Goal: Communication & Community: Participate in discussion

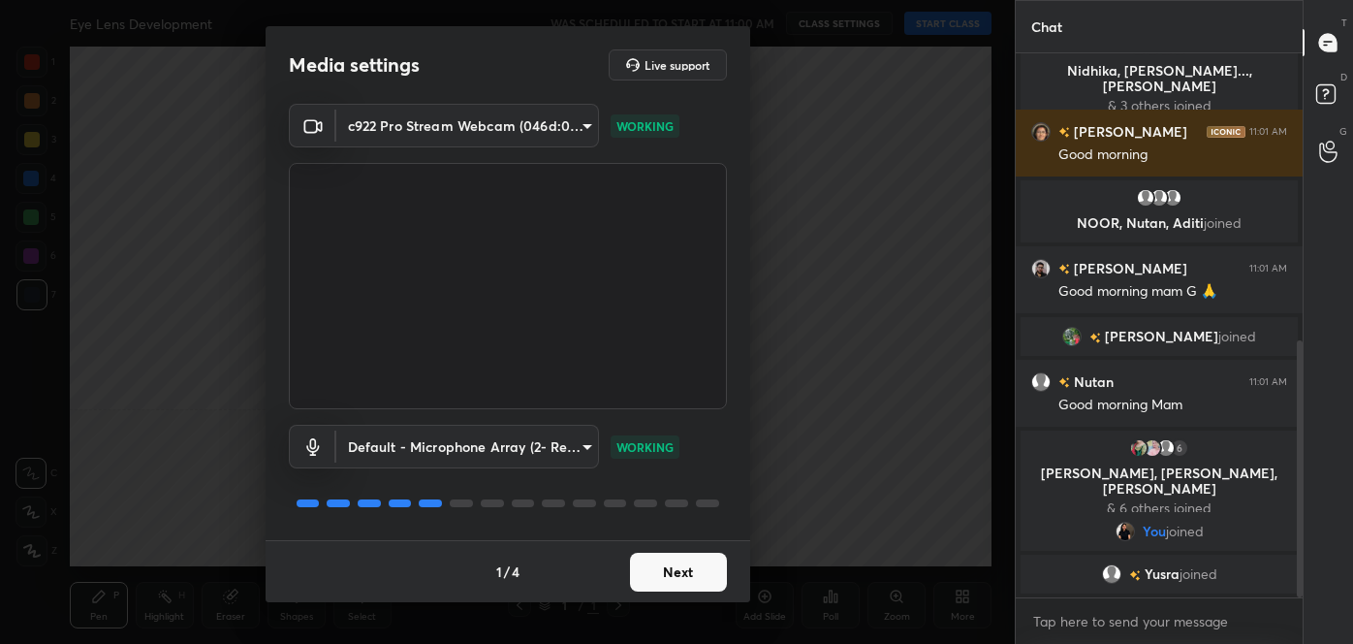
scroll to position [630, 0]
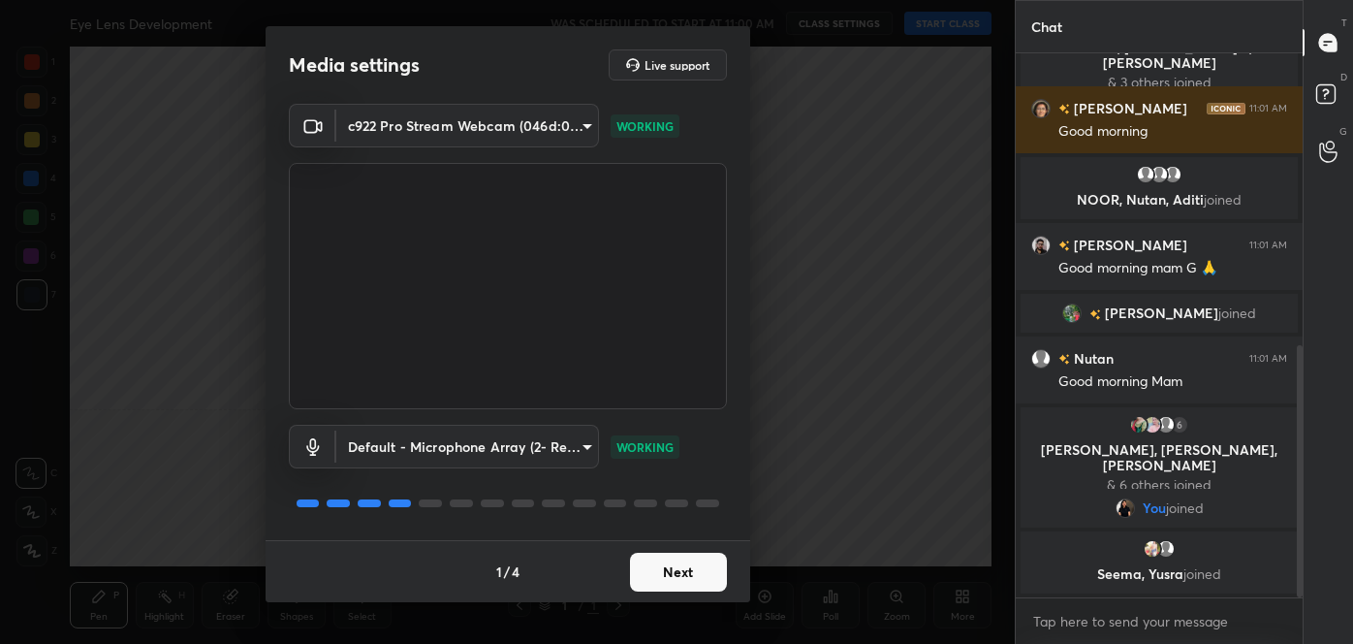
click at [662, 569] on button "Next" at bounding box center [678, 572] width 97 height 39
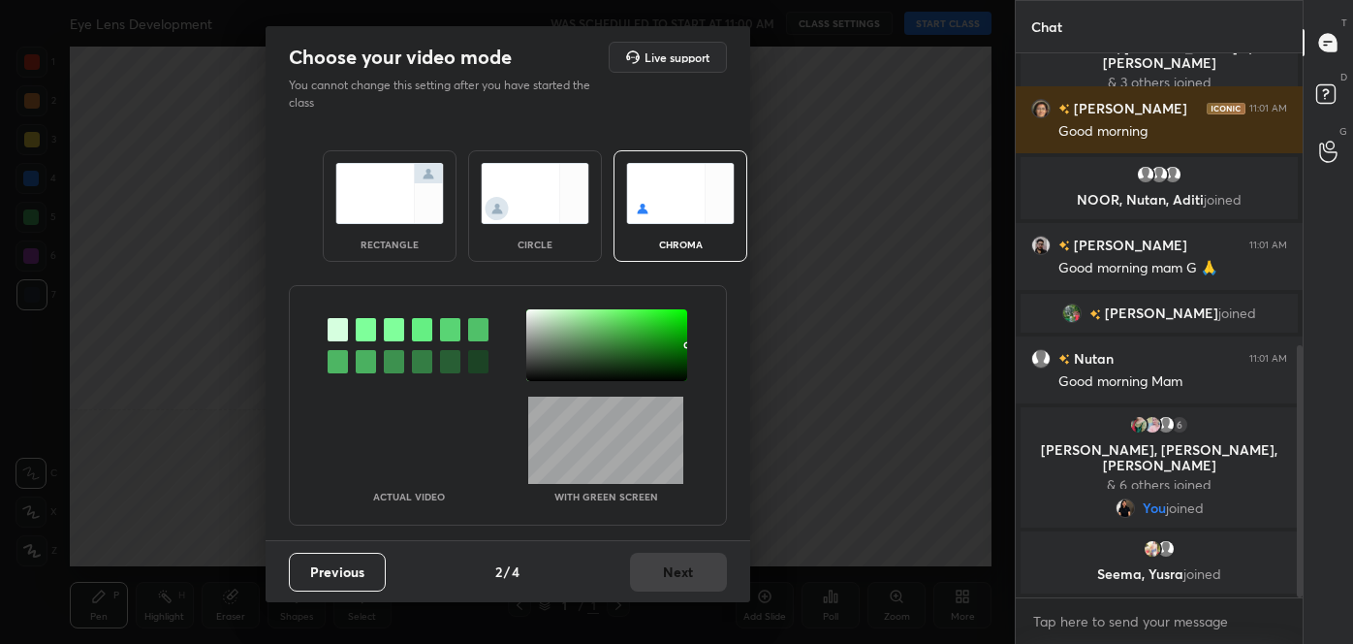
click at [341, 372] on div at bounding box center [408, 345] width 161 height 72
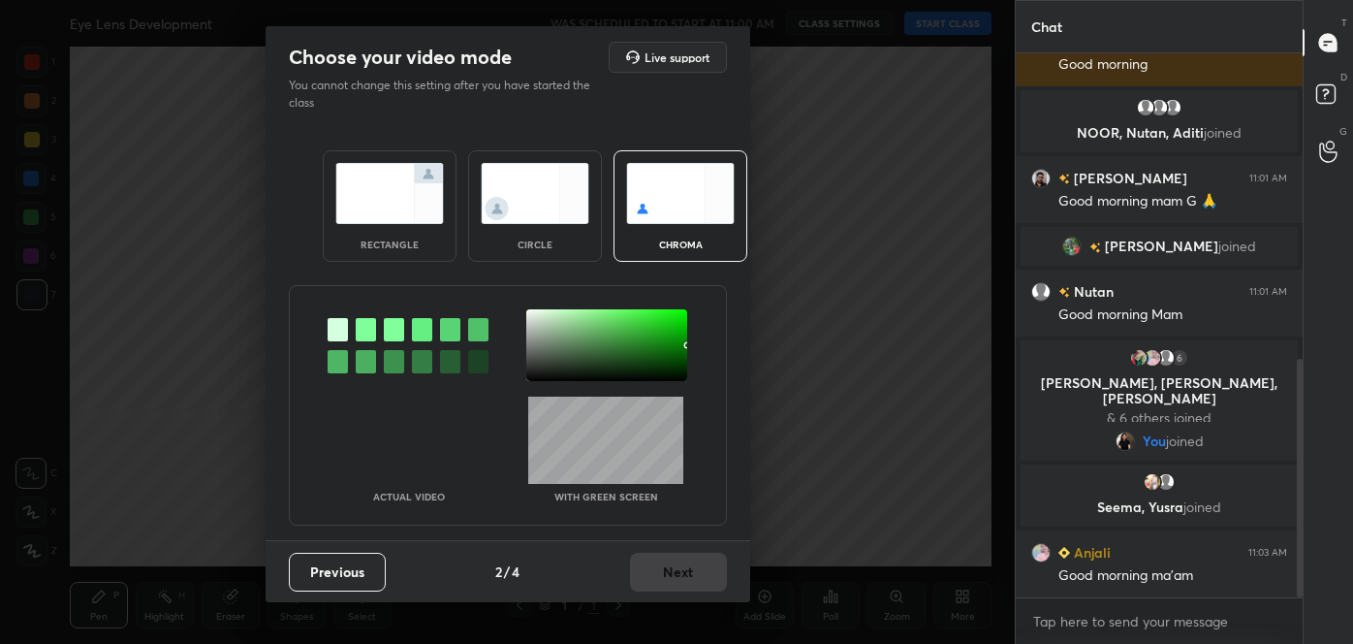
click at [338, 367] on div at bounding box center [338, 361] width 20 height 23
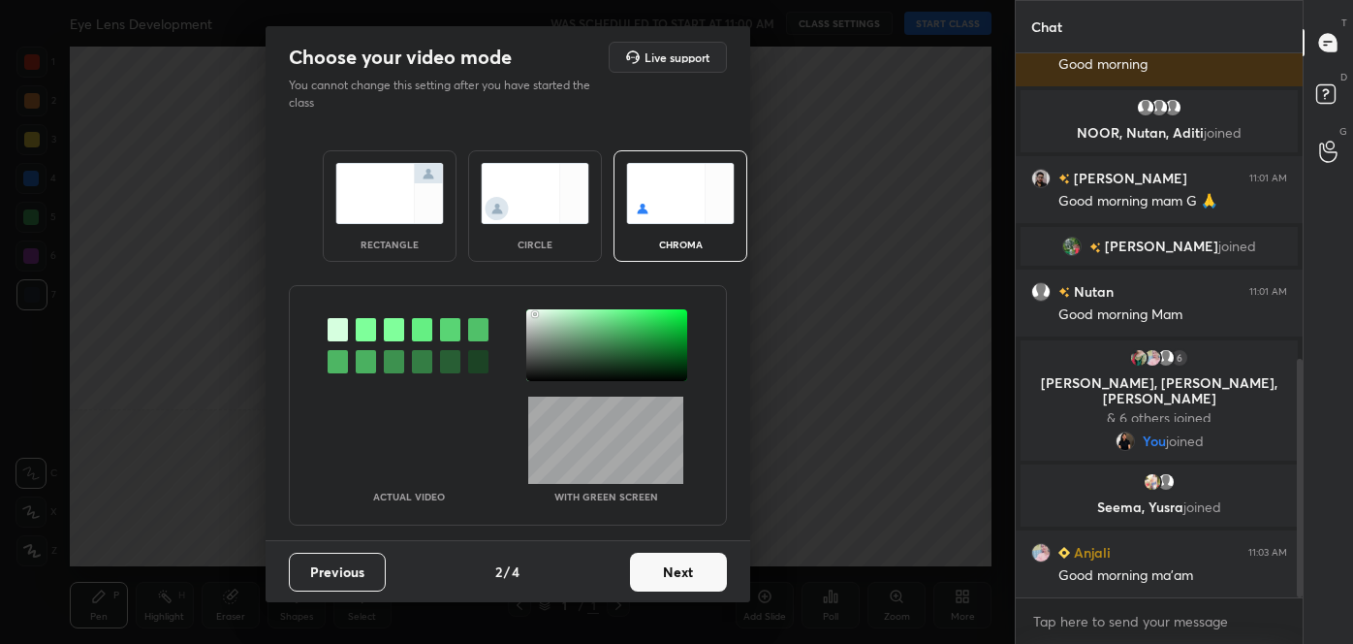
click at [535, 313] on div at bounding box center [606, 345] width 161 height 72
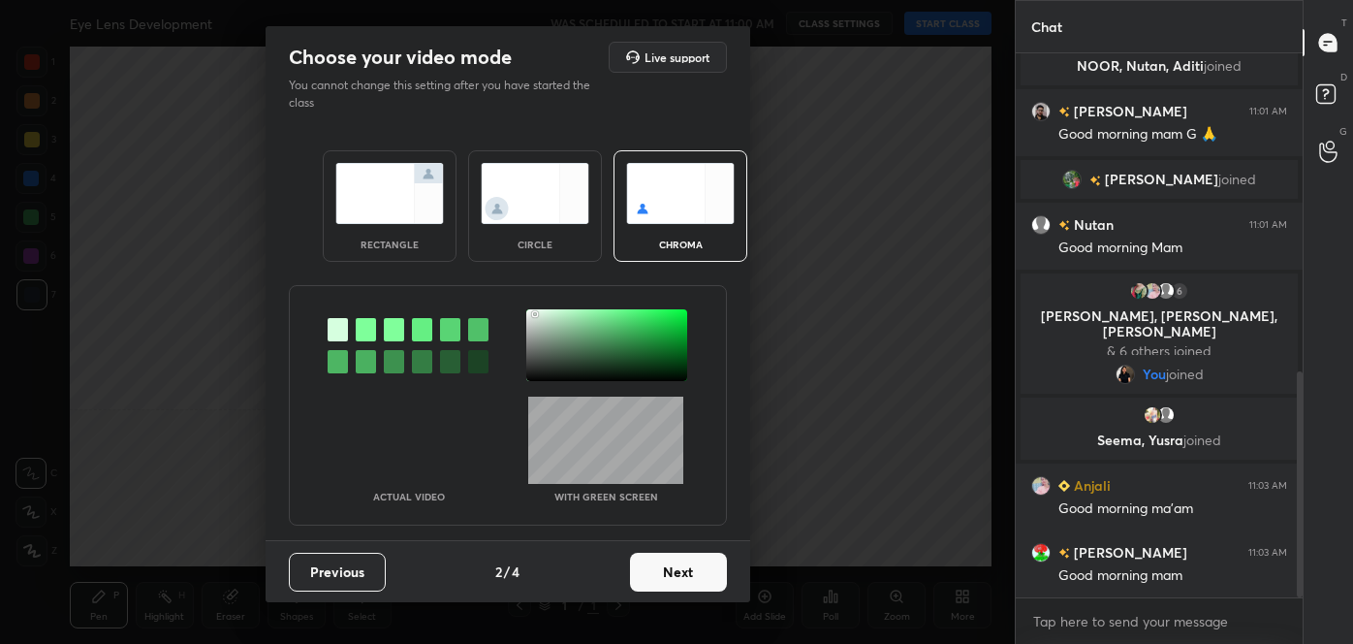
click at [676, 561] on button "Next" at bounding box center [678, 572] width 97 height 39
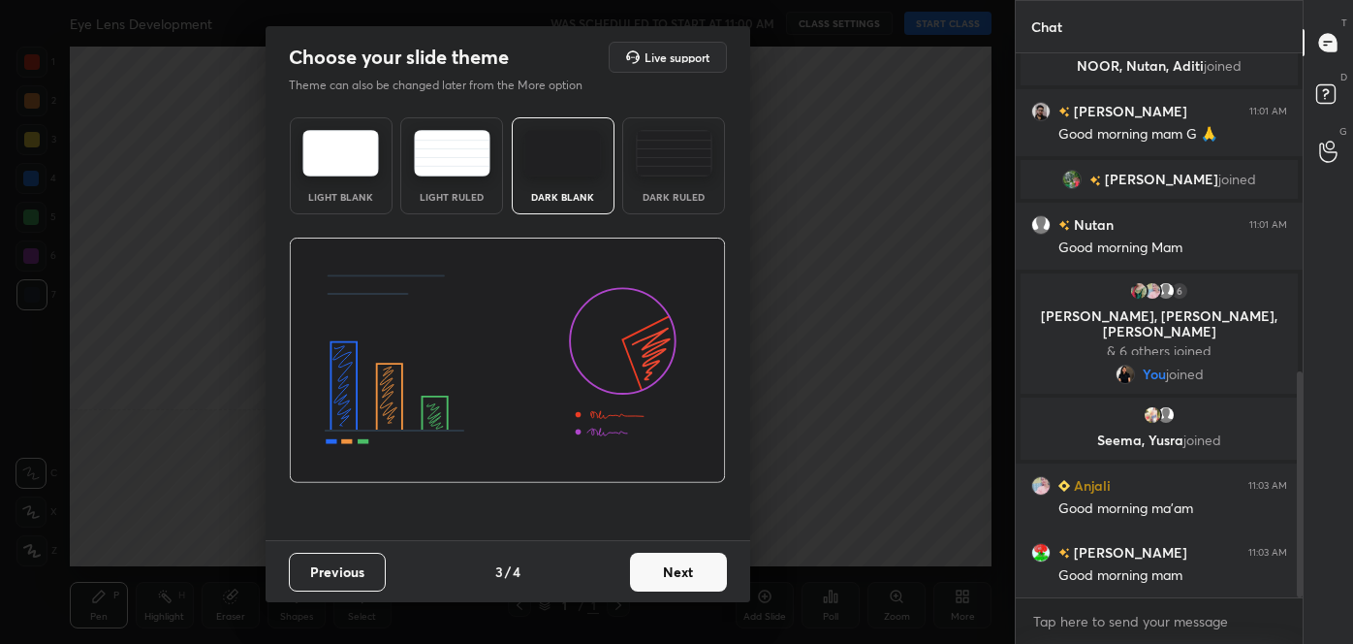
click at [700, 574] on button "Next" at bounding box center [678, 572] width 97 height 39
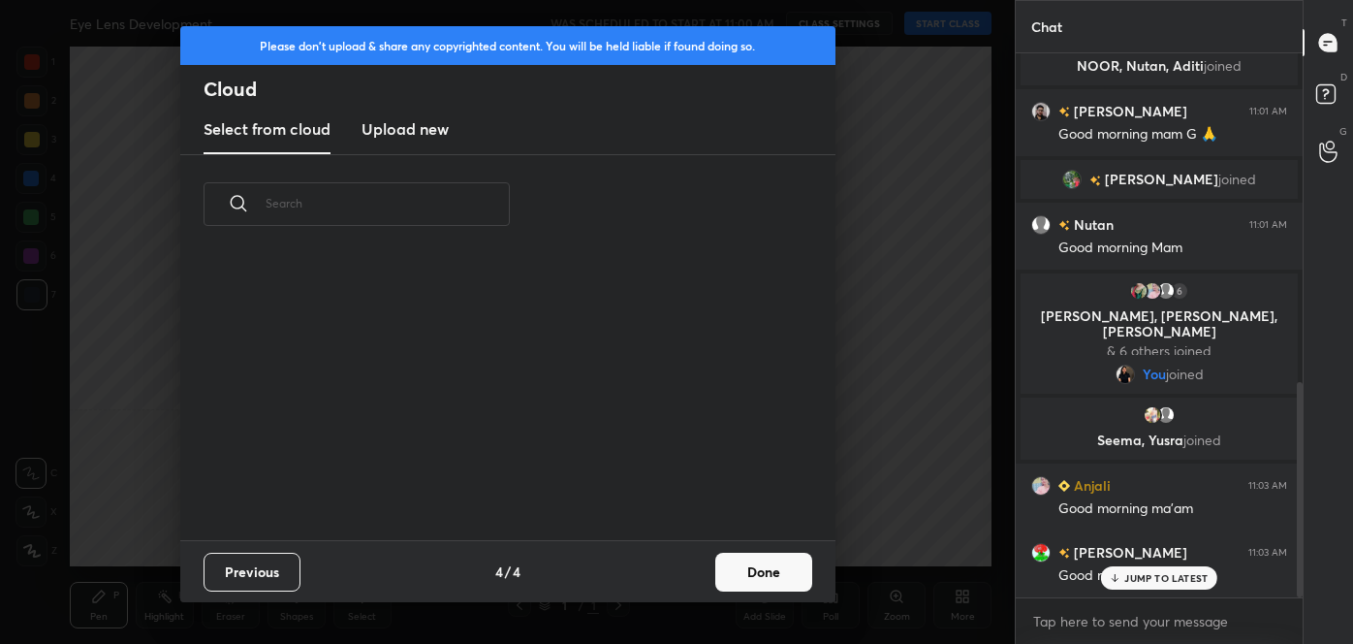
scroll to position [830, 0]
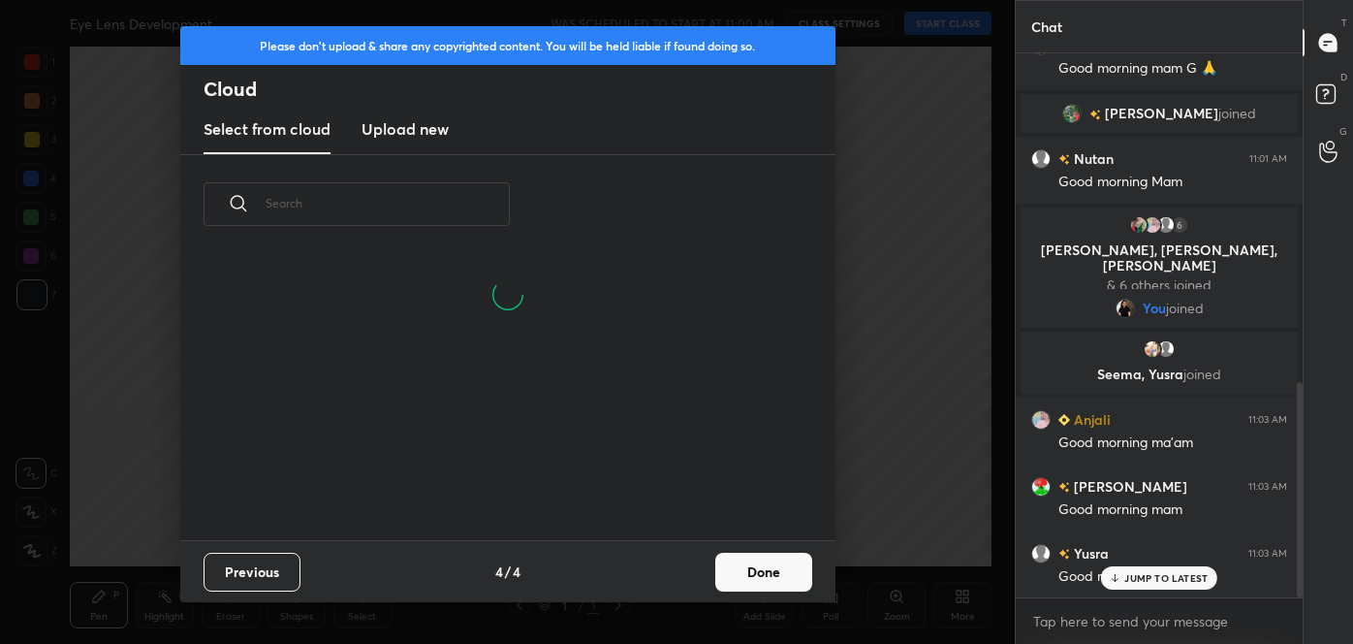
click at [773, 577] on button "Done" at bounding box center [763, 572] width 97 height 39
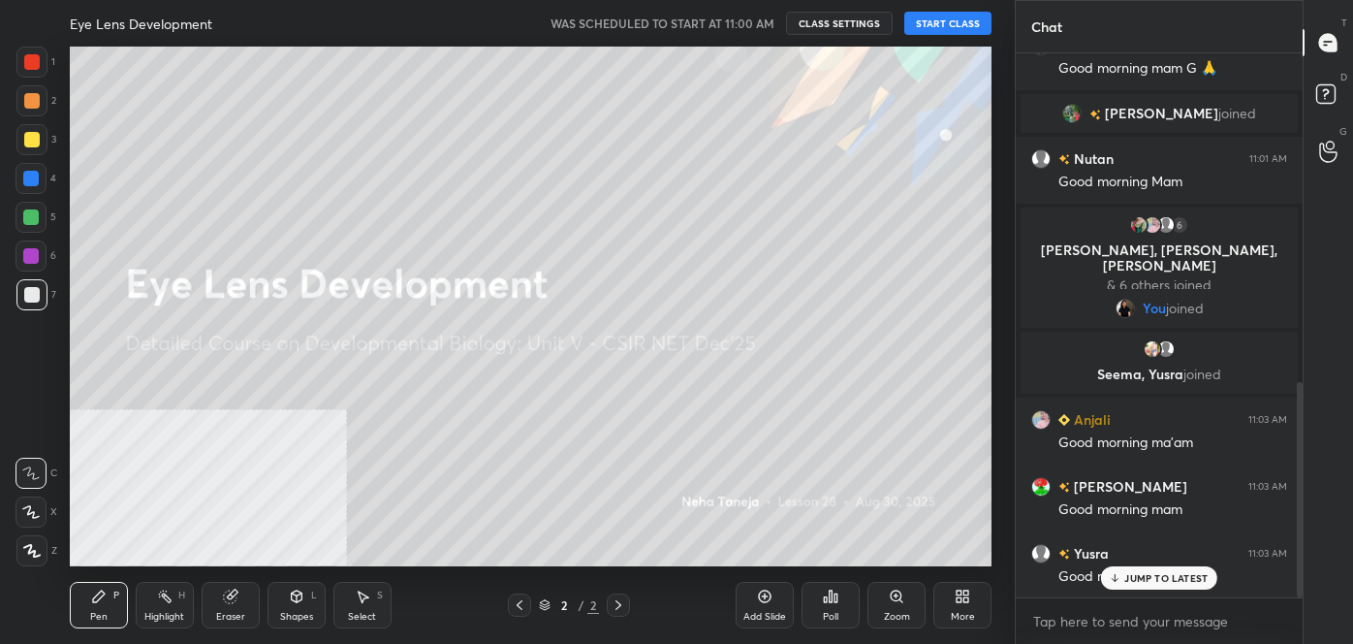
click at [946, 21] on button "START CLASS" at bounding box center [948, 23] width 87 height 23
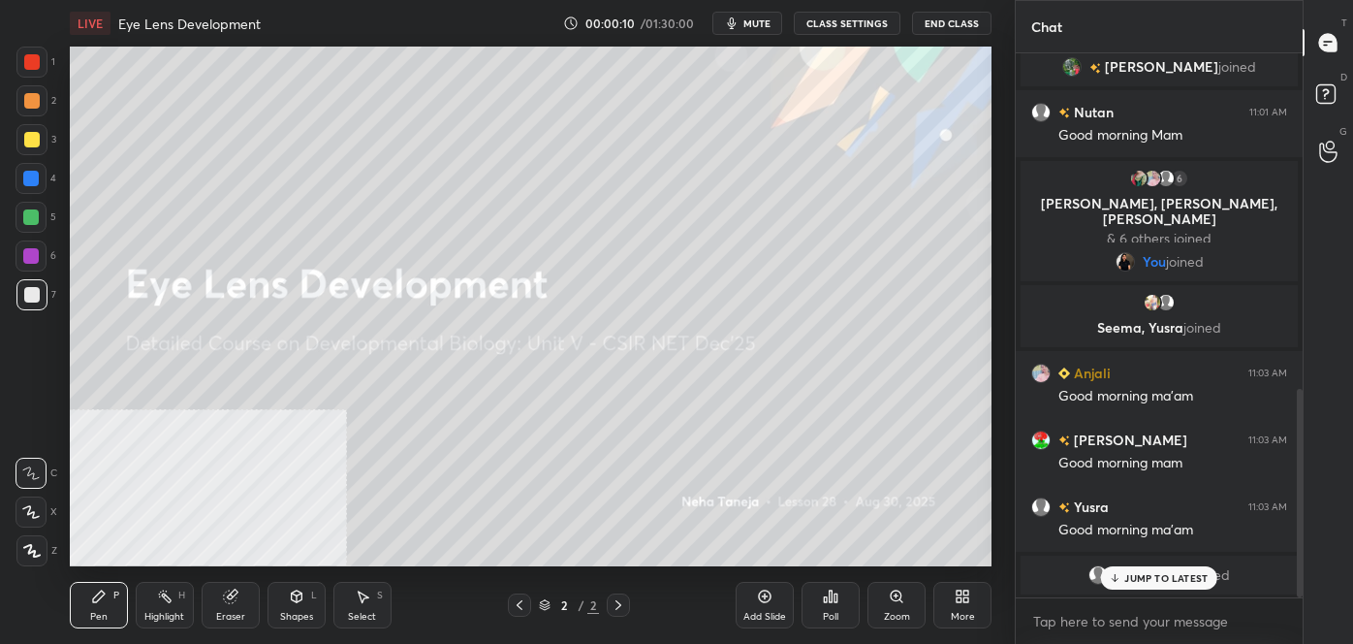
click at [963, 606] on div "More" at bounding box center [963, 605] width 58 height 47
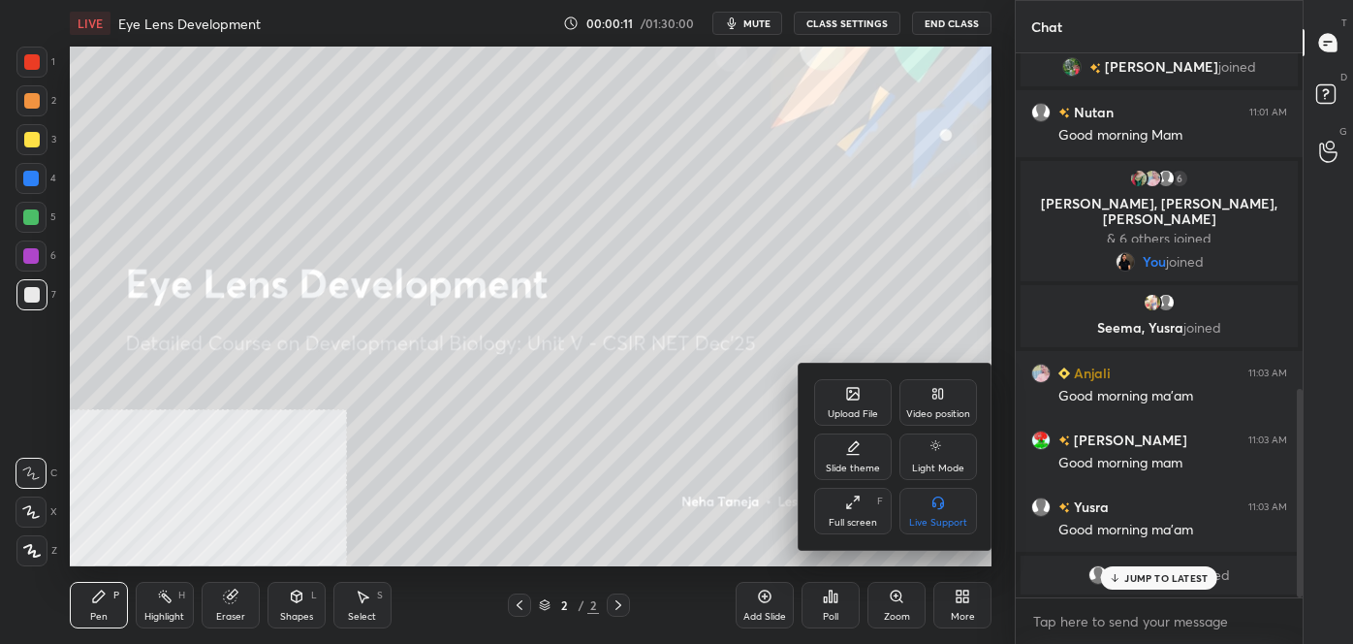
scroll to position [943, 0]
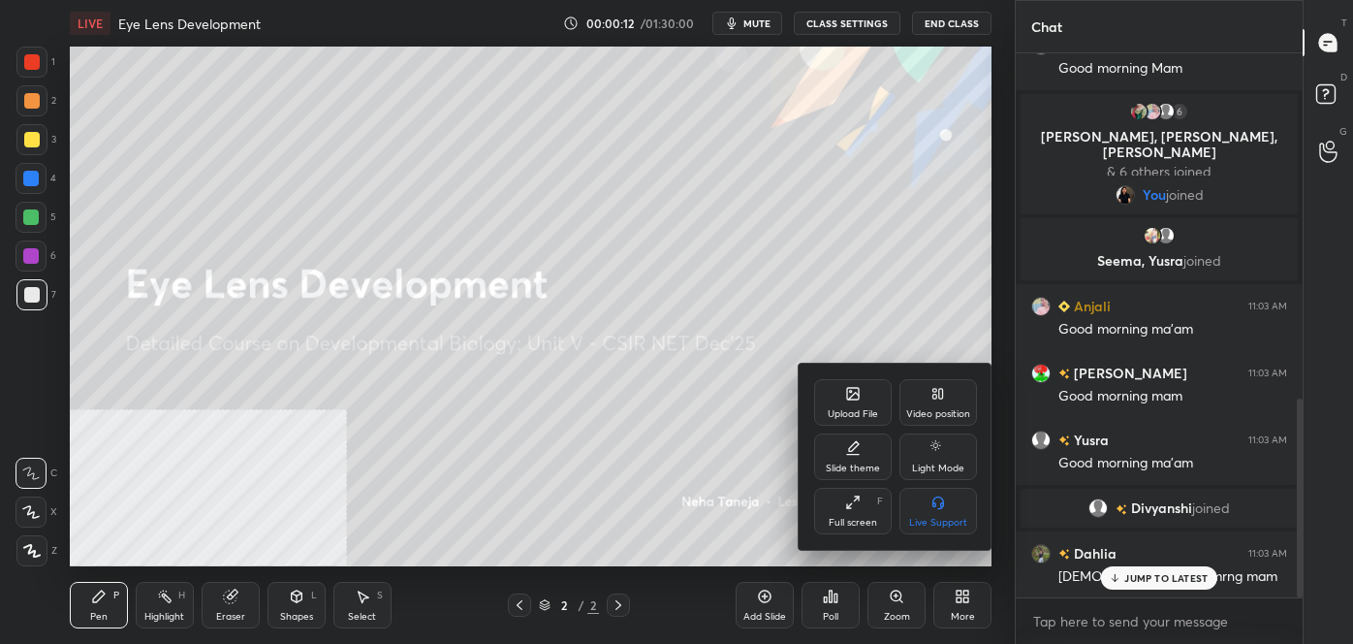
click at [932, 395] on icon at bounding box center [939, 394] width 16 height 16
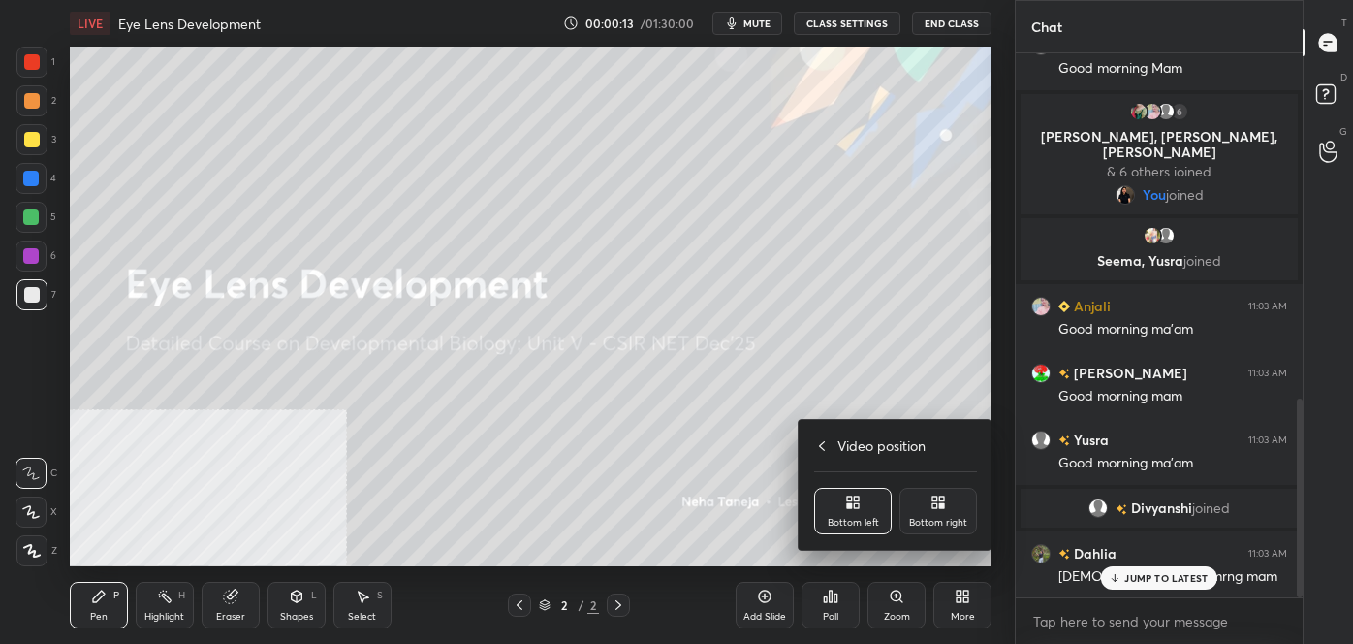
click at [936, 507] on icon at bounding box center [935, 505] width 5 height 5
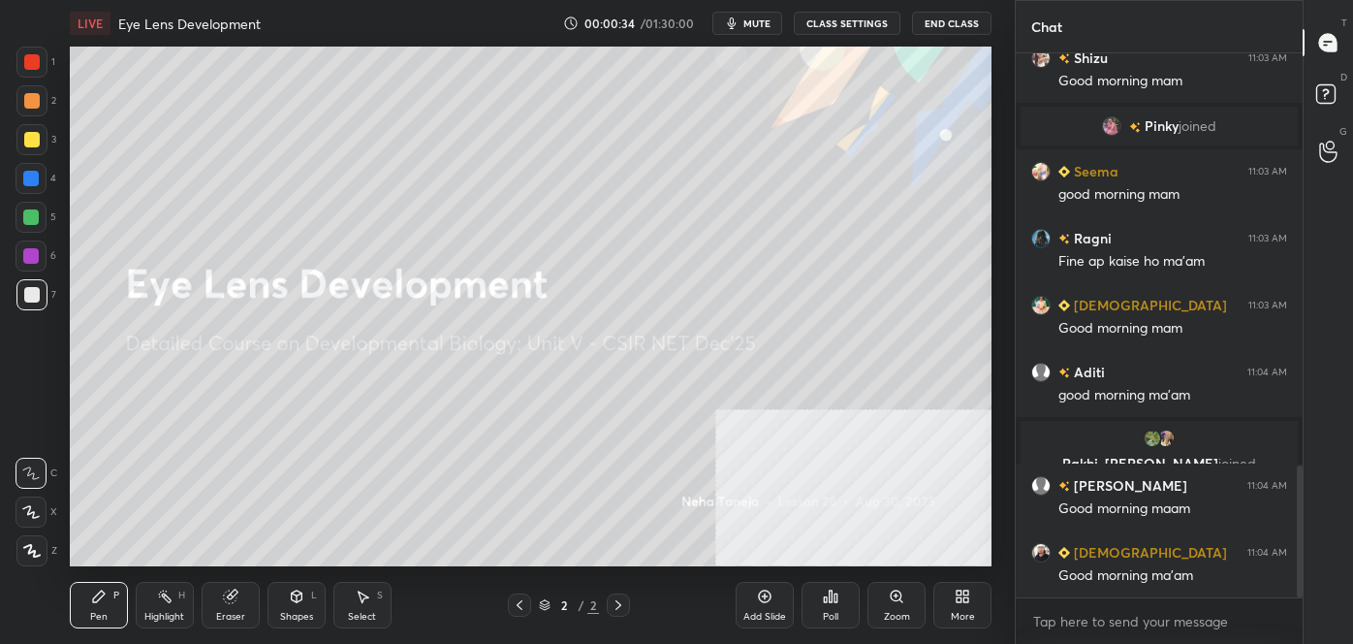
scroll to position [1773, 0]
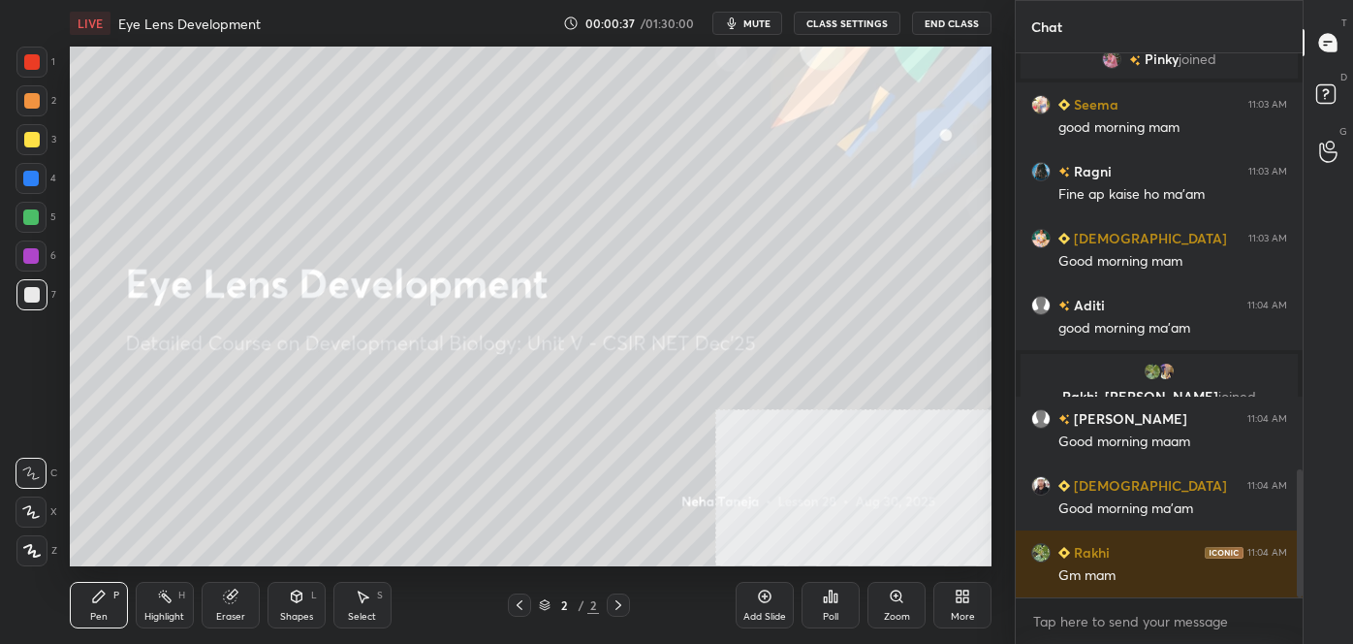
click at [1134, 636] on div "x" at bounding box center [1159, 621] width 287 height 46
type textarea "x"
paste textarea "follow me on unacademy: [URL][DOMAIN_NAME] join me on telegram: [URL][DOMAIN_NA…"
type textarea "follow me on unacademy: [URL][DOMAIN_NAME] join me on telegram: [URL][DOMAIN_NA…"
type textarea "x"
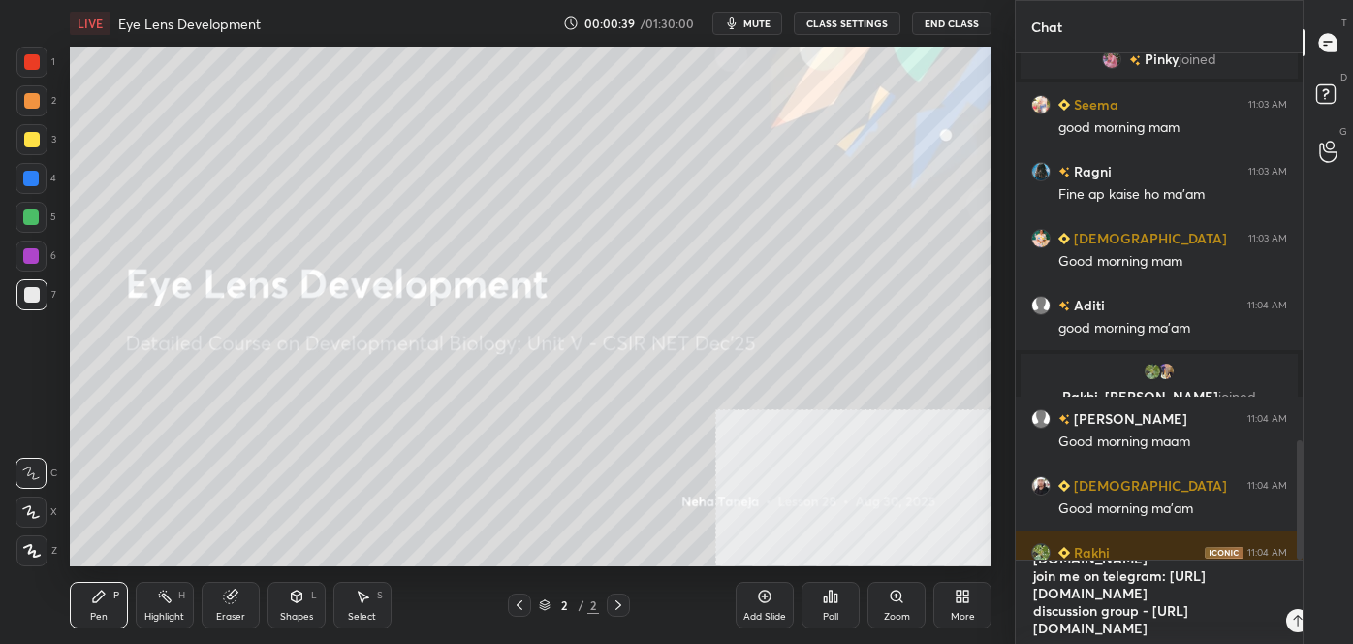
scroll to position [0, 0]
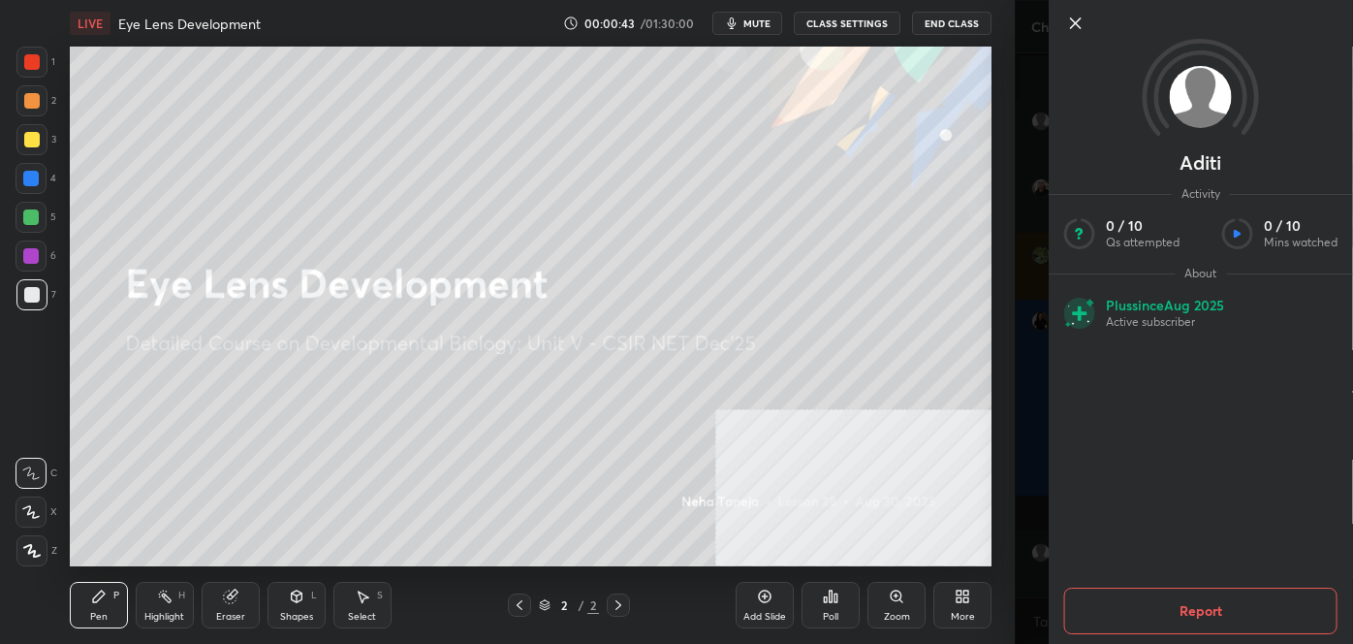
click at [1071, 21] on icon at bounding box center [1075, 23] width 23 height 23
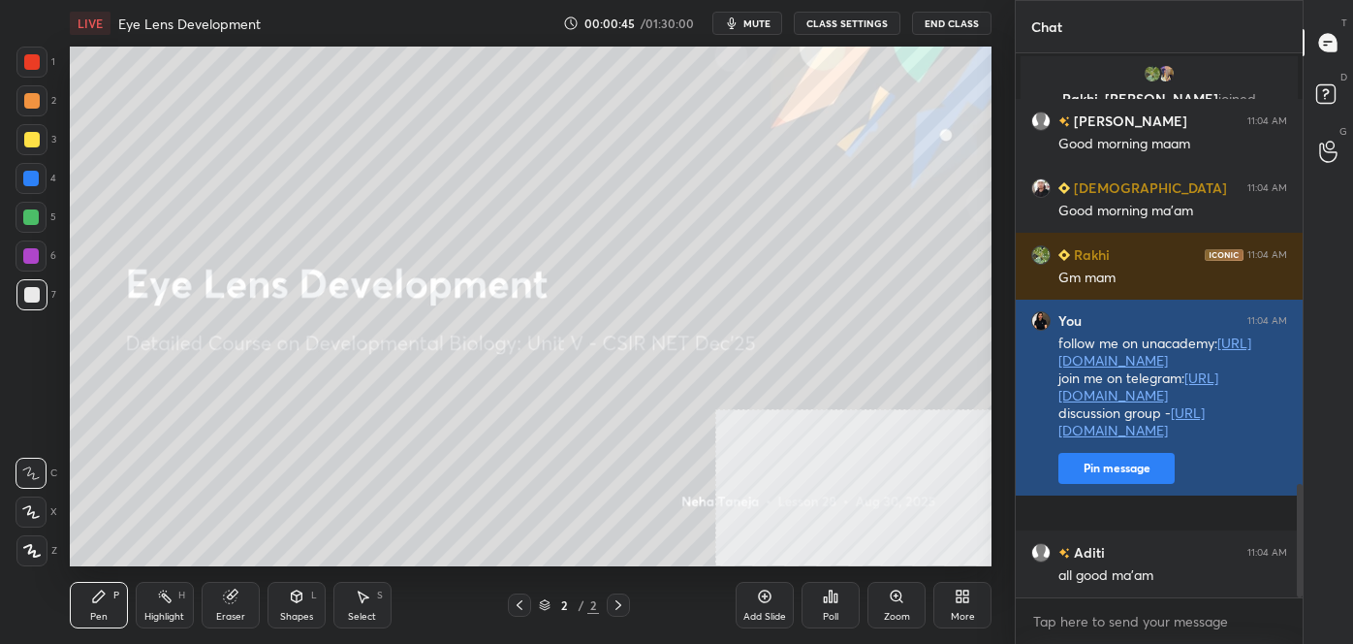
click at [1119, 484] on button "Pin message" at bounding box center [1117, 468] width 116 height 31
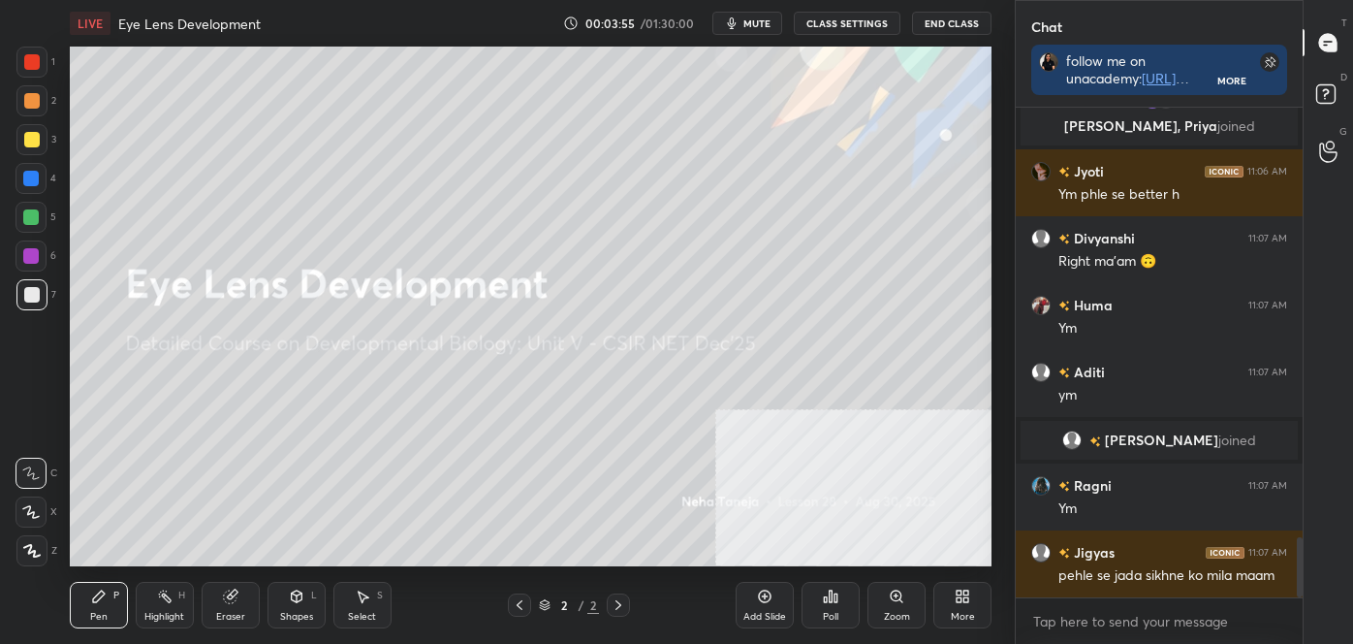
scroll to position [3551, 0]
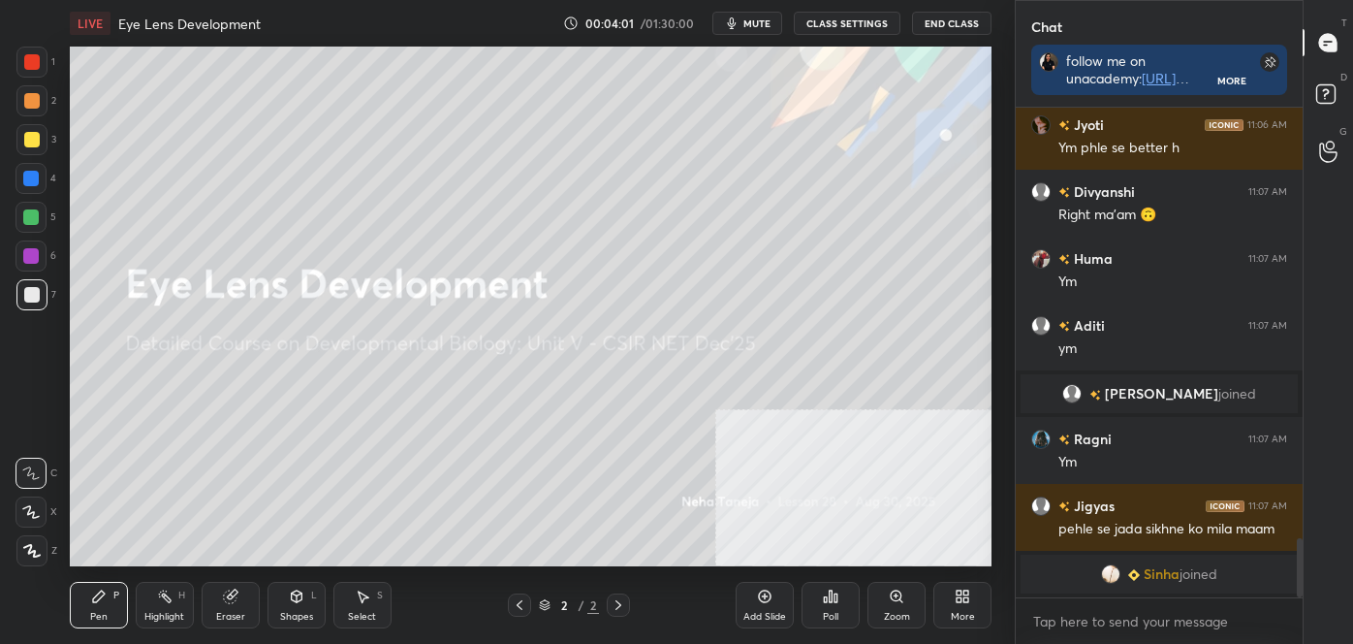
click at [953, 595] on div "More" at bounding box center [963, 605] width 58 height 47
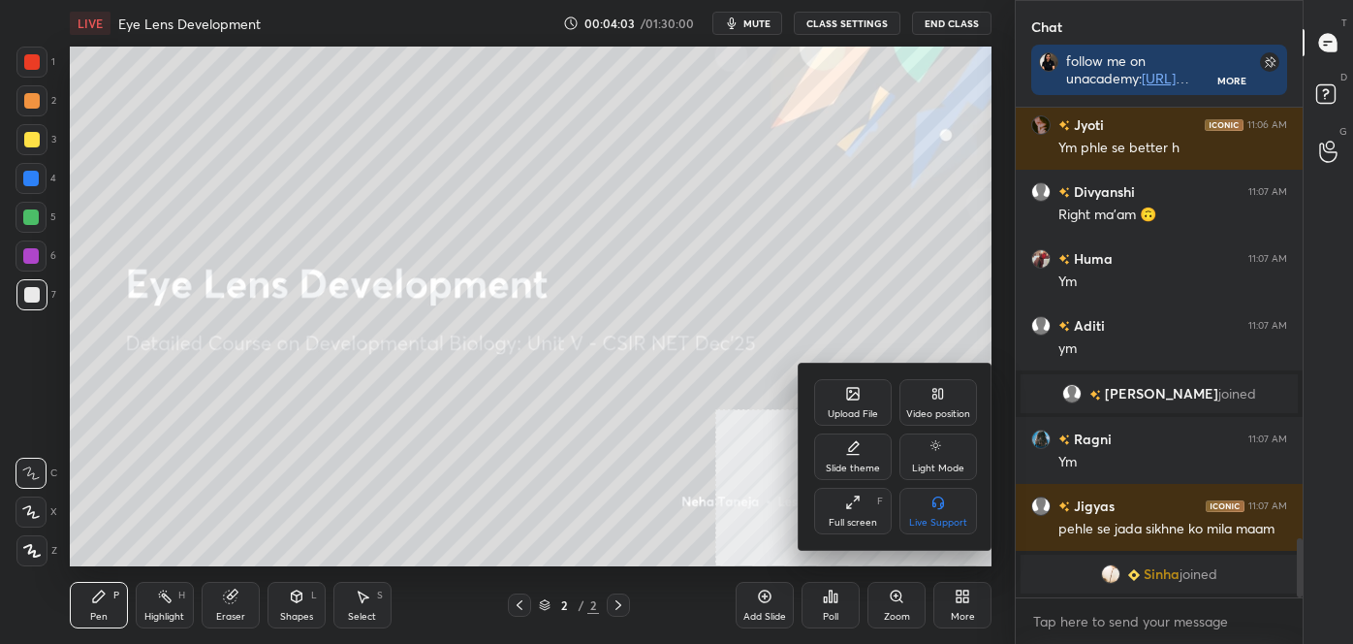
click at [832, 390] on div "Upload File" at bounding box center [853, 402] width 78 height 47
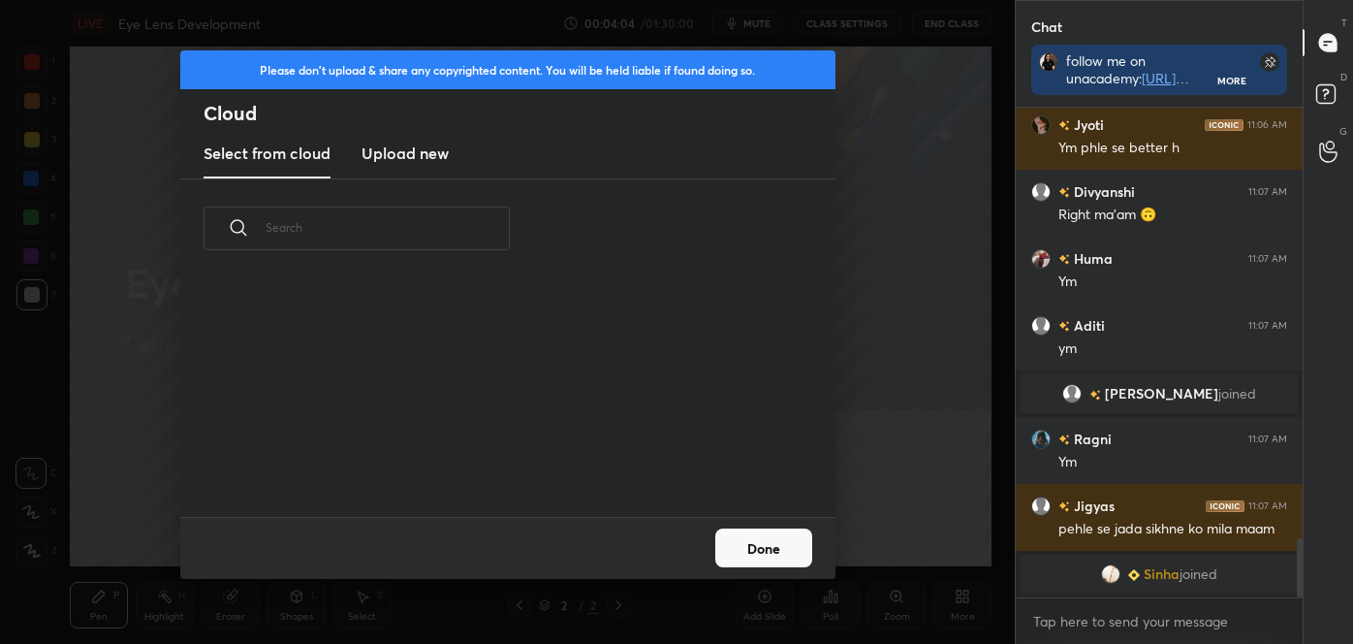
scroll to position [239, 622]
click at [383, 153] on h3 "Upload new" at bounding box center [405, 153] width 87 height 23
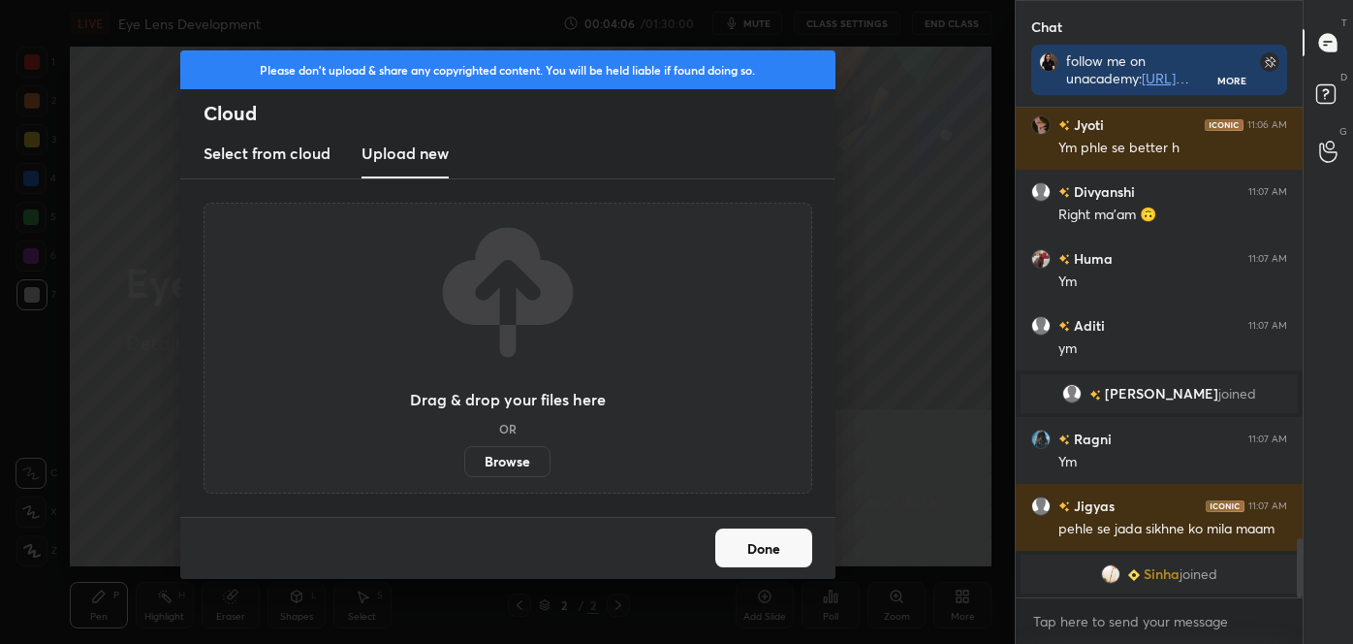
click at [504, 461] on label "Browse" at bounding box center [507, 461] width 86 height 31
click at [464, 461] on input "Browse" at bounding box center [464, 461] width 0 height 31
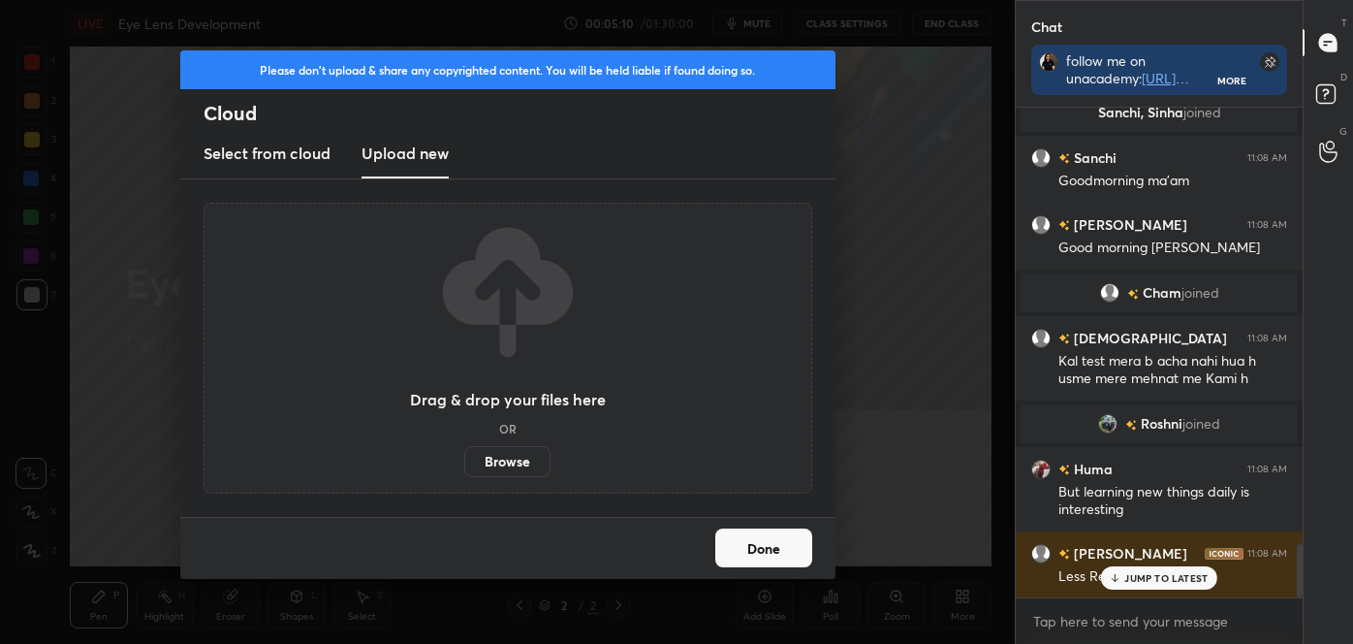
scroll to position [3986, 0]
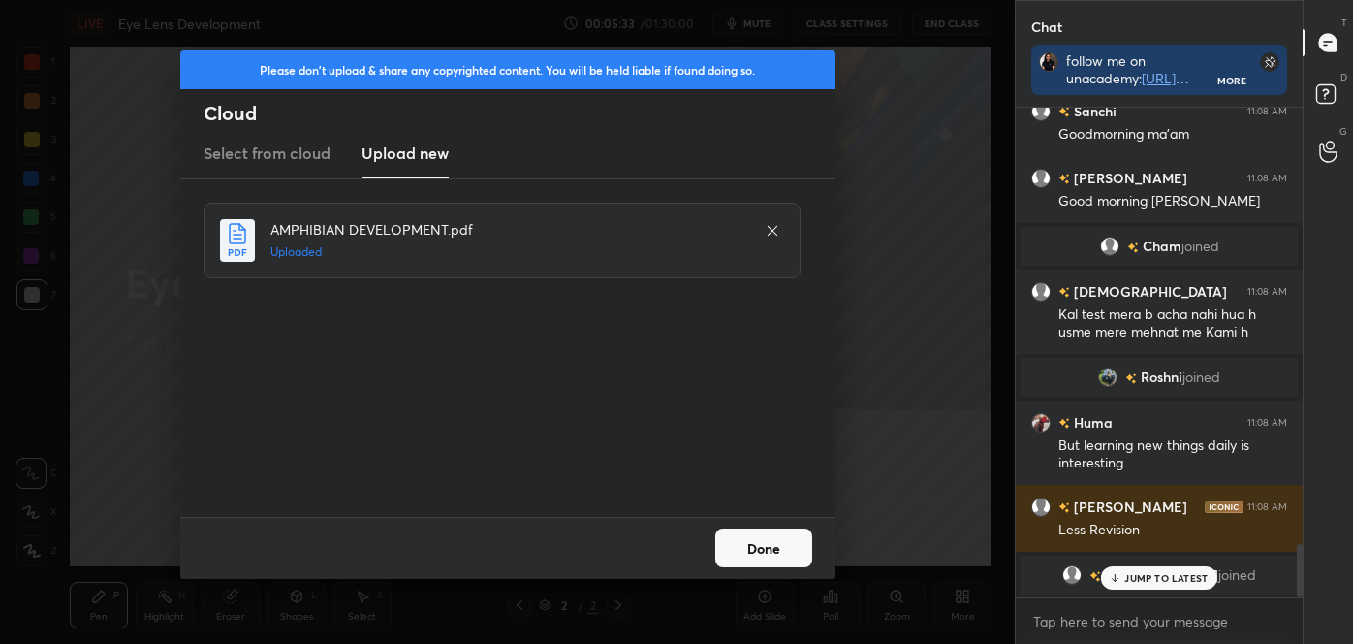
click at [787, 538] on button "Done" at bounding box center [763, 547] width 97 height 39
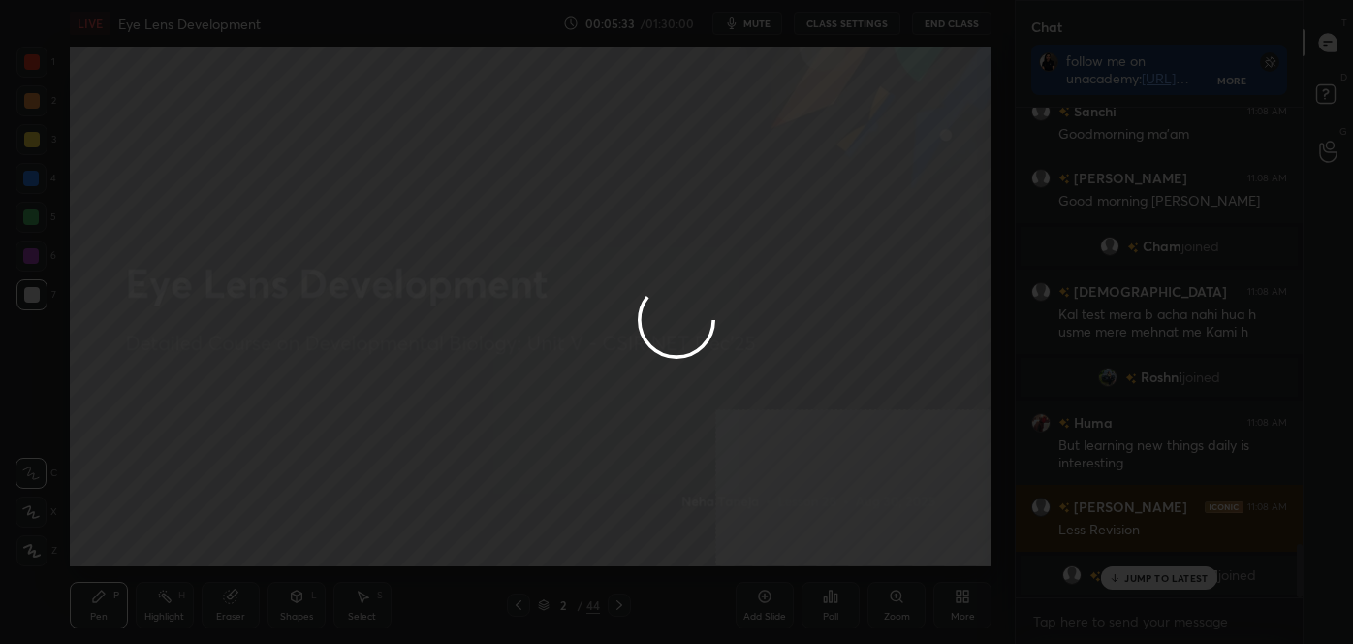
scroll to position [4053, 0]
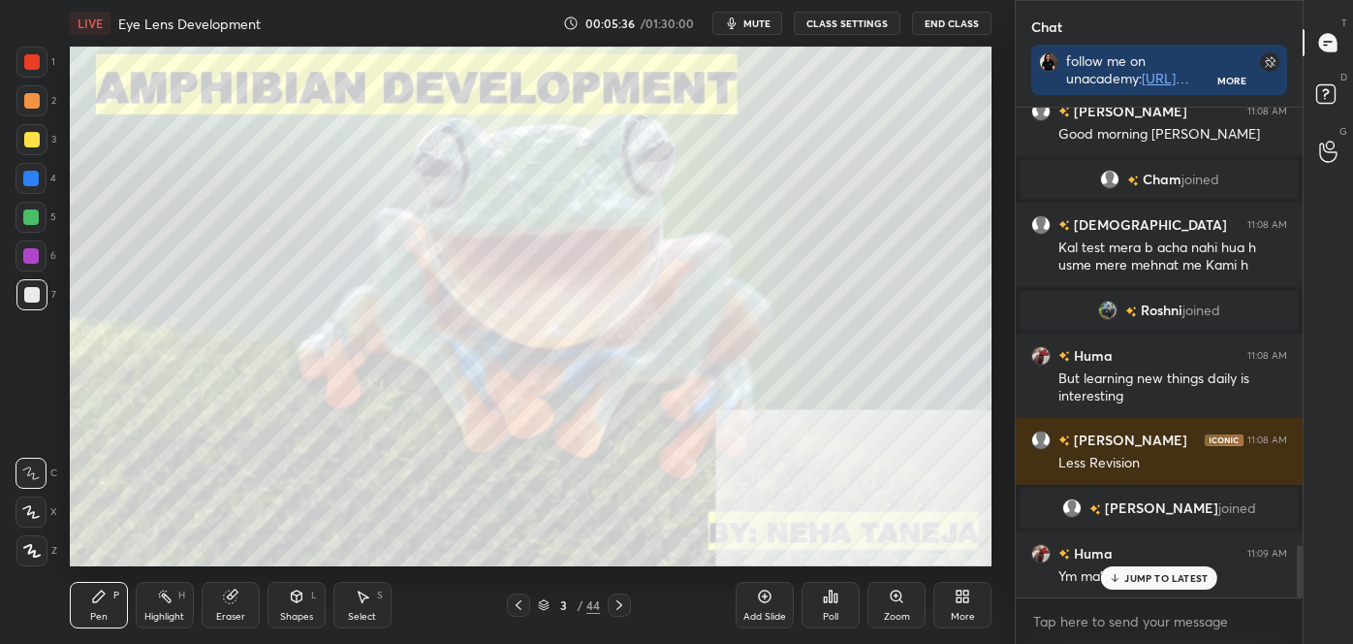
click at [517, 603] on icon at bounding box center [519, 605] width 6 height 10
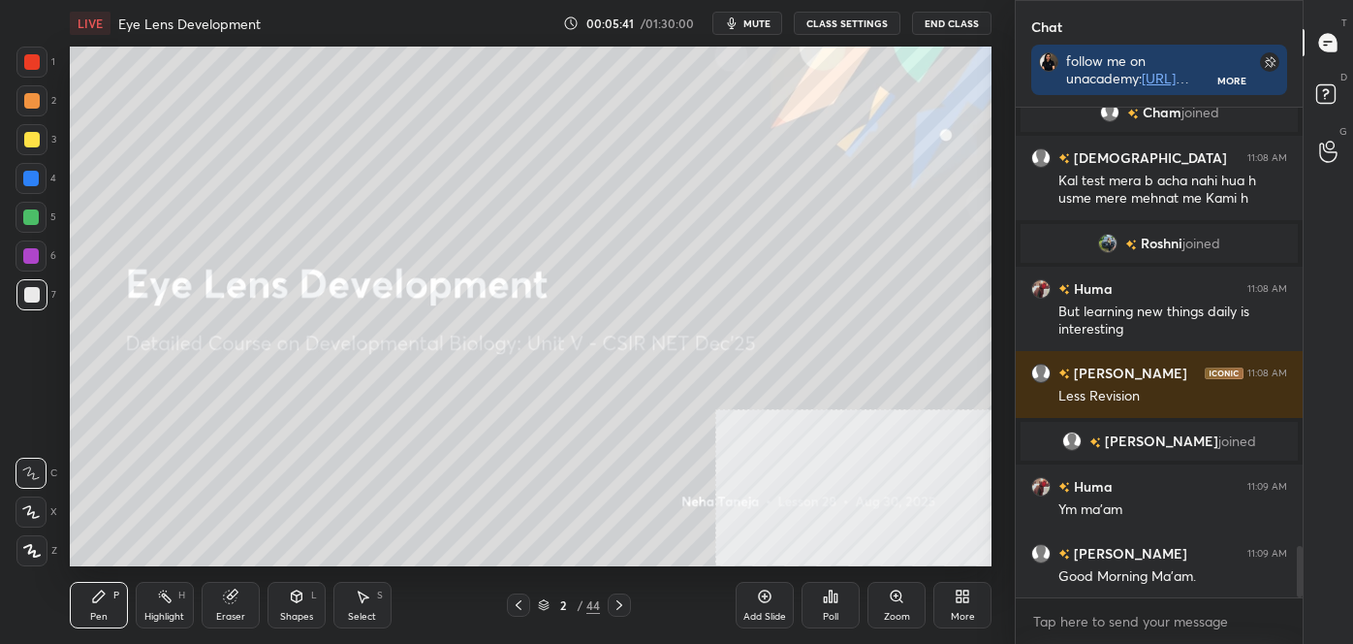
scroll to position [4188, 0]
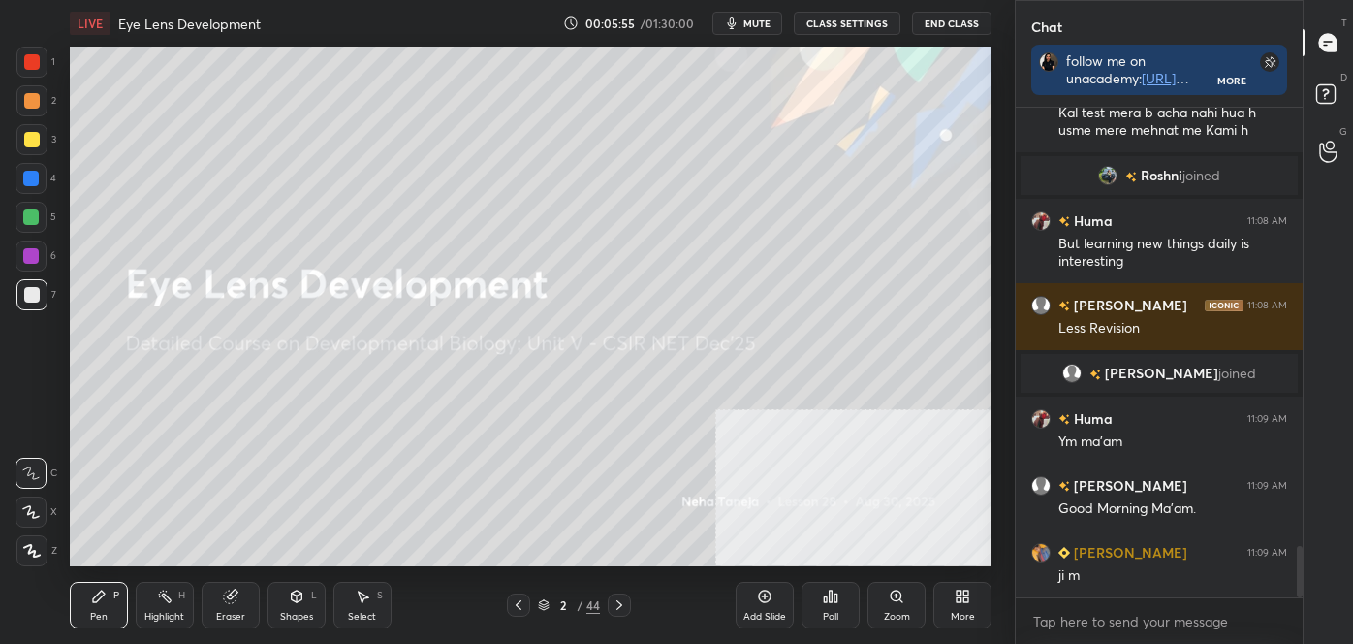
click at [276, 585] on div "Shapes L" at bounding box center [297, 605] width 58 height 47
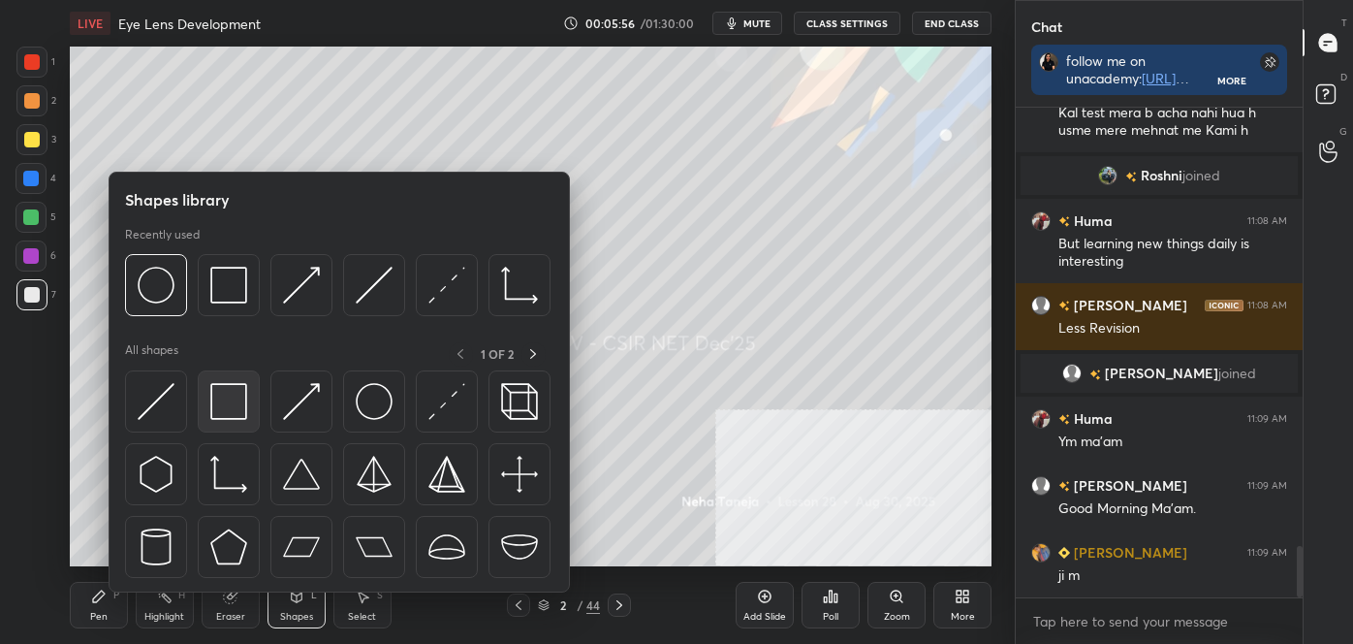
click at [226, 404] on img at bounding box center [228, 401] width 37 height 37
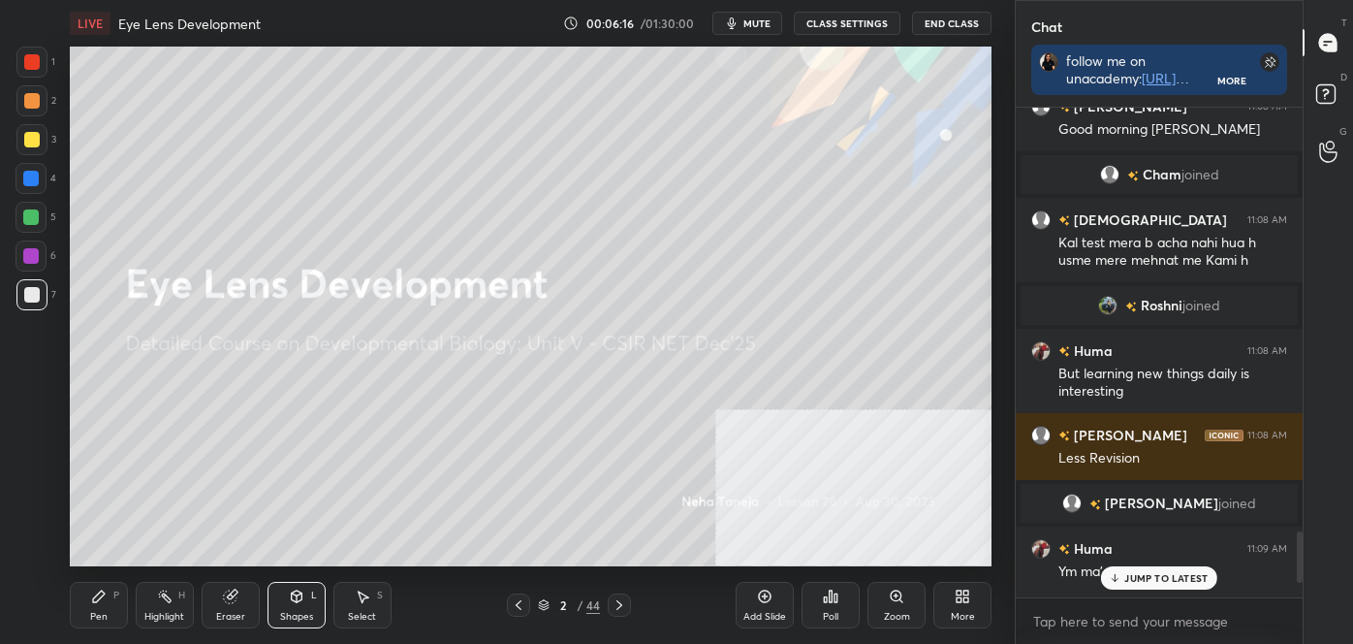
scroll to position [4040, 0]
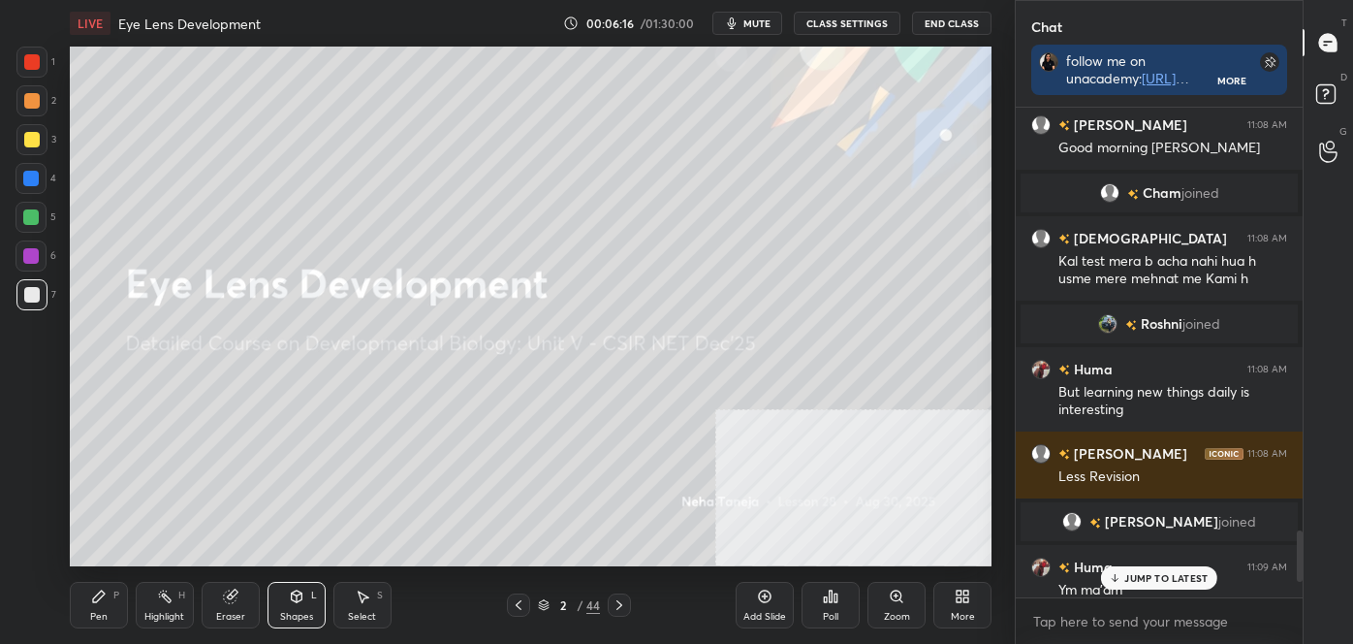
drag, startPoint x: 1298, startPoint y: 575, endPoint x: 1298, endPoint y: 559, distance: 15.5
click at [1298, 559] on div at bounding box center [1300, 555] width 6 height 51
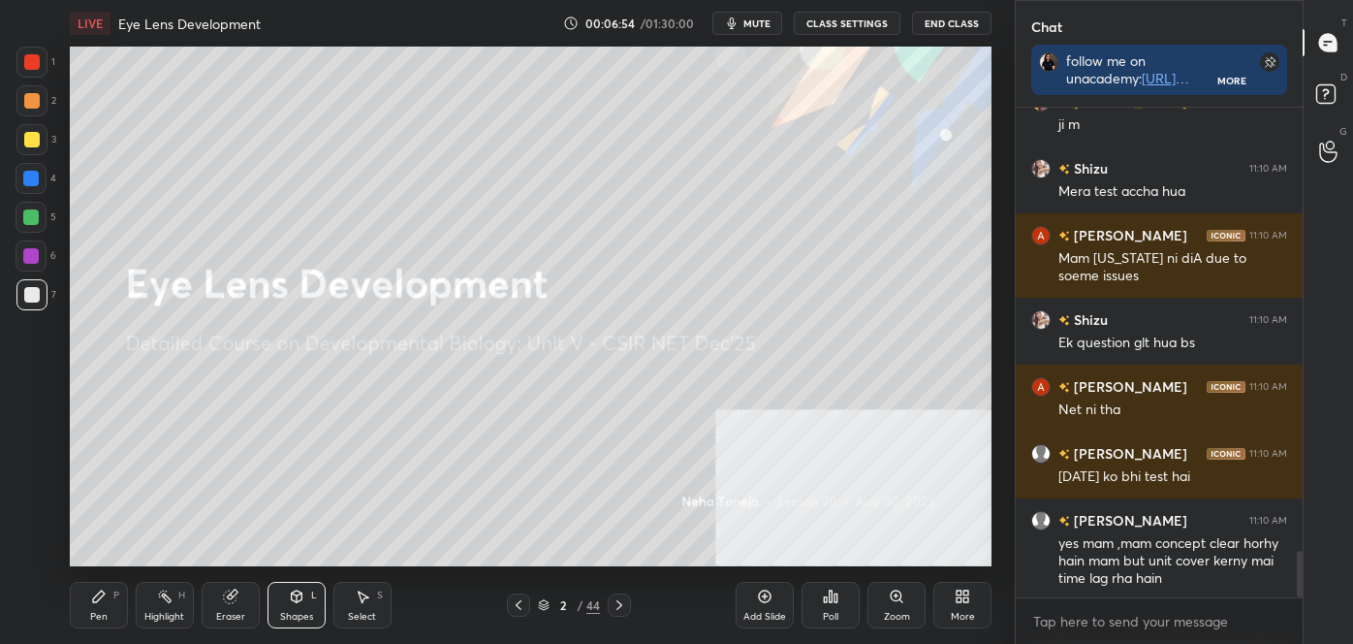
scroll to position [4642, 0]
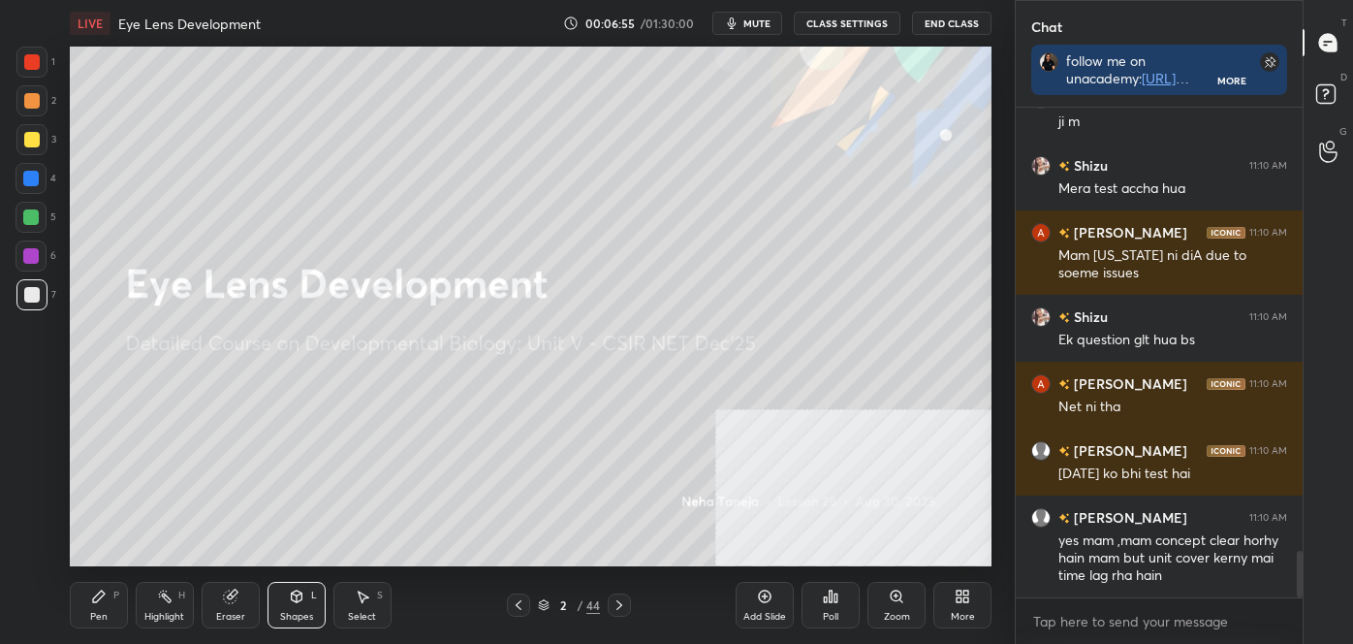
drag, startPoint x: 1298, startPoint y: 549, endPoint x: 1304, endPoint y: 607, distance: 58.5
click at [1305, 612] on div "Chat follow me on unacademy: [URL][DOMAIN_NAME] join me on telegram: [URL][DOMA…" at bounding box center [1184, 322] width 338 height 644
click at [621, 599] on icon at bounding box center [620, 605] width 16 height 16
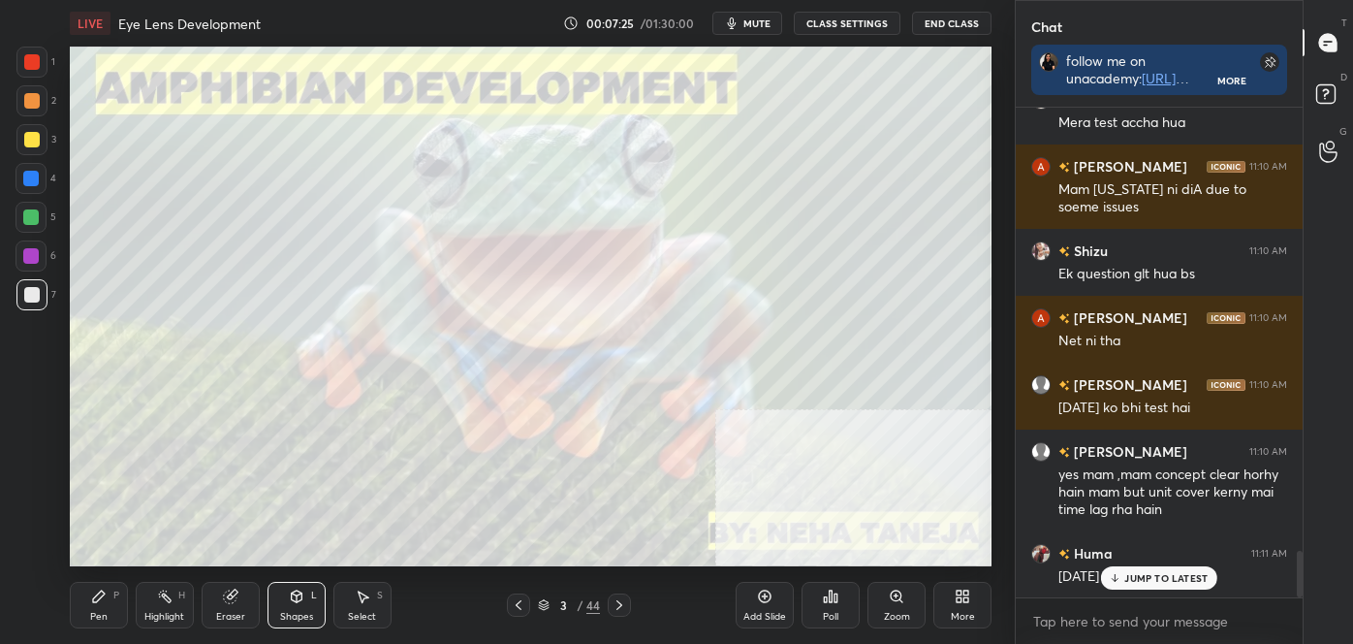
scroll to position [4775, 0]
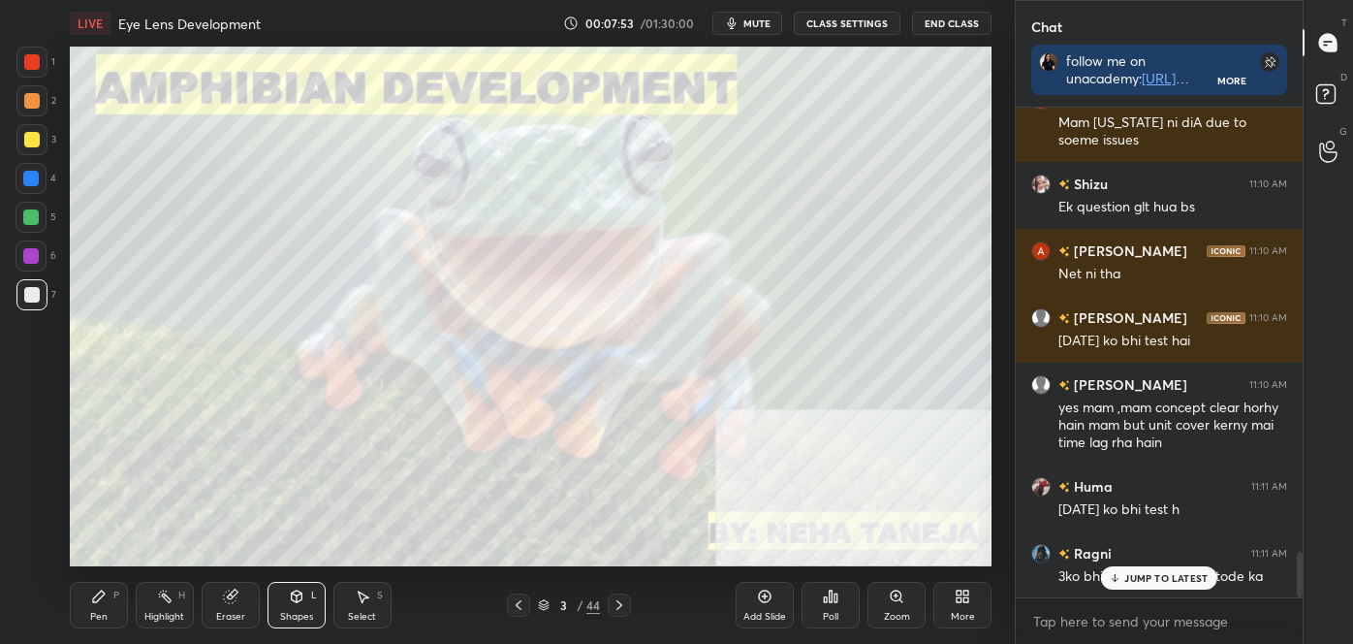
click at [621, 604] on icon at bounding box center [620, 605] width 6 height 10
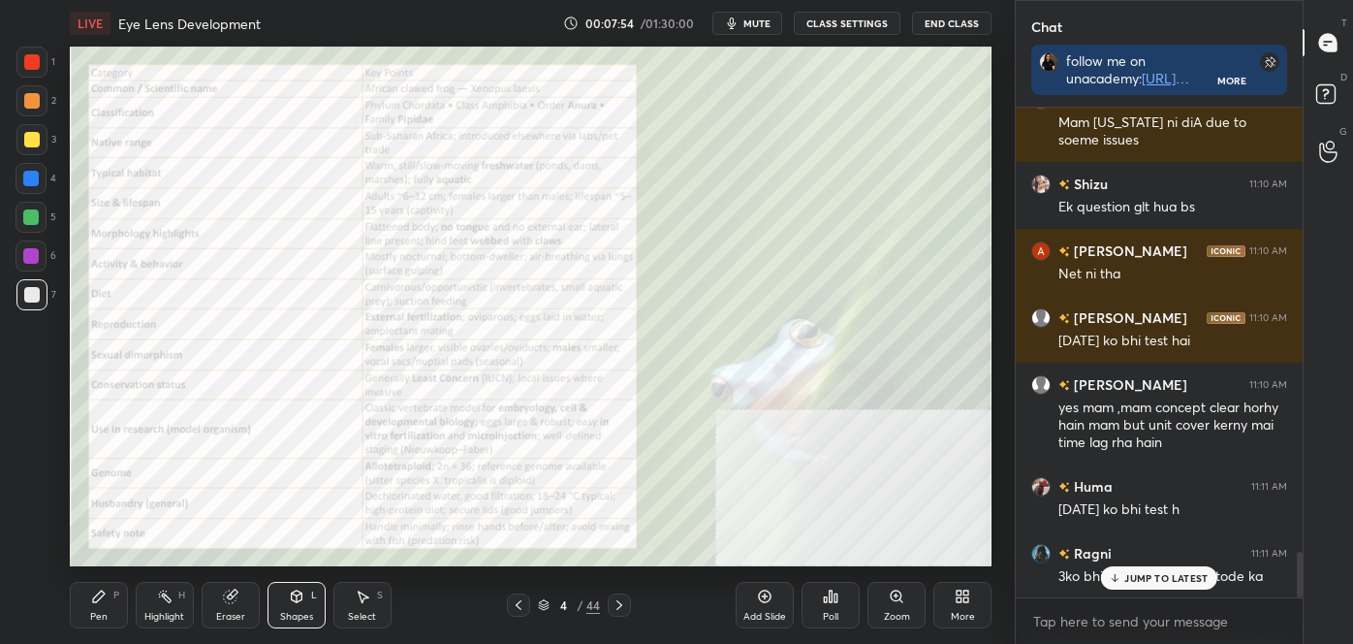
scroll to position [4821, 0]
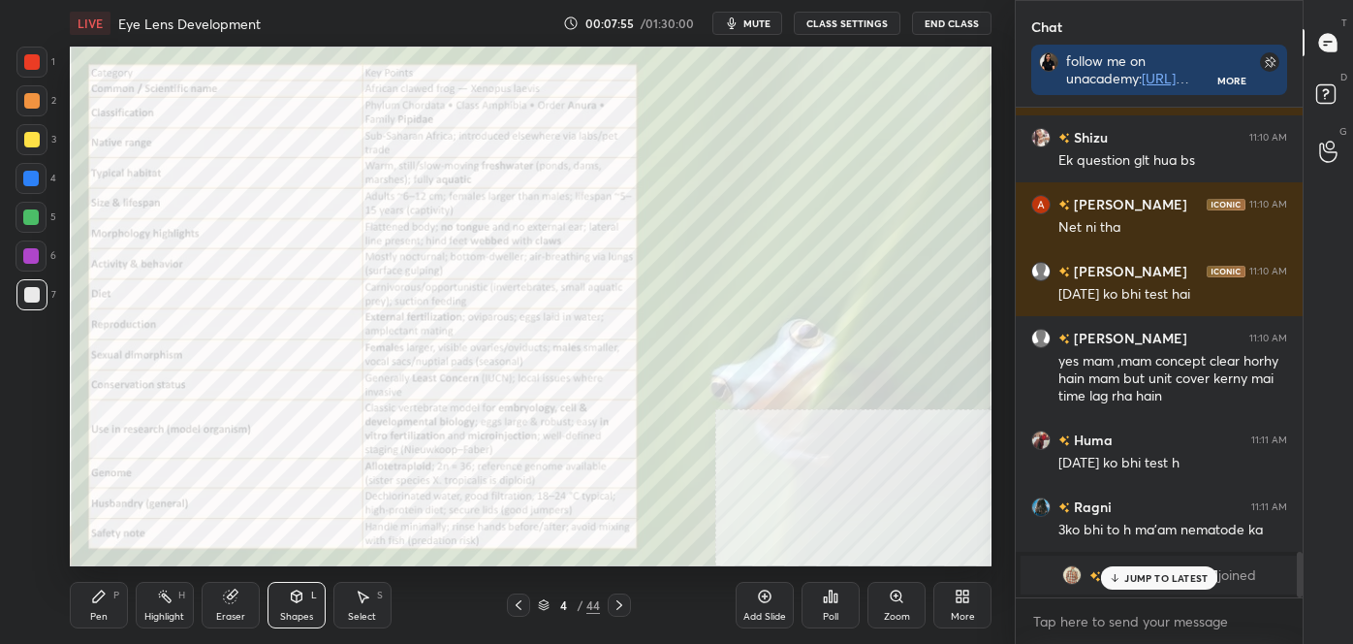
click at [512, 604] on icon at bounding box center [519, 605] width 16 height 16
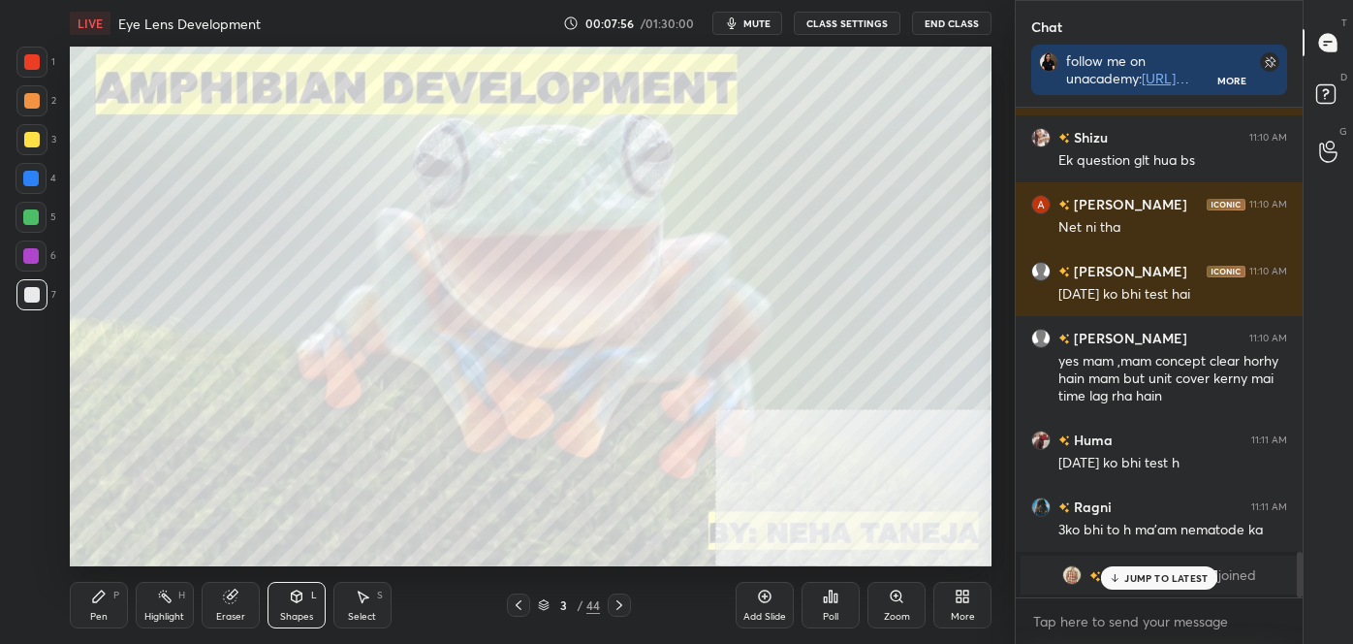
click at [515, 605] on icon at bounding box center [519, 605] width 16 height 16
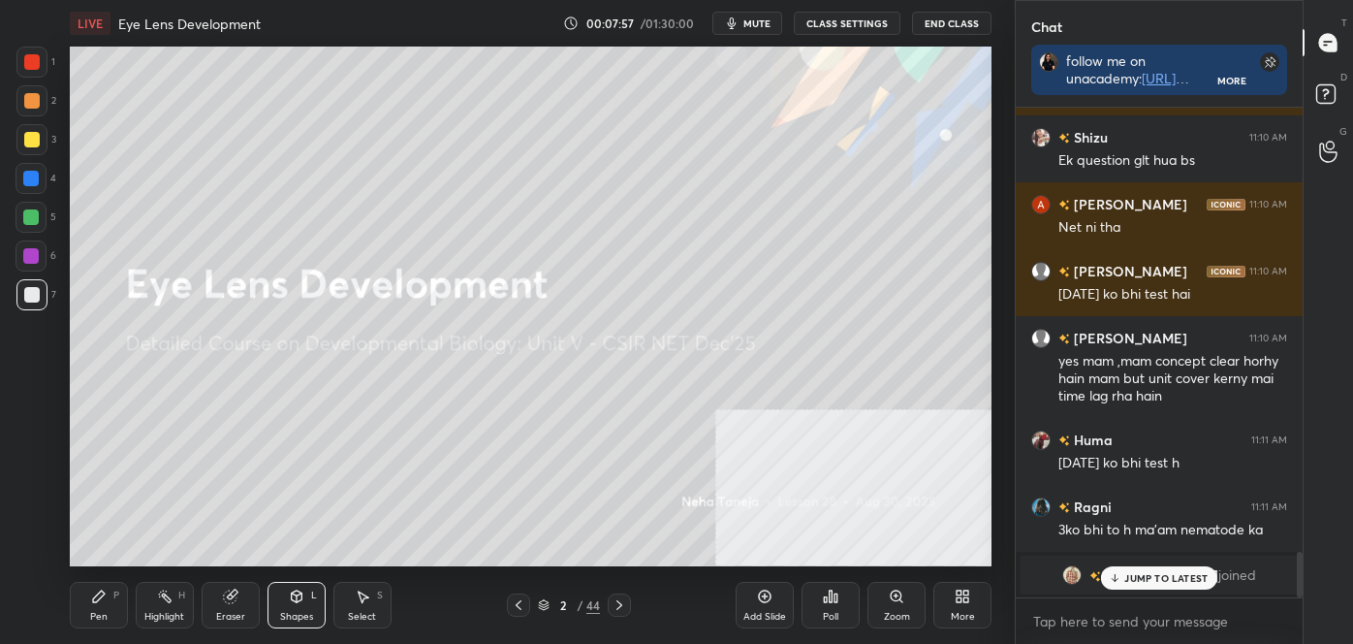
click at [91, 608] on div "Pen P" at bounding box center [99, 605] width 58 height 47
click at [32, 469] on icon at bounding box center [30, 473] width 17 height 14
click at [33, 298] on div at bounding box center [32, 295] width 16 height 16
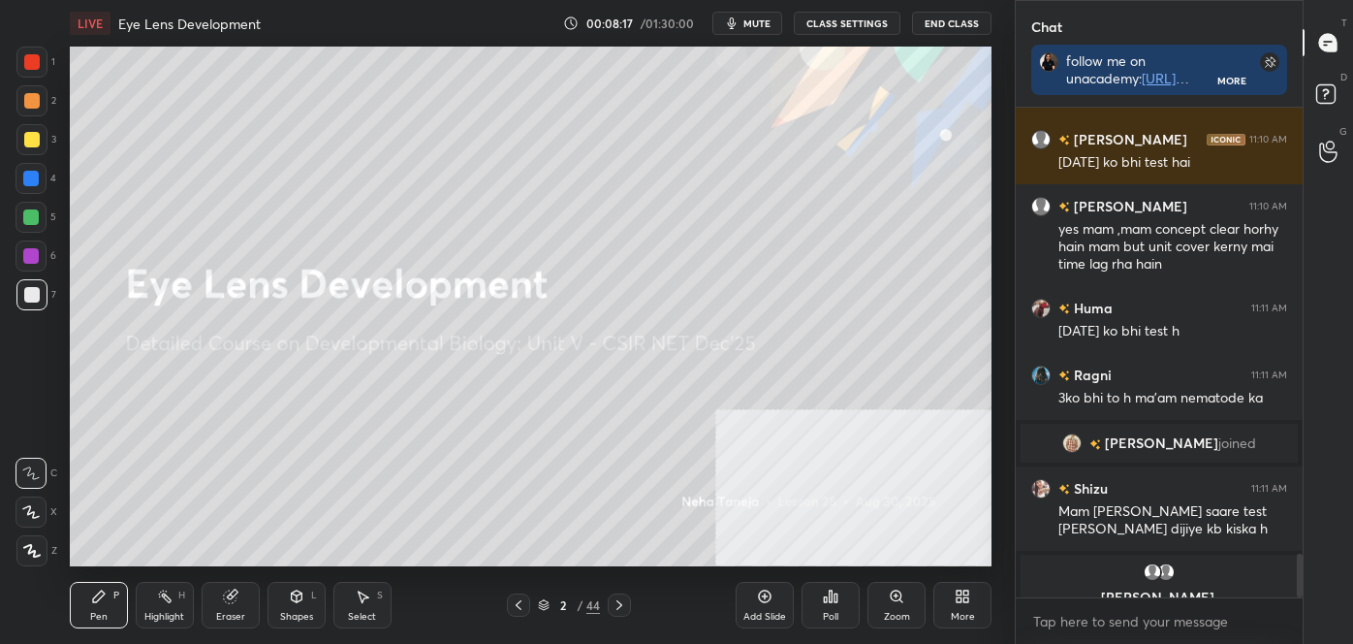
scroll to position [4976, 0]
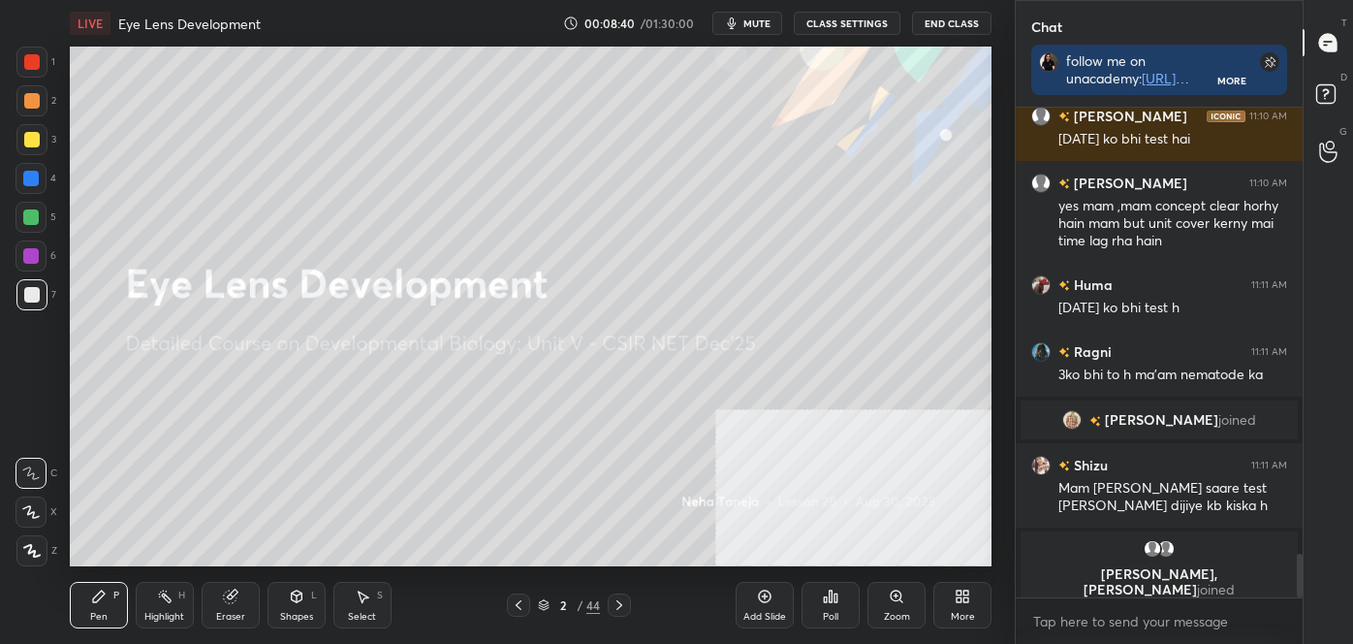
click at [618, 603] on icon at bounding box center [620, 605] width 16 height 16
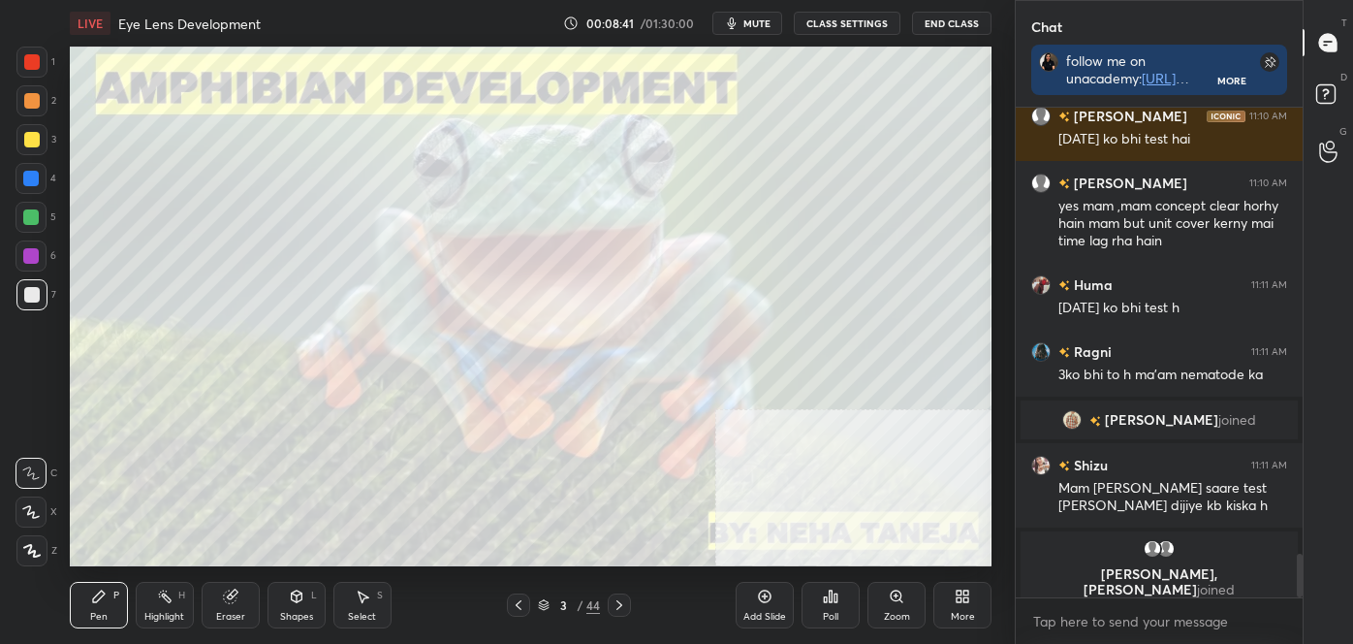
click at [618, 605] on icon at bounding box center [620, 605] width 16 height 16
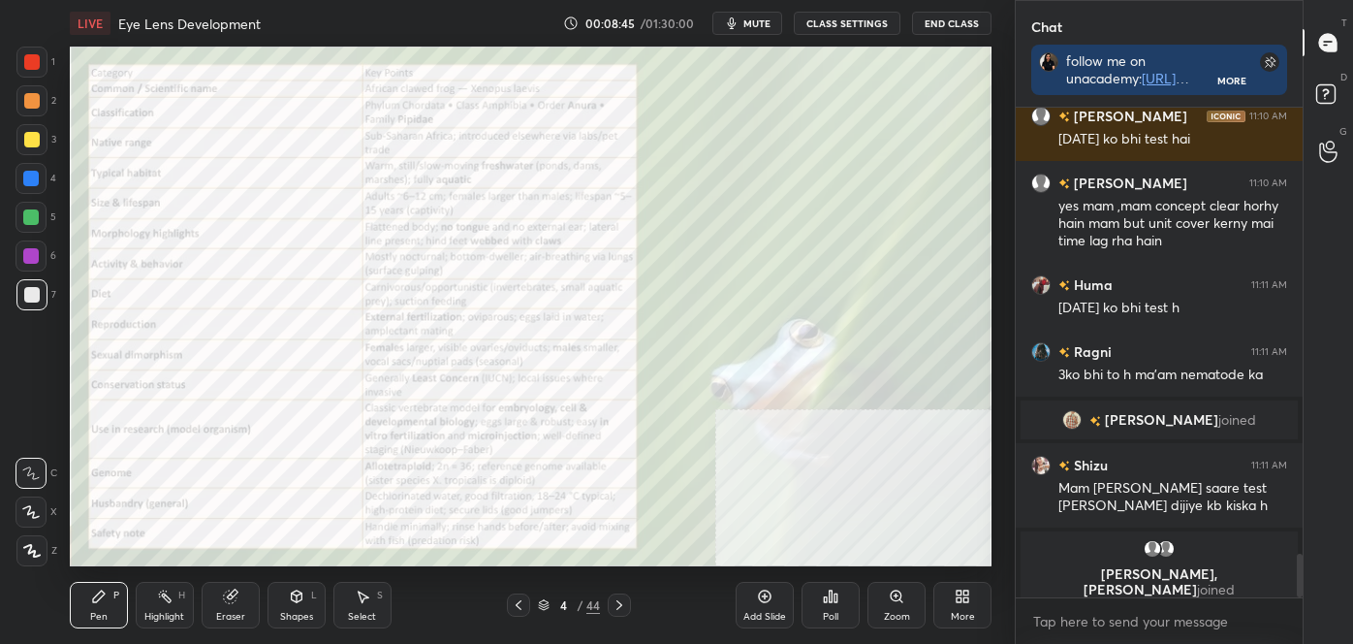
click at [618, 606] on icon at bounding box center [620, 605] width 16 height 16
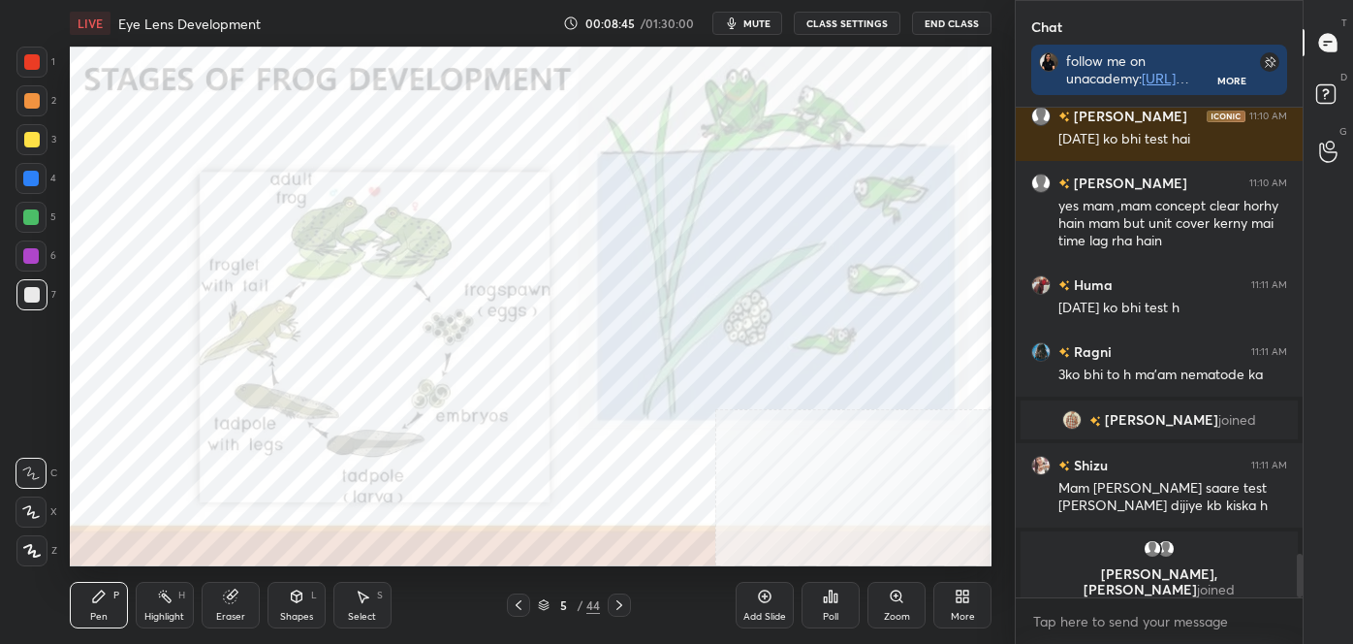
click at [616, 606] on icon at bounding box center [620, 605] width 16 height 16
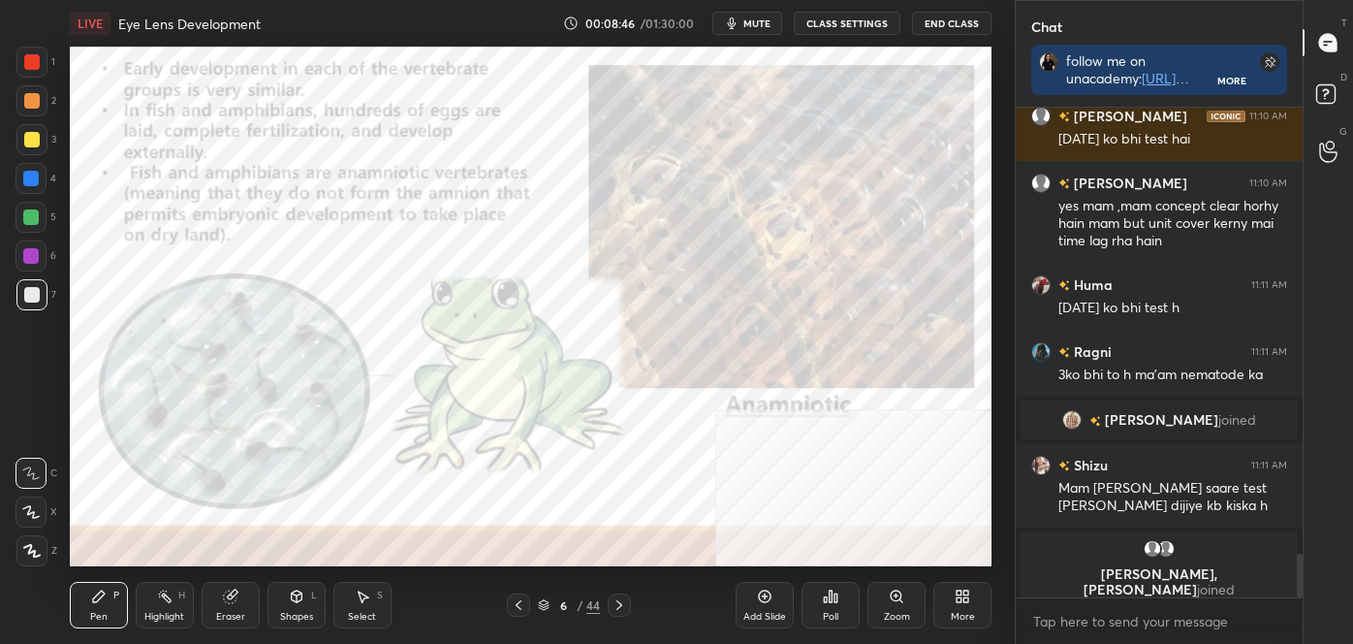
click at [618, 606] on icon at bounding box center [620, 605] width 16 height 16
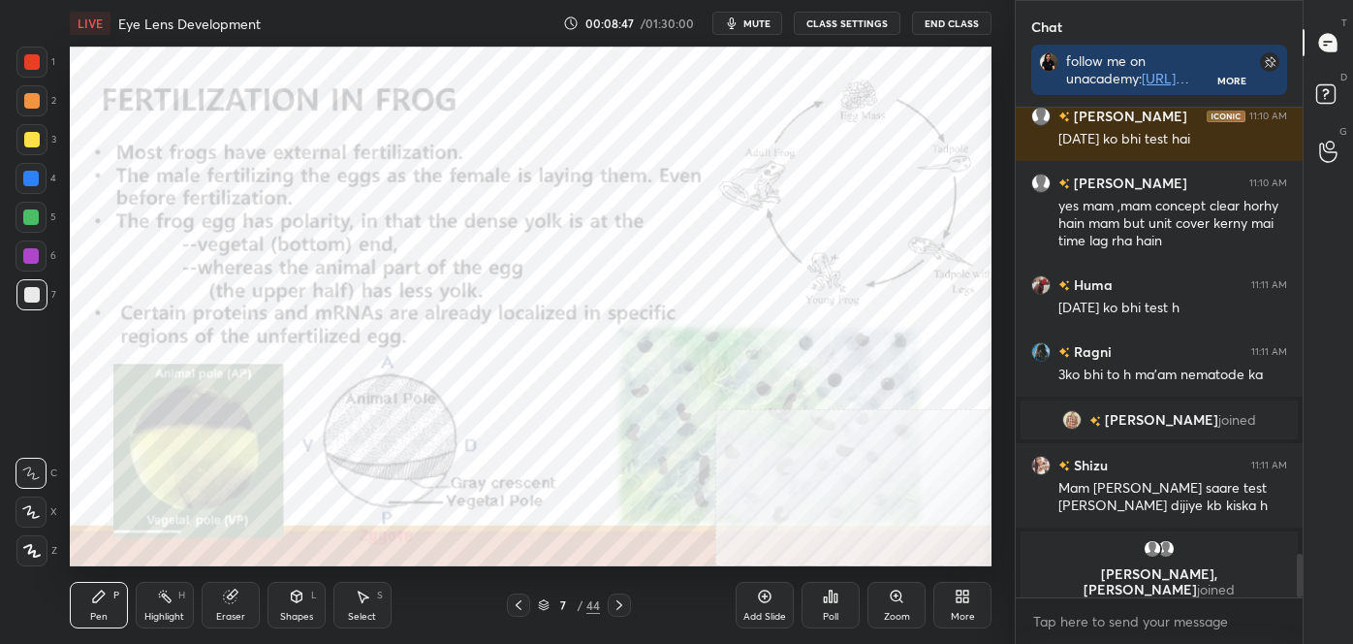
click at [619, 605] on icon at bounding box center [620, 605] width 16 height 16
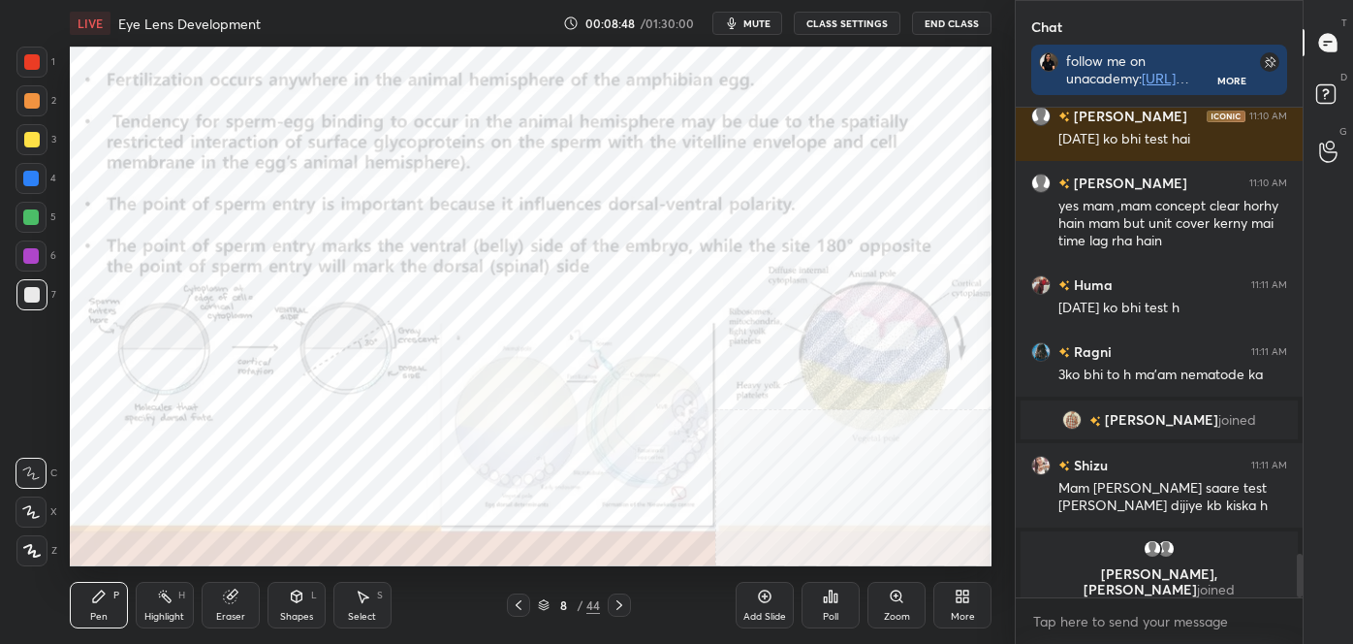
click at [620, 605] on icon at bounding box center [620, 605] width 16 height 16
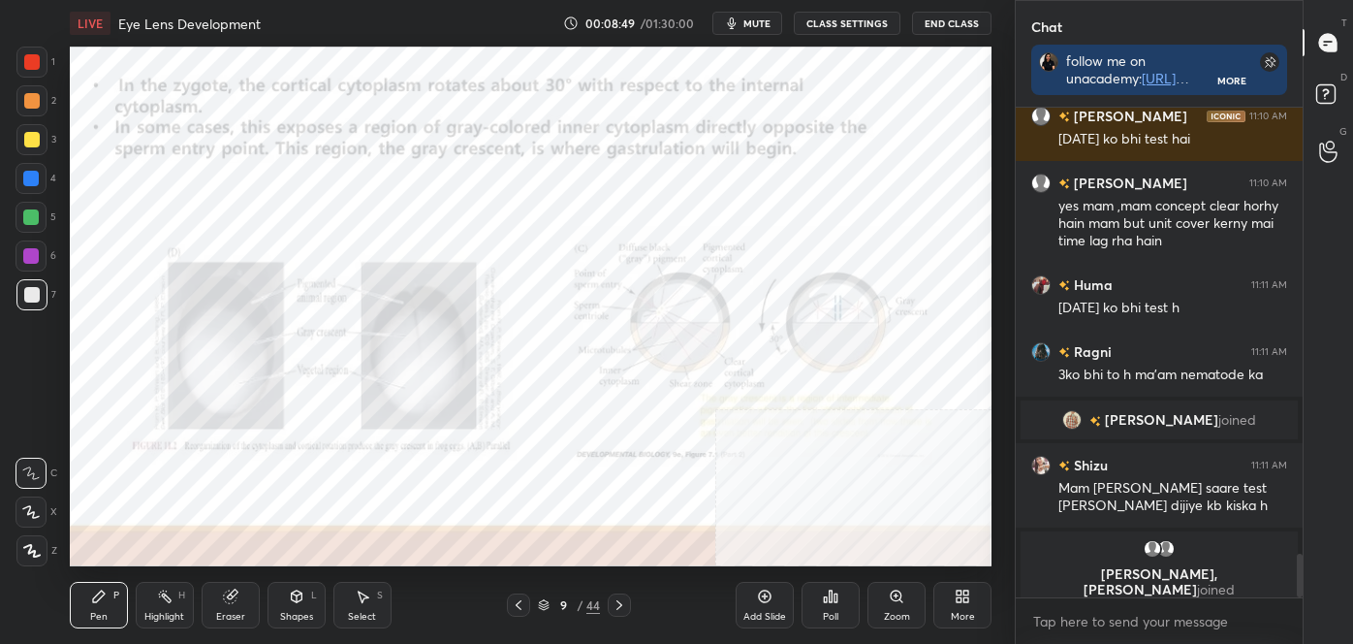
click at [620, 605] on icon at bounding box center [620, 605] width 16 height 16
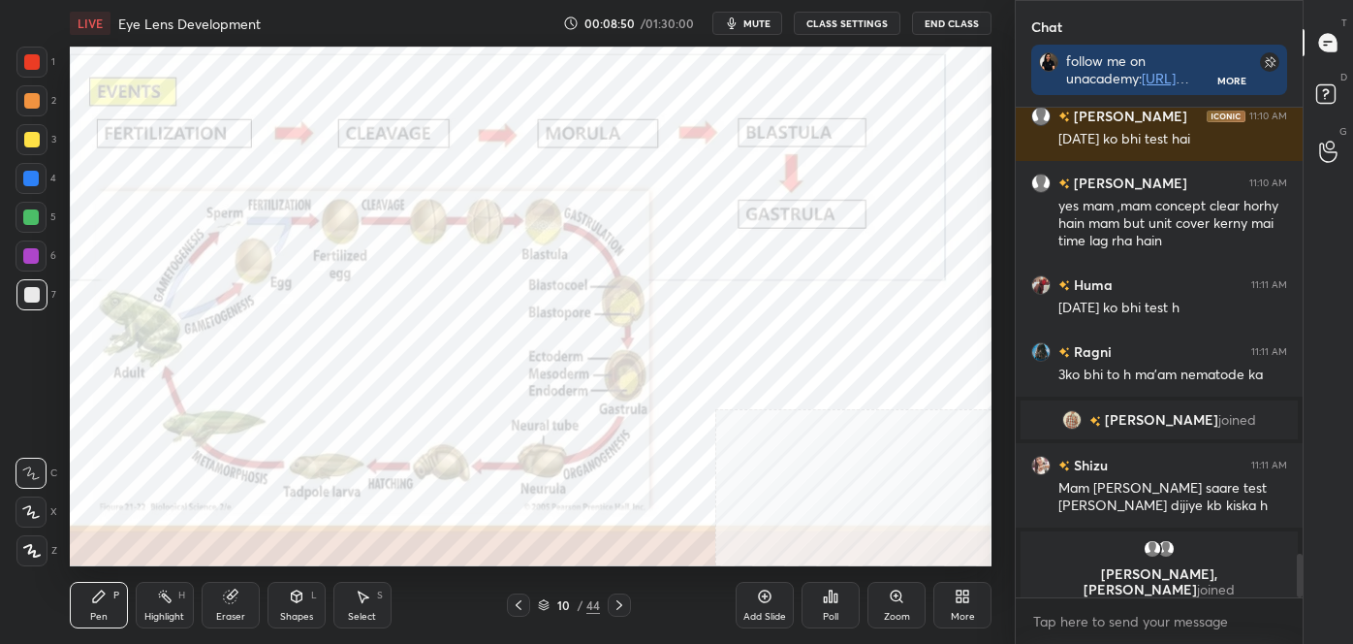
click at [620, 604] on icon at bounding box center [620, 605] width 6 height 10
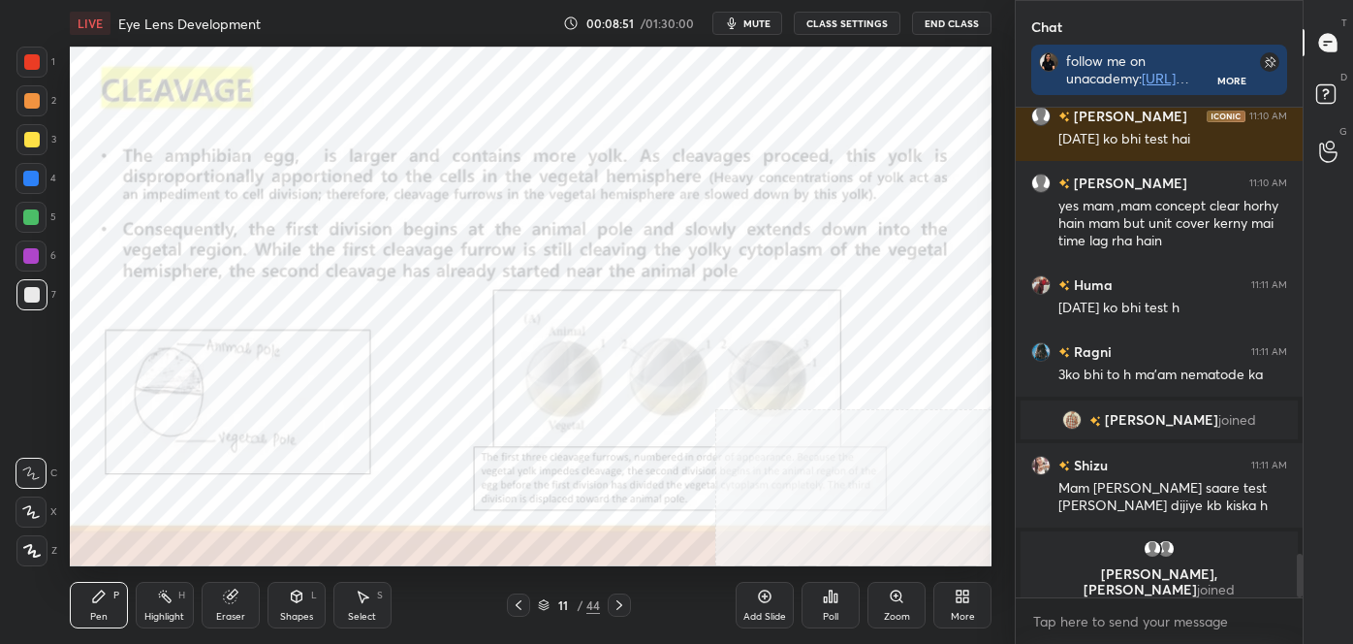
click at [620, 604] on icon at bounding box center [620, 605] width 6 height 10
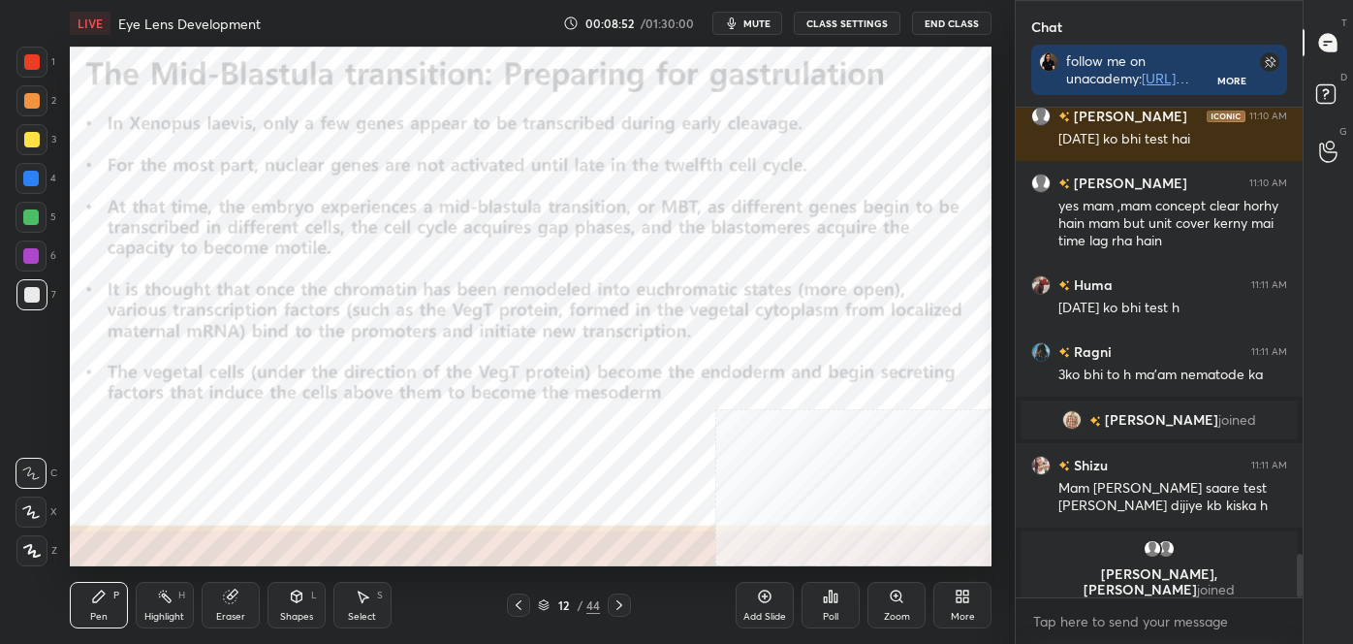
click at [620, 604] on icon at bounding box center [620, 605] width 6 height 10
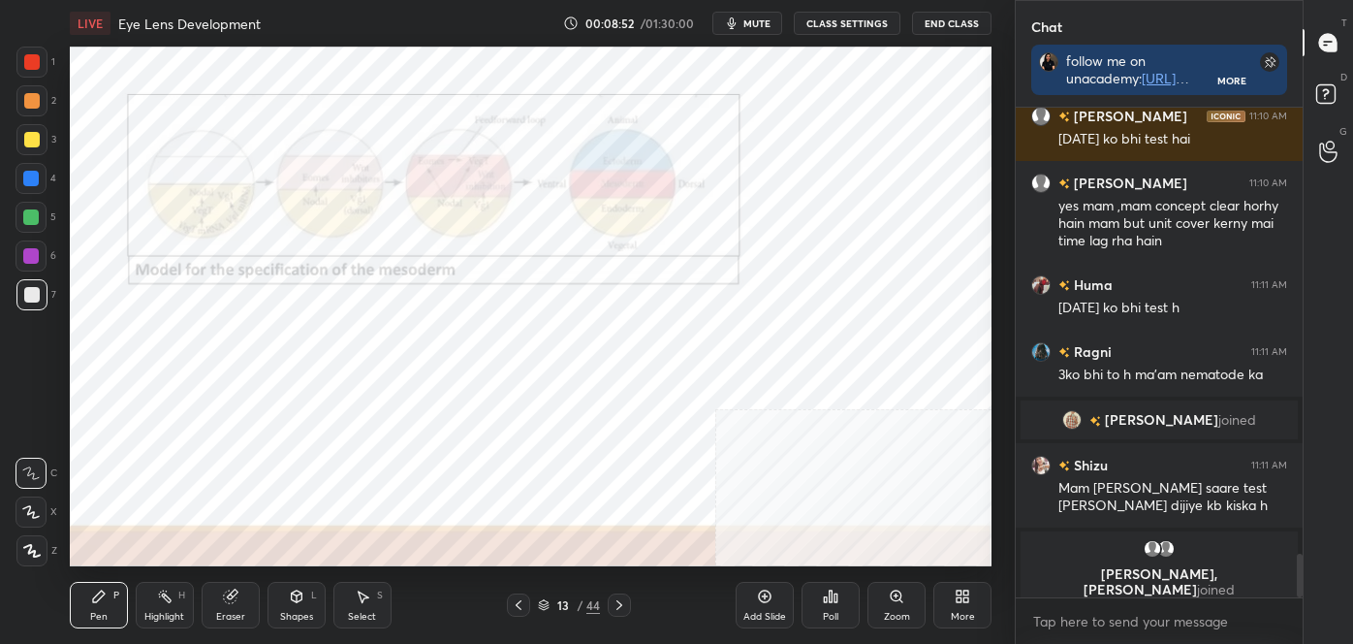
click at [620, 604] on icon at bounding box center [620, 605] width 6 height 10
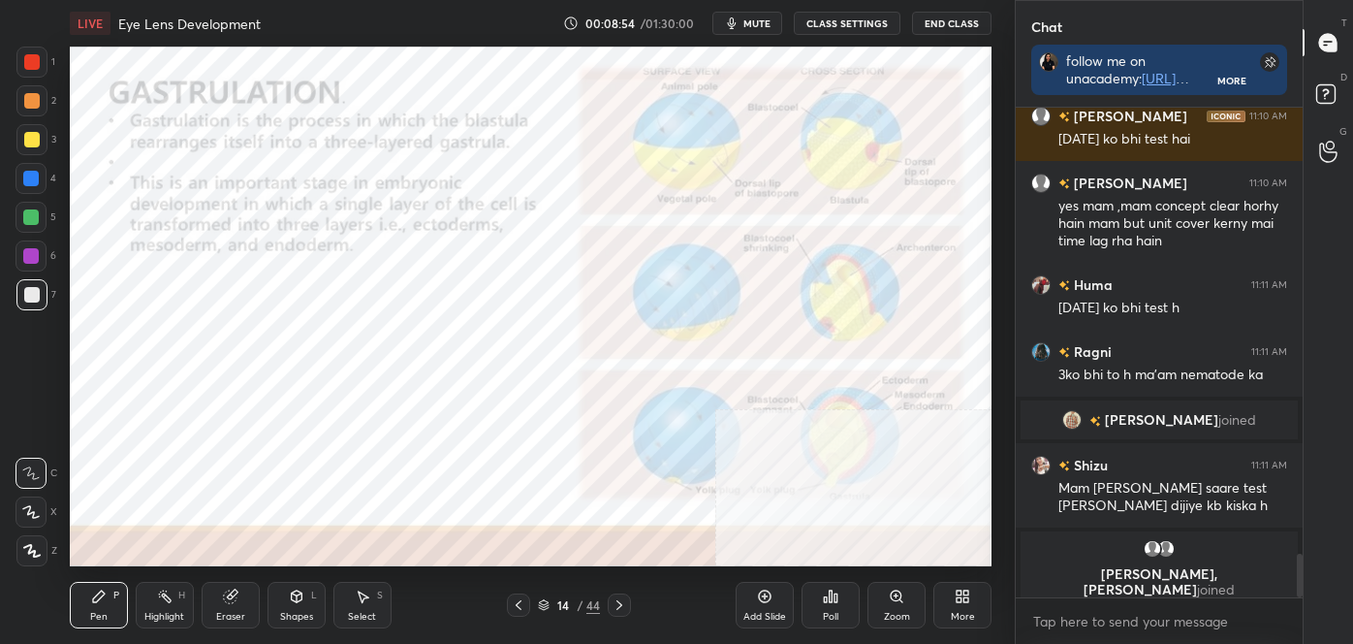
click at [622, 604] on icon at bounding box center [620, 605] width 16 height 16
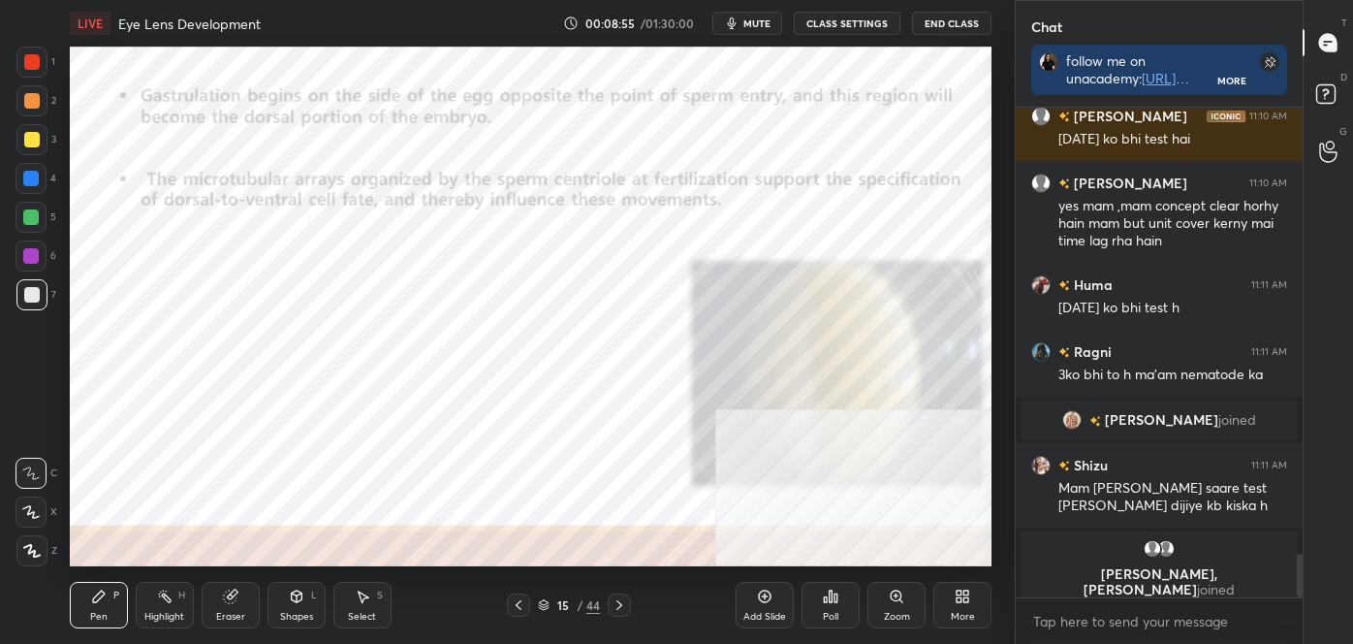
click at [622, 604] on icon at bounding box center [620, 605] width 16 height 16
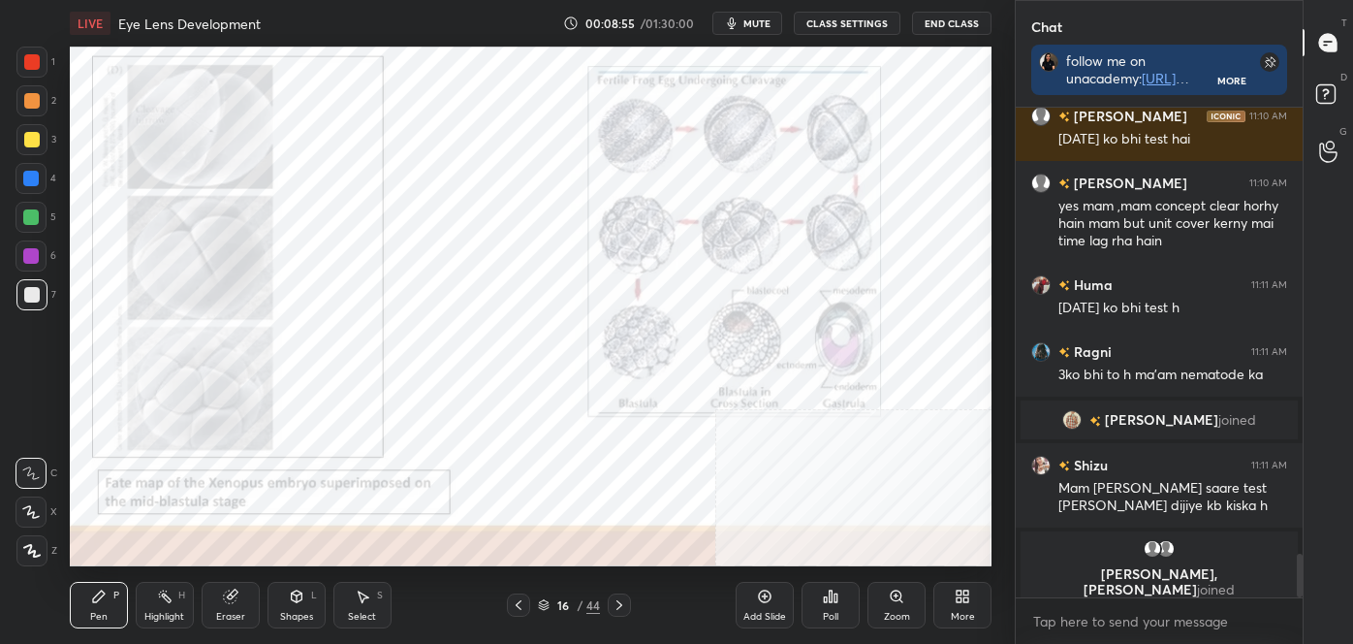
click at [623, 603] on icon at bounding box center [620, 605] width 16 height 16
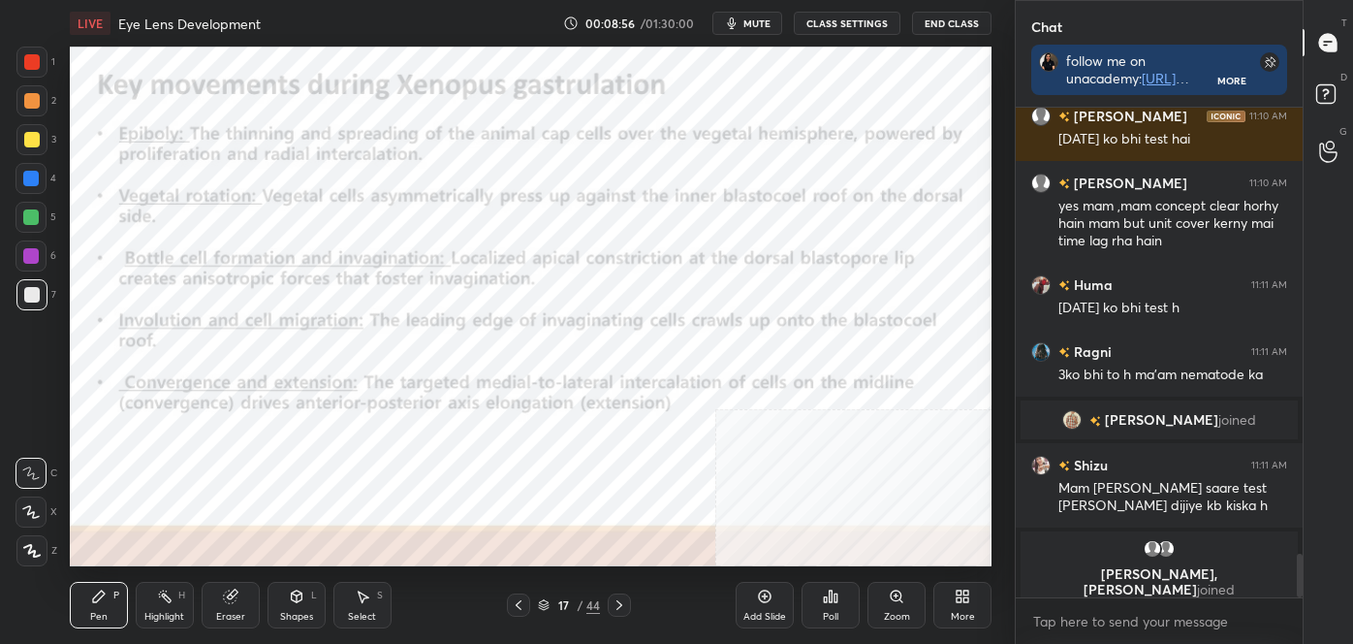
click at [623, 603] on icon at bounding box center [620, 605] width 16 height 16
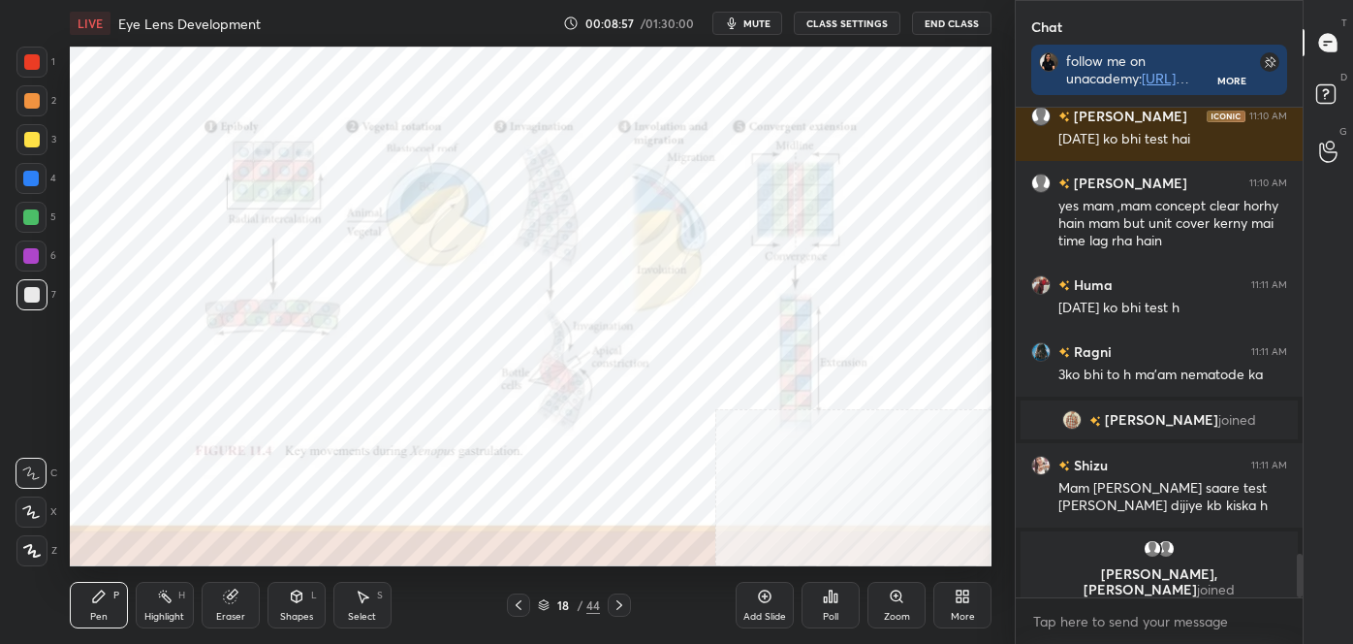
click at [623, 603] on icon at bounding box center [620, 605] width 16 height 16
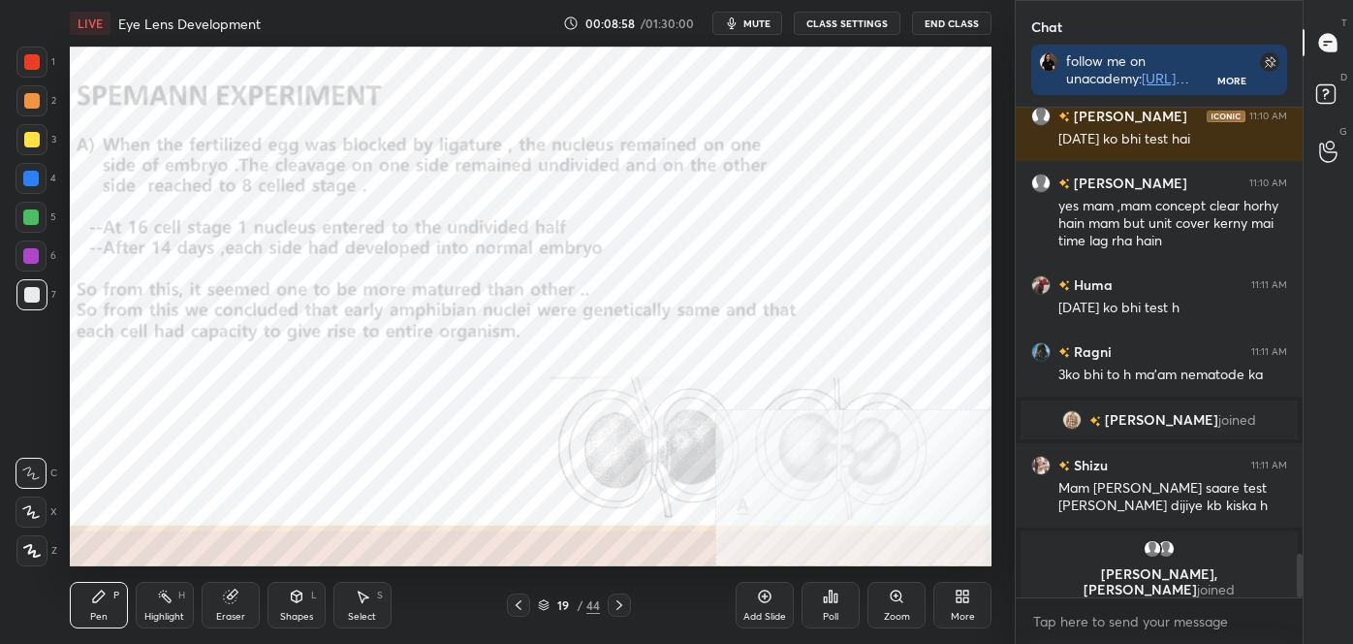
click at [623, 603] on icon at bounding box center [620, 605] width 16 height 16
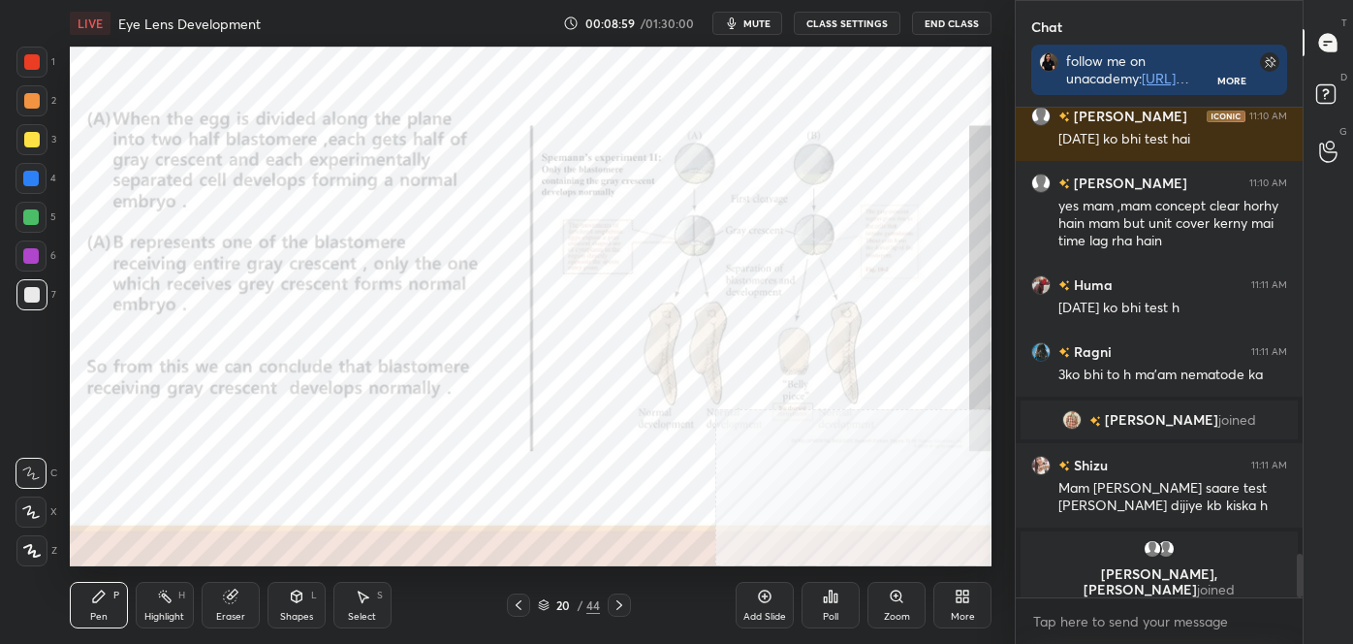
click at [624, 603] on icon at bounding box center [620, 605] width 16 height 16
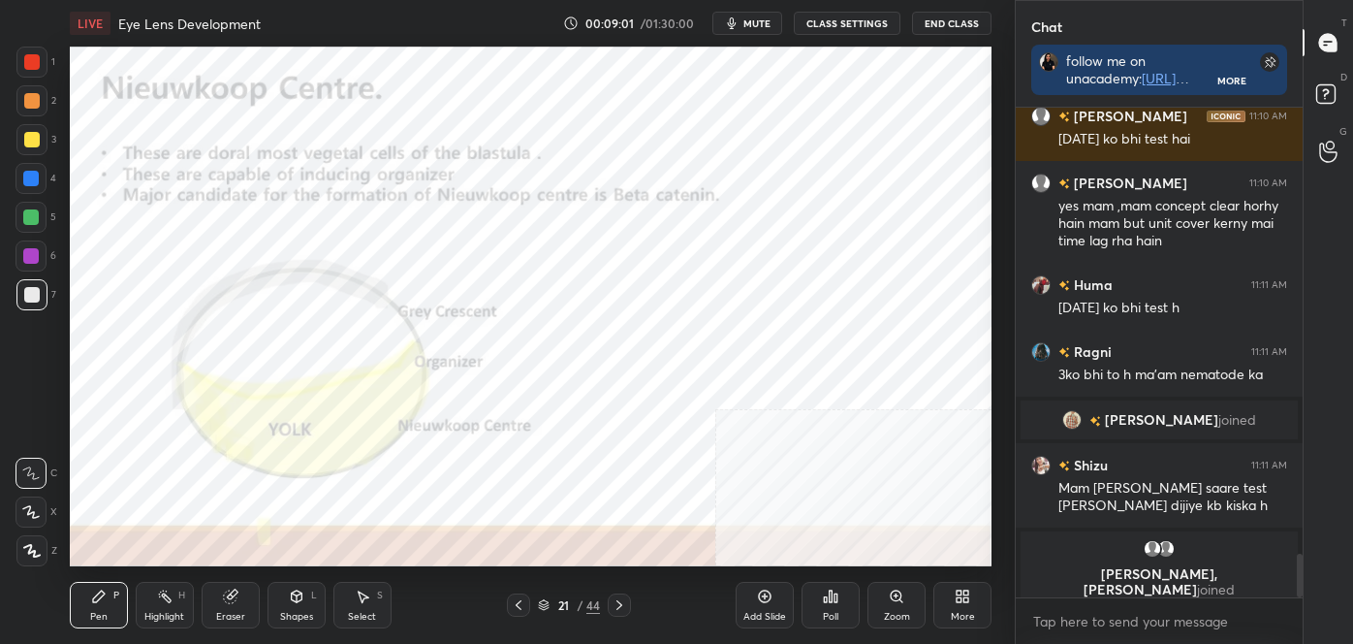
click at [624, 603] on icon at bounding box center [620, 605] width 16 height 16
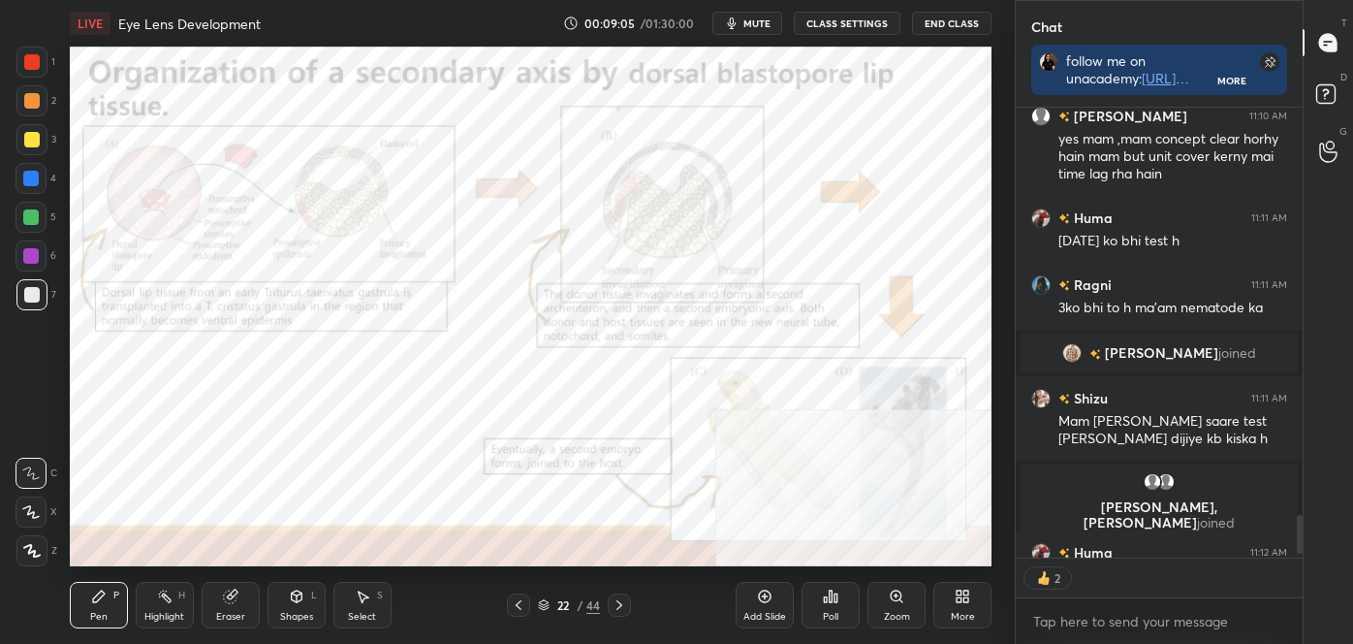
scroll to position [4748, 0]
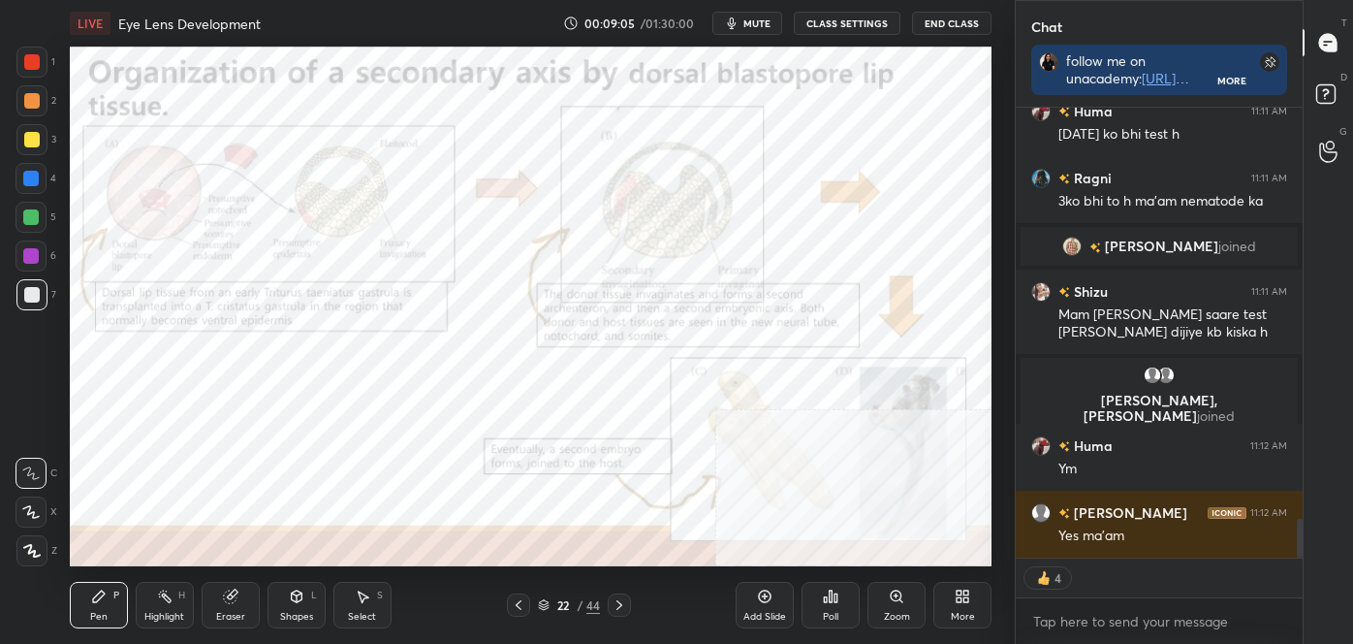
click at [625, 601] on icon at bounding box center [620, 605] width 16 height 16
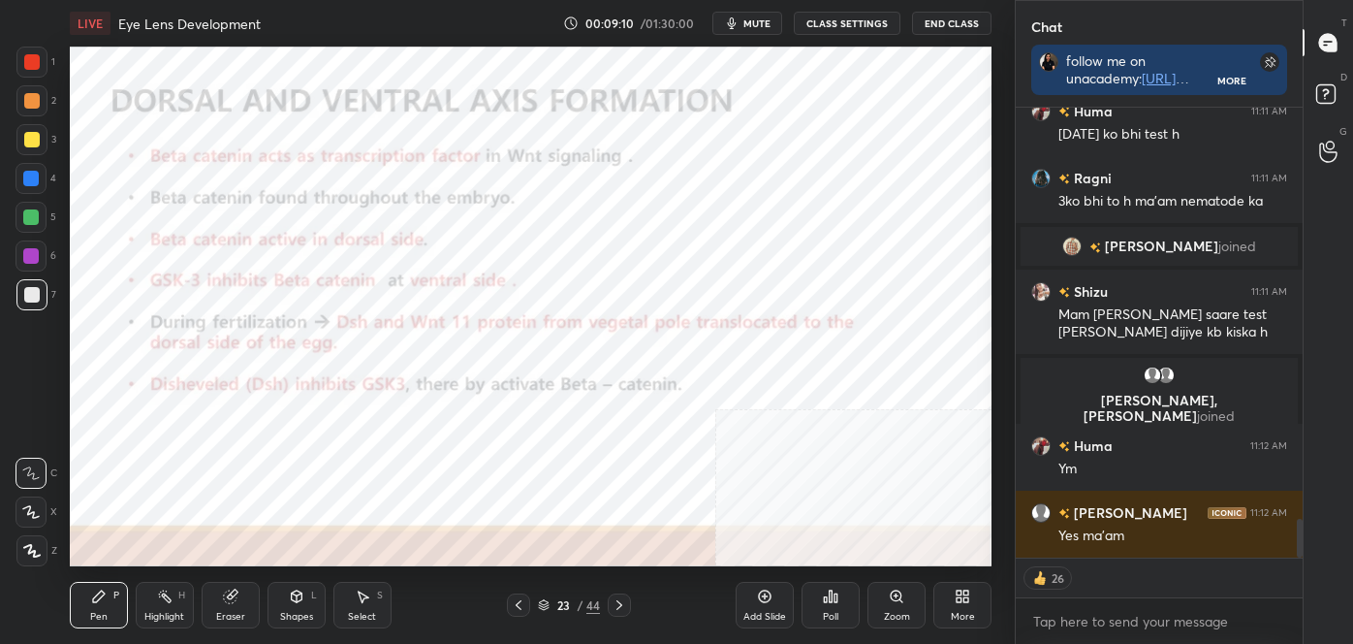
scroll to position [4815, 0]
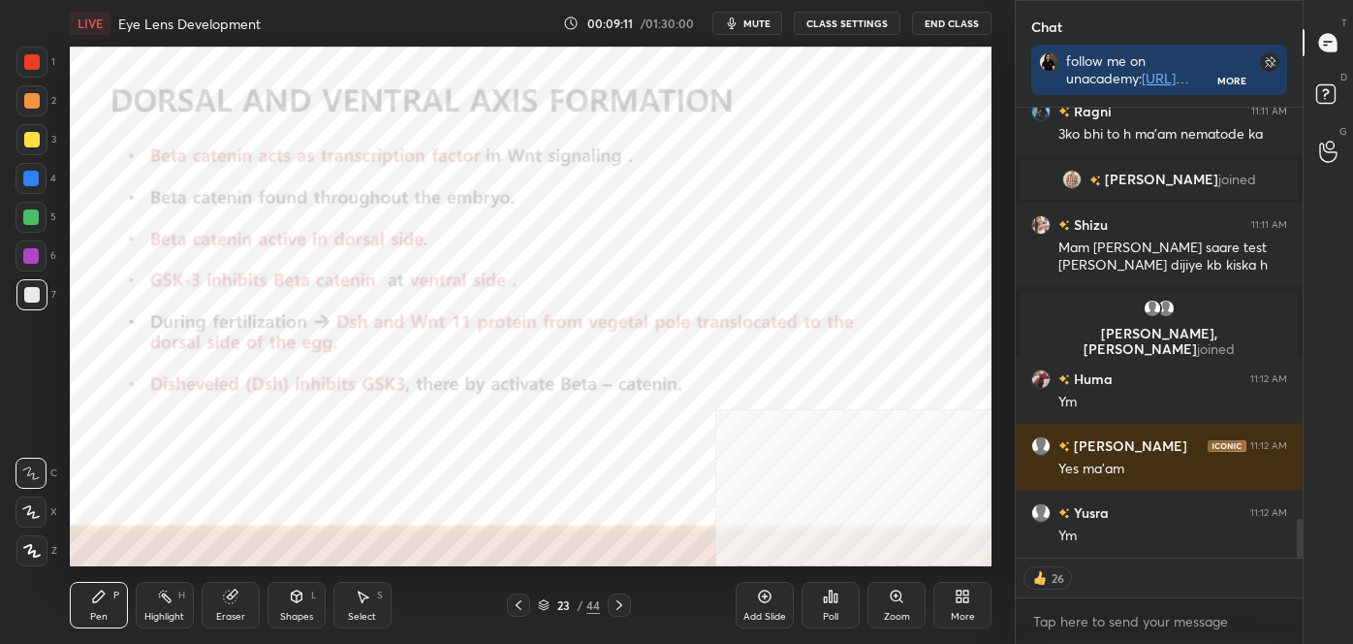
click at [181, 592] on div "H" at bounding box center [181, 595] width 7 height 10
click at [297, 601] on icon at bounding box center [297, 596] width 11 height 12
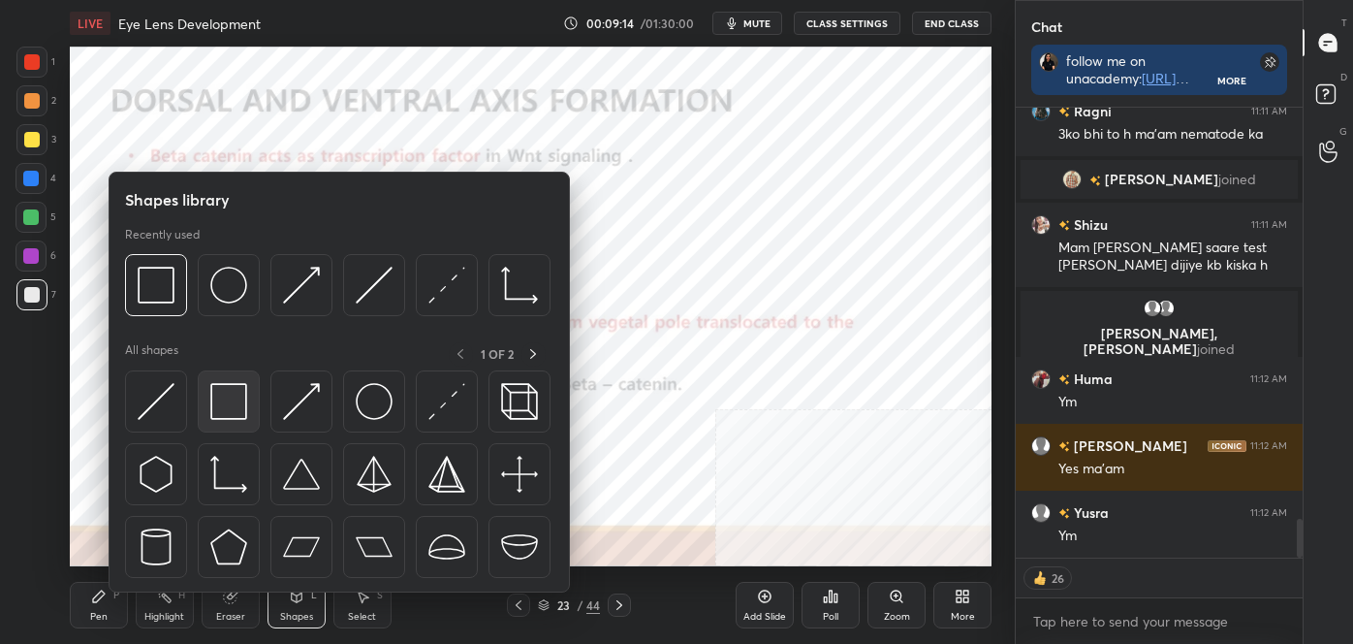
click at [225, 401] on img at bounding box center [228, 401] width 37 height 37
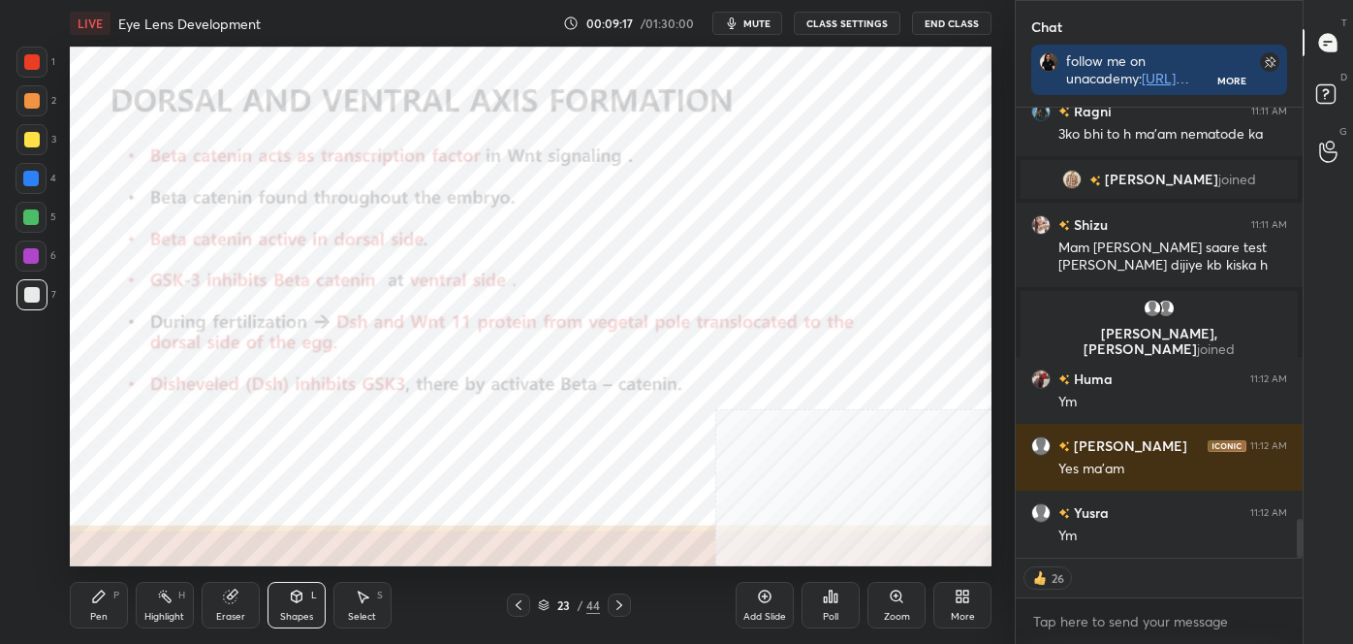
click at [41, 54] on div at bounding box center [31, 62] width 31 height 31
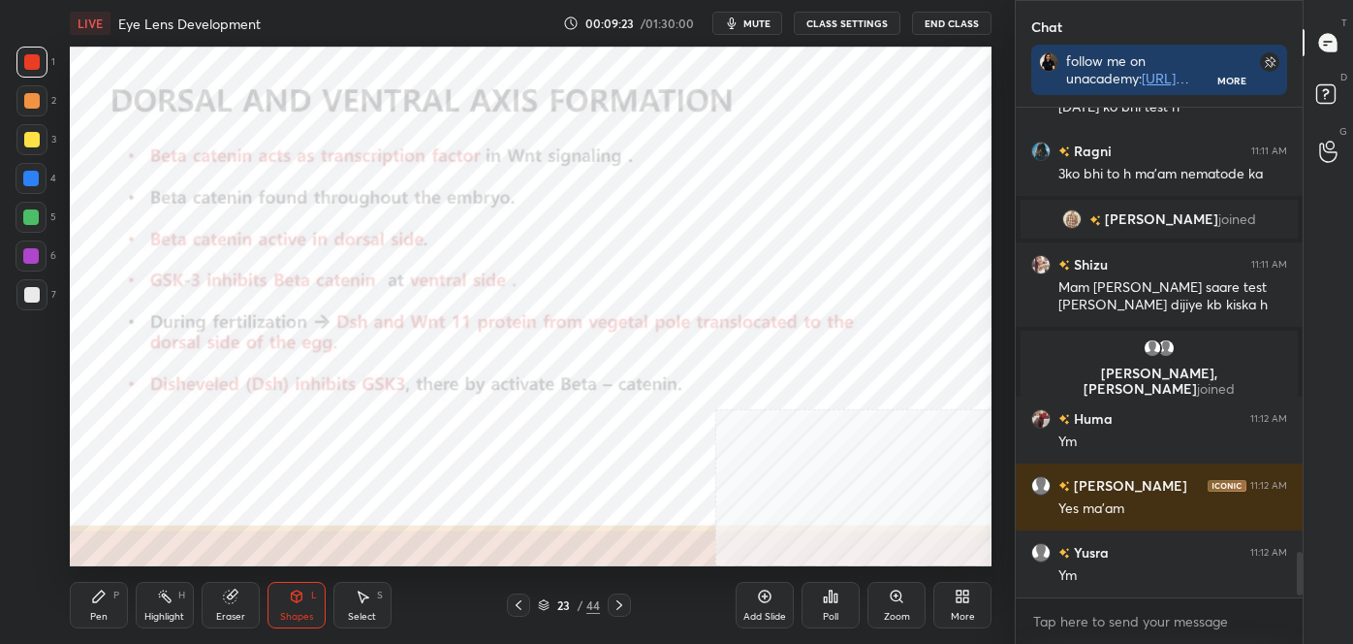
click at [173, 608] on div "Highlight H" at bounding box center [165, 605] width 58 height 47
click at [517, 598] on icon at bounding box center [519, 605] width 16 height 16
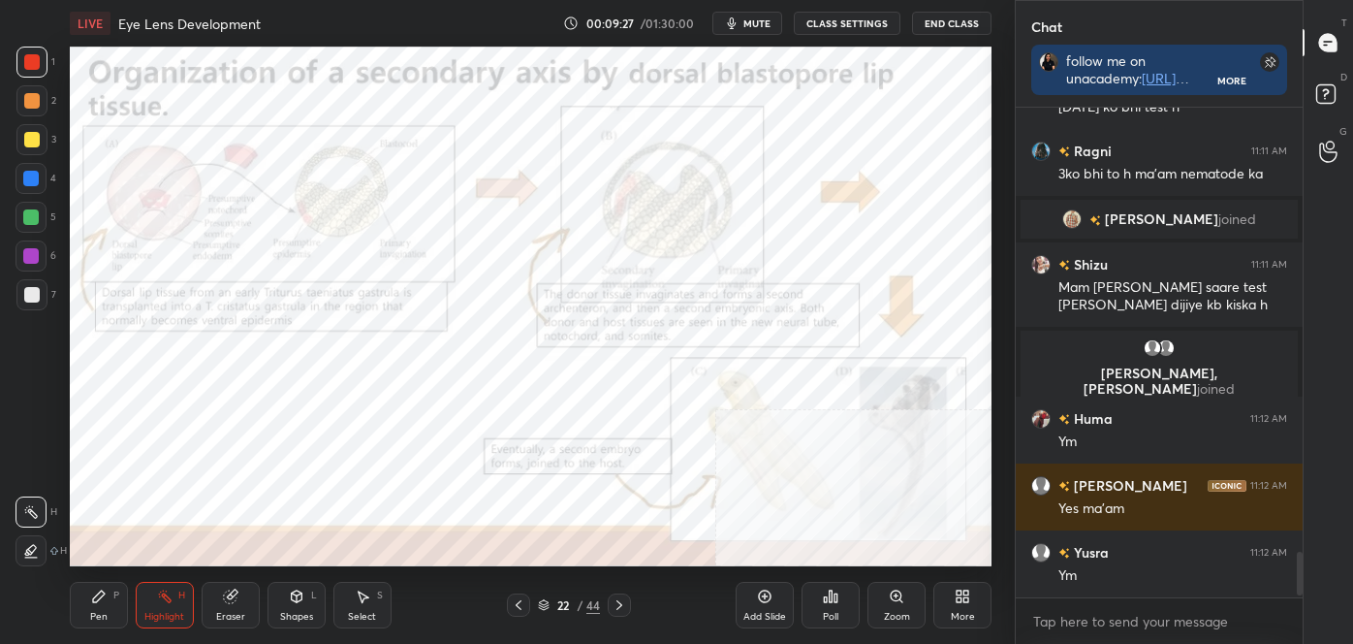
click at [517, 607] on icon at bounding box center [519, 605] width 16 height 16
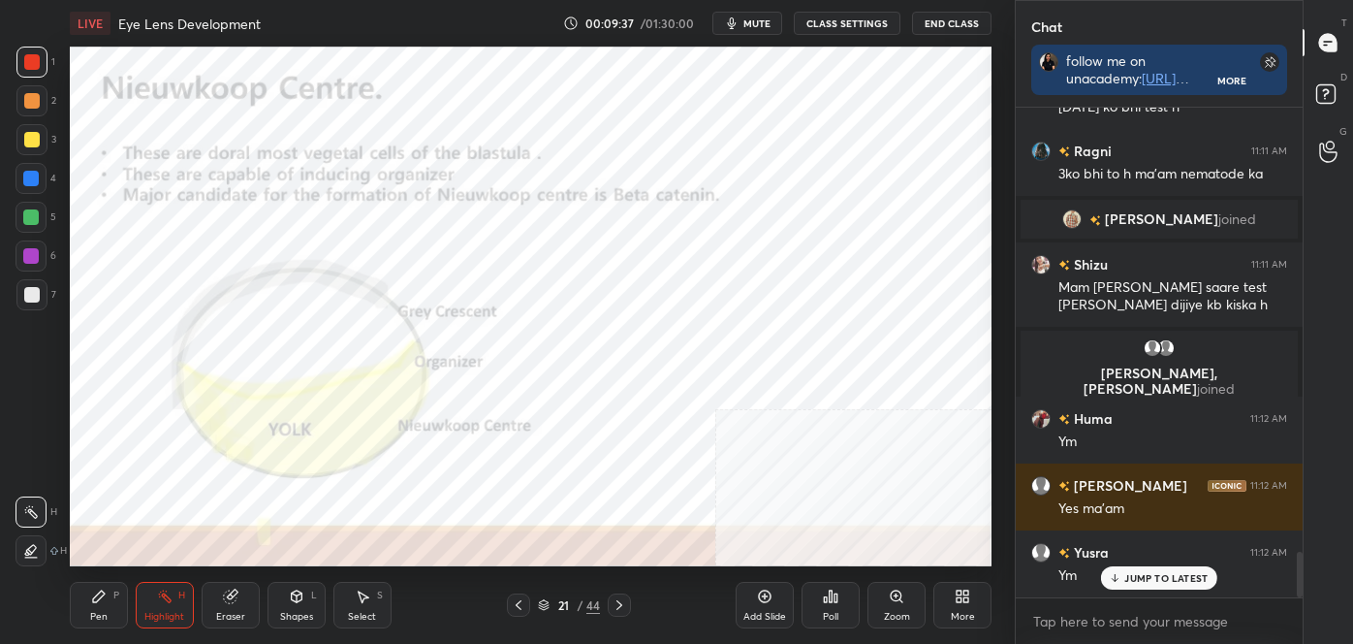
scroll to position [4821, 0]
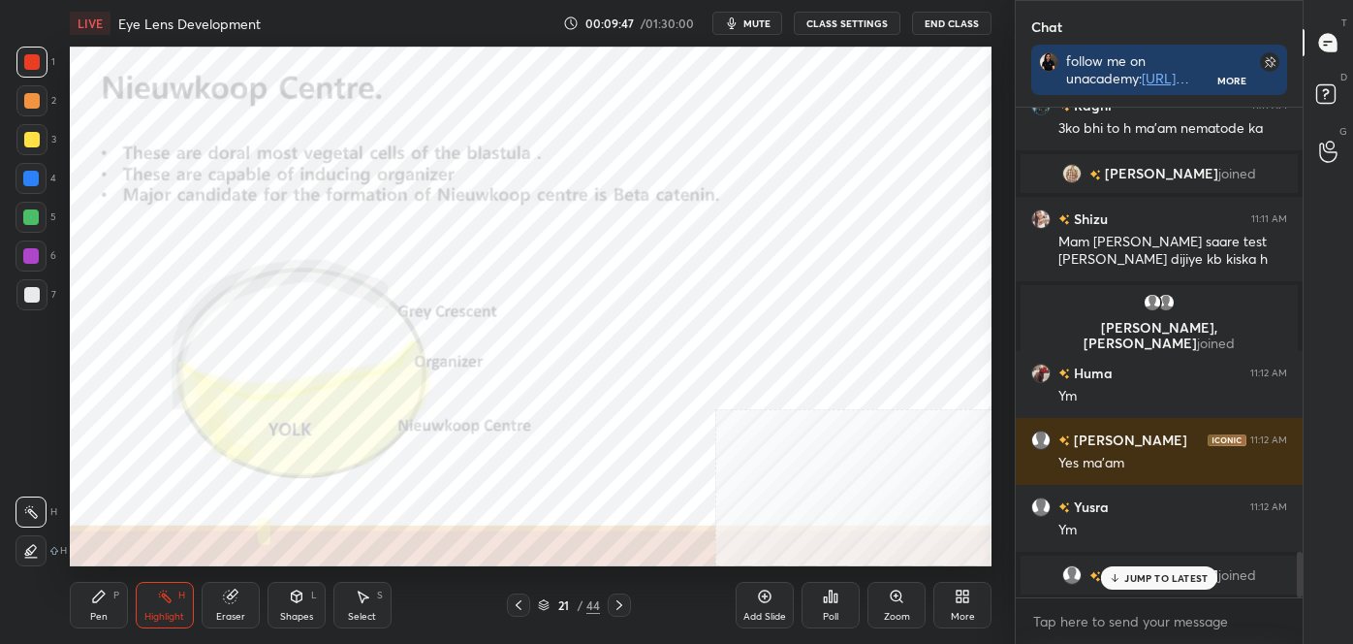
click at [622, 605] on icon at bounding box center [620, 605] width 16 height 16
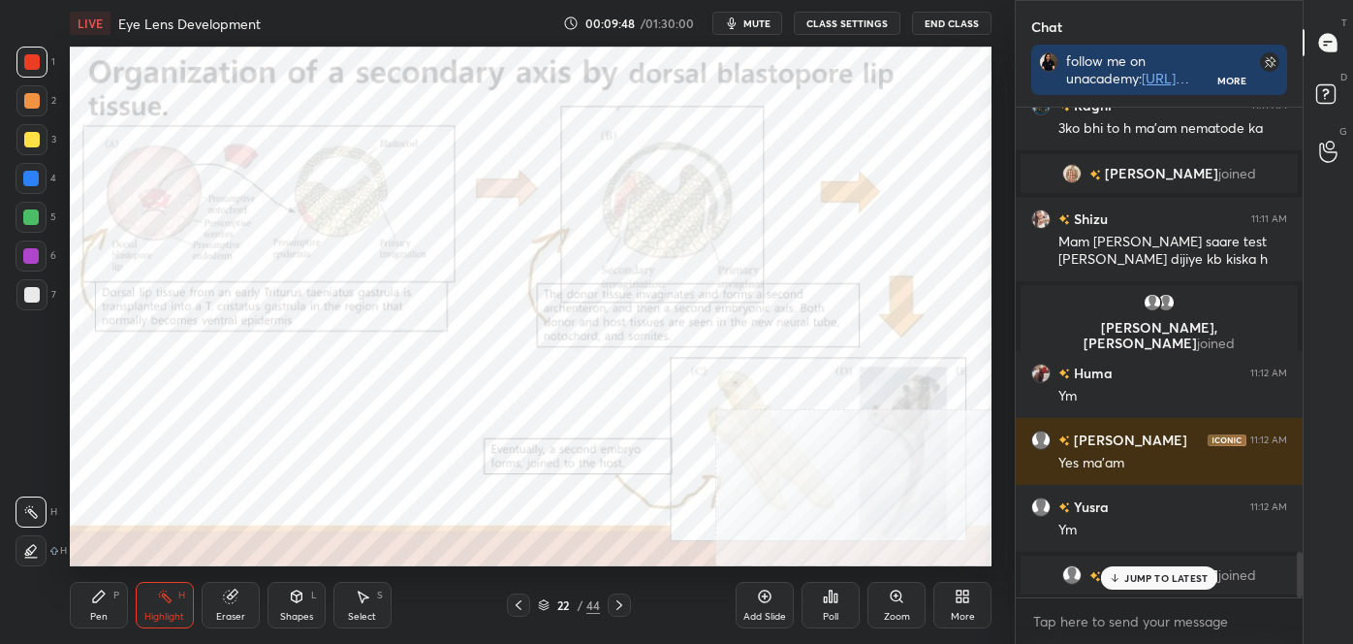
click at [622, 604] on icon at bounding box center [620, 605] width 16 height 16
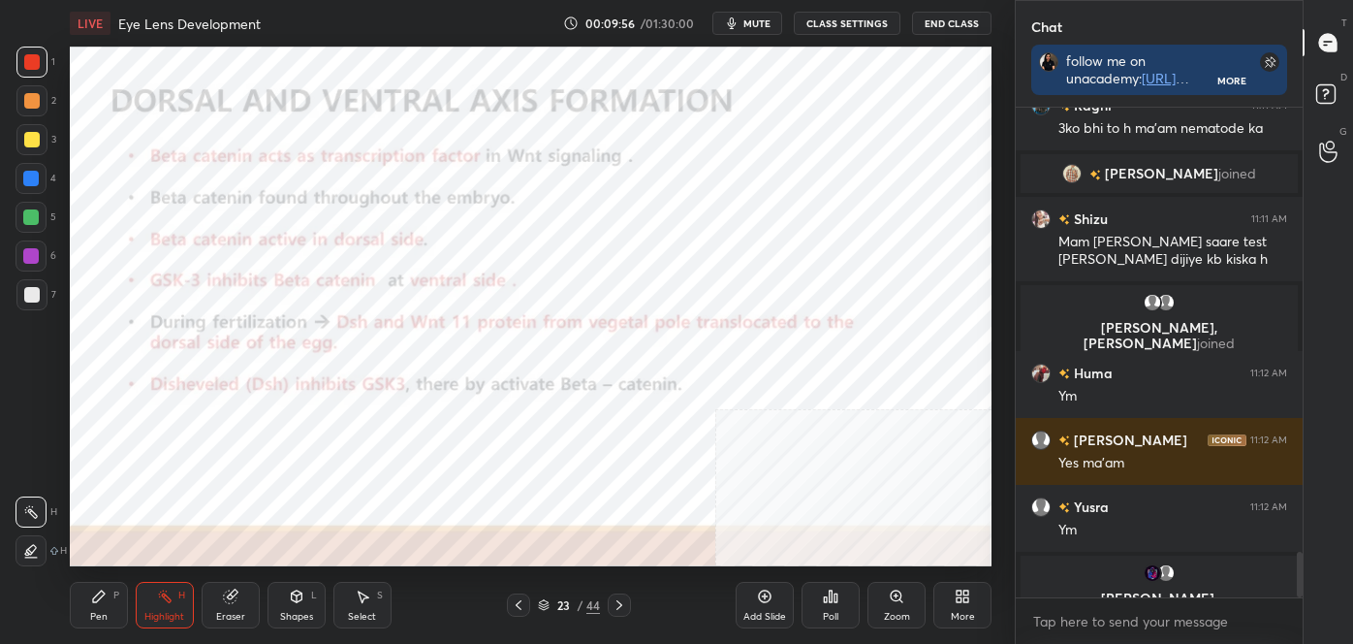
click at [27, 140] on div at bounding box center [32, 140] width 16 height 16
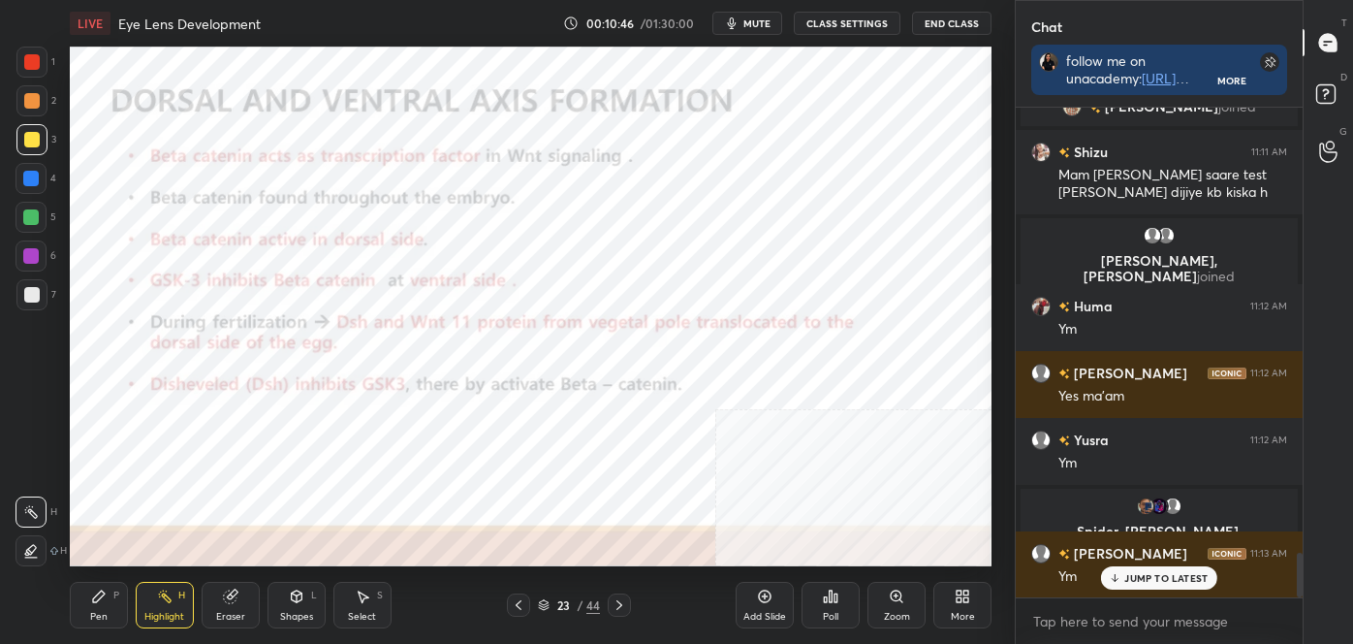
scroll to position [4902, 0]
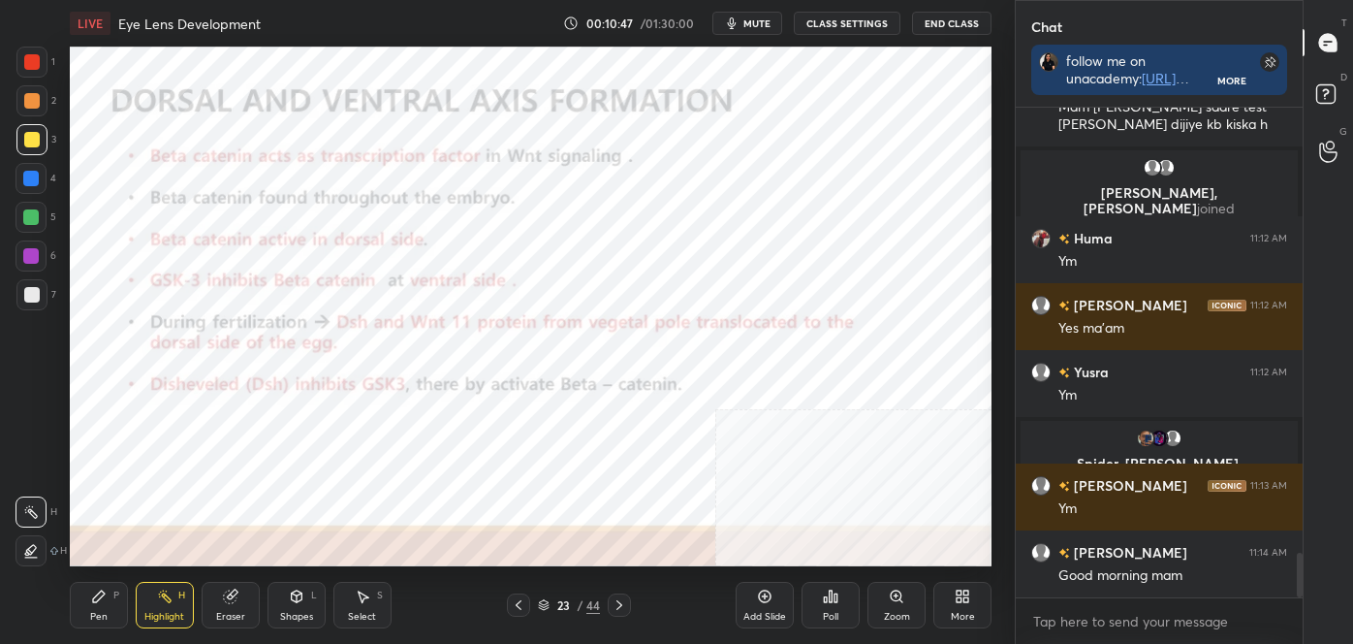
click at [622, 601] on icon at bounding box center [620, 605] width 16 height 16
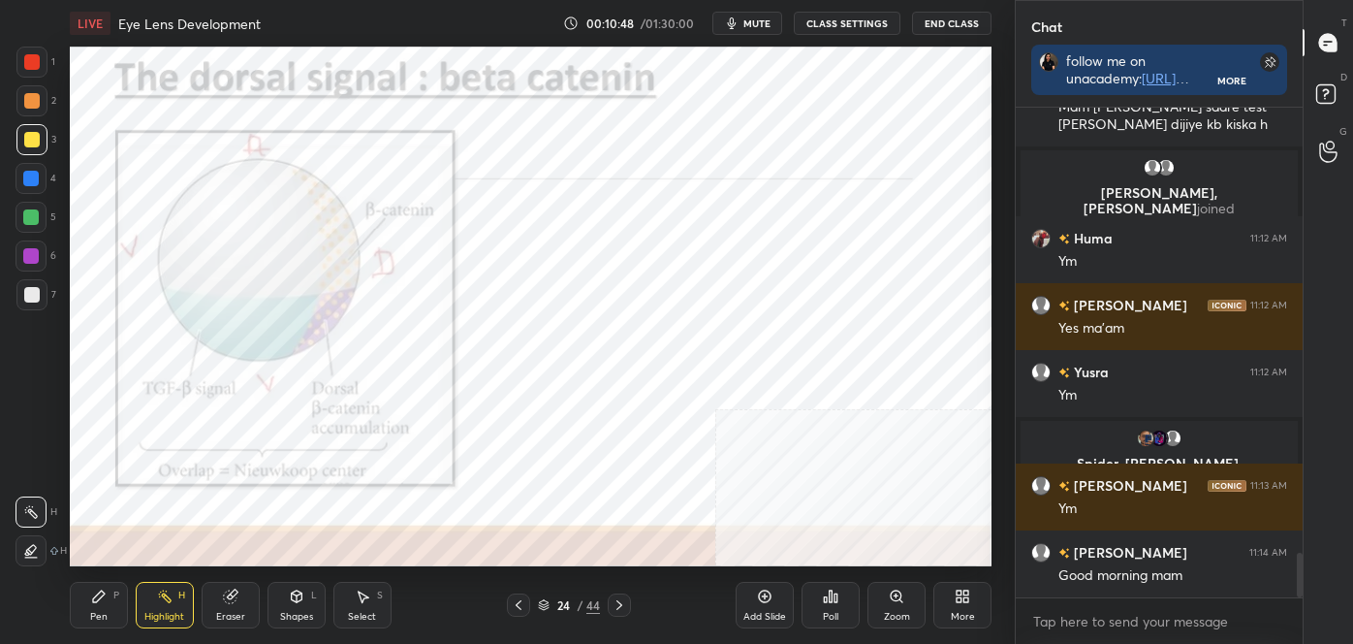
click at [520, 606] on icon at bounding box center [519, 605] width 16 height 16
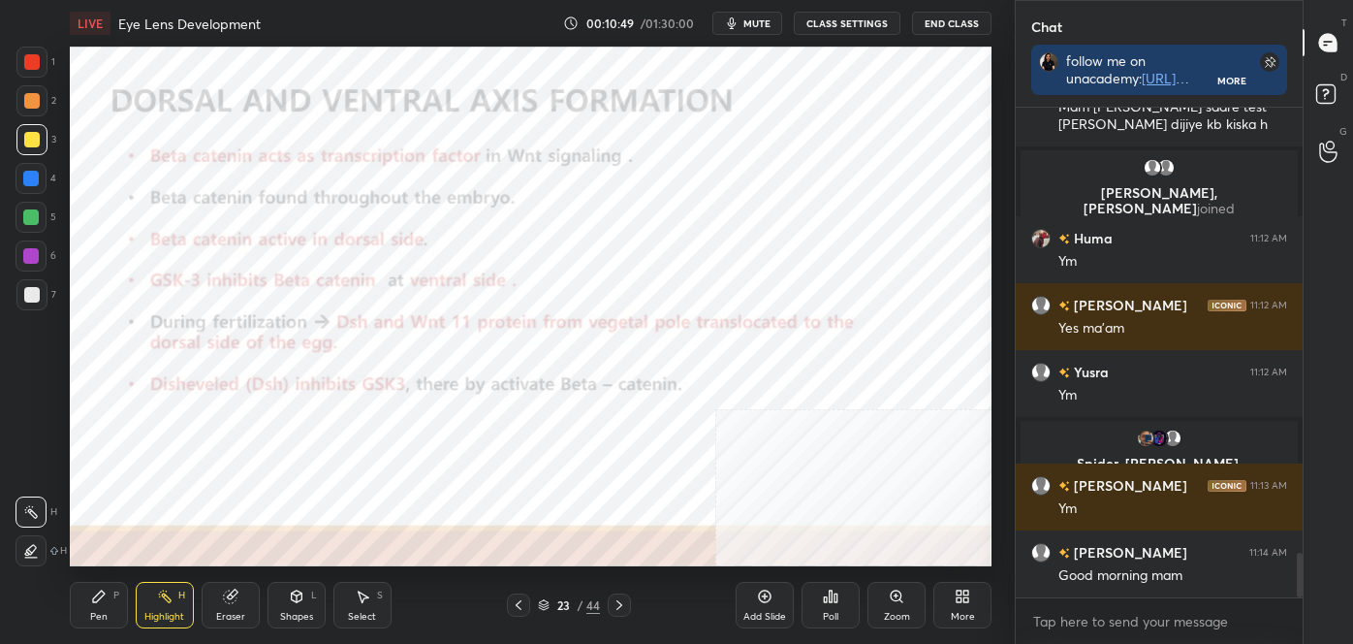
click at [628, 603] on div at bounding box center [619, 604] width 23 height 23
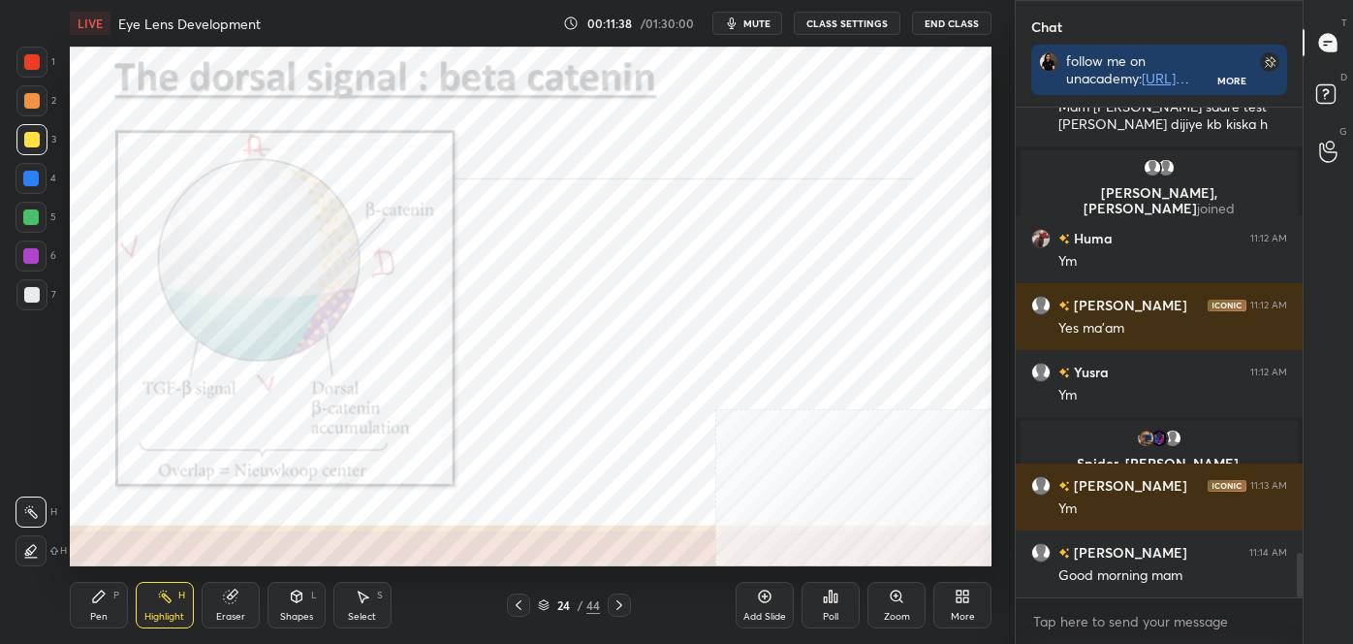
click at [13, 320] on div "1 2 3 4 5 6 7 C X Z C X Z E E Erase all H H" at bounding box center [31, 306] width 62 height 519
click at [23, 256] on div at bounding box center [31, 256] width 16 height 16
click at [39, 139] on div at bounding box center [32, 140] width 16 height 16
click at [25, 223] on div at bounding box center [31, 217] width 16 height 16
click at [31, 215] on div at bounding box center [31, 217] width 16 height 16
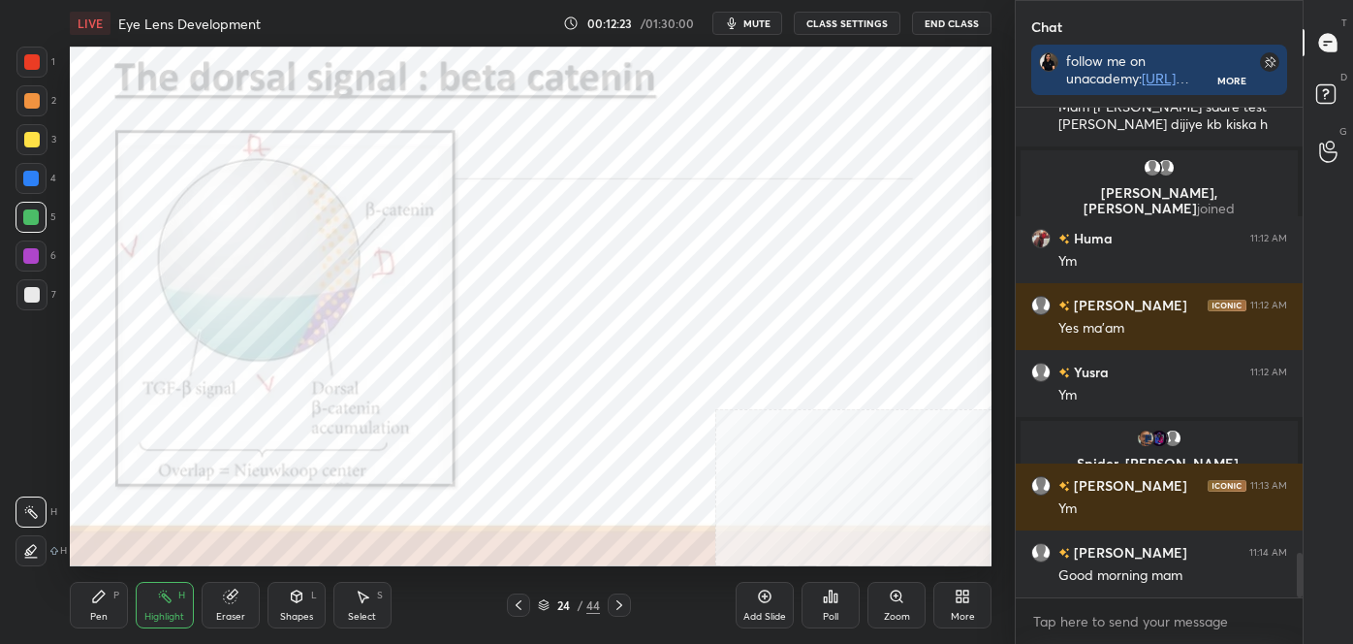
click at [618, 607] on icon at bounding box center [620, 605] width 16 height 16
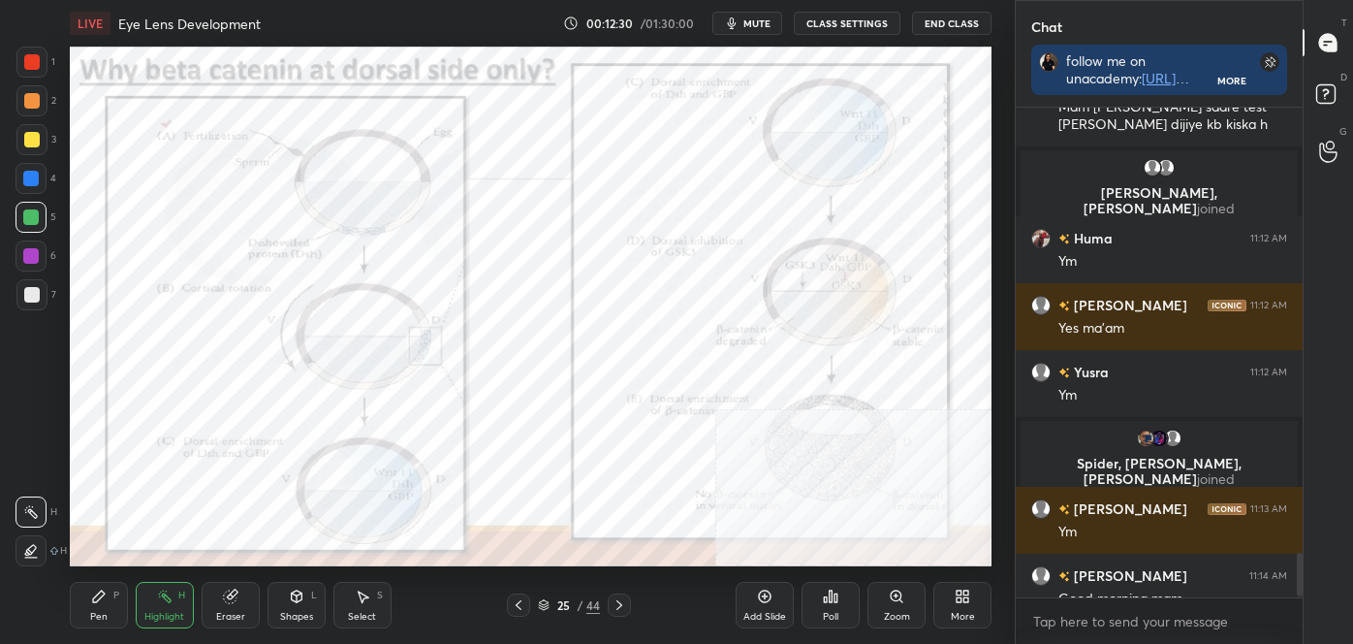
scroll to position [4971, 0]
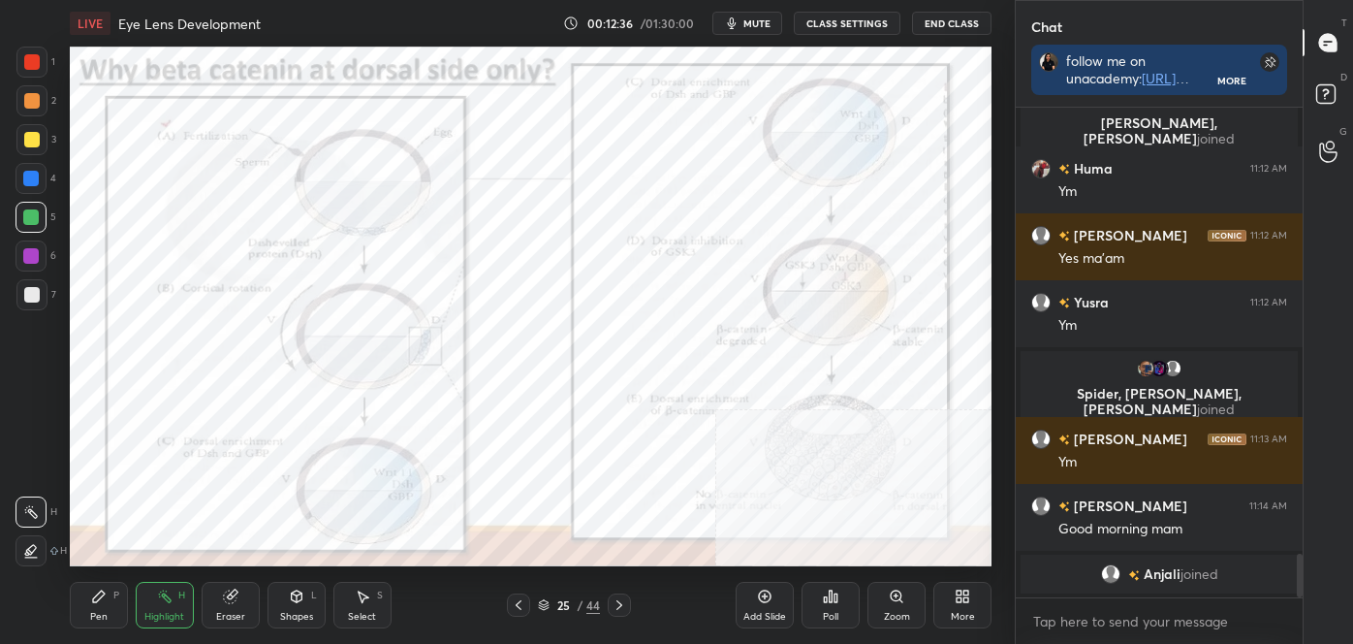
click at [902, 606] on div "Zoom" at bounding box center [897, 605] width 58 height 47
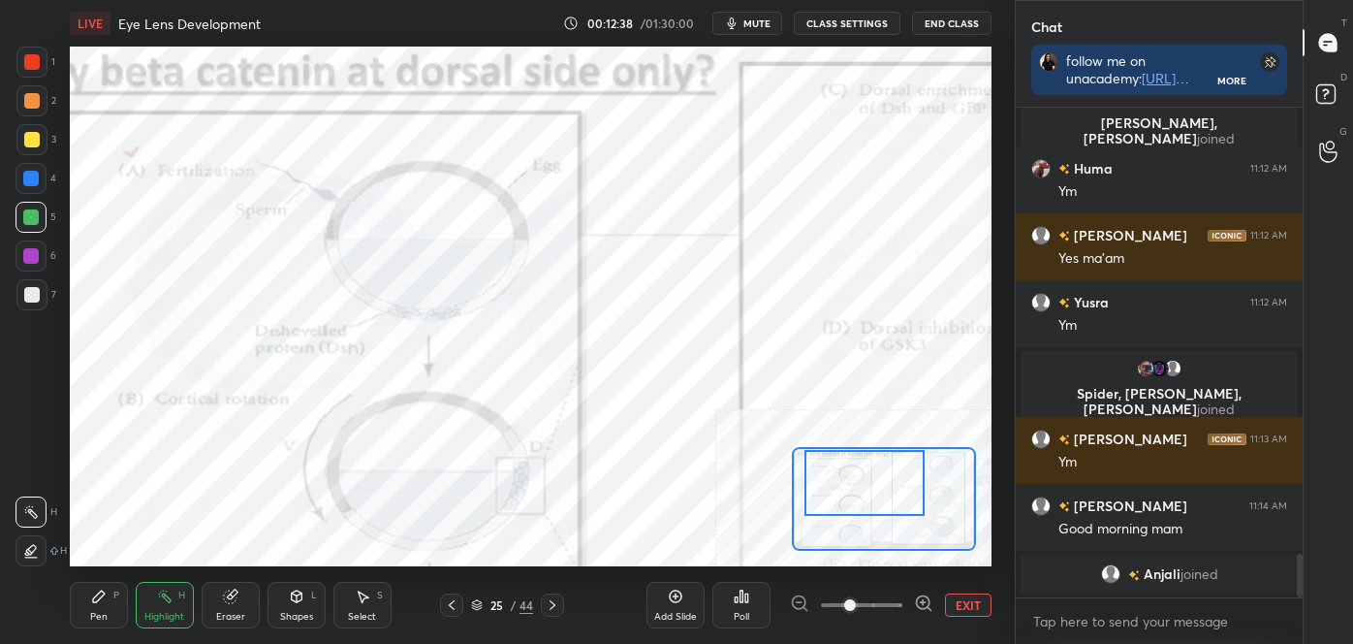
drag, startPoint x: 859, startPoint y: 506, endPoint x: 840, endPoint y: 491, distance: 24.8
click at [840, 491] on div at bounding box center [865, 483] width 120 height 67
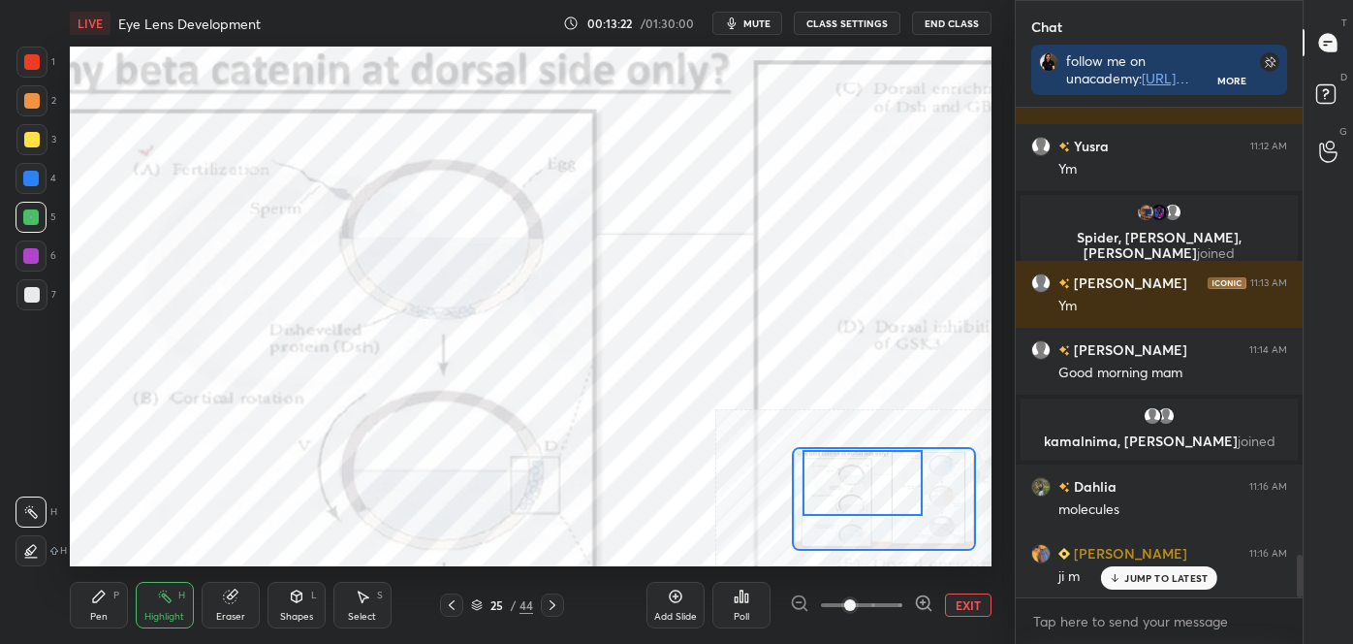
scroll to position [5178, 0]
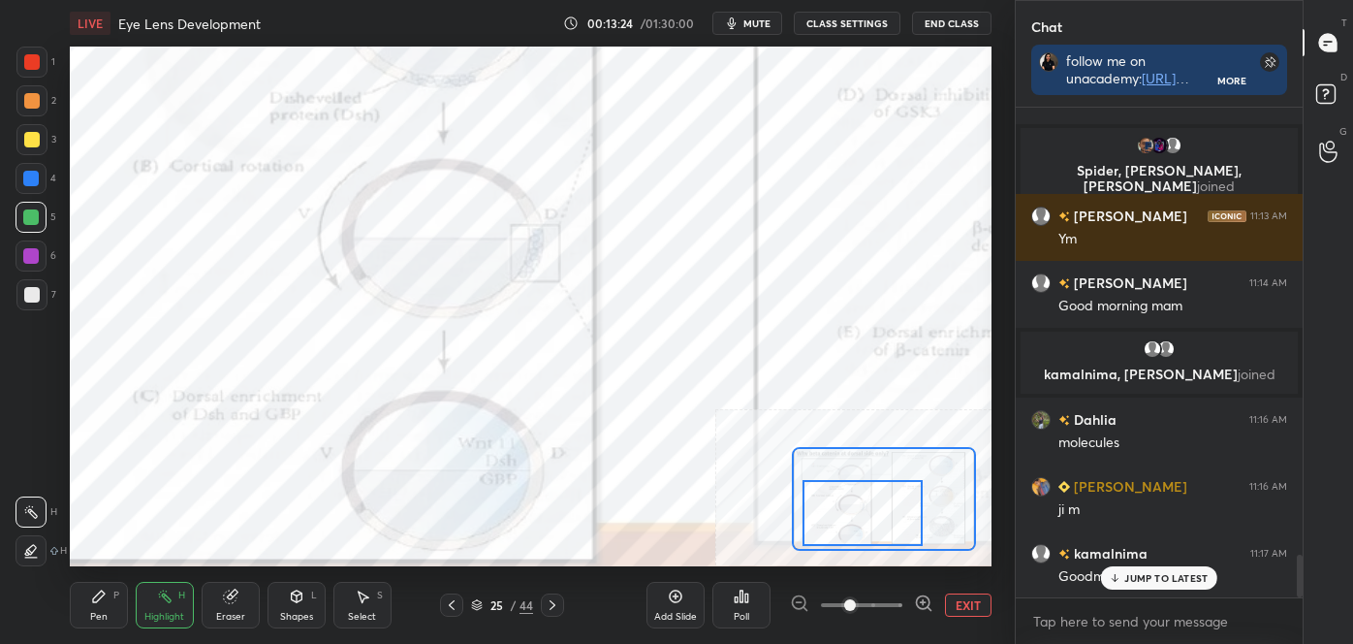
drag, startPoint x: 878, startPoint y: 509, endPoint x: 874, endPoint y: 537, distance: 28.4
click at [876, 537] on div at bounding box center [863, 513] width 120 height 67
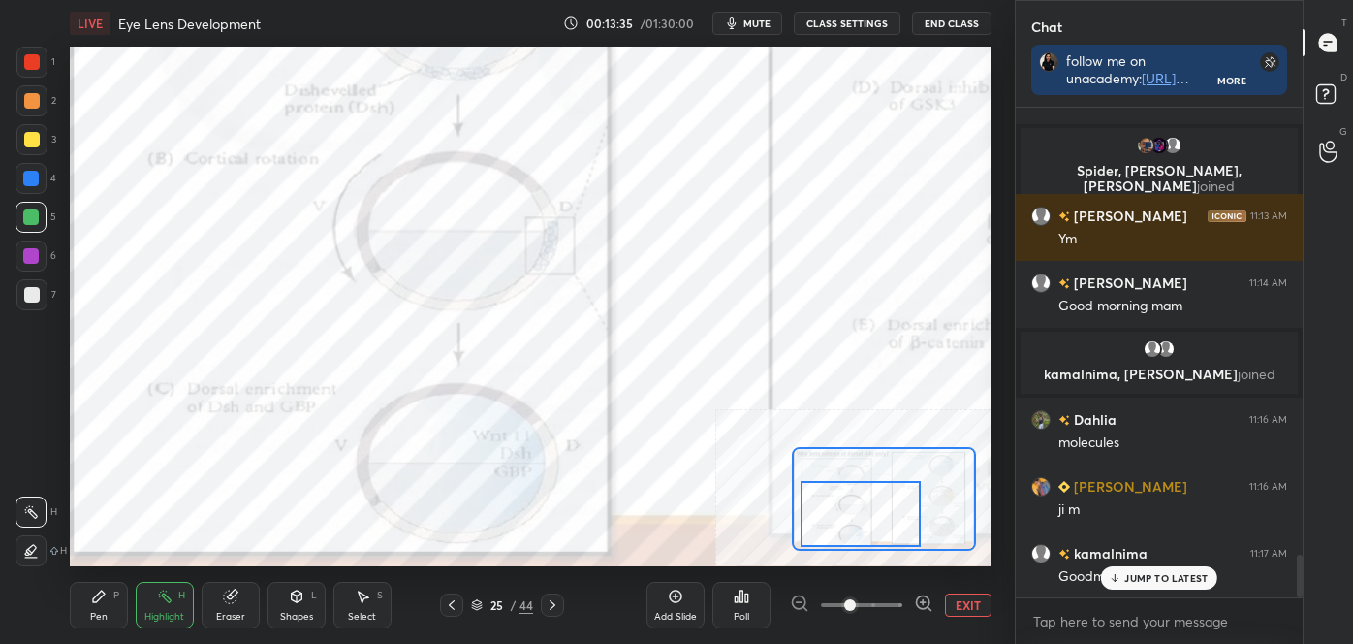
scroll to position [5245, 0]
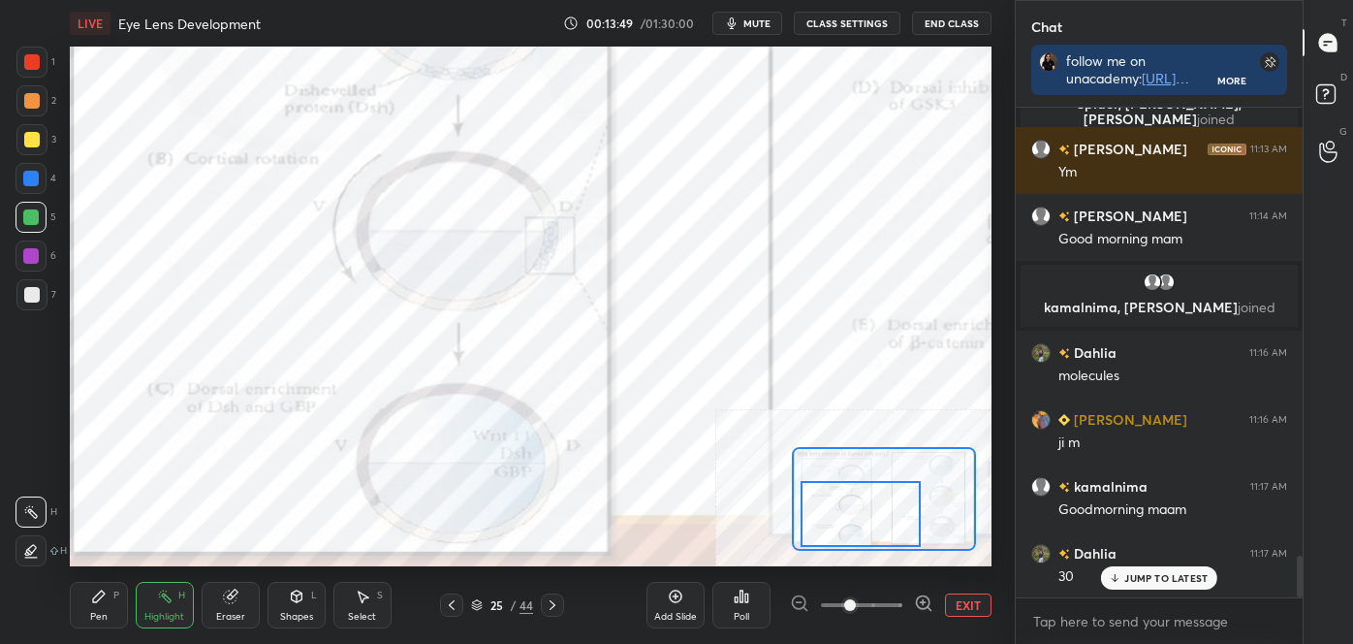
drag, startPoint x: 13, startPoint y: 165, endPoint x: 23, endPoint y: 169, distance: 11.3
click at [13, 166] on div "1 2 3 4 5 6 7 C X Z C X Z E E Erase all H H" at bounding box center [31, 306] width 62 height 519
click at [23, 174] on div at bounding box center [31, 179] width 16 height 16
click at [30, 178] on div at bounding box center [31, 179] width 16 height 16
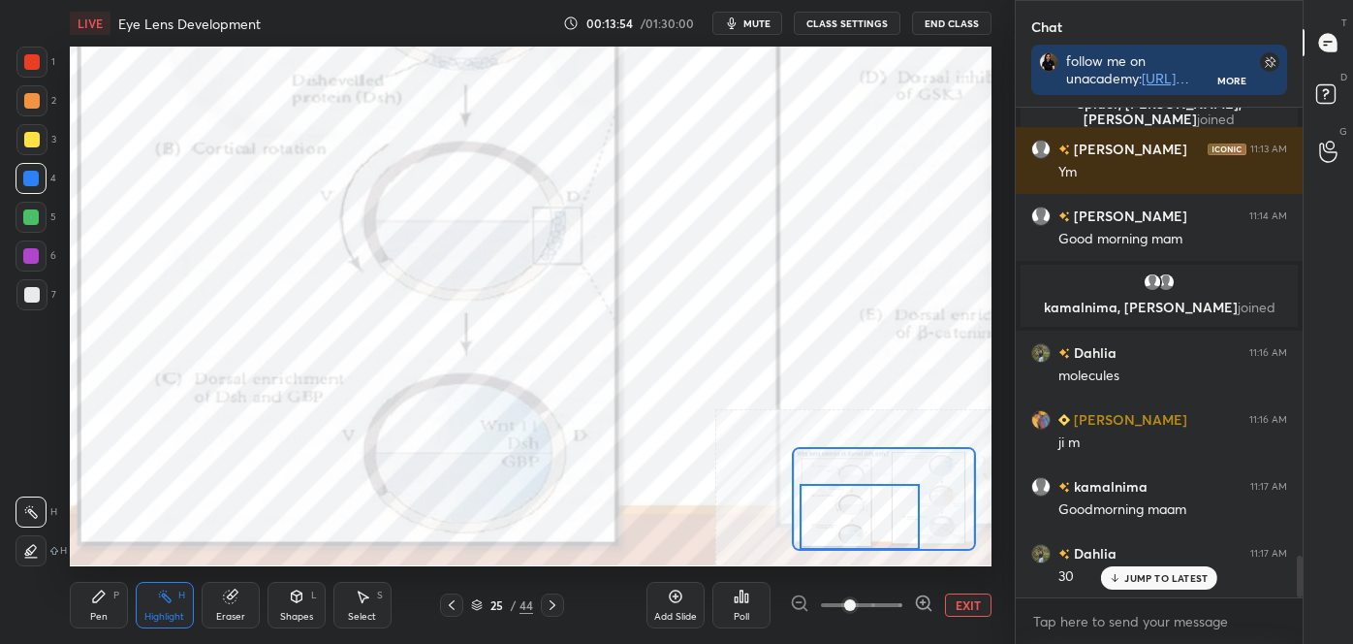
drag, startPoint x: 897, startPoint y: 533, endPoint x: 896, endPoint y: 543, distance: 9.7
click at [896, 543] on div at bounding box center [860, 517] width 120 height 67
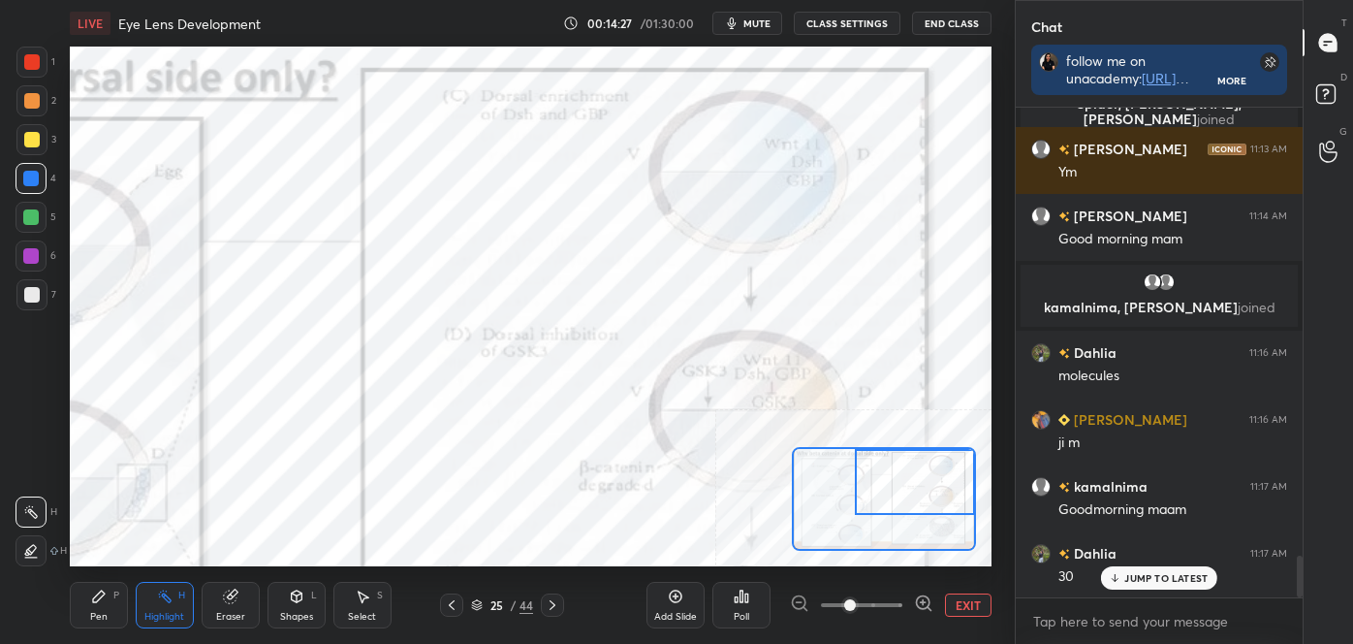
drag, startPoint x: 897, startPoint y: 514, endPoint x: 962, endPoint y: 468, distance: 79.3
click at [961, 468] on div at bounding box center [915, 482] width 120 height 67
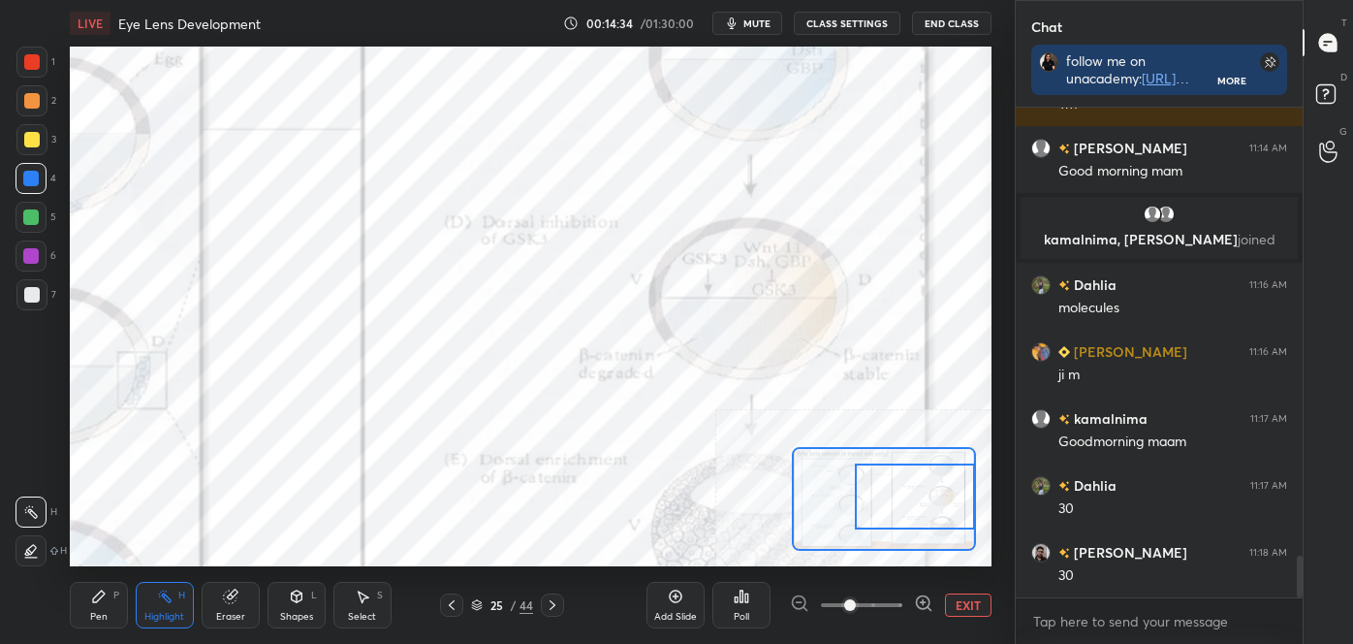
drag, startPoint x: 925, startPoint y: 490, endPoint x: 927, endPoint y: 504, distance: 14.7
click at [927, 504] on div at bounding box center [915, 496] width 120 height 67
click at [30, 546] on icon at bounding box center [31, 550] width 10 height 10
click at [28, 57] on div at bounding box center [32, 62] width 16 height 16
click at [104, 608] on div "Pen P" at bounding box center [99, 605] width 58 height 47
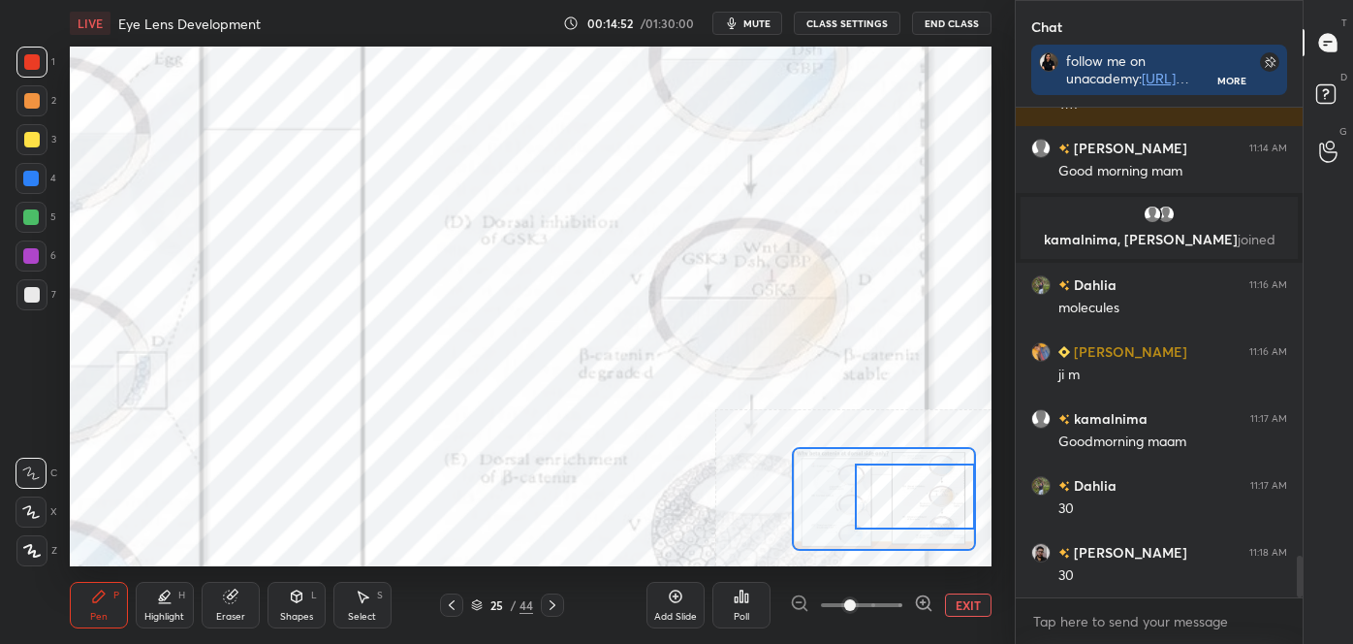
click at [24, 544] on icon at bounding box center [31, 551] width 17 height 14
click at [217, 605] on div "Eraser" at bounding box center [231, 605] width 58 height 47
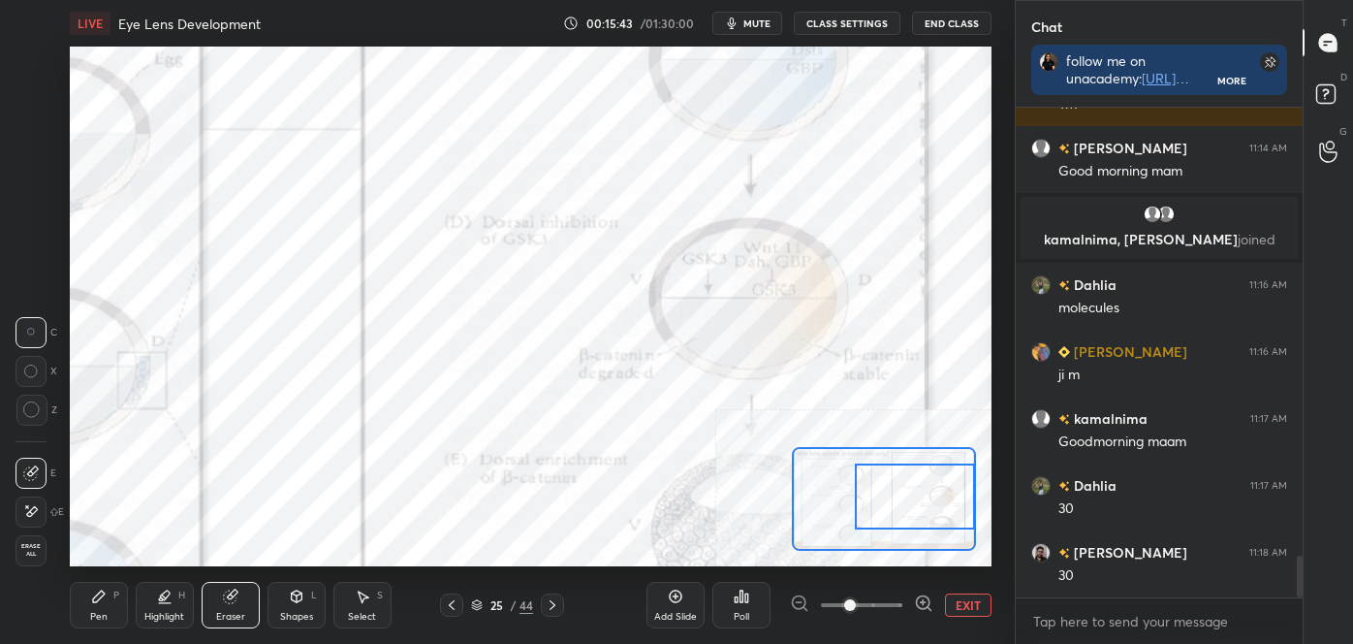
click at [144, 605] on div "Highlight H" at bounding box center [165, 605] width 58 height 47
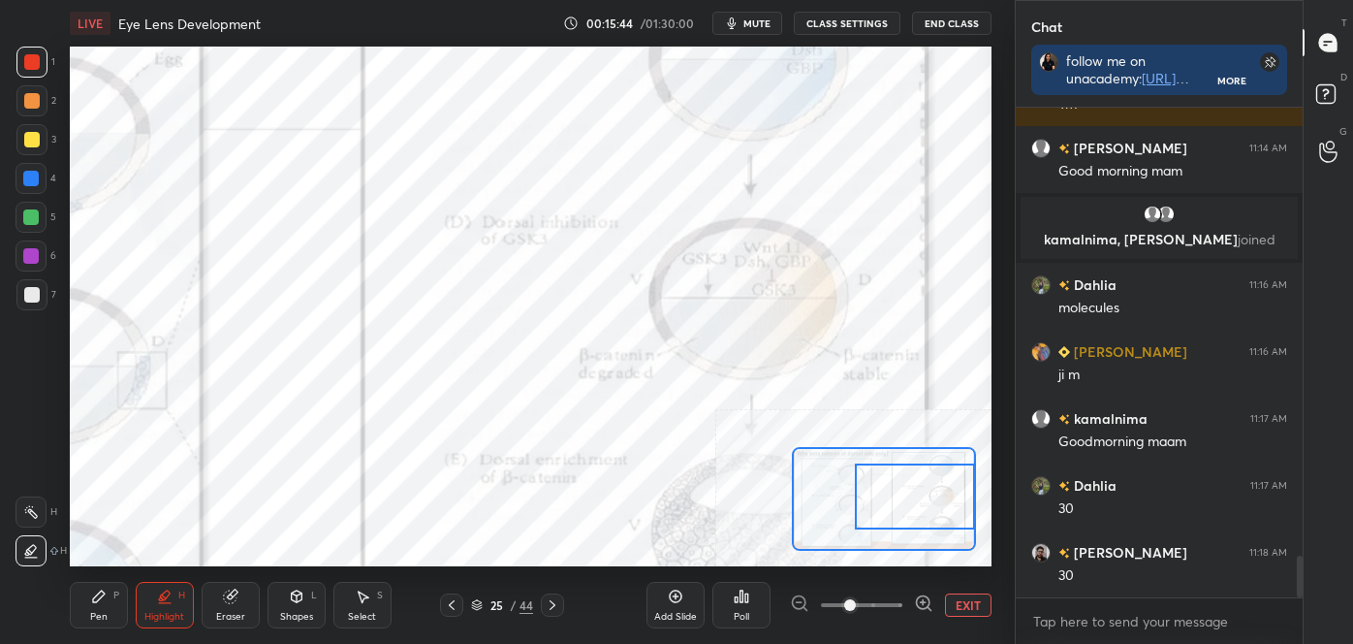
click at [32, 505] on icon at bounding box center [31, 512] width 16 height 16
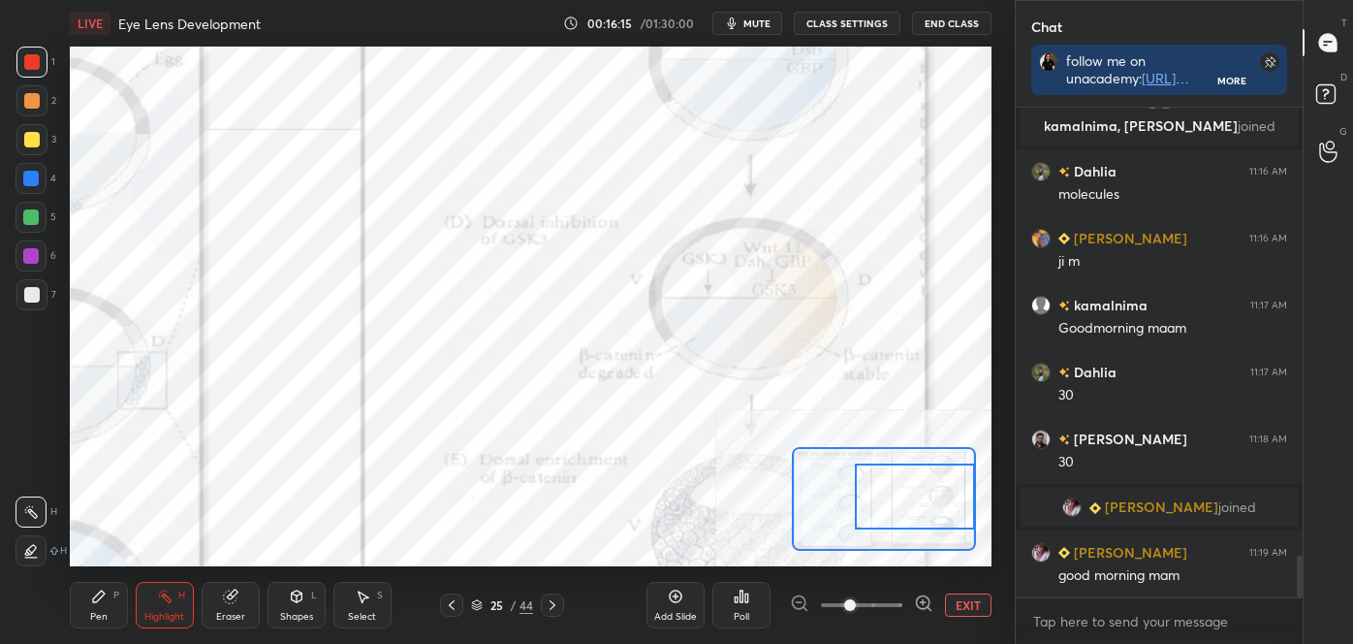
scroll to position [5297, 0]
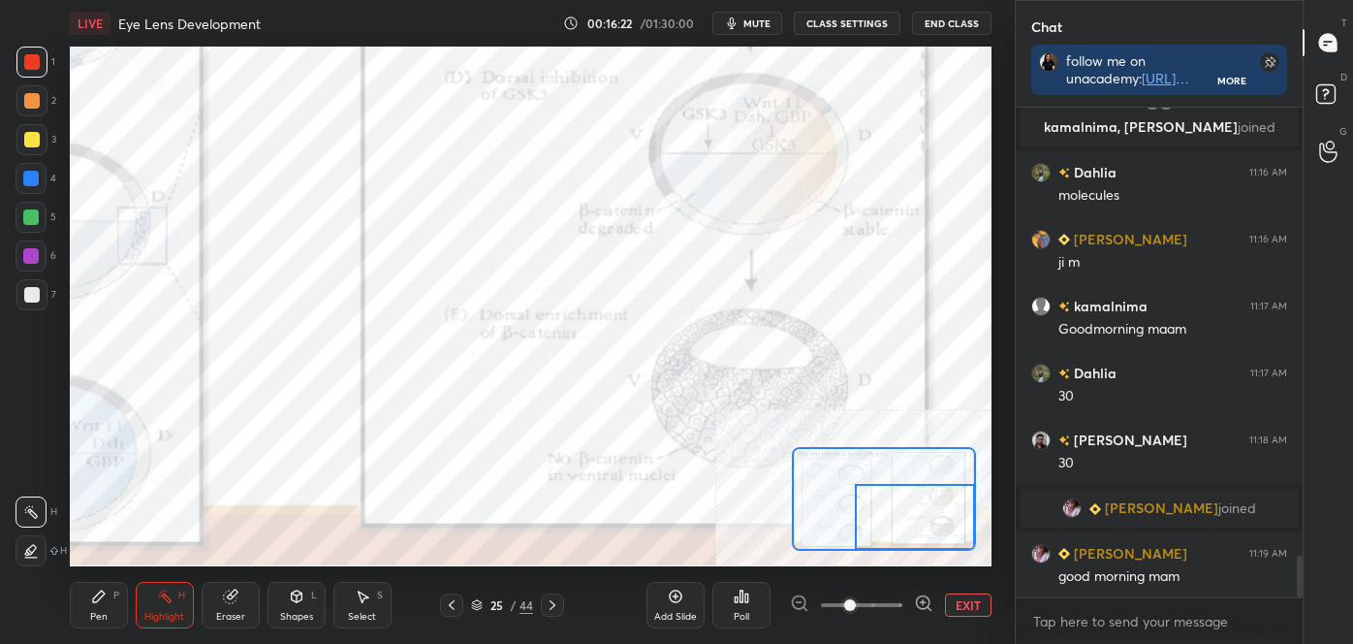
drag, startPoint x: 923, startPoint y: 498, endPoint x: 938, endPoint y: 540, distance: 44.5
click at [938, 540] on div at bounding box center [915, 517] width 120 height 67
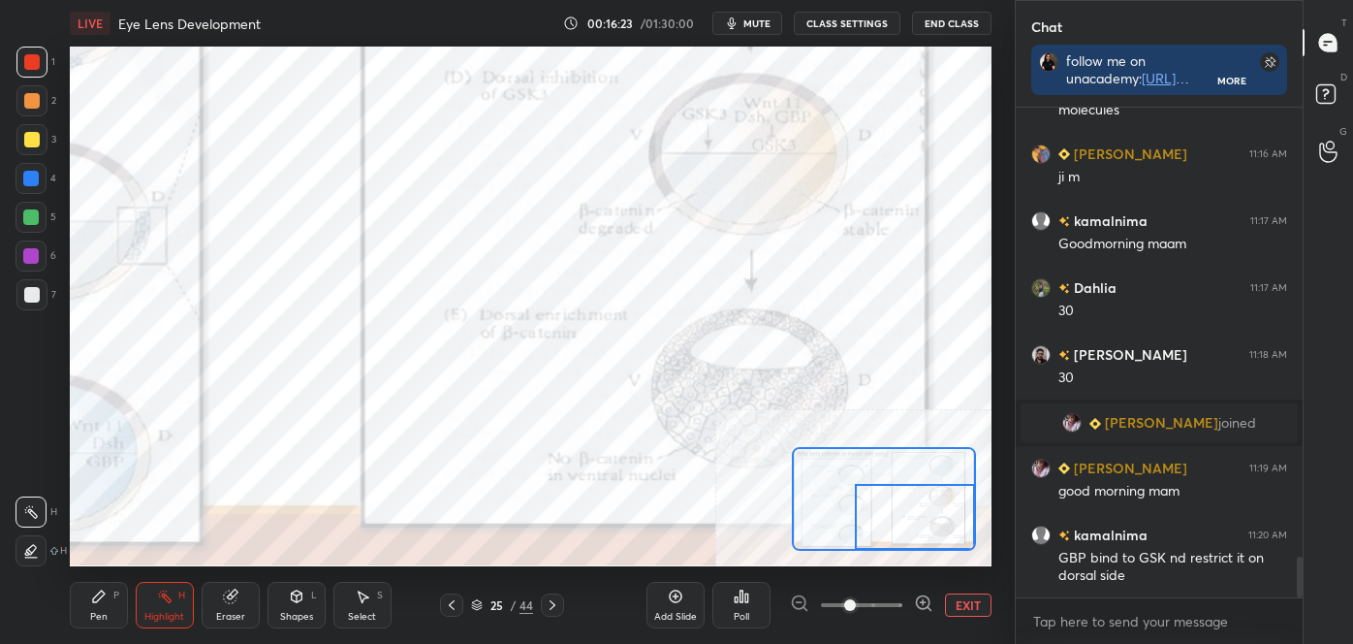
click at [923, 602] on icon at bounding box center [923, 602] width 5 height 0
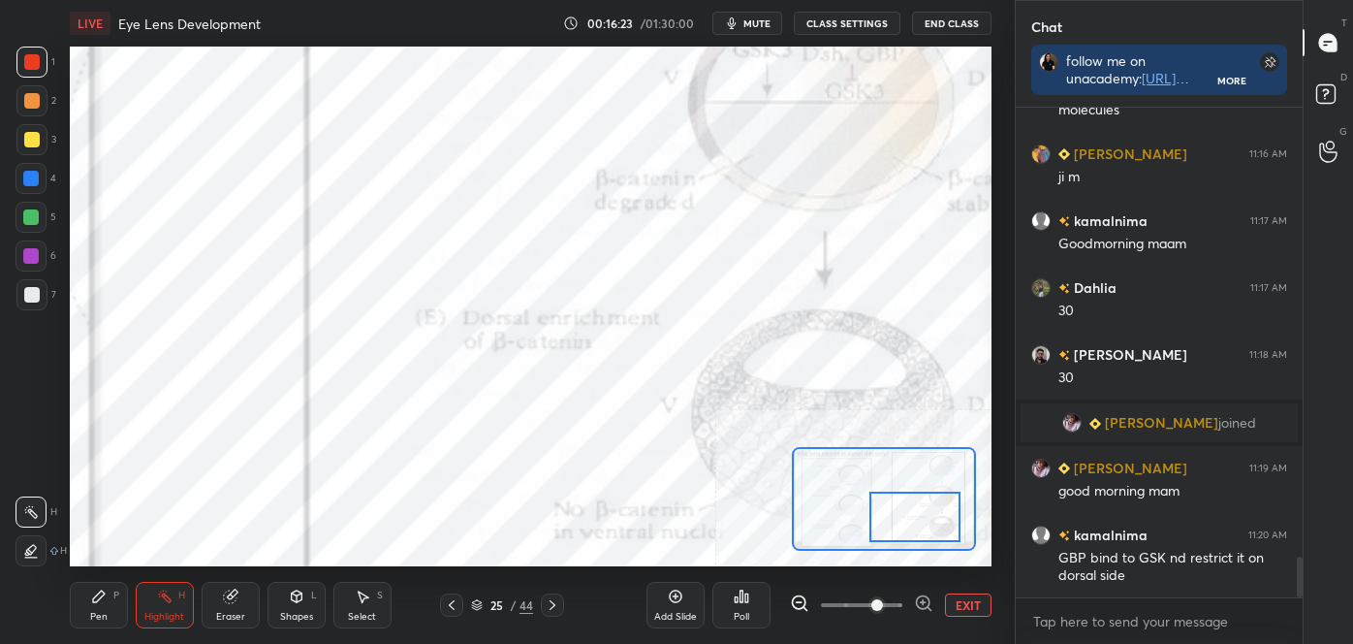
click at [923, 600] on icon at bounding box center [923, 602] width 0 height 5
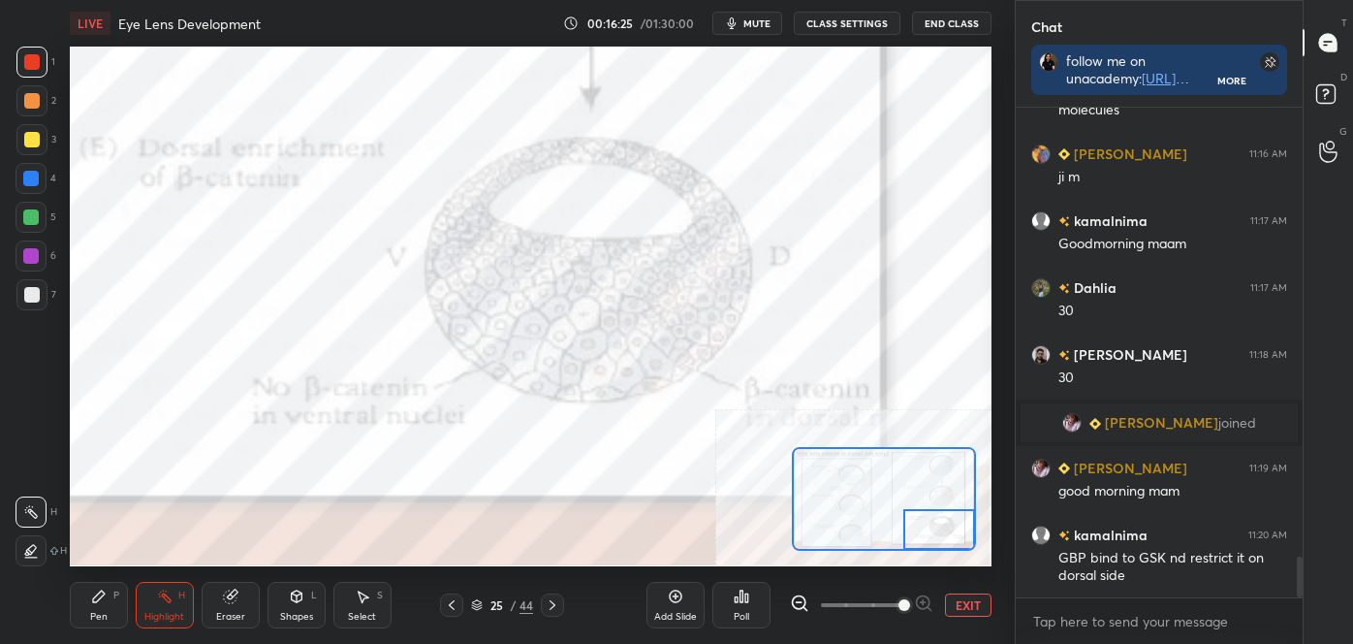
drag, startPoint x: 909, startPoint y: 514, endPoint x: 951, endPoint y: 543, distance: 50.8
click at [948, 536] on div at bounding box center [940, 529] width 73 height 40
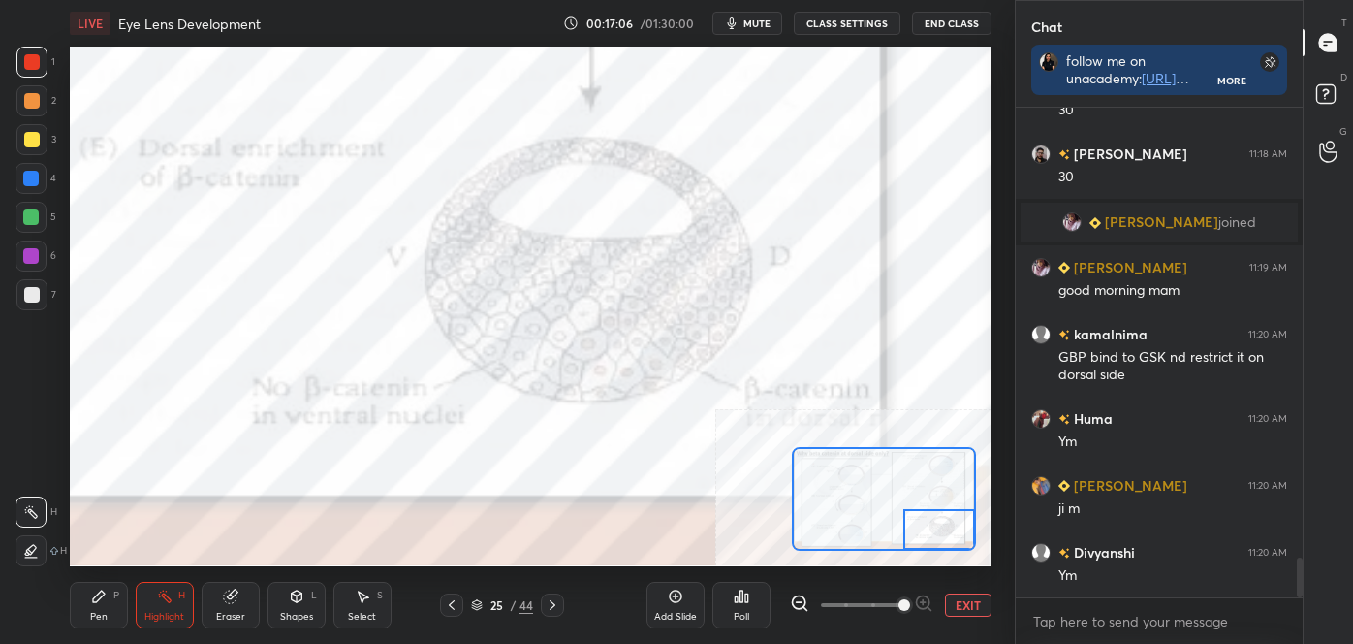
scroll to position [5583, 0]
click at [971, 608] on button "EXIT" at bounding box center [968, 604] width 47 height 23
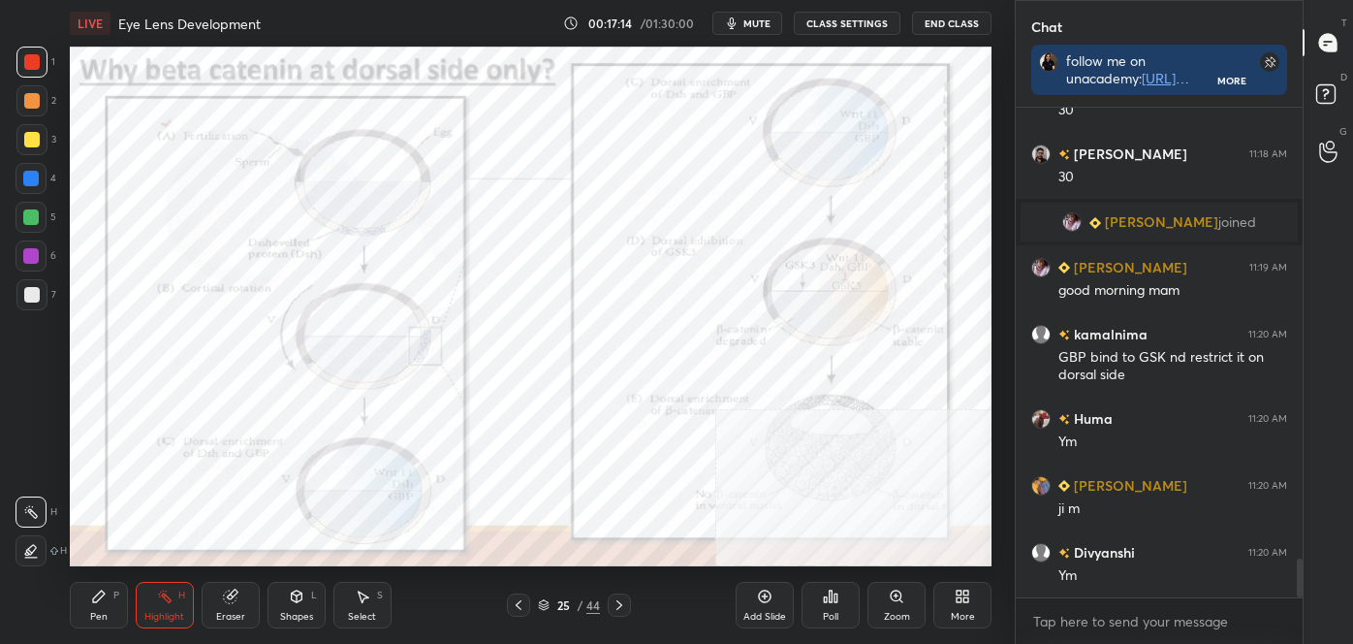
scroll to position [5650, 0]
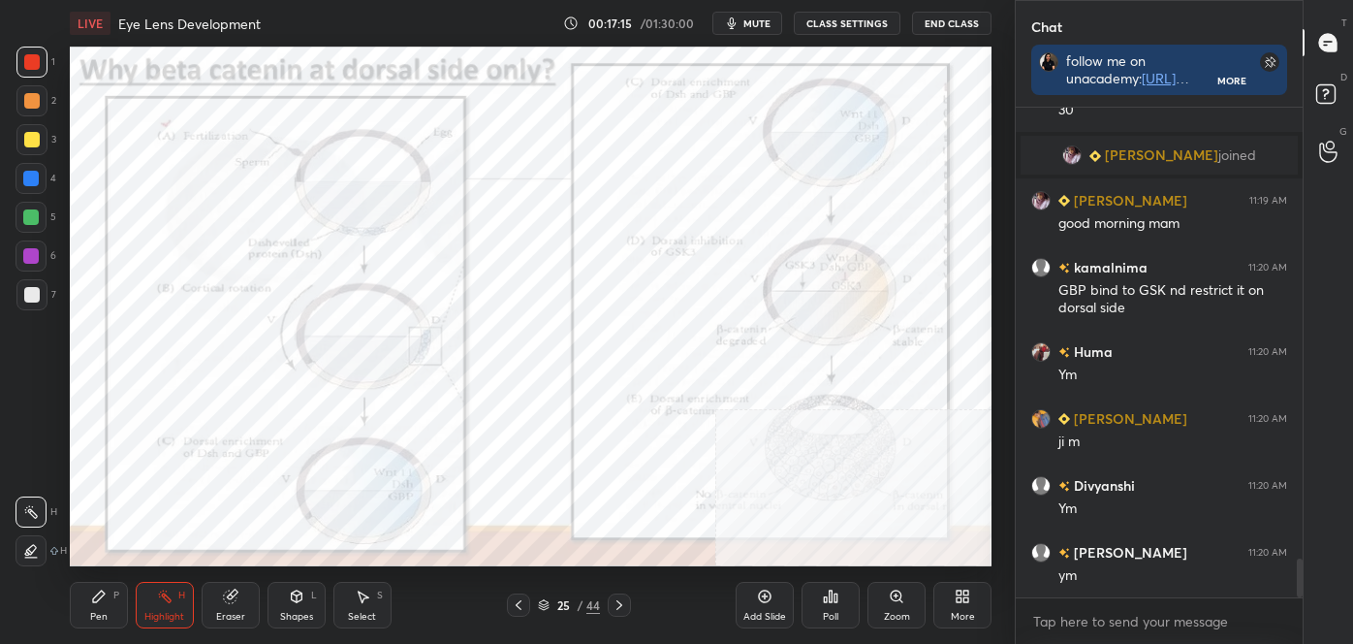
click at [233, 591] on icon at bounding box center [232, 594] width 11 height 10
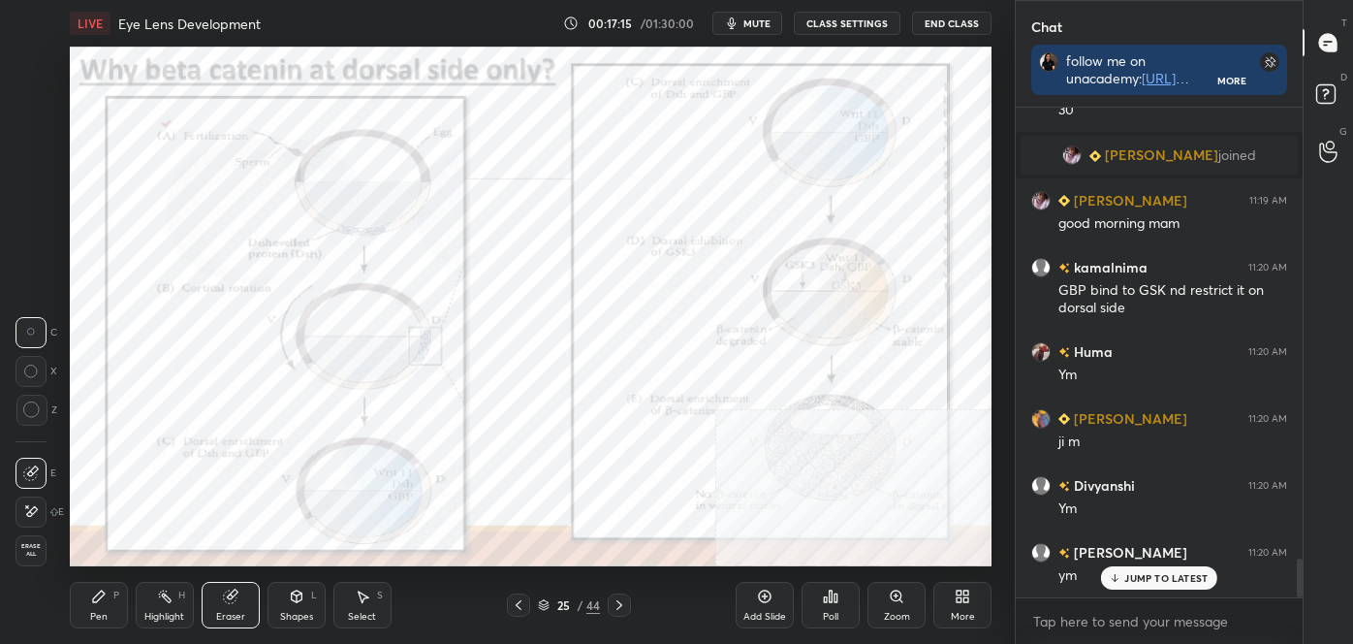
scroll to position [5716, 0]
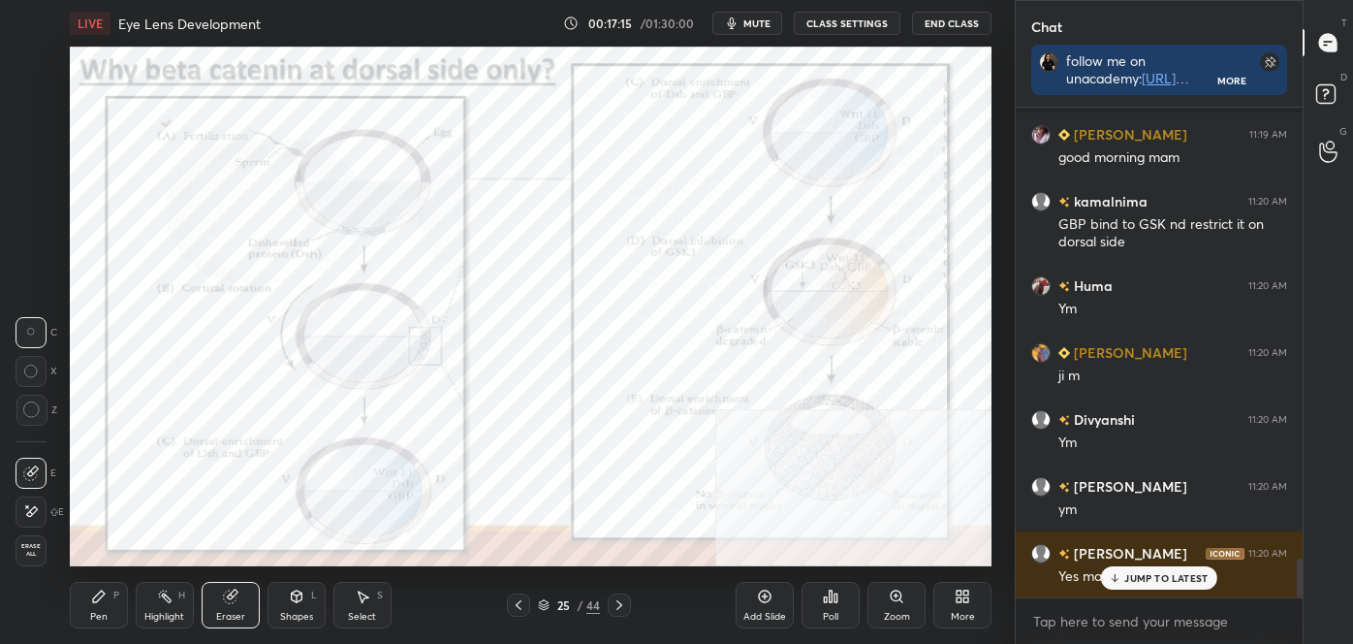
click at [31, 548] on span "Erase all" at bounding box center [30, 550] width 29 height 14
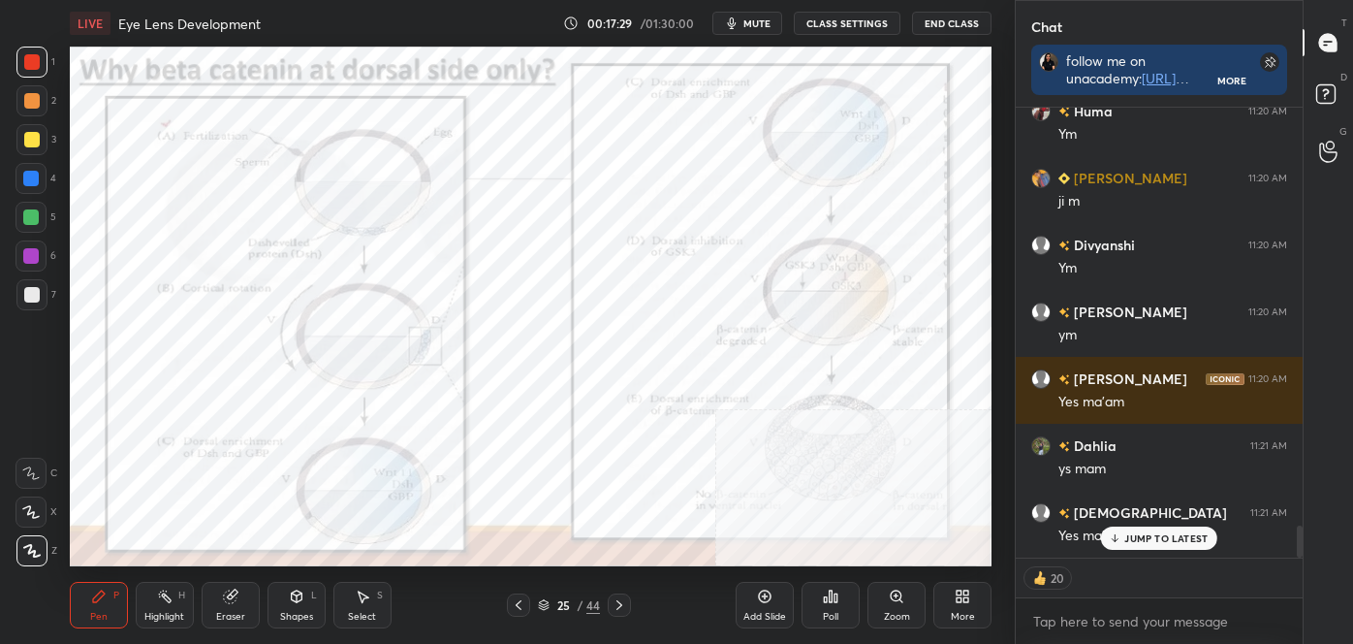
scroll to position [5956, 0]
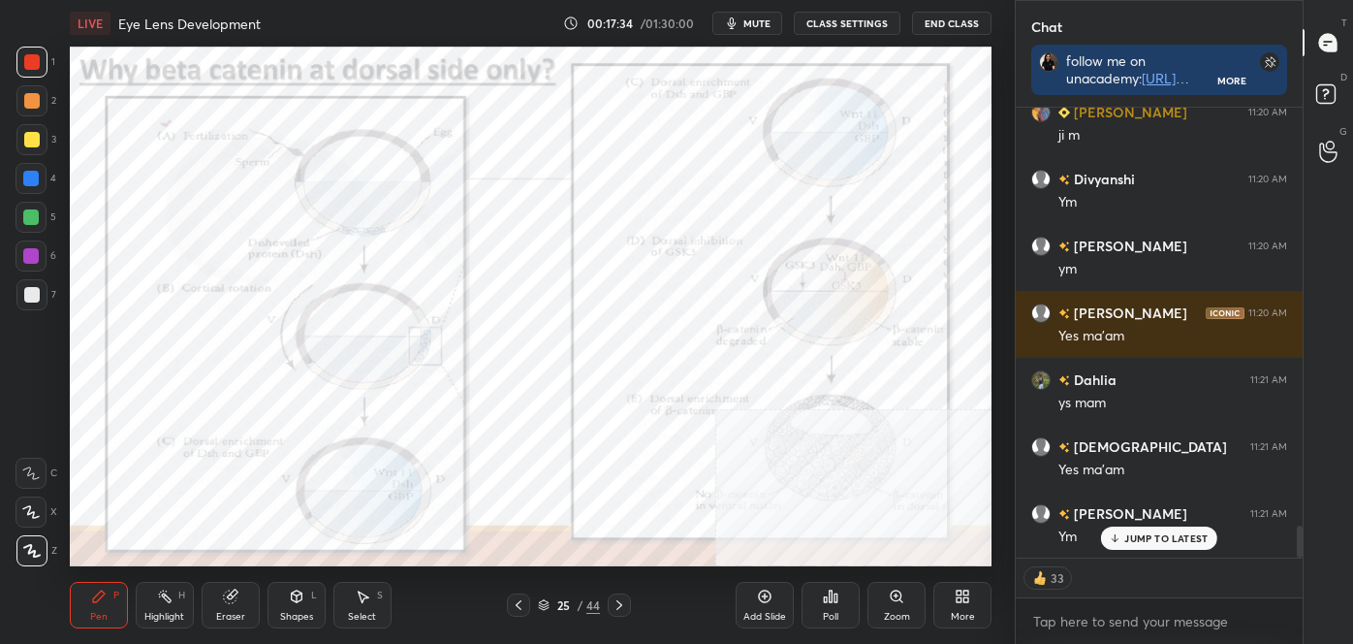
click at [519, 608] on icon at bounding box center [519, 605] width 16 height 16
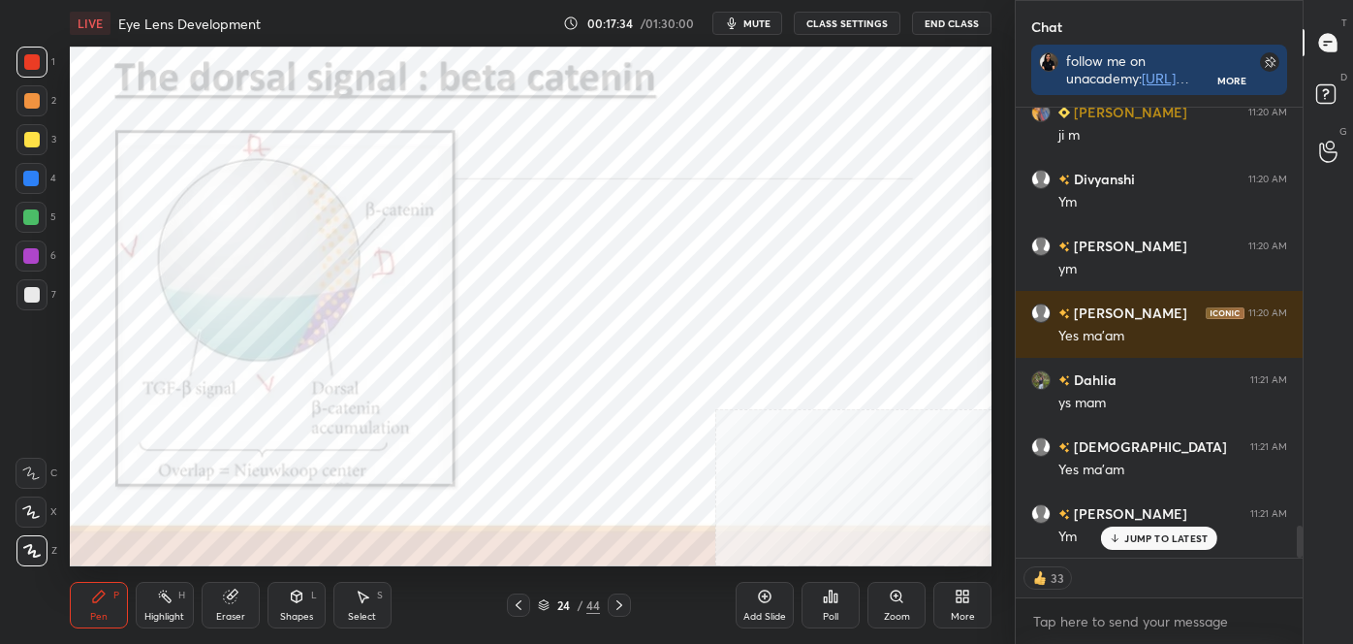
click at [518, 606] on icon at bounding box center [519, 605] width 6 height 10
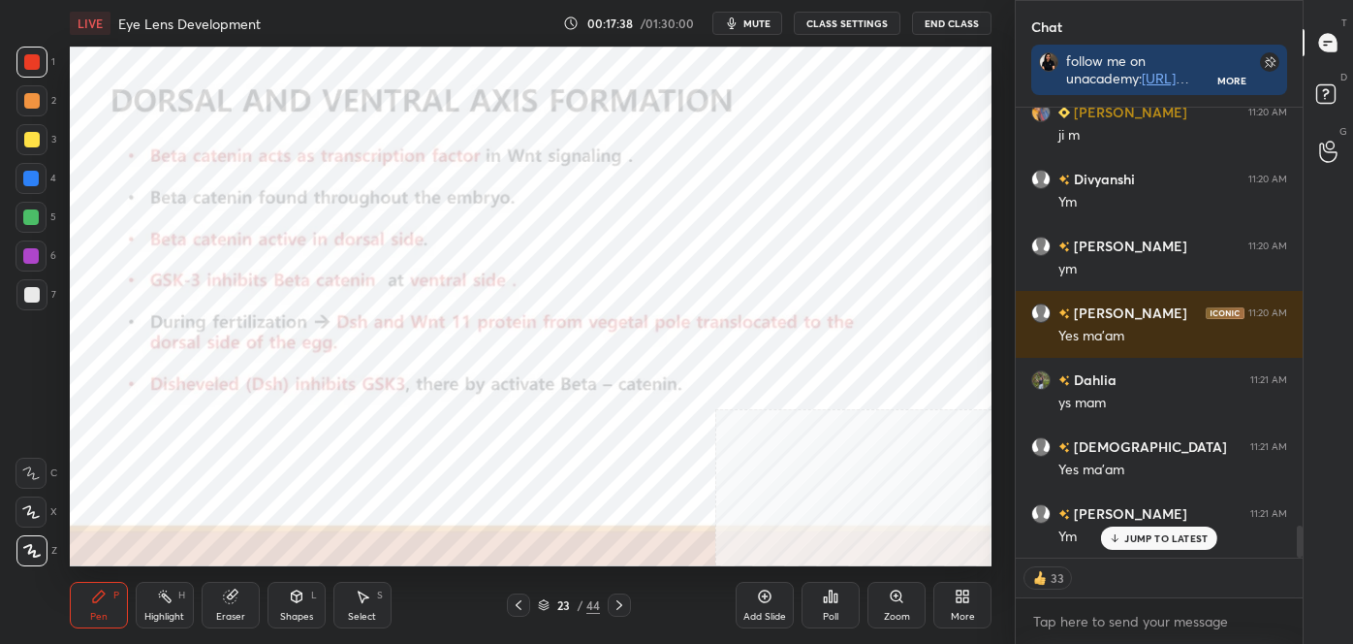
click at [155, 599] on div "Highlight H" at bounding box center [165, 605] width 58 height 47
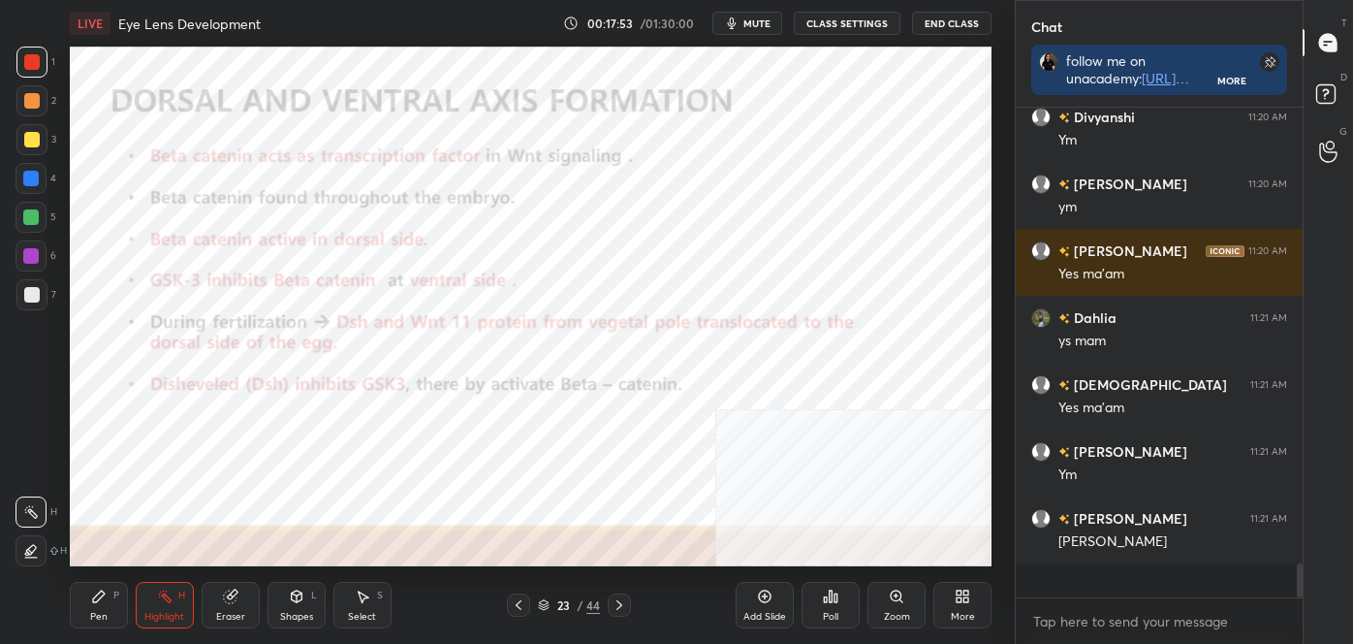
scroll to position [5985, 0]
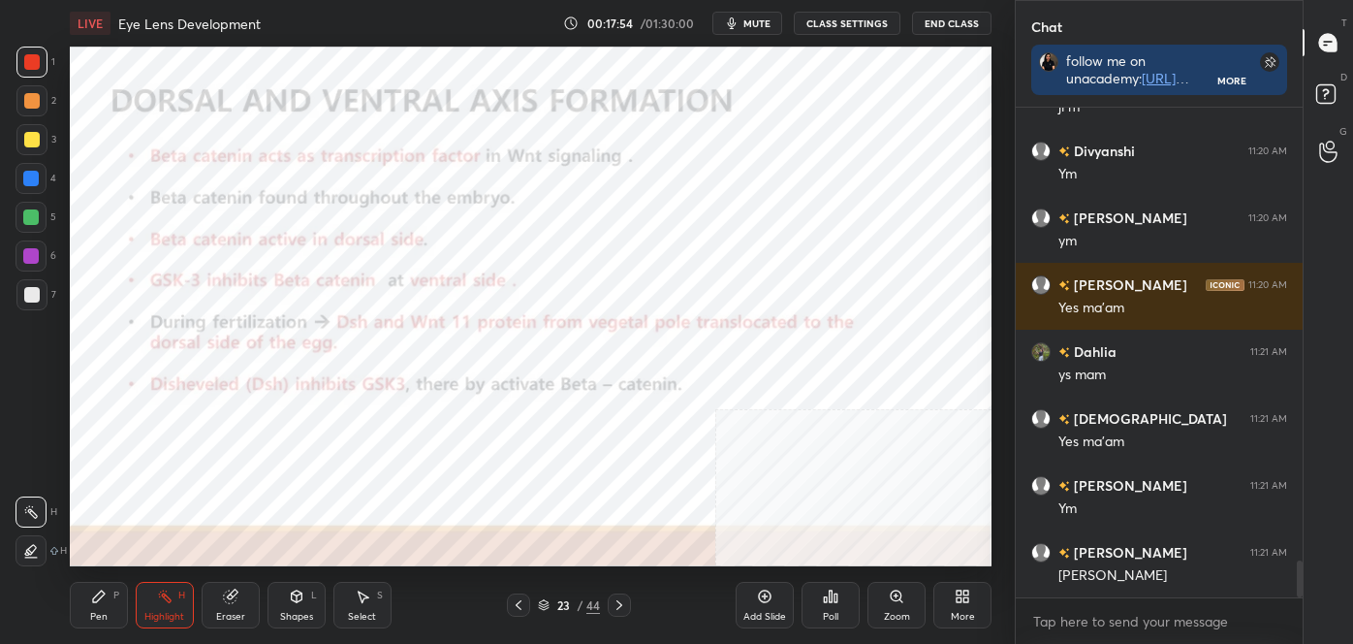
drag, startPoint x: 102, startPoint y: 591, endPoint x: 101, endPoint y: 579, distance: 12.6
click at [102, 588] on icon at bounding box center [99, 596] width 16 height 16
drag, startPoint x: 31, startPoint y: 489, endPoint x: 39, endPoint y: 478, distance: 13.2
click at [31, 489] on div "X" at bounding box center [37, 508] width 42 height 39
drag, startPoint x: 166, startPoint y: 608, endPoint x: 173, endPoint y: 584, distance: 25.2
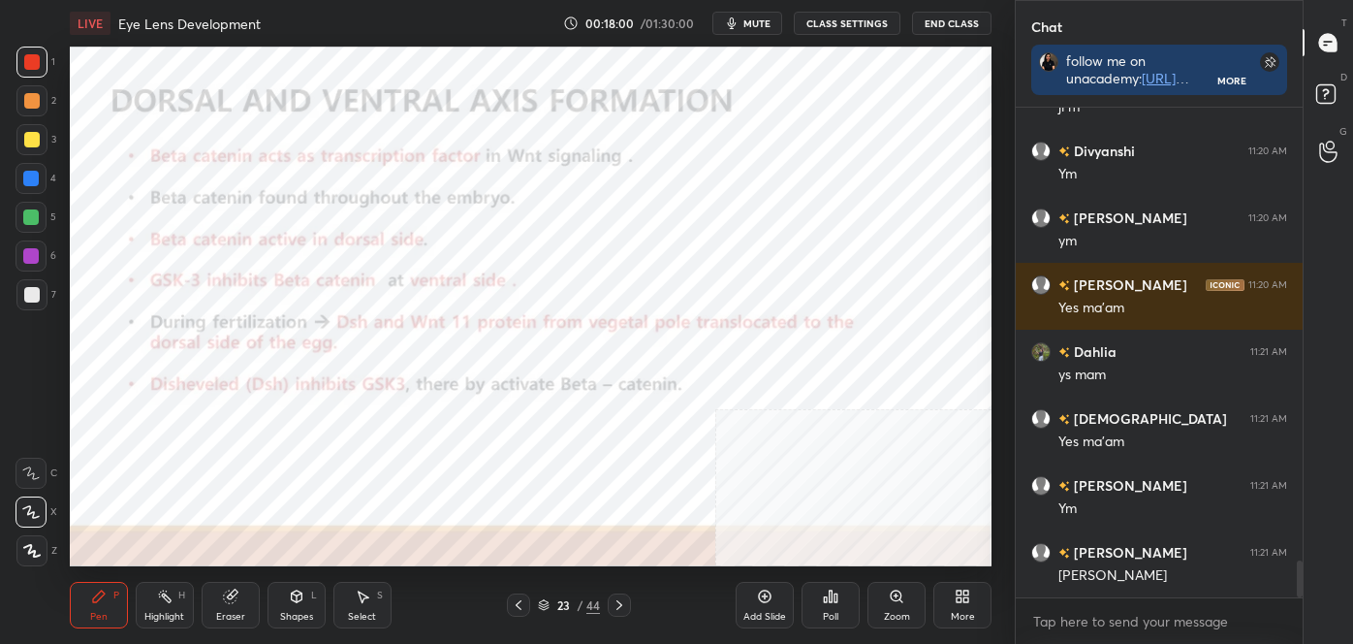
click at [167, 609] on div "Highlight H" at bounding box center [165, 605] width 58 height 47
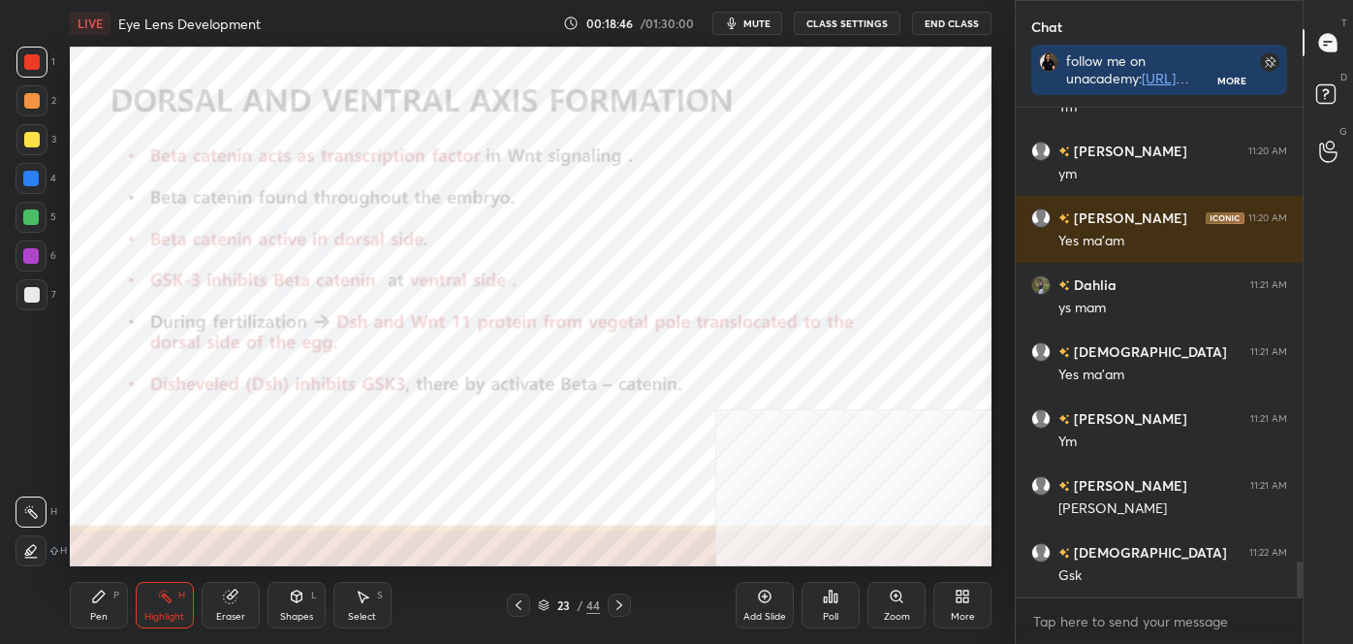
scroll to position [6118, 0]
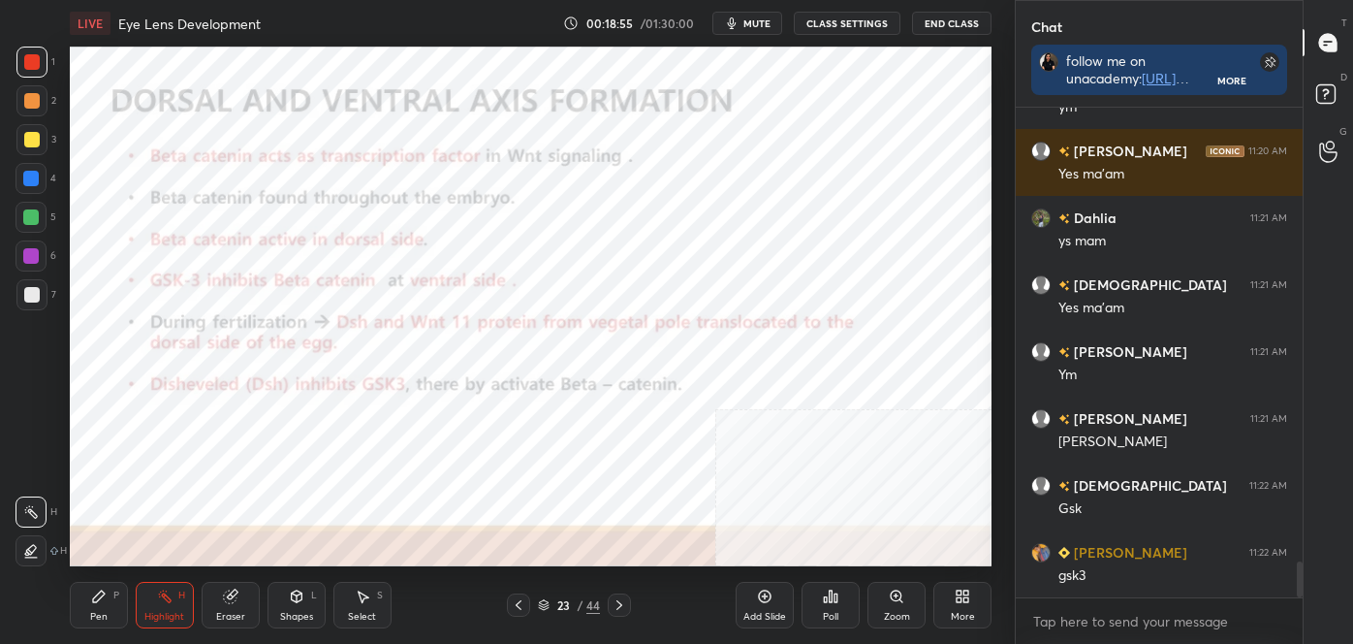
click at [622, 605] on icon at bounding box center [620, 605] width 16 height 16
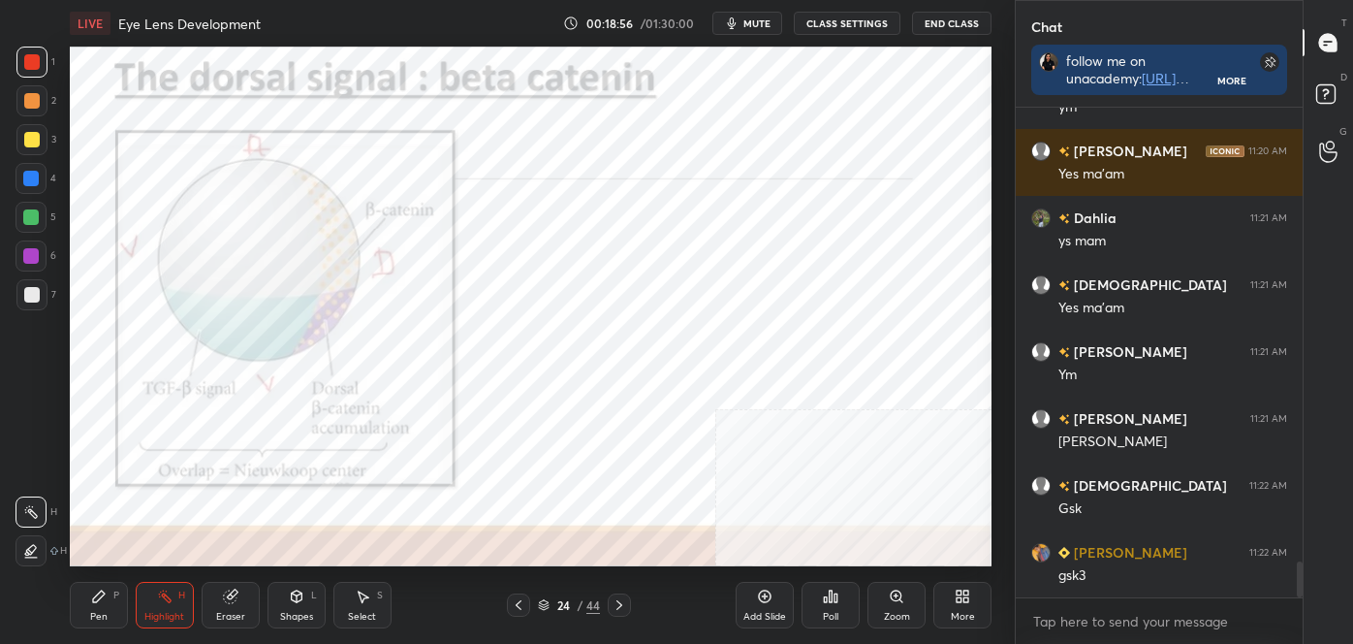
click at [620, 605] on icon at bounding box center [620, 605] width 16 height 16
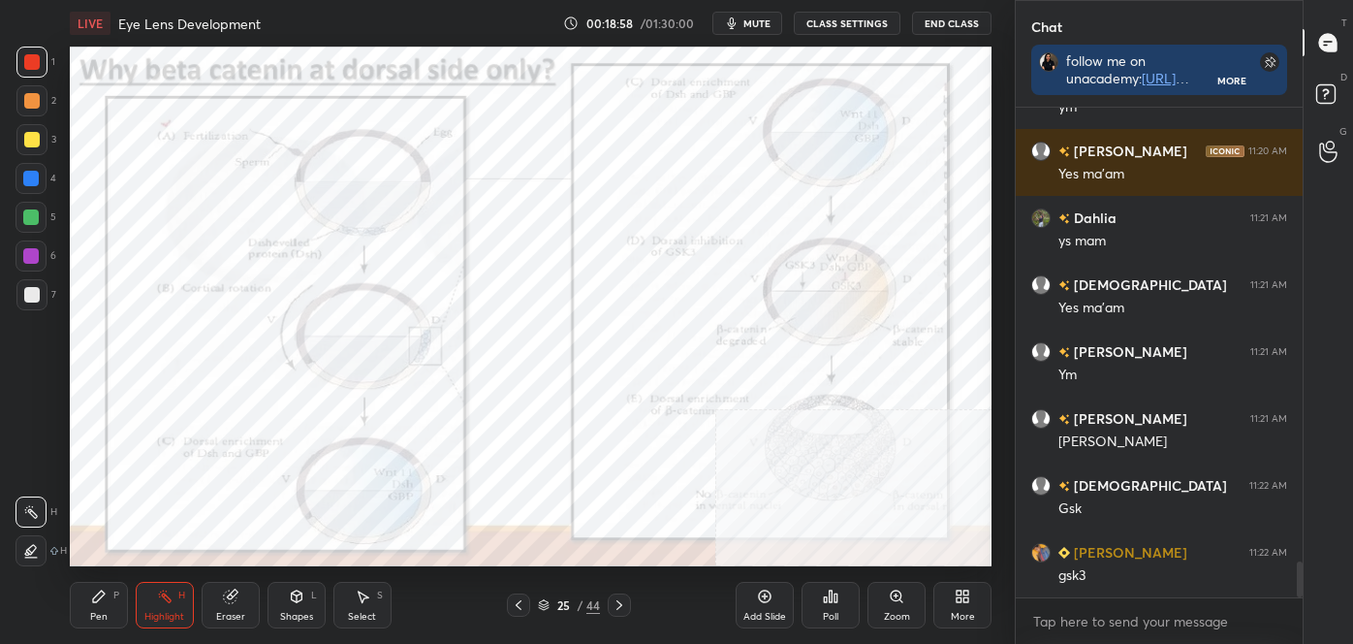
drag, startPoint x: 623, startPoint y: 608, endPoint x: 617, endPoint y: 593, distance: 16.0
click at [623, 606] on icon at bounding box center [620, 605] width 16 height 16
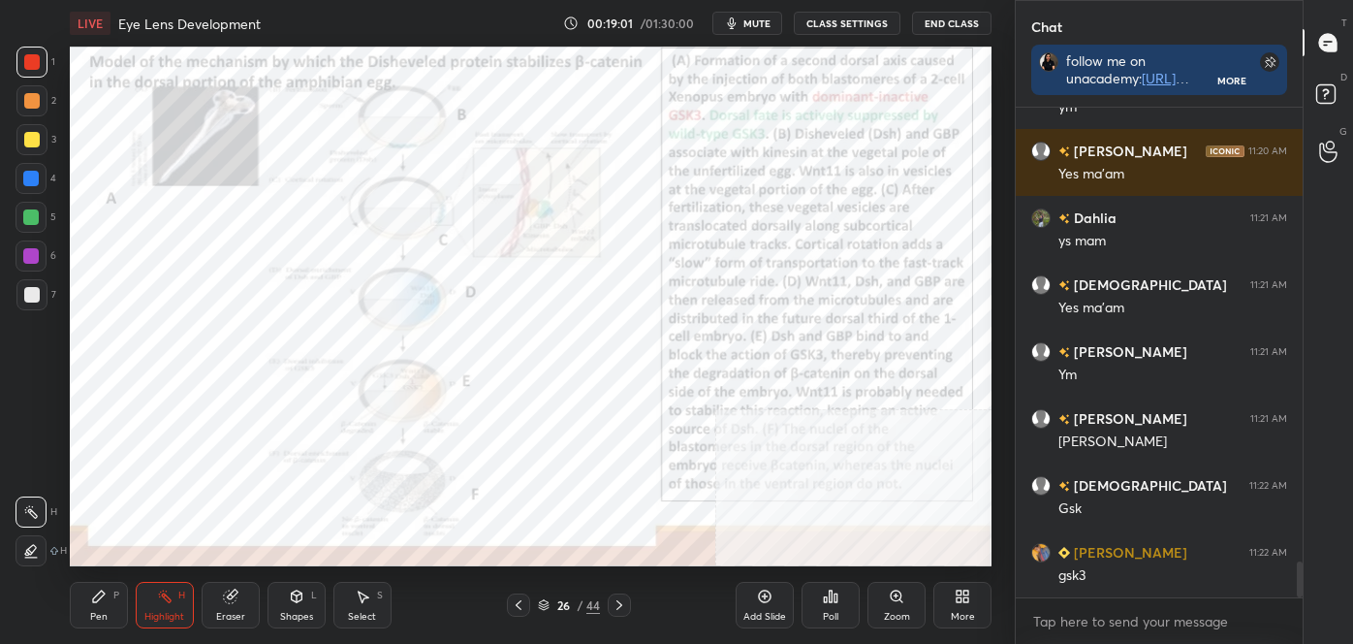
click at [523, 604] on div at bounding box center [518, 604] width 23 height 23
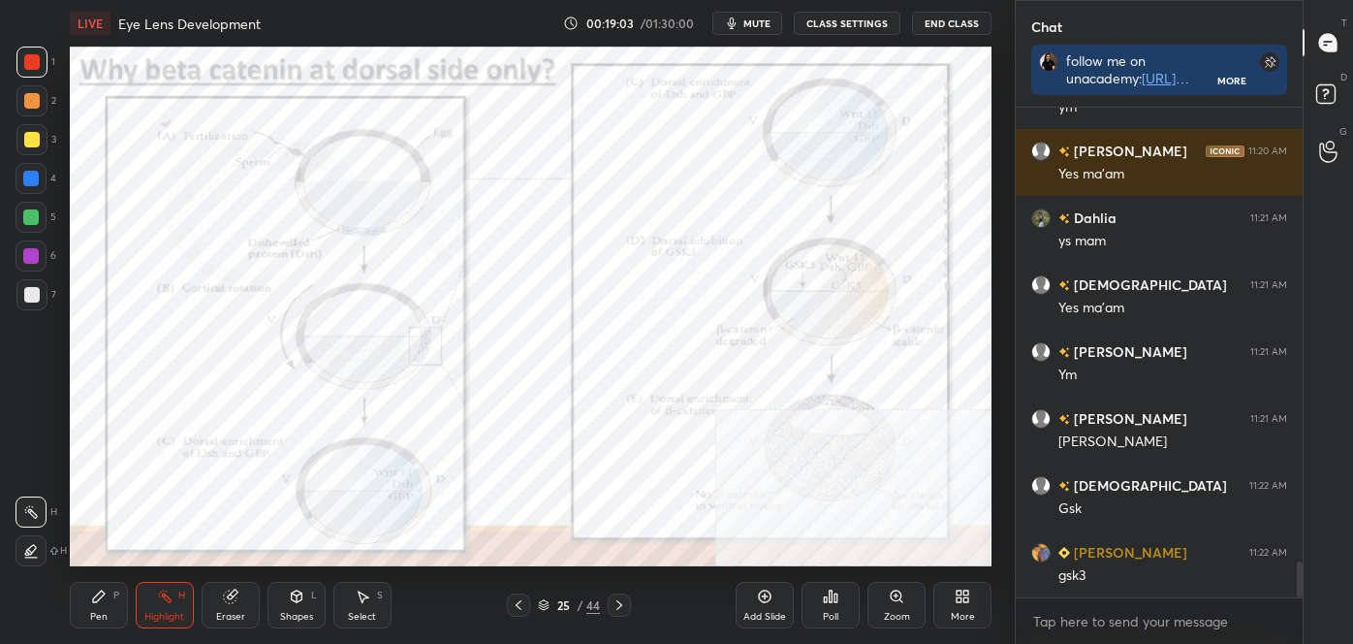
click at [620, 603] on icon at bounding box center [620, 605] width 16 height 16
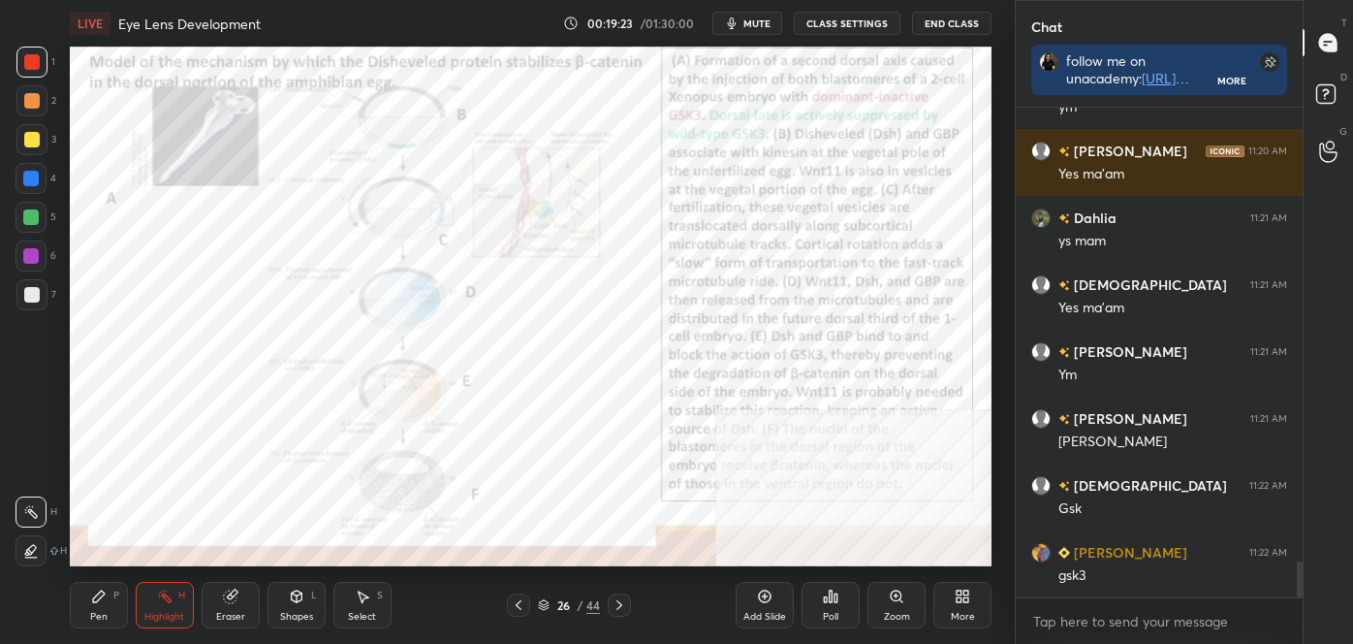
click at [620, 602] on icon at bounding box center [620, 605] width 16 height 16
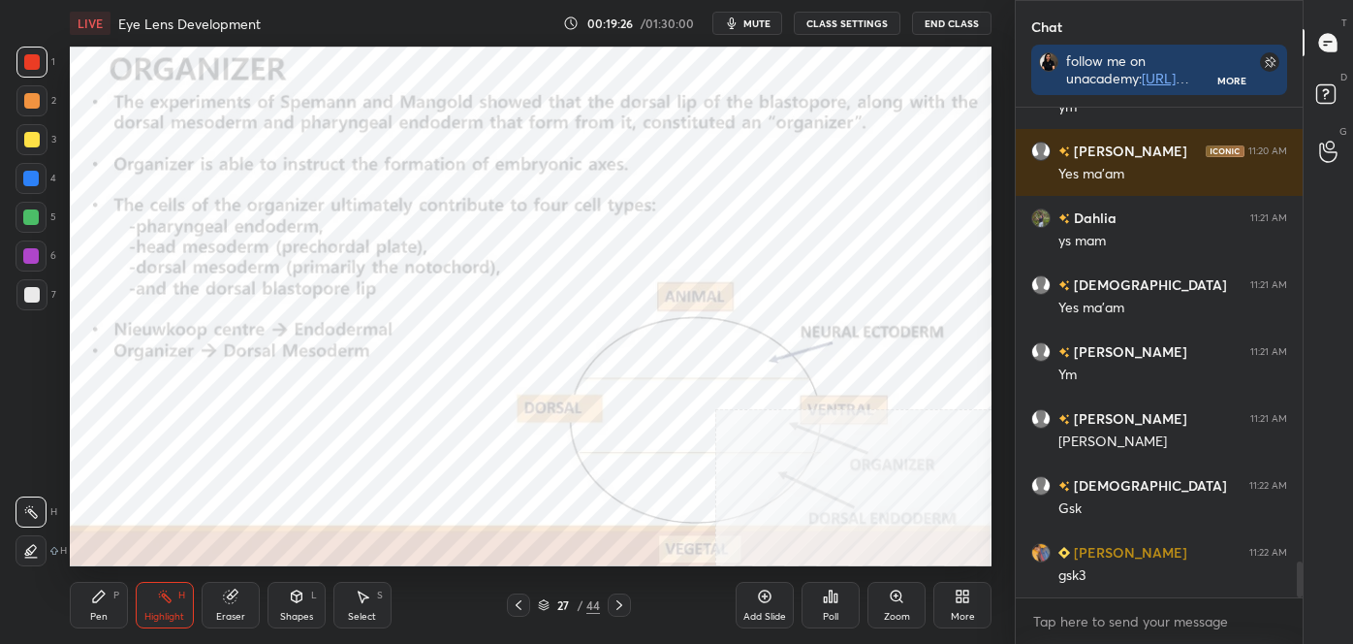
click at [961, 602] on icon at bounding box center [959, 599] width 5 height 5
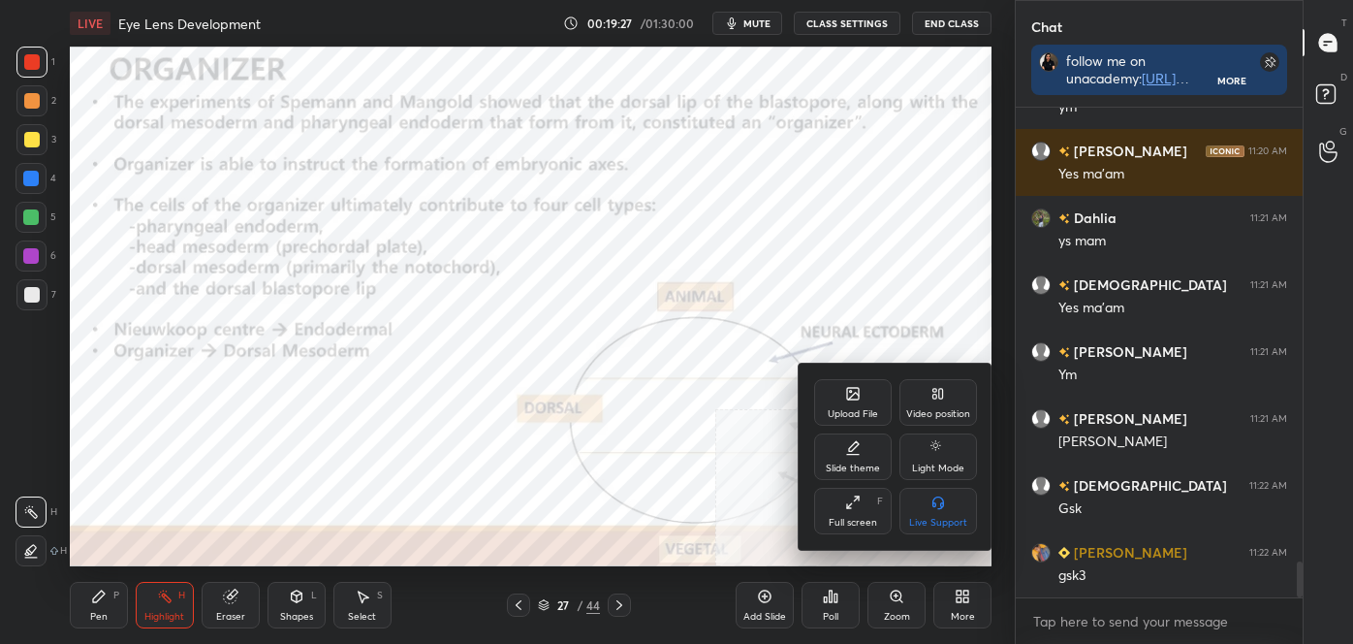
click at [952, 387] on div "Video position" at bounding box center [939, 402] width 78 height 47
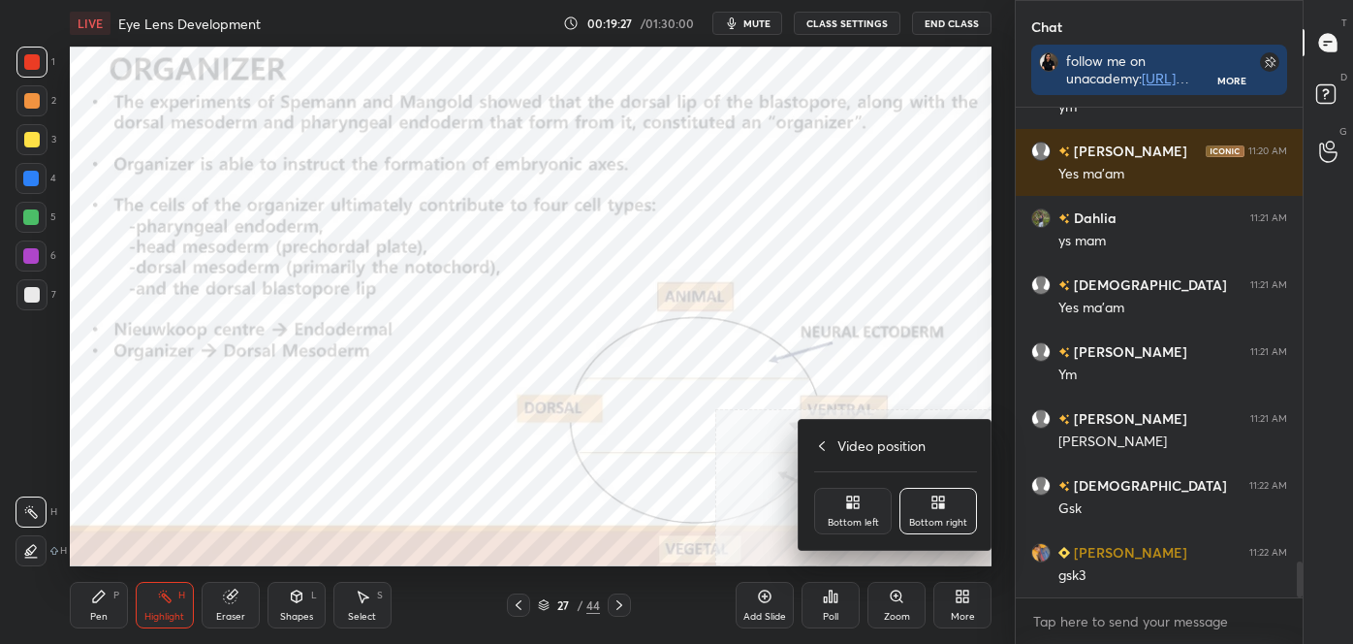
click at [855, 508] on icon at bounding box center [856, 505] width 5 height 5
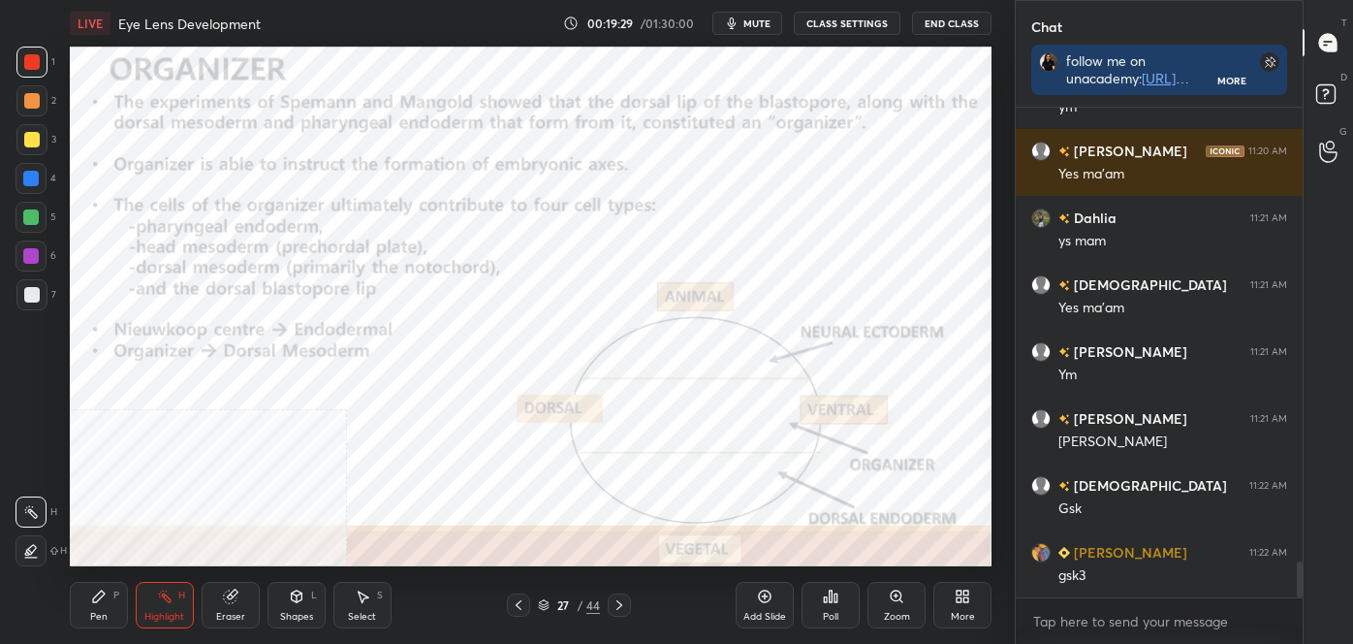
scroll to position [444, 281]
drag, startPoint x: 587, startPoint y: 600, endPoint x: 602, endPoint y: 599, distance: 14.6
click at [589, 600] on div "44" at bounding box center [594, 604] width 14 height 17
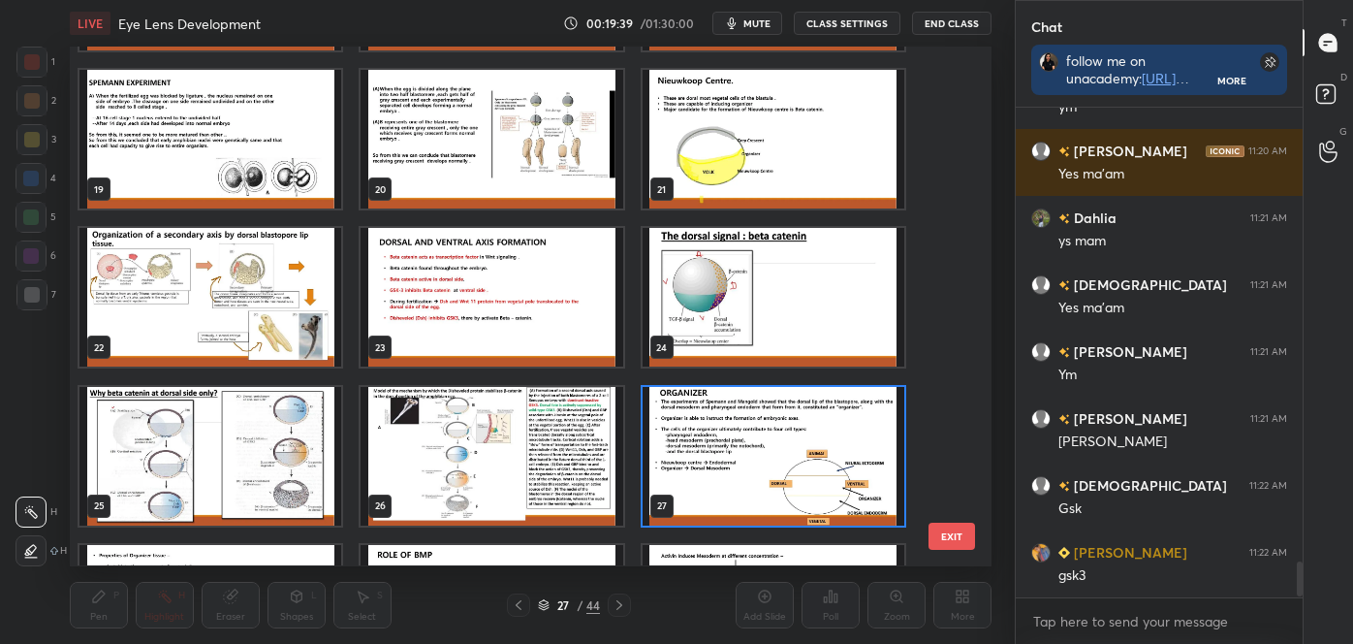
scroll to position [484, 281]
click at [530, 446] on img "grid" at bounding box center [492, 456] width 262 height 139
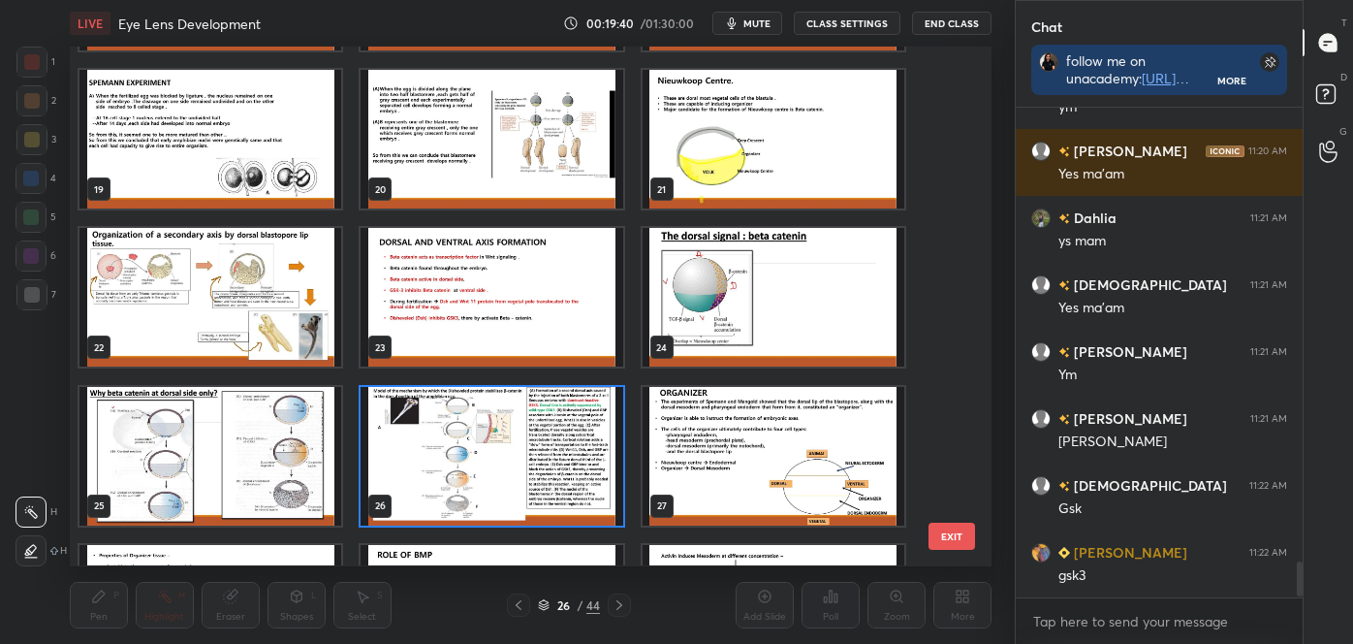
click at [529, 448] on img "grid" at bounding box center [492, 456] width 262 height 139
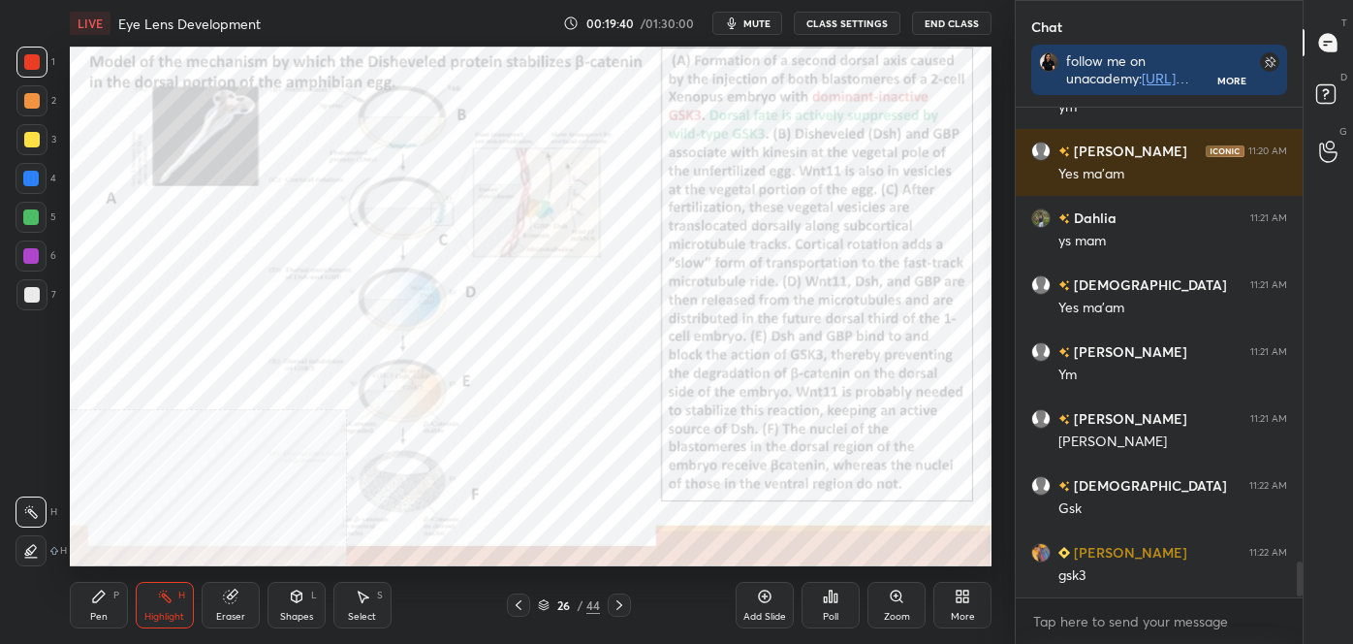
click at [529, 448] on img "grid" at bounding box center [492, 456] width 262 height 139
click at [540, 602] on icon at bounding box center [544, 602] width 10 height 5
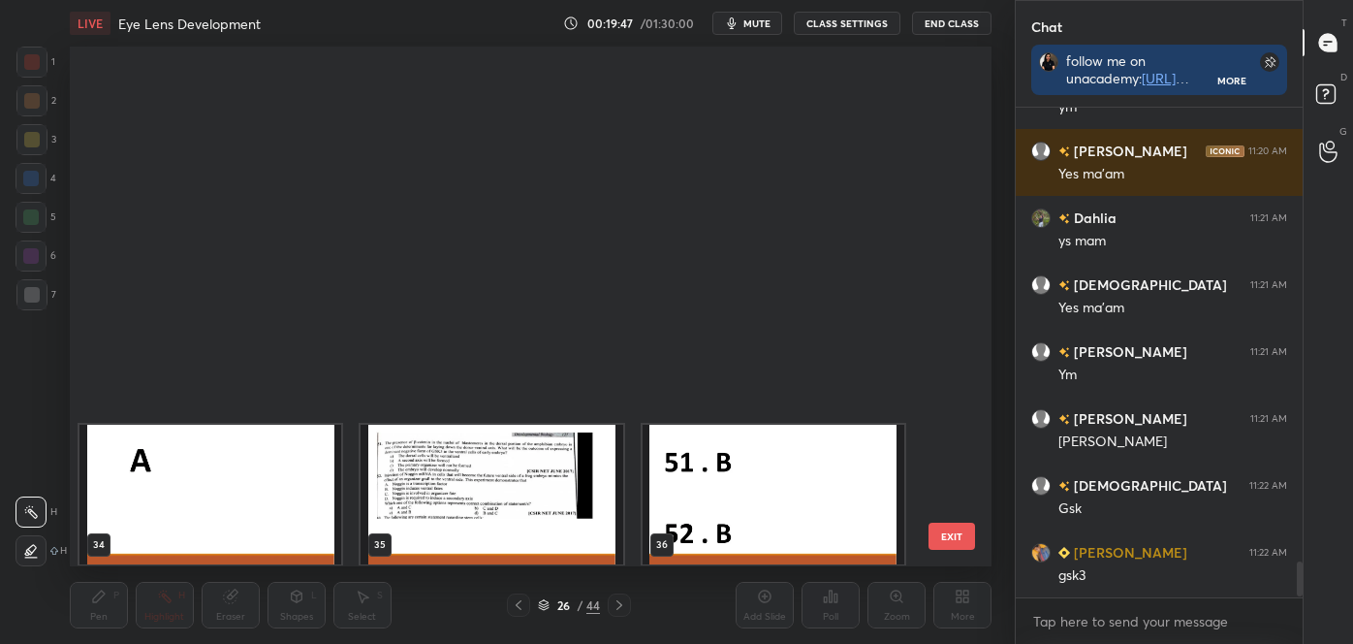
scroll to position [1856, 0]
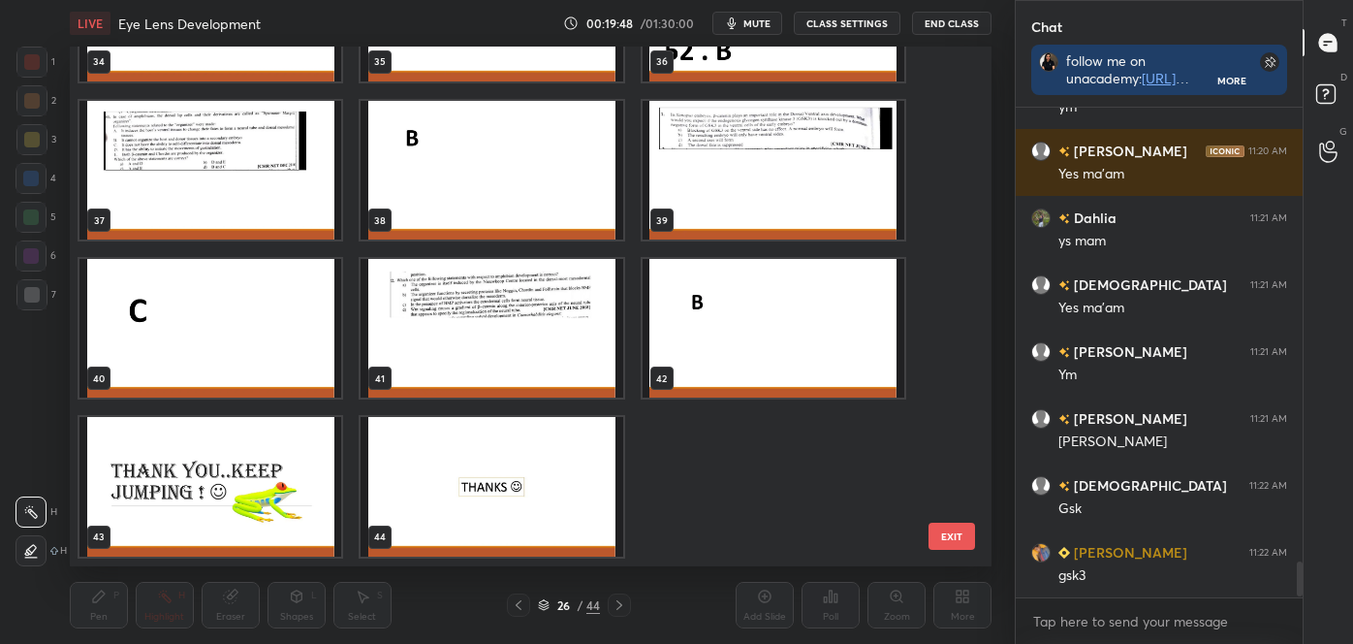
click at [493, 499] on img "grid" at bounding box center [492, 487] width 262 height 139
click at [497, 499] on img "grid" at bounding box center [492, 487] width 262 height 139
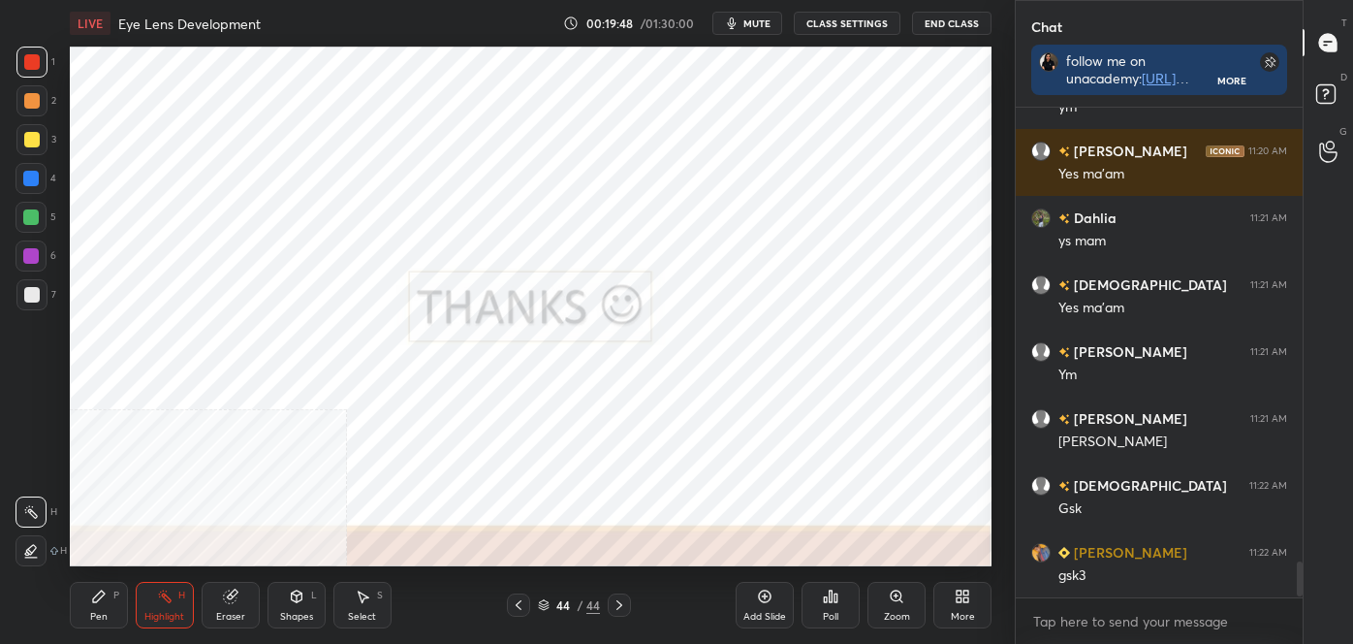
click at [497, 499] on img "grid" at bounding box center [492, 487] width 262 height 139
click at [498, 499] on img "grid" at bounding box center [492, 487] width 262 height 139
click at [971, 598] on div "More" at bounding box center [963, 605] width 58 height 47
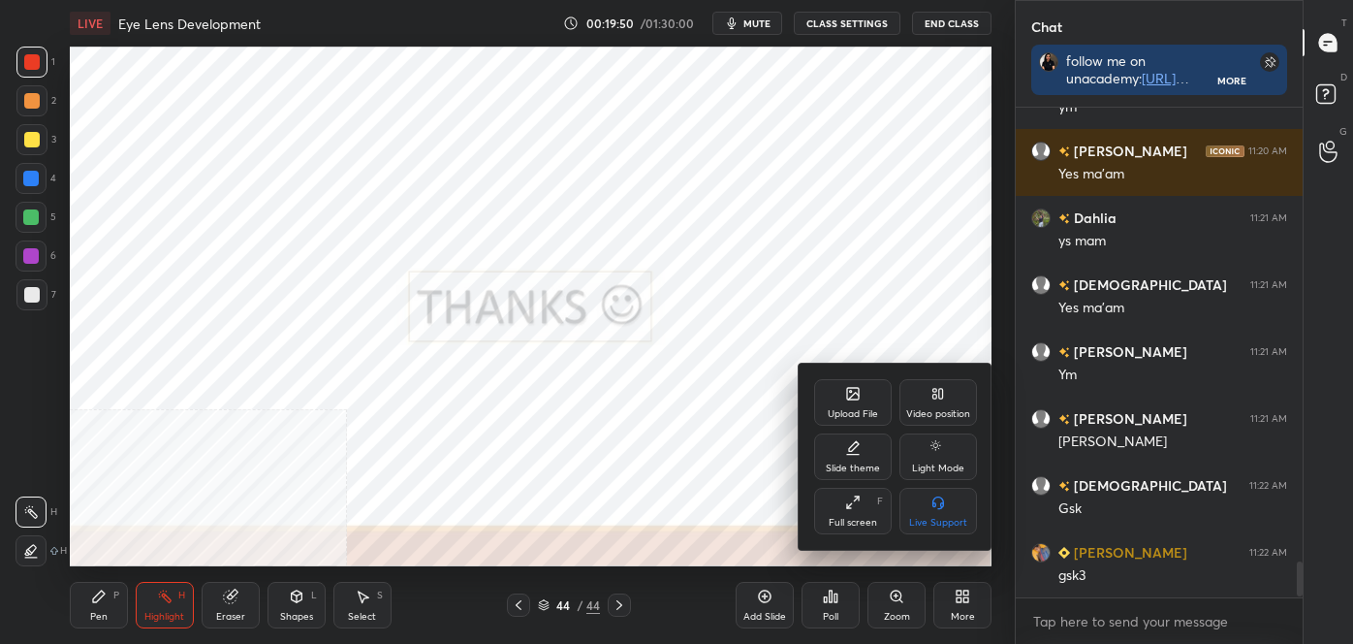
click at [945, 396] on icon at bounding box center [939, 394] width 16 height 16
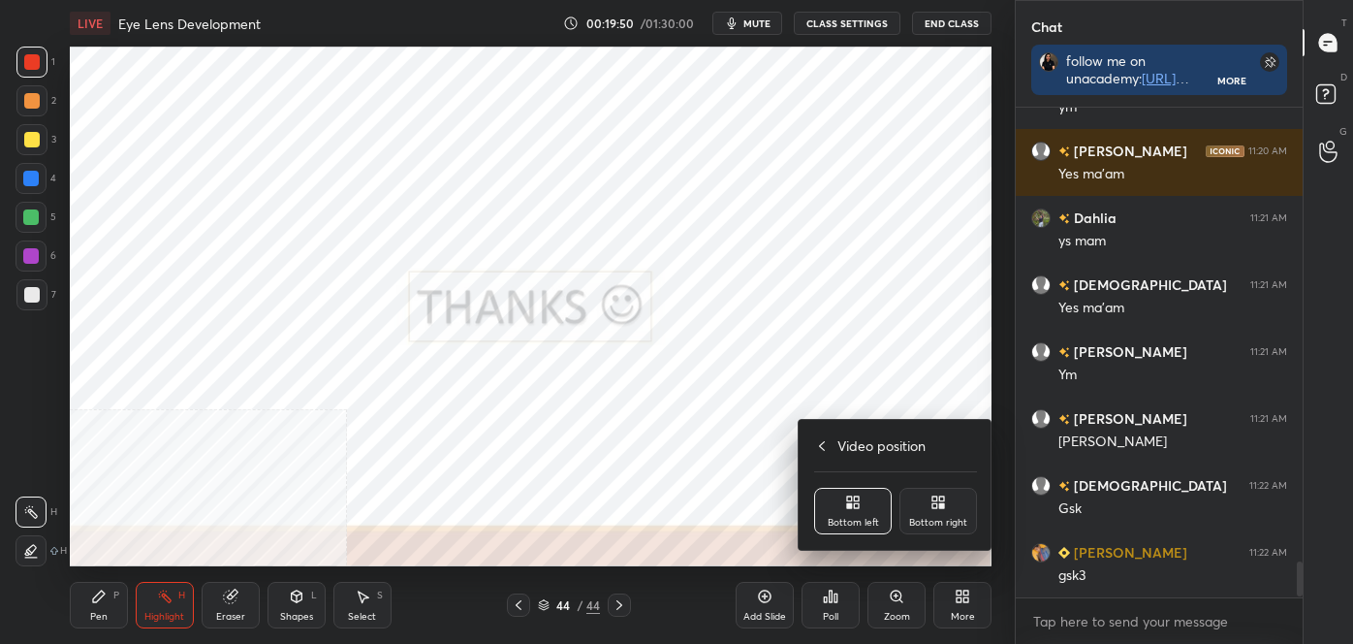
click at [954, 507] on div "Bottom right" at bounding box center [939, 511] width 78 height 47
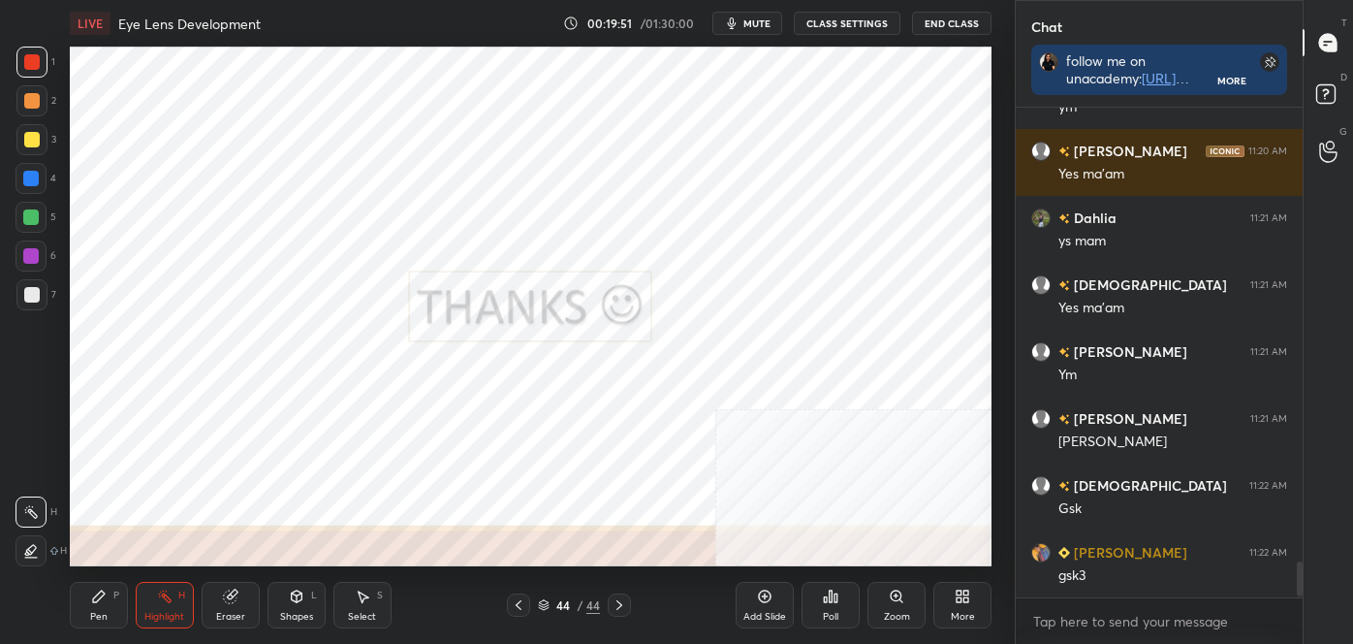
click at [964, 595] on icon at bounding box center [963, 596] width 16 height 16
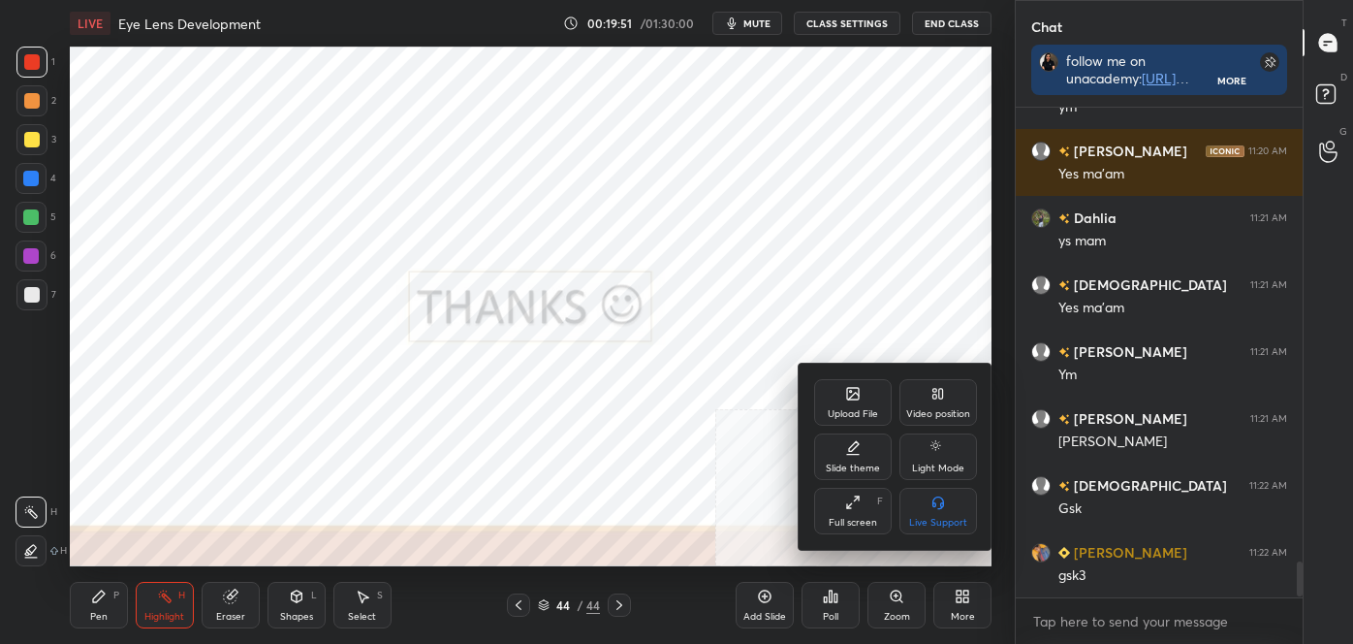
click at [876, 400] on div "Upload File" at bounding box center [853, 402] width 78 height 47
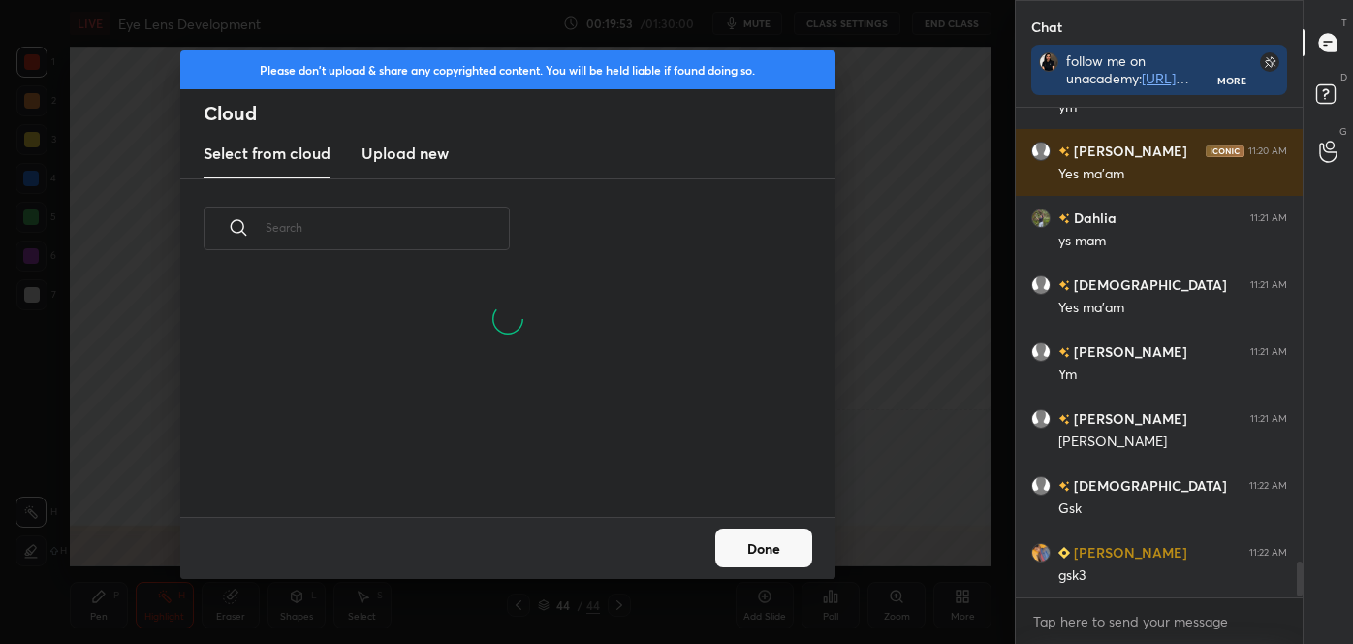
click at [401, 149] on h3 "Upload new" at bounding box center [405, 153] width 87 height 23
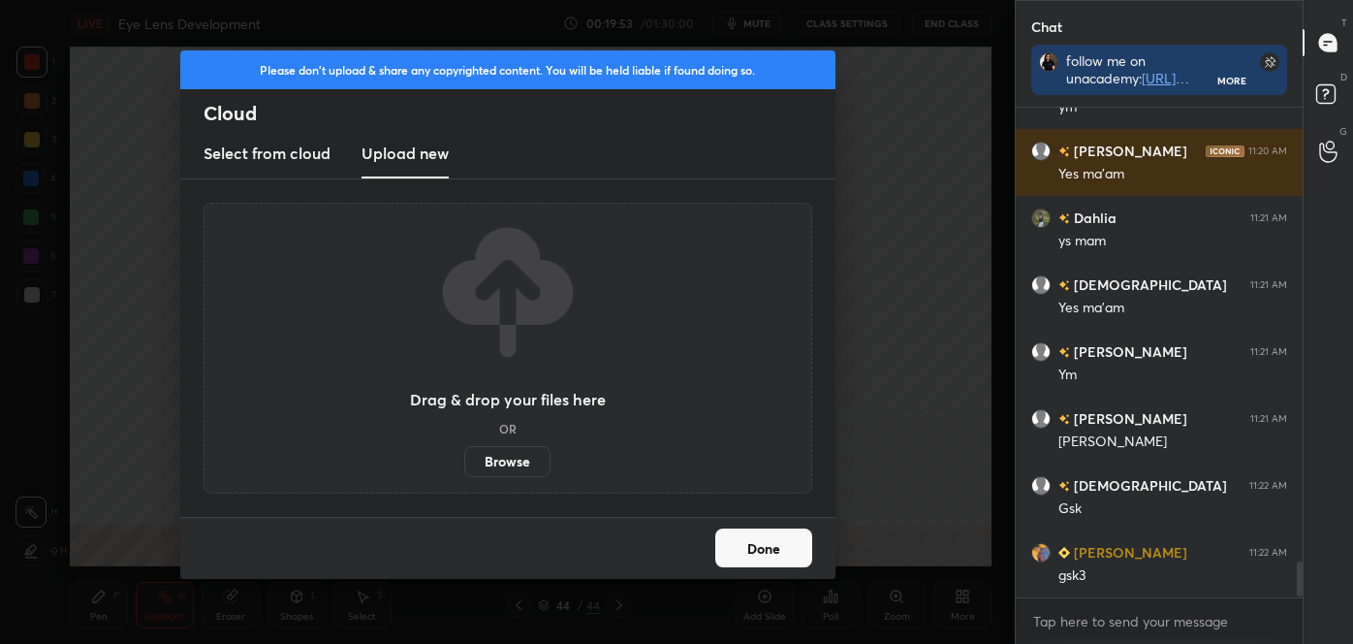
click at [492, 458] on label "Browse" at bounding box center [507, 461] width 86 height 31
click at [464, 458] on input "Browse" at bounding box center [464, 461] width 0 height 31
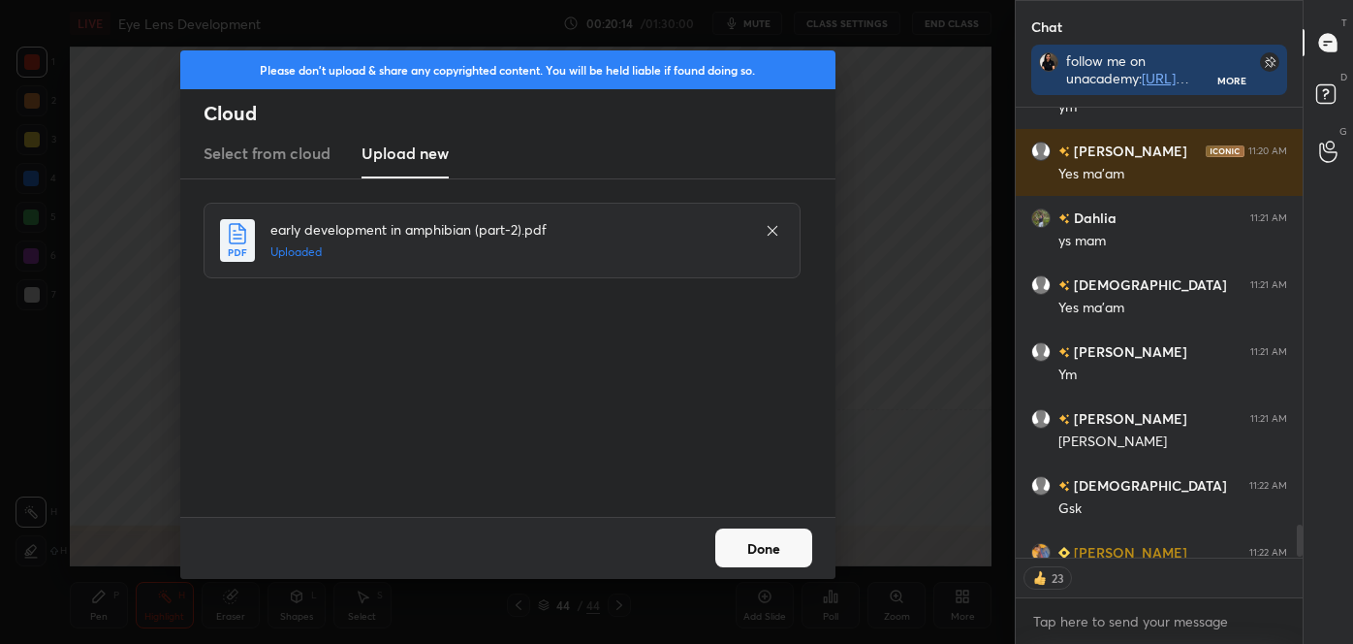
click at [753, 530] on button "Done" at bounding box center [763, 547] width 97 height 39
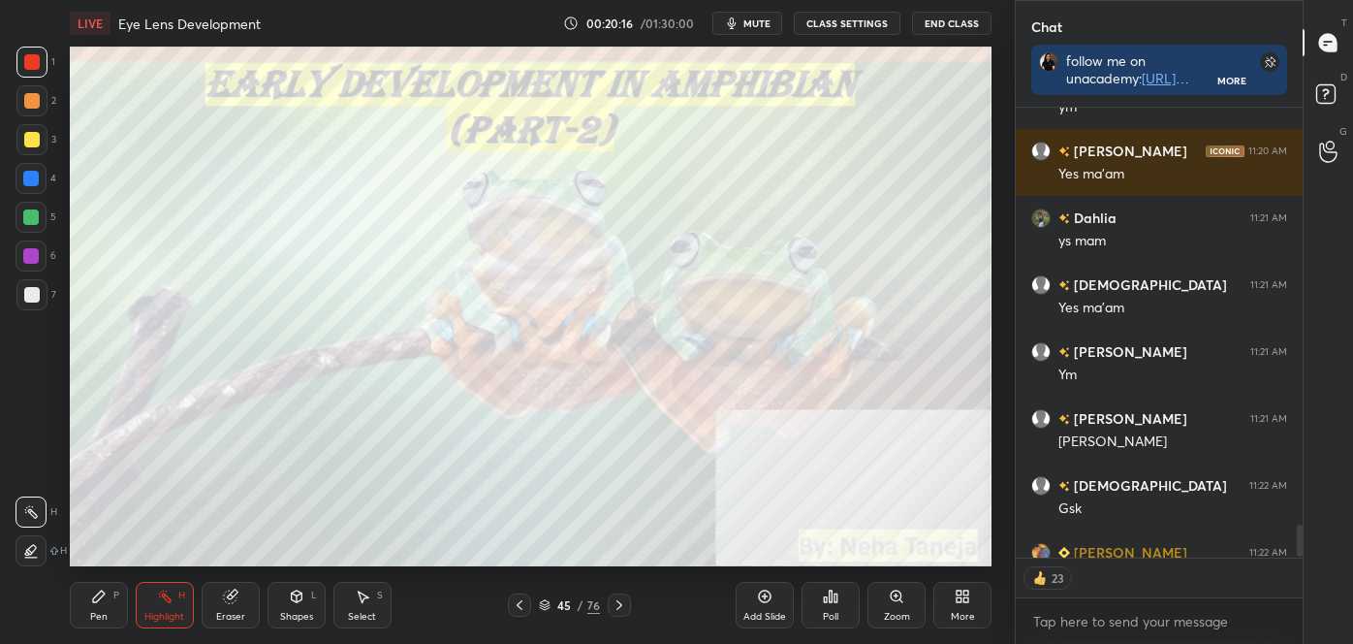
click at [543, 604] on icon at bounding box center [545, 602] width 10 height 5
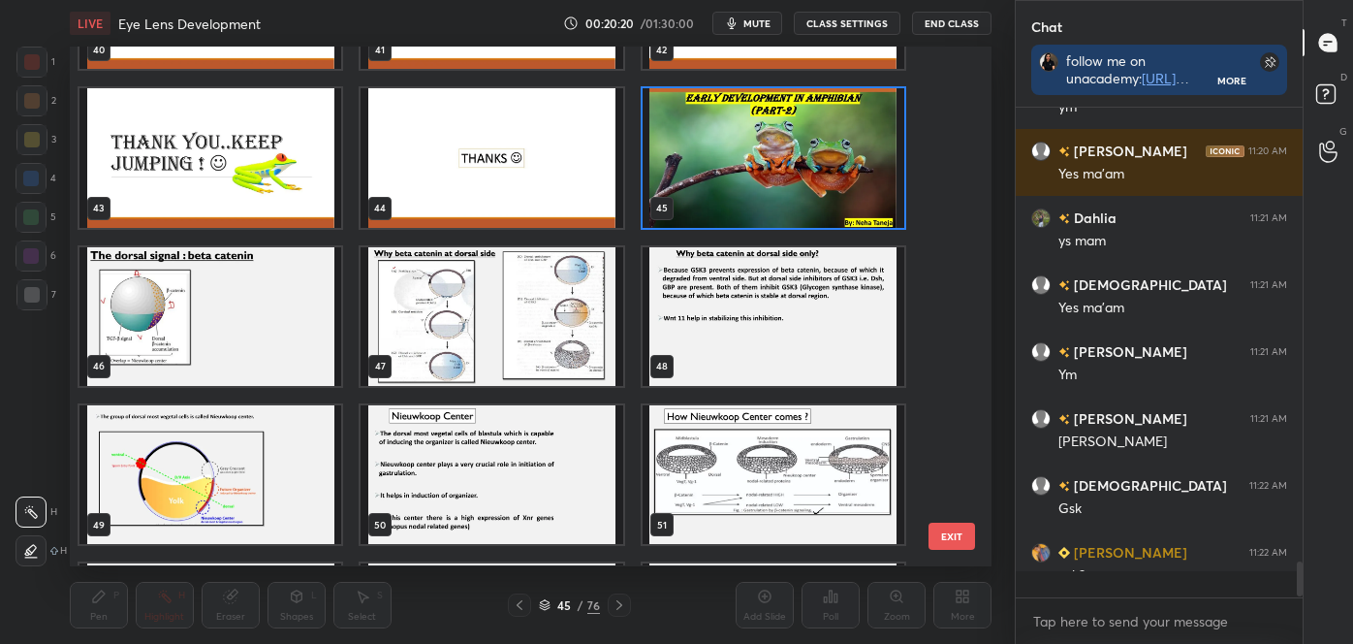
scroll to position [6118, 0]
click at [268, 347] on img "grid" at bounding box center [210, 316] width 262 height 139
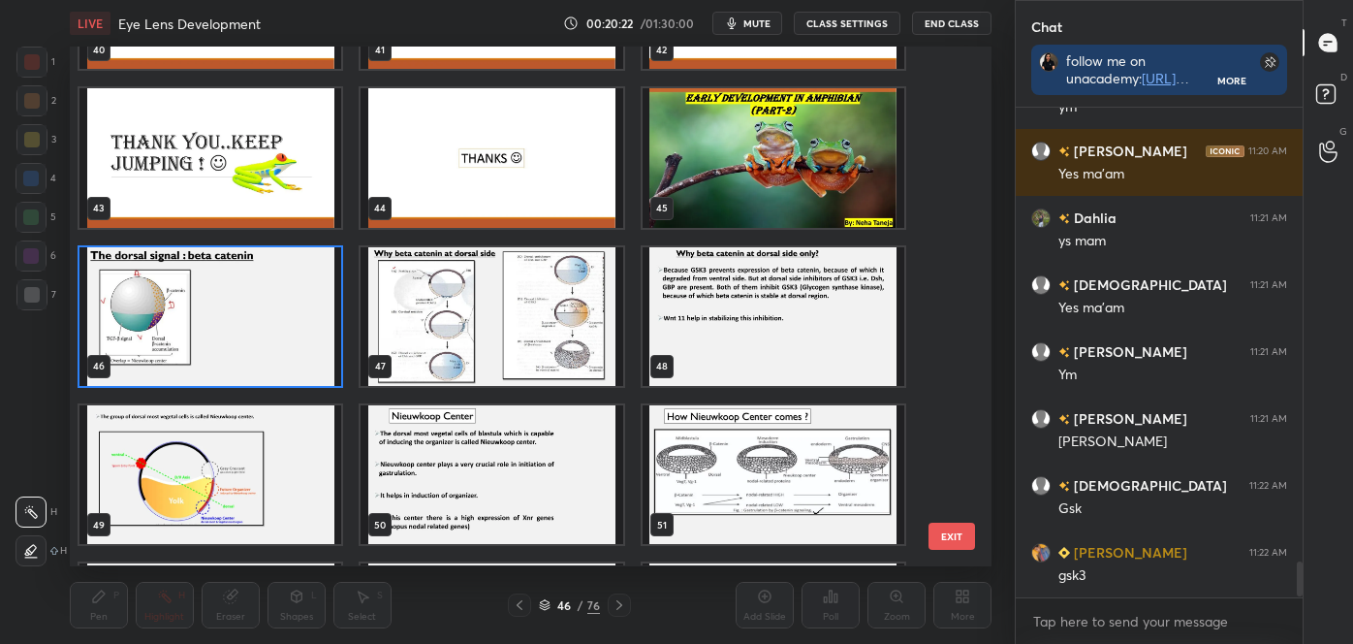
click at [270, 344] on img "grid" at bounding box center [210, 316] width 262 height 139
click at [270, 343] on img "grid" at bounding box center [210, 316] width 262 height 139
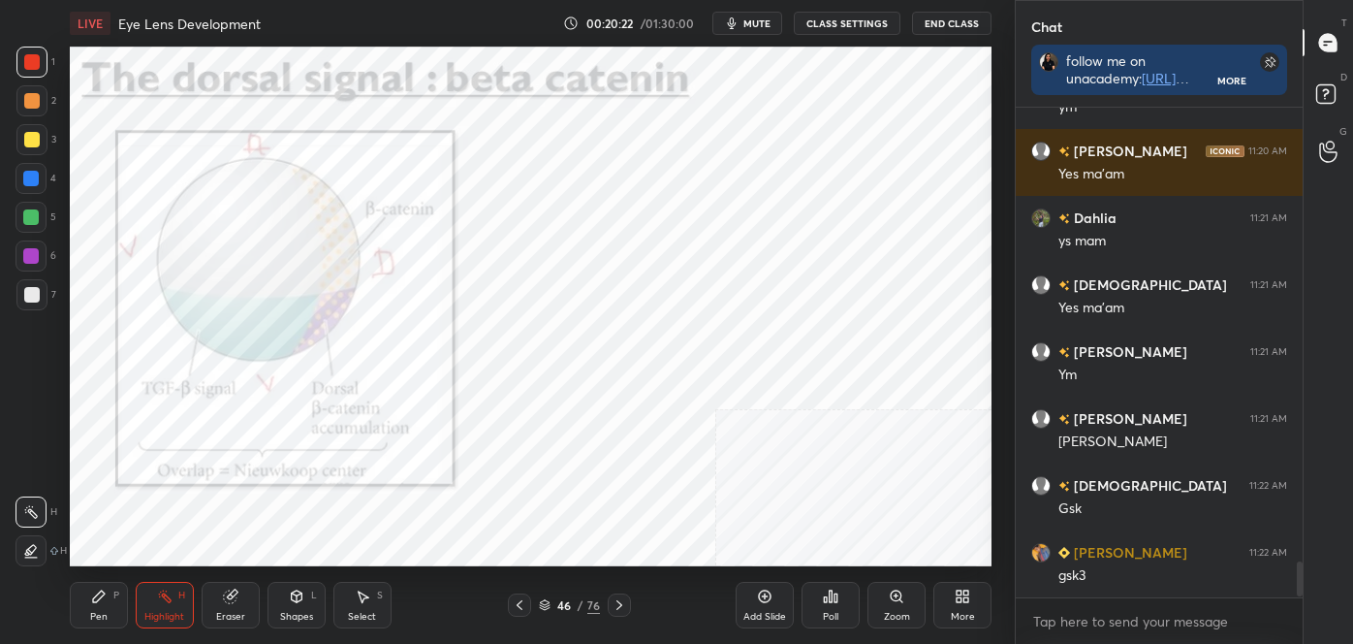
click at [270, 343] on img "grid" at bounding box center [210, 316] width 262 height 139
click at [614, 599] on icon at bounding box center [620, 605] width 16 height 16
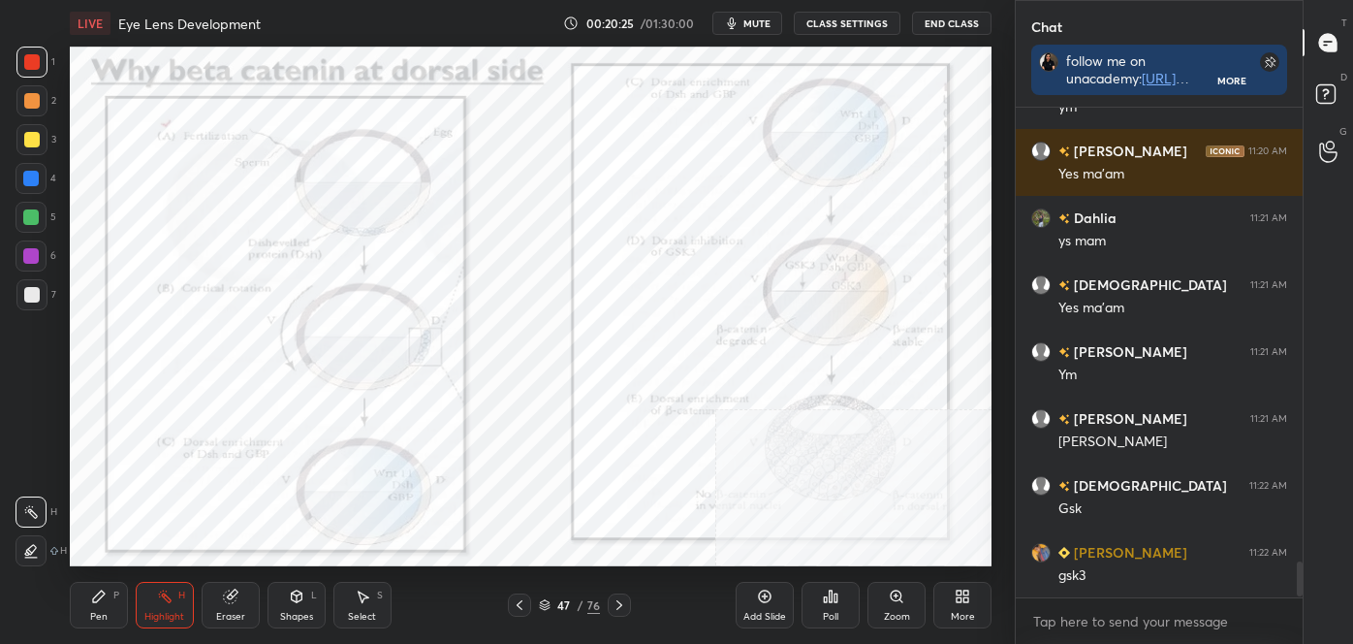
click at [616, 600] on icon at bounding box center [620, 605] width 16 height 16
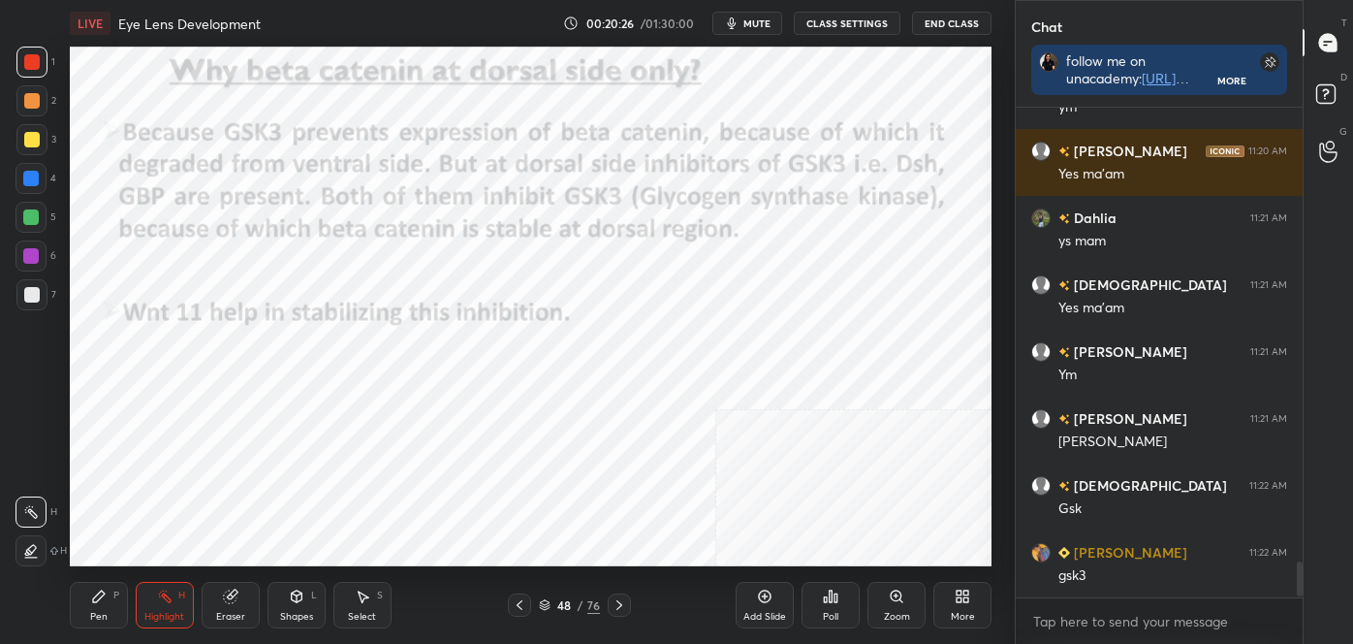
click at [618, 602] on icon at bounding box center [620, 605] width 16 height 16
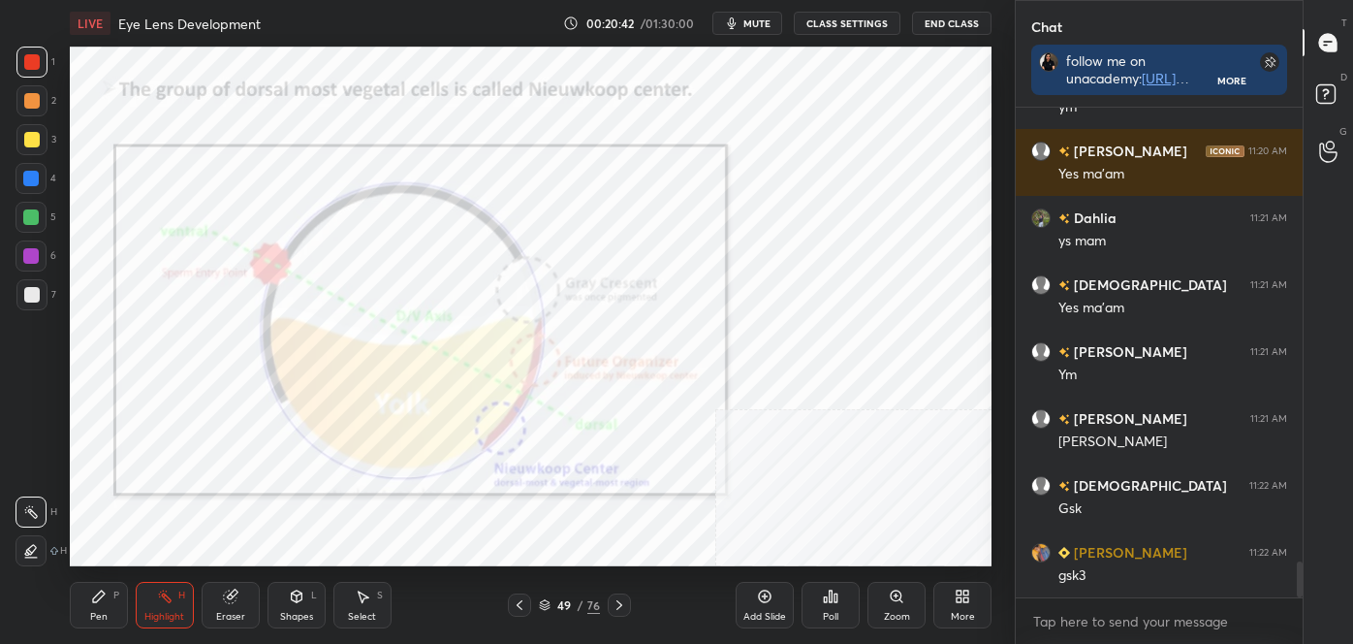
scroll to position [484, 281]
click at [619, 605] on icon at bounding box center [620, 605] width 16 height 16
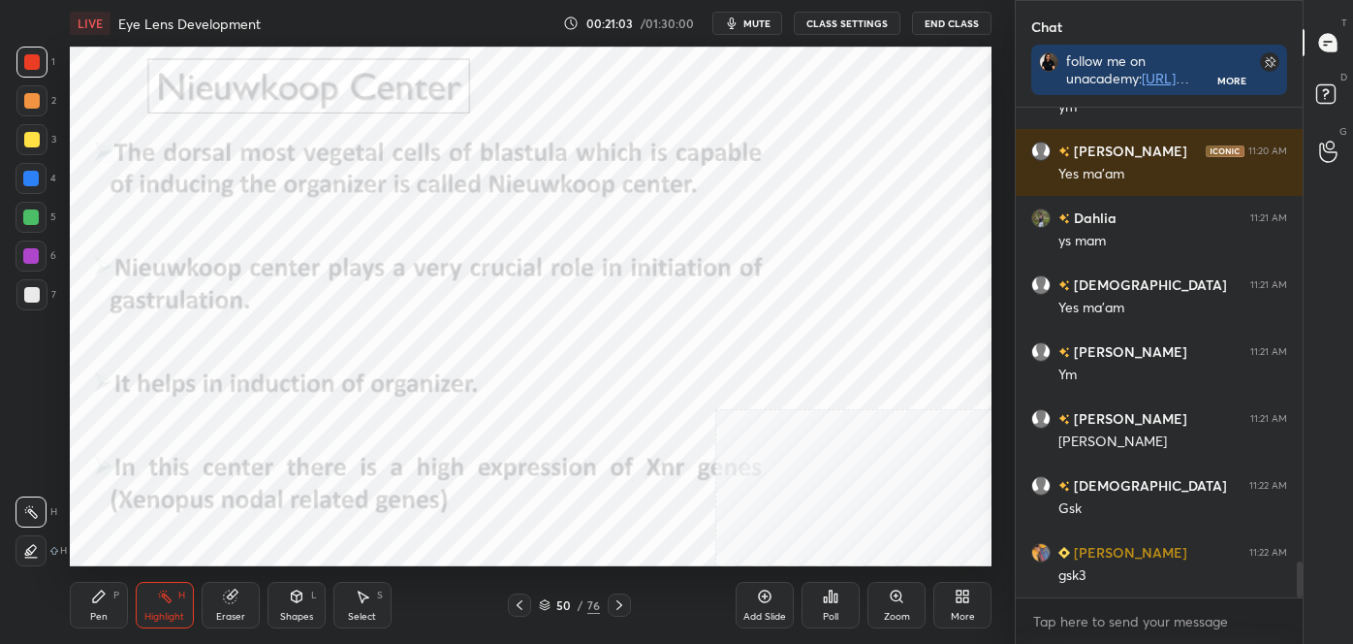
click at [36, 135] on div at bounding box center [32, 140] width 16 height 16
click at [520, 612] on icon at bounding box center [520, 605] width 16 height 16
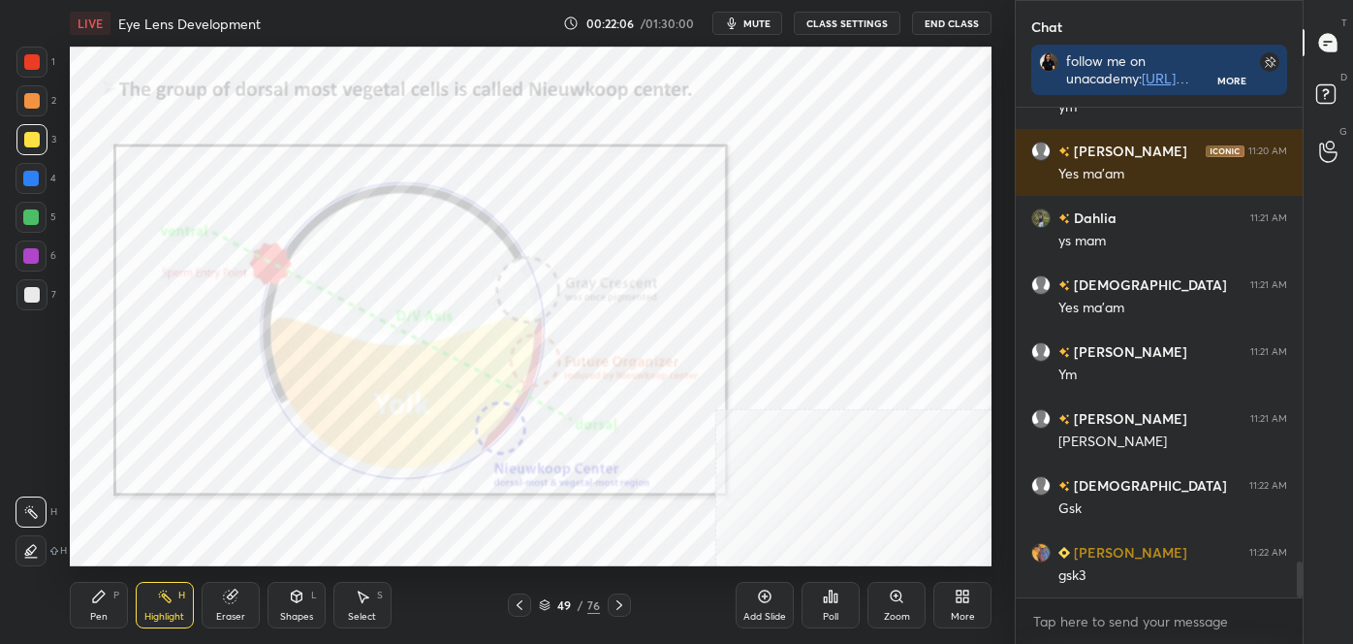
click at [26, 178] on div at bounding box center [31, 179] width 16 height 16
click at [617, 597] on icon at bounding box center [620, 605] width 16 height 16
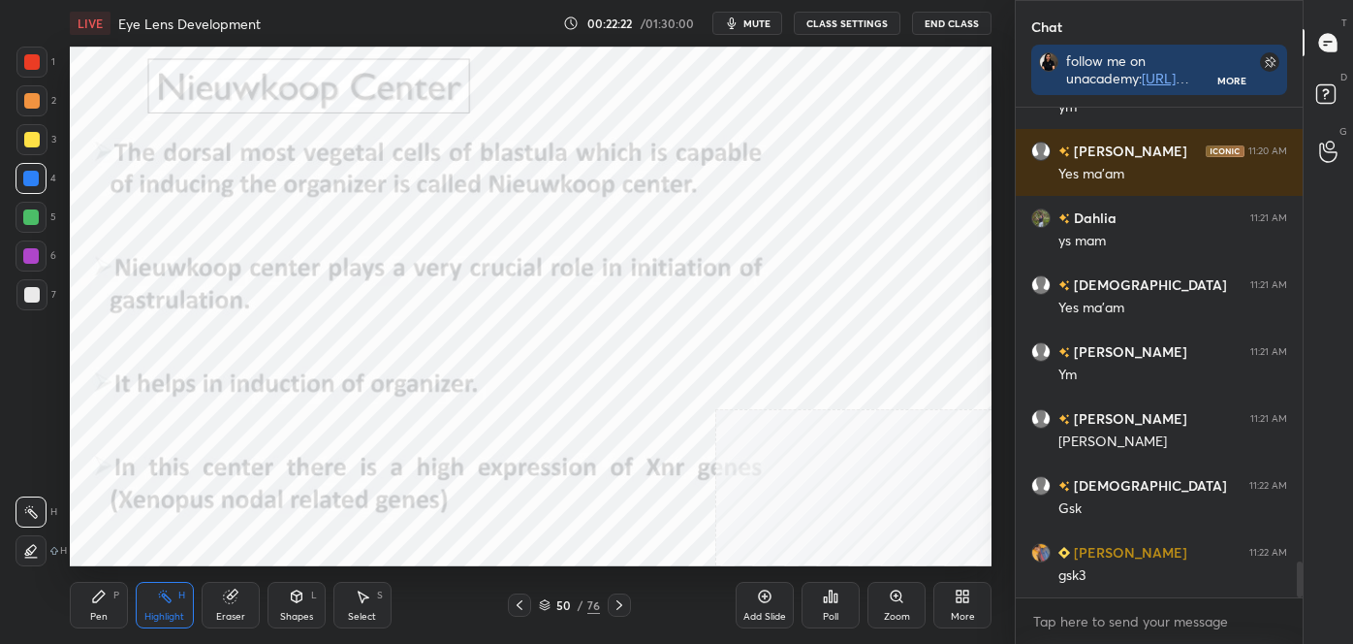
click at [617, 599] on icon at bounding box center [620, 605] width 16 height 16
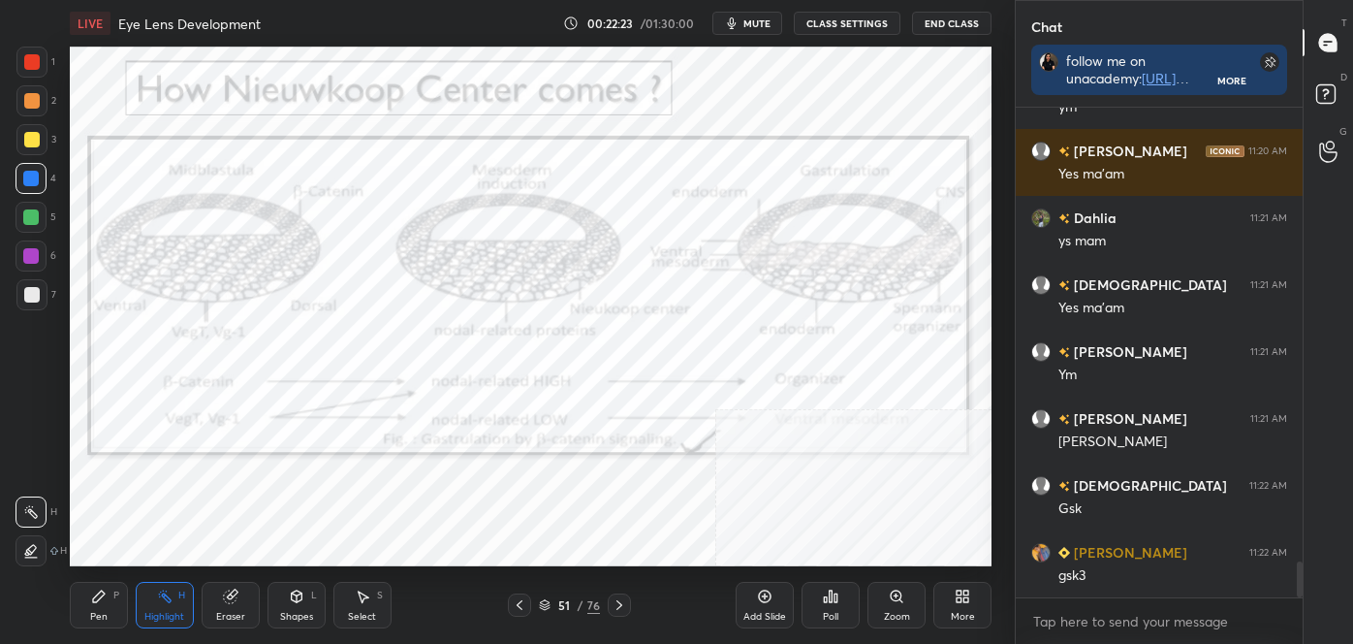
click at [524, 603] on icon at bounding box center [520, 605] width 16 height 16
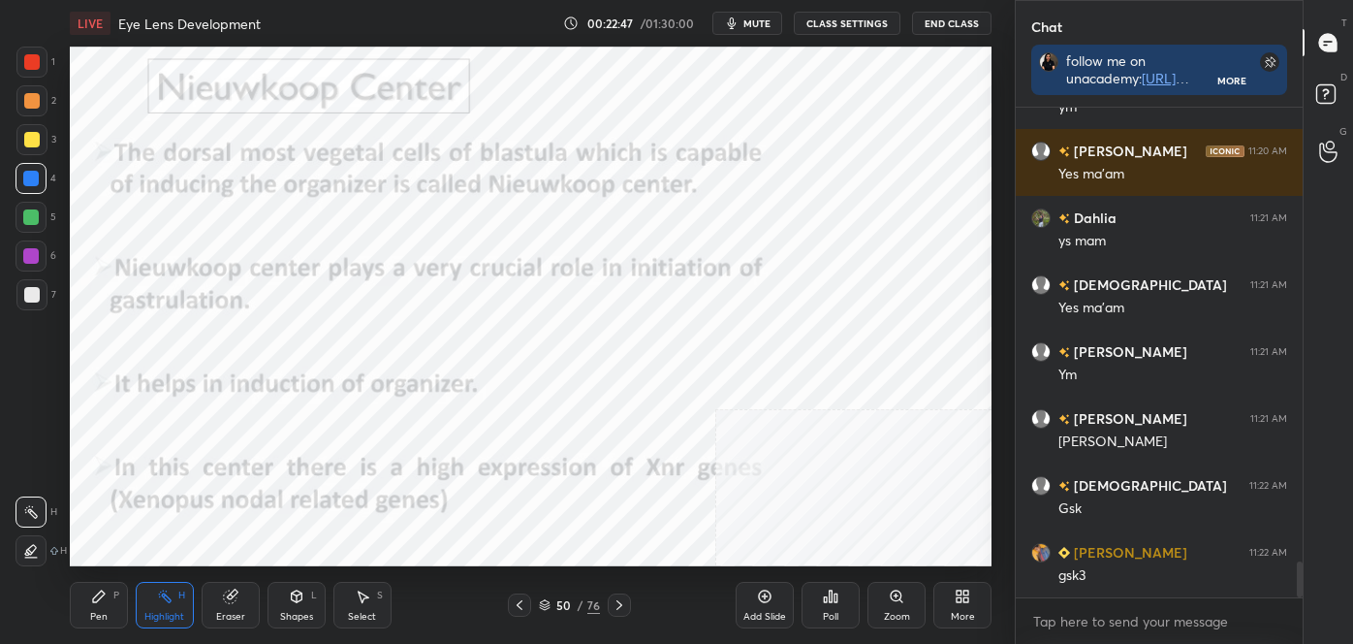
click at [618, 608] on icon at bounding box center [620, 605] width 16 height 16
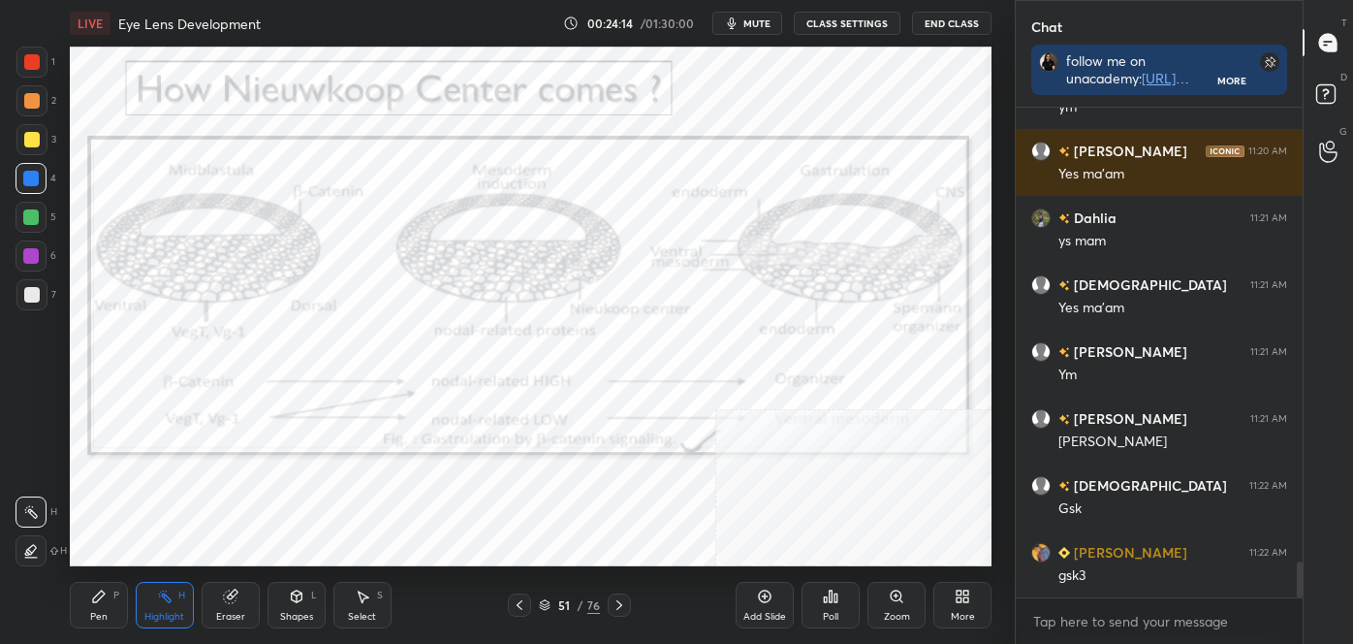
click at [33, 540] on div at bounding box center [31, 550] width 31 height 31
click at [28, 127] on div at bounding box center [31, 139] width 31 height 31
click at [25, 189] on div at bounding box center [31, 178] width 31 height 31
click at [28, 136] on div at bounding box center [32, 140] width 16 height 16
drag, startPoint x: 22, startPoint y: 510, endPoint x: 56, endPoint y: 493, distance: 37.7
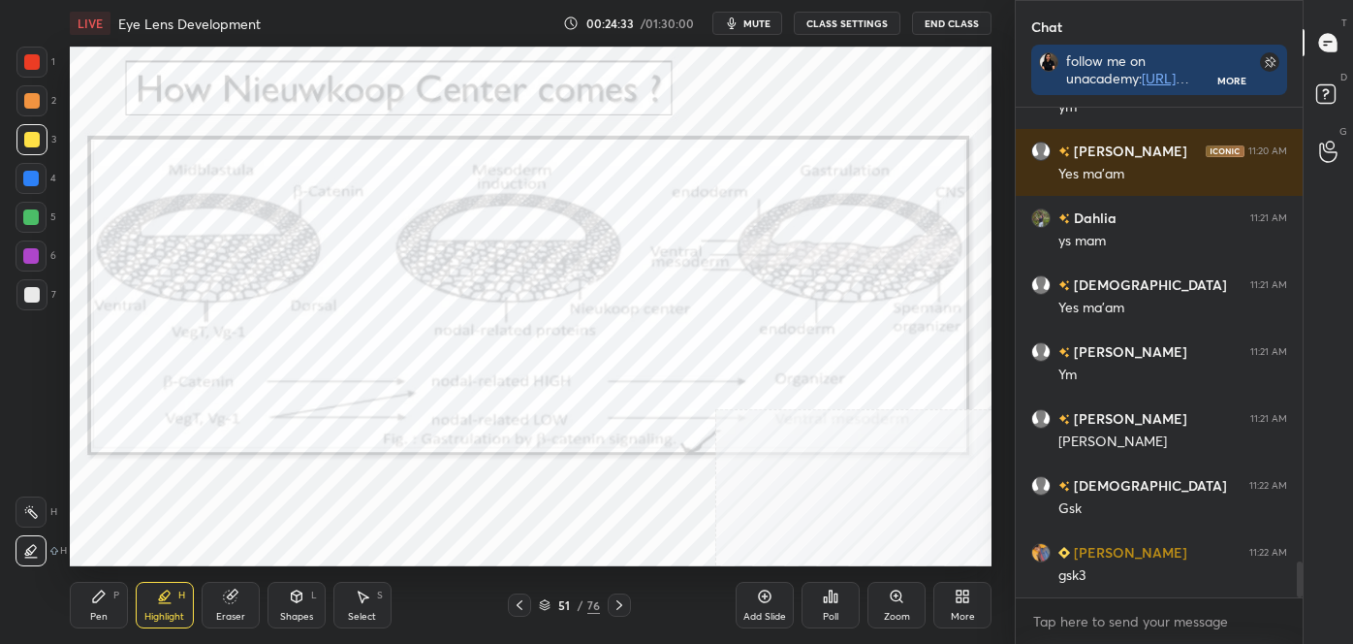
click at [23, 510] on div at bounding box center [31, 511] width 31 height 31
click at [111, 610] on div "Pen P" at bounding box center [99, 605] width 58 height 47
click at [32, 549] on icon at bounding box center [31, 551] width 17 height 14
click at [28, 62] on div at bounding box center [32, 62] width 16 height 16
click at [163, 612] on div "Highlight" at bounding box center [164, 617] width 40 height 10
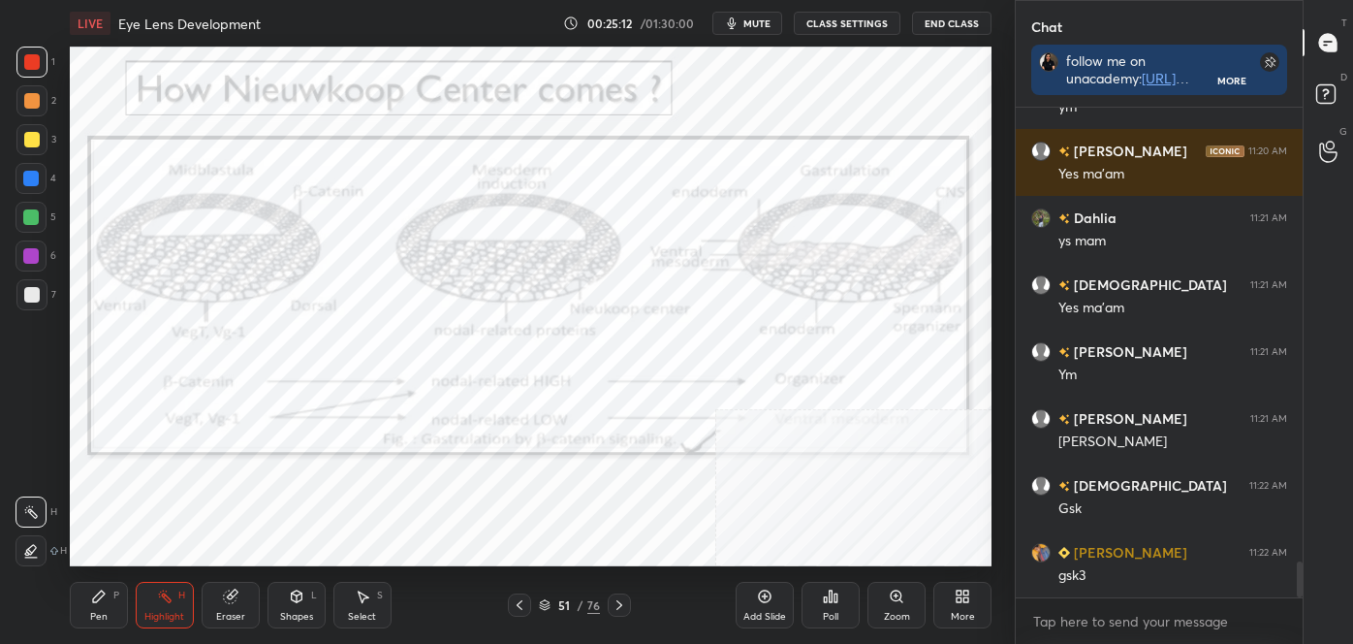
click at [24, 184] on div at bounding box center [31, 179] width 16 height 16
click at [23, 546] on icon at bounding box center [31, 551] width 16 height 16
click at [25, 222] on div at bounding box center [31, 217] width 16 height 16
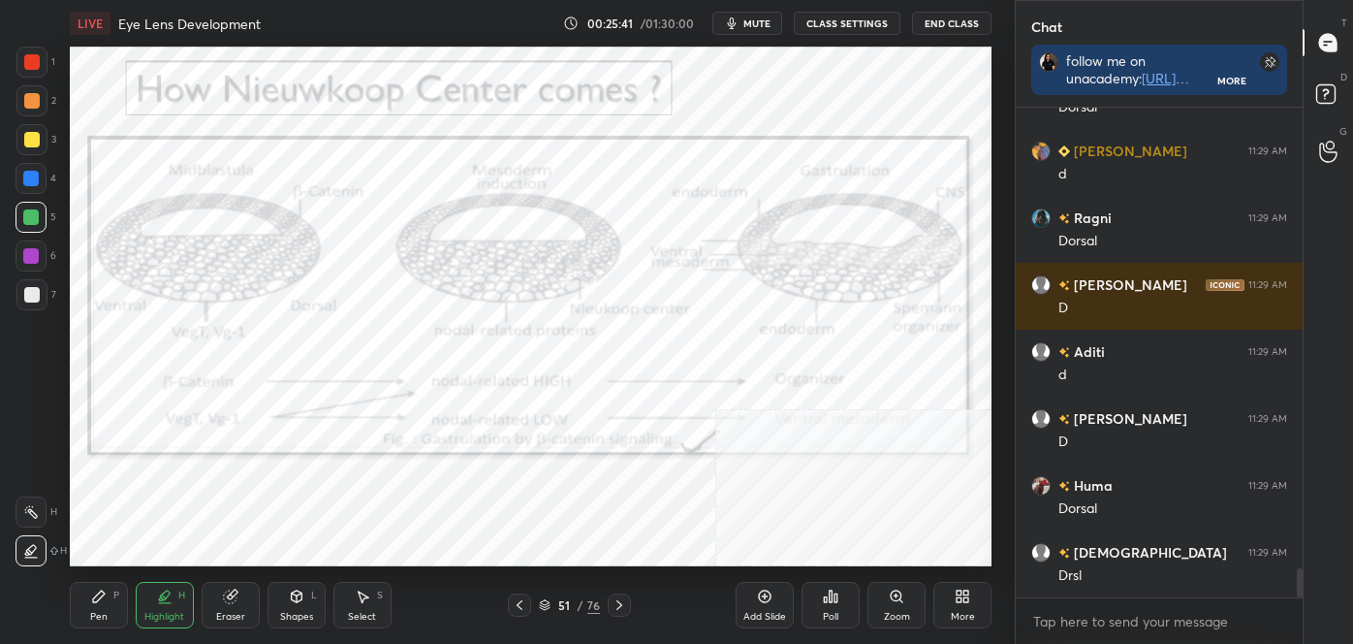
scroll to position [7724, 0]
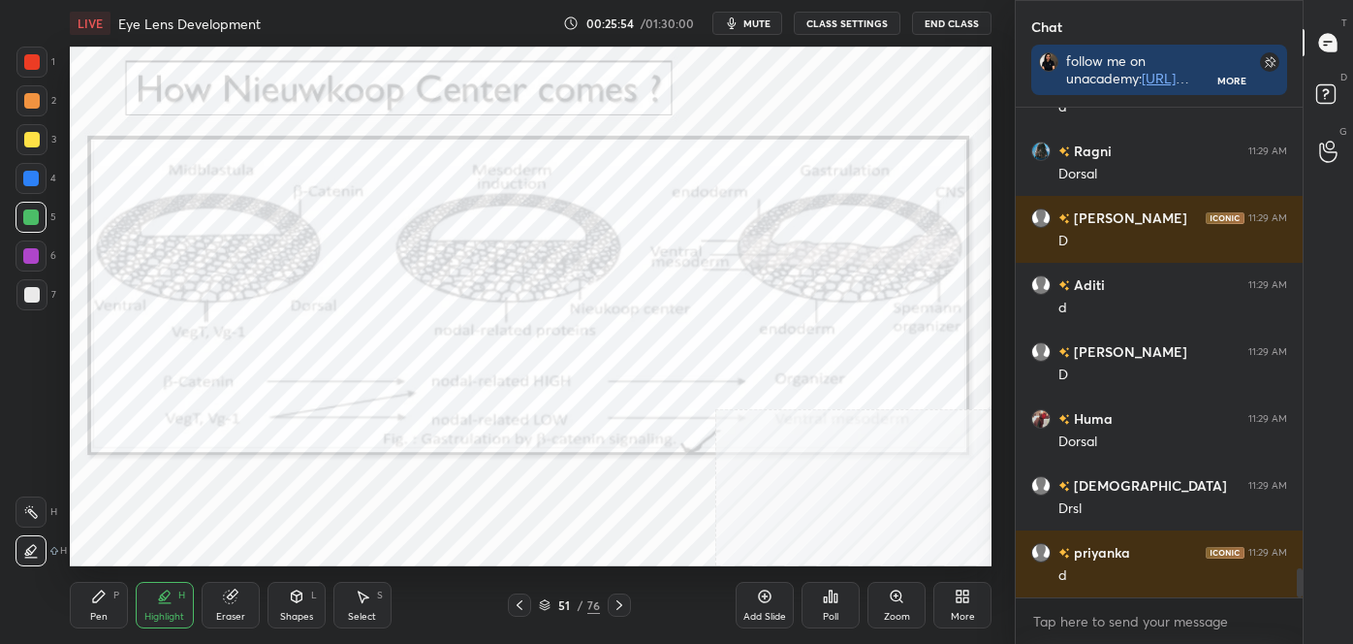
click at [223, 582] on div "Eraser" at bounding box center [231, 605] width 58 height 47
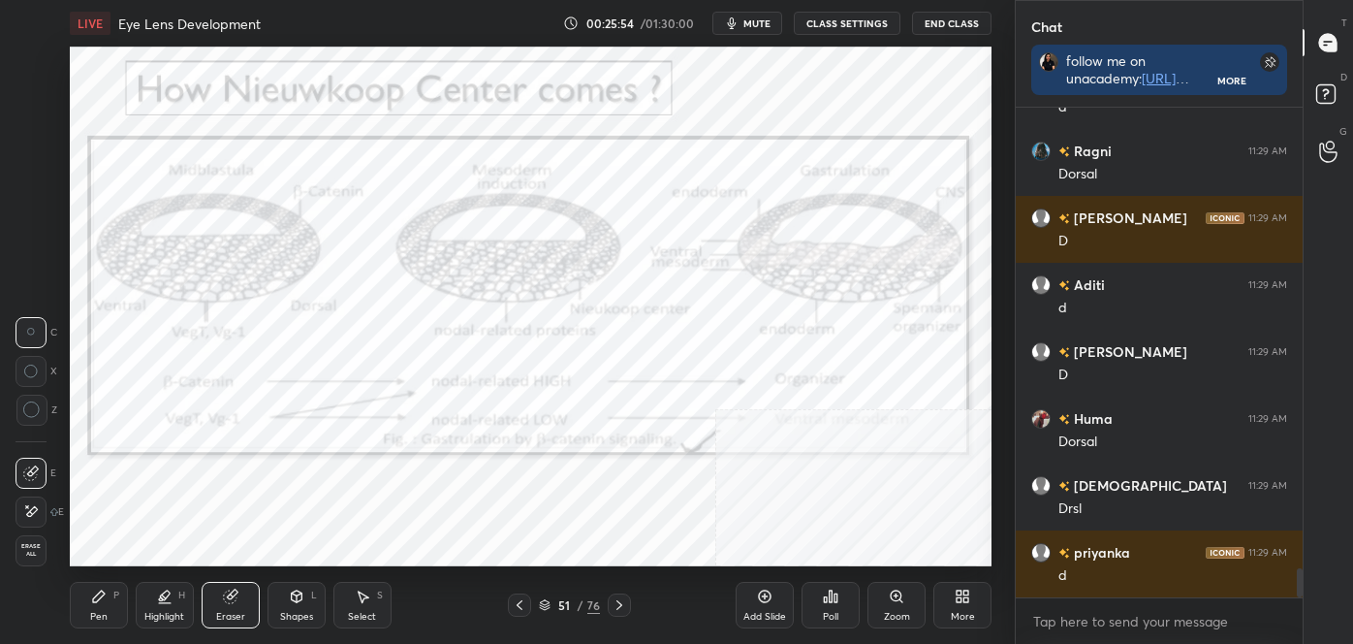
click at [225, 600] on icon at bounding box center [230, 596] width 13 height 13
click at [27, 471] on icon at bounding box center [31, 473] width 16 height 16
click at [27, 483] on div at bounding box center [31, 473] width 31 height 31
click at [191, 611] on div "Highlight H" at bounding box center [165, 605] width 58 height 47
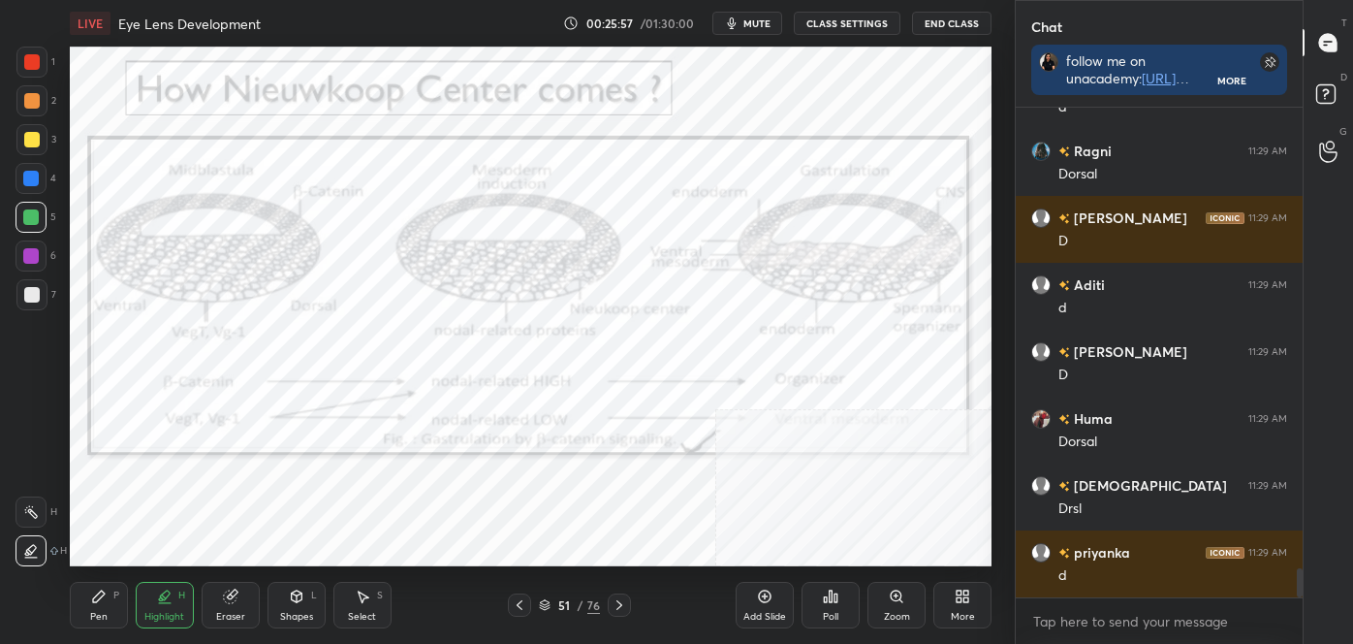
click at [28, 499] on div at bounding box center [31, 511] width 31 height 31
click at [25, 189] on div at bounding box center [31, 178] width 31 height 31
click at [217, 612] on div "Eraser" at bounding box center [230, 617] width 29 height 10
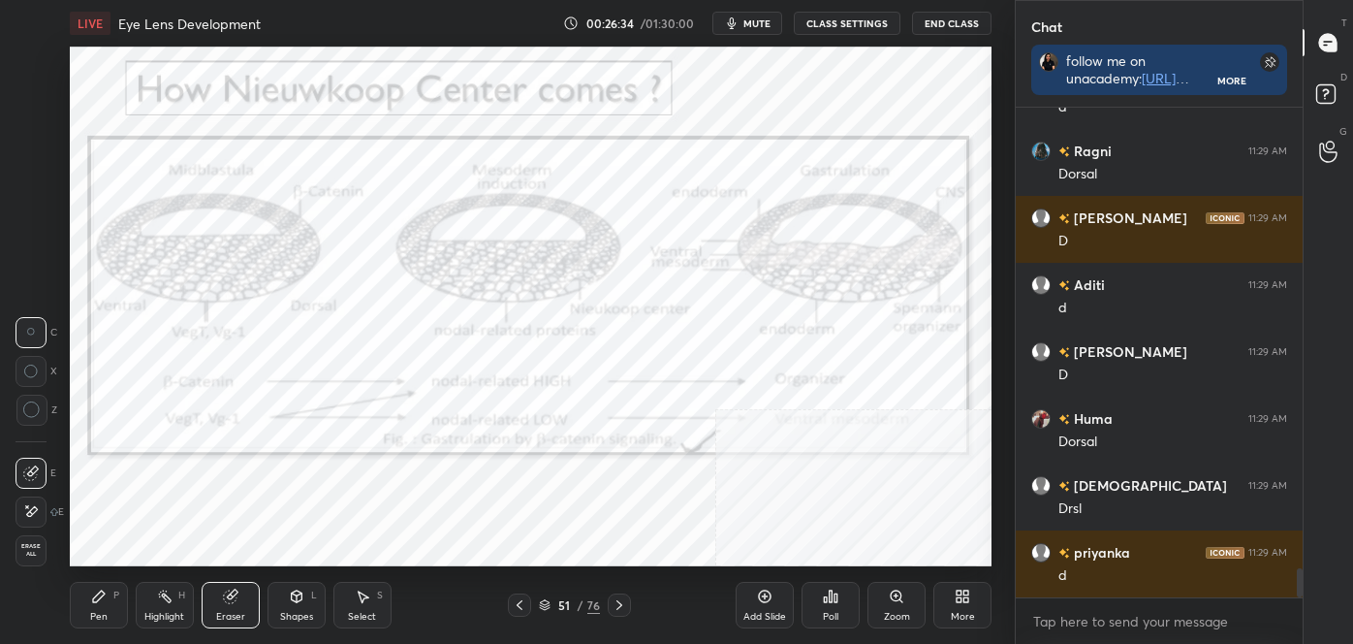
click at [35, 545] on span "Erase all" at bounding box center [30, 550] width 29 height 14
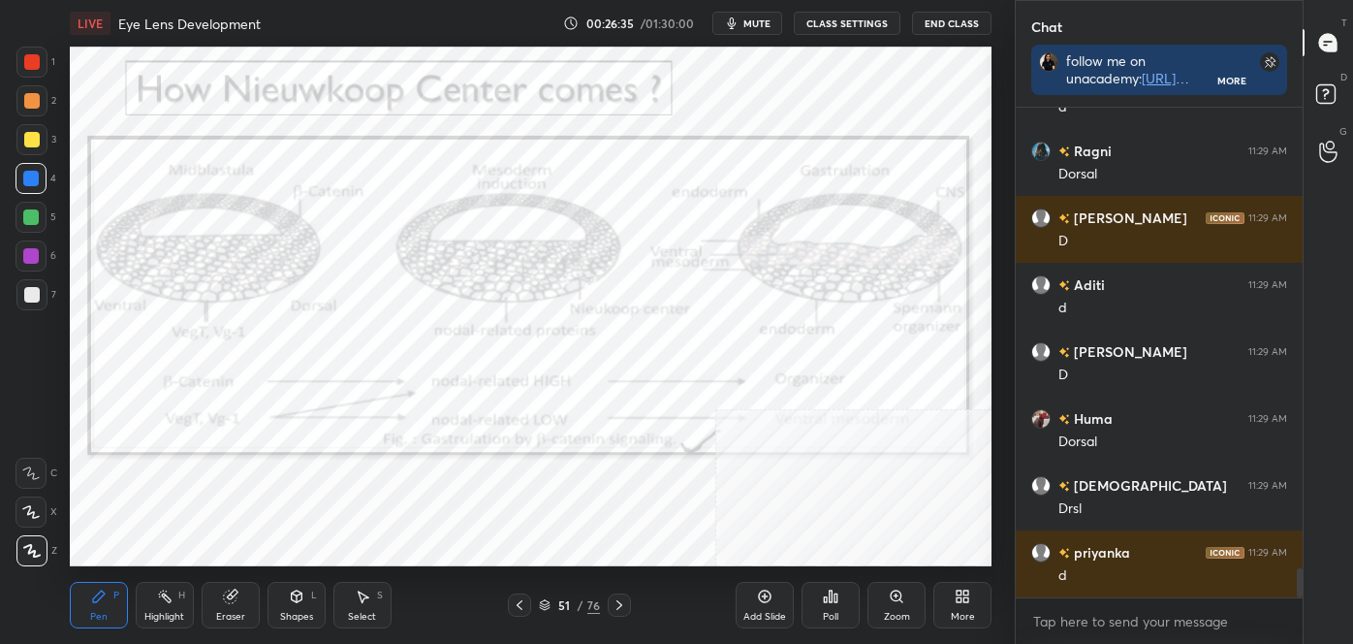
click at [144, 602] on div "Highlight H" at bounding box center [165, 605] width 58 height 47
click at [42, 511] on div at bounding box center [31, 511] width 31 height 31
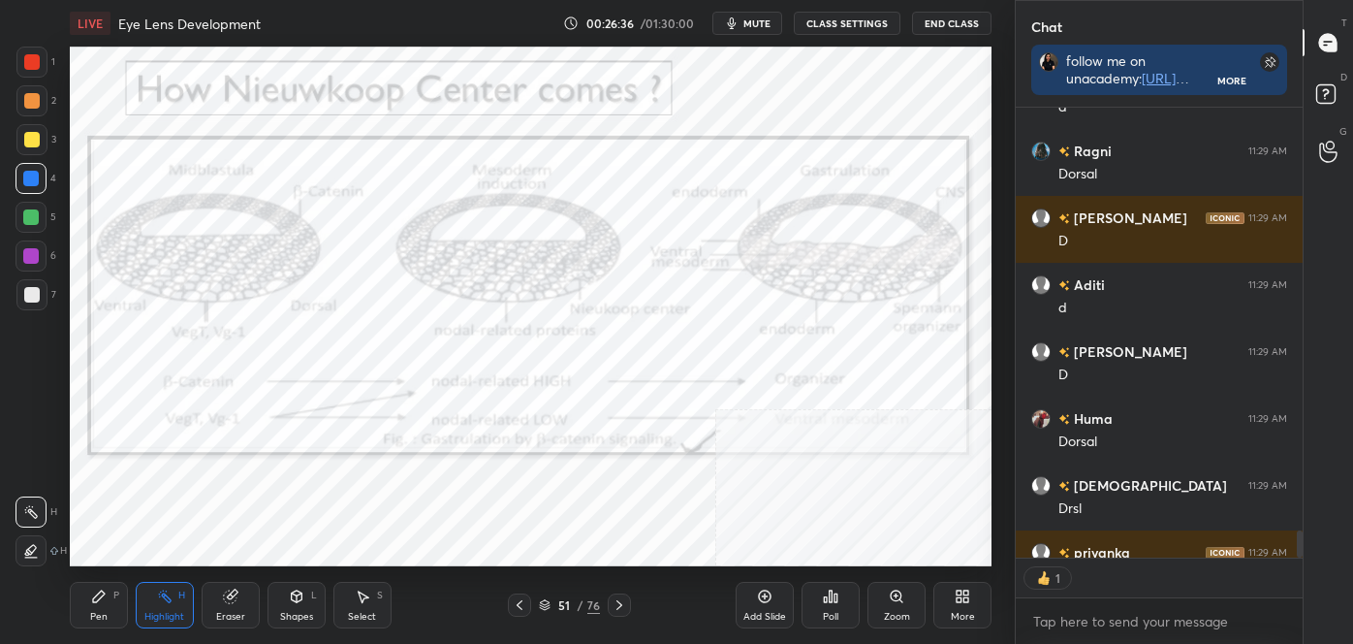
scroll to position [6, 5]
drag, startPoint x: 516, startPoint y: 603, endPoint x: 528, endPoint y: 610, distance: 14.3
click at [516, 603] on icon at bounding box center [520, 605] width 16 height 16
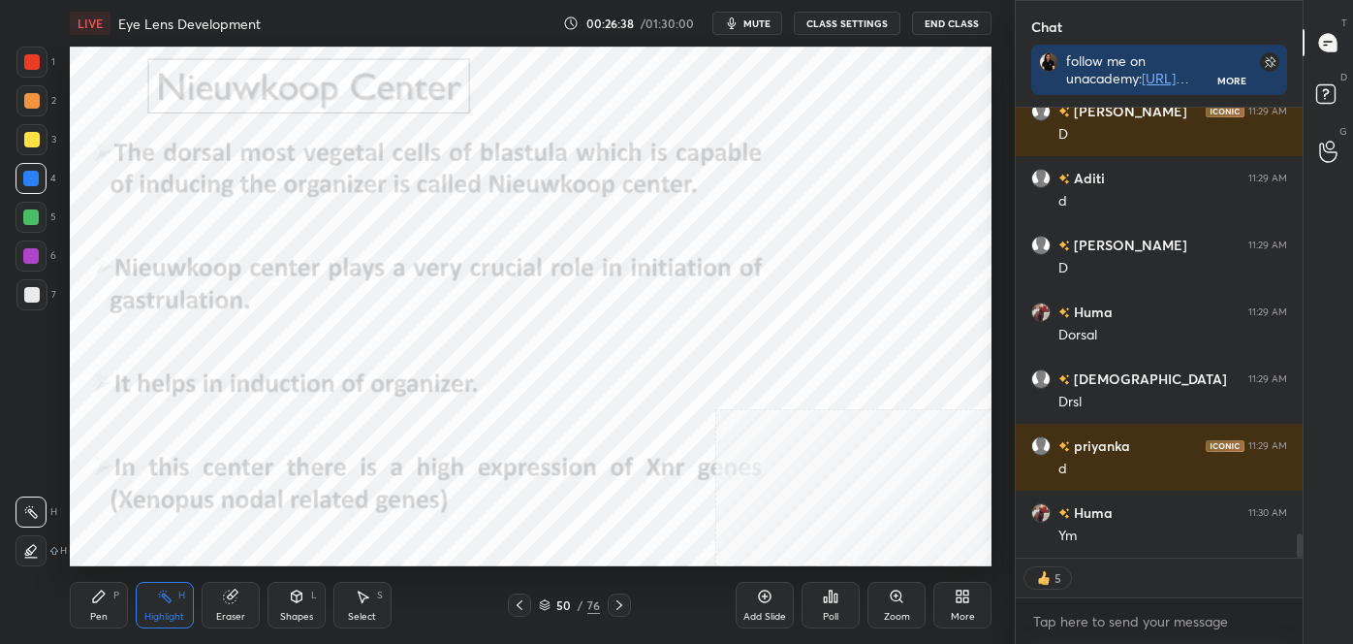
click at [605, 597] on div "50 / 76" at bounding box center [569, 604] width 123 height 23
click at [618, 603] on icon at bounding box center [620, 605] width 16 height 16
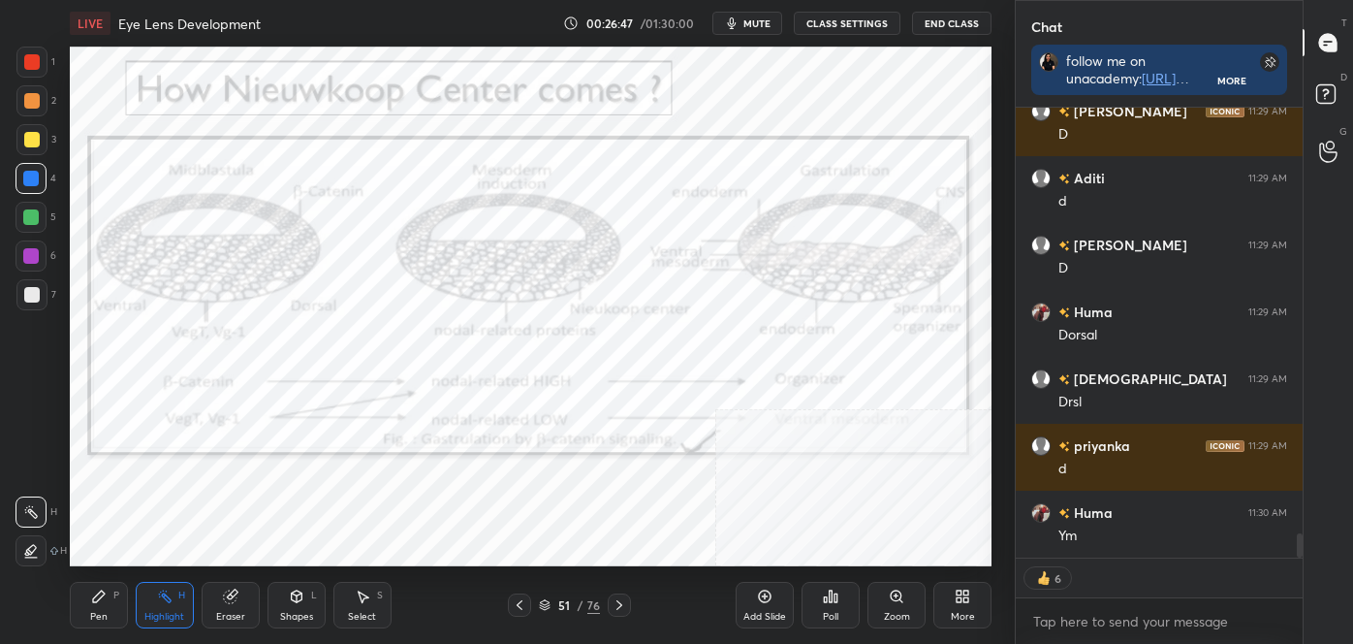
click at [628, 600] on div at bounding box center [619, 604] width 23 height 23
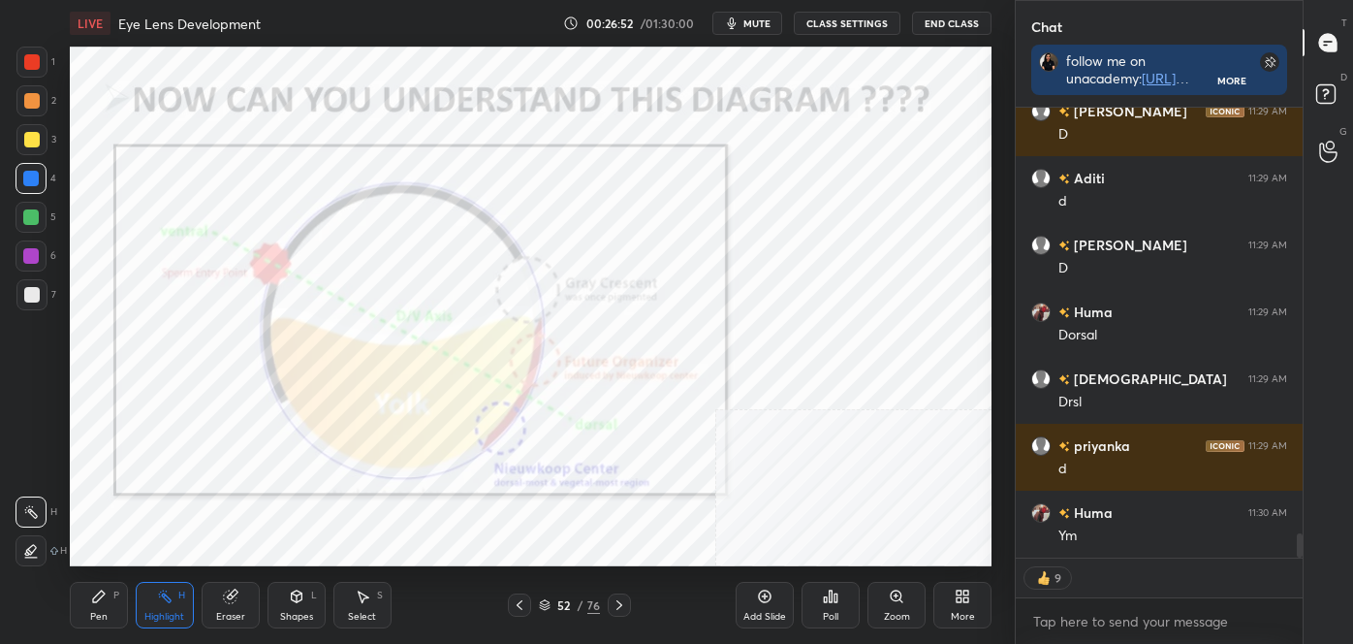
click at [617, 605] on icon at bounding box center [620, 605] width 16 height 16
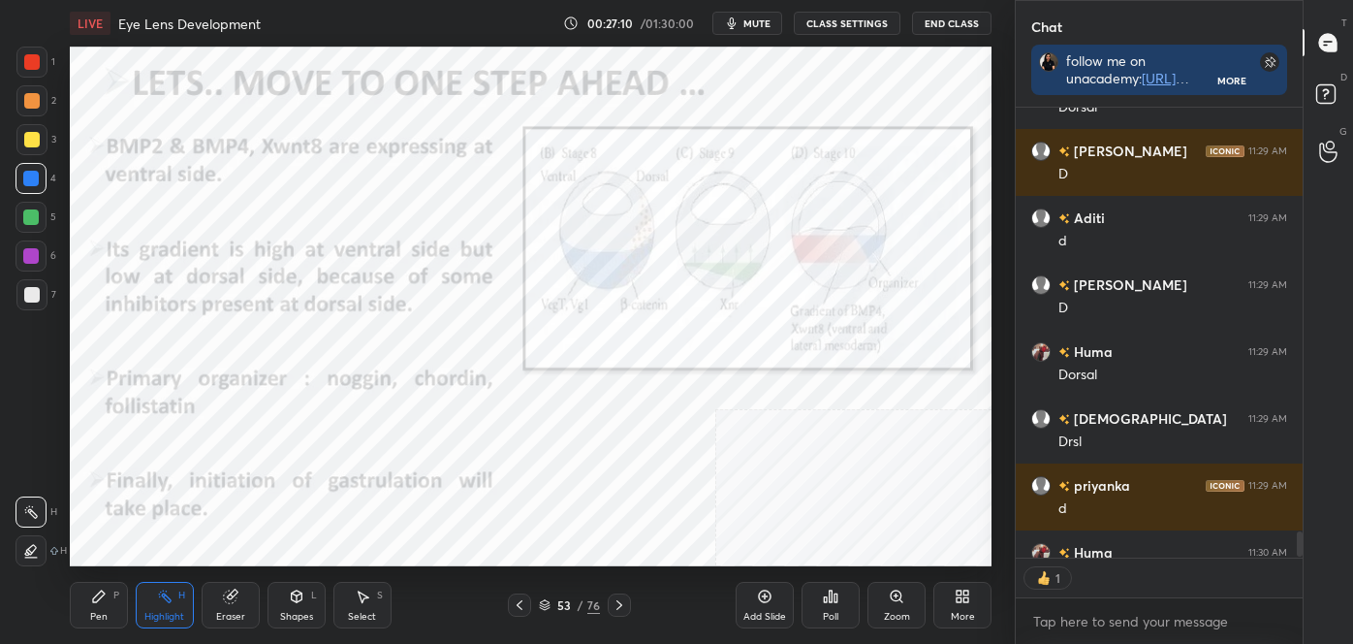
scroll to position [6, 5]
click at [33, 215] on div at bounding box center [31, 217] width 16 height 16
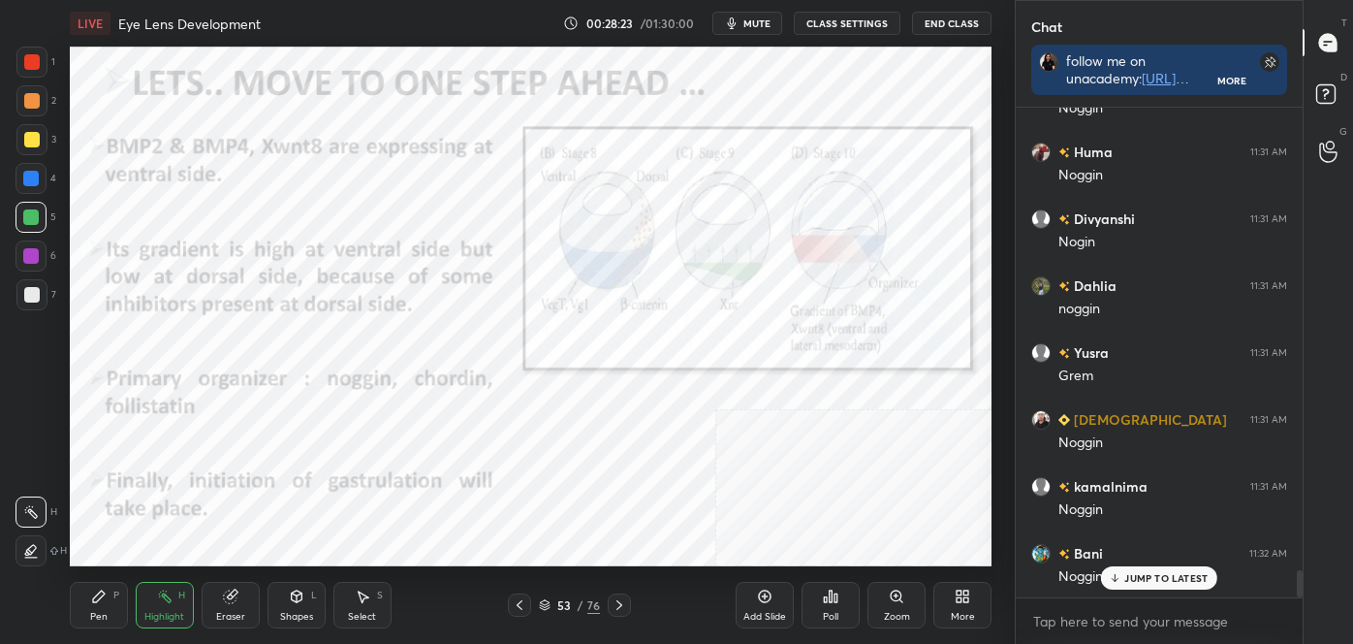
scroll to position [8459, 0]
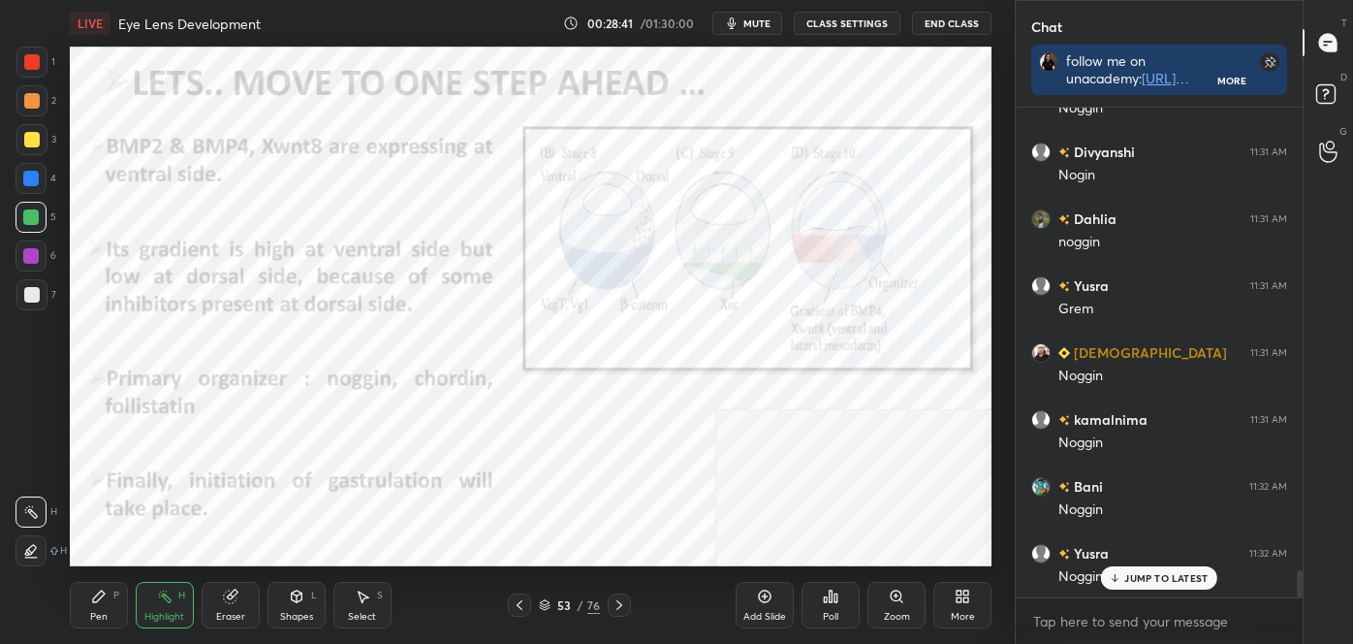
click at [20, 65] on div at bounding box center [31, 62] width 31 height 31
click at [24, 65] on div at bounding box center [32, 62] width 16 height 16
click at [897, 603] on div "Zoom" at bounding box center [897, 605] width 58 height 47
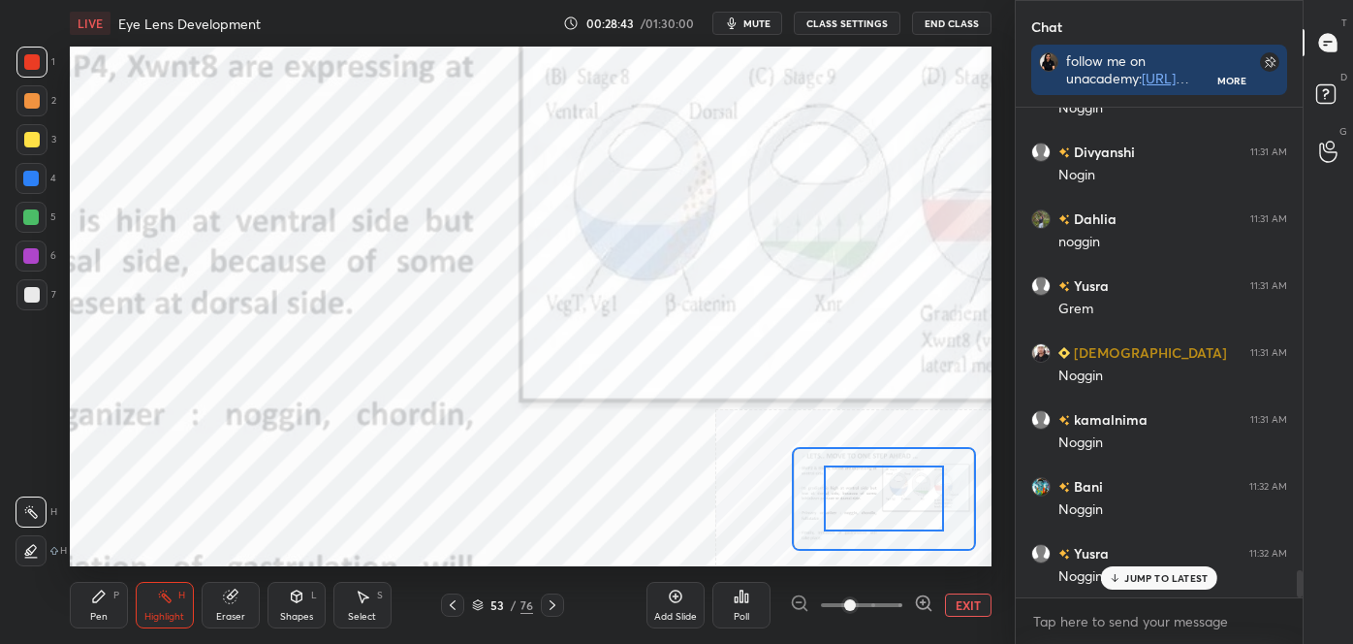
click at [900, 605] on div at bounding box center [861, 604] width 143 height 23
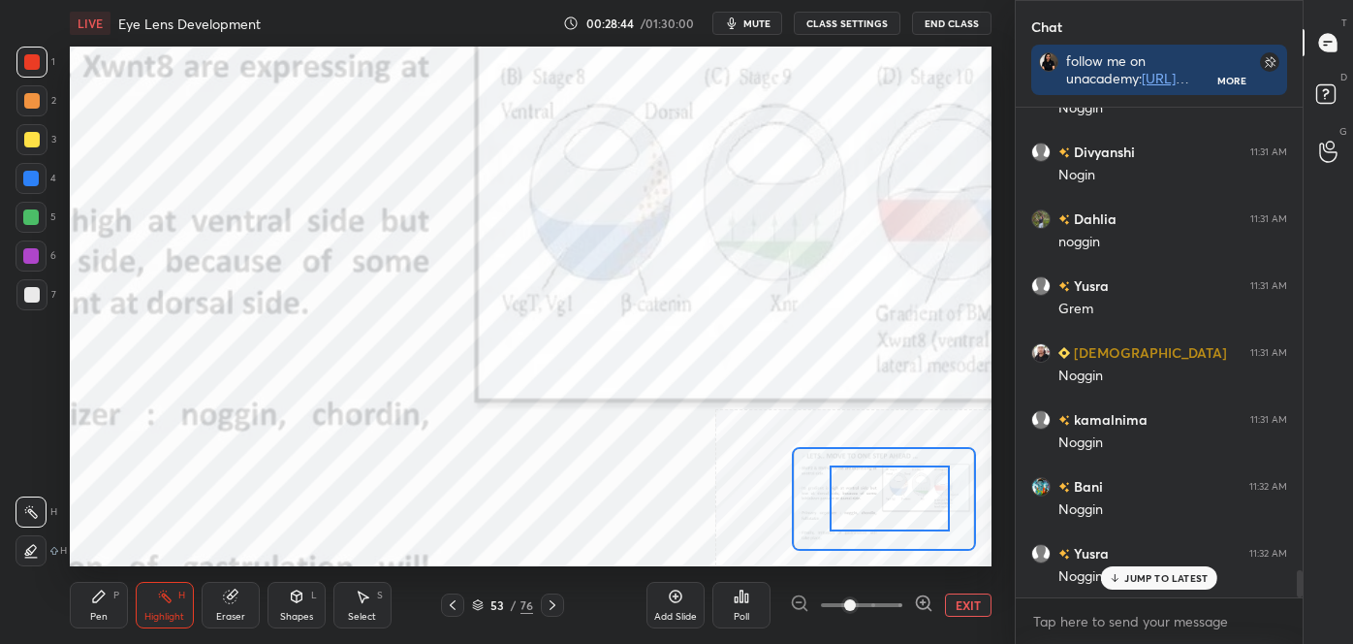
drag, startPoint x: 890, startPoint y: 496, endPoint x: 933, endPoint y: 494, distance: 42.7
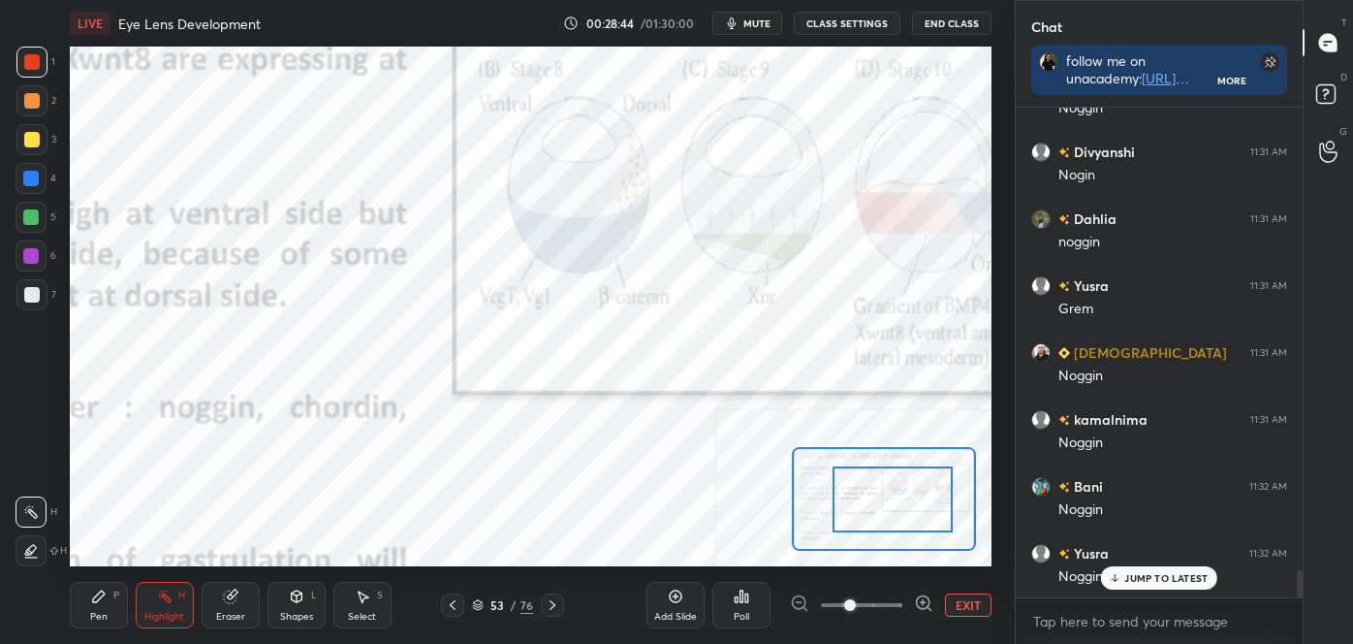
drag, startPoint x: 922, startPoint y: 497, endPoint x: 949, endPoint y: 492, distance: 27.8
click at [949, 492] on div at bounding box center [893, 499] width 120 height 67
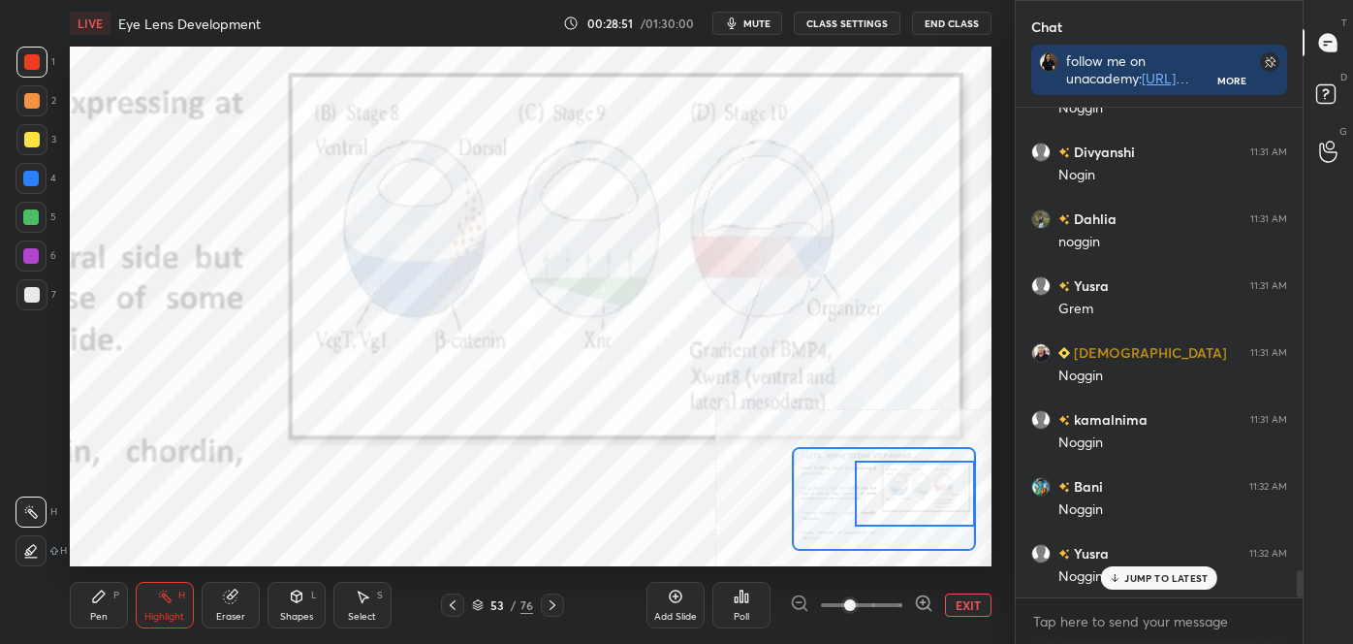
click at [965, 597] on button "EXIT" at bounding box center [968, 604] width 47 height 23
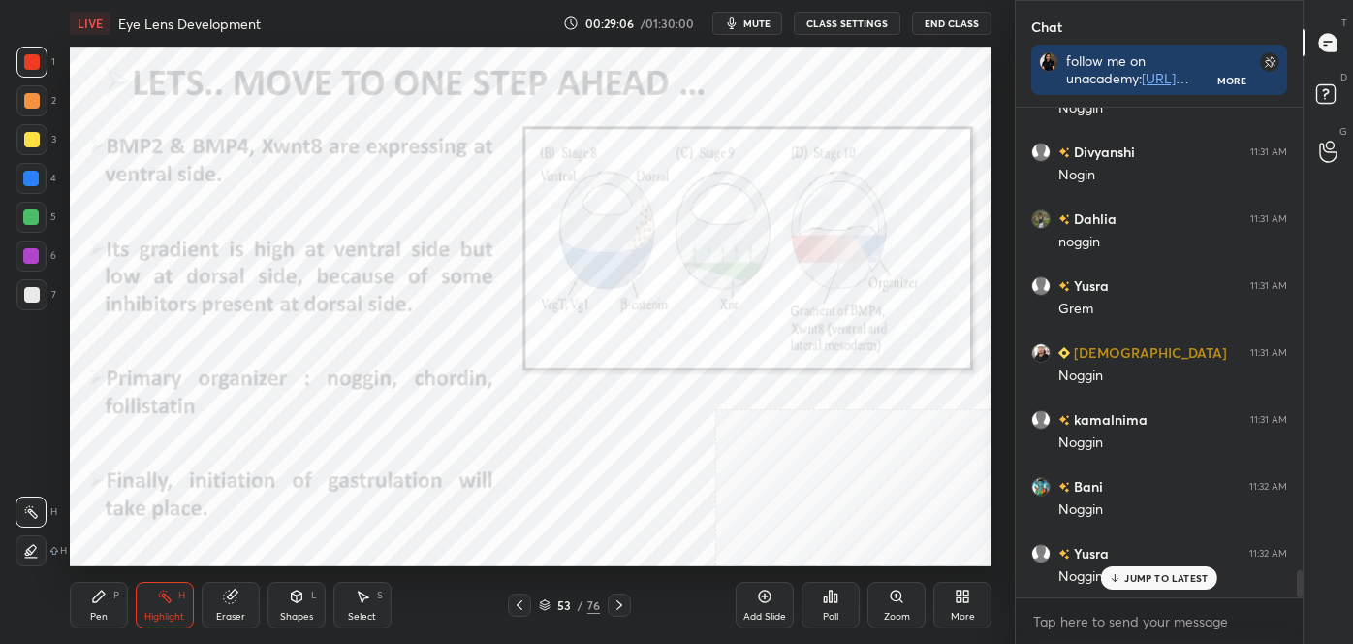
click at [613, 612] on icon at bounding box center [620, 605] width 16 height 16
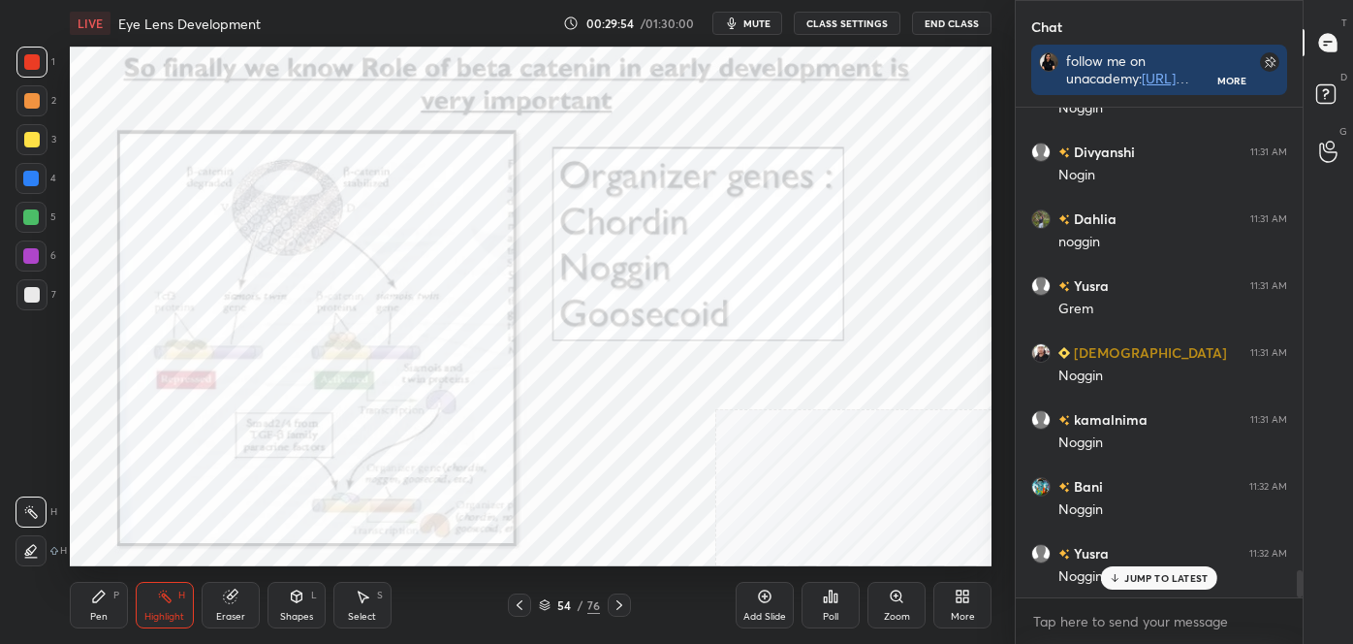
click at [897, 600] on icon at bounding box center [896, 595] width 11 height 11
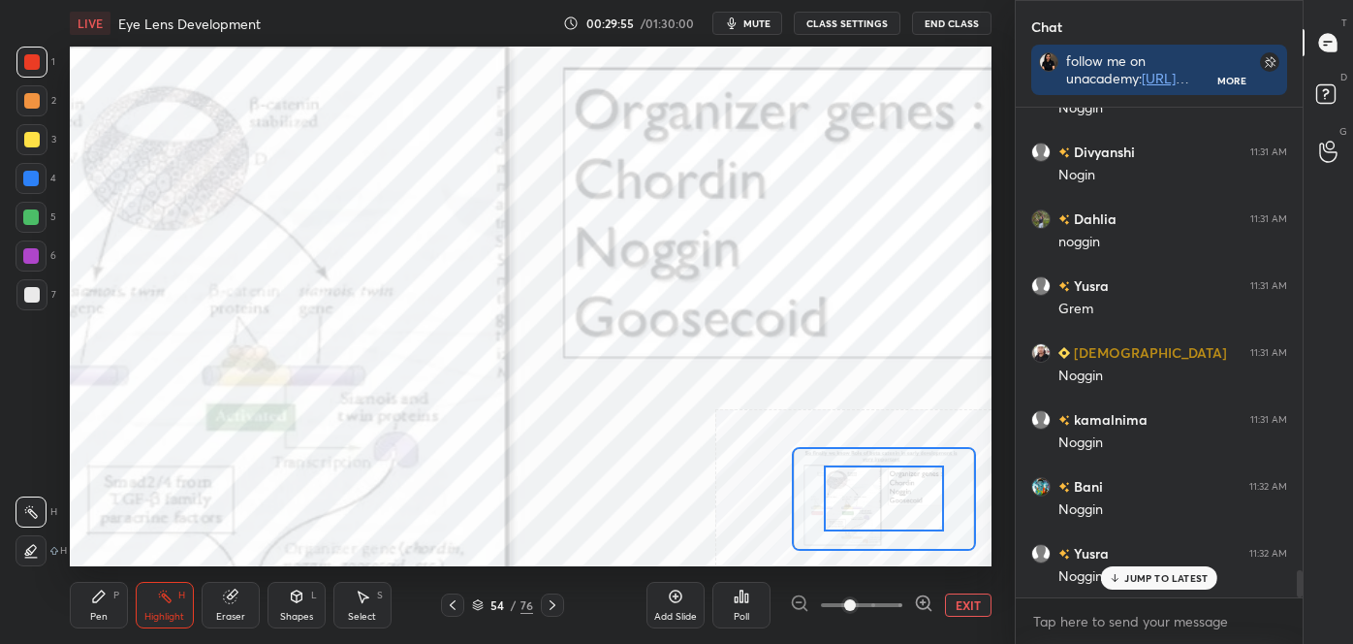
click at [917, 600] on icon at bounding box center [923, 602] width 13 height 13
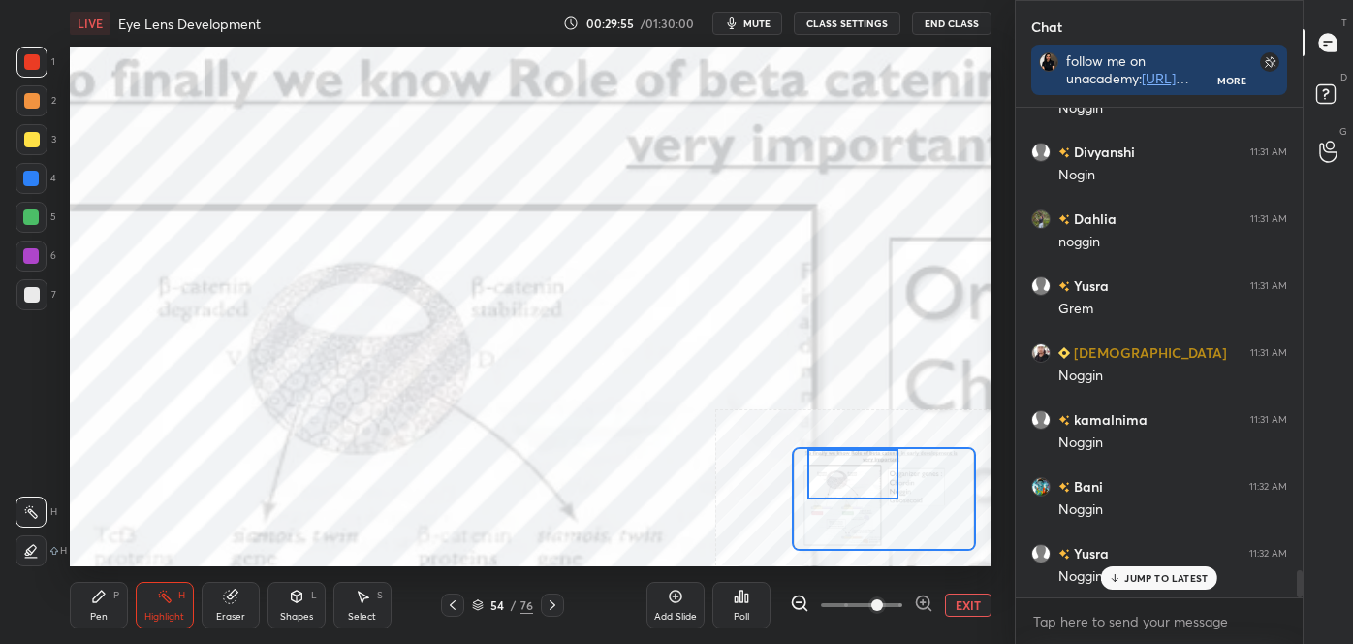
drag, startPoint x: 879, startPoint y: 510, endPoint x: 861, endPoint y: 488, distance: 28.9
click at [848, 486] on div at bounding box center [853, 474] width 90 height 50
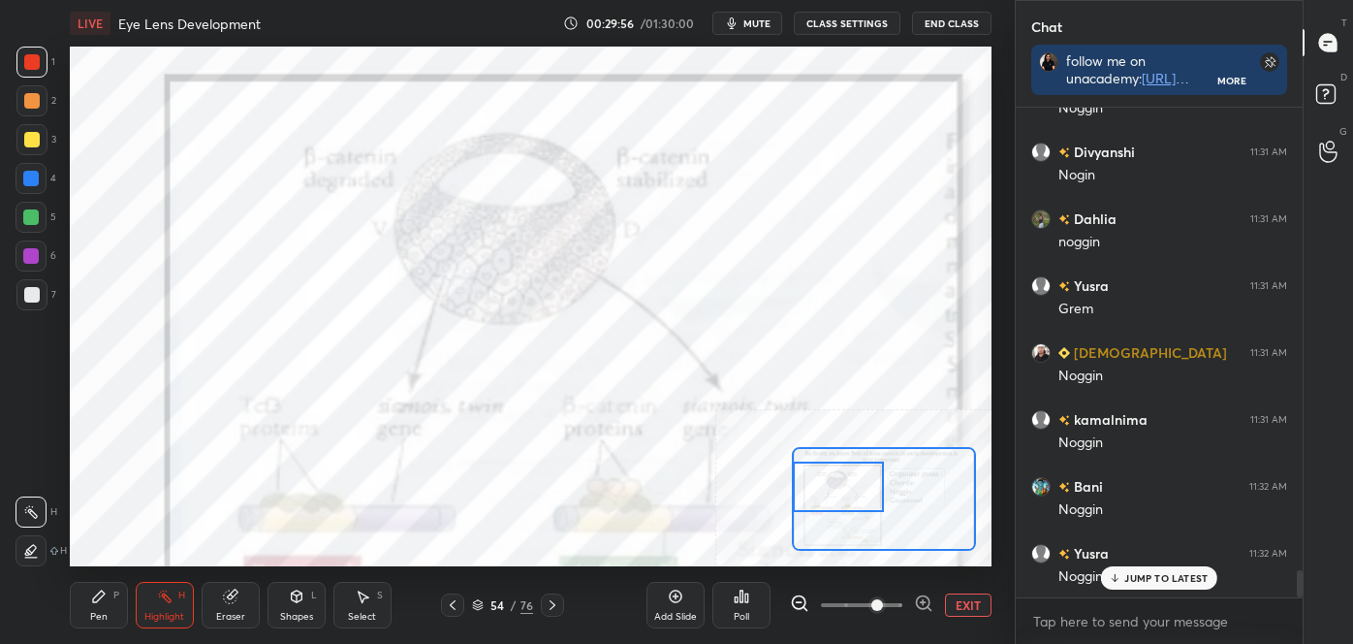
drag, startPoint x: 864, startPoint y: 495, endPoint x: 850, endPoint y: 509, distance: 19.2
click at [850, 509] on div at bounding box center [838, 486] width 90 height 50
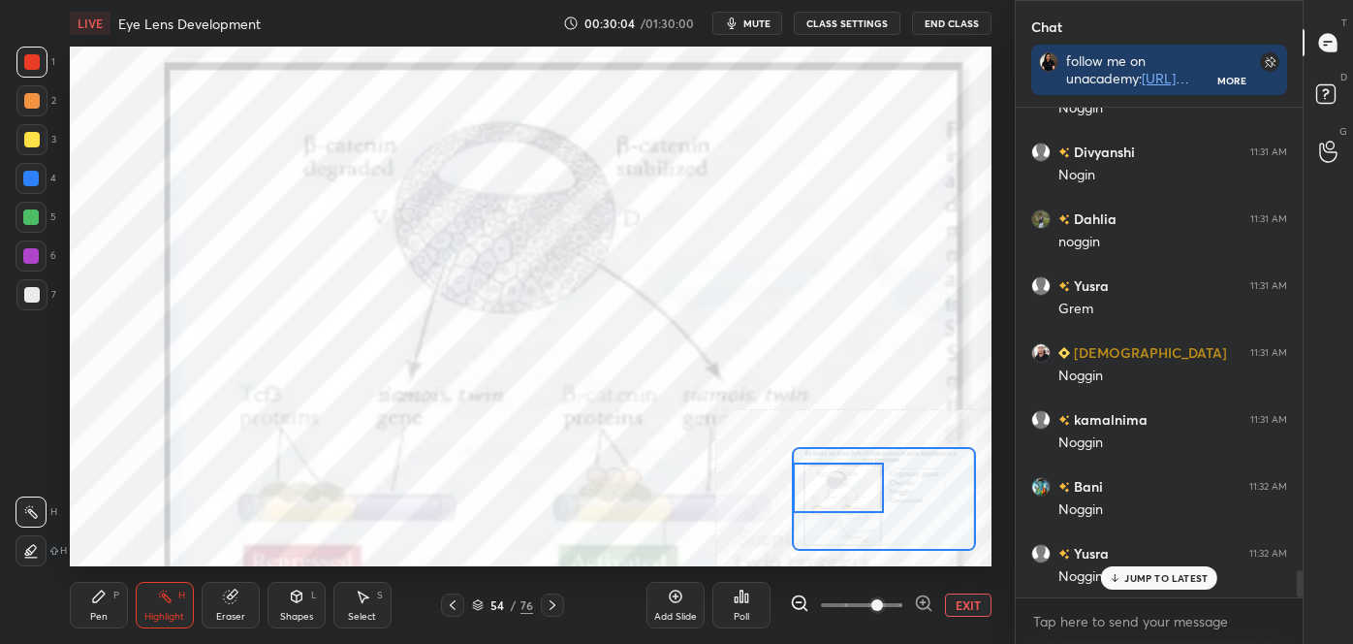
scroll to position [8526, 0]
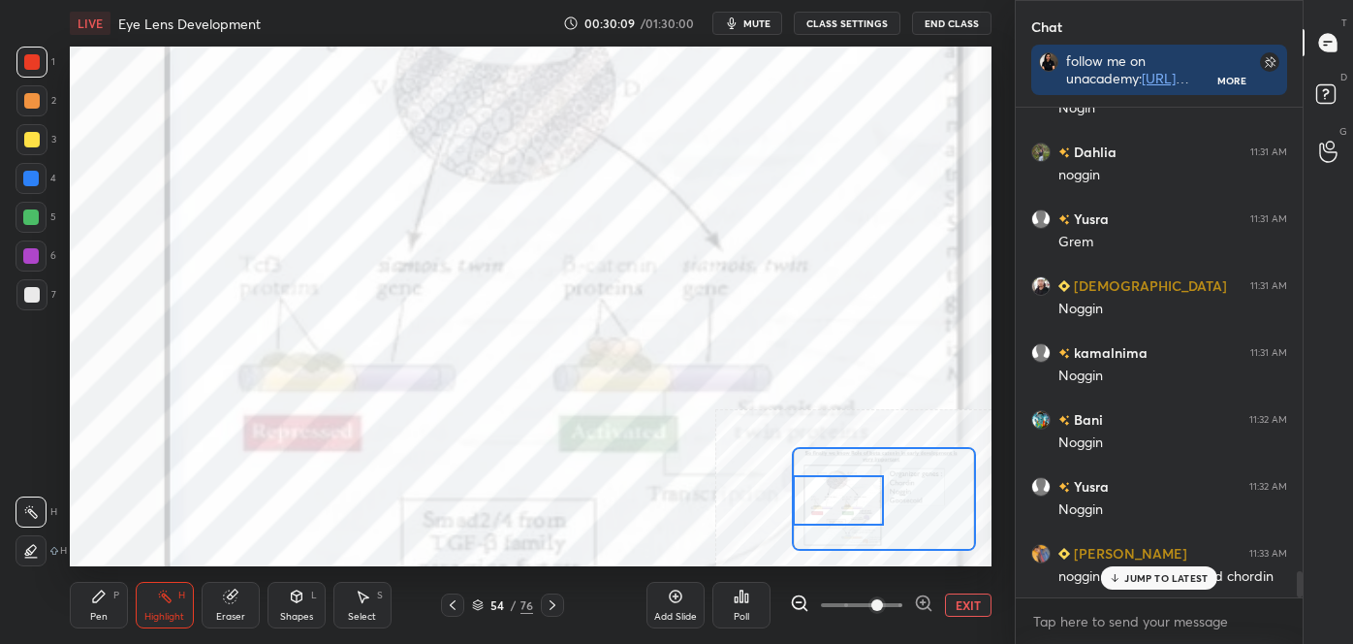
drag, startPoint x: 835, startPoint y: 509, endPoint x: 834, endPoint y: 523, distance: 13.6
click at [834, 523] on div at bounding box center [838, 500] width 90 height 50
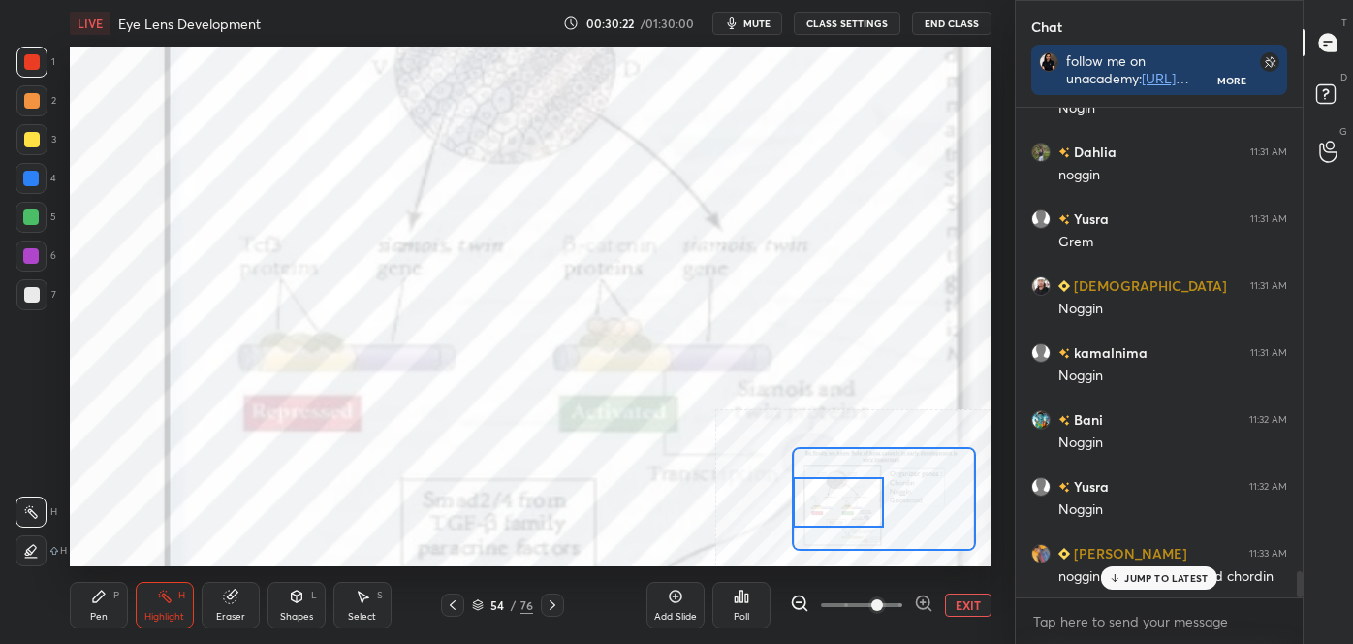
click at [93, 598] on icon at bounding box center [99, 596] width 12 height 12
drag, startPoint x: 17, startPoint y: 458, endPoint x: 27, endPoint y: 457, distance: 9.7
click at [18, 460] on div at bounding box center [31, 473] width 31 height 31
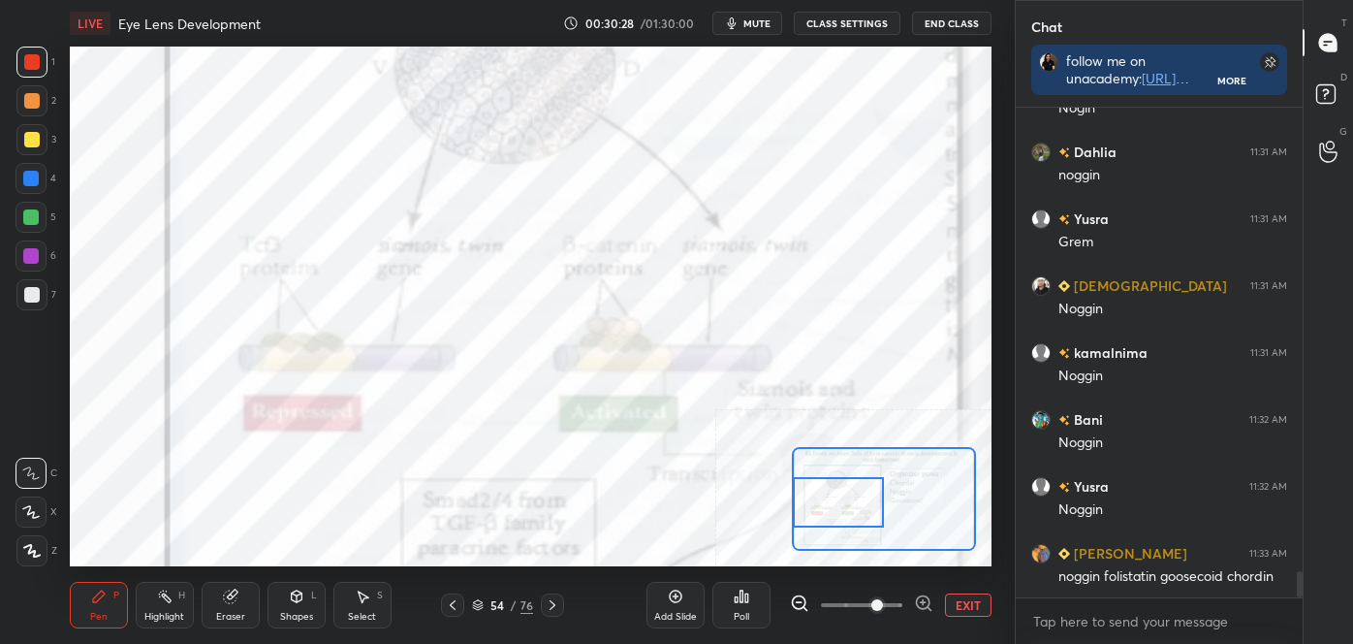
scroll to position [8593, 0]
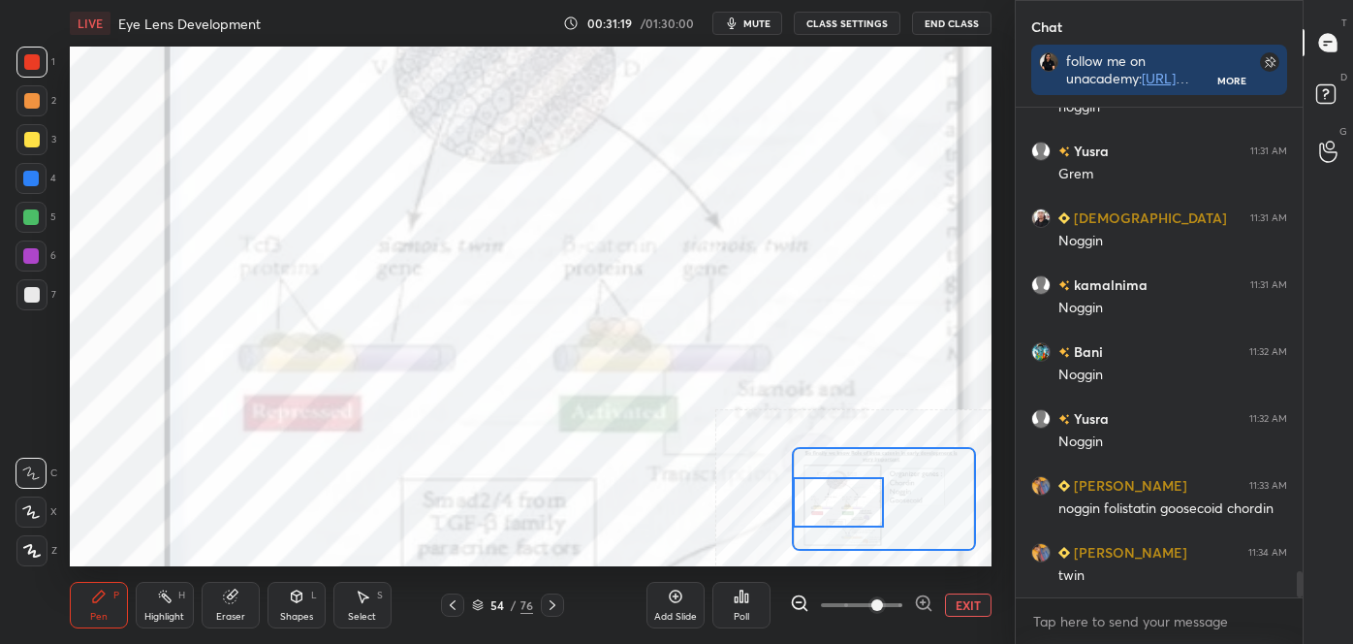
click at [165, 611] on div "Highlight H" at bounding box center [165, 605] width 58 height 47
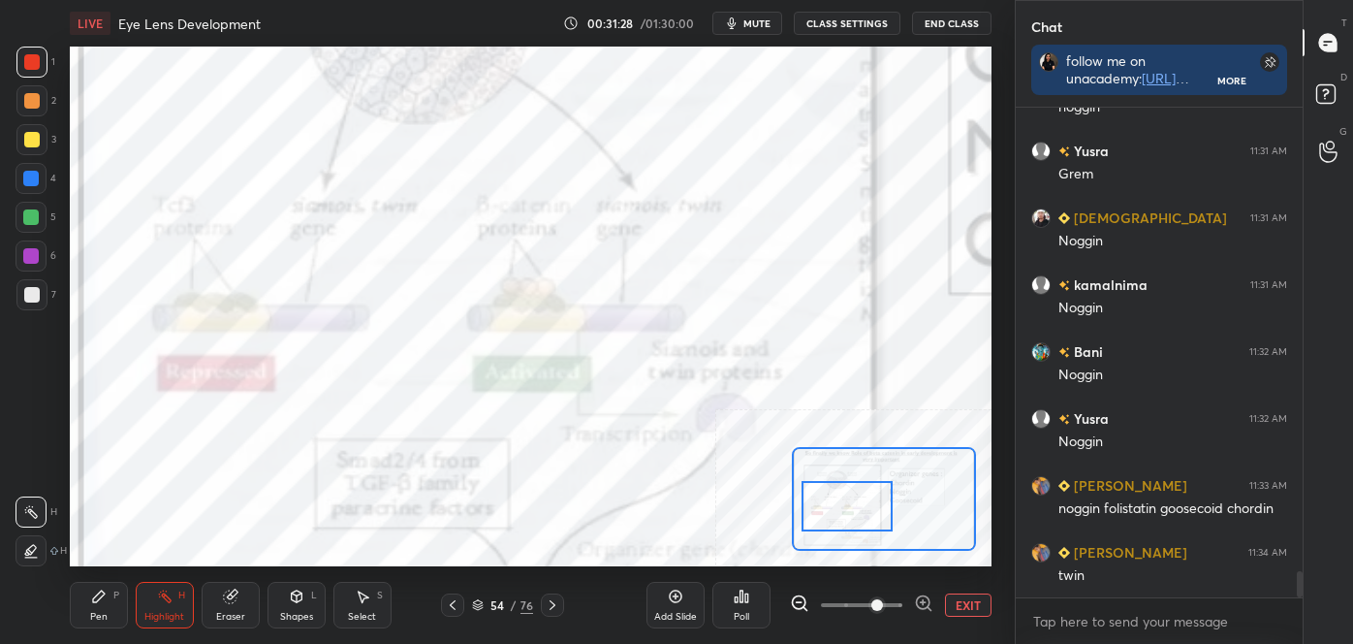
drag, startPoint x: 872, startPoint y: 518, endPoint x: 881, endPoint y: 522, distance: 10.4
click at [881, 522] on div at bounding box center [847, 506] width 90 height 50
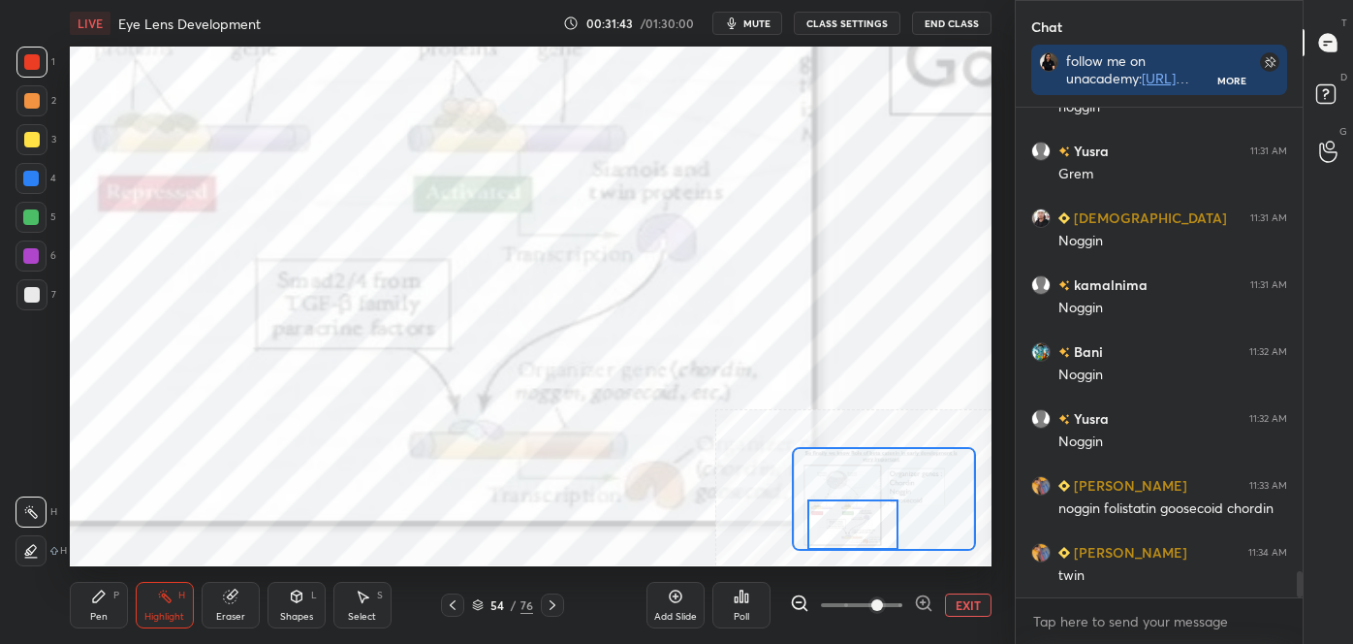
drag, startPoint x: 858, startPoint y: 491, endPoint x: 854, endPoint y: 509, distance: 18.8
click at [863, 514] on div at bounding box center [853, 524] width 90 height 50
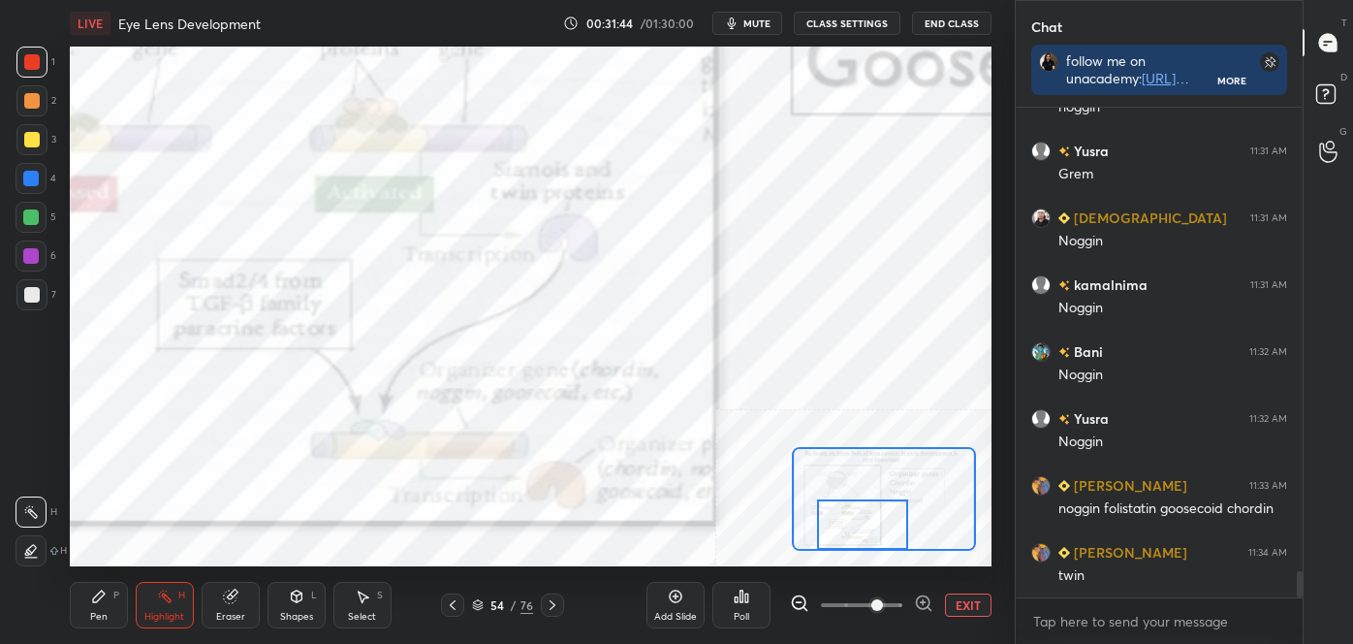
click at [863, 512] on div at bounding box center [862, 524] width 90 height 50
click at [957, 603] on button "EXIT" at bounding box center [968, 604] width 47 height 23
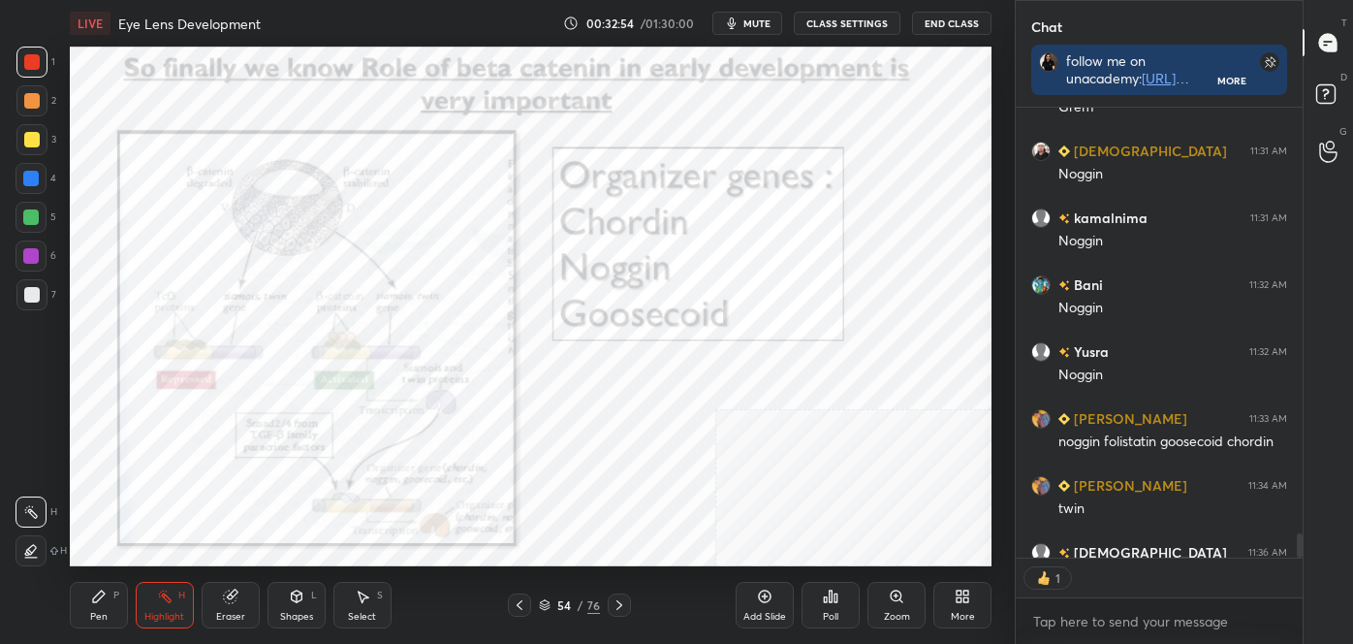
scroll to position [444, 281]
click at [612, 604] on icon at bounding box center [620, 605] width 16 height 16
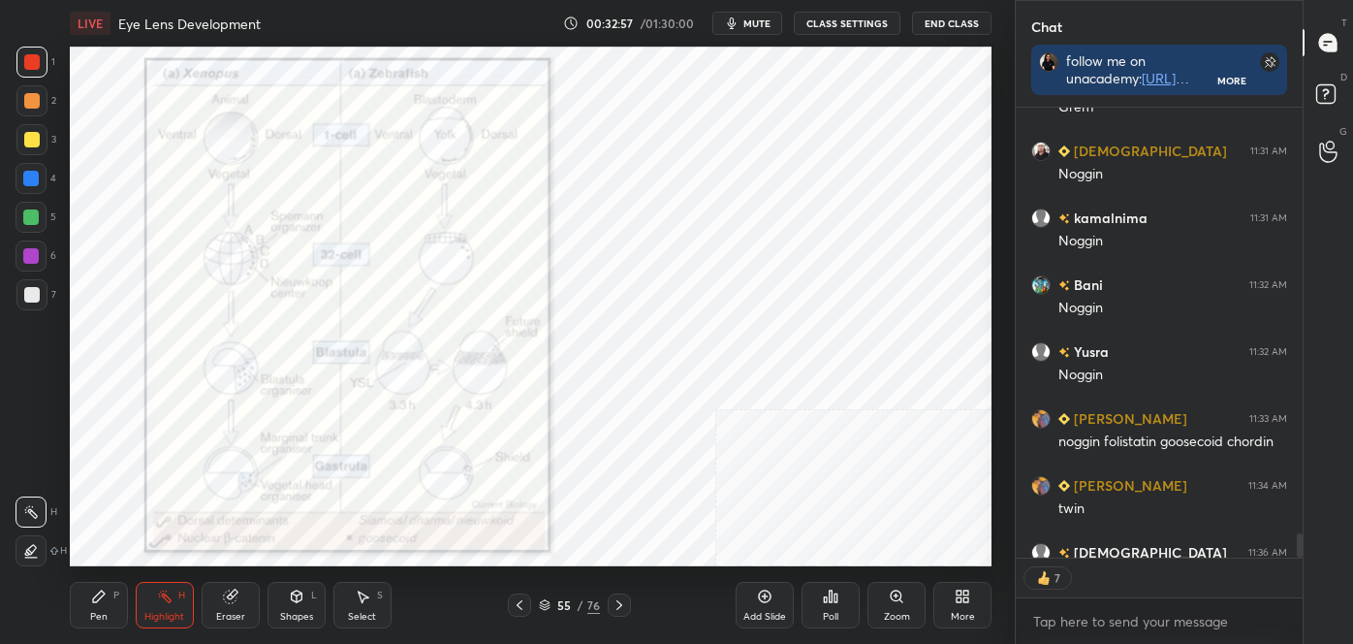
scroll to position [8766, 0]
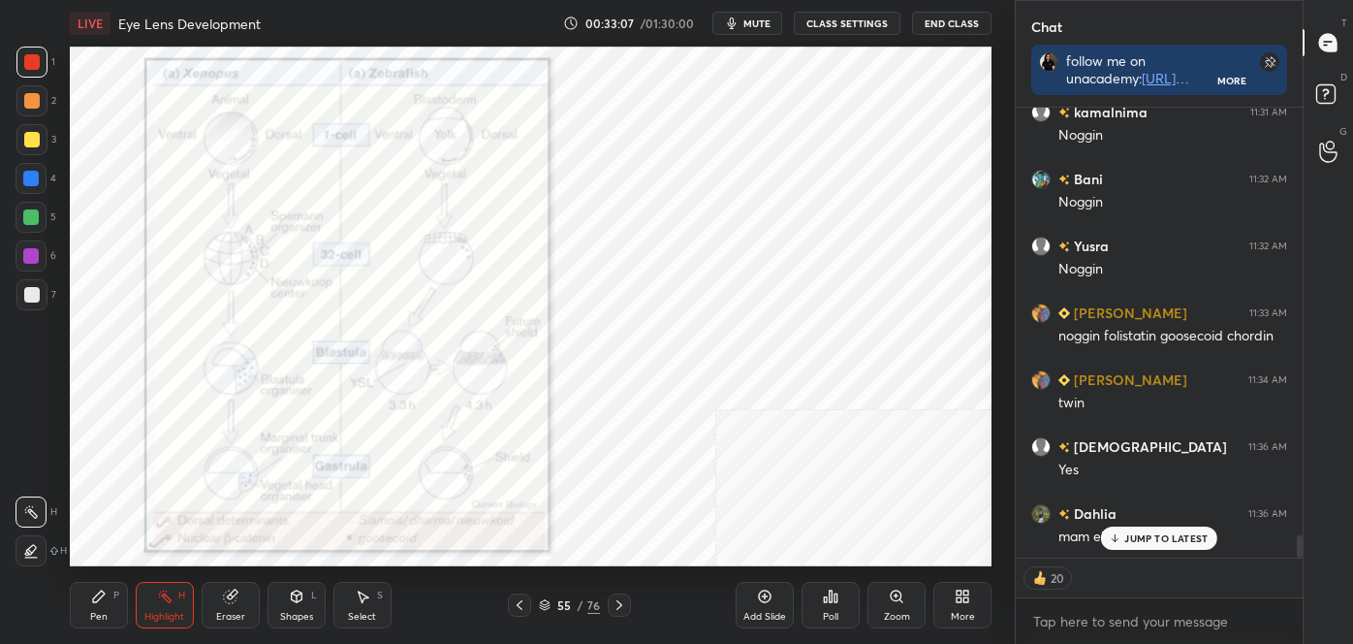
click at [619, 604] on icon at bounding box center [620, 605] width 16 height 16
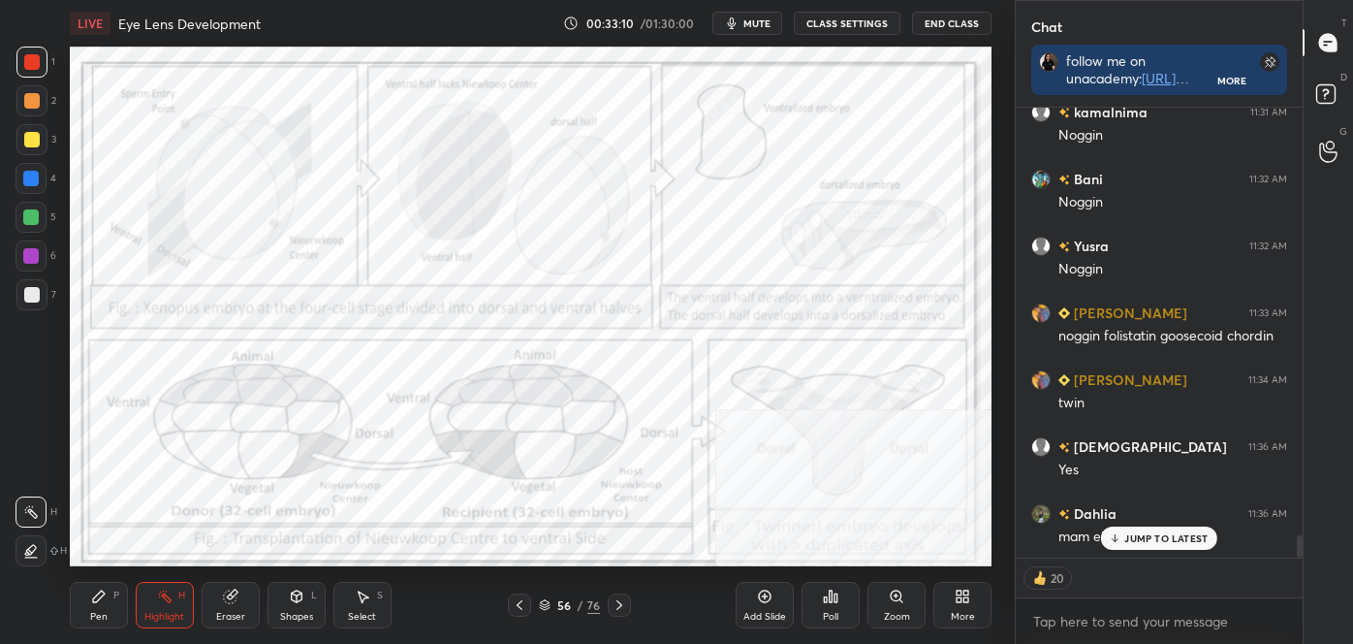
click at [521, 610] on icon at bounding box center [520, 605] width 16 height 16
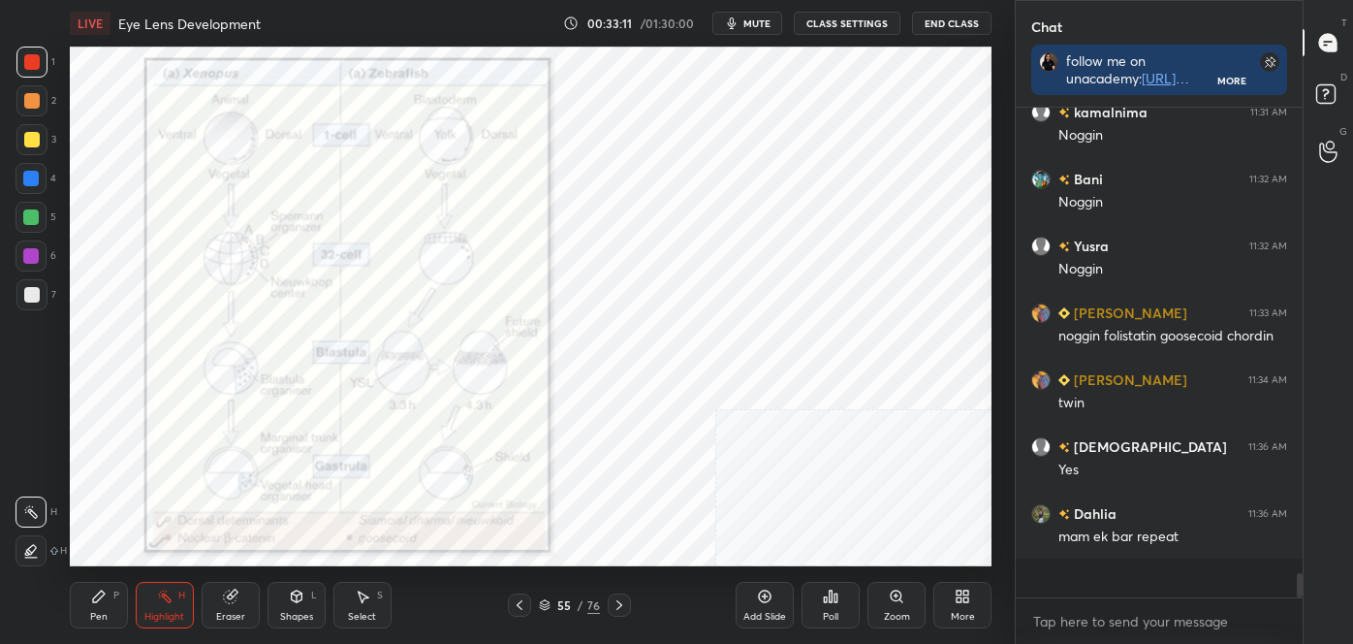
scroll to position [8727, 0]
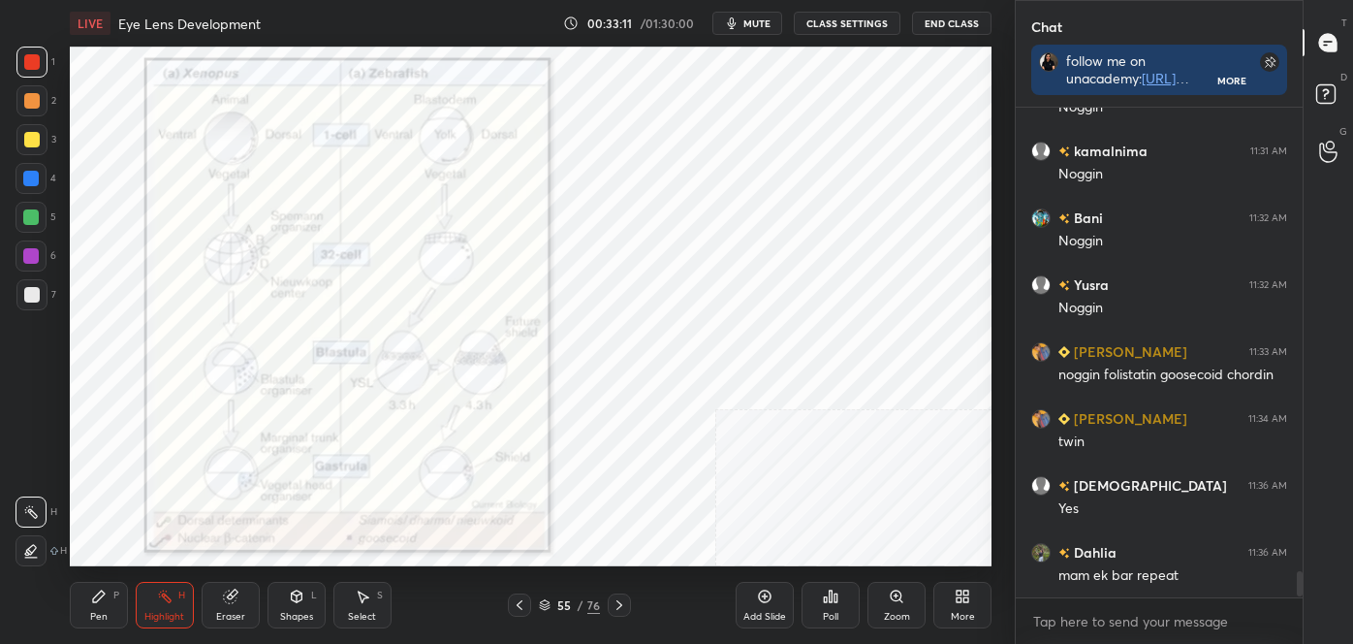
click at [599, 598] on div "55 / 76" at bounding box center [569, 604] width 123 height 23
click at [520, 607] on icon at bounding box center [520, 605] width 6 height 10
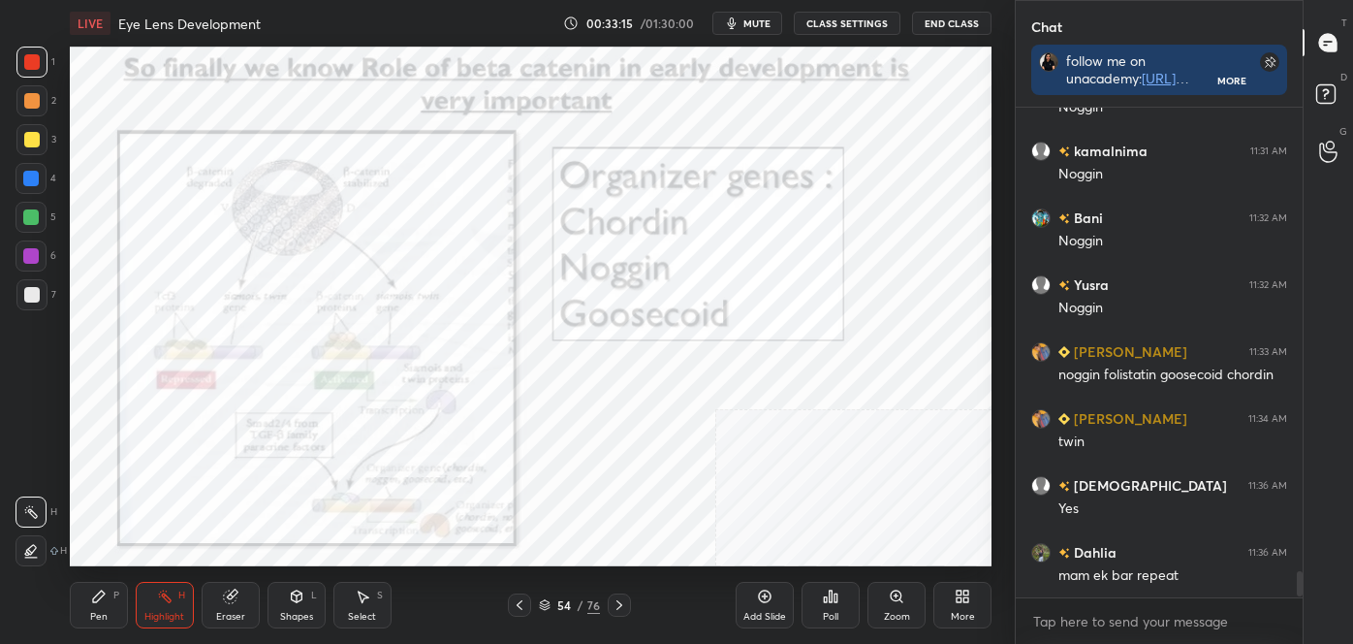
click at [519, 607] on icon at bounding box center [520, 605] width 16 height 16
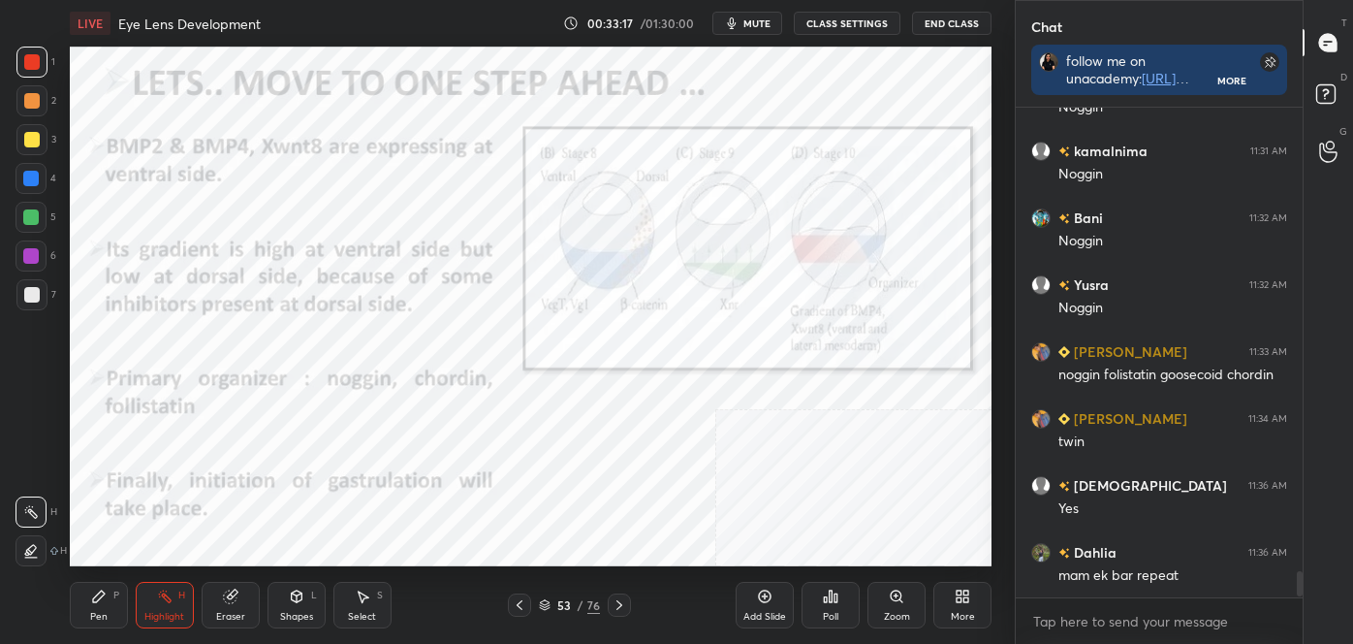
click at [619, 601] on icon at bounding box center [620, 605] width 16 height 16
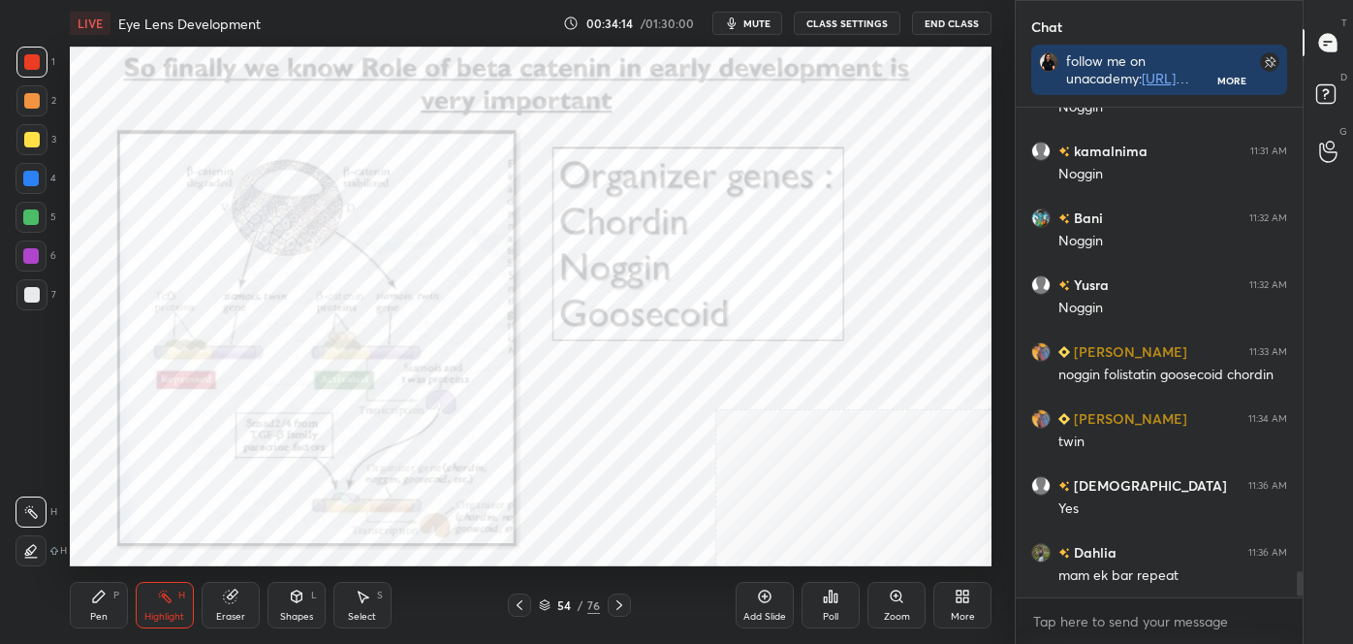
drag, startPoint x: 616, startPoint y: 604, endPoint x: 628, endPoint y: 606, distance: 12.8
click at [618, 610] on icon at bounding box center [620, 605] width 16 height 16
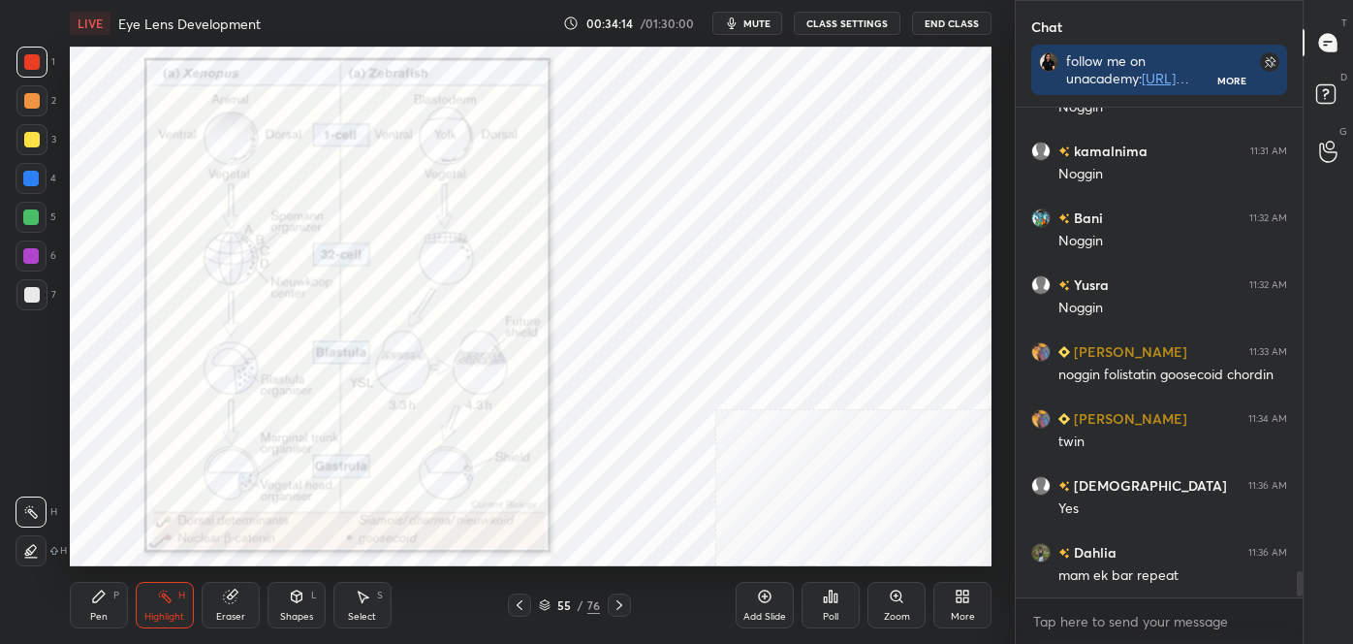
click at [619, 606] on icon at bounding box center [620, 605] width 6 height 10
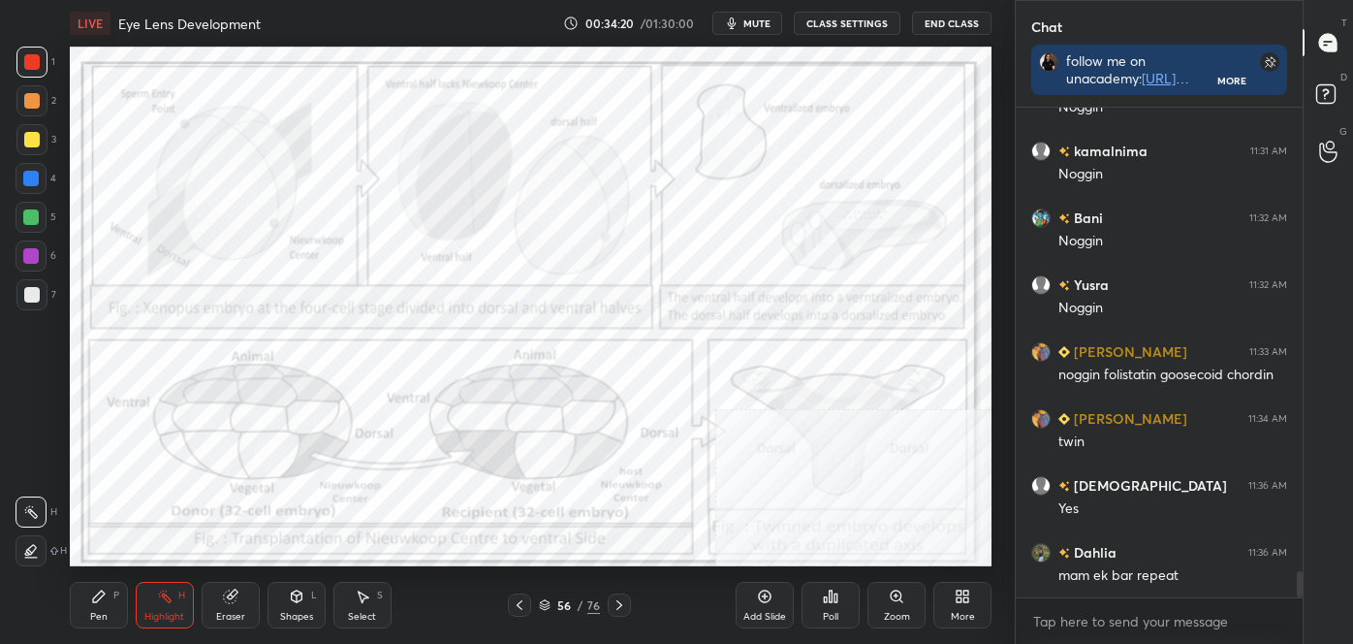
scroll to position [8794, 0]
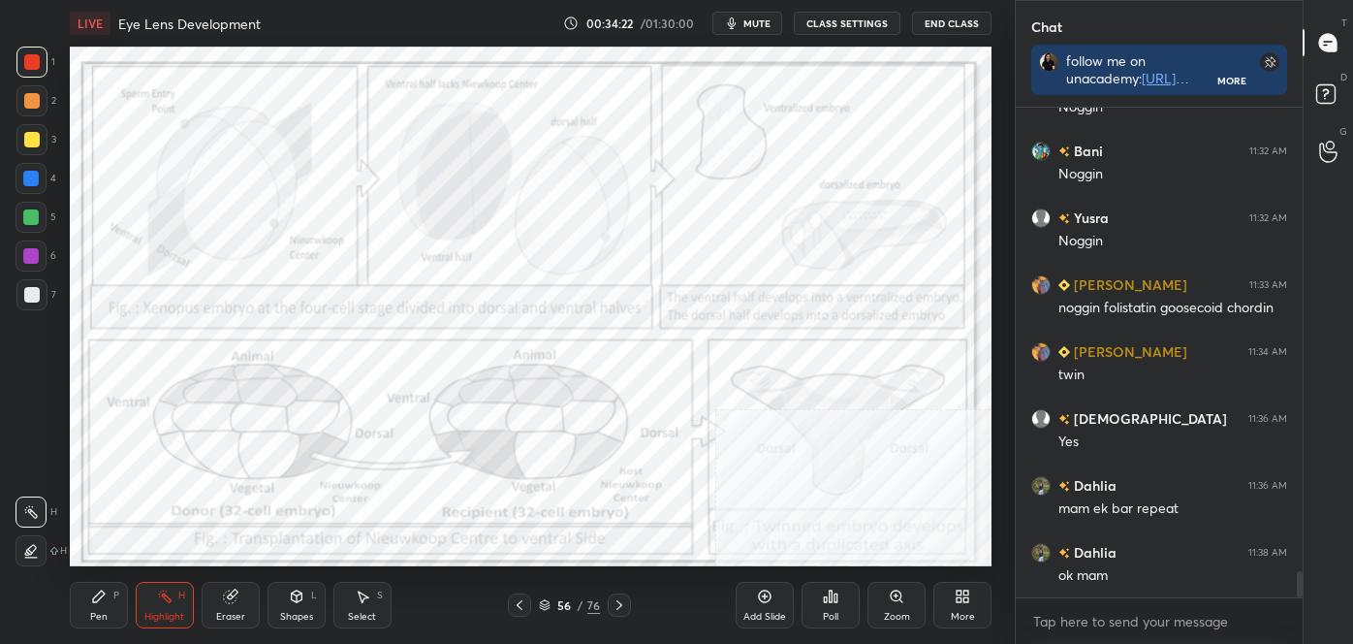
click at [101, 612] on div "Pen" at bounding box center [98, 617] width 17 height 10
click at [26, 550] on icon at bounding box center [31, 551] width 17 height 14
click at [180, 619] on div "Highlight" at bounding box center [164, 617] width 40 height 10
click at [855, 620] on div "Poll" at bounding box center [831, 605] width 58 height 47
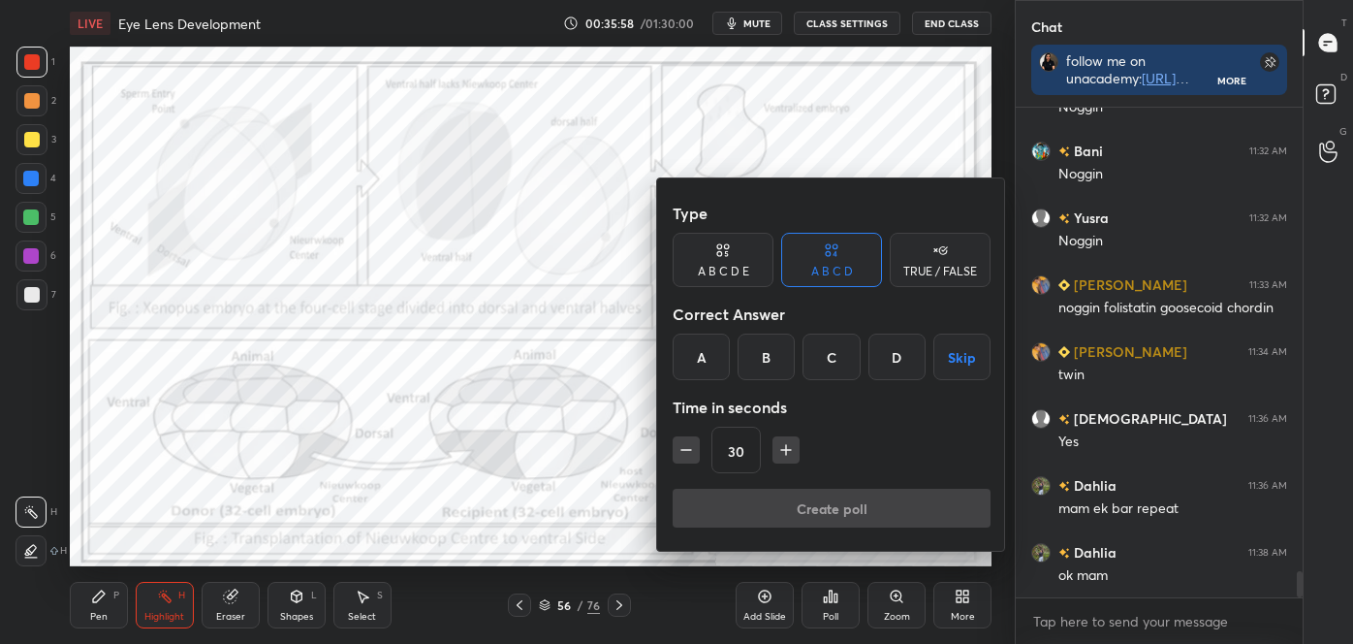
click at [959, 608] on div at bounding box center [676, 322] width 1353 height 644
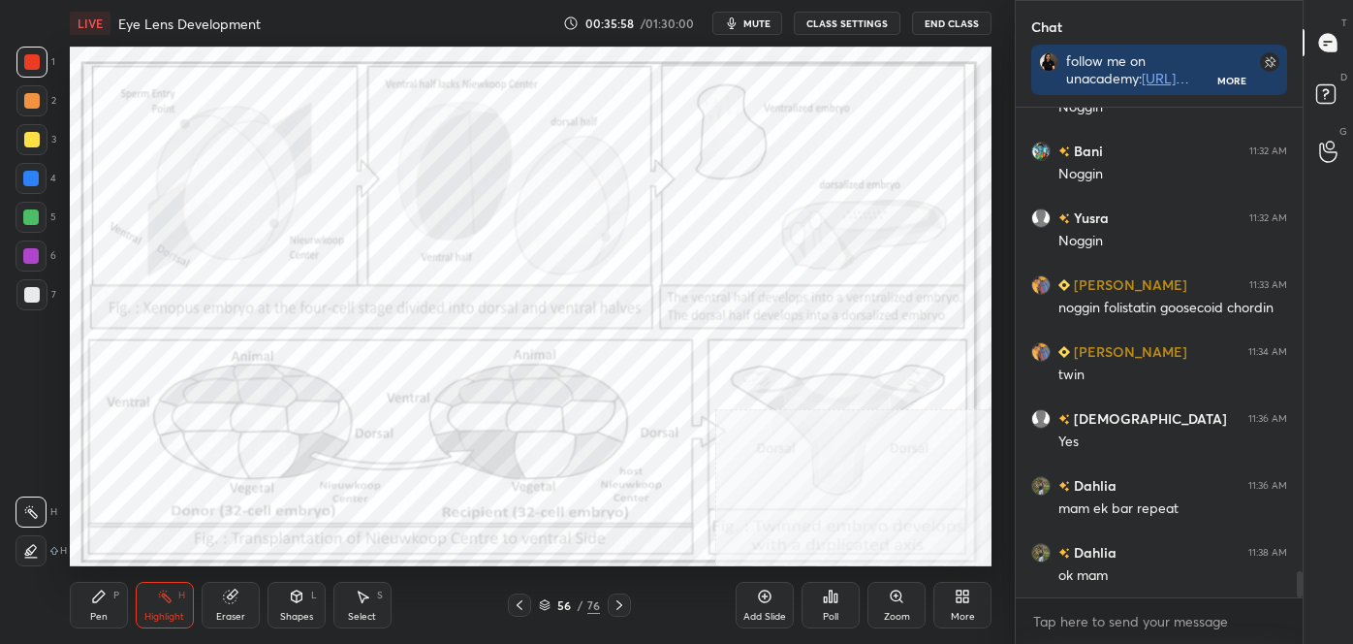
click at [959, 604] on div "Type A B C D E A B C D TRUE / FALSE Correct Answer A B C D Skip Time in seconds…" at bounding box center [676, 322] width 1353 height 644
click at [961, 625] on div "More" at bounding box center [963, 605] width 58 height 47
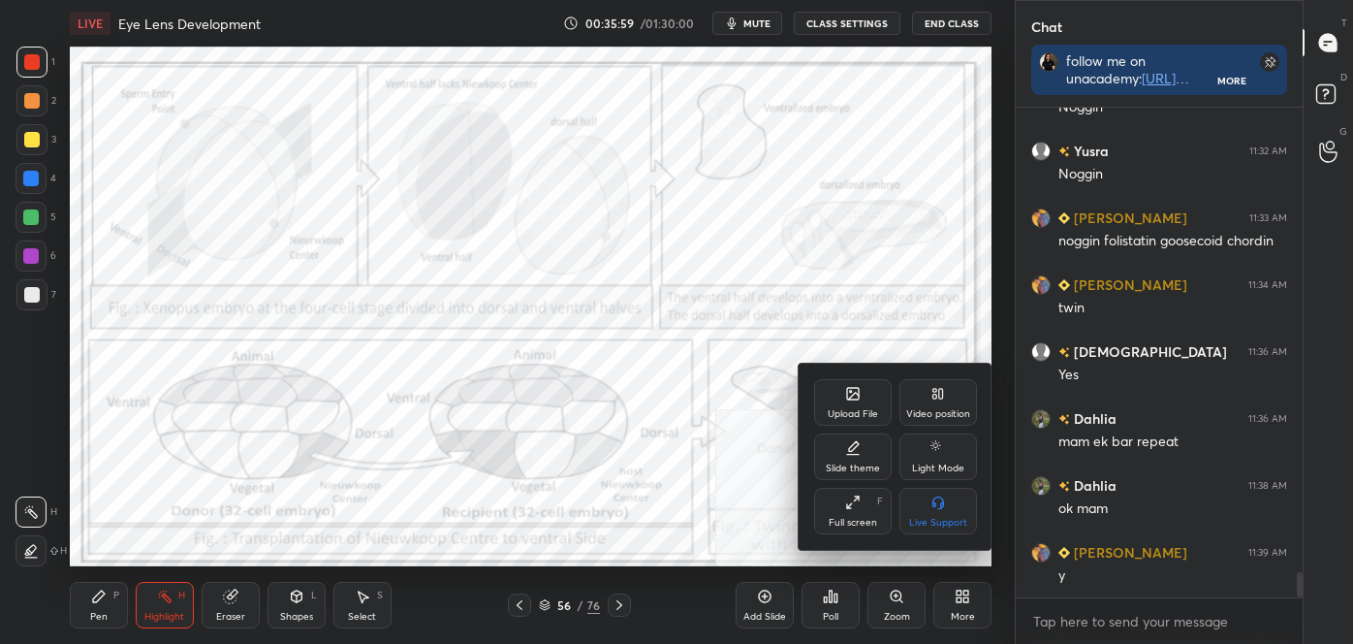
click at [933, 402] on div "Video position" at bounding box center [939, 402] width 78 height 47
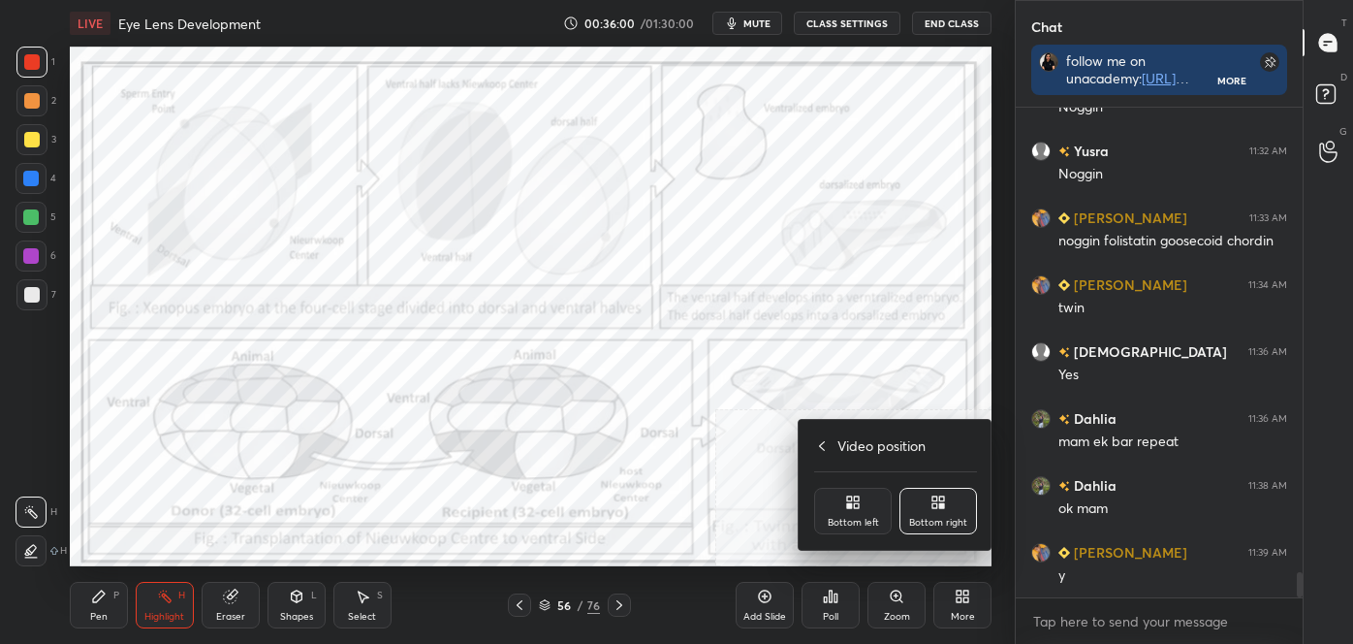
click at [865, 538] on div "Video position Bottom left Bottom right" at bounding box center [896, 485] width 194 height 130
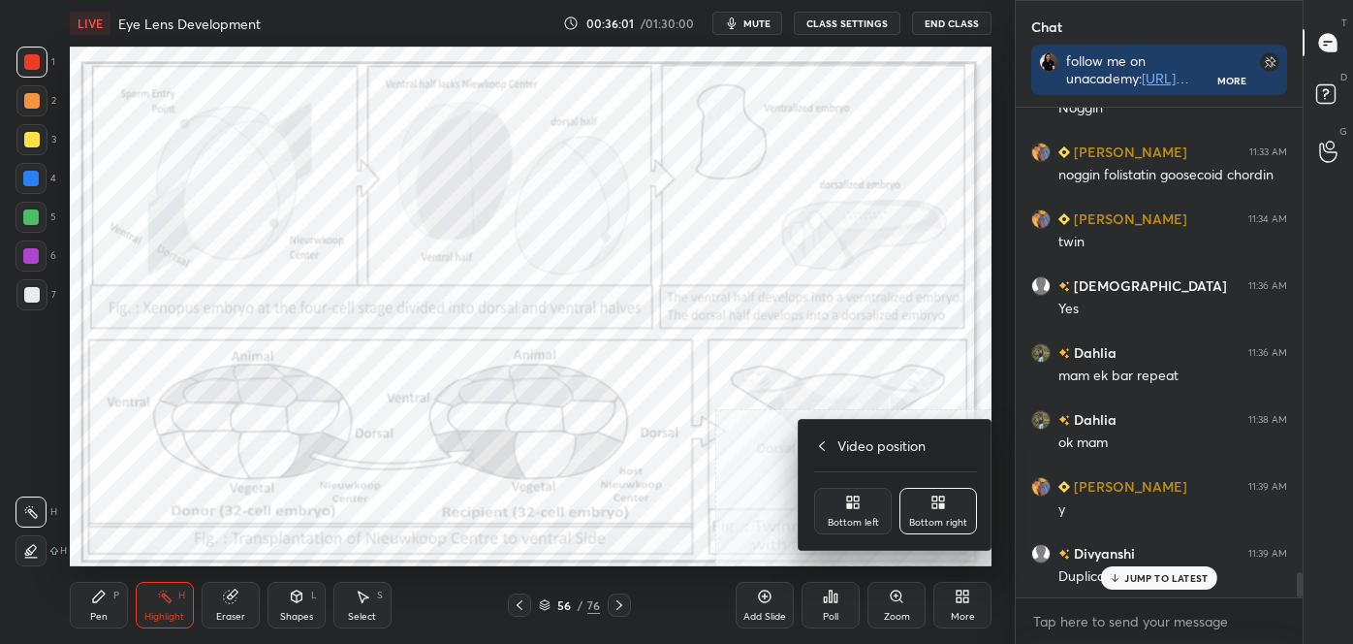
click at [869, 518] on div "Bottom left" at bounding box center [853, 523] width 51 height 10
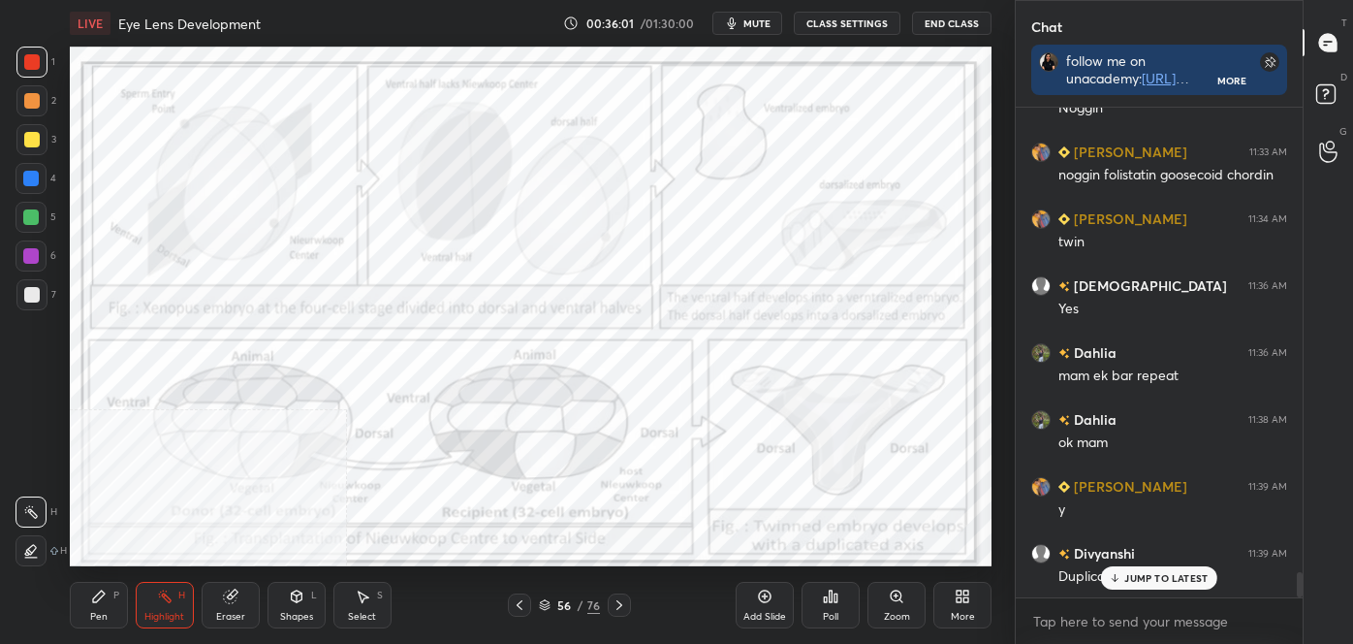
scroll to position [8994, 0]
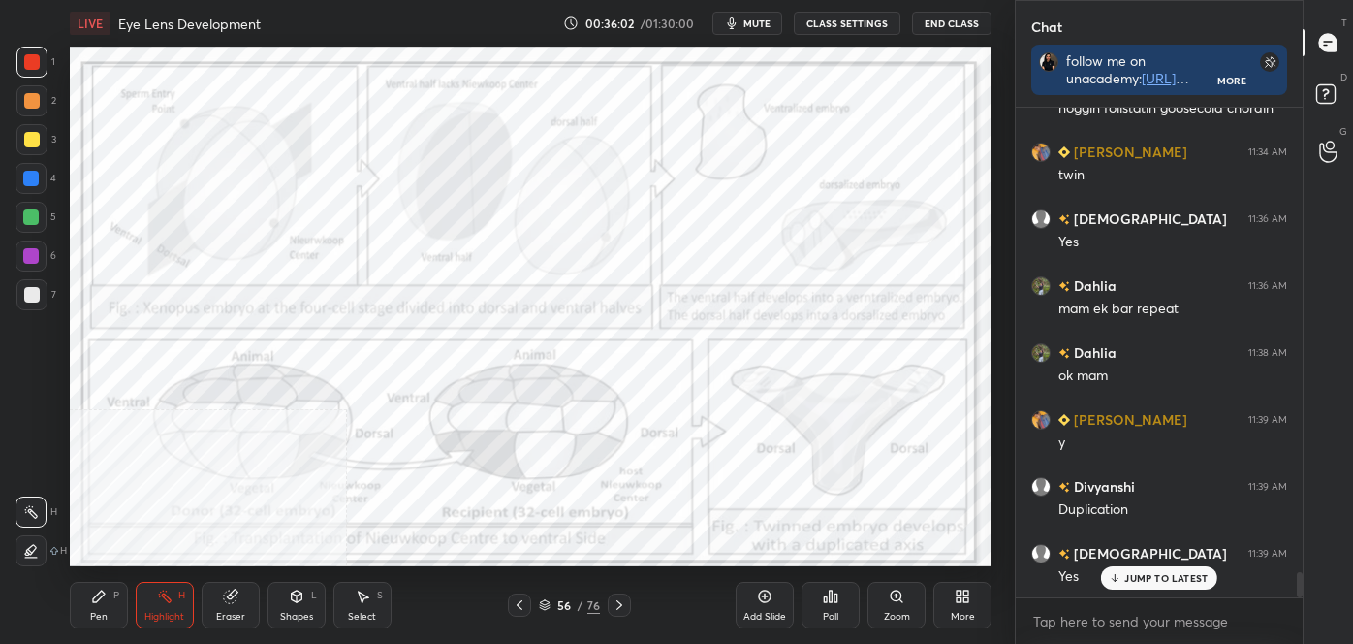
drag, startPoint x: 793, startPoint y: 558, endPoint x: 852, endPoint y: 555, distance: 59.3
click at [853, 555] on div "Add Slide Poll Zoom More" at bounding box center [864, 605] width 256 height 109
click at [912, 549] on div "LIVE Eye Lens Development 00:36:02 / 01:30:00 mute CLASS SETTINGS End Class Set…" at bounding box center [530, 322] width 937 height 644
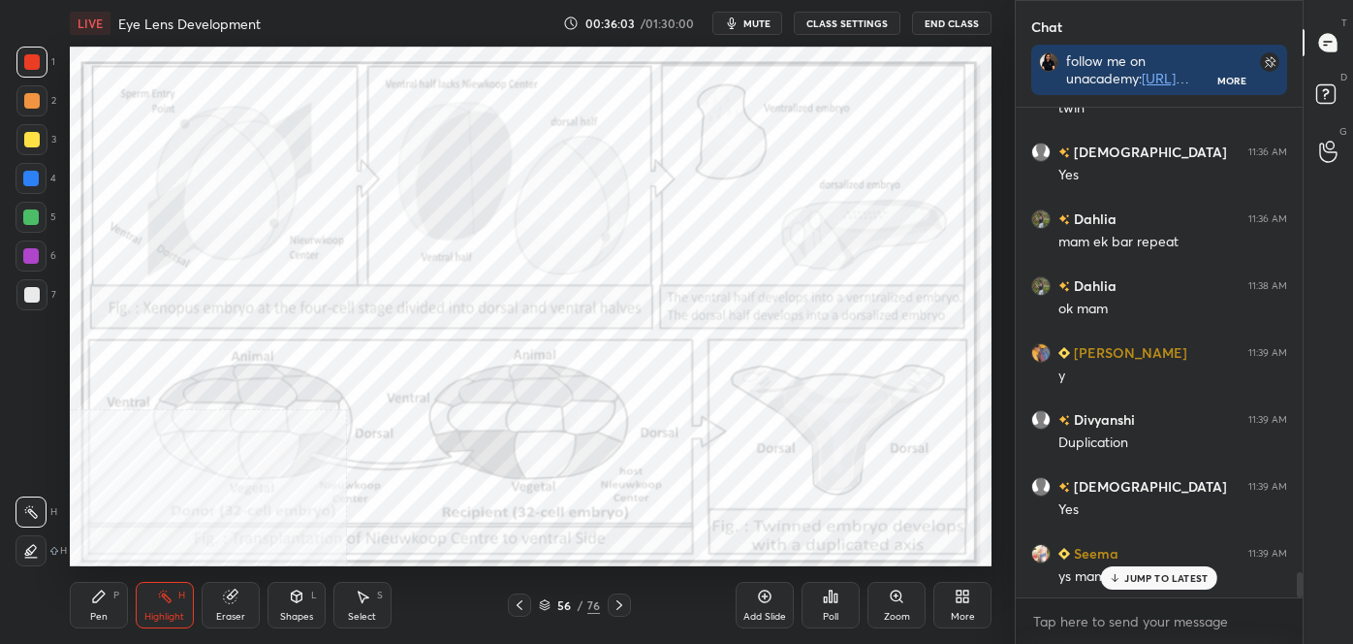
scroll to position [9195, 0]
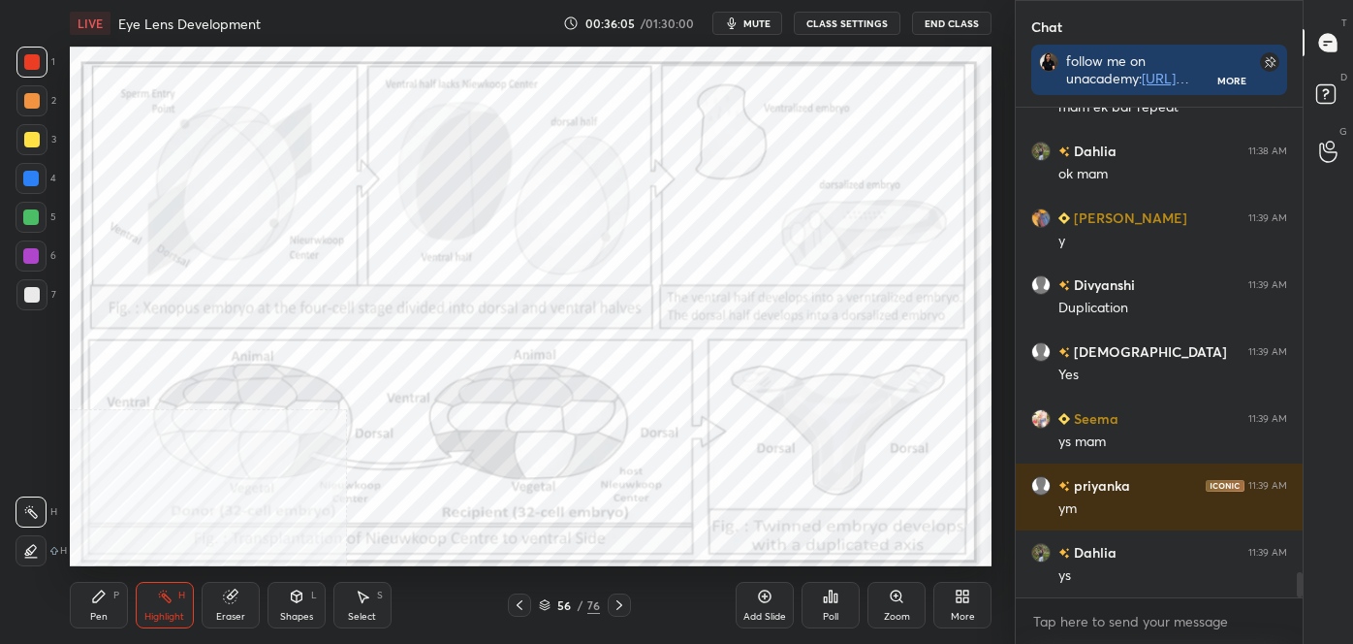
click at [918, 545] on div "LIVE Eye Lens Development 00:36:05 / 01:30:00 mute CLASS SETTINGS End Class Set…" at bounding box center [530, 322] width 937 height 644
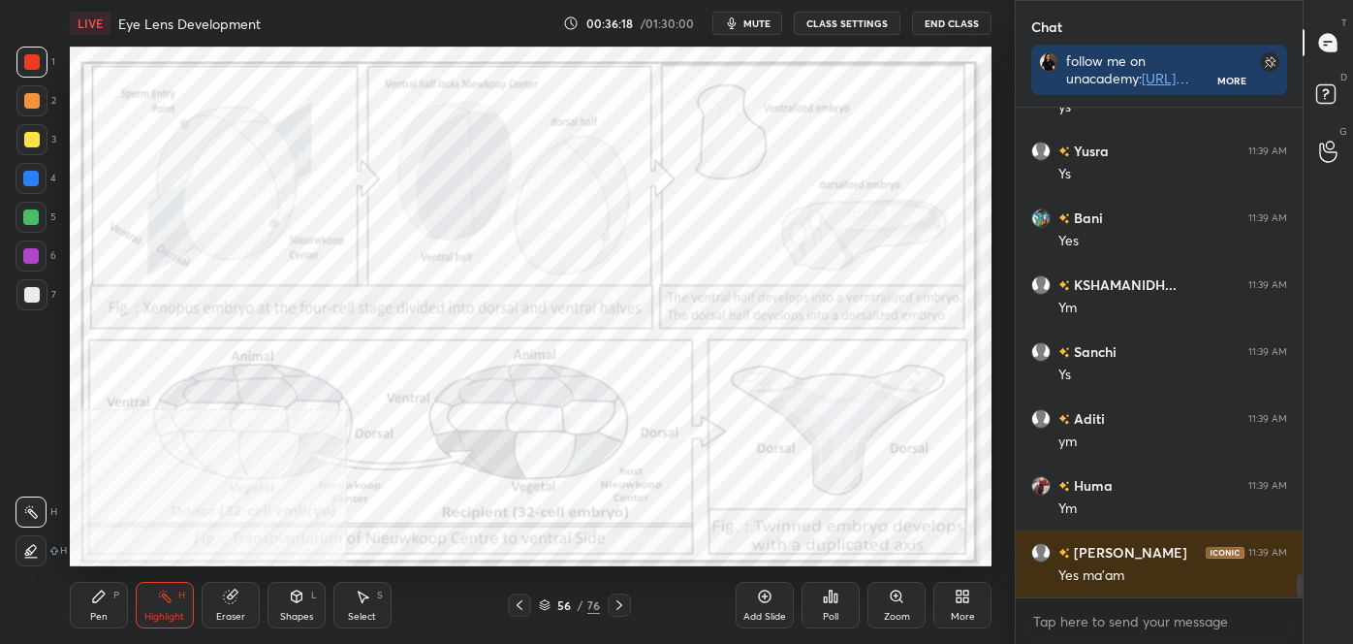
scroll to position [9731, 0]
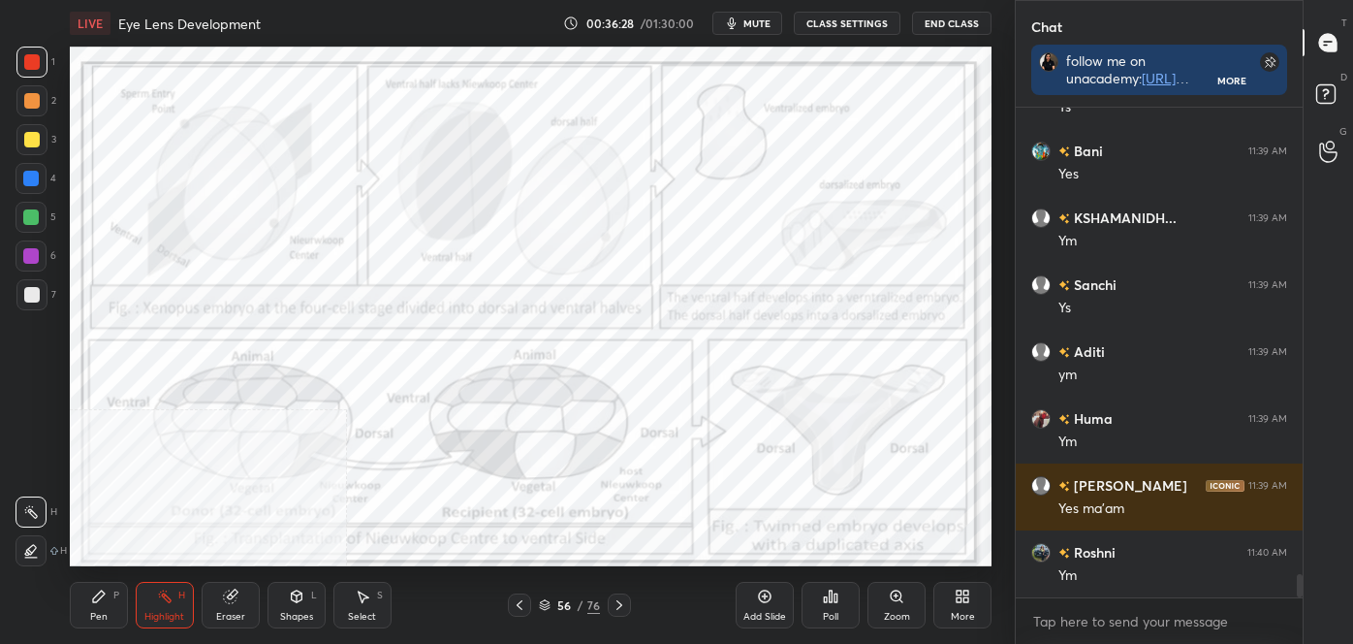
click at [961, 623] on div "More" at bounding box center [963, 605] width 58 height 47
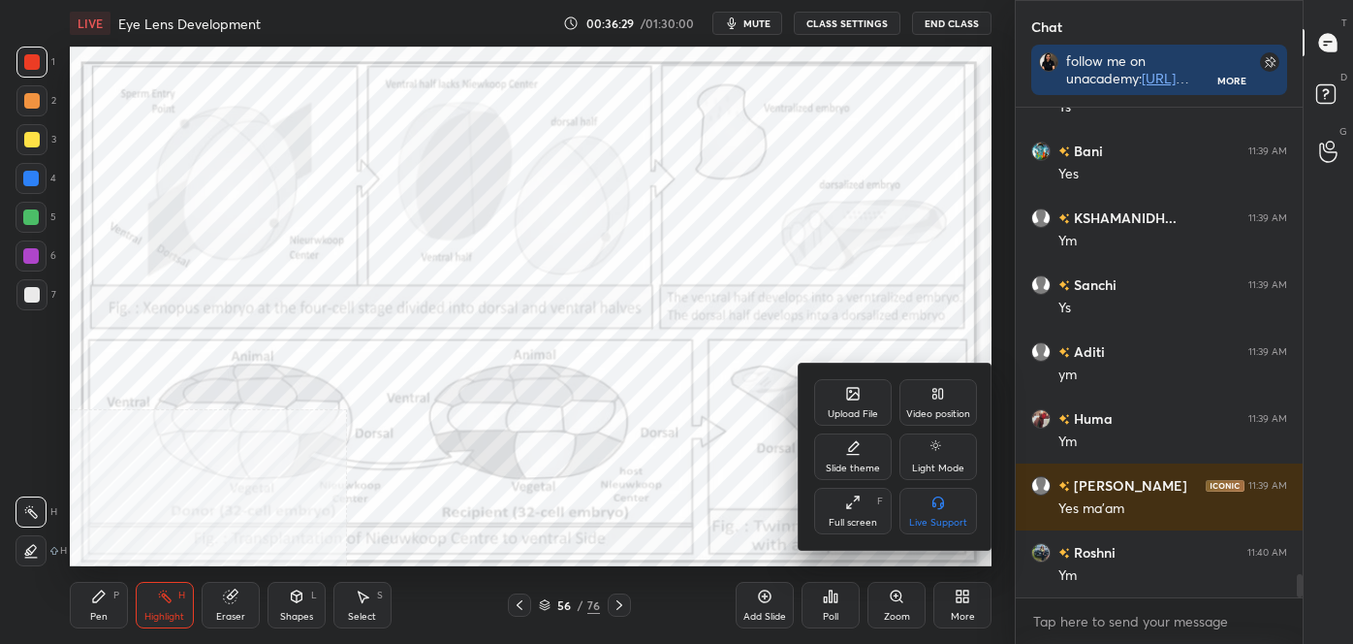
click at [940, 402] on div "Video position" at bounding box center [939, 402] width 78 height 47
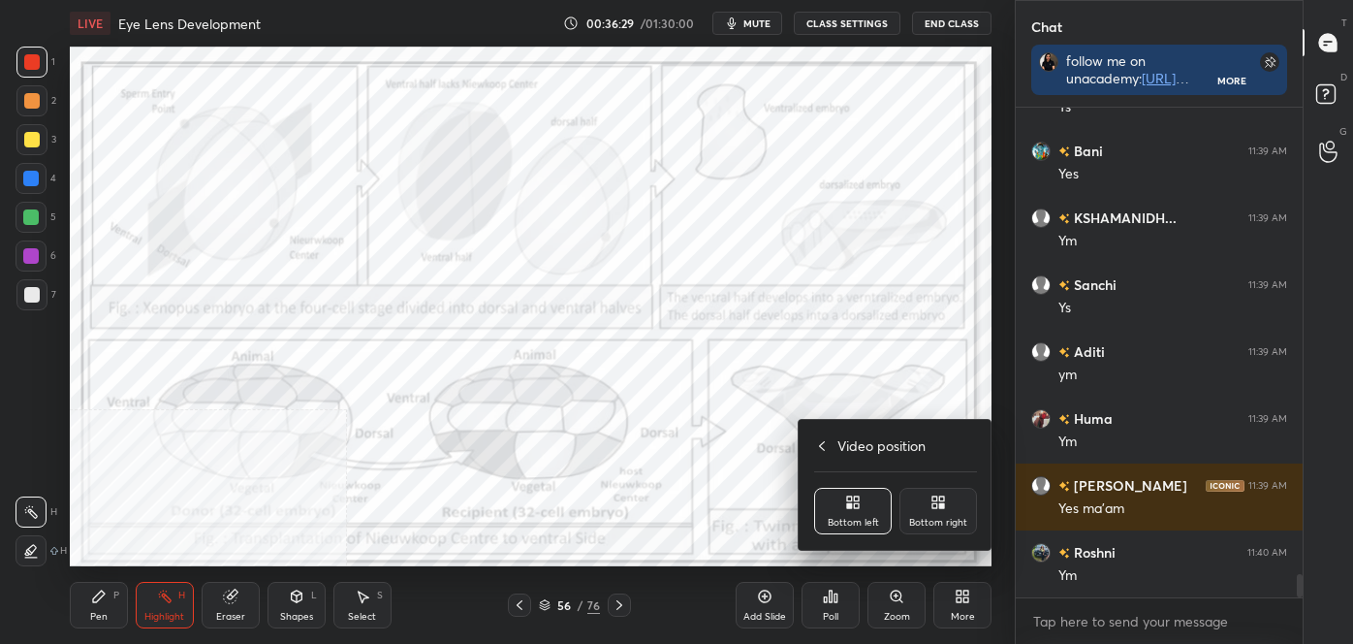
click at [950, 502] on div "Bottom right" at bounding box center [939, 511] width 78 height 47
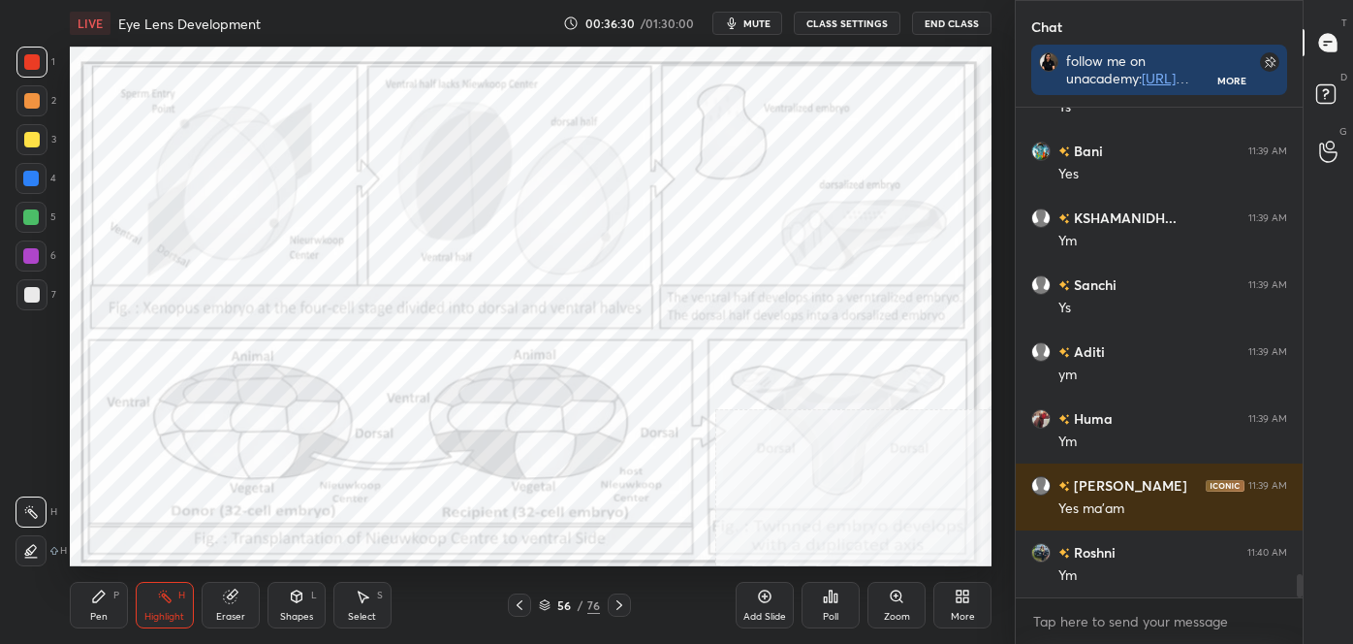
click at [615, 605] on icon at bounding box center [620, 605] width 16 height 16
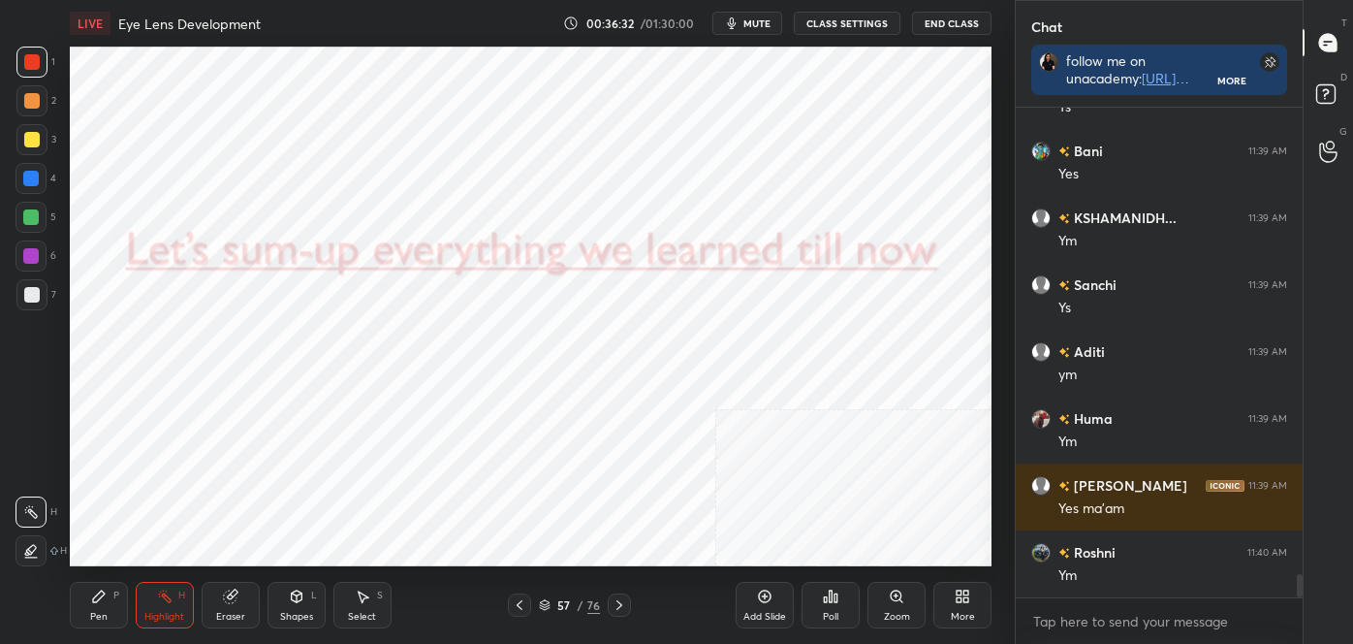
click at [620, 600] on icon at bounding box center [620, 605] width 16 height 16
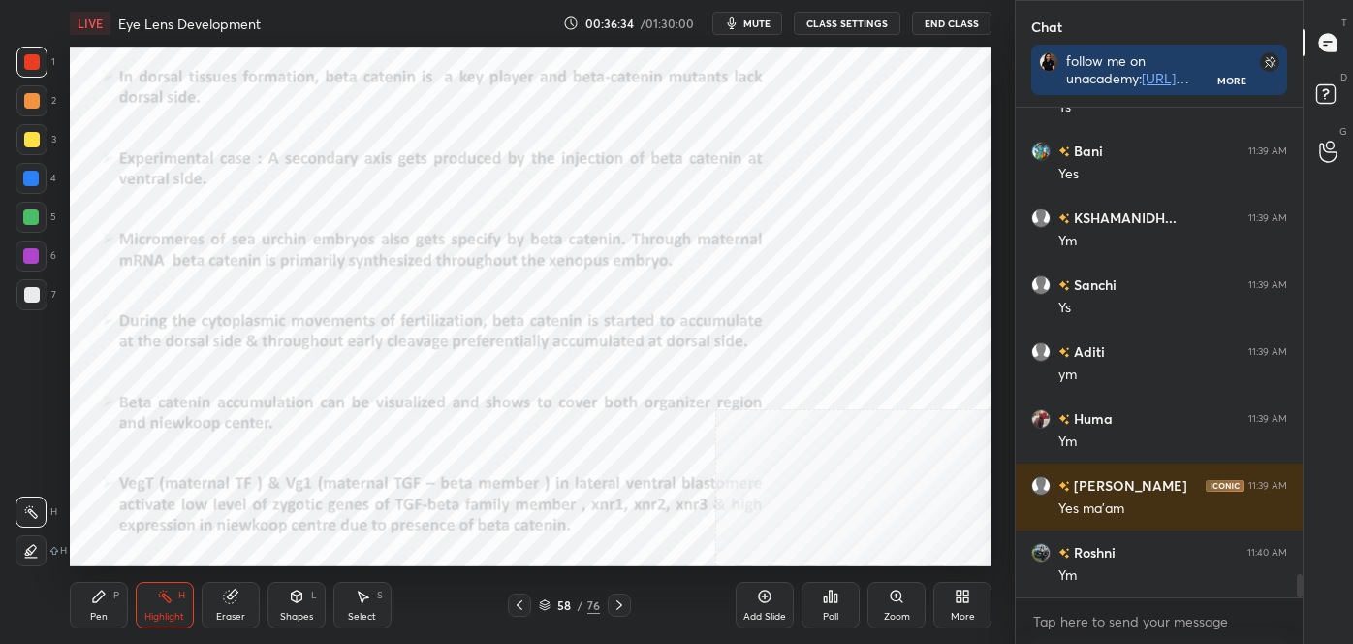
click at [588, 520] on div "LIVE Eye Lens Development 00:36:34 / 01:30:00 mute CLASS SETTINGS End Class Set…" at bounding box center [530, 322] width 937 height 644
click at [620, 600] on icon at bounding box center [620, 605] width 16 height 16
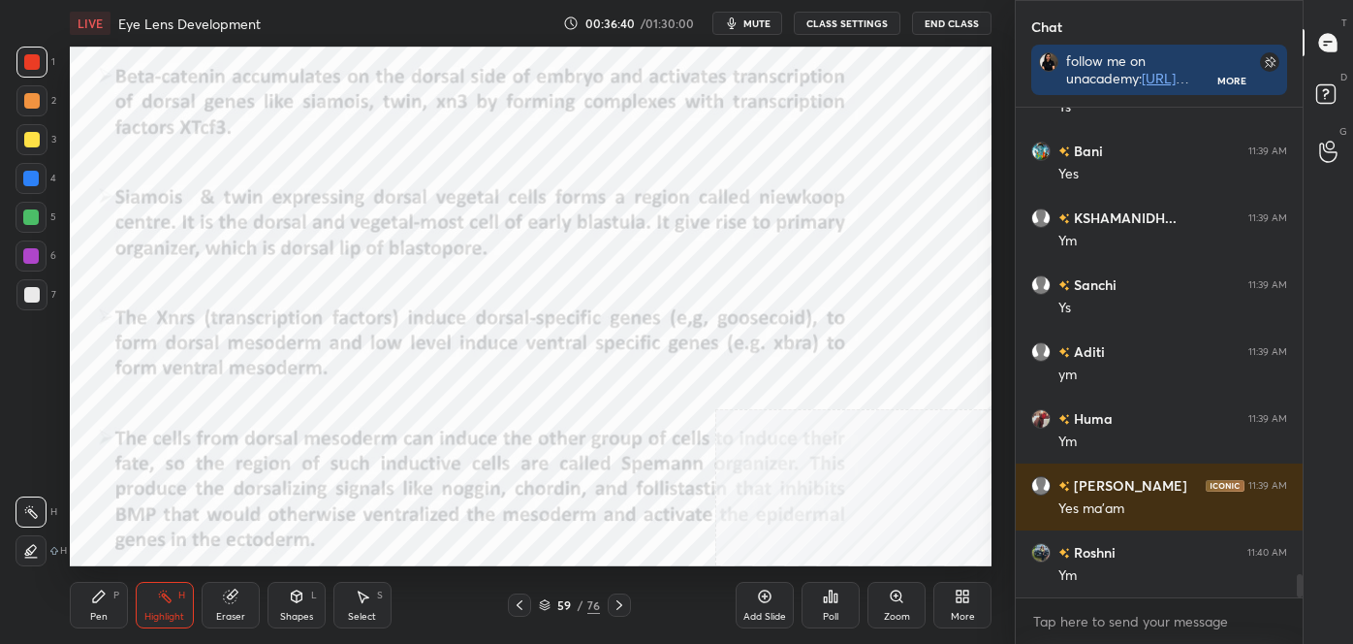
click at [618, 600] on icon at bounding box center [620, 605] width 16 height 16
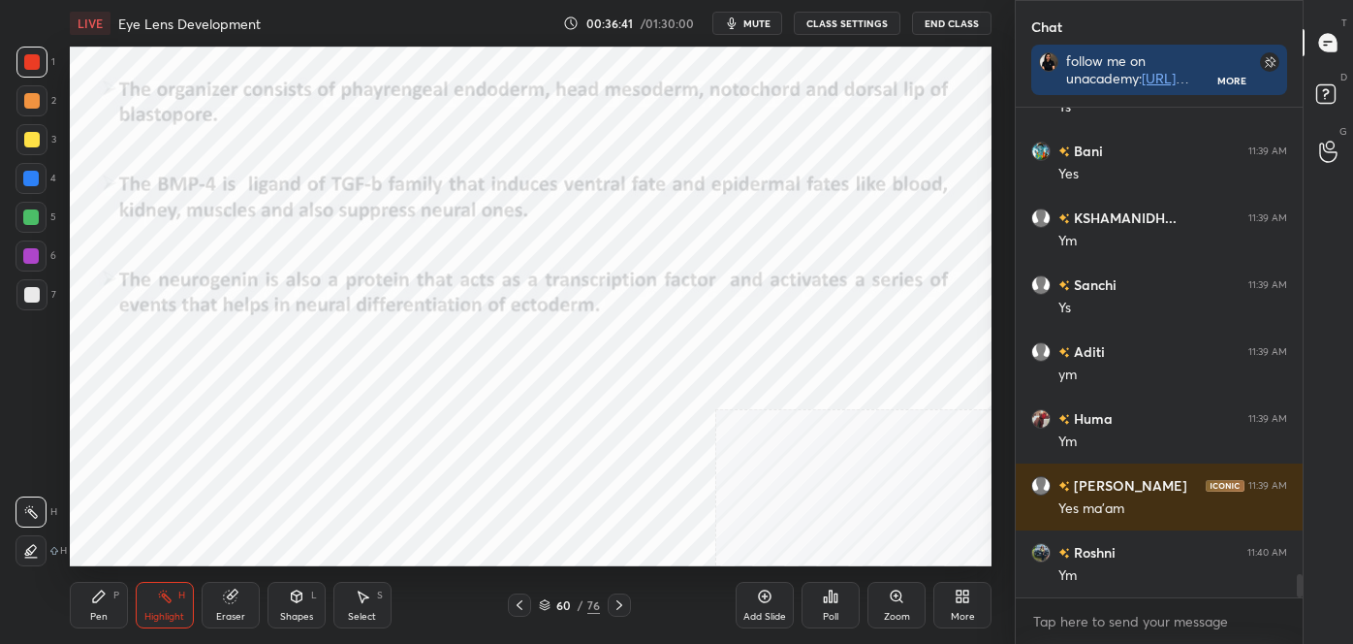
click at [618, 599] on icon at bounding box center [620, 605] width 16 height 16
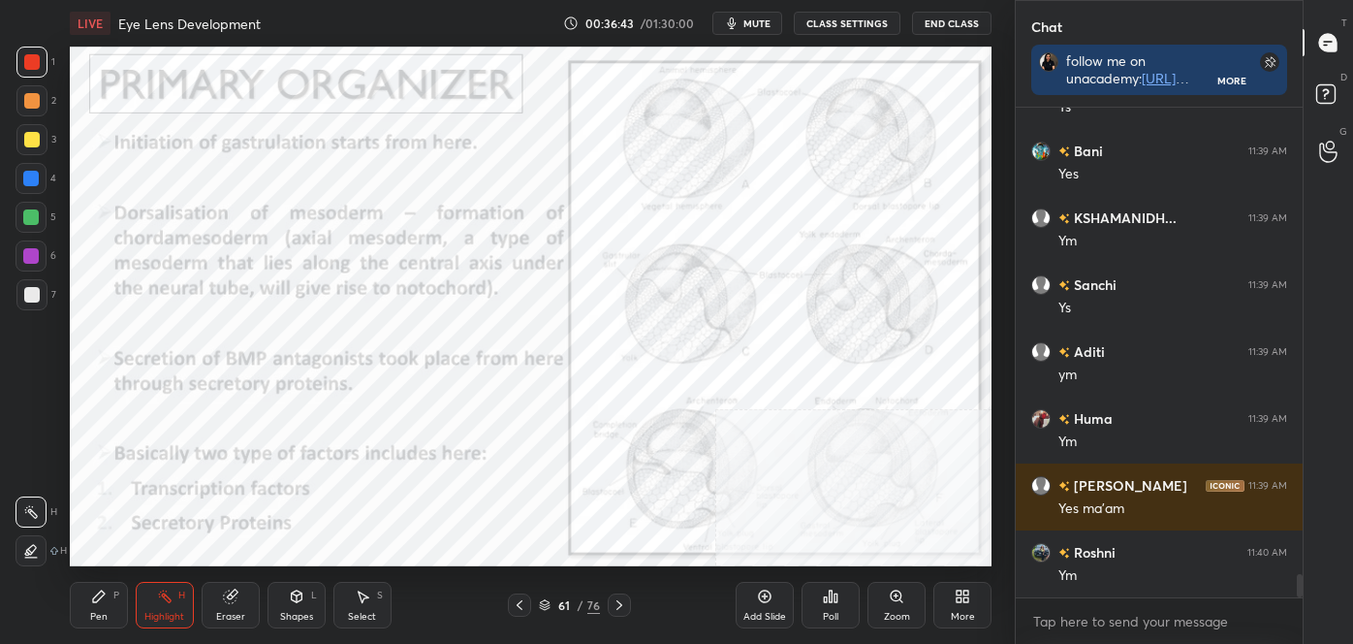
click at [526, 605] on icon at bounding box center [520, 605] width 16 height 16
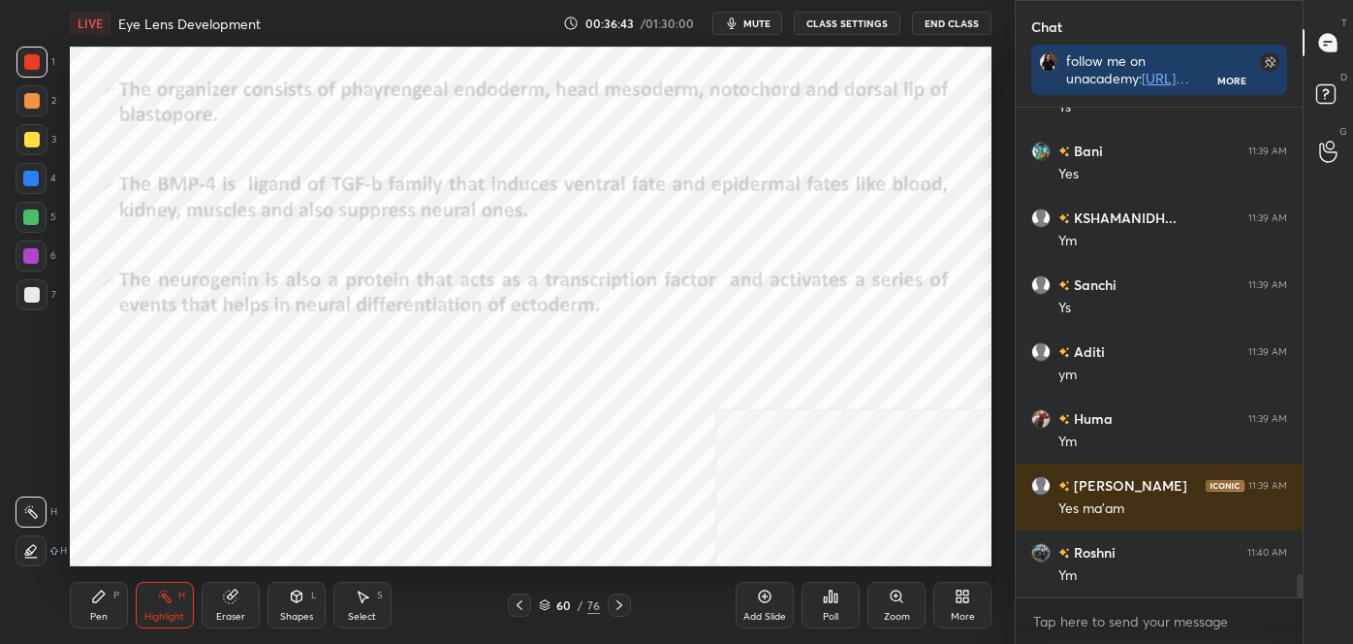
click at [526, 606] on icon at bounding box center [520, 605] width 16 height 16
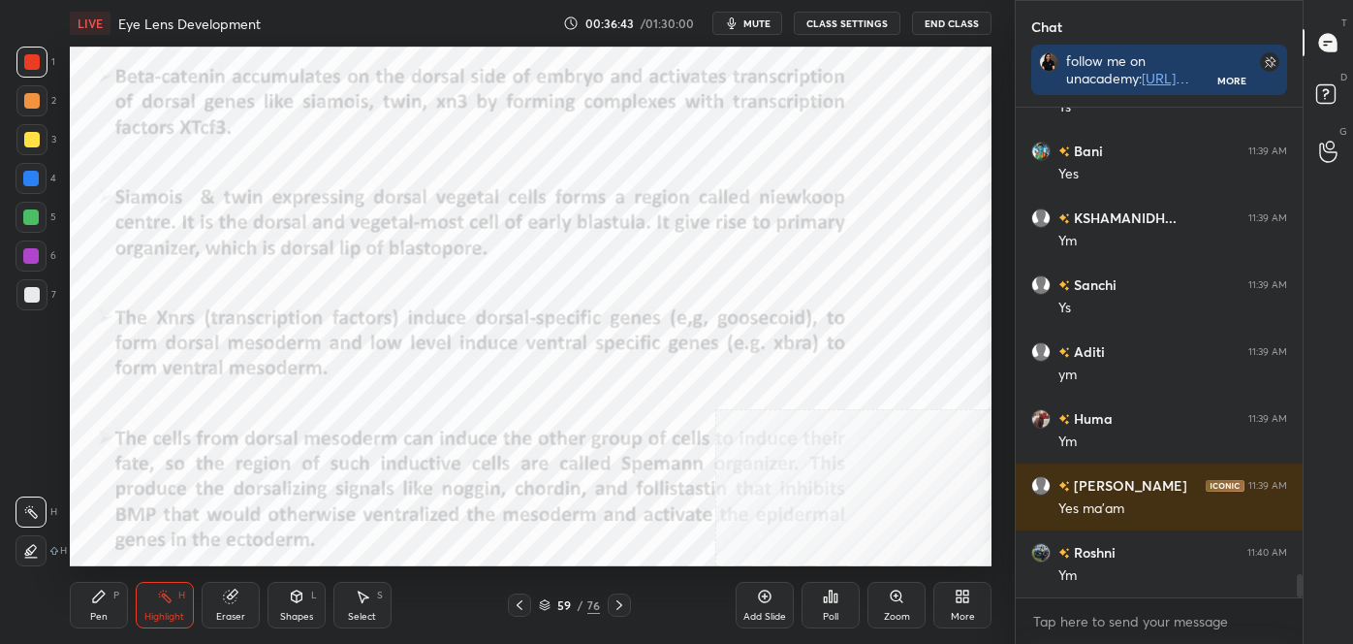
click at [526, 606] on icon at bounding box center [520, 605] width 16 height 16
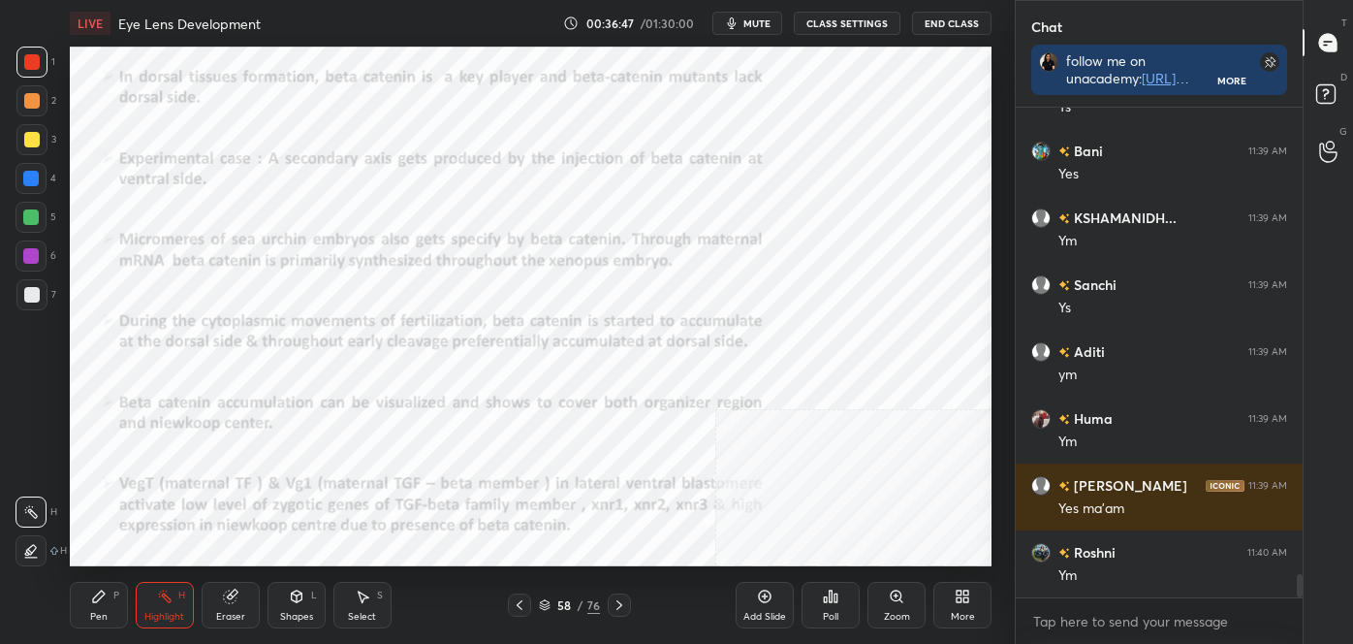
click at [523, 605] on icon at bounding box center [520, 605] width 16 height 16
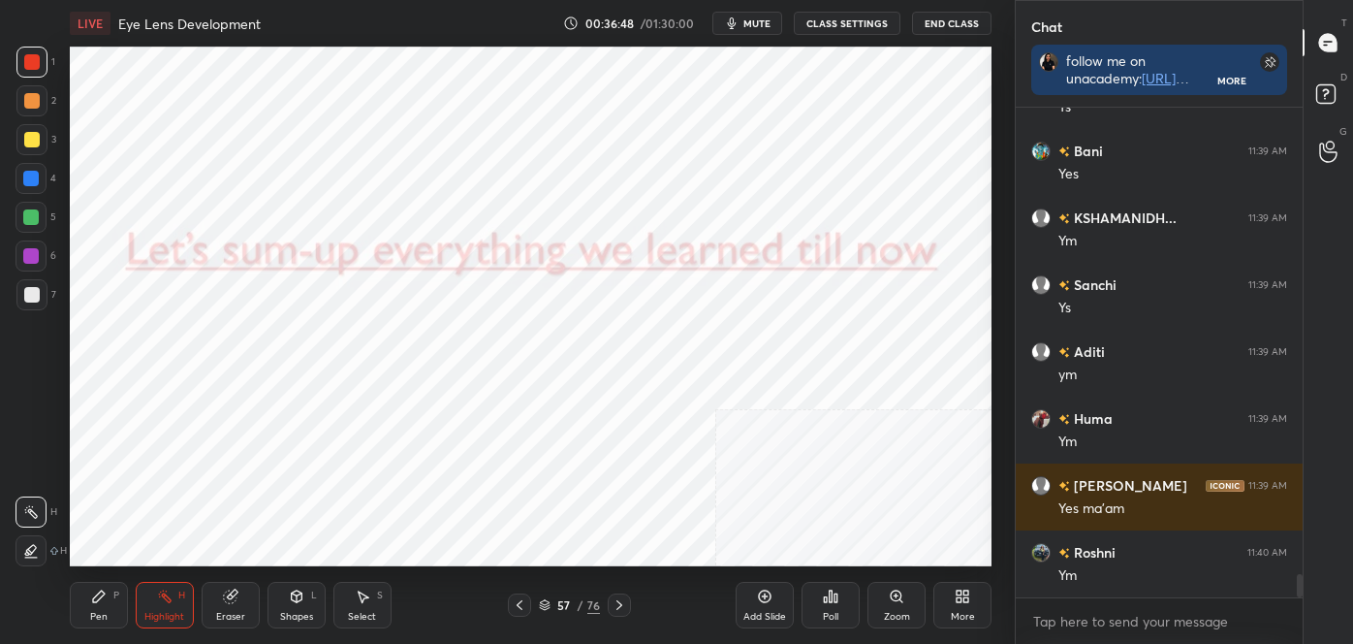
click at [619, 601] on icon at bounding box center [620, 605] width 16 height 16
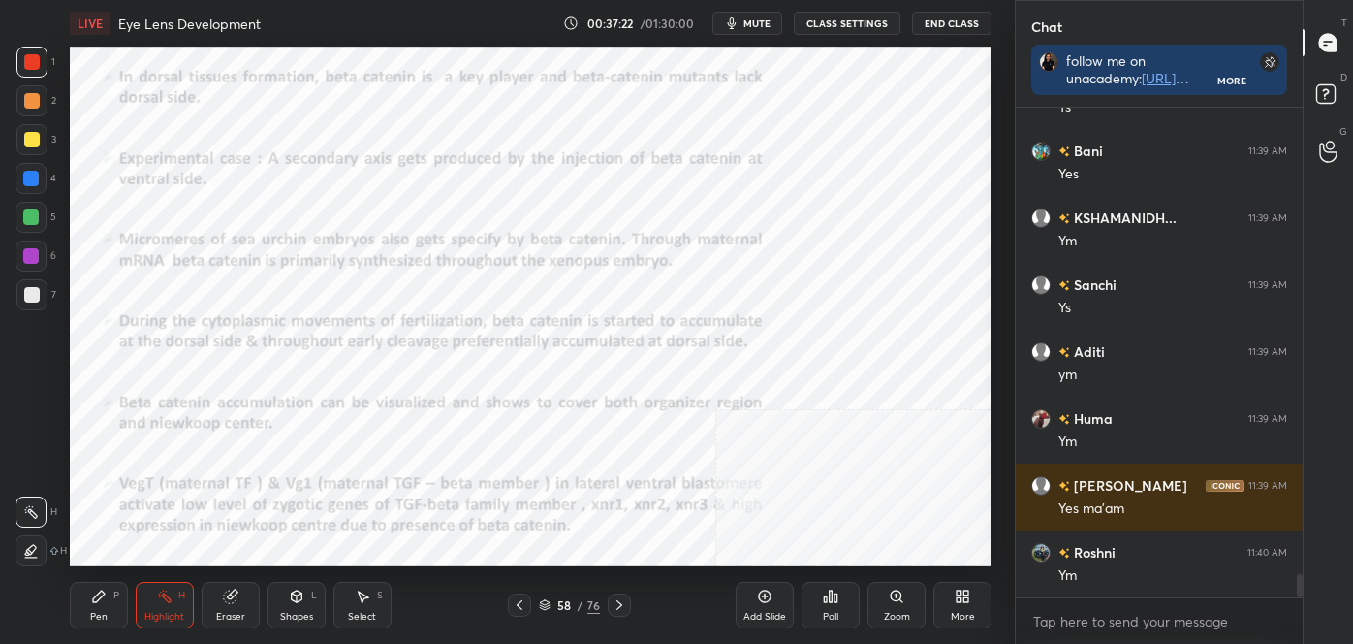
click at [312, 613] on div "Shapes" at bounding box center [296, 617] width 33 height 10
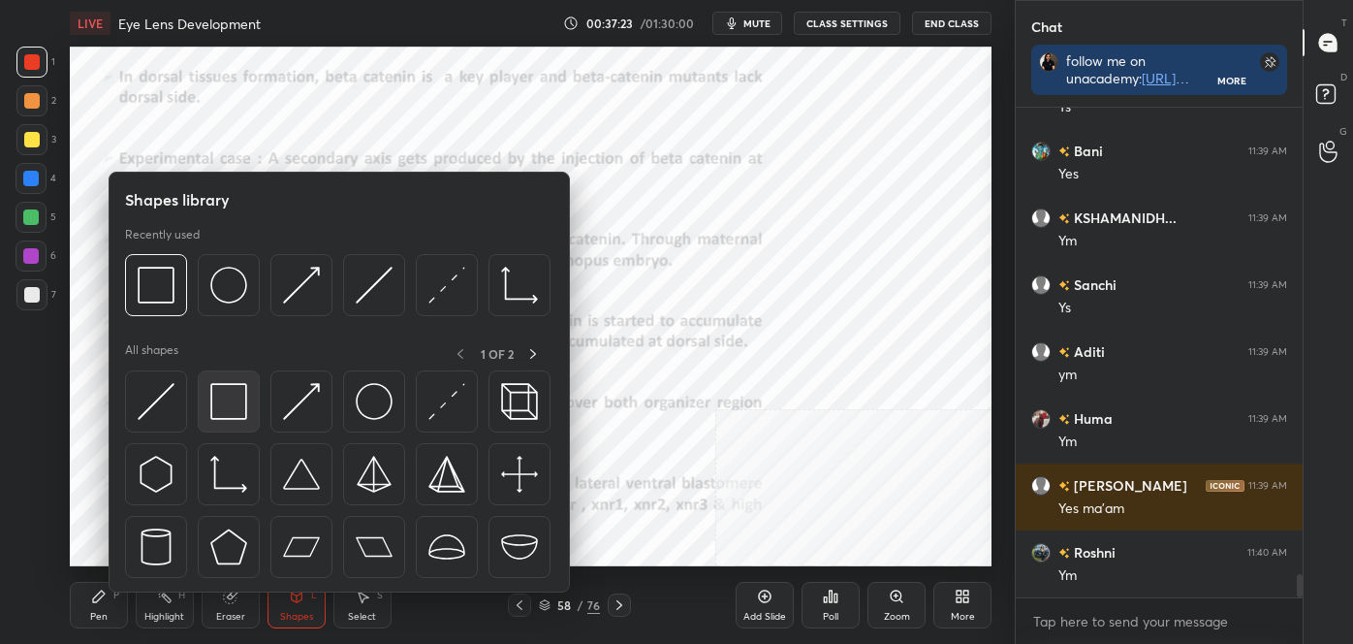
click at [239, 417] on img at bounding box center [228, 401] width 37 height 37
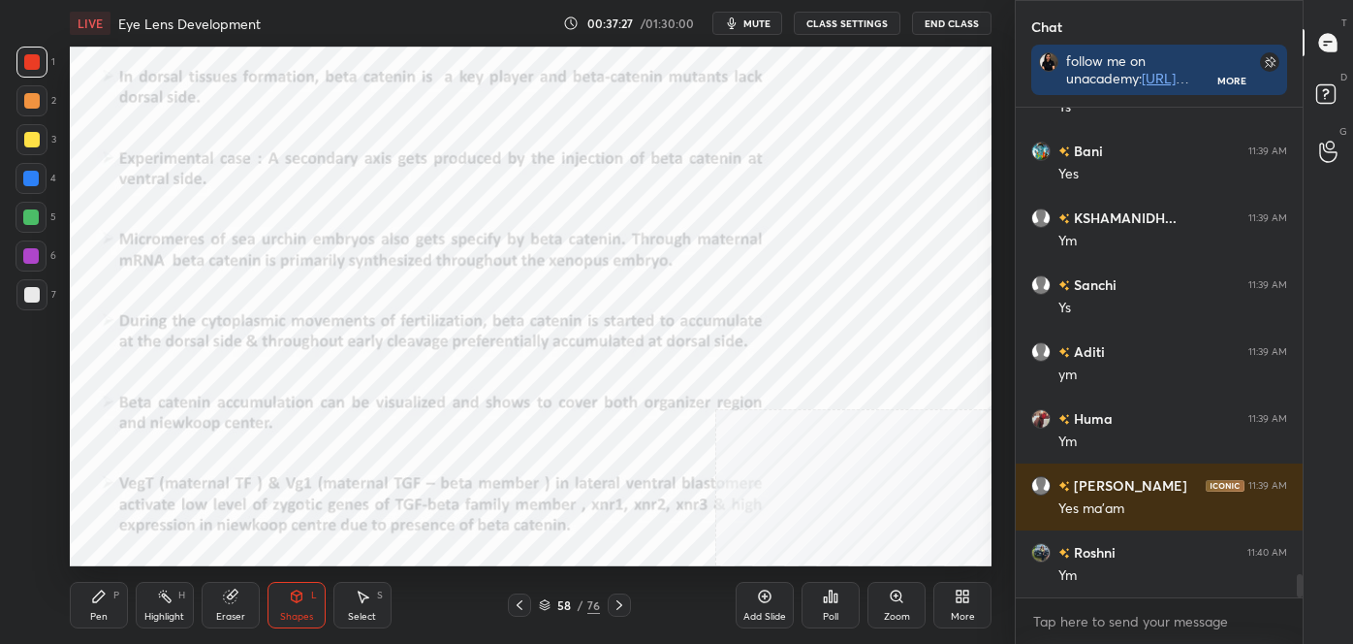
click at [155, 603] on div "Highlight H" at bounding box center [165, 605] width 58 height 47
click at [513, 606] on icon at bounding box center [520, 605] width 16 height 16
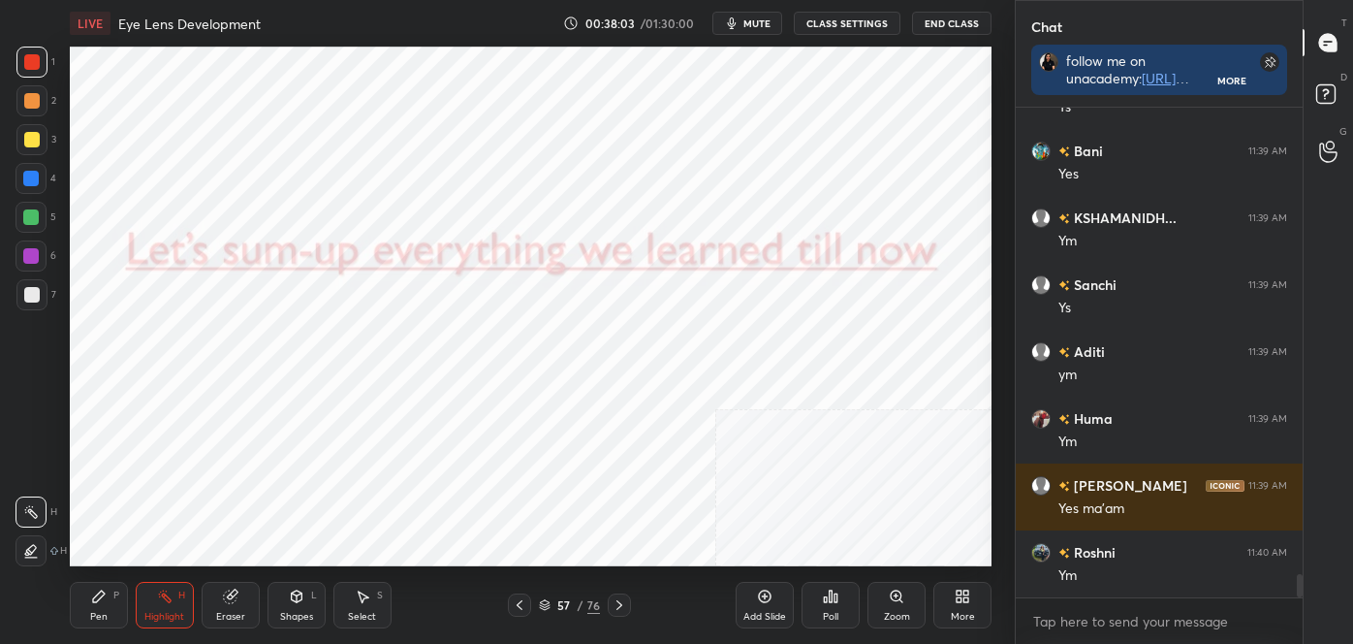
click at [513, 605] on icon at bounding box center [520, 605] width 16 height 16
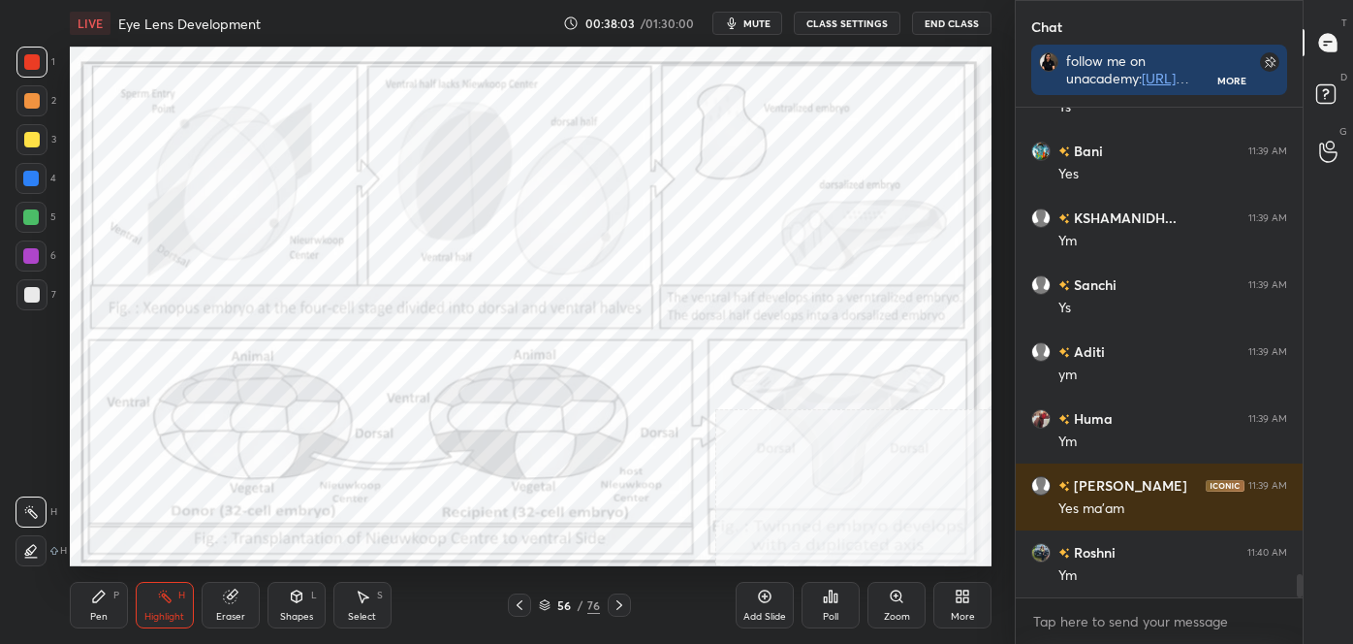
click at [514, 604] on icon at bounding box center [520, 605] width 16 height 16
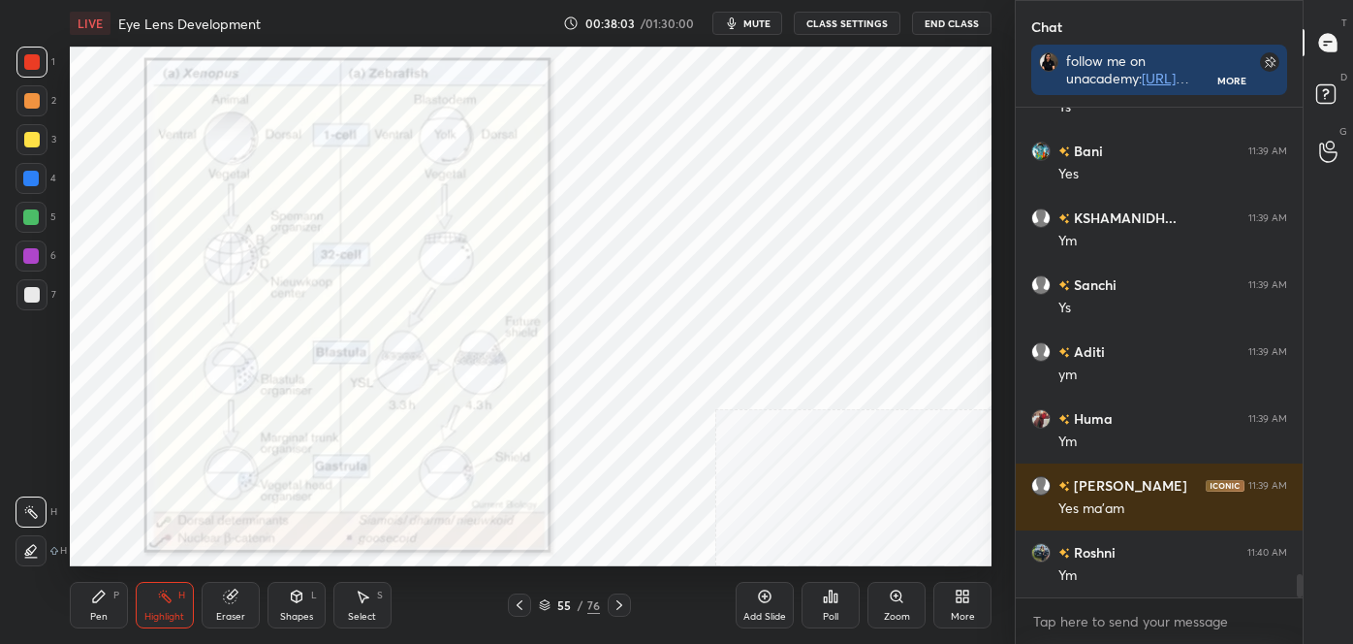
click at [514, 603] on icon at bounding box center [520, 605] width 16 height 16
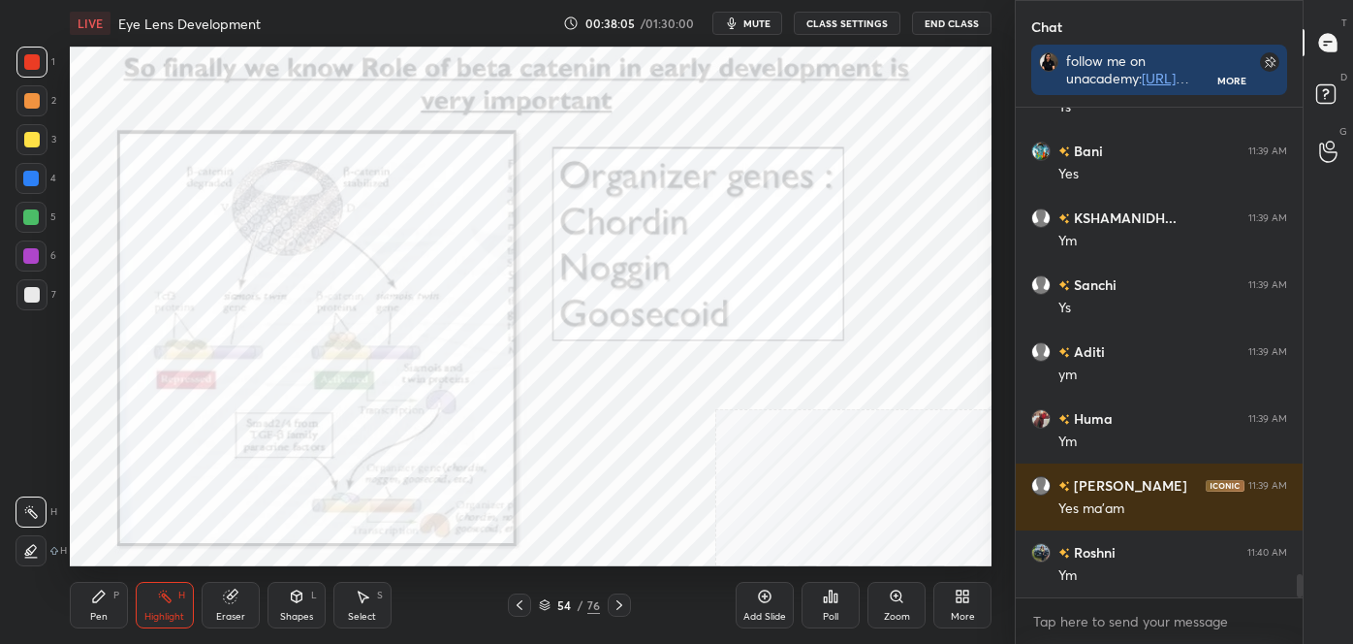
click at [514, 602] on icon at bounding box center [520, 605] width 16 height 16
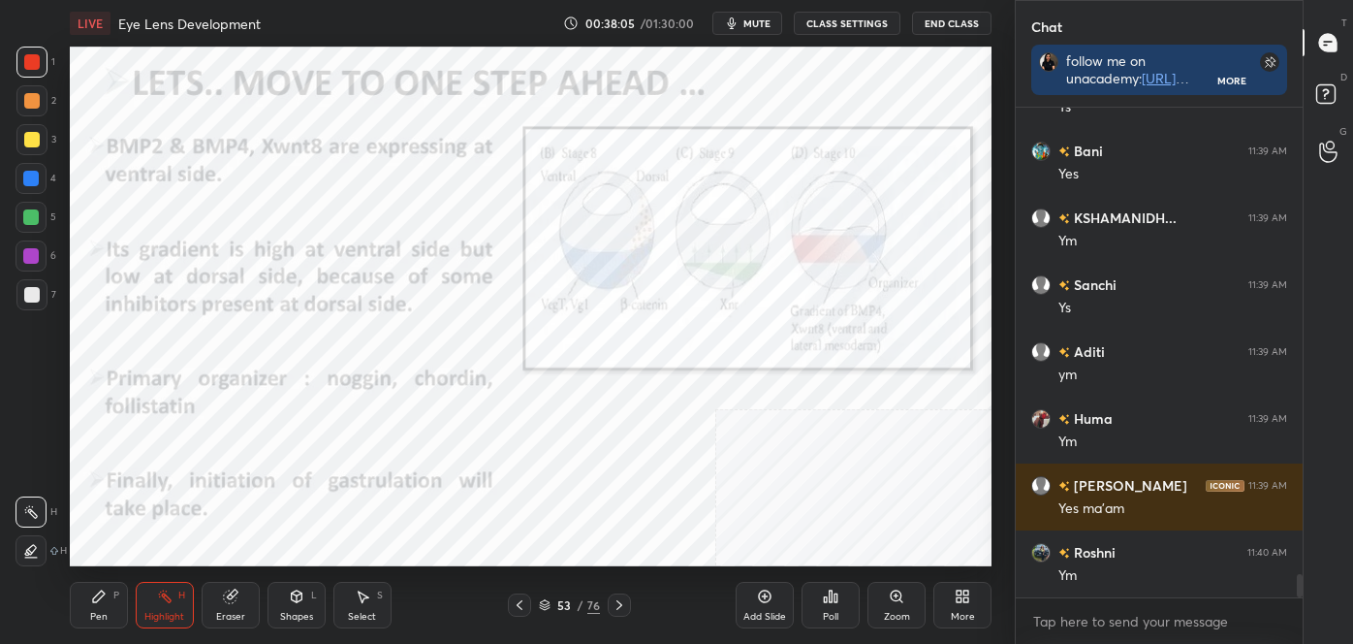
click at [514, 602] on icon at bounding box center [520, 605] width 16 height 16
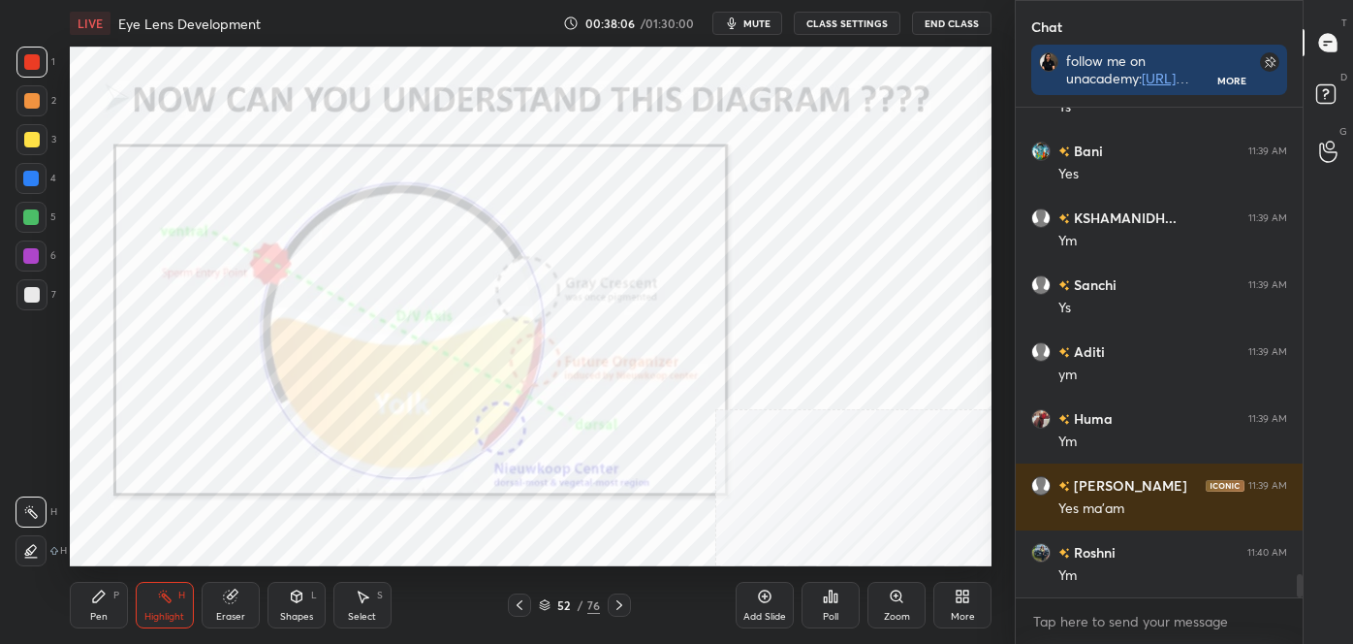
click at [514, 603] on icon at bounding box center [520, 605] width 16 height 16
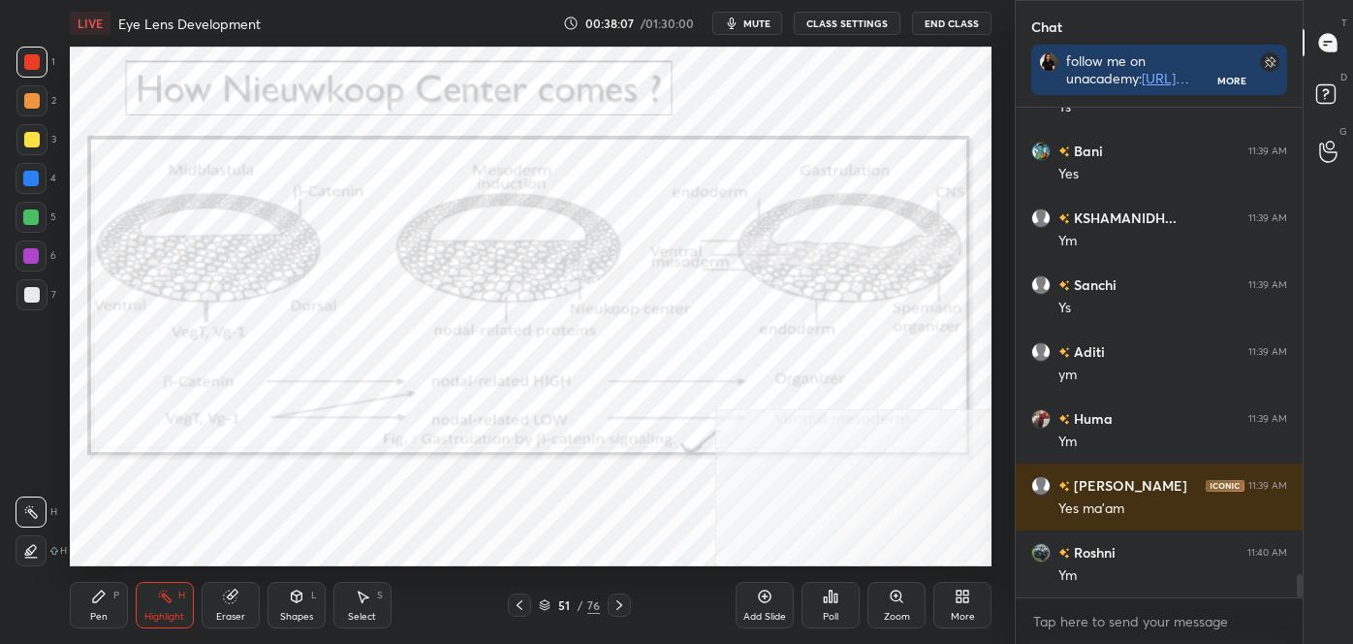
click at [514, 603] on icon at bounding box center [520, 605] width 16 height 16
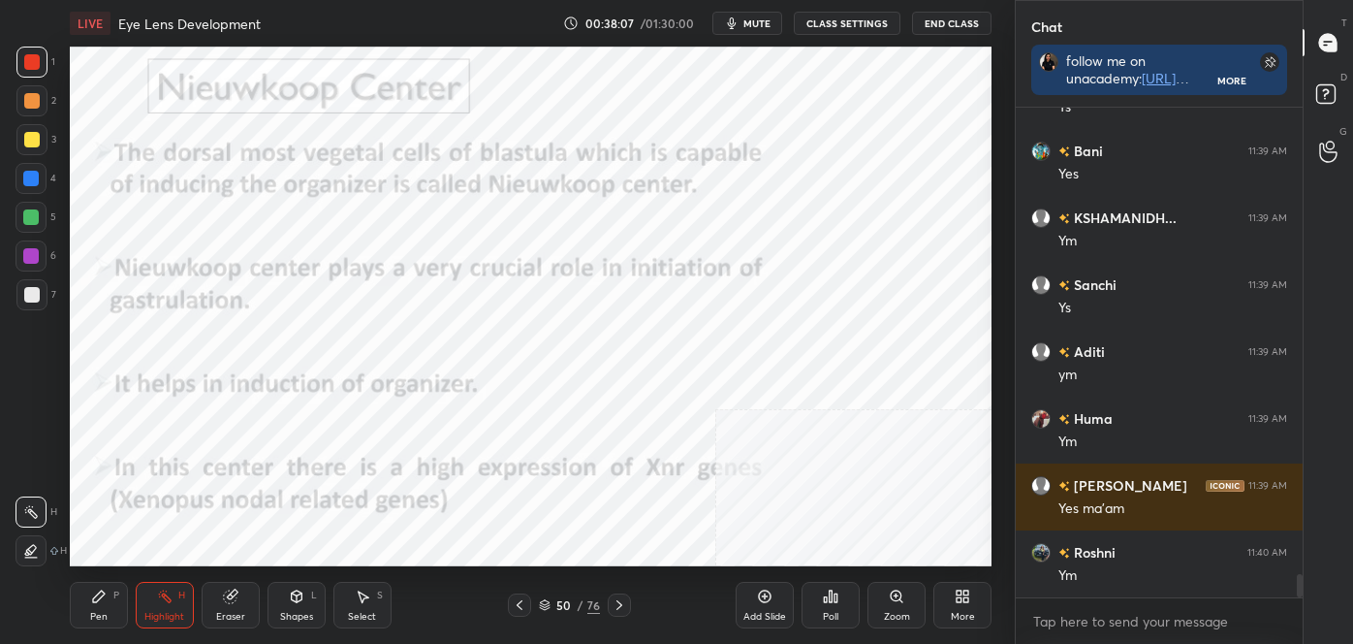
click at [514, 603] on icon at bounding box center [520, 605] width 16 height 16
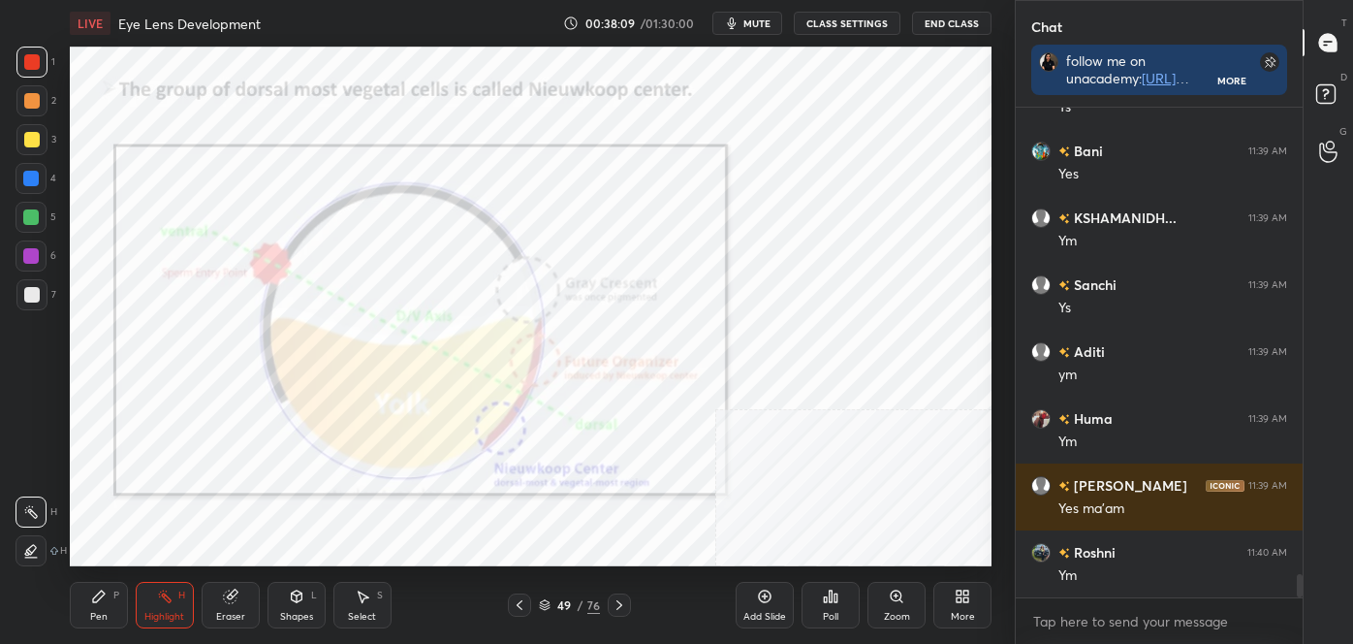
click at [619, 604] on icon at bounding box center [620, 605] width 16 height 16
click at [620, 600] on icon at bounding box center [620, 605] width 16 height 16
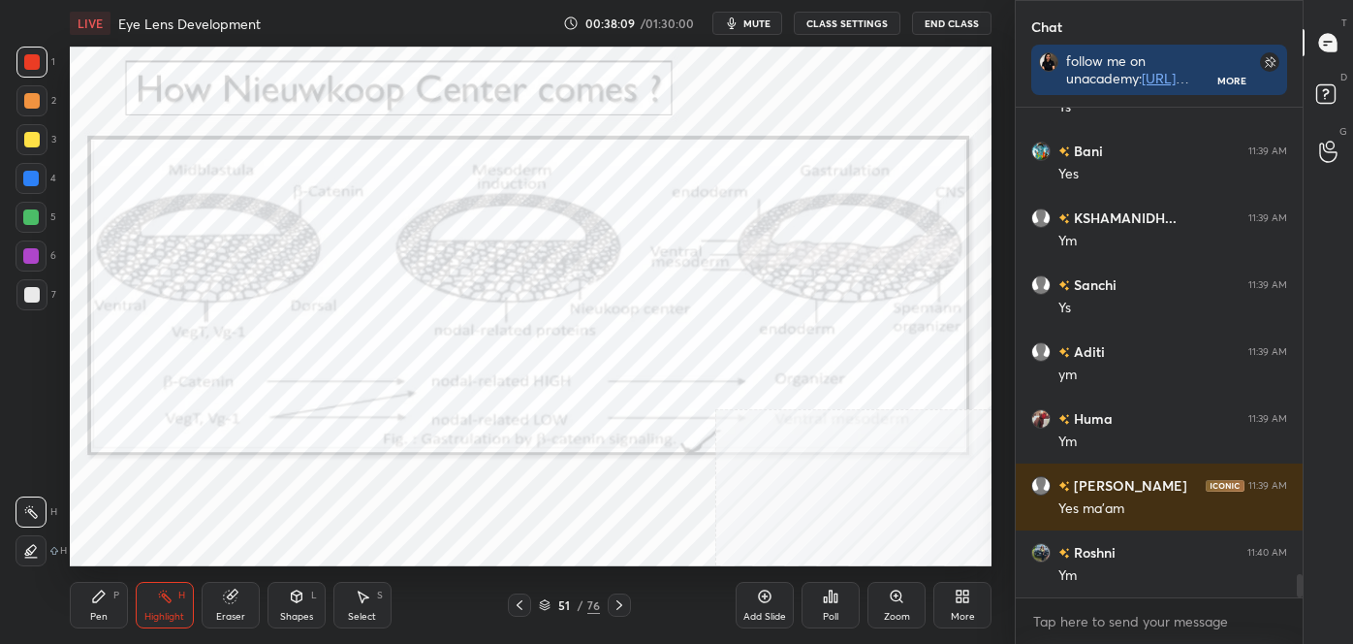
click at [621, 598] on icon at bounding box center [620, 605] width 16 height 16
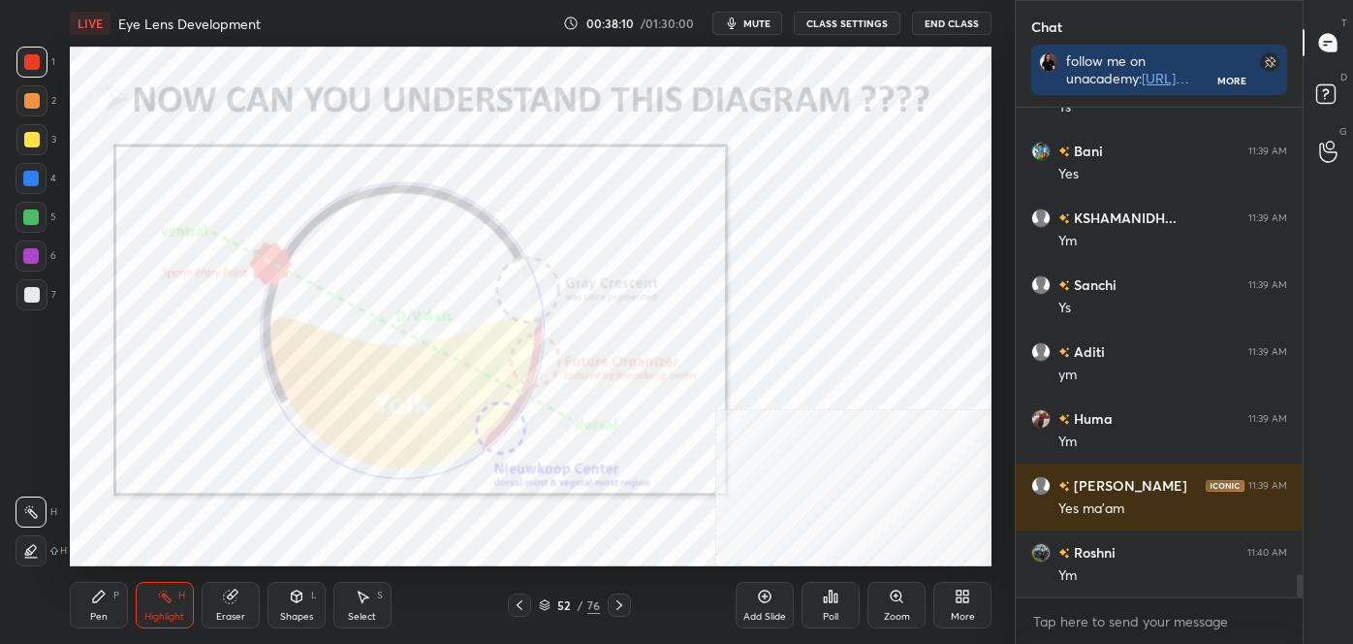
click at [621, 598] on icon at bounding box center [620, 605] width 16 height 16
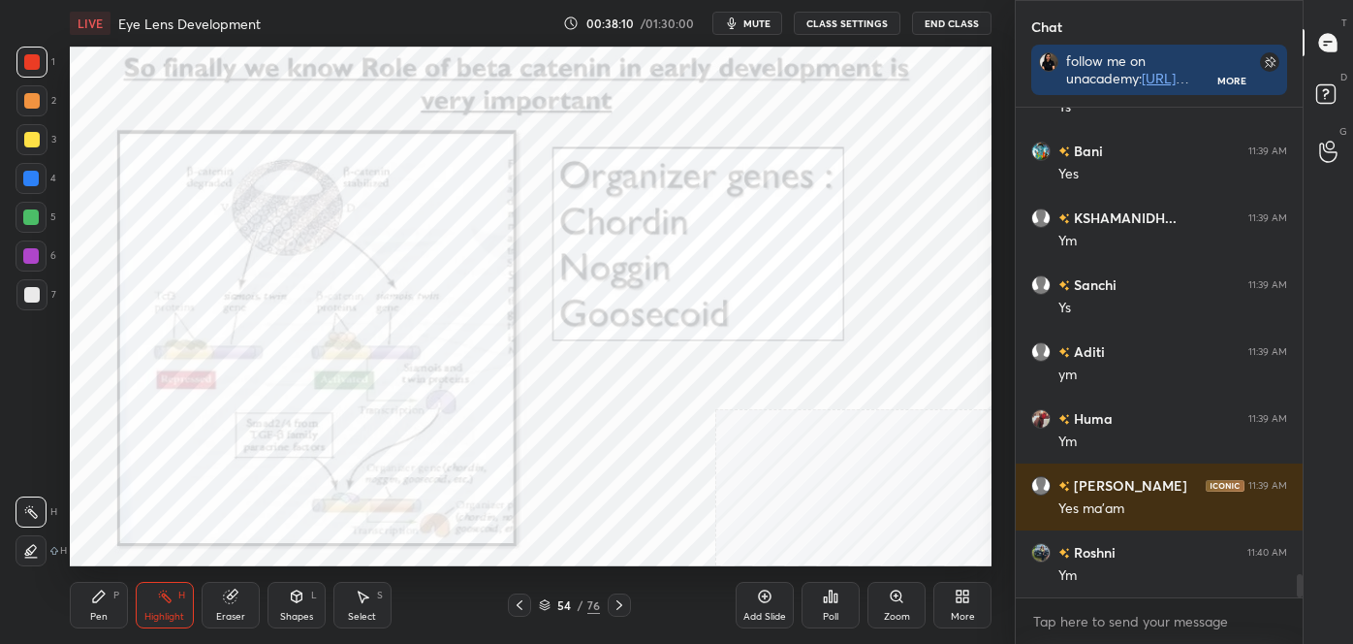
click at [621, 598] on icon at bounding box center [620, 605] width 16 height 16
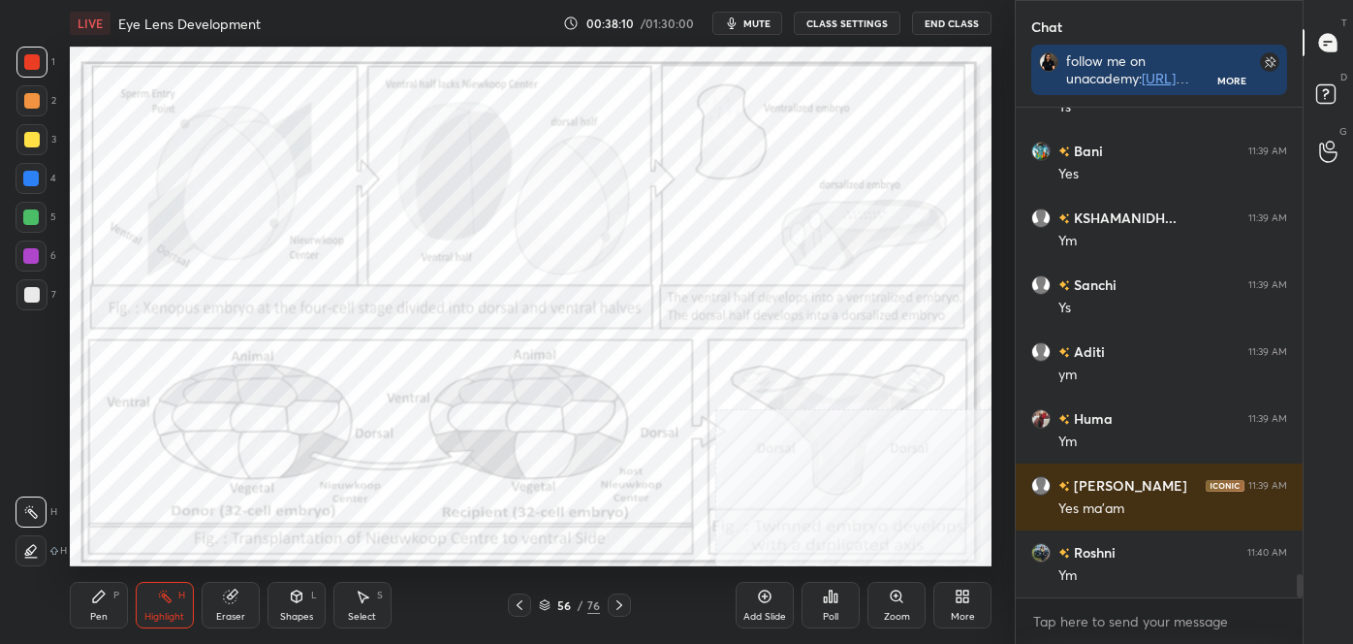
click at [621, 598] on icon at bounding box center [620, 605] width 16 height 16
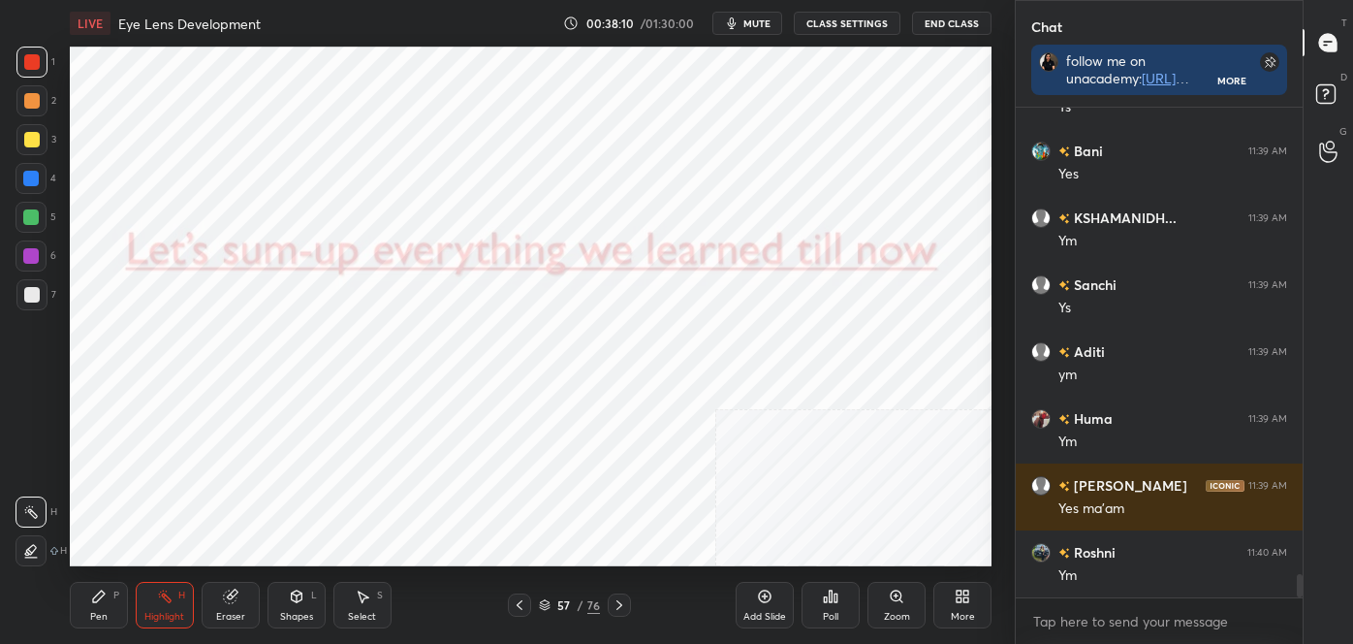
click at [622, 597] on icon at bounding box center [620, 605] width 16 height 16
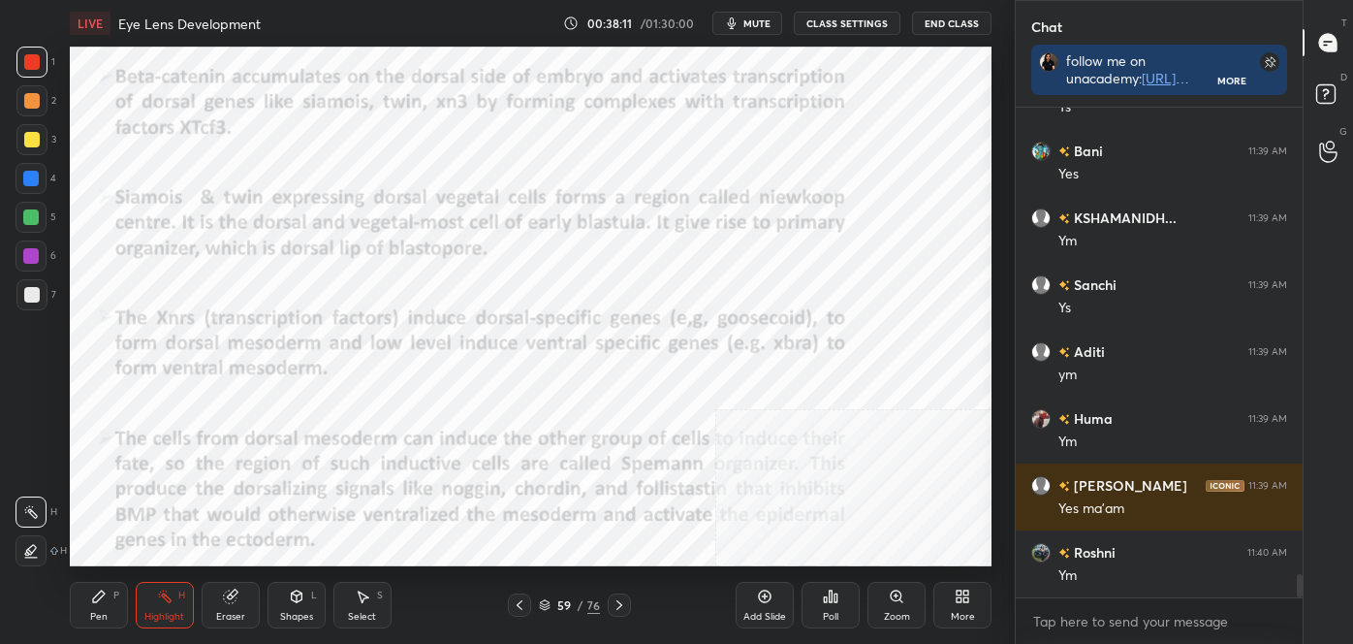
click at [622, 597] on icon at bounding box center [620, 605] width 16 height 16
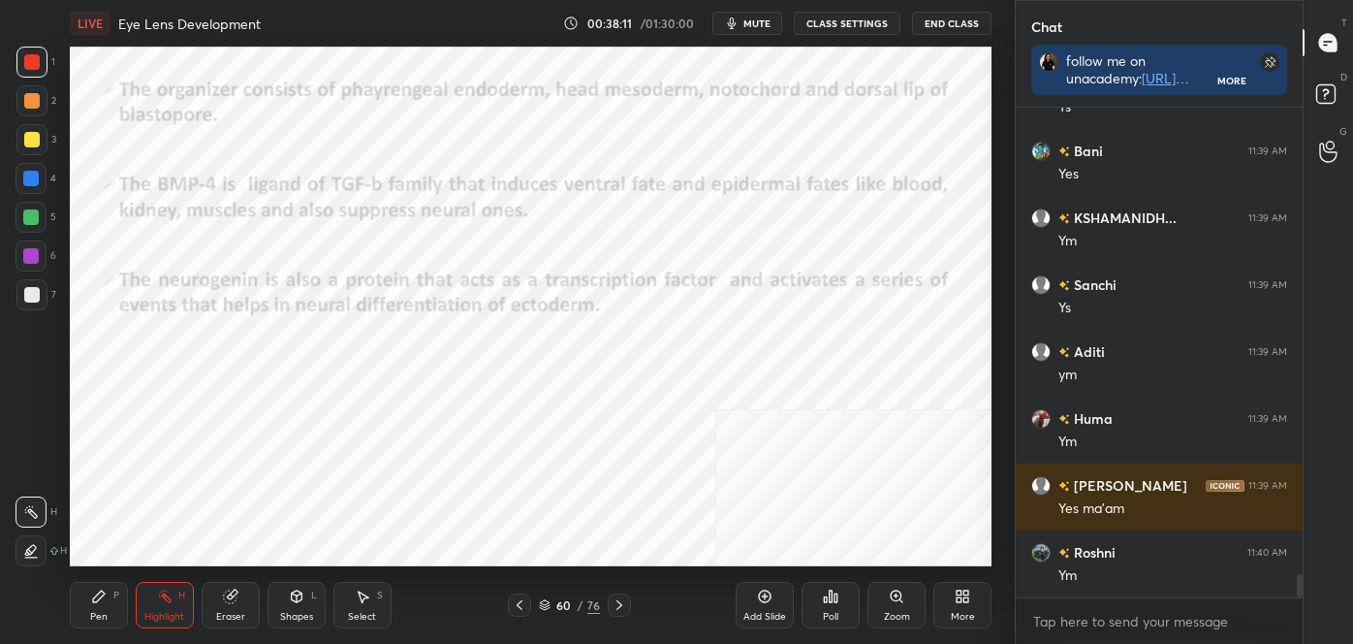
click at [527, 601] on div at bounding box center [519, 604] width 23 height 23
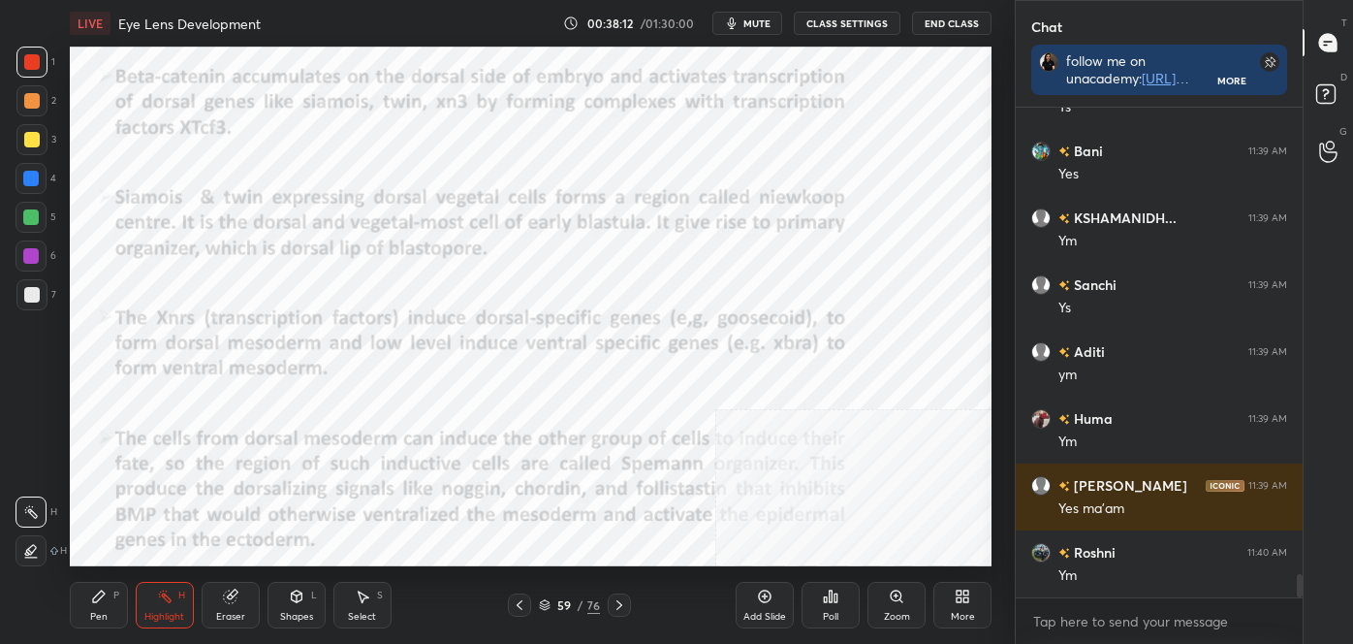
click at [527, 601] on div at bounding box center [519, 604] width 23 height 23
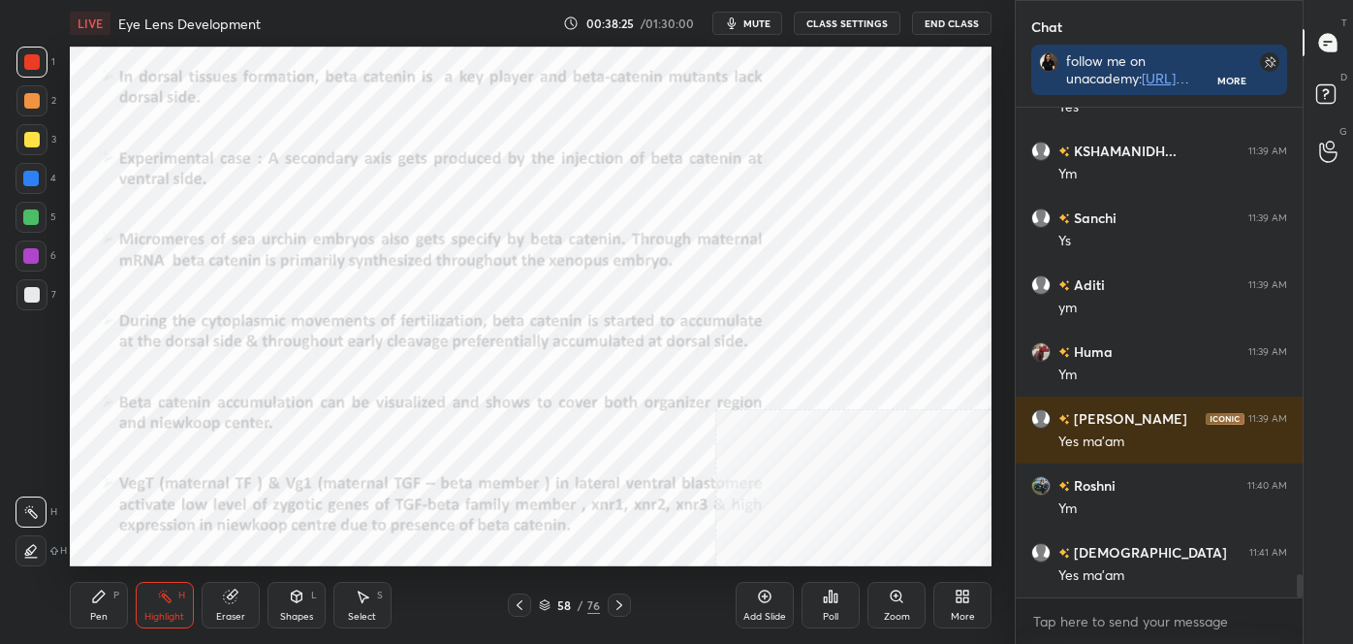
scroll to position [9797, 0]
click at [518, 607] on icon at bounding box center [520, 605] width 16 height 16
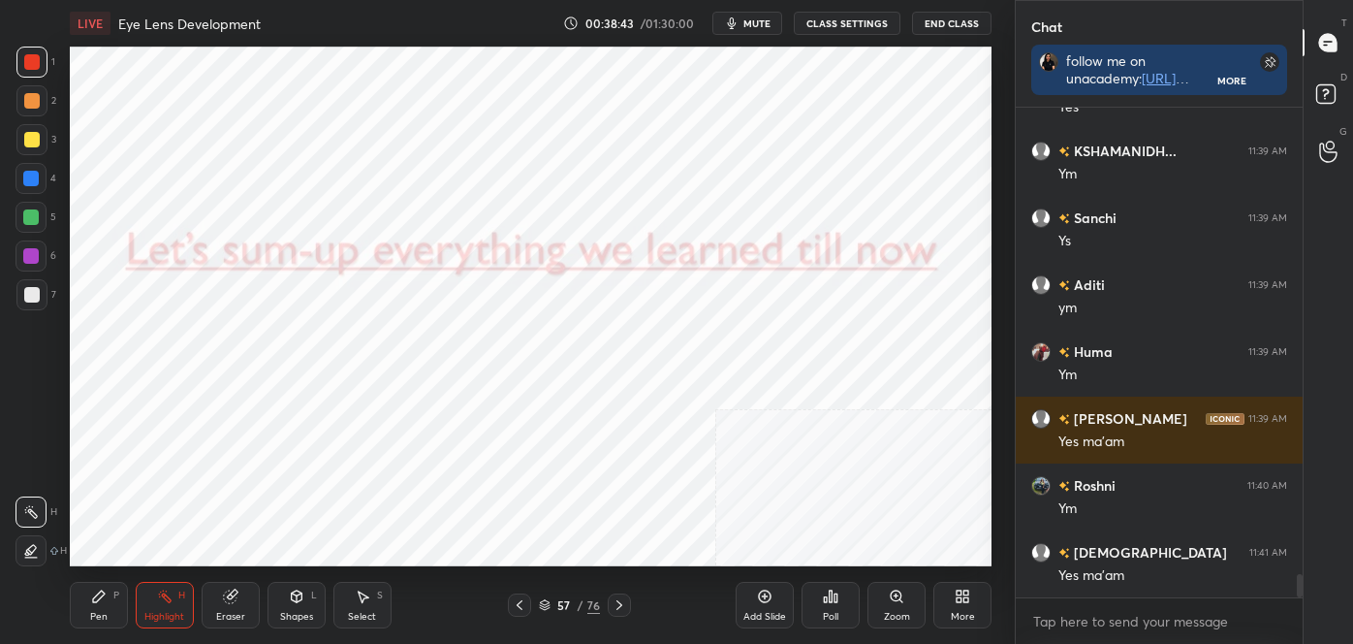
click at [518, 607] on icon at bounding box center [520, 605] width 16 height 16
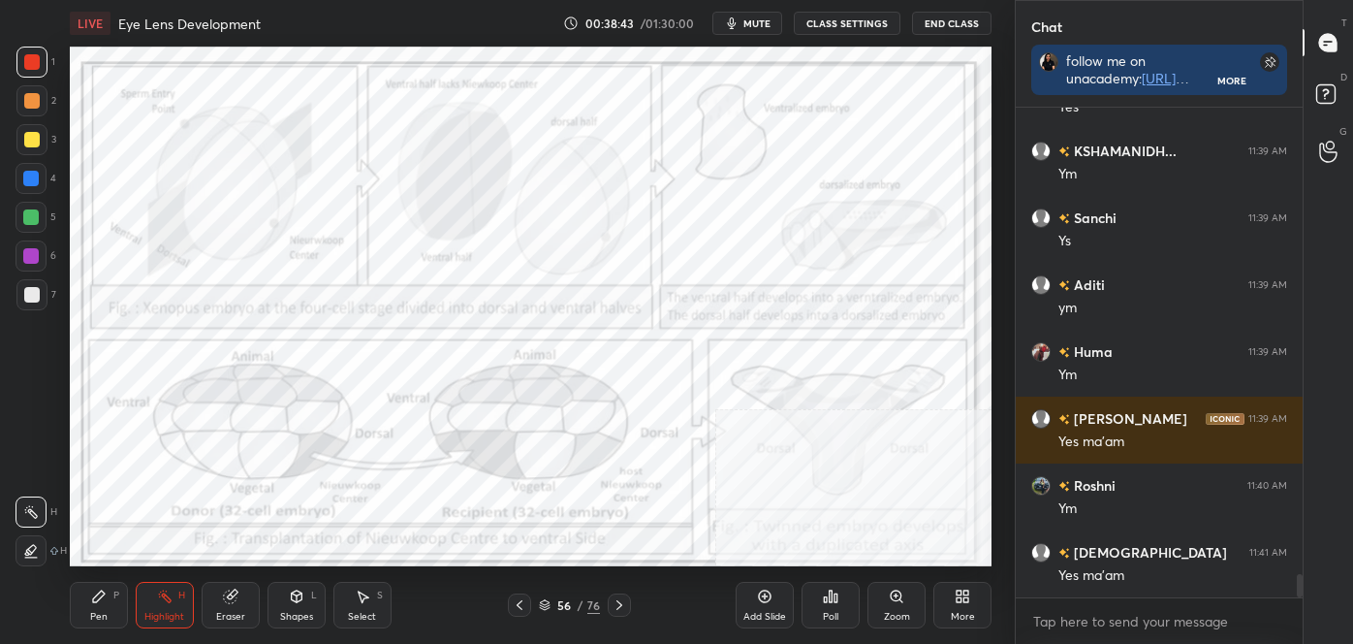
click at [518, 607] on icon at bounding box center [520, 605] width 16 height 16
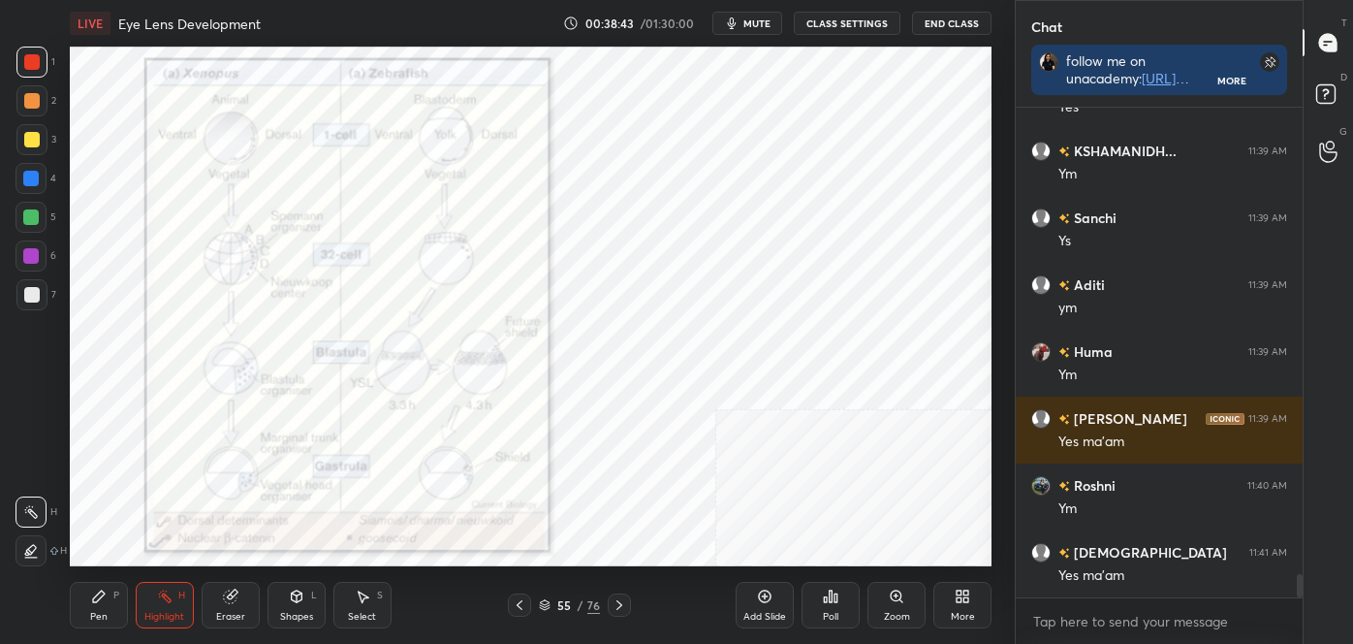
click at [518, 607] on icon at bounding box center [520, 605] width 16 height 16
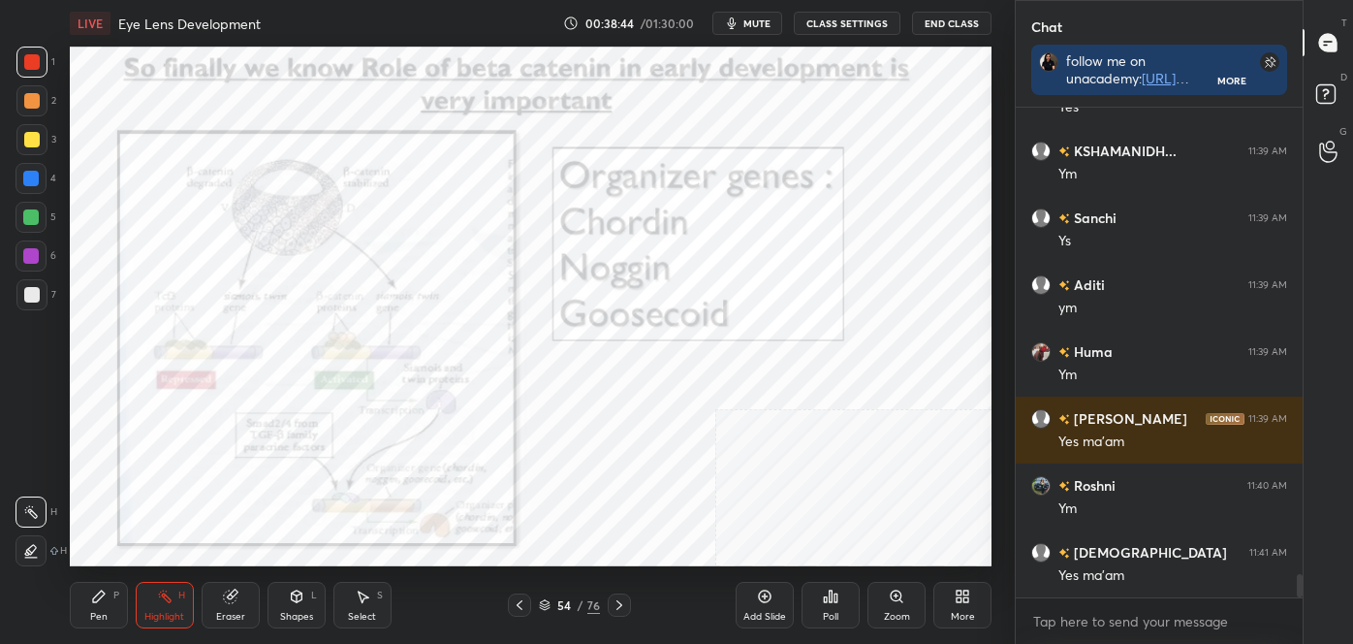
click at [516, 607] on icon at bounding box center [520, 605] width 16 height 16
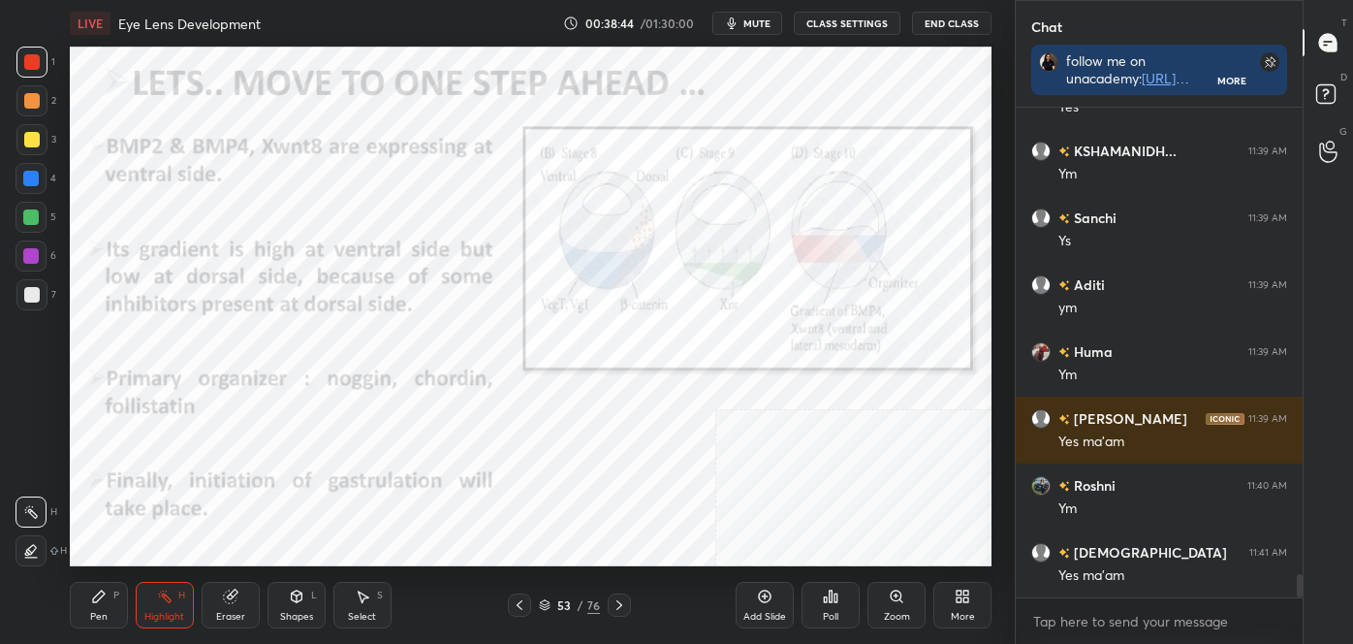
click at [516, 607] on icon at bounding box center [520, 605] width 16 height 16
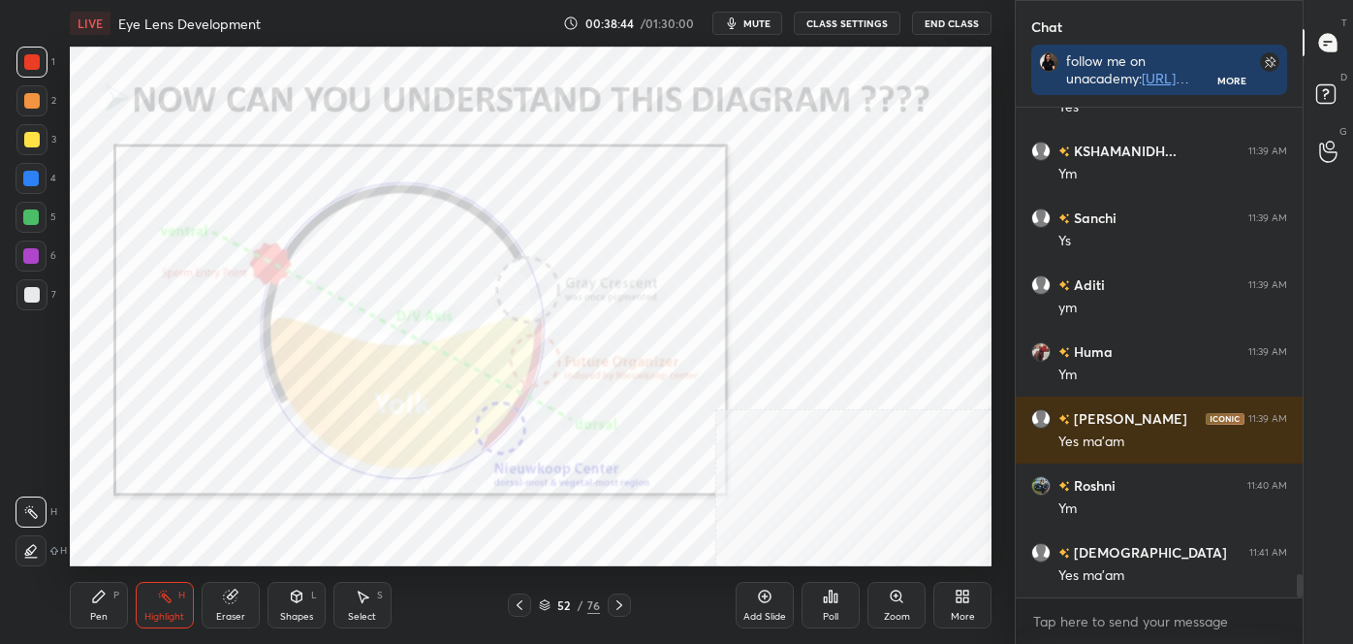
click at [516, 607] on icon at bounding box center [520, 605] width 16 height 16
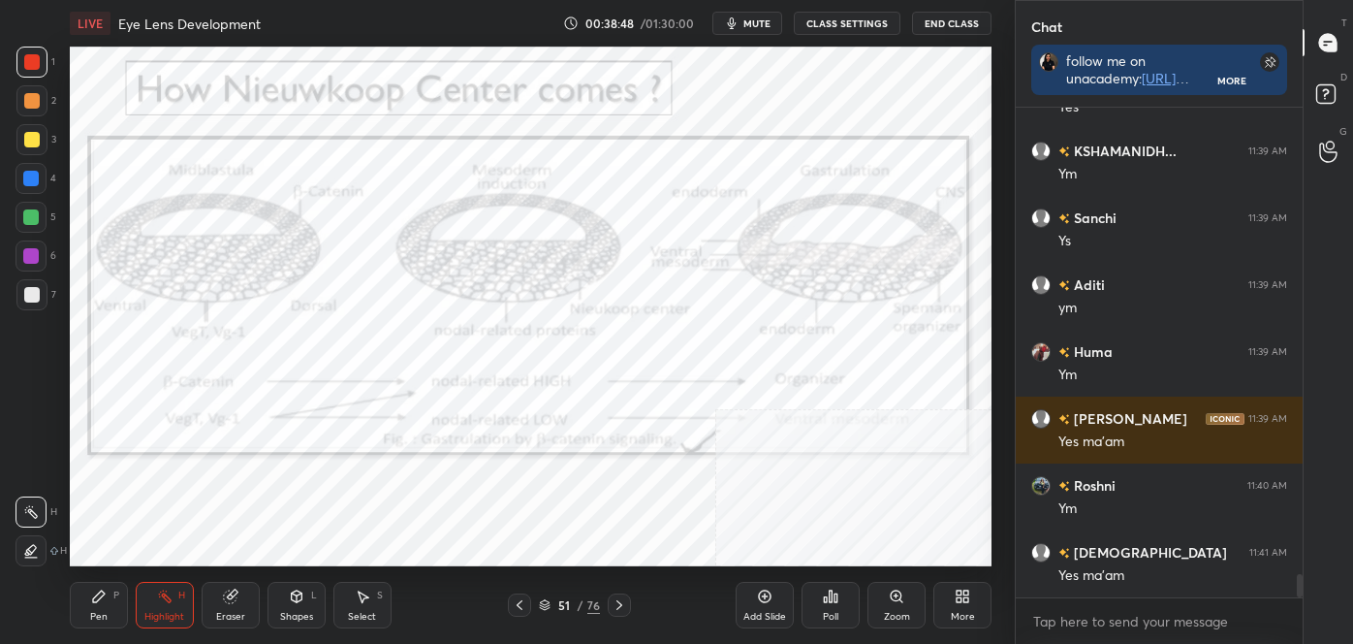
click at [620, 598] on icon at bounding box center [620, 605] width 16 height 16
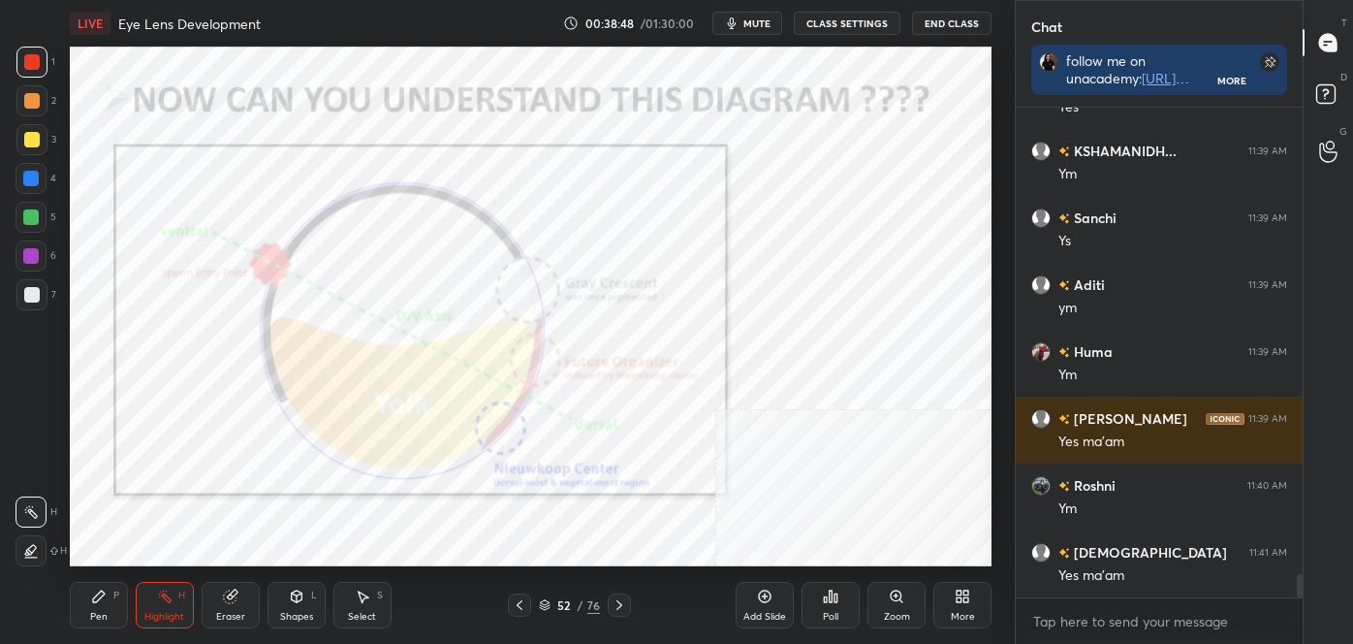
click at [622, 602] on icon at bounding box center [620, 605] width 16 height 16
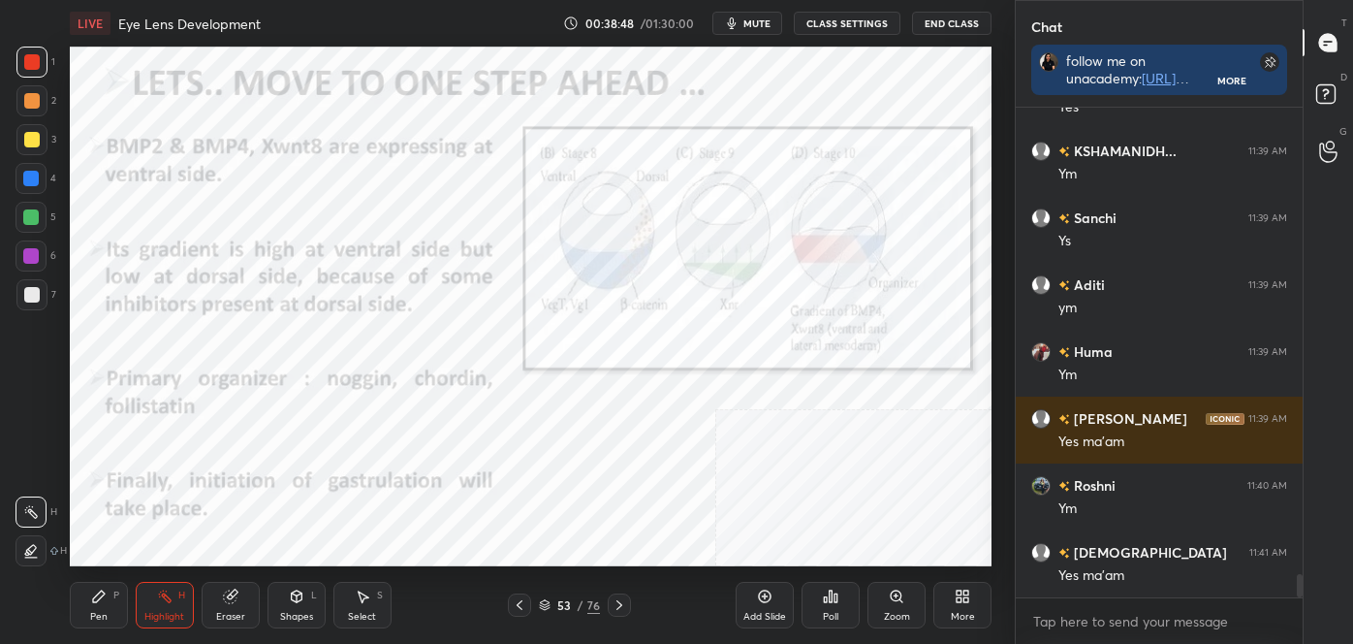
click at [622, 602] on icon at bounding box center [620, 605] width 16 height 16
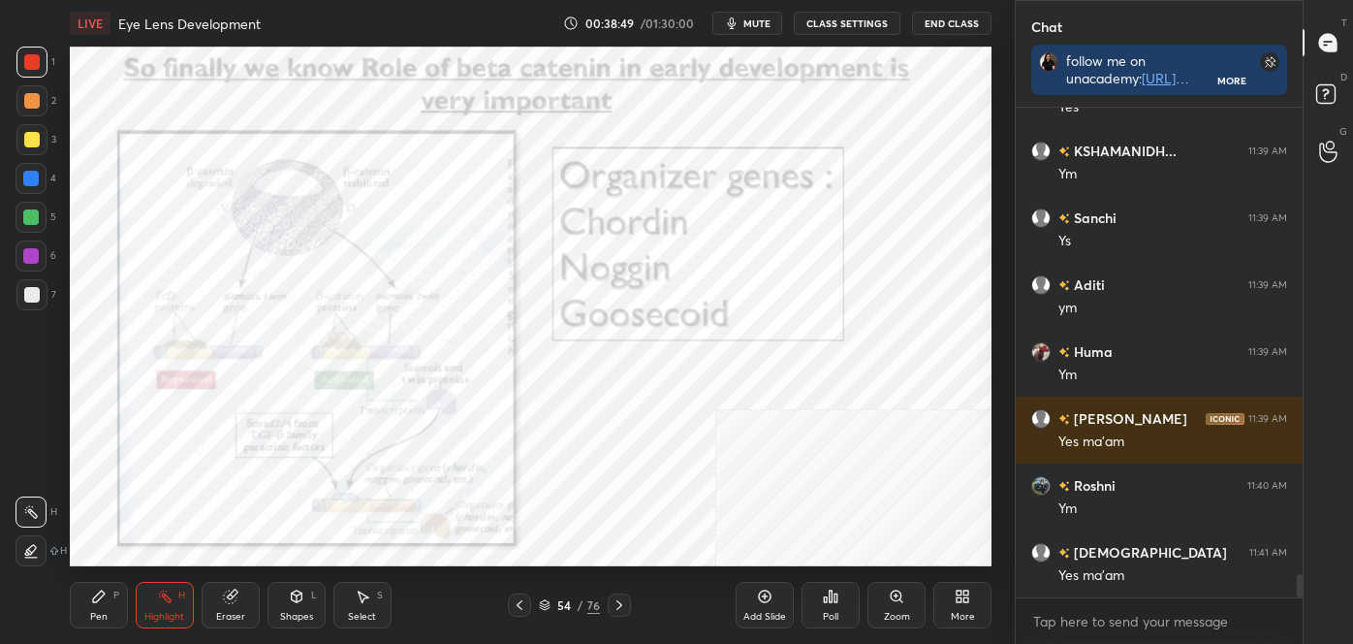
click at [622, 600] on icon at bounding box center [620, 605] width 16 height 16
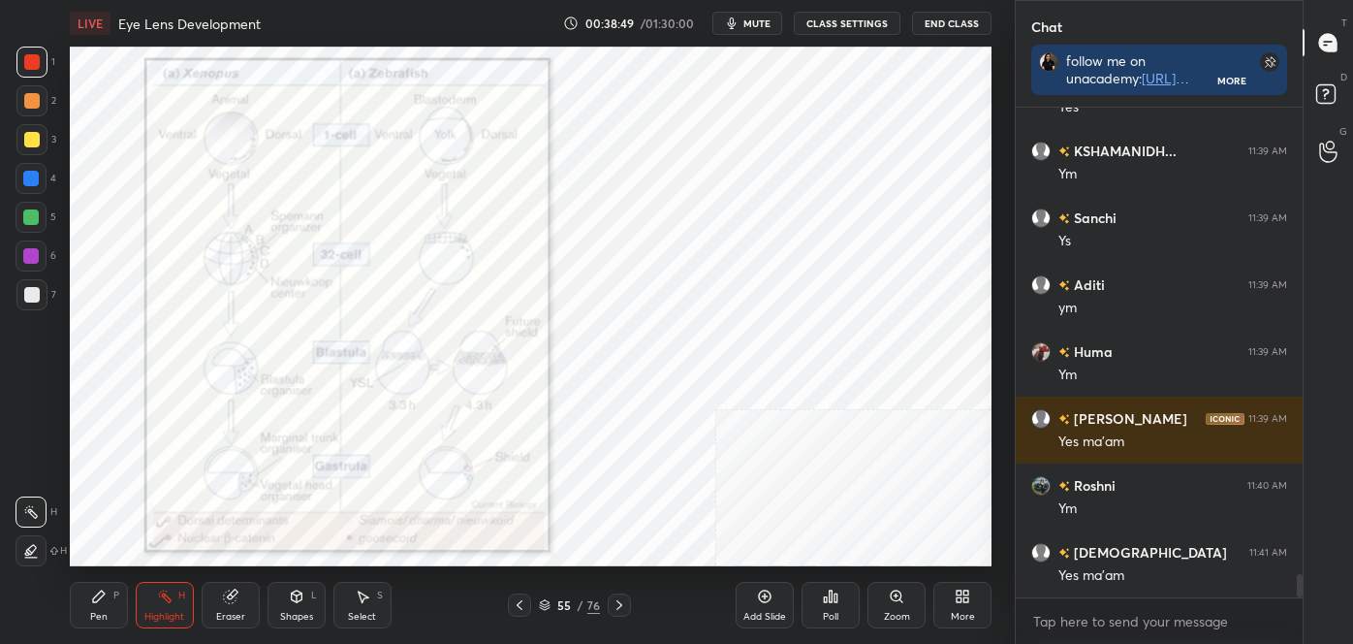
click at [624, 600] on icon at bounding box center [620, 605] width 16 height 16
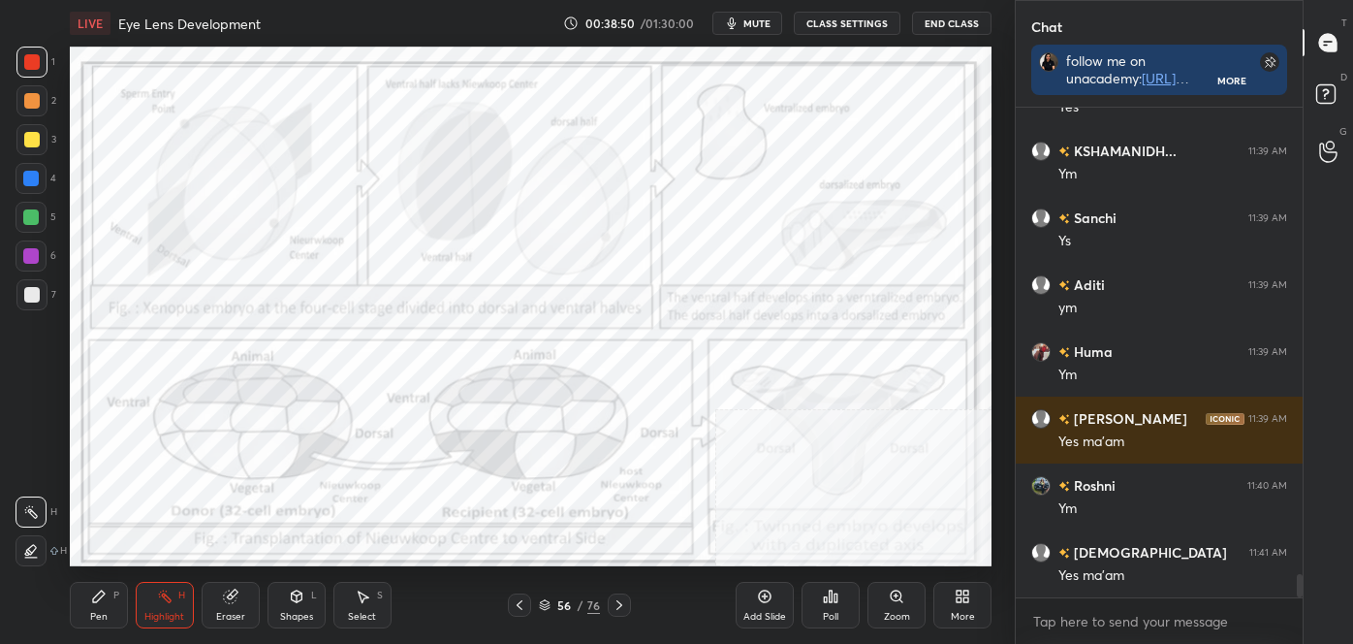
click at [621, 600] on icon at bounding box center [620, 605] width 16 height 16
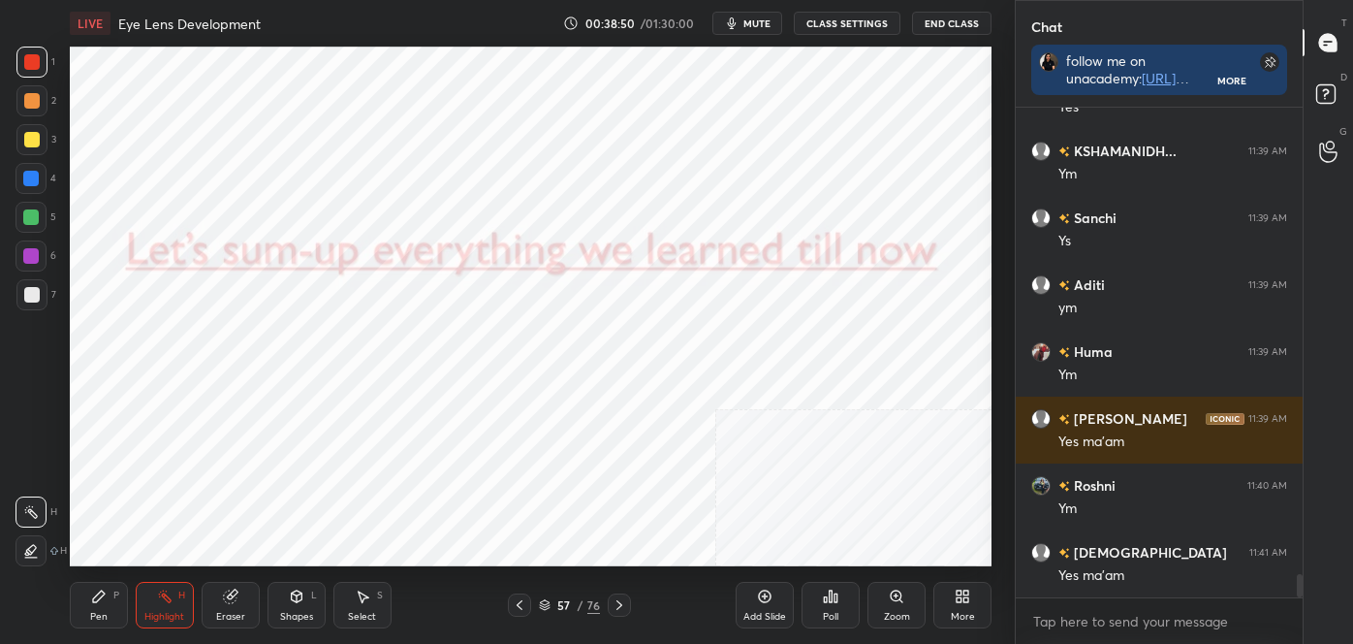
click at [620, 600] on icon at bounding box center [620, 605] width 16 height 16
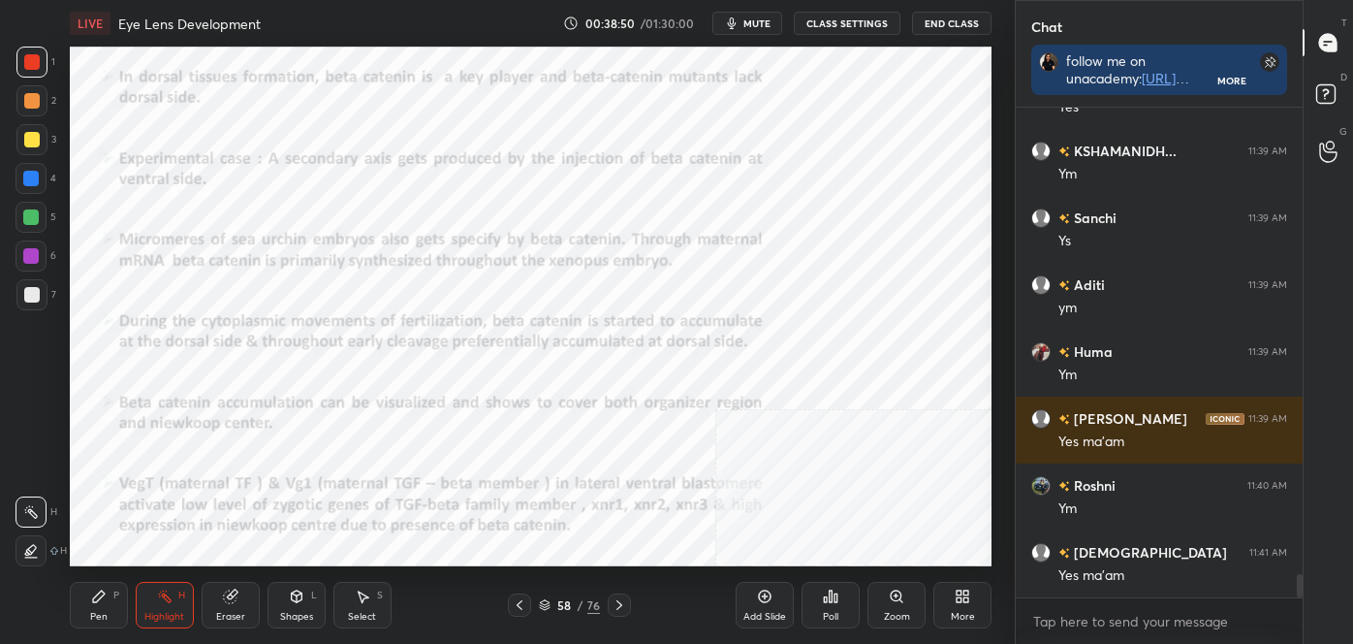
click at [619, 600] on icon at bounding box center [620, 605] width 16 height 16
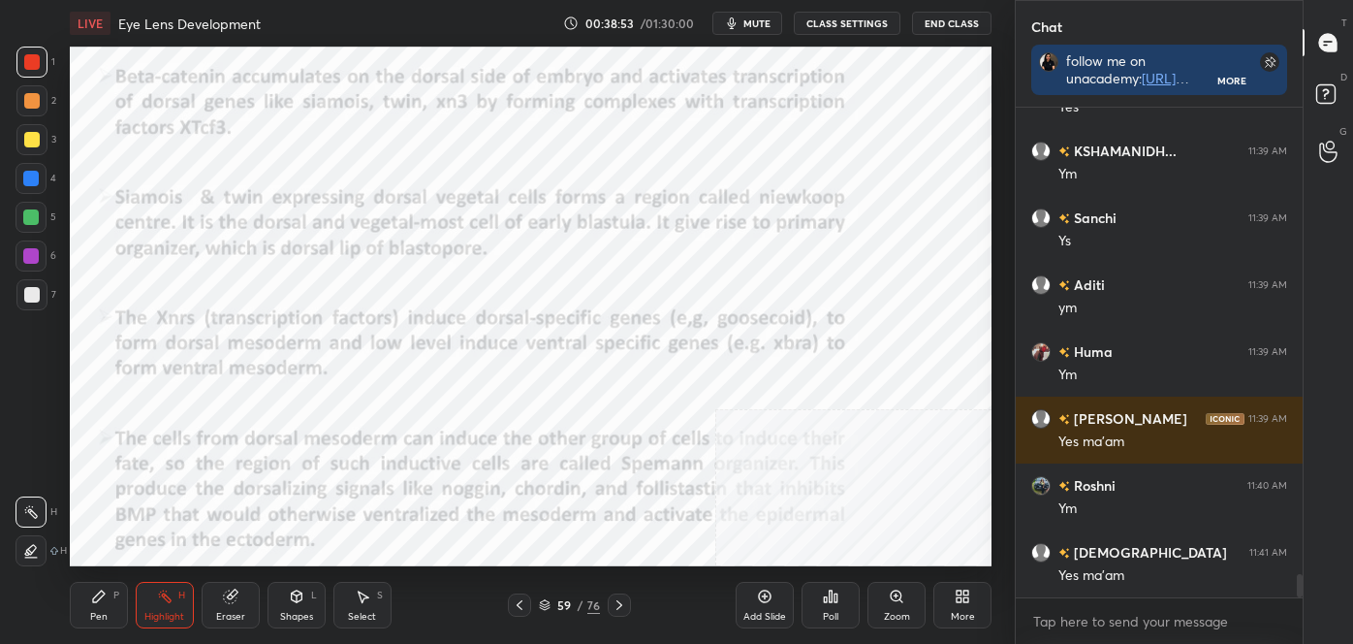
scroll to position [9864, 0]
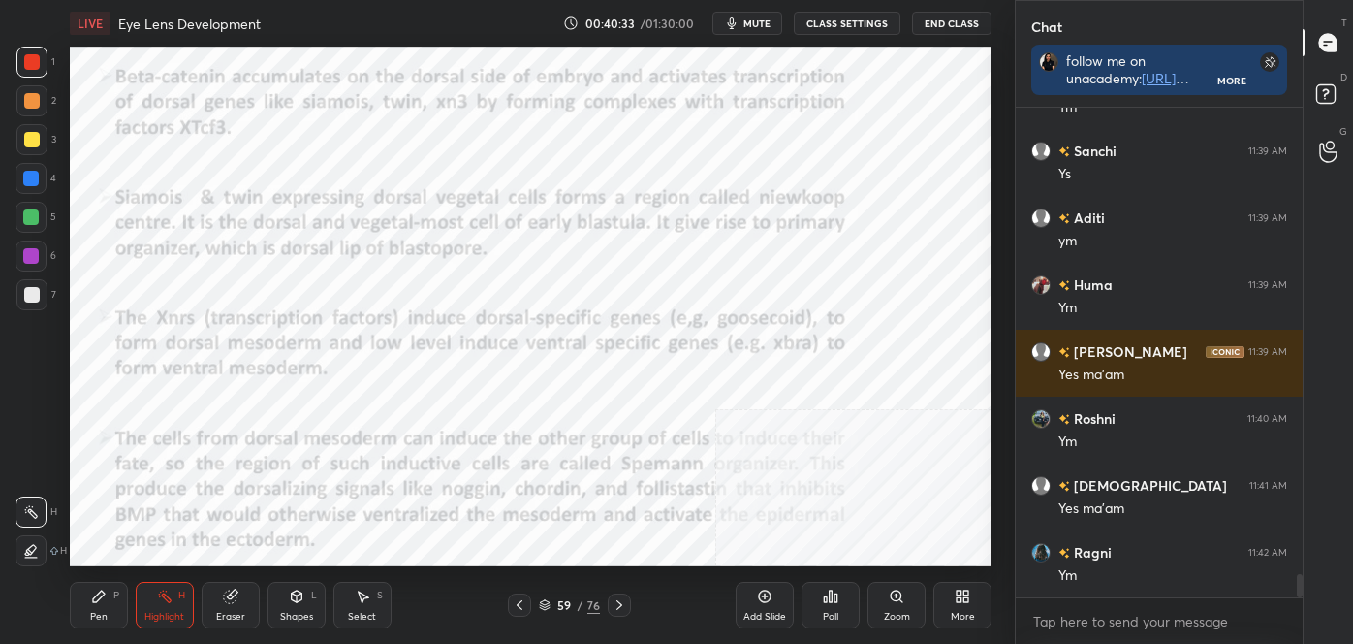
click at [620, 602] on icon at bounding box center [620, 605] width 16 height 16
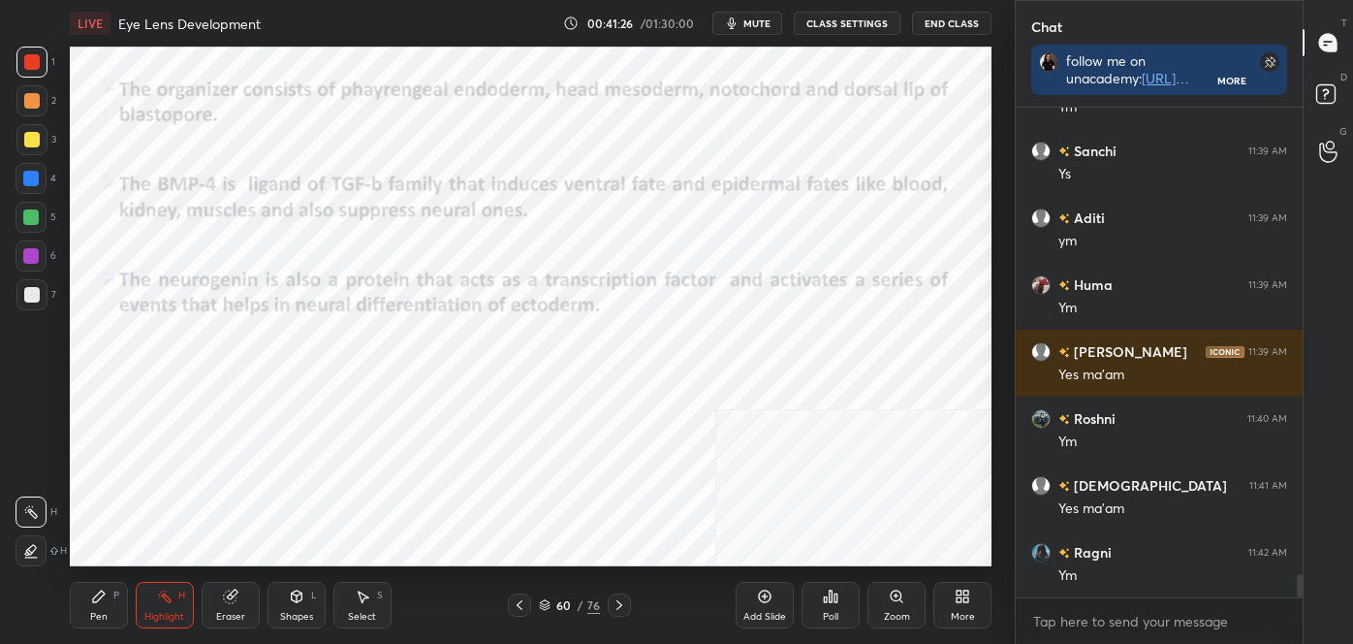
click at [108, 605] on div "Pen P" at bounding box center [99, 605] width 58 height 47
click at [41, 546] on div at bounding box center [31, 550] width 31 height 31
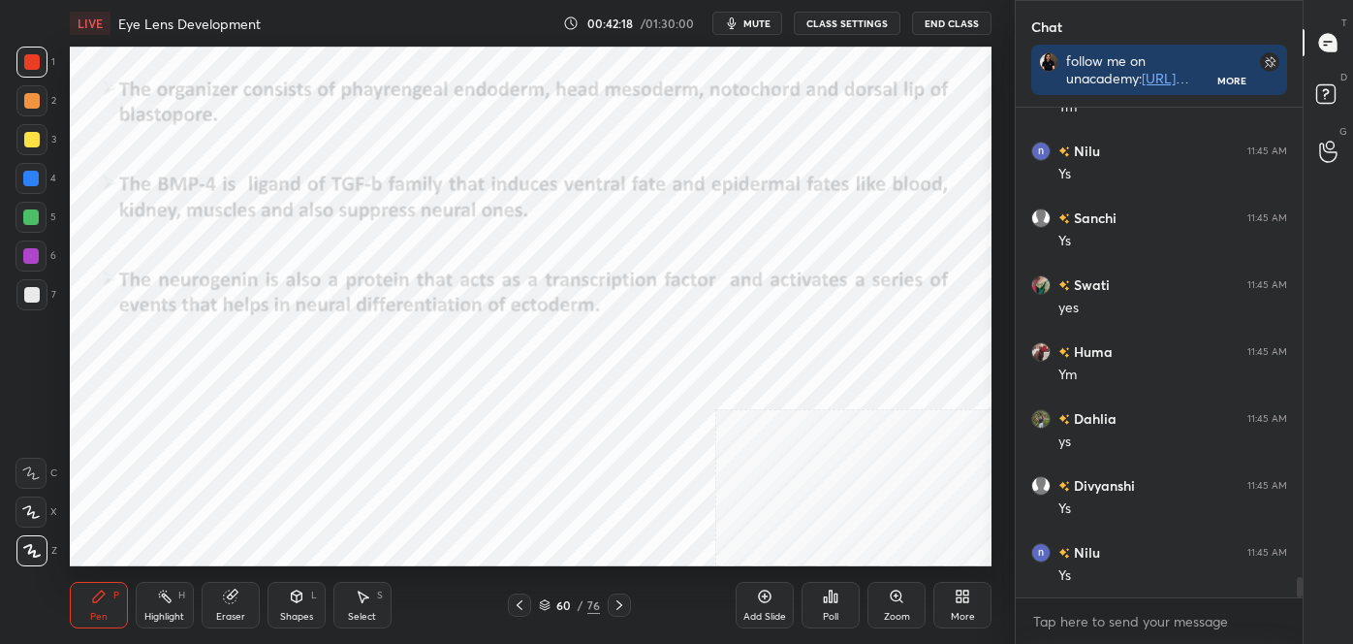
scroll to position [11403, 0]
click at [180, 606] on div "Highlight H" at bounding box center [165, 605] width 58 height 47
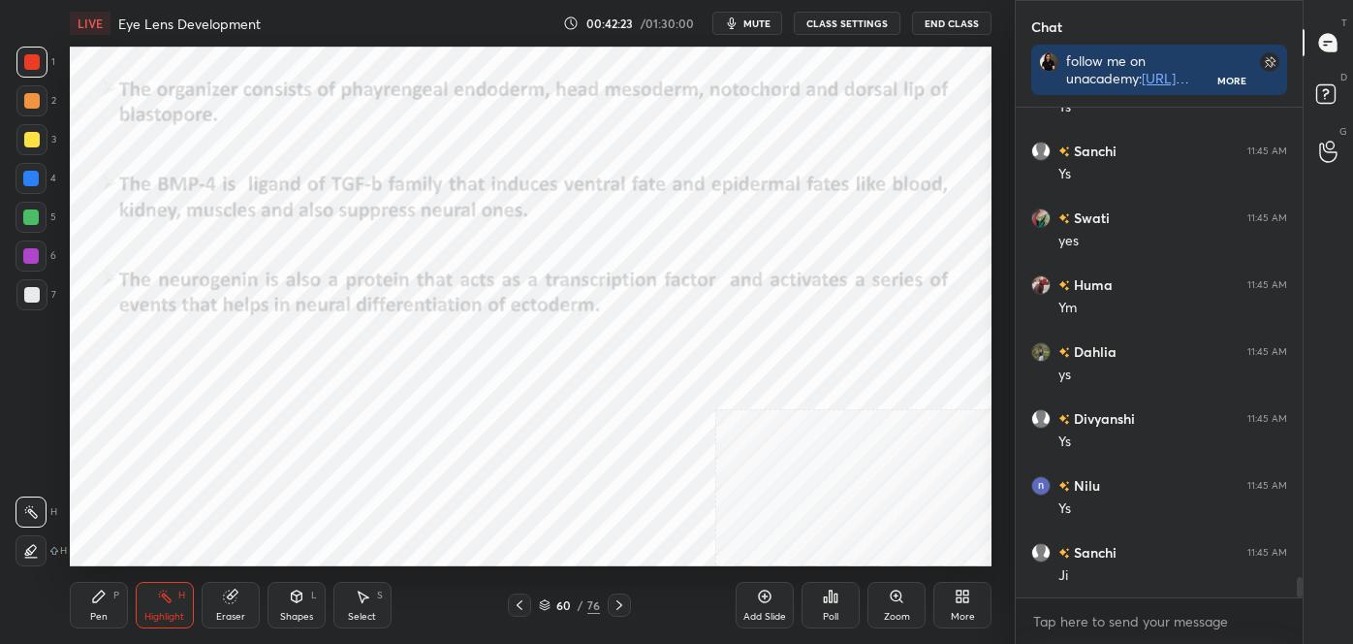
click at [24, 555] on icon at bounding box center [31, 551] width 16 height 16
click at [86, 608] on div "Pen P" at bounding box center [99, 605] width 58 height 47
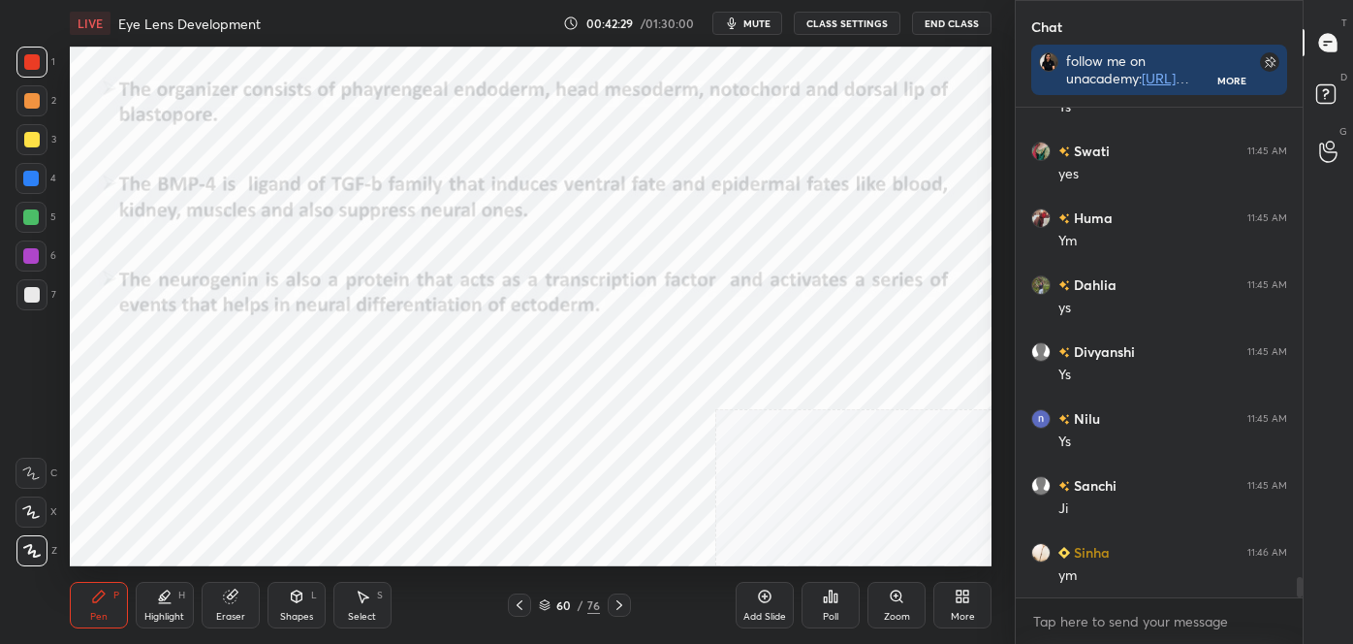
click at [34, 551] on icon at bounding box center [32, 551] width 16 height 12
click at [27, 189] on div at bounding box center [31, 178] width 31 height 31
click at [31, 62] on div at bounding box center [32, 62] width 16 height 16
click at [28, 216] on div at bounding box center [31, 217] width 16 height 16
click at [179, 601] on div "Highlight H" at bounding box center [165, 605] width 58 height 47
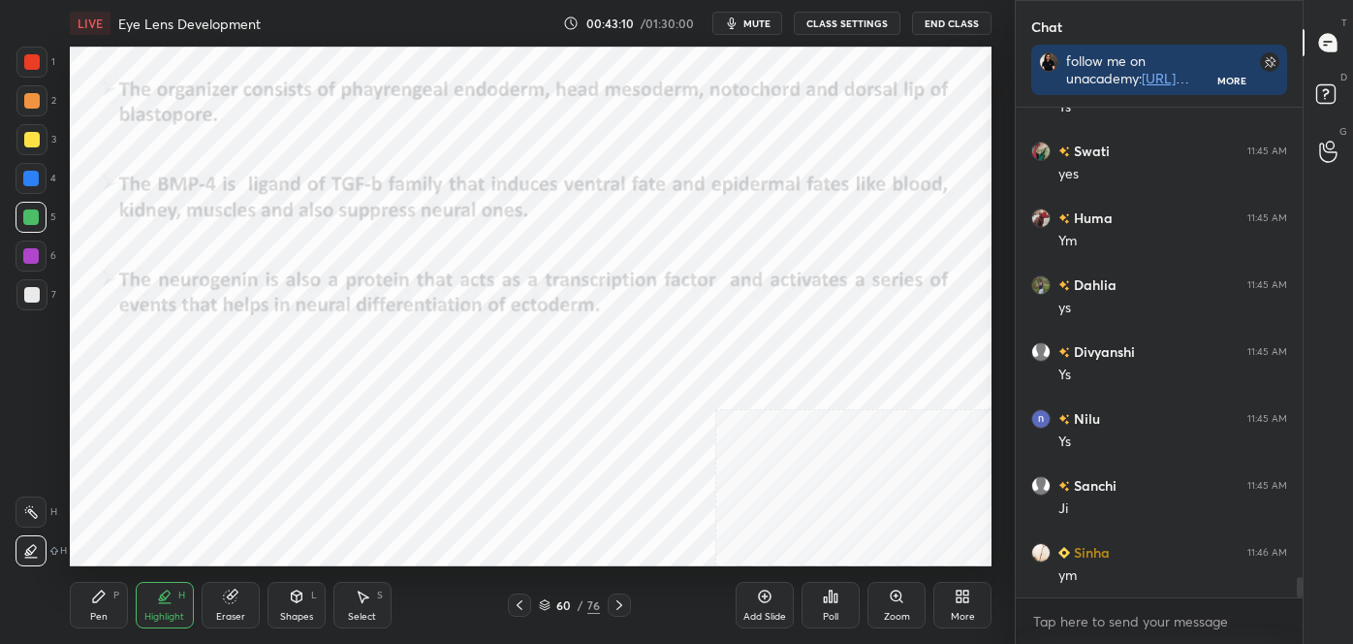
click at [42, 512] on div at bounding box center [31, 511] width 31 height 31
click at [111, 617] on div "Pen P" at bounding box center [99, 605] width 58 height 47
click at [46, 550] on div at bounding box center [31, 550] width 31 height 31
click at [29, 61] on div at bounding box center [32, 62] width 16 height 16
click at [28, 262] on div at bounding box center [31, 256] width 16 height 16
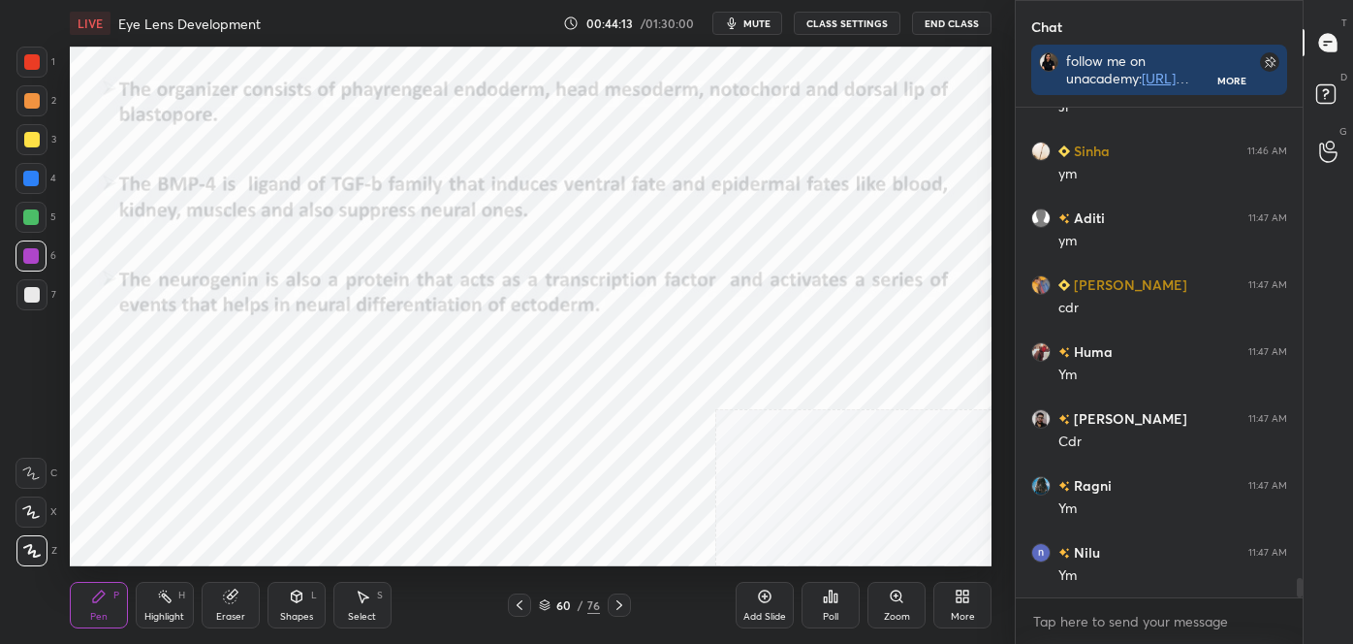
scroll to position [11938, 0]
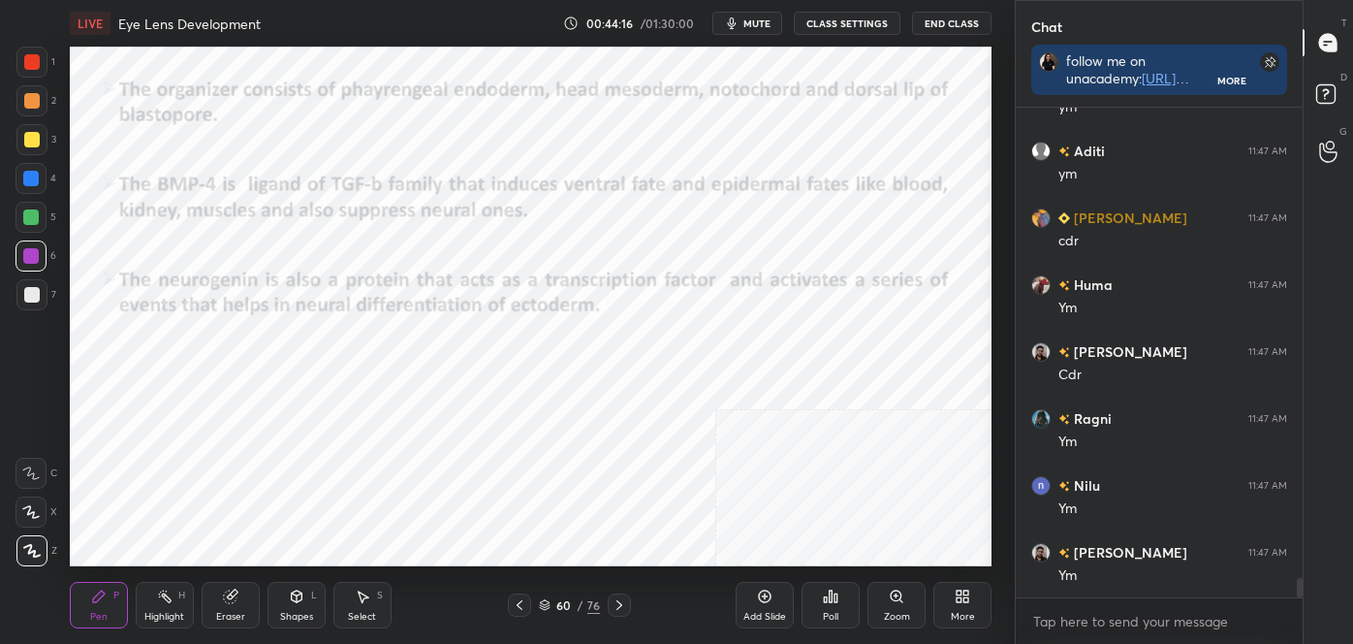
drag, startPoint x: 543, startPoint y: 599, endPoint x: 533, endPoint y: 589, distance: 13.7
click at [543, 597] on div "60 / 76" at bounding box center [569, 604] width 61 height 17
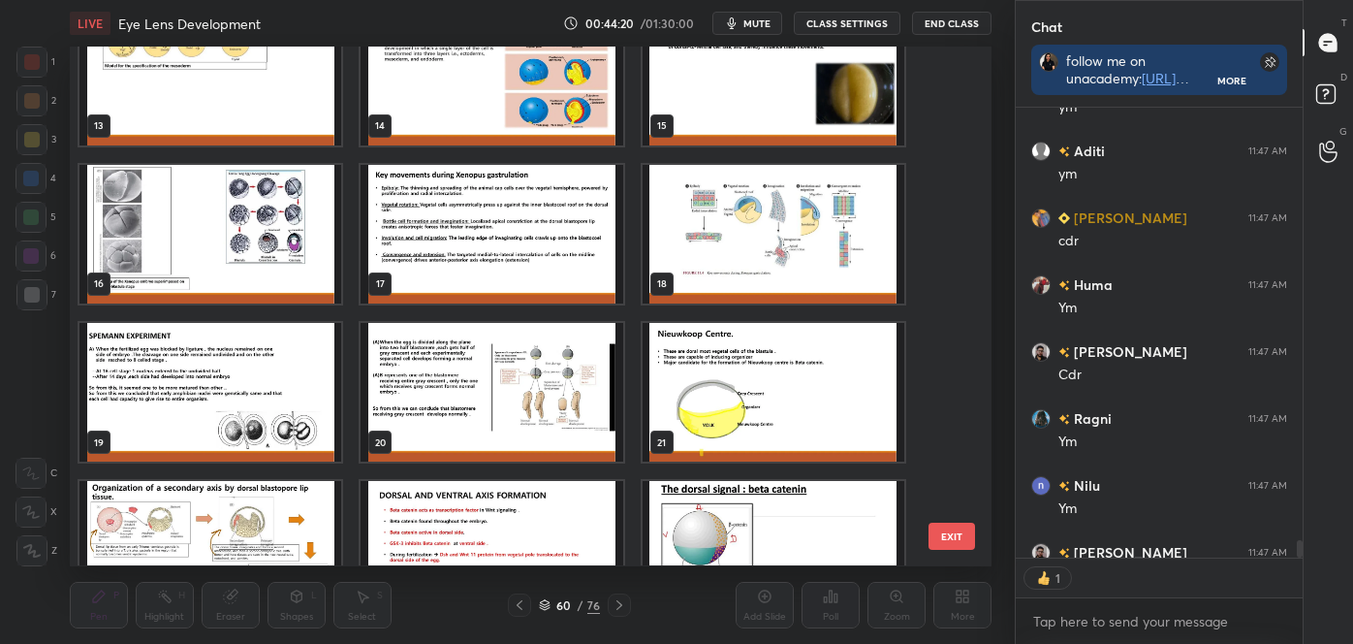
scroll to position [696, 0]
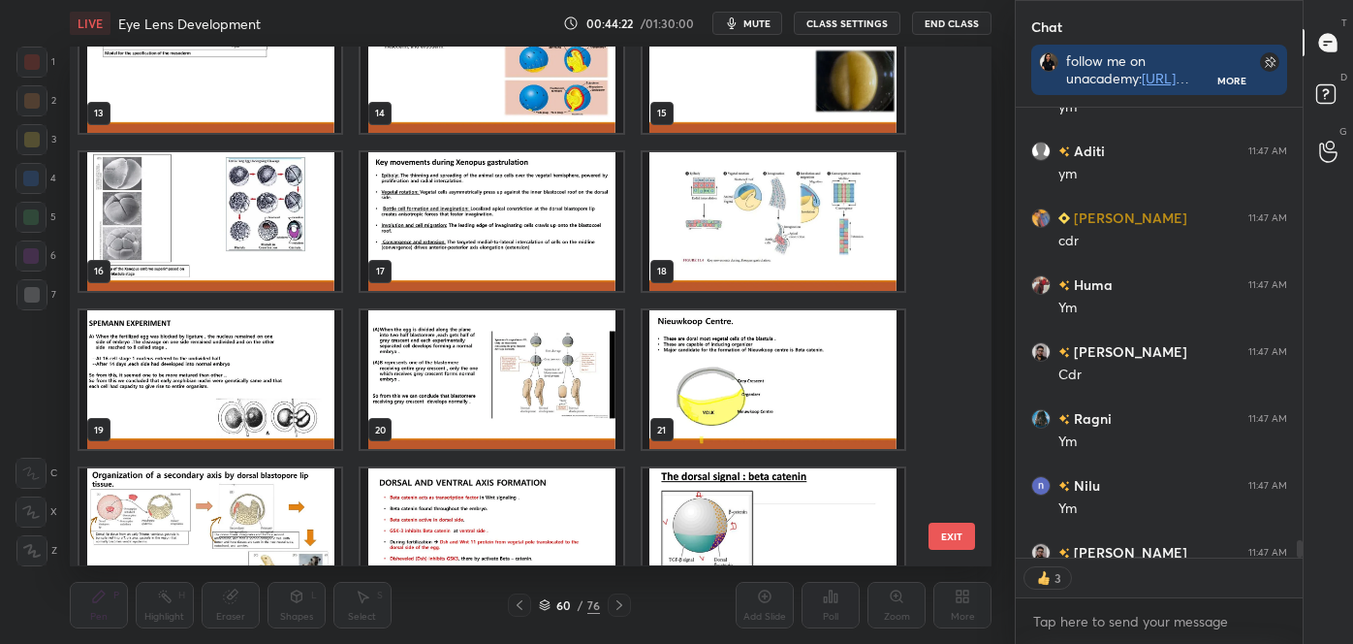
click at [680, 510] on img "grid" at bounding box center [774, 538] width 262 height 139
click at [682, 510] on div "13 14 15 16 17 18 19 20 21 22 23 24 25 26 27" at bounding box center [514, 306] width 888 height 519
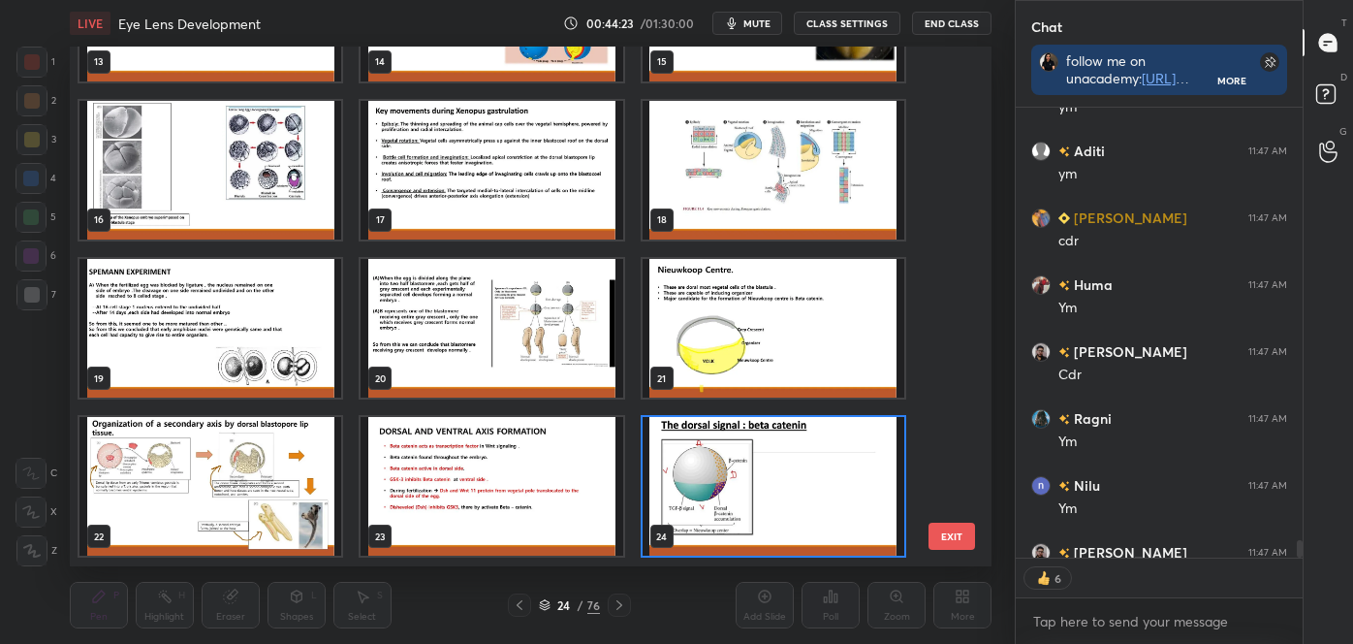
click at [703, 499] on img "grid" at bounding box center [774, 487] width 262 height 139
click at [704, 499] on img "grid" at bounding box center [774, 487] width 262 height 139
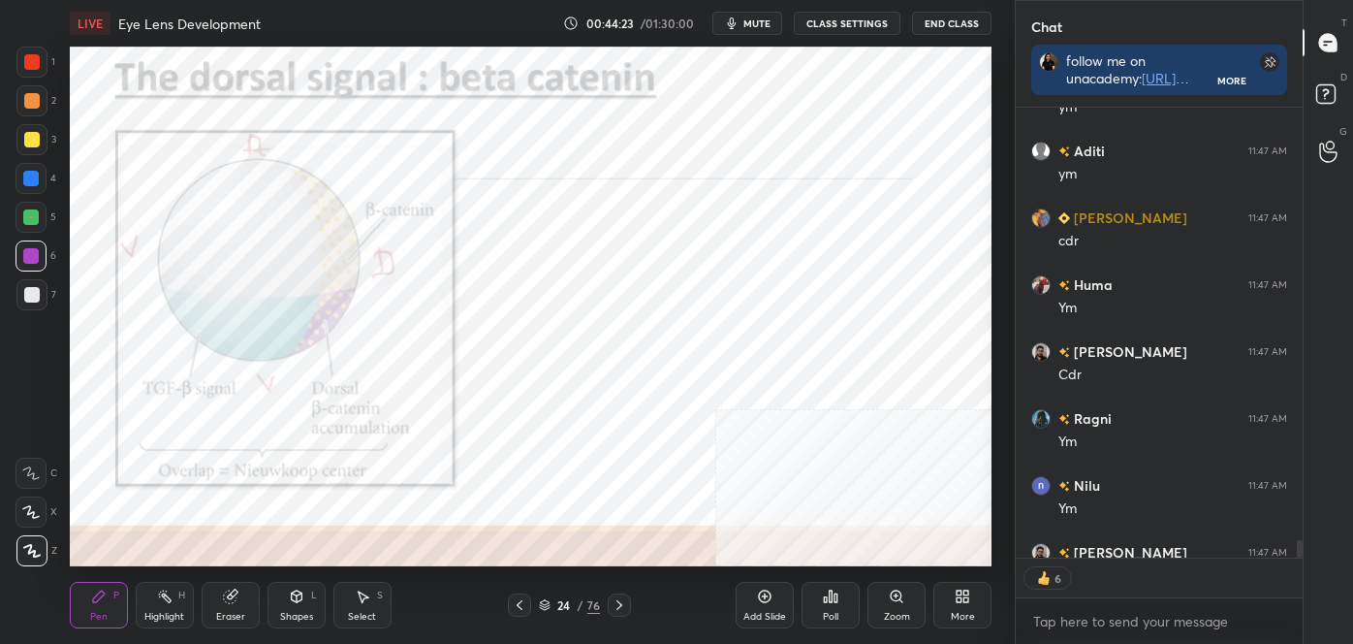
click at [708, 499] on img "grid" at bounding box center [774, 487] width 262 height 139
click at [621, 605] on icon at bounding box center [620, 605] width 16 height 16
click at [622, 603] on icon at bounding box center [620, 605] width 16 height 16
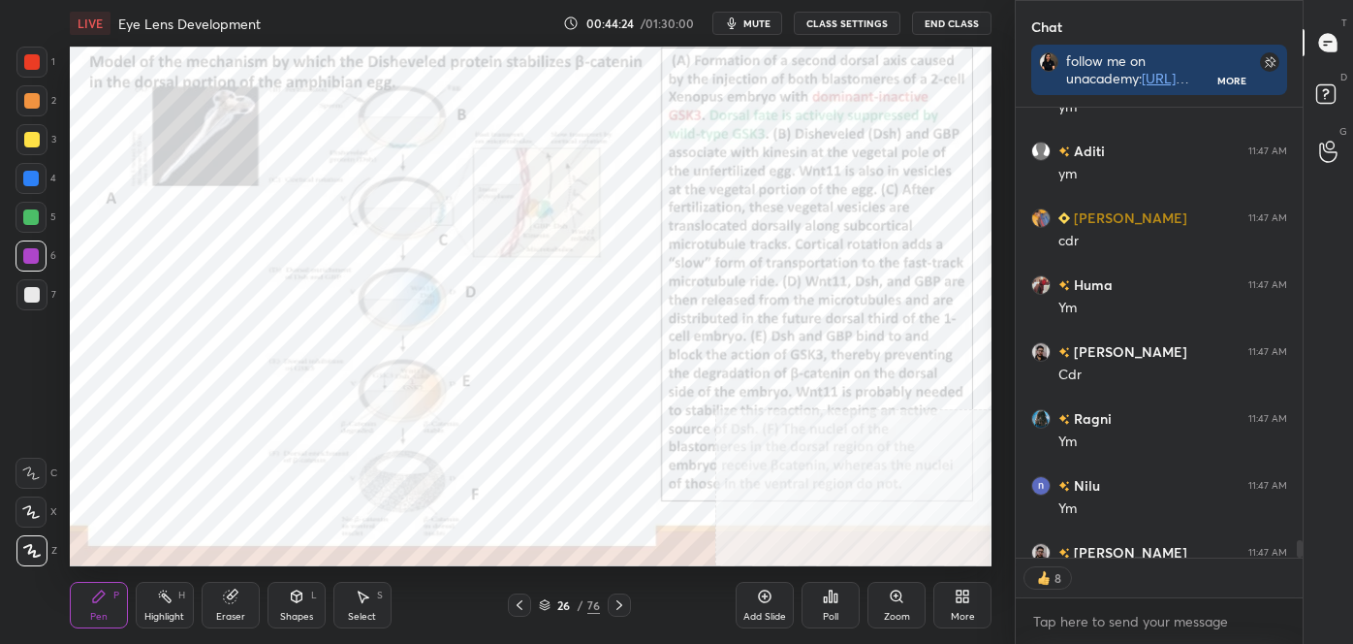
click at [622, 603] on icon at bounding box center [620, 605] width 16 height 16
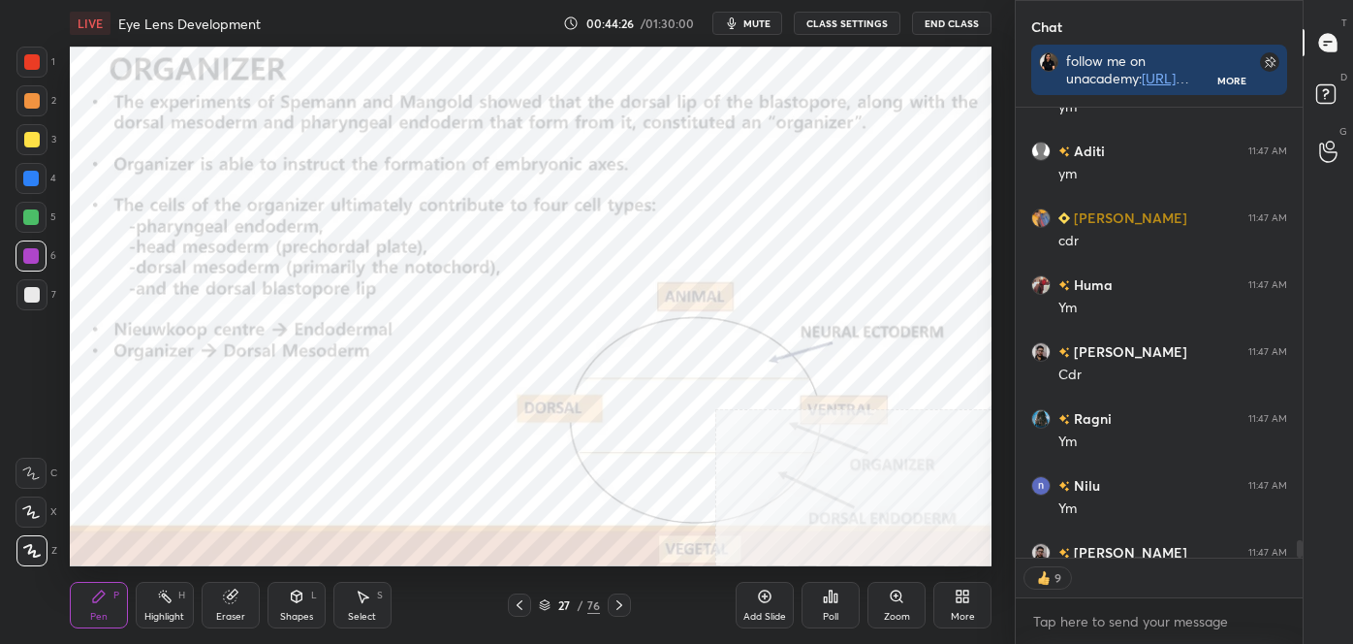
click at [514, 611] on icon at bounding box center [520, 605] width 16 height 16
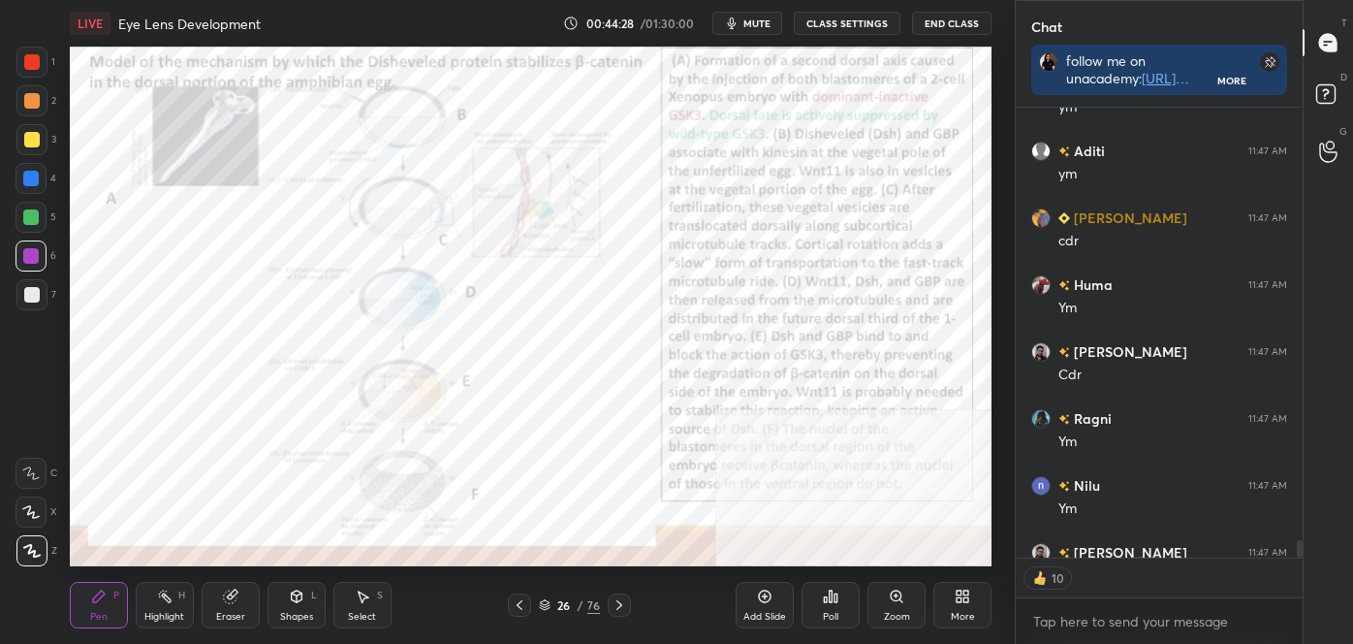
click at [621, 604] on icon at bounding box center [620, 605] width 16 height 16
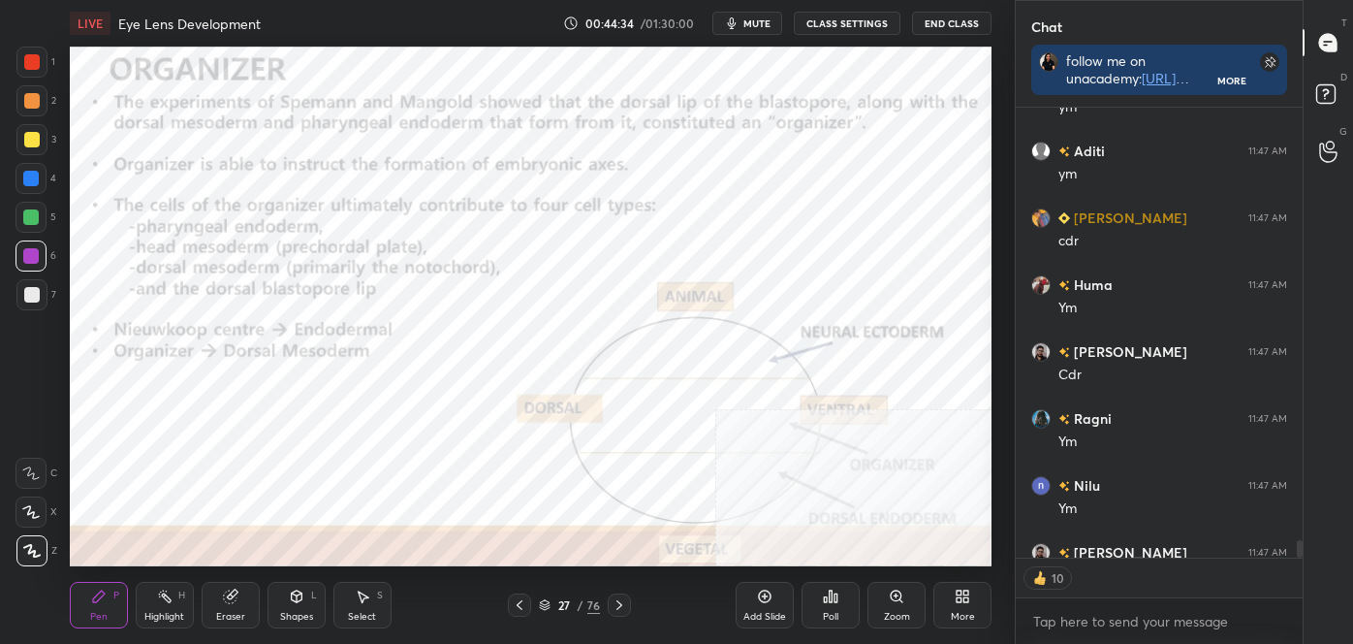
click at [963, 605] on div "More" at bounding box center [963, 605] width 58 height 47
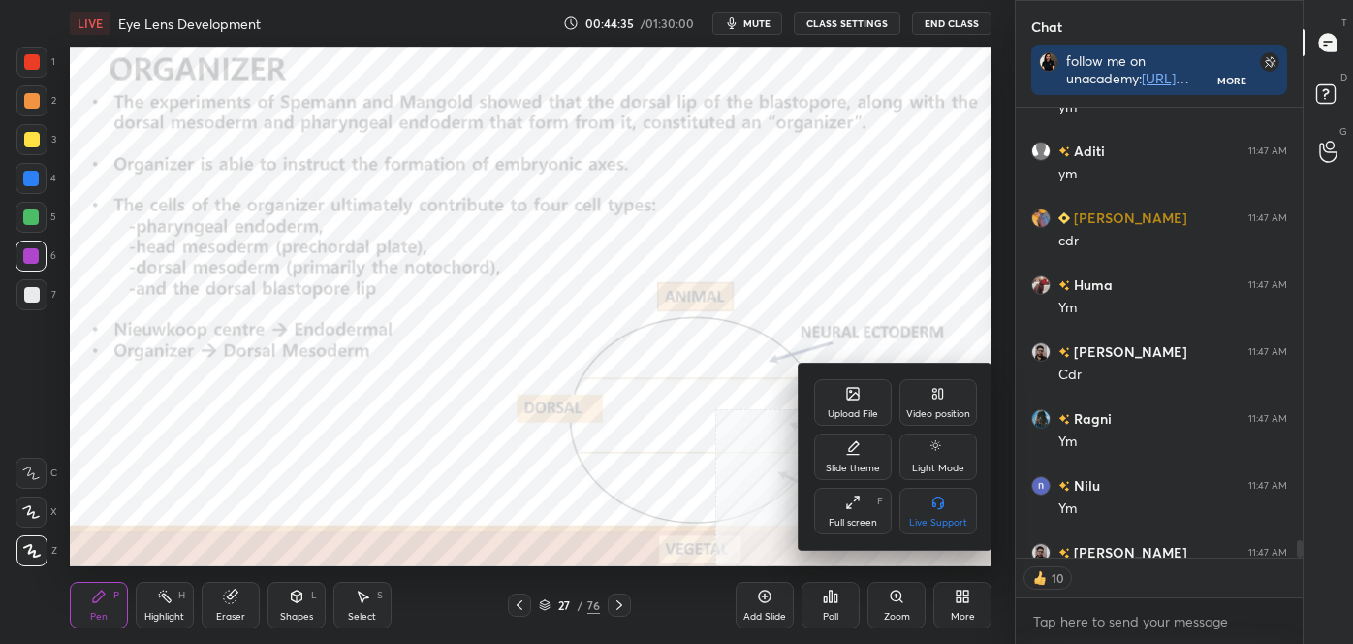
click at [940, 398] on icon at bounding box center [941, 394] width 4 height 10
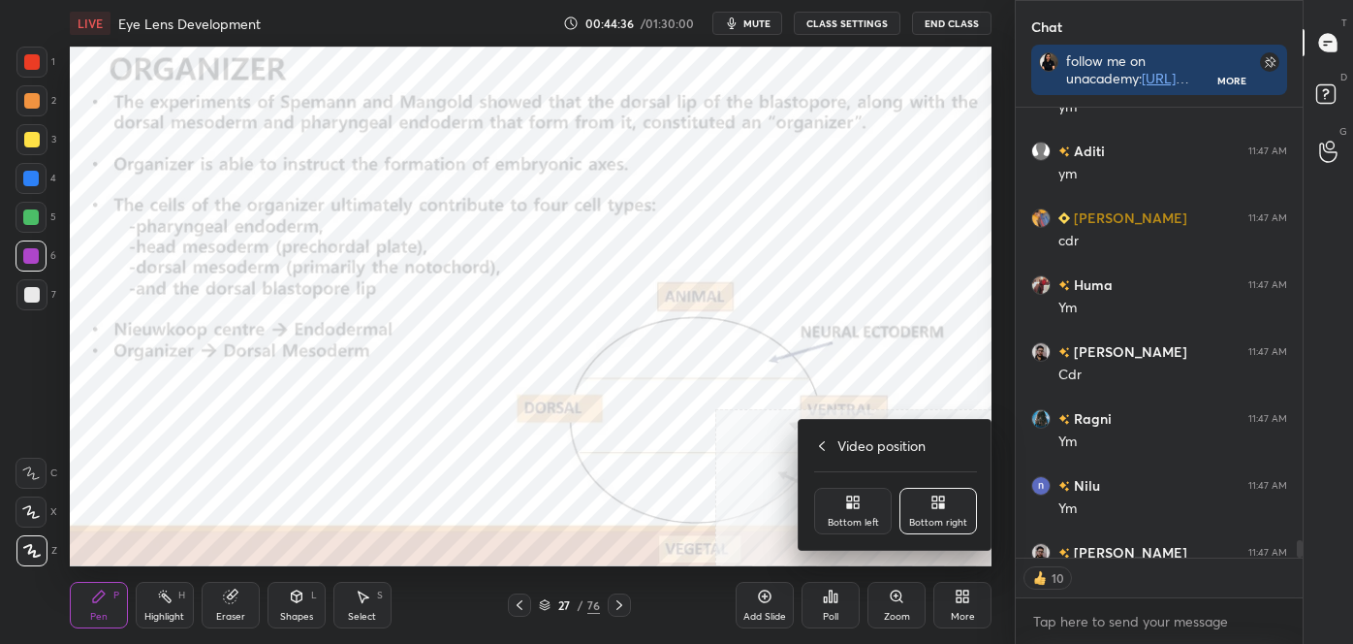
click at [867, 515] on div "Bottom left" at bounding box center [853, 511] width 78 height 47
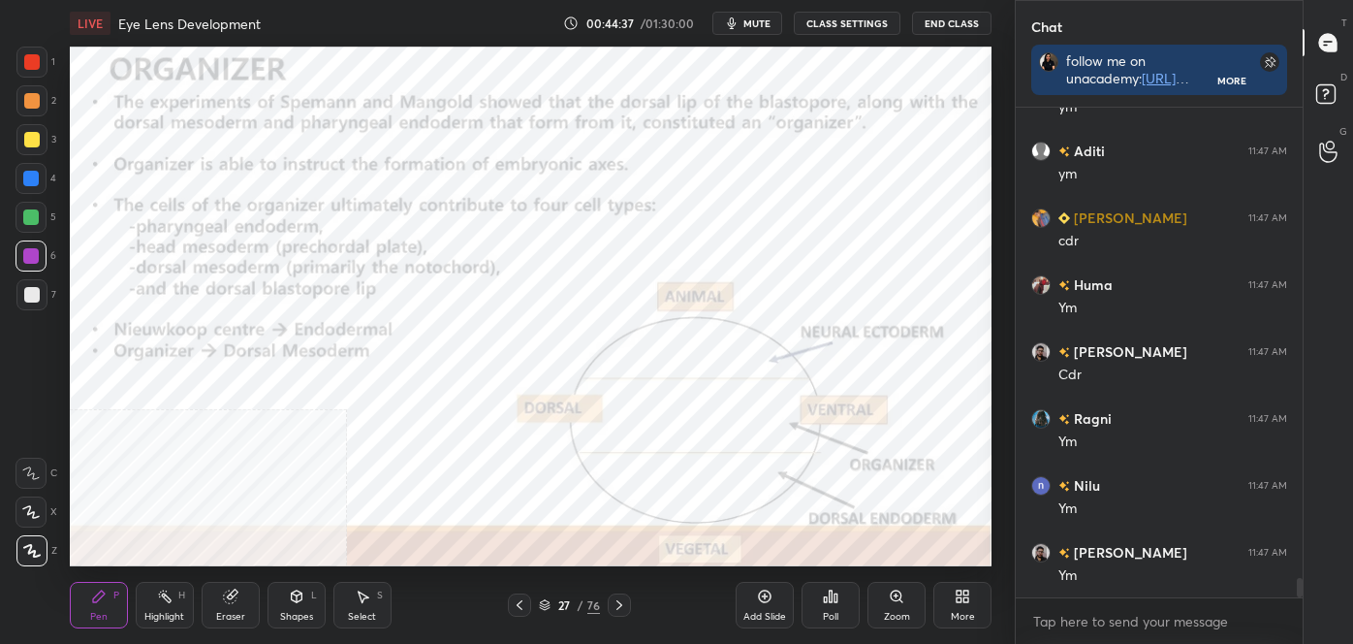
scroll to position [484, 281]
drag, startPoint x: 171, startPoint y: 603, endPoint x: 162, endPoint y: 597, distance: 10.5
click at [171, 604] on div "Highlight H" at bounding box center [165, 605] width 58 height 47
click at [36, 553] on icon at bounding box center [31, 551] width 16 height 16
click at [32, 506] on circle at bounding box center [32, 506] width 2 height 2
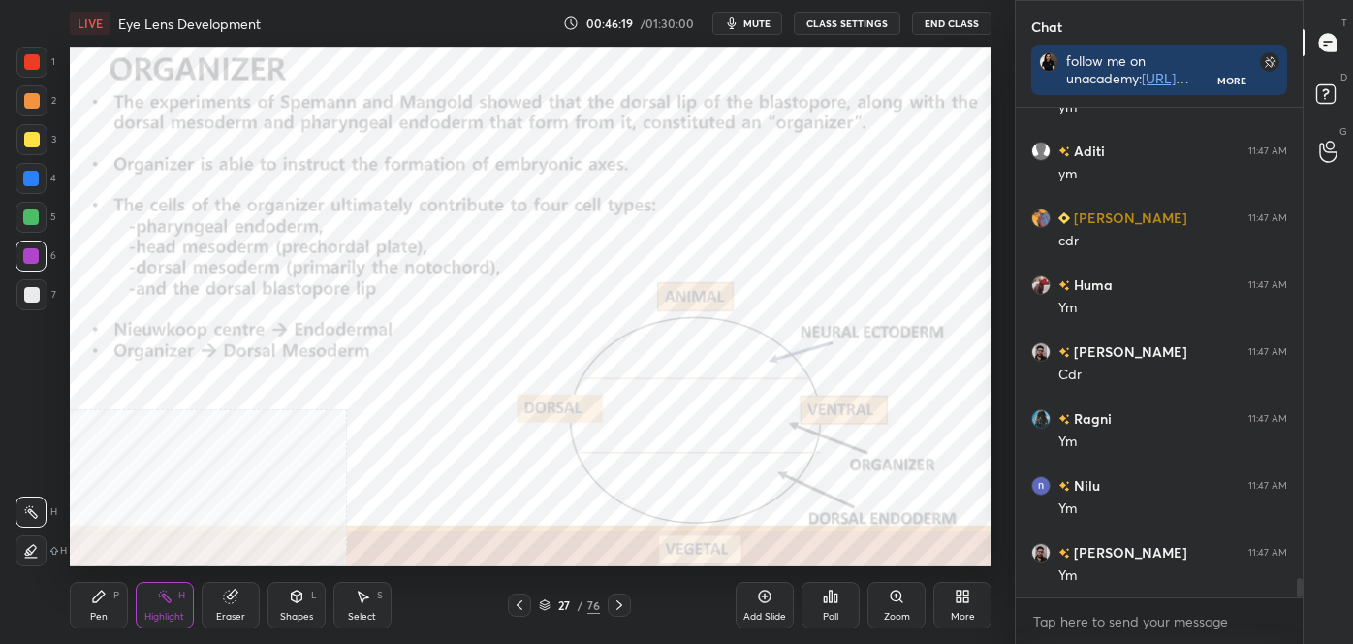
click at [29, 511] on icon at bounding box center [31, 512] width 16 height 16
click at [25, 219] on div at bounding box center [31, 217] width 16 height 16
click at [28, 551] on icon at bounding box center [31, 551] width 16 height 16
drag, startPoint x: 76, startPoint y: 602, endPoint x: 73, endPoint y: 613, distance: 11.1
click at [77, 602] on div "Pen P" at bounding box center [99, 605] width 58 height 47
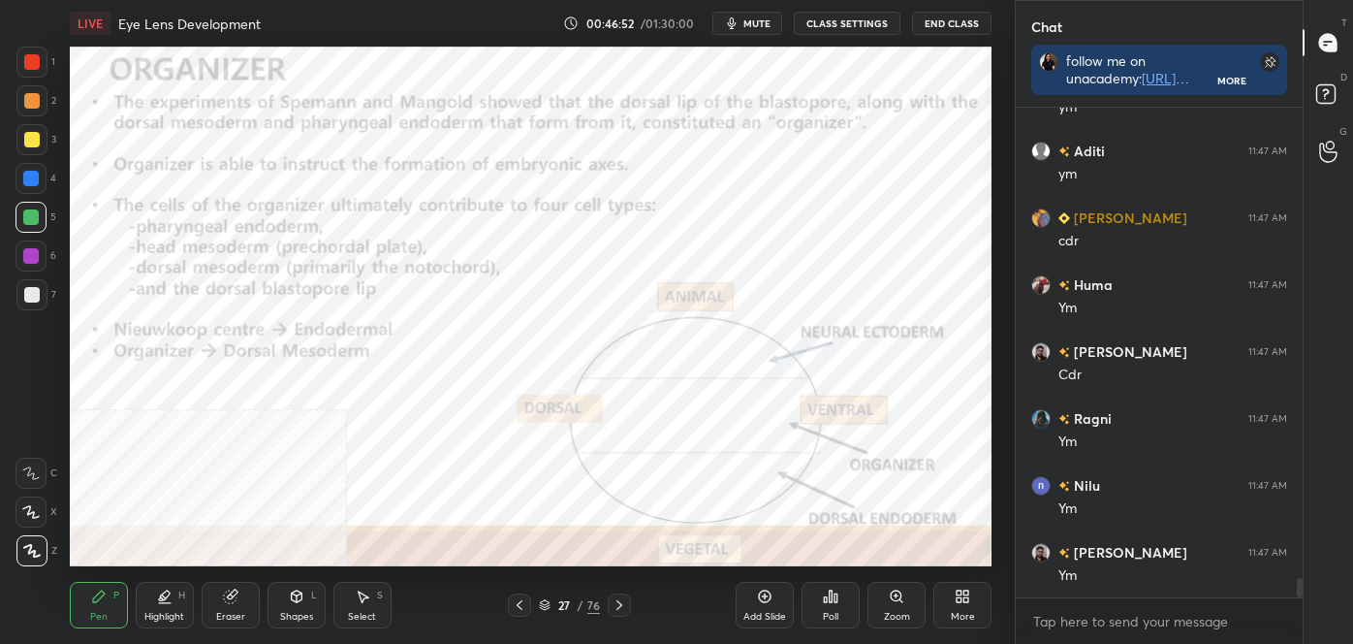
click at [30, 553] on icon at bounding box center [32, 551] width 16 height 12
click at [139, 619] on div "Highlight H" at bounding box center [165, 605] width 58 height 47
click at [30, 511] on icon at bounding box center [31, 511] width 2 height 2
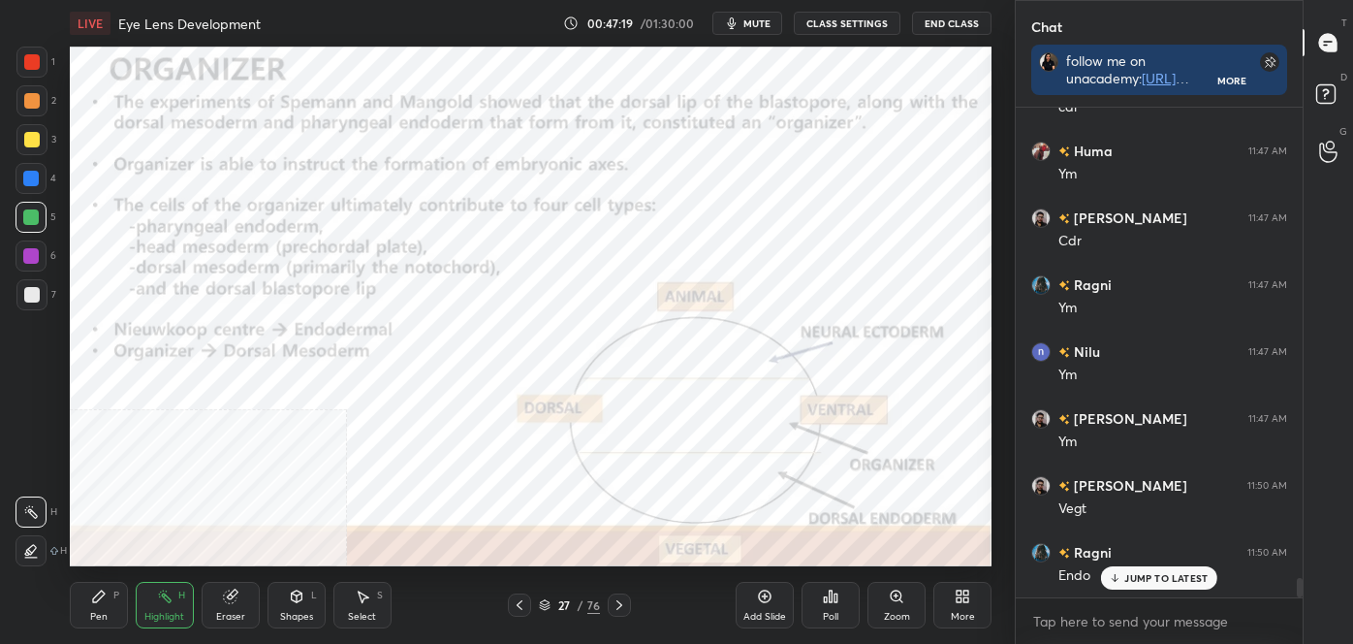
scroll to position [12138, 0]
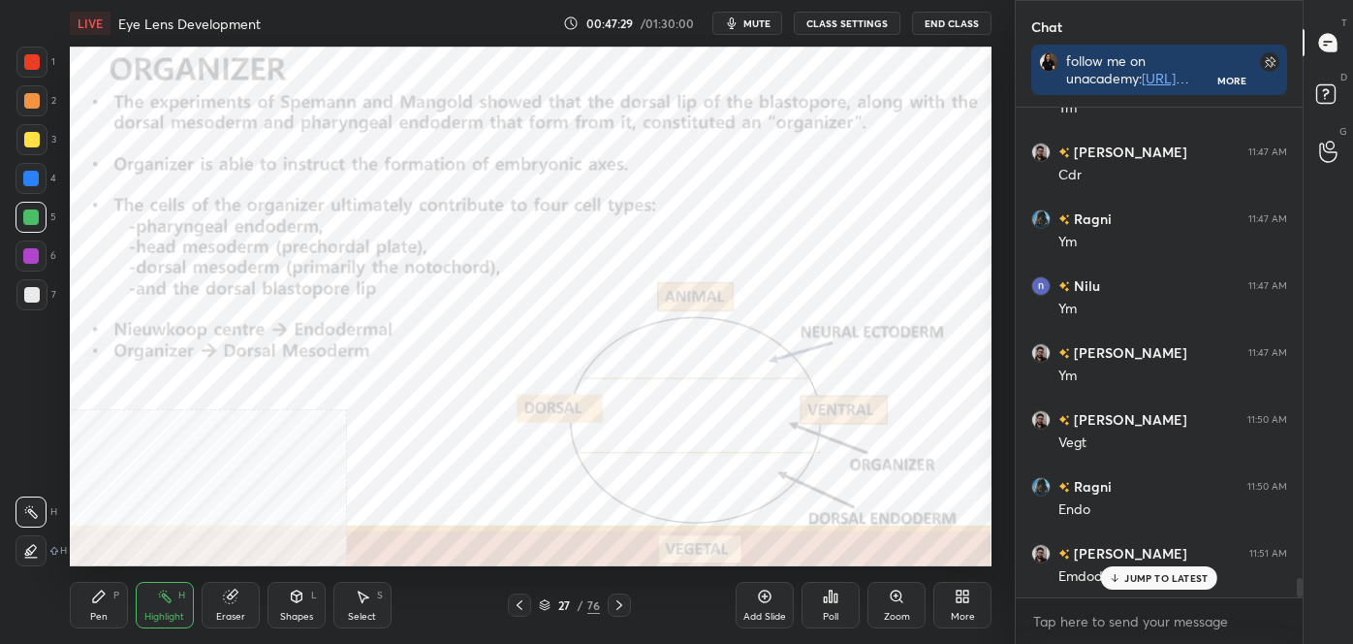
drag, startPoint x: 93, startPoint y: 612, endPoint x: 51, endPoint y: 587, distance: 48.2
click at [93, 612] on div "Pen" at bounding box center [98, 617] width 17 height 10
click at [34, 549] on icon at bounding box center [32, 551] width 16 height 12
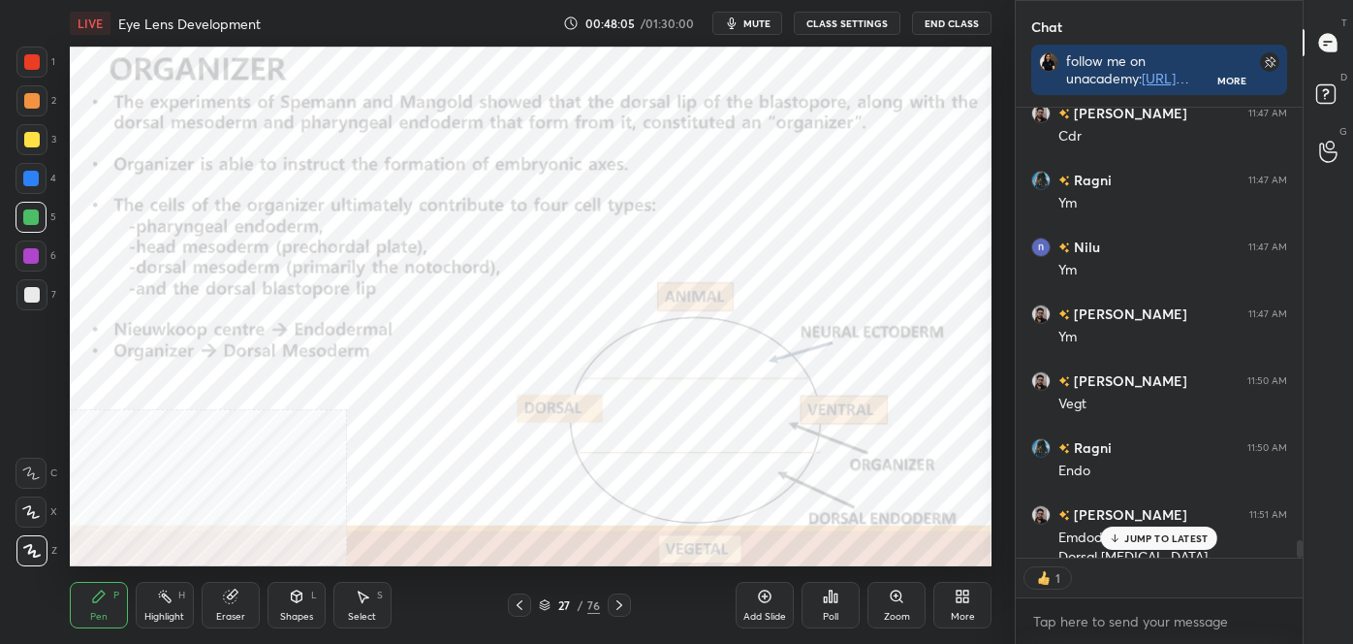
scroll to position [444, 281]
click at [618, 604] on icon at bounding box center [620, 605] width 16 height 16
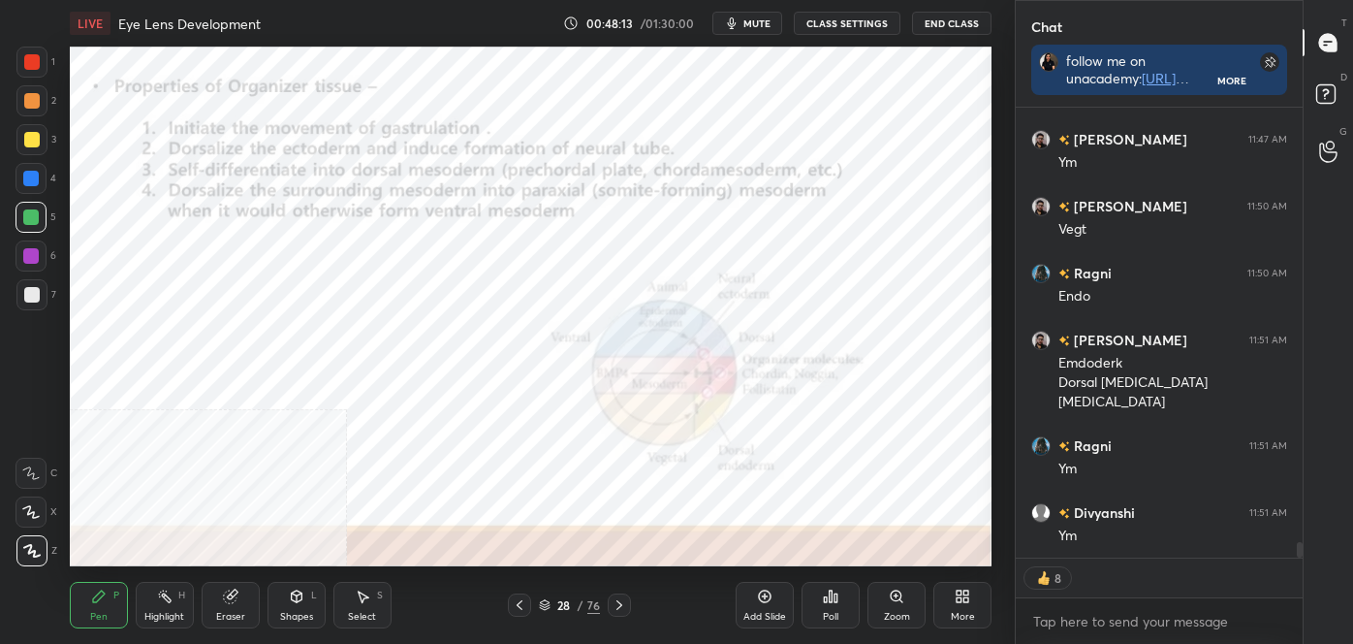
scroll to position [12417, 0]
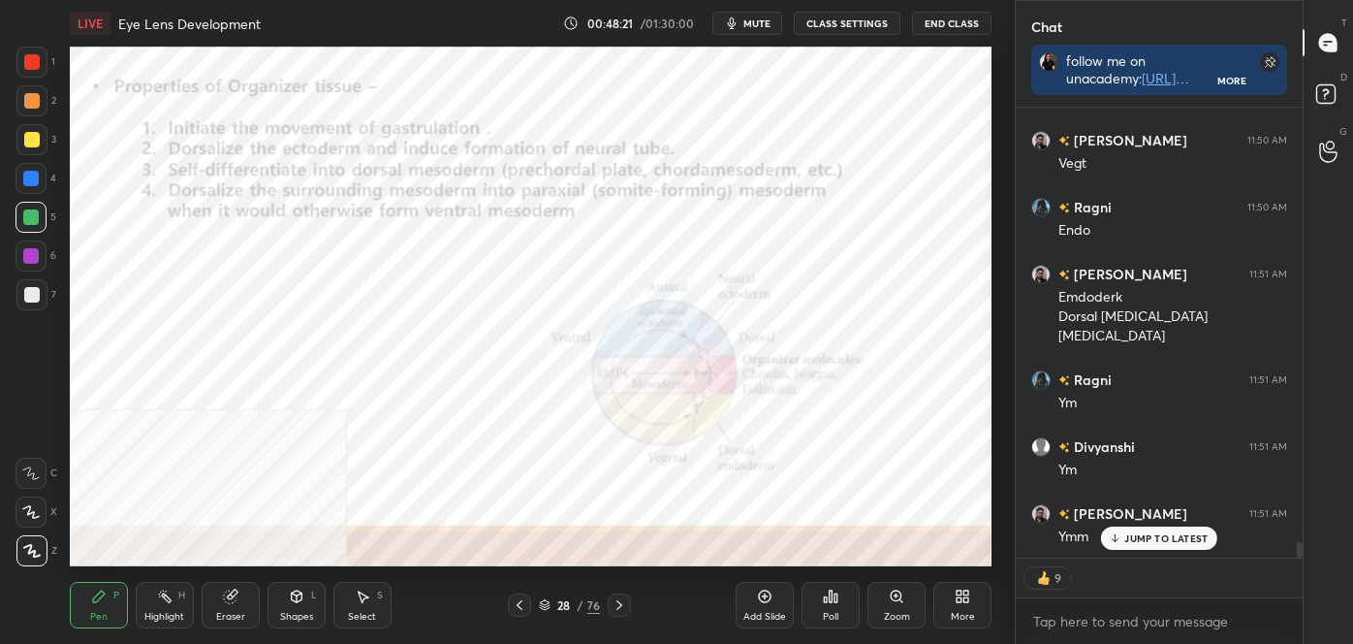
click at [903, 612] on div "Zoom" at bounding box center [897, 617] width 26 height 10
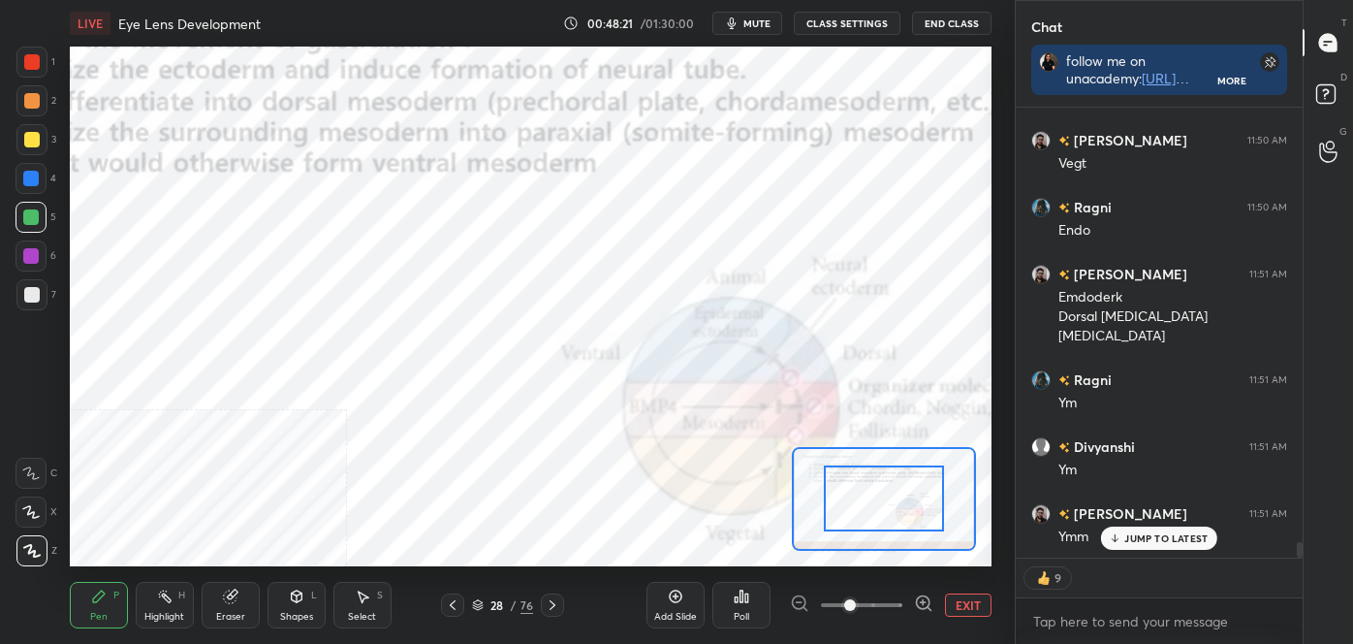
click at [902, 611] on span at bounding box center [861, 604] width 81 height 29
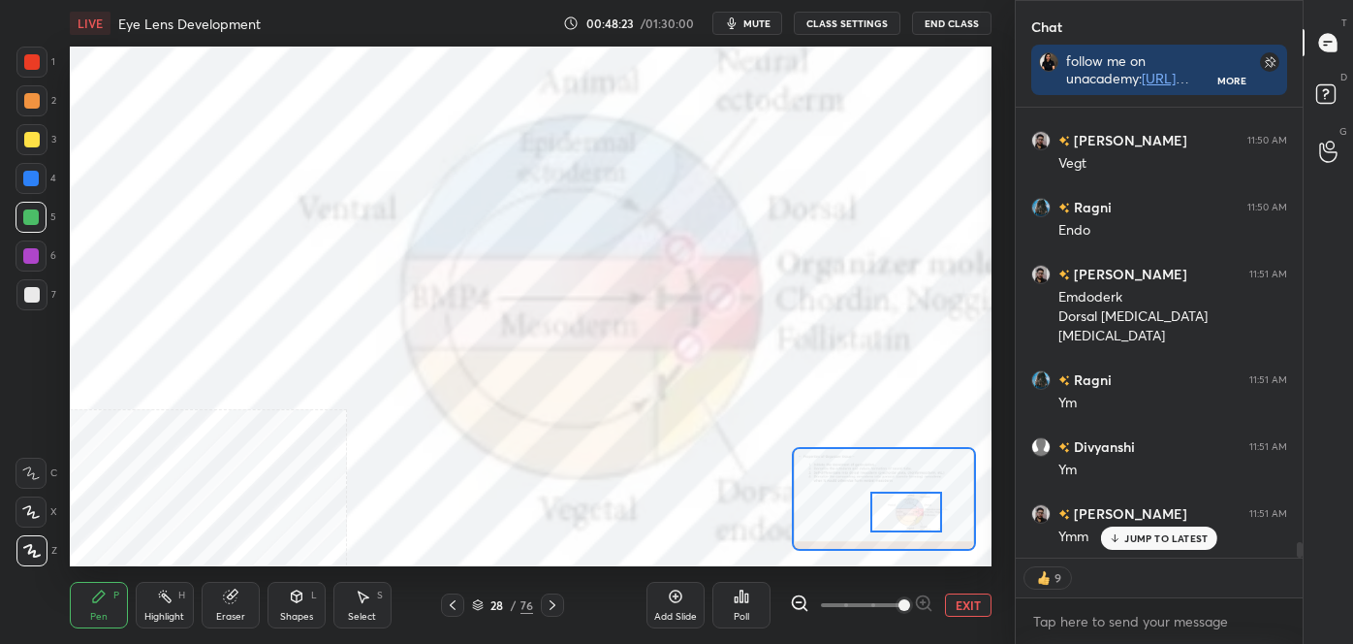
drag, startPoint x: 873, startPoint y: 512, endPoint x: 897, endPoint y: 525, distance: 26.9
click at [897, 525] on div at bounding box center [907, 512] width 73 height 40
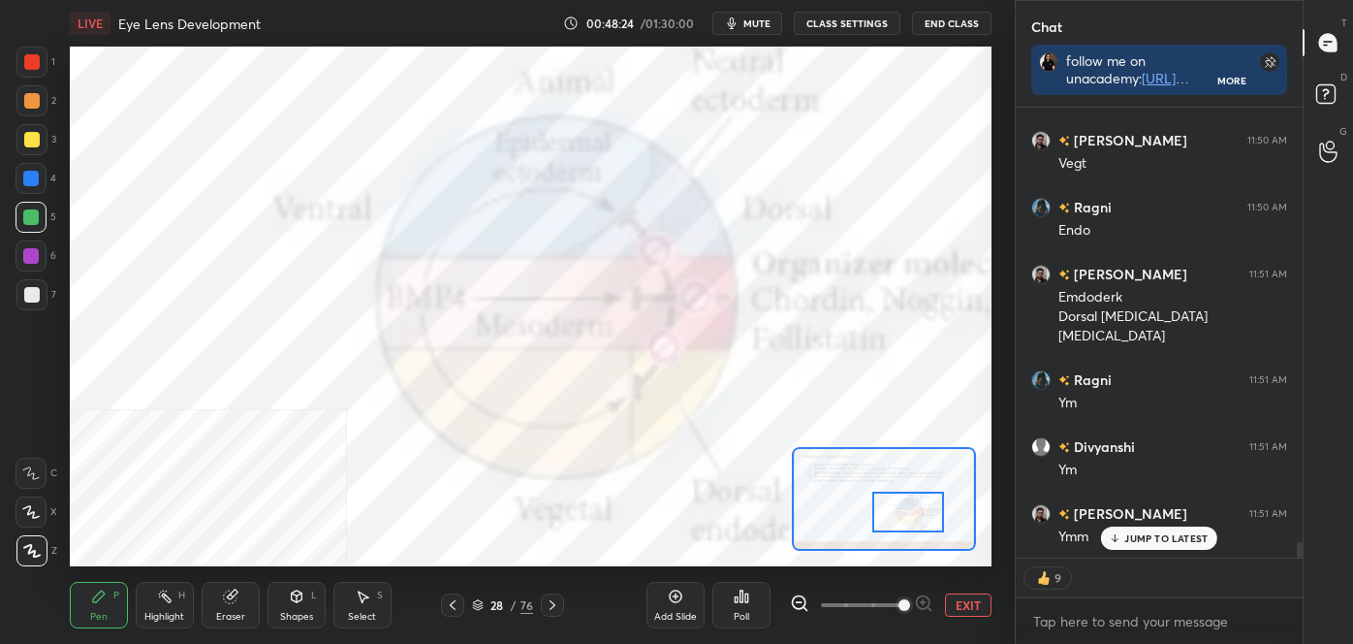
click at [873, 610] on span at bounding box center [861, 604] width 81 height 29
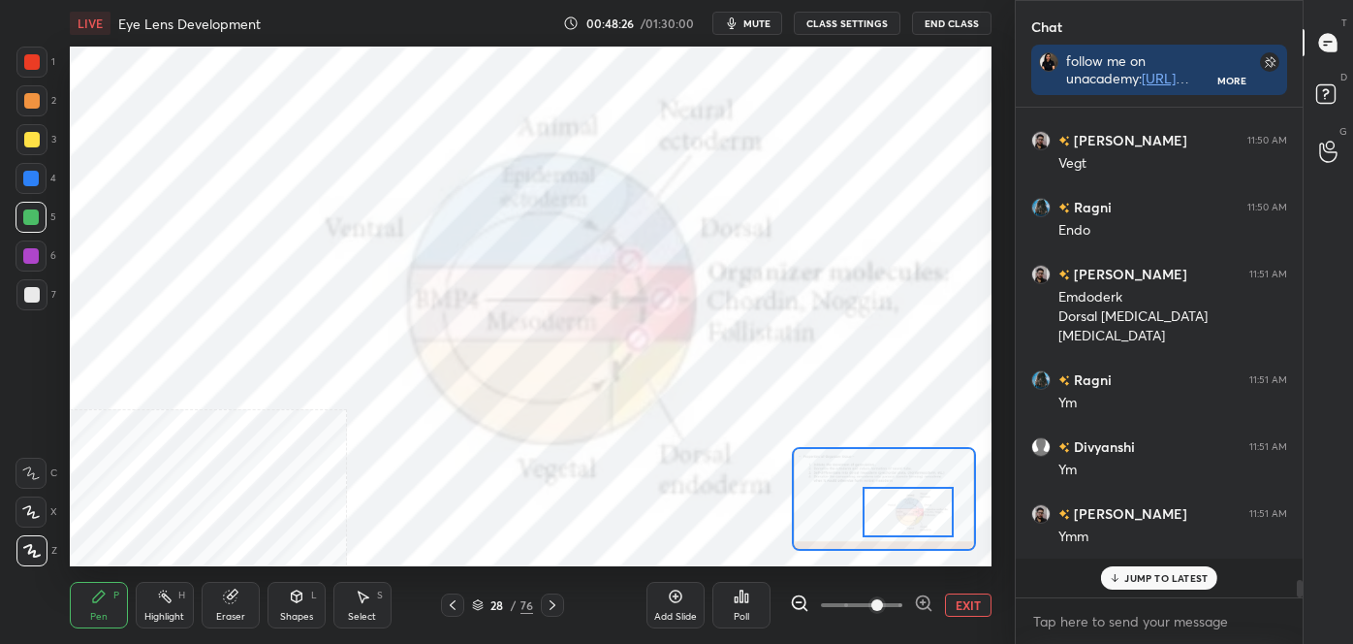
click at [152, 600] on div "Highlight H" at bounding box center [165, 605] width 58 height 47
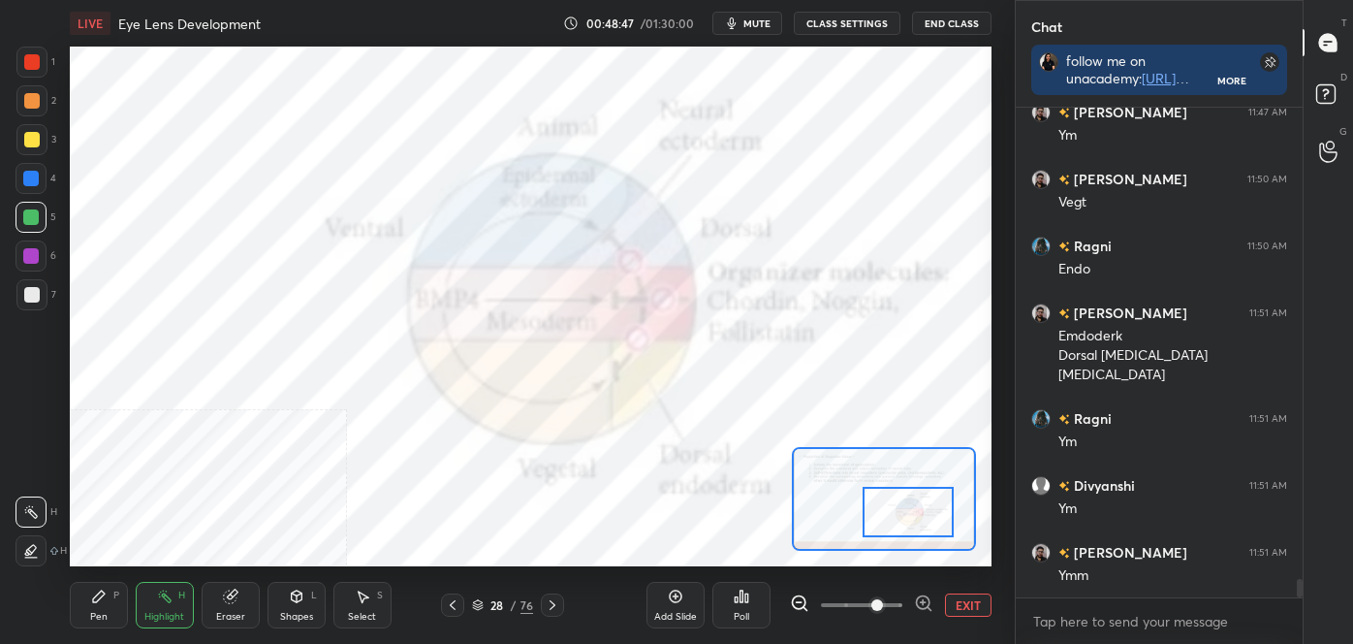
click at [34, 175] on div at bounding box center [31, 179] width 16 height 16
click at [28, 143] on div at bounding box center [32, 140] width 16 height 16
click at [22, 169] on div at bounding box center [31, 178] width 31 height 31
click at [24, 174] on div at bounding box center [31, 179] width 16 height 16
click at [24, 177] on div at bounding box center [31, 179] width 16 height 16
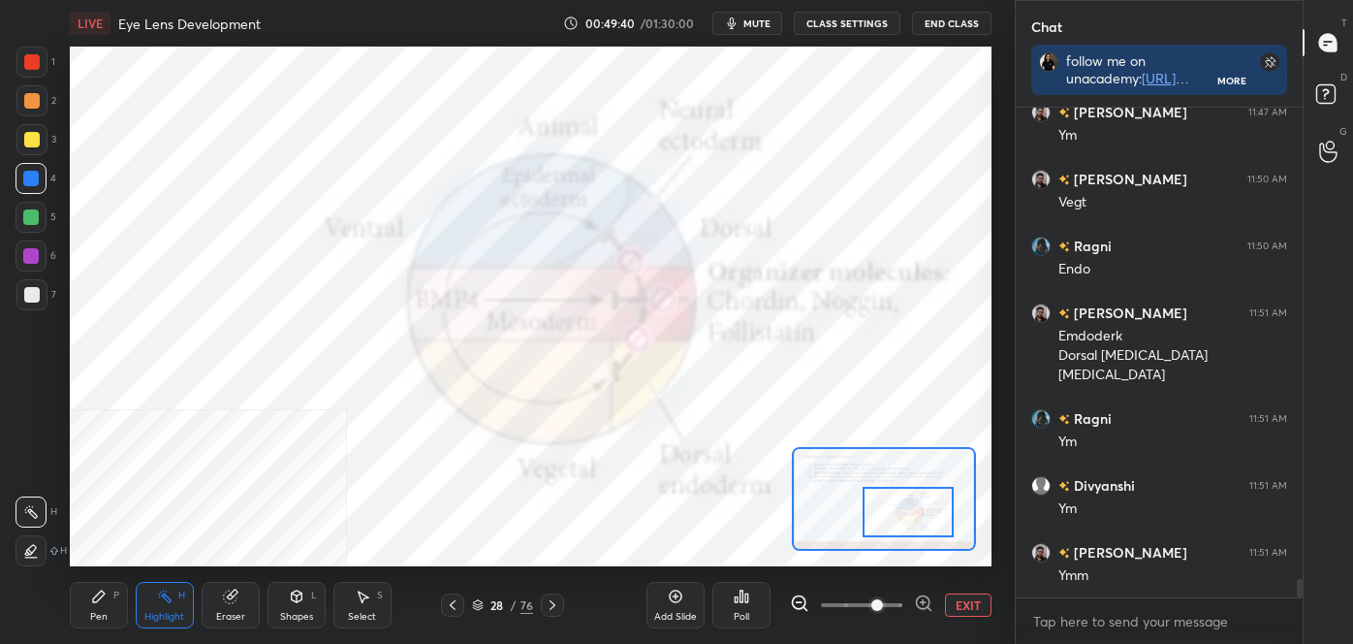
click at [956, 600] on button "EXIT" at bounding box center [968, 604] width 47 height 23
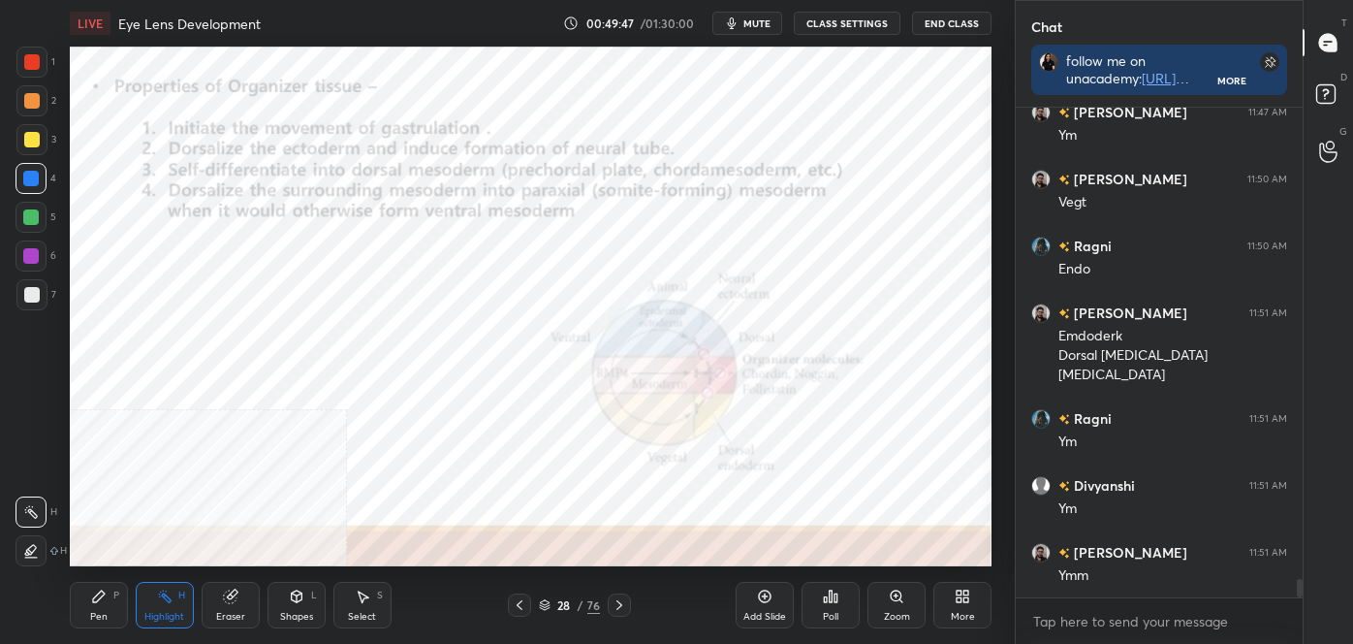
click at [320, 592] on div "Shapes L" at bounding box center [297, 605] width 58 height 47
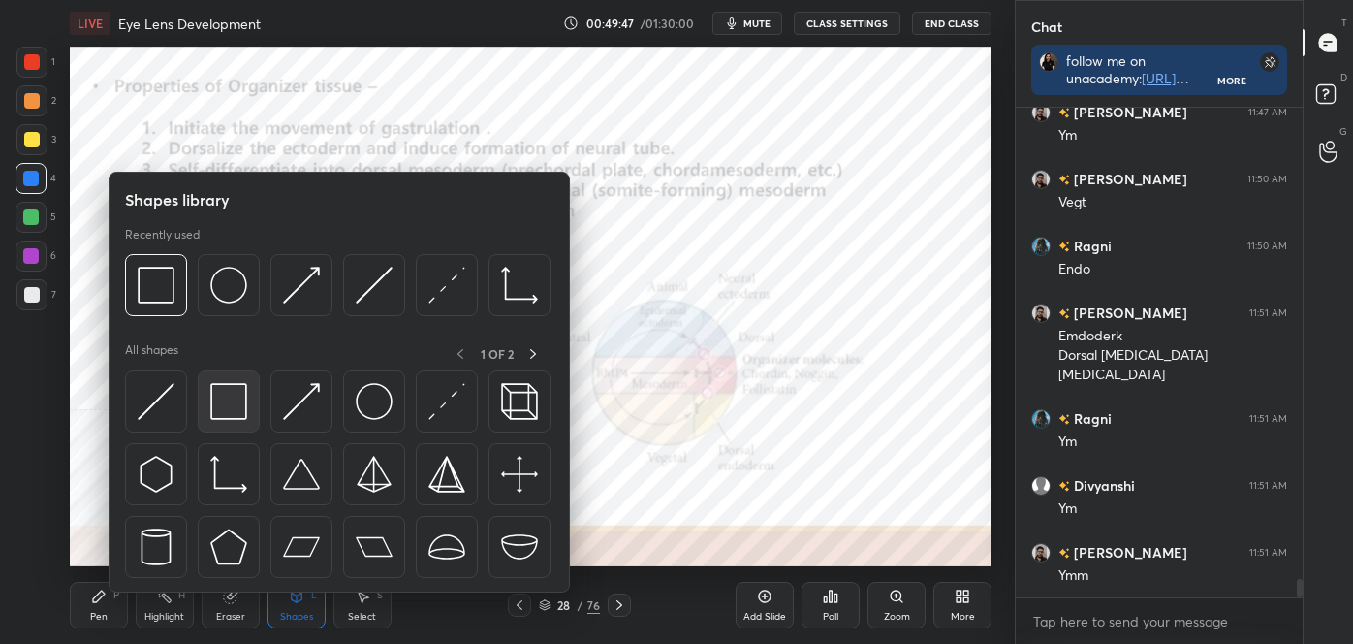
scroll to position [6, 5]
click at [217, 390] on img at bounding box center [228, 401] width 37 height 37
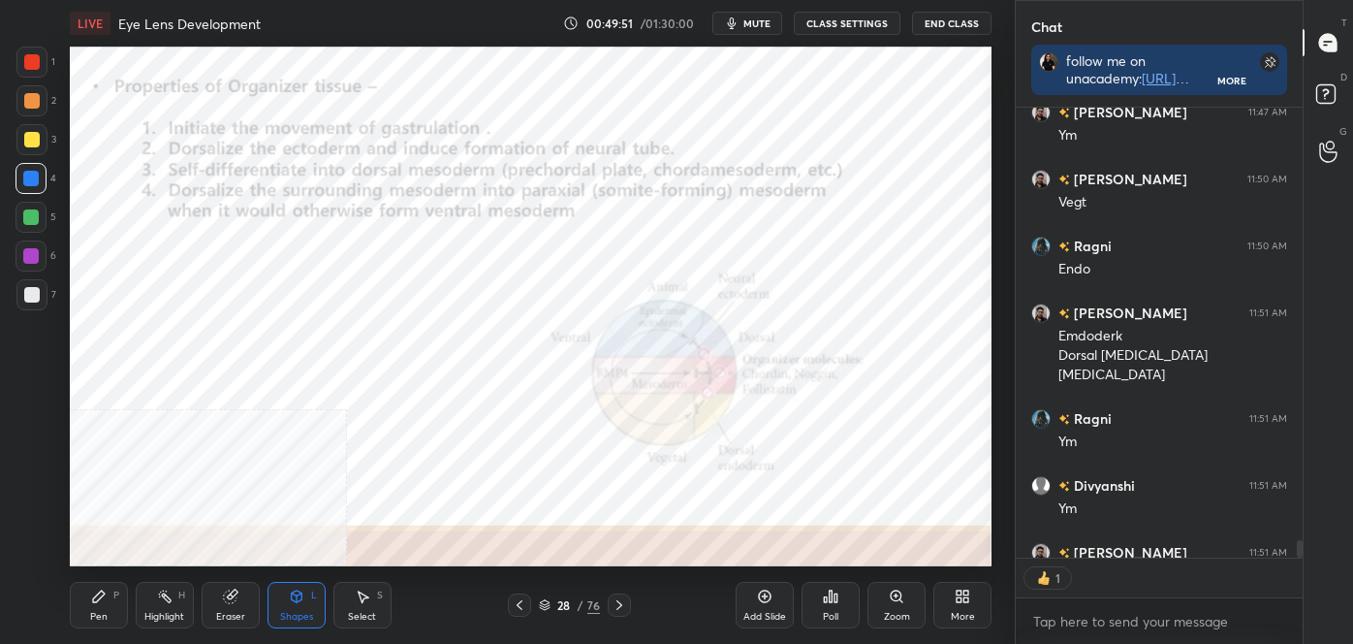
drag, startPoint x: 101, startPoint y: 616, endPoint x: 90, endPoint y: 607, distance: 13.8
click at [101, 617] on div "Pen" at bounding box center [98, 617] width 17 height 10
click at [32, 554] on icon at bounding box center [31, 551] width 17 height 14
click at [175, 607] on div "Highlight H" at bounding box center [165, 605] width 58 height 47
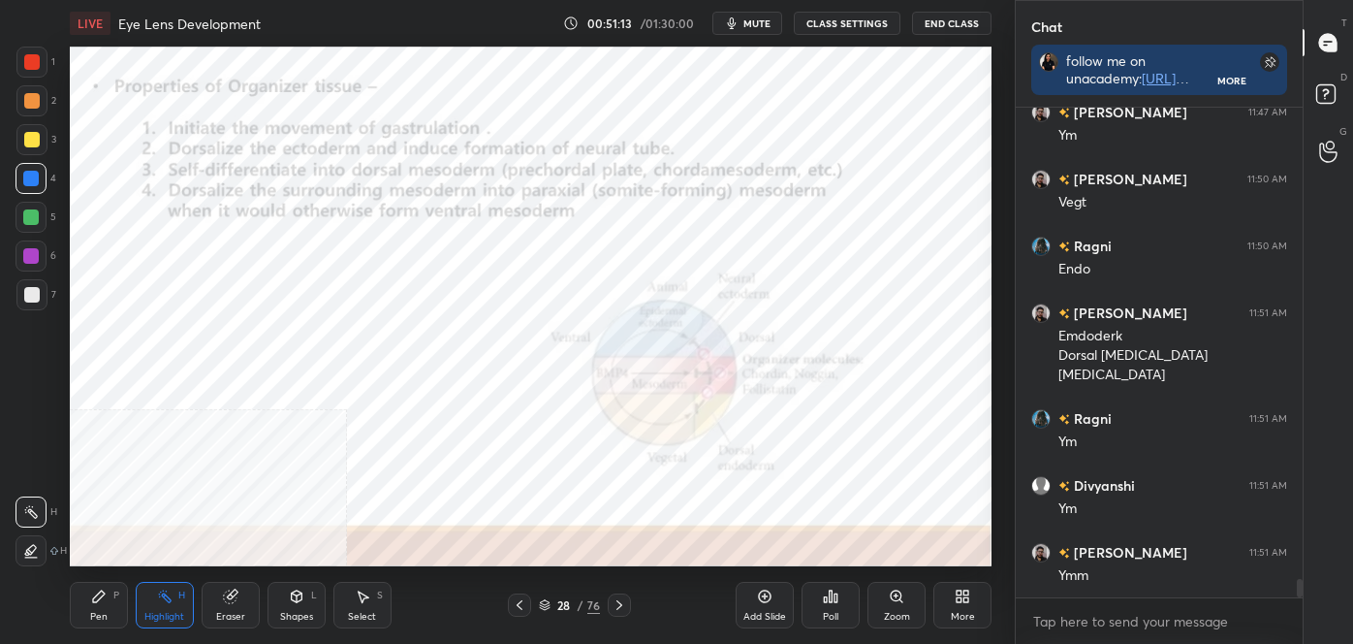
drag, startPoint x: 90, startPoint y: 613, endPoint x: 81, endPoint y: 597, distance: 17.8
click at [90, 613] on div "Pen" at bounding box center [98, 617] width 17 height 10
click at [29, 555] on icon at bounding box center [31, 551] width 17 height 14
click at [617, 608] on icon at bounding box center [620, 605] width 16 height 16
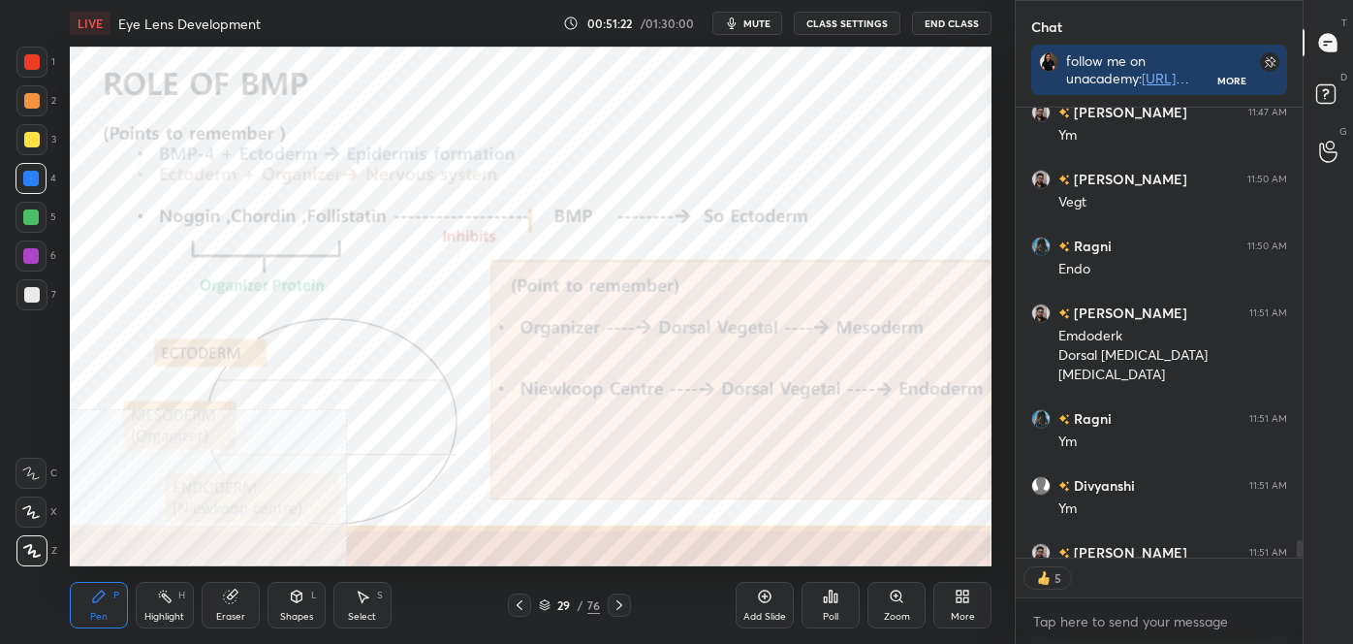
click at [971, 603] on div "More" at bounding box center [963, 605] width 58 height 47
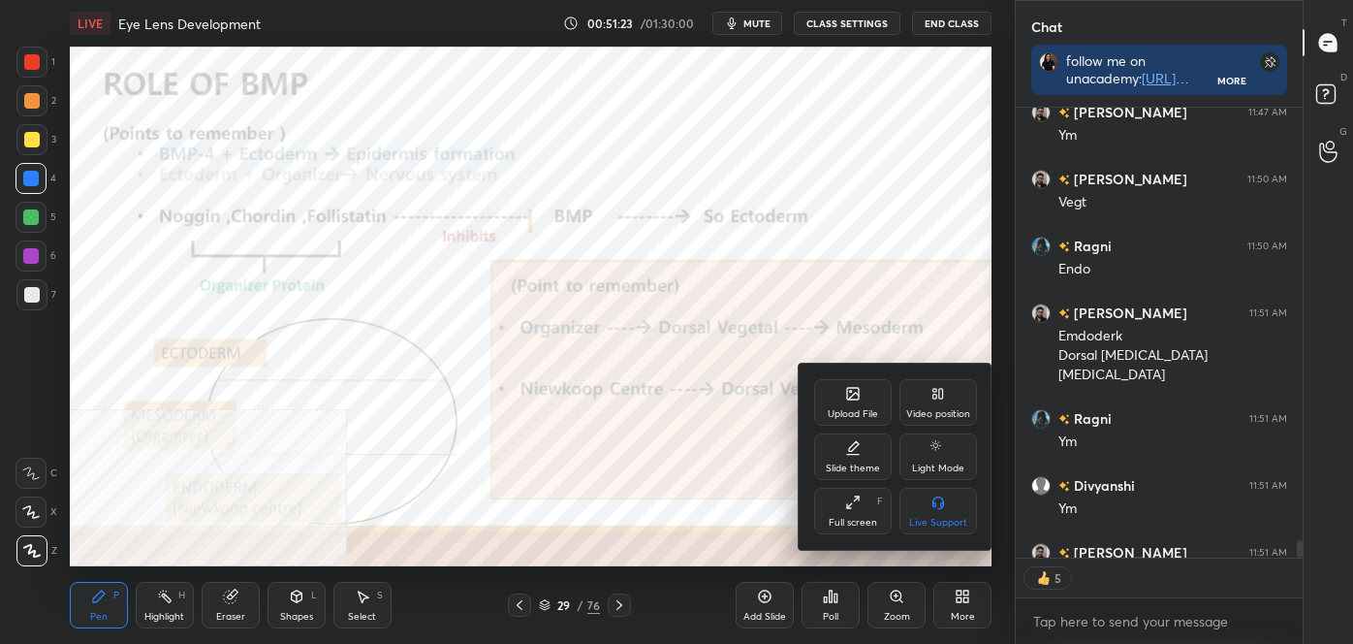
drag, startPoint x: 948, startPoint y: 413, endPoint x: 952, endPoint y: 437, distance: 24.5
click at [952, 422] on div "Video position" at bounding box center [939, 402] width 78 height 47
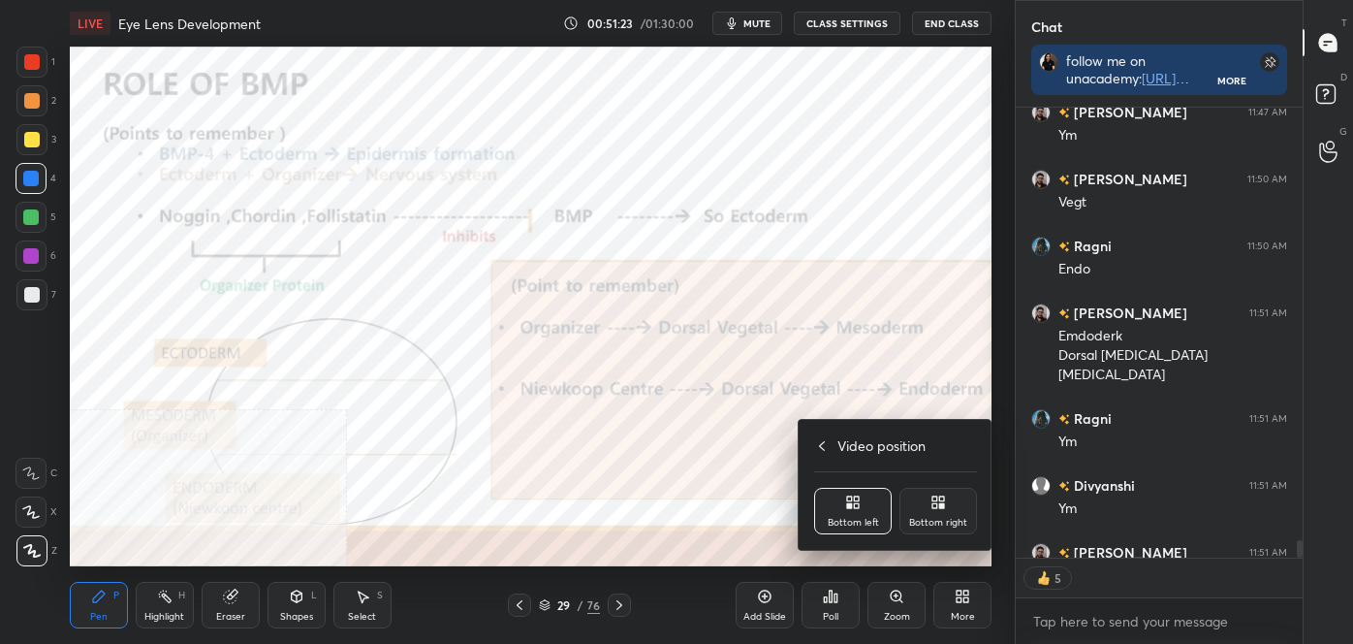
click at [948, 492] on div "Bottom right" at bounding box center [939, 511] width 78 height 47
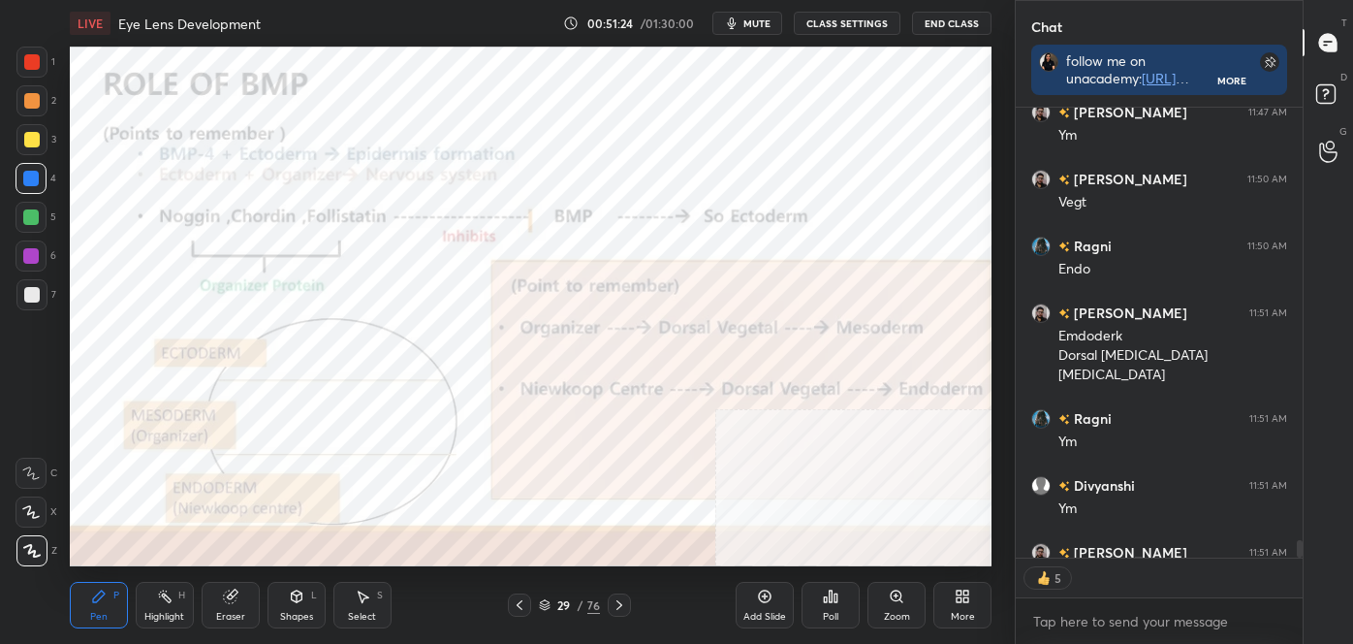
click at [615, 609] on icon at bounding box center [620, 605] width 16 height 16
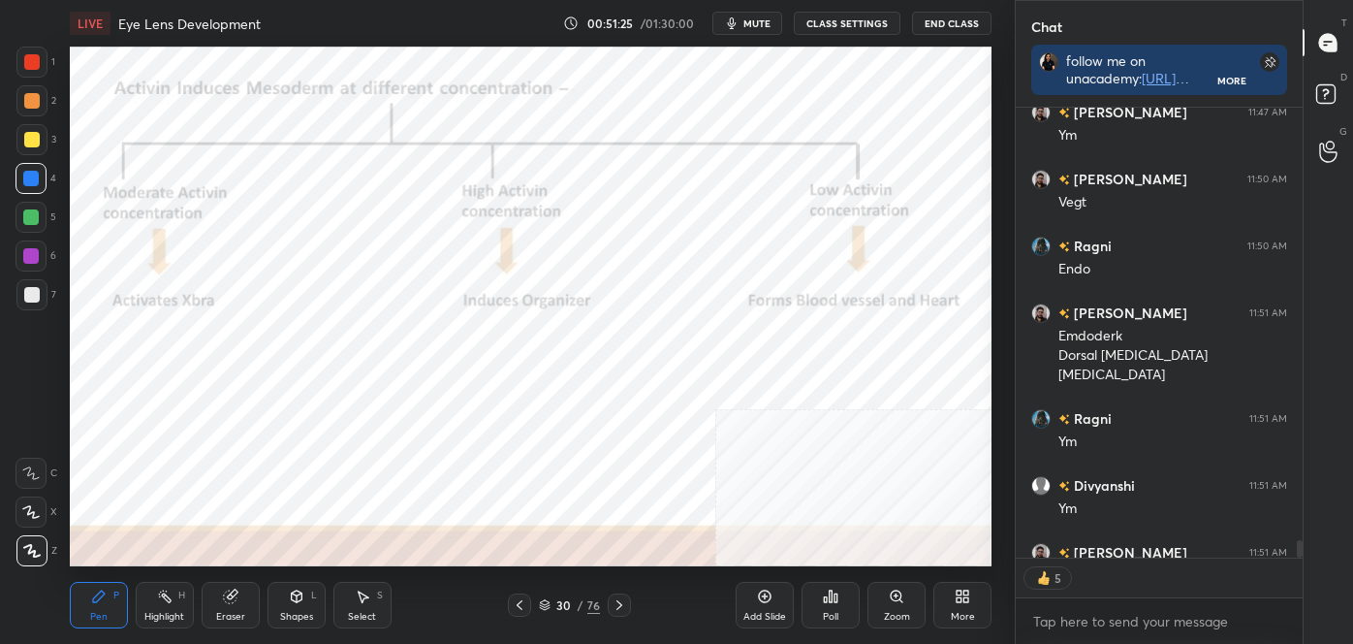
click at [620, 601] on icon at bounding box center [620, 605] width 16 height 16
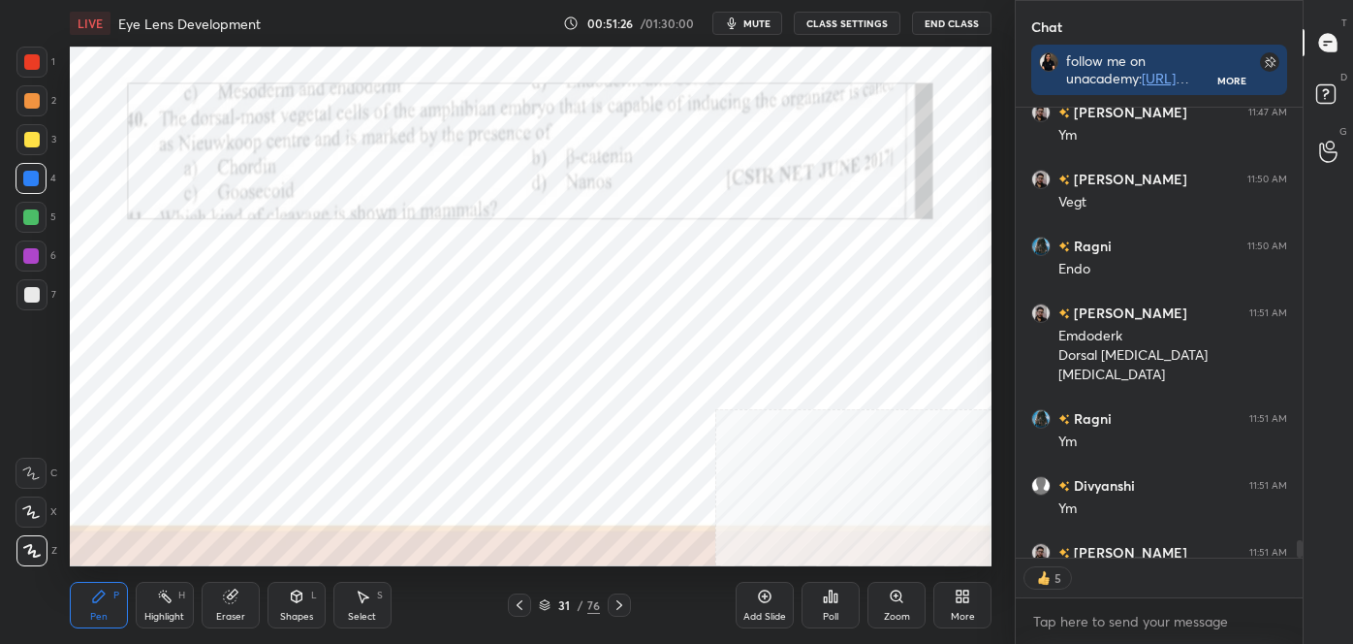
click at [514, 605] on icon at bounding box center [520, 605] width 16 height 16
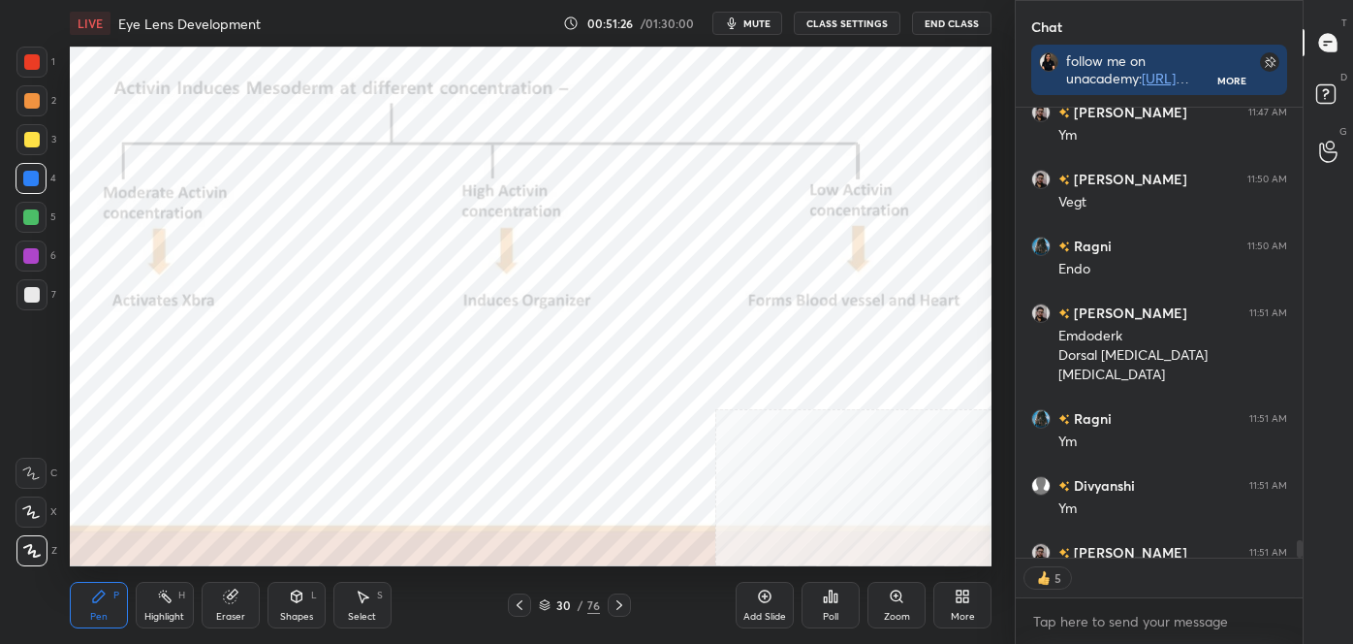
click at [514, 605] on icon at bounding box center [520, 605] width 16 height 16
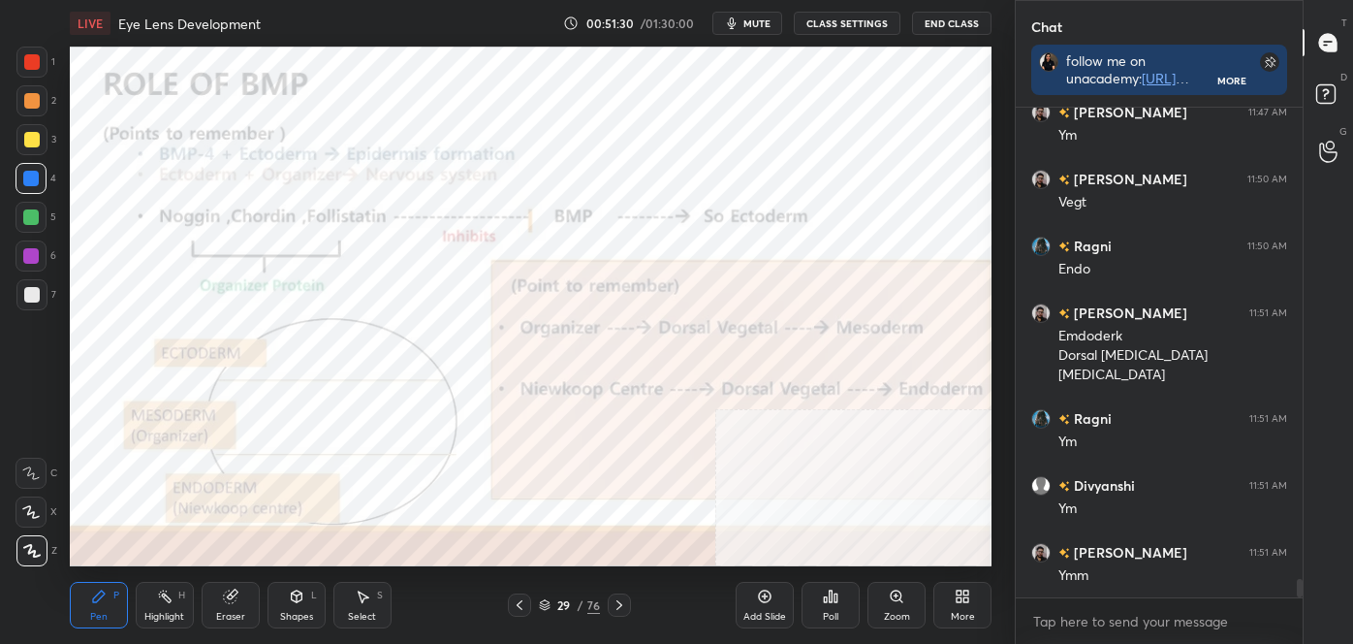
scroll to position [484, 281]
click at [154, 612] on div "Highlight" at bounding box center [164, 617] width 40 height 10
click at [103, 612] on div "Pen" at bounding box center [98, 617] width 17 height 10
click at [35, 548] on icon at bounding box center [31, 551] width 17 height 14
click at [169, 605] on div "Highlight H" at bounding box center [165, 605] width 58 height 47
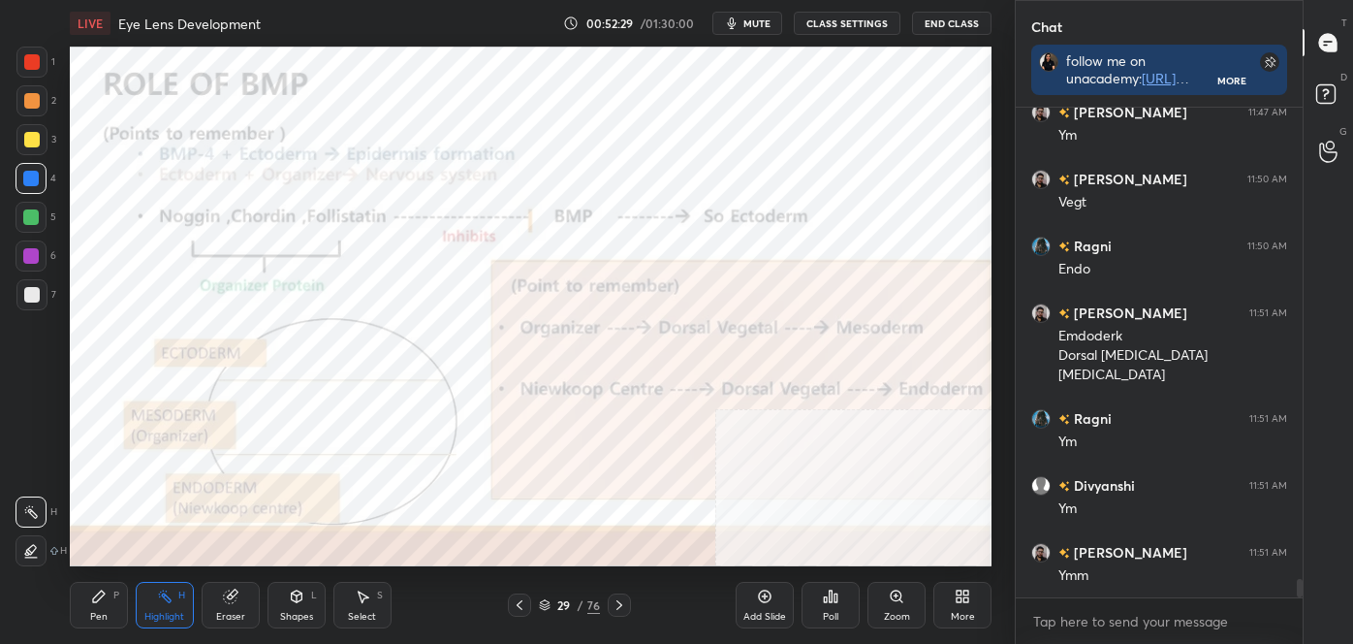
click at [520, 603] on icon at bounding box center [520, 605] width 16 height 16
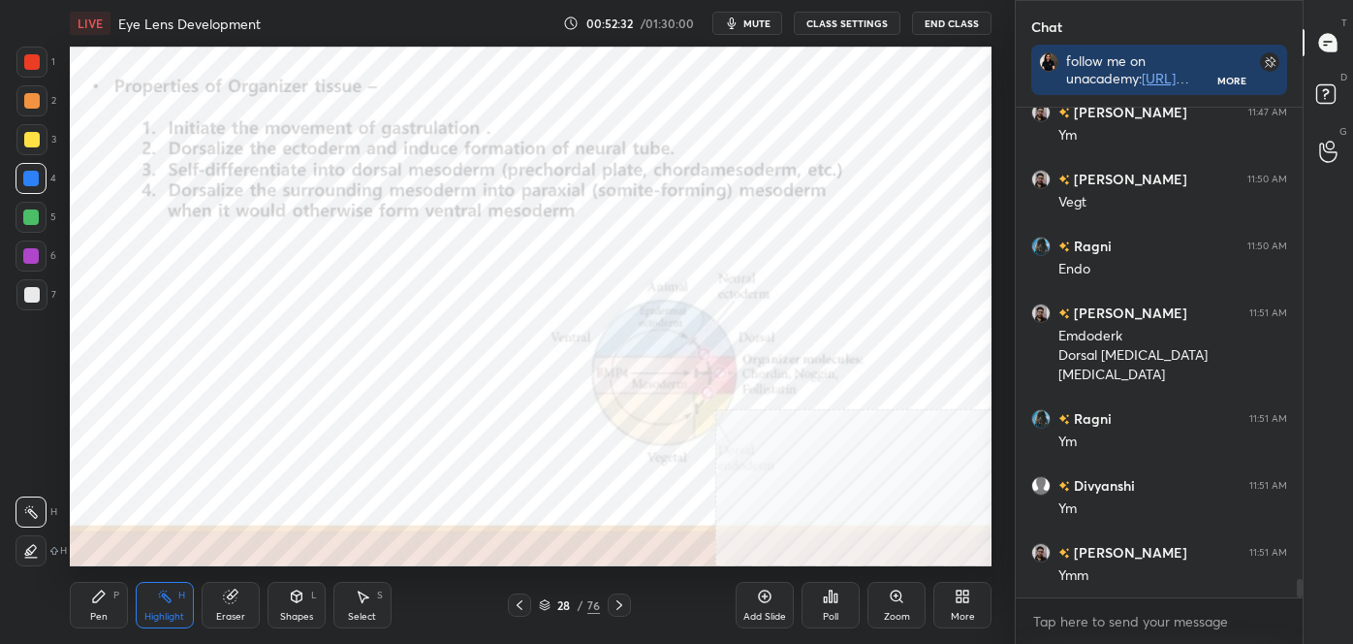
click at [621, 605] on icon at bounding box center [620, 605] width 16 height 16
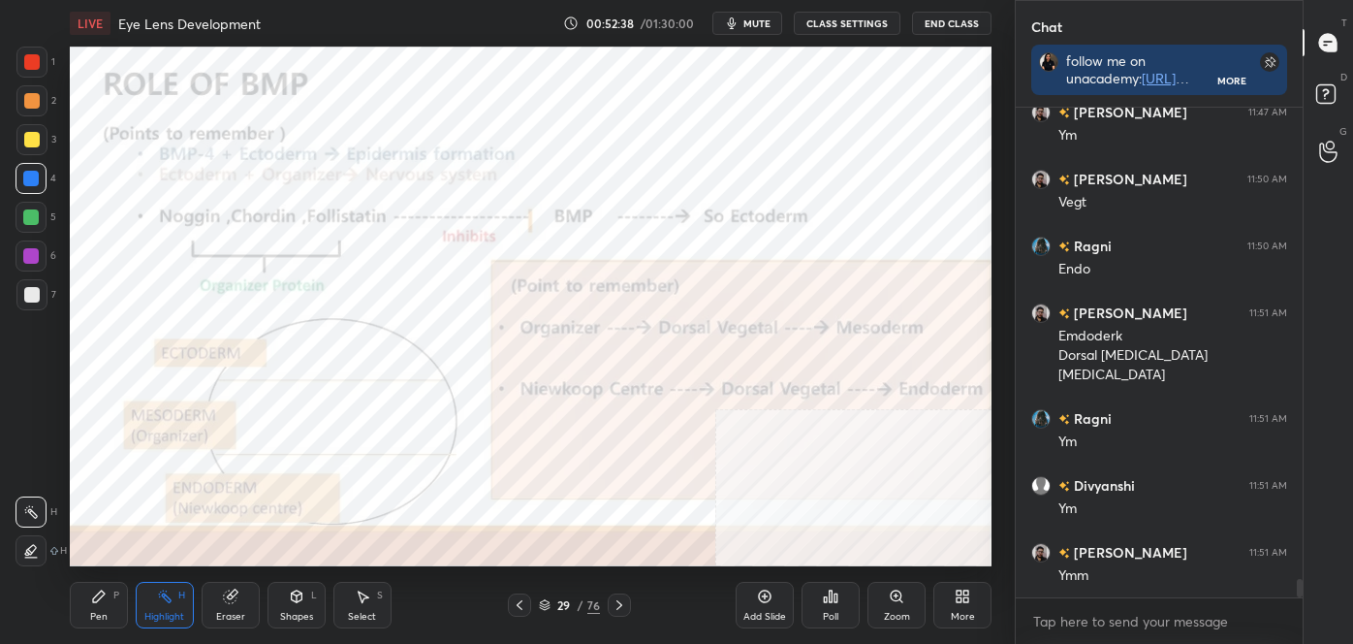
click at [110, 602] on div "Pen P" at bounding box center [99, 605] width 58 height 47
drag, startPoint x: 29, startPoint y: 554, endPoint x: 67, endPoint y: 477, distance: 85.4
click at [32, 552] on icon at bounding box center [31, 551] width 17 height 14
click at [170, 616] on div "Highlight" at bounding box center [164, 617] width 40 height 10
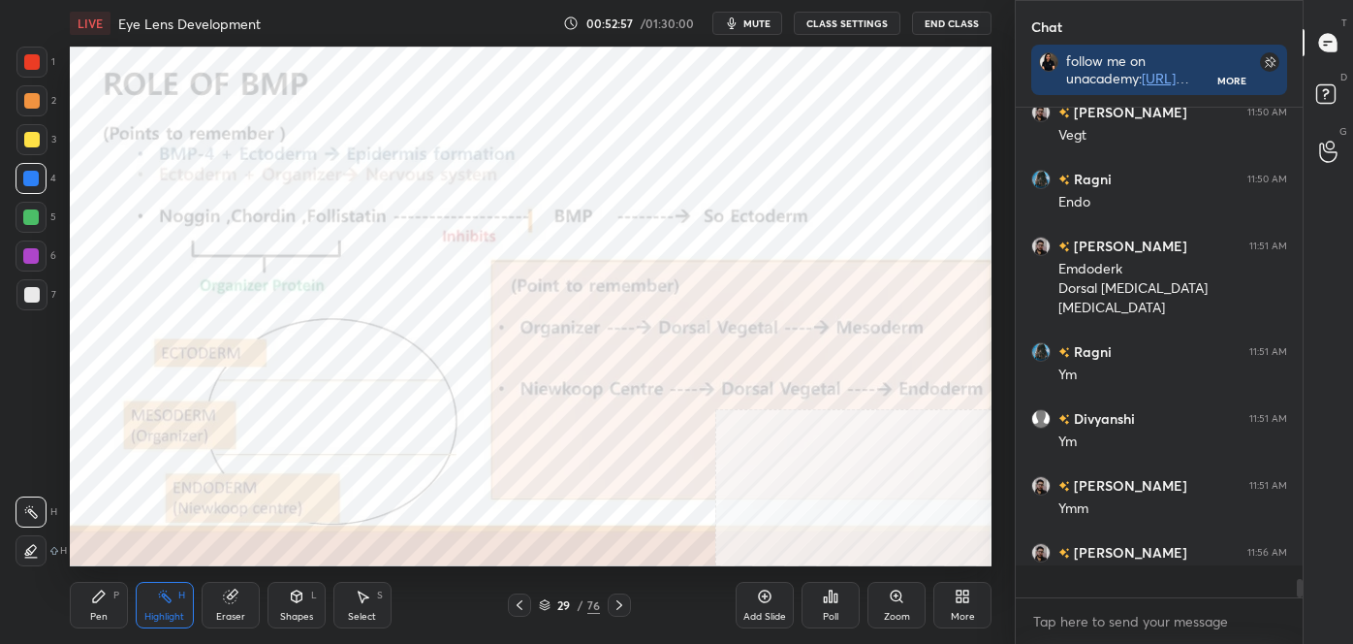
scroll to position [12445, 0]
click at [615, 600] on icon at bounding box center [620, 605] width 16 height 16
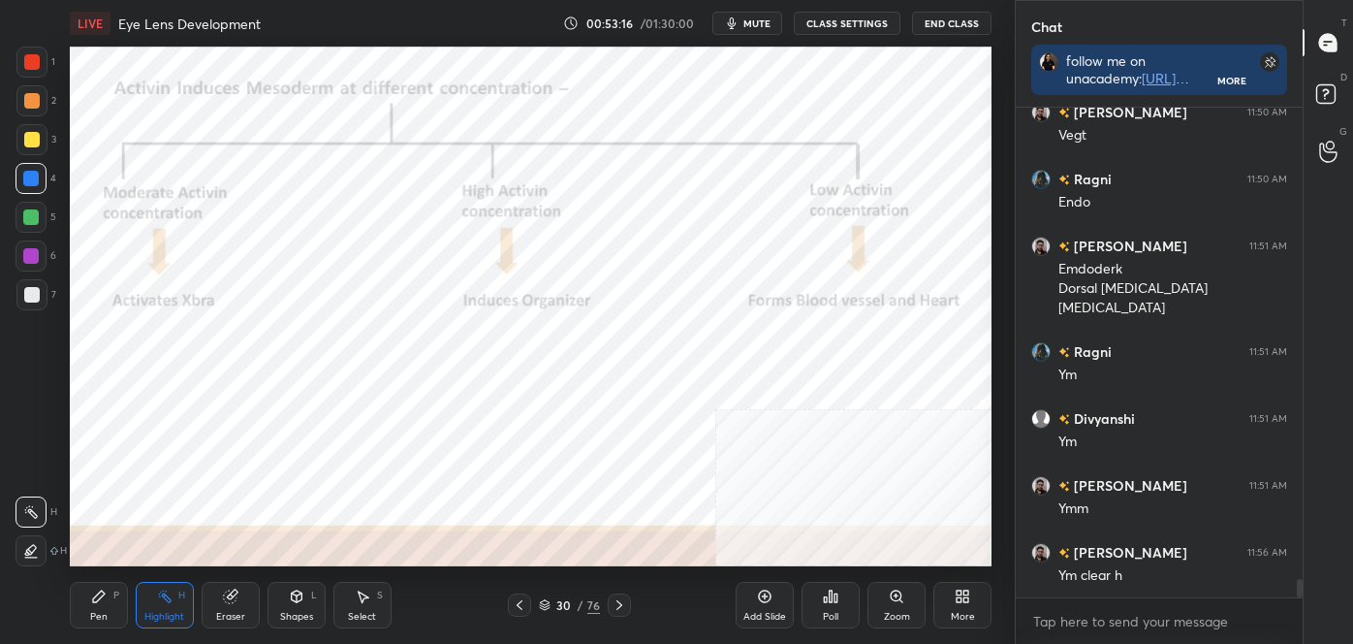
click at [24, 552] on icon at bounding box center [31, 551] width 16 height 16
click at [27, 101] on div at bounding box center [32, 101] width 16 height 16
click at [30, 505] on icon at bounding box center [31, 512] width 16 height 16
click at [520, 605] on icon at bounding box center [520, 605] width 16 height 16
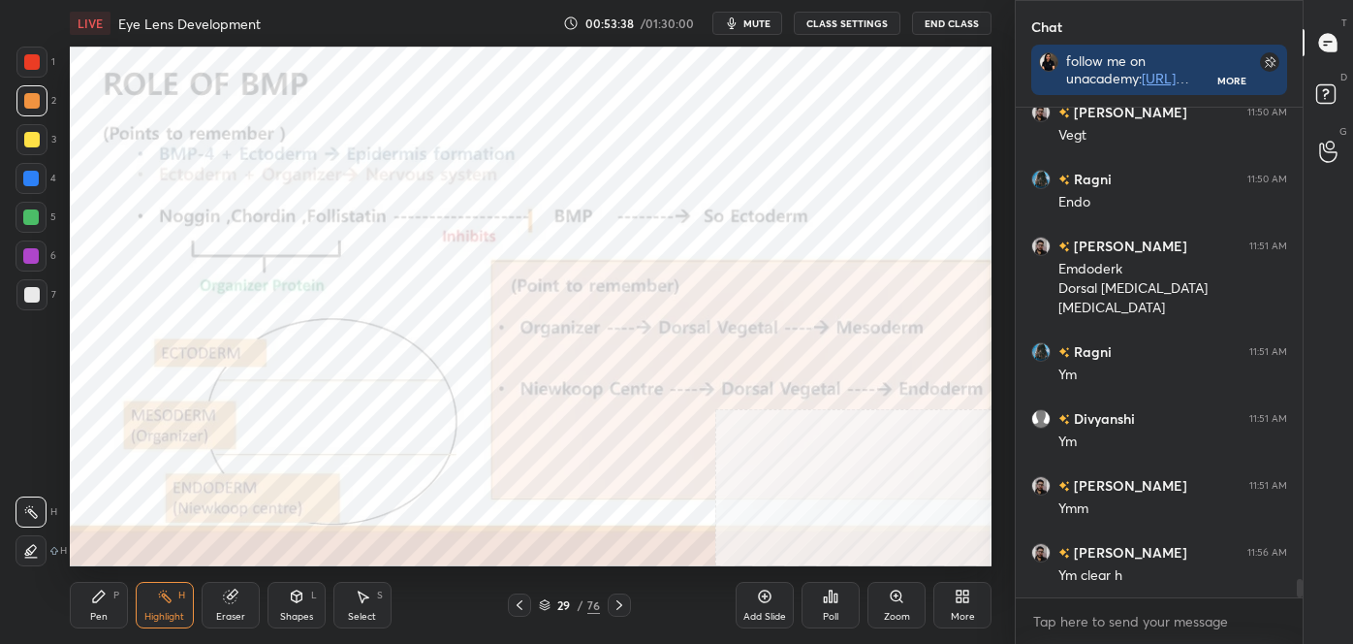
click at [615, 602] on icon at bounding box center [620, 605] width 16 height 16
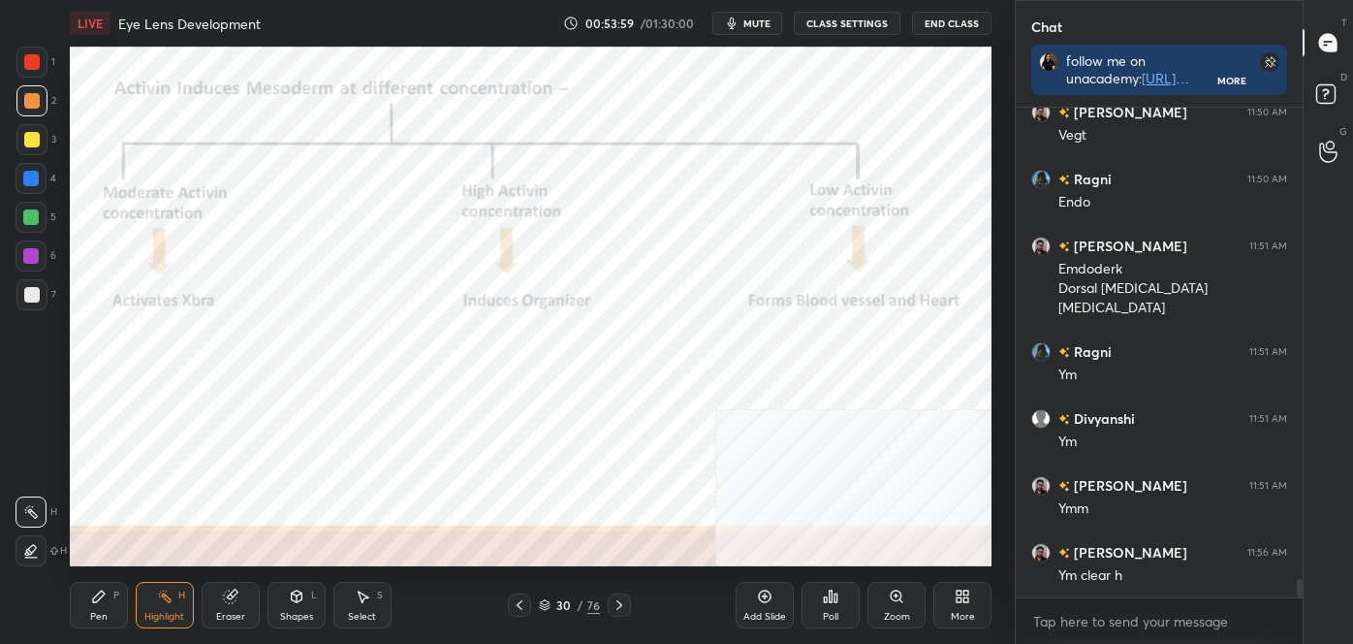
scroll to position [12512, 0]
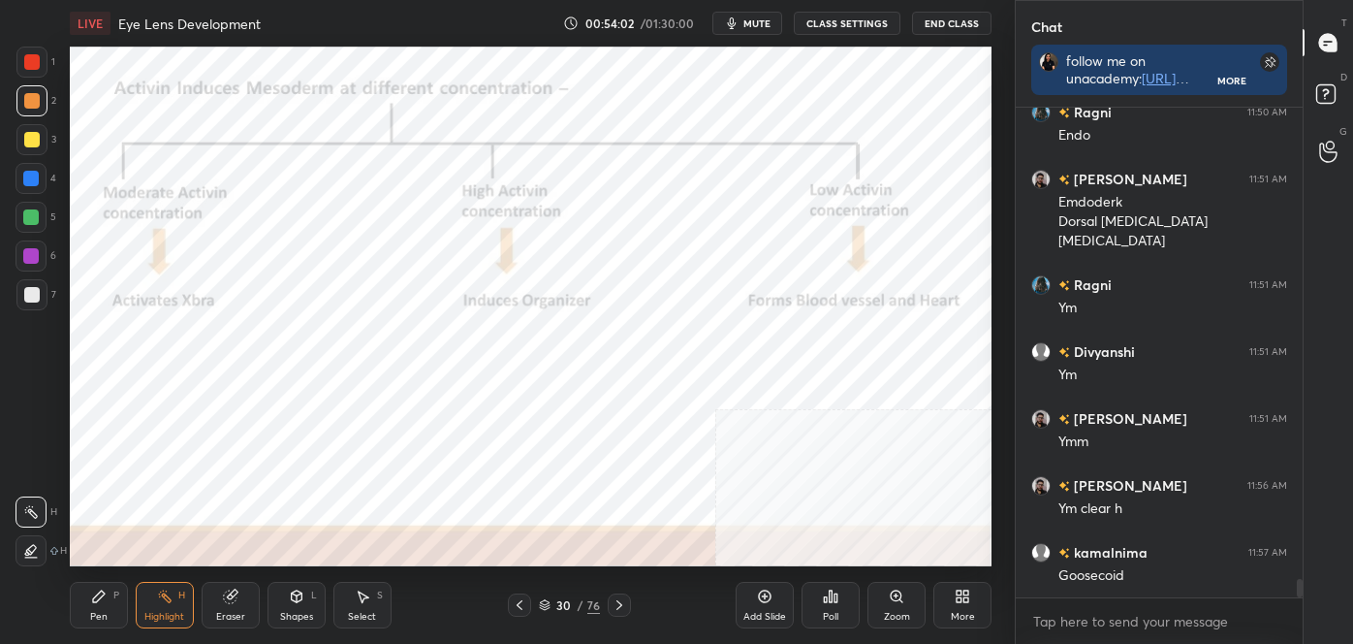
drag, startPoint x: 108, startPoint y: 603, endPoint x: 91, endPoint y: 587, distance: 22.6
click at [108, 603] on div "Pen P" at bounding box center [99, 605] width 58 height 47
drag, startPoint x: 33, startPoint y: 541, endPoint x: 41, endPoint y: 534, distance: 10.3
click at [33, 543] on div at bounding box center [31, 550] width 31 height 31
click at [174, 597] on div "Highlight H" at bounding box center [165, 605] width 58 height 47
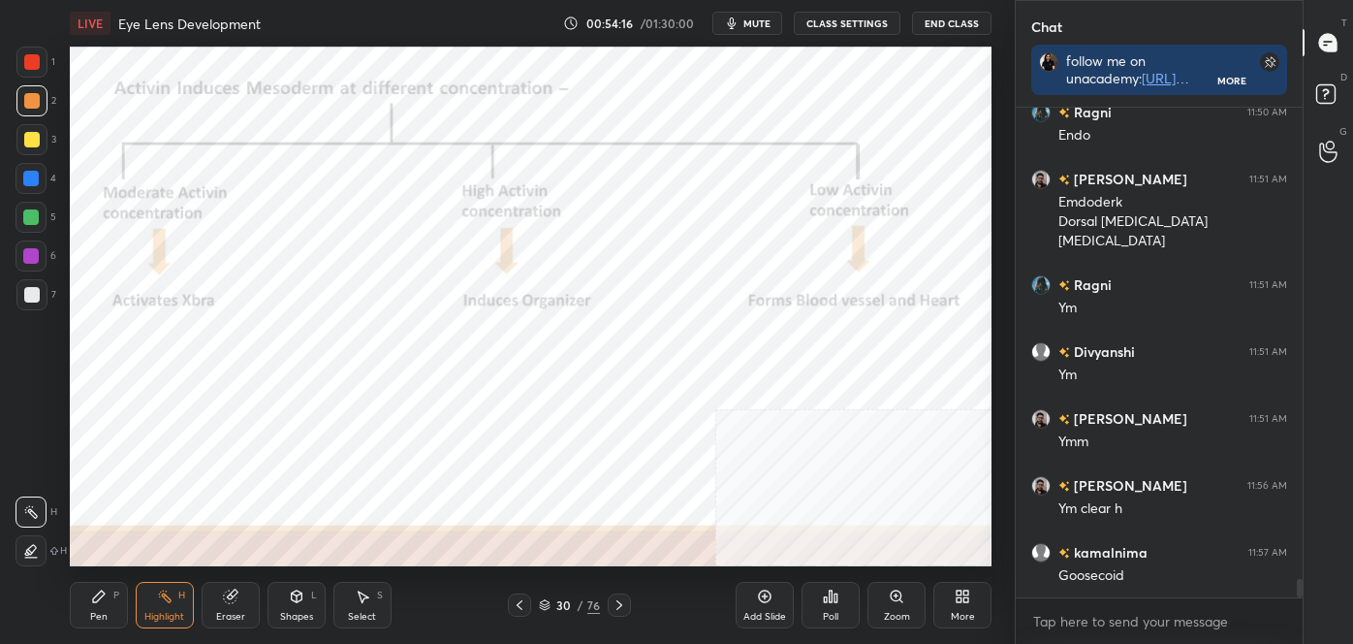
scroll to position [12579, 0]
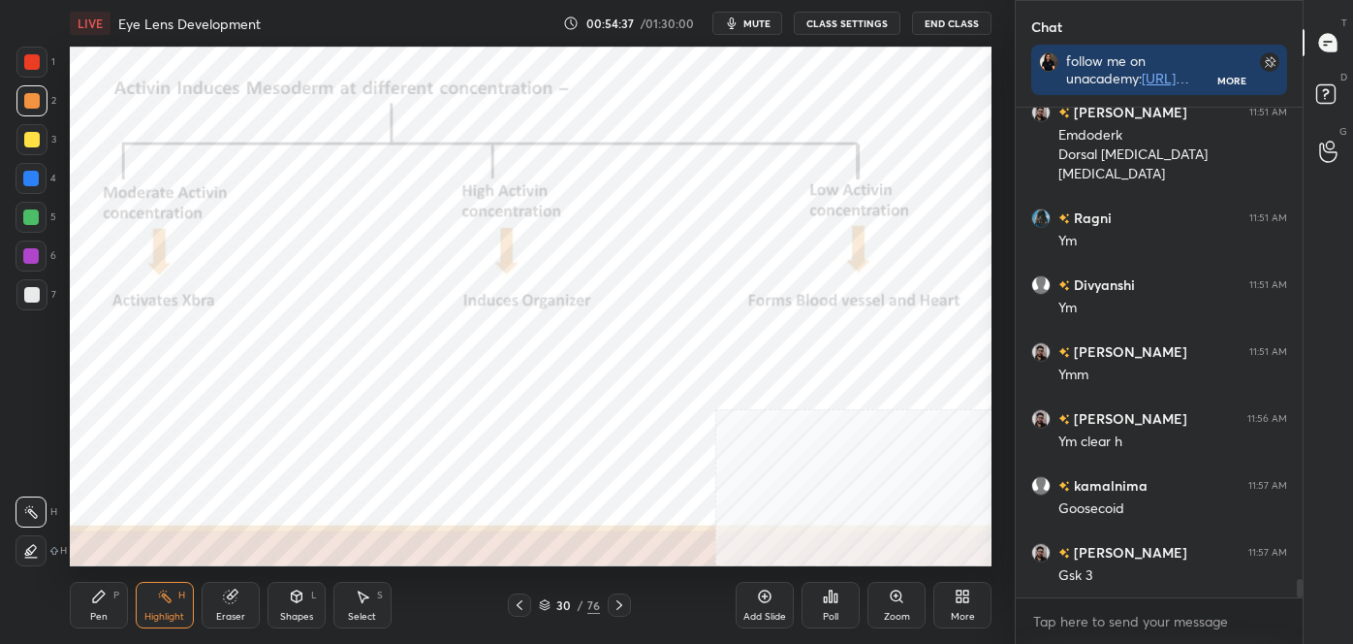
click at [102, 596] on icon at bounding box center [99, 596] width 12 height 12
click at [21, 556] on div at bounding box center [31, 550] width 31 height 31
click at [20, 61] on div at bounding box center [31, 62] width 31 height 31
click at [28, 62] on div at bounding box center [32, 62] width 16 height 16
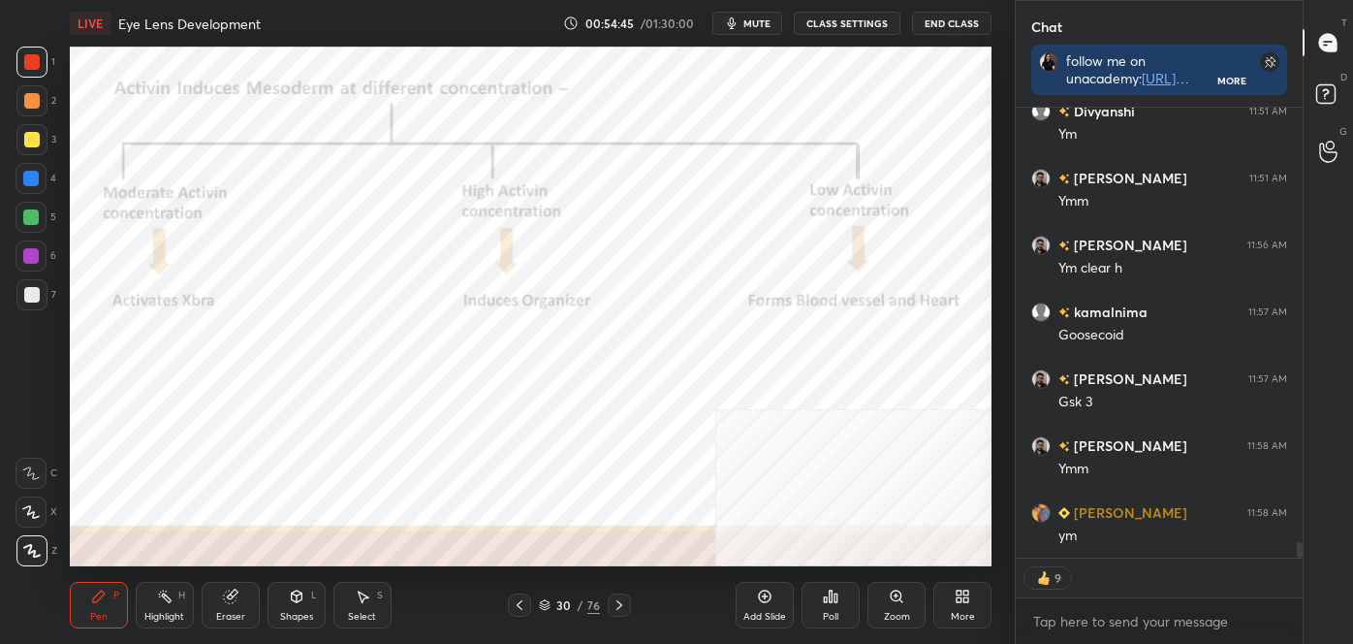
scroll to position [12819, 0]
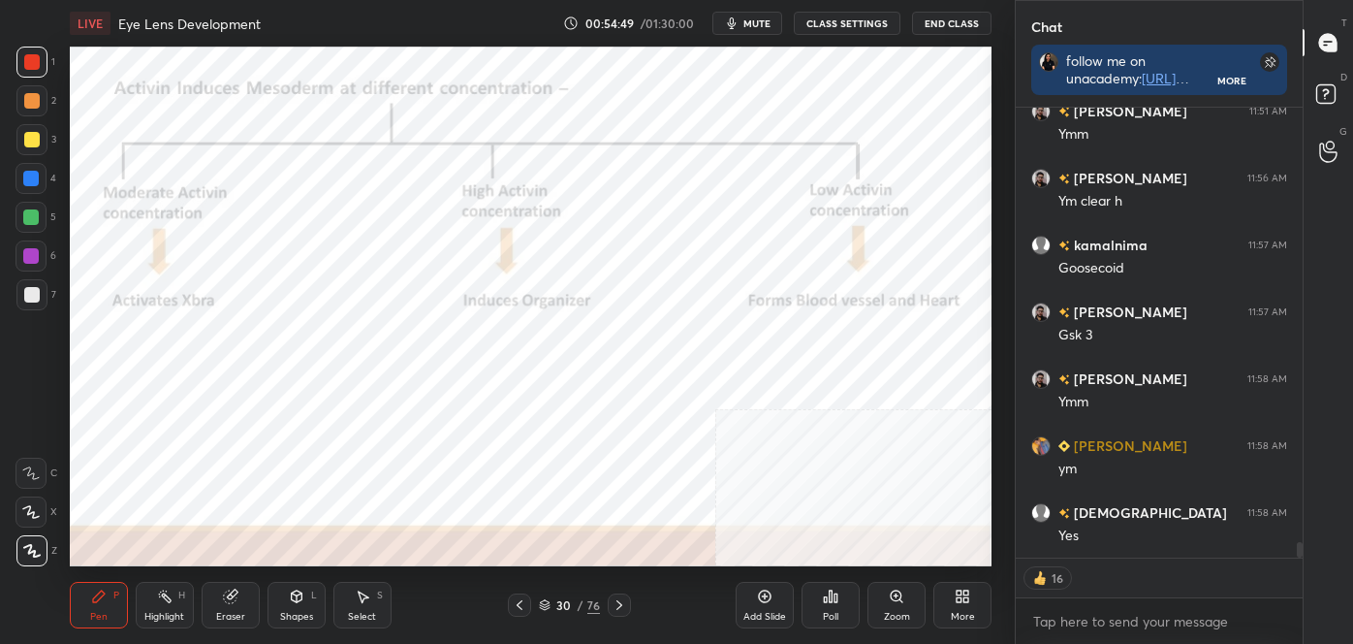
click at [543, 611] on div "30 / 76" at bounding box center [569, 604] width 61 height 17
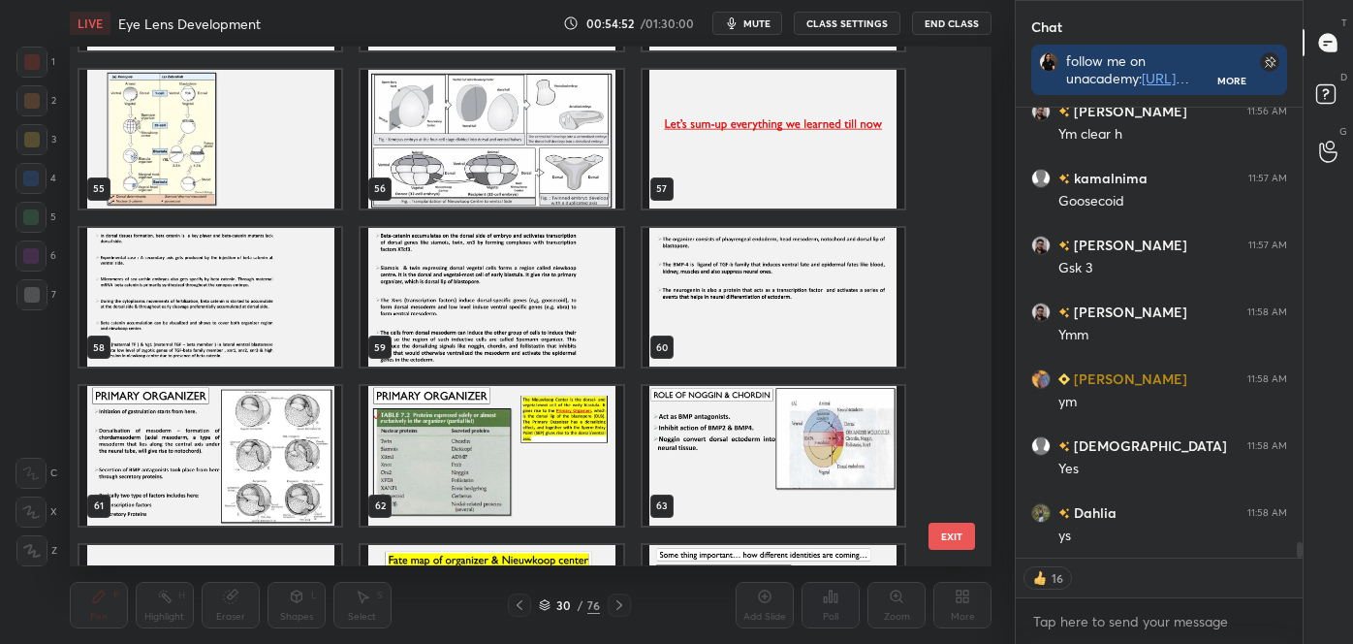
scroll to position [2862, 0]
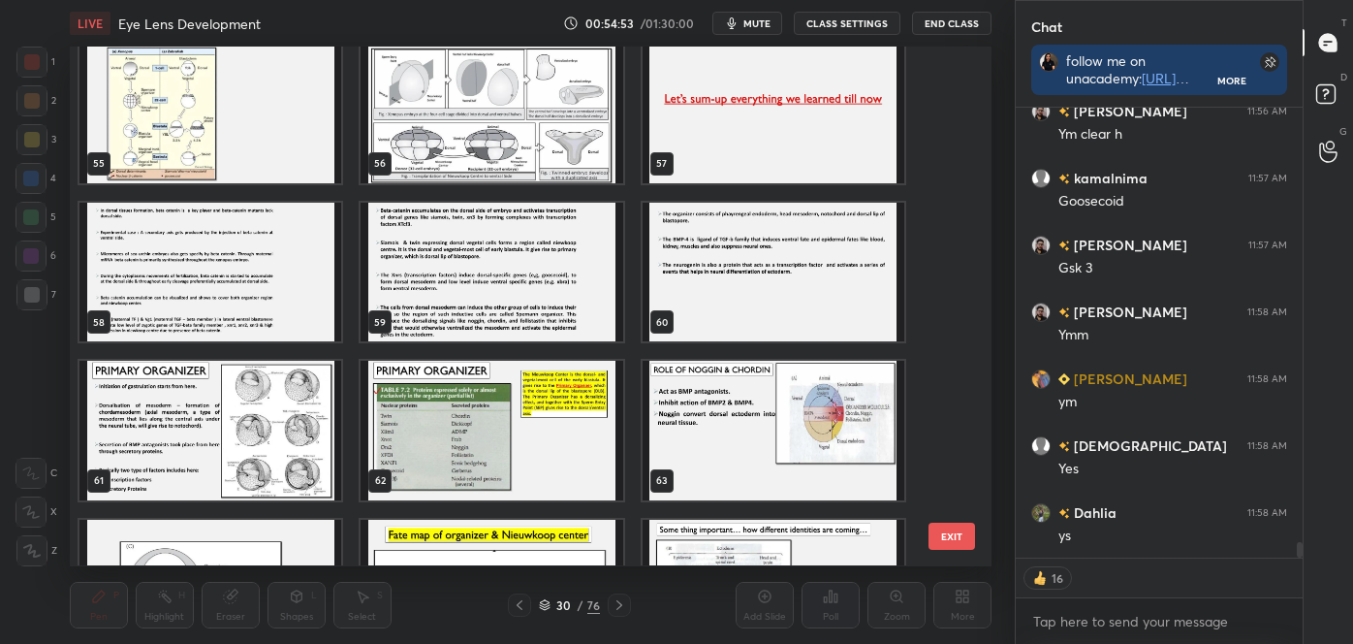
click at [536, 458] on img "grid" at bounding box center [492, 431] width 262 height 139
click at [539, 460] on img "grid" at bounding box center [492, 431] width 262 height 139
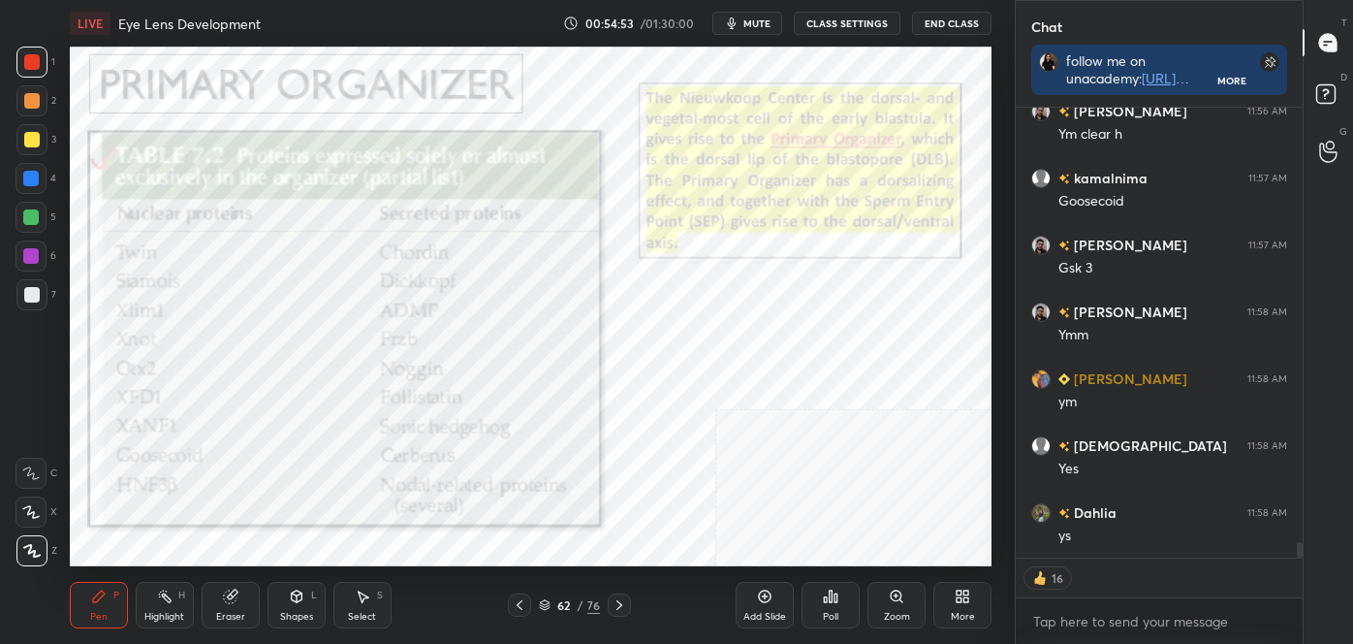
click at [541, 460] on img "grid" at bounding box center [492, 431] width 262 height 139
click at [543, 459] on img "grid" at bounding box center [492, 431] width 262 height 139
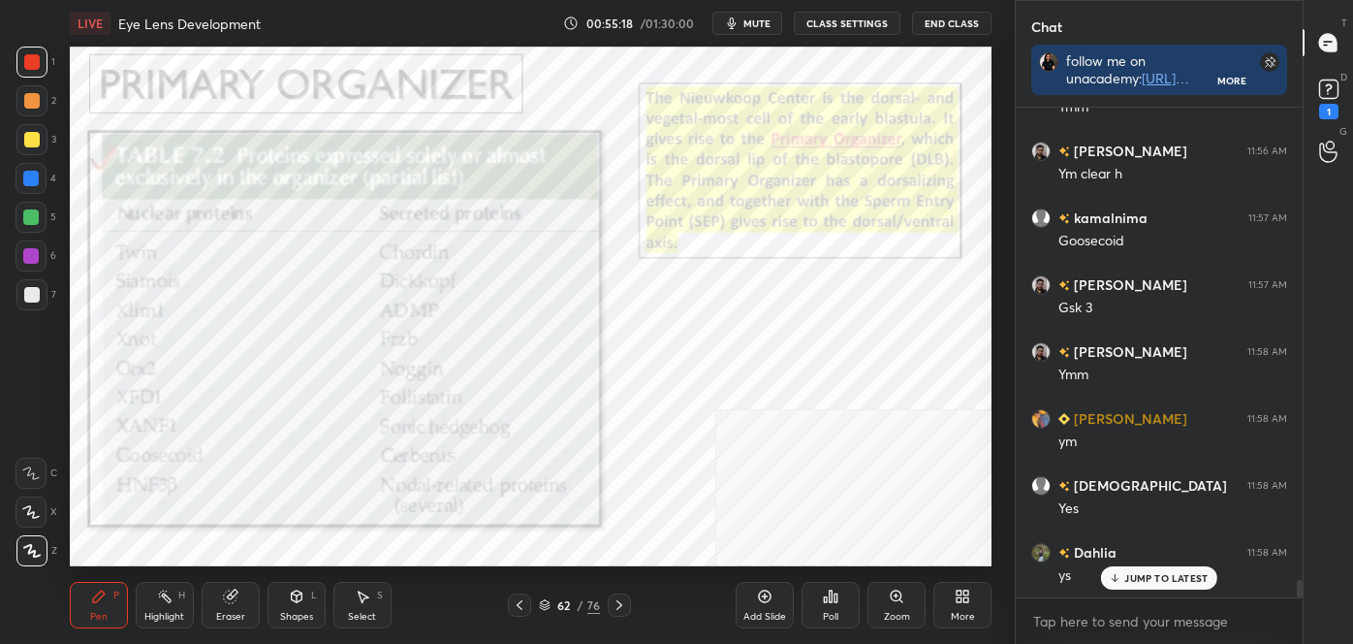
scroll to position [12929, 0]
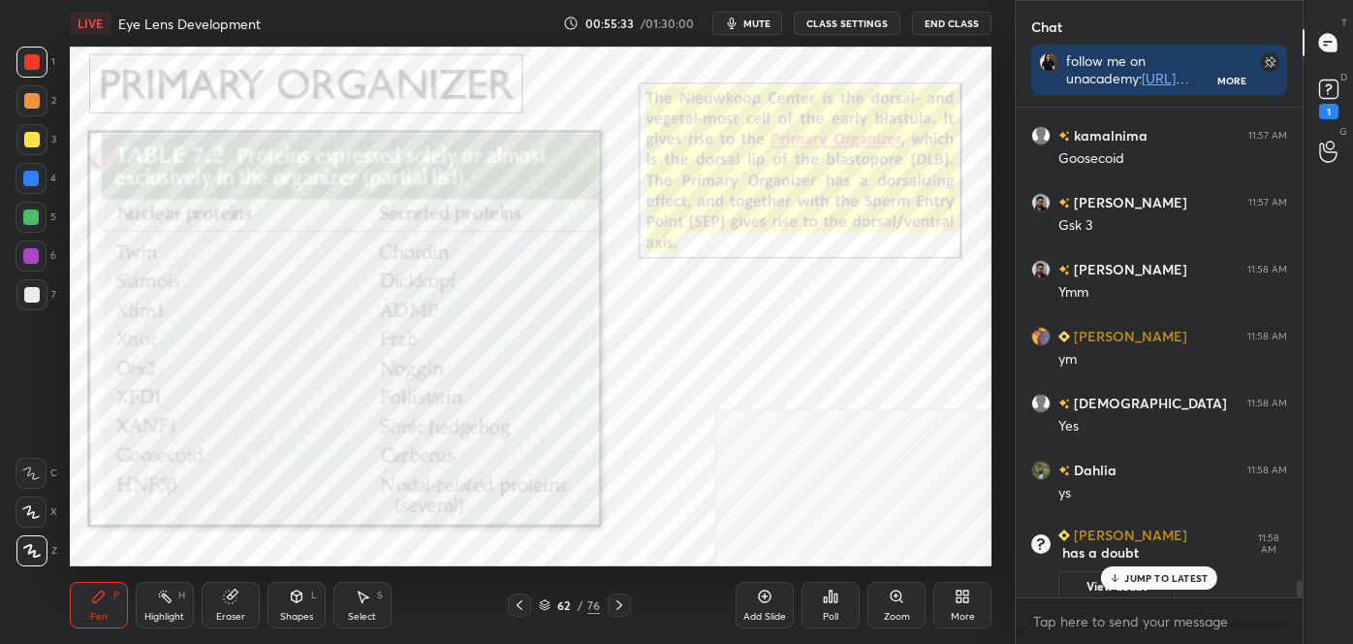
click at [160, 605] on div "Highlight H" at bounding box center [165, 605] width 58 height 47
click at [1339, 86] on icon at bounding box center [1329, 89] width 29 height 29
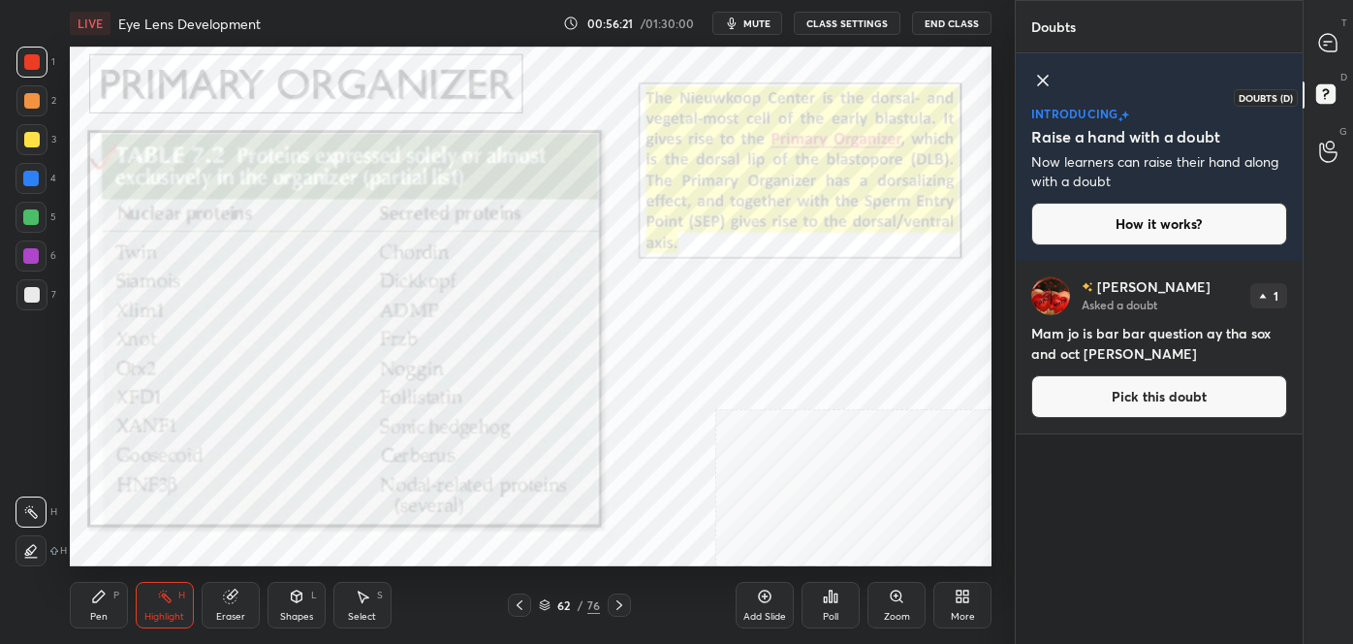
scroll to position [377, 281]
click at [1327, 54] on div at bounding box center [1329, 42] width 39 height 35
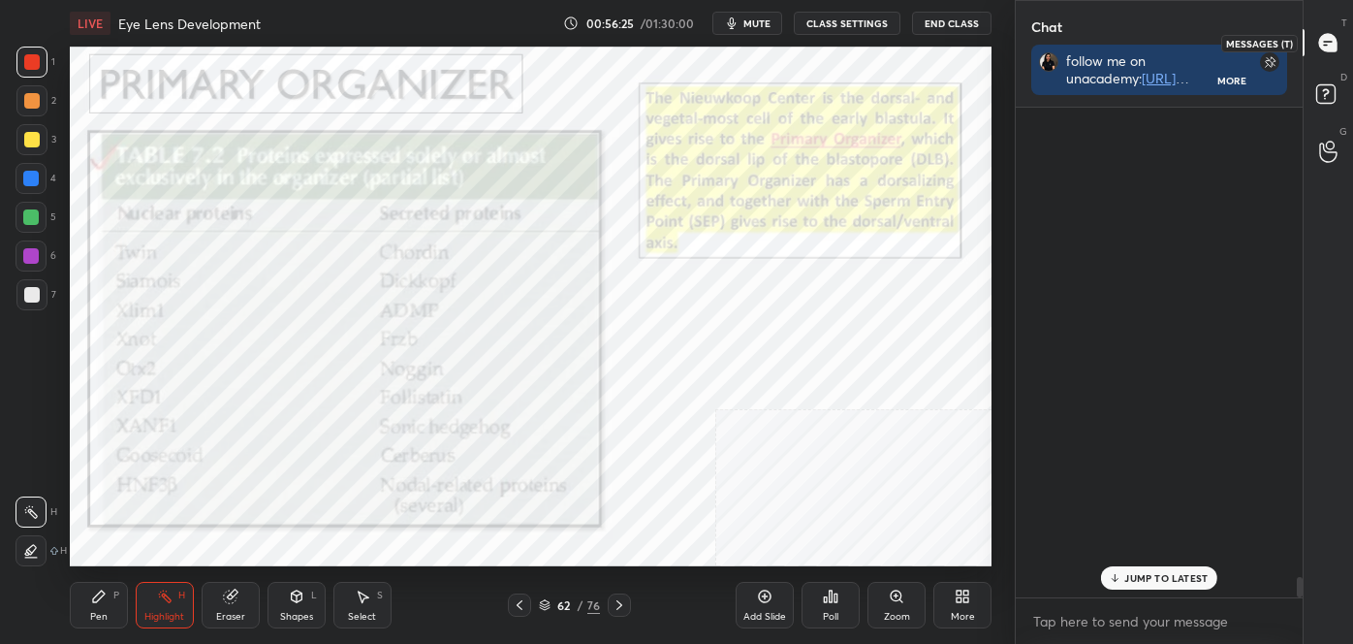
scroll to position [484, 281]
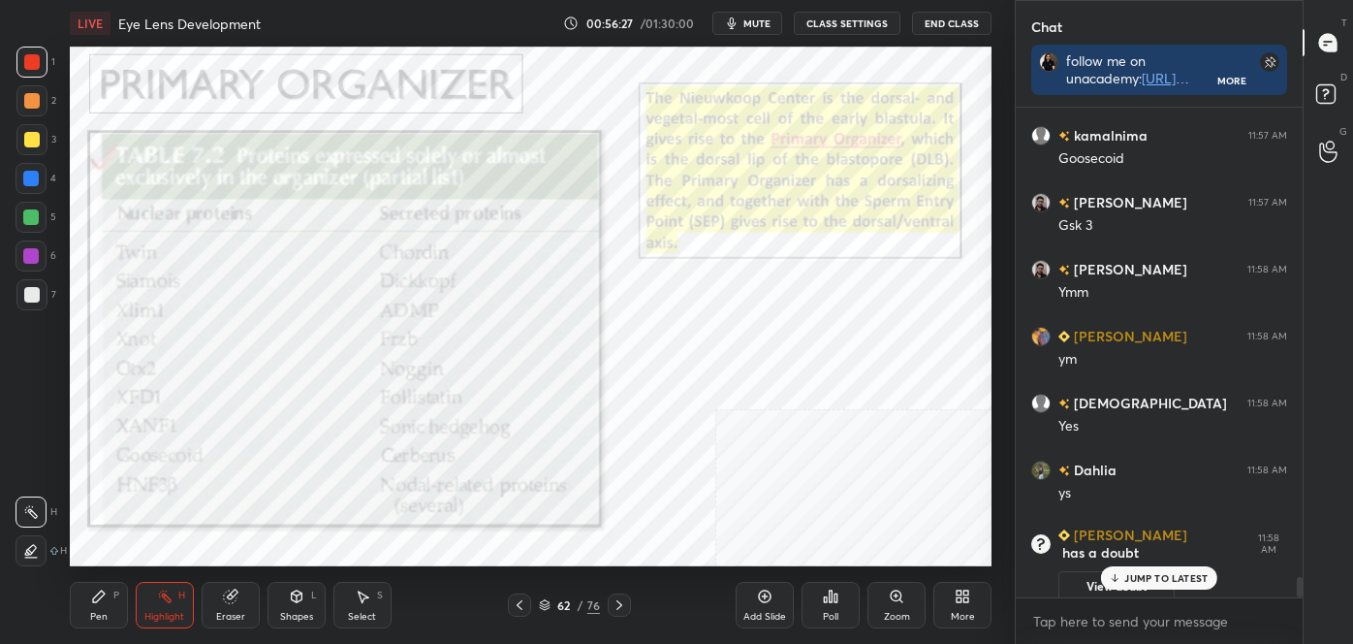
click at [1162, 576] on p "JUMP TO LATEST" at bounding box center [1166, 578] width 83 height 12
click at [544, 599] on icon at bounding box center [545, 605] width 12 height 12
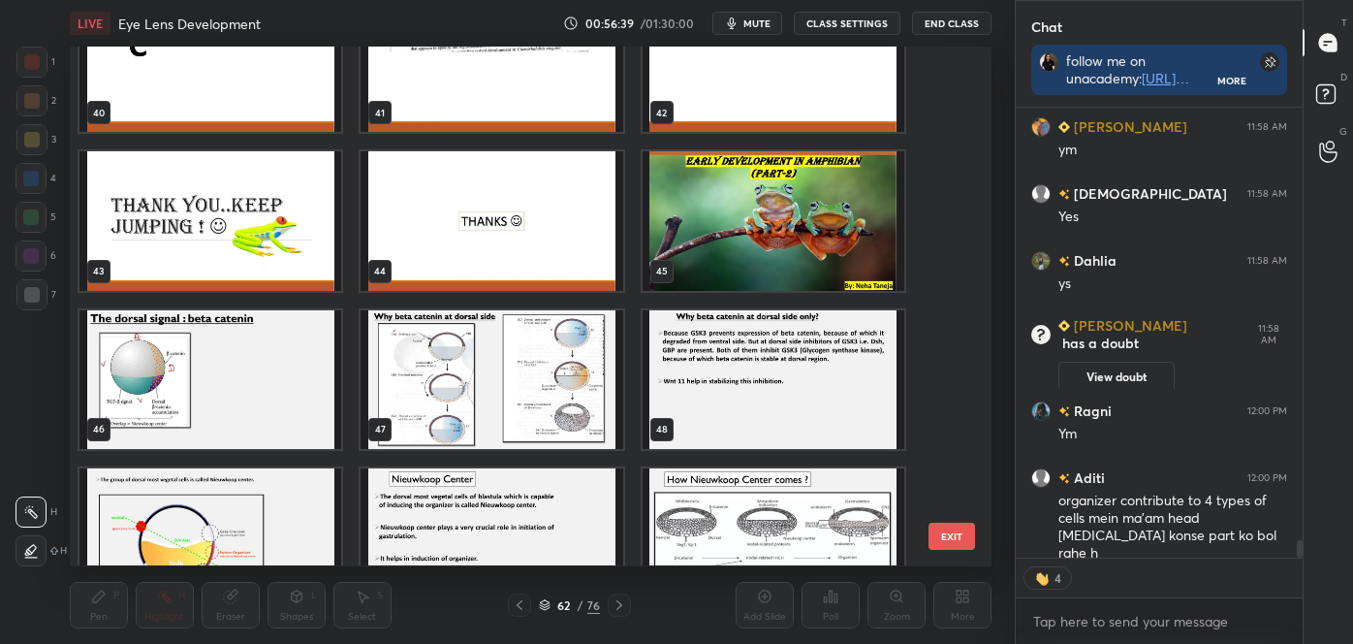
scroll to position [2089, 0]
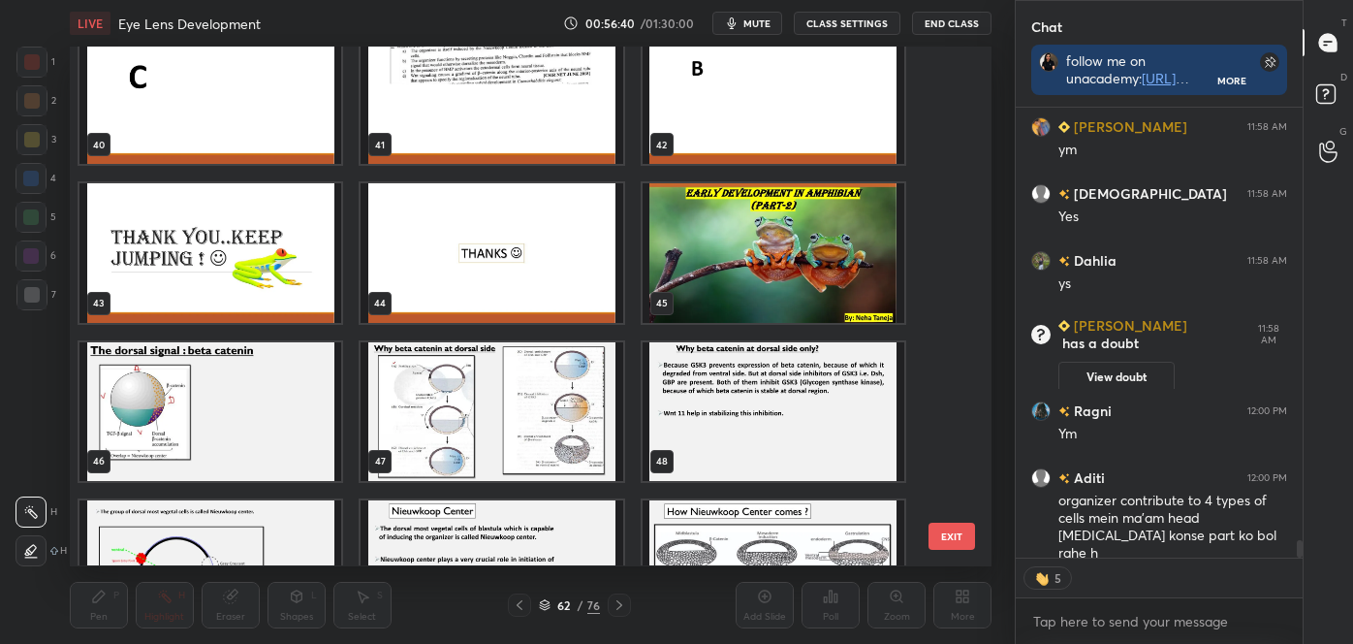
click at [810, 252] on img "grid" at bounding box center [774, 253] width 262 height 139
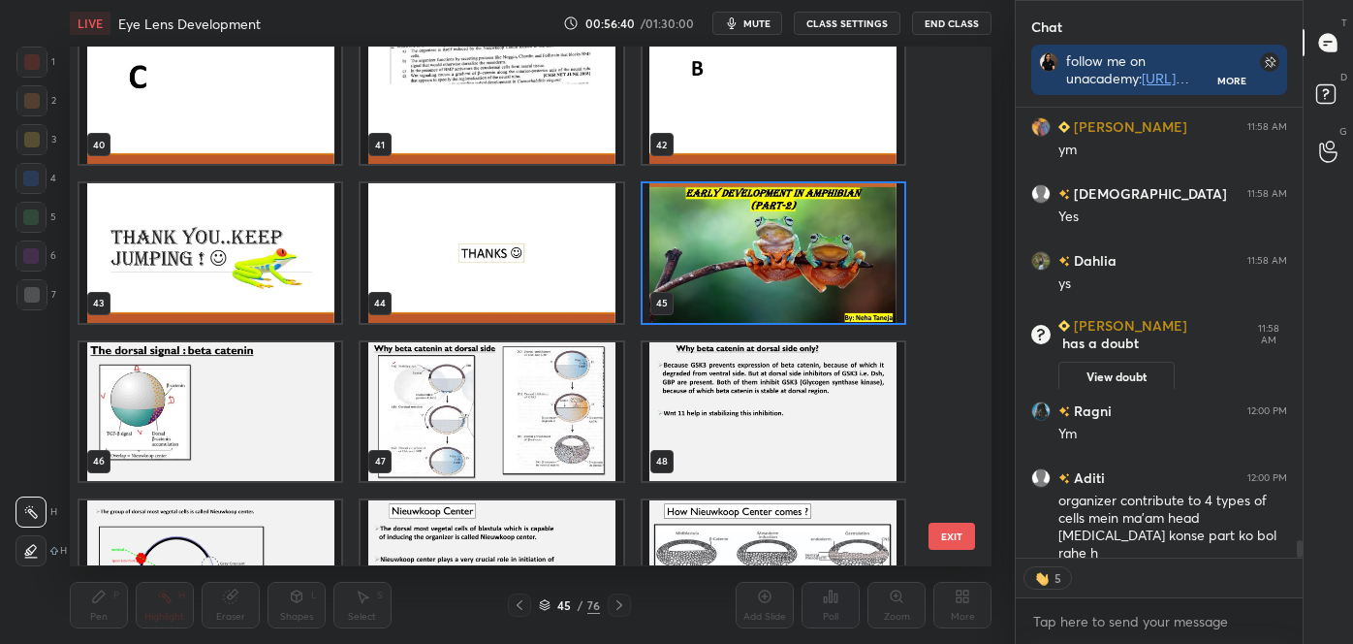
click at [821, 254] on img "grid" at bounding box center [774, 253] width 262 height 139
click at [823, 256] on img "grid" at bounding box center [774, 253] width 262 height 139
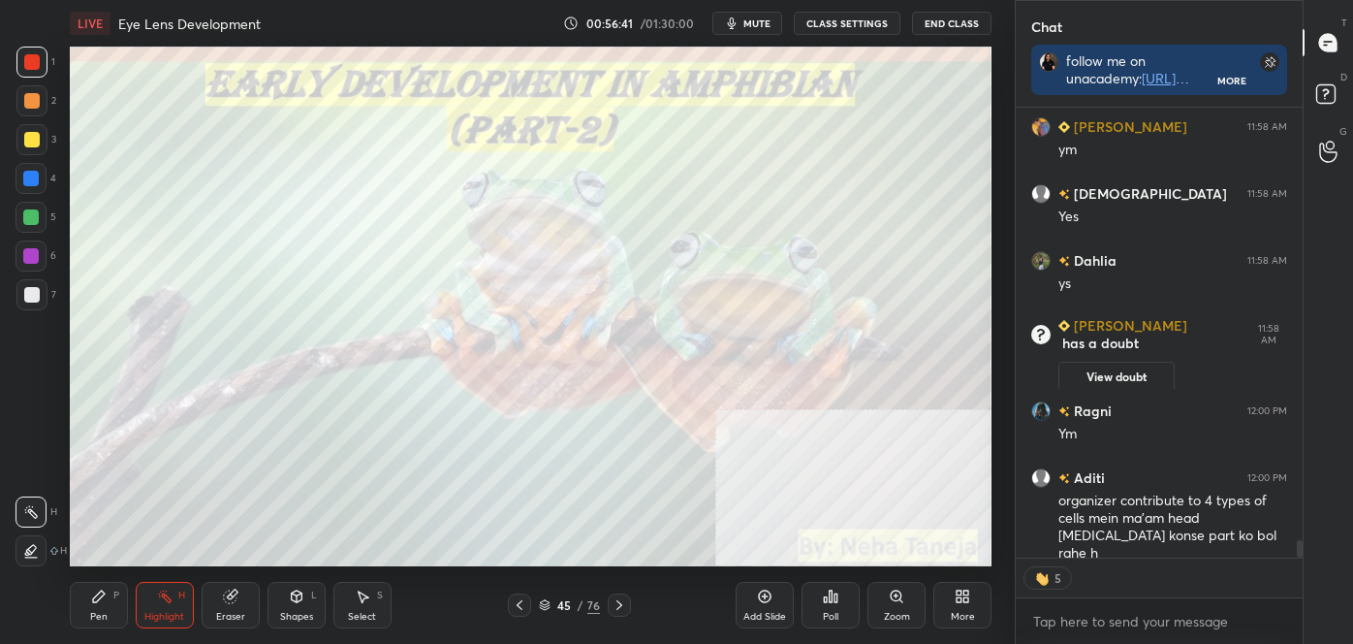
click at [824, 256] on img "grid" at bounding box center [774, 253] width 262 height 139
click at [619, 609] on icon at bounding box center [620, 605] width 16 height 16
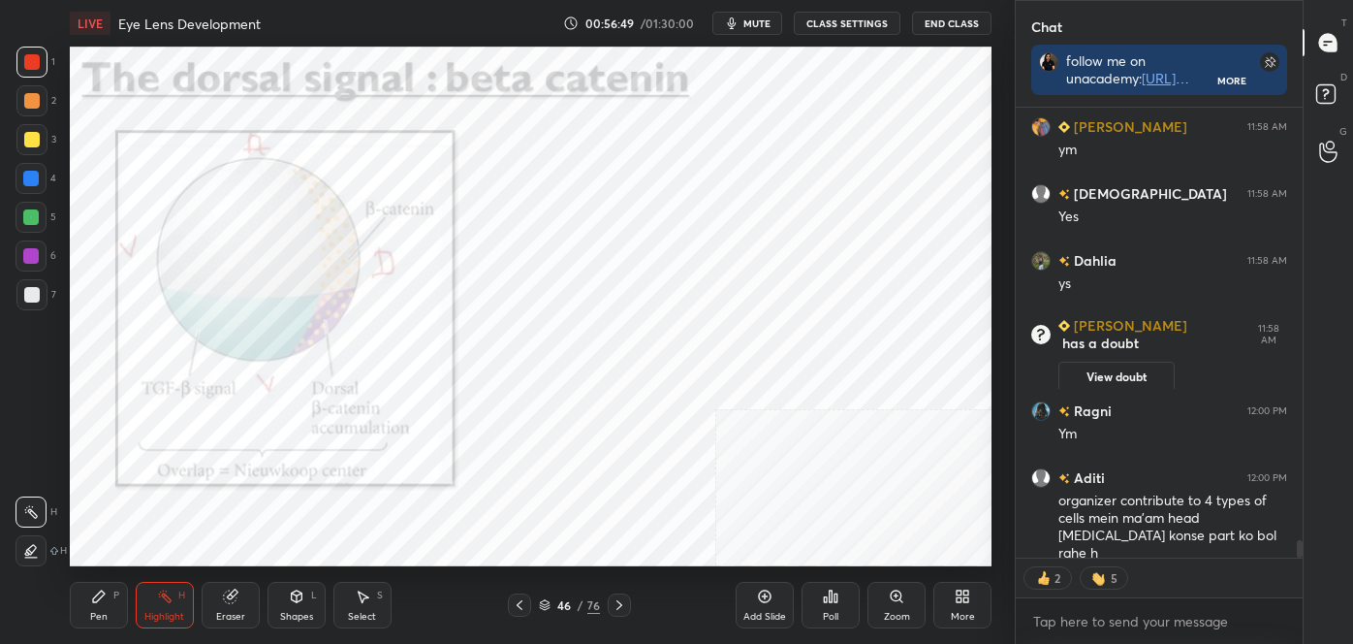
click at [618, 607] on icon at bounding box center [620, 605] width 16 height 16
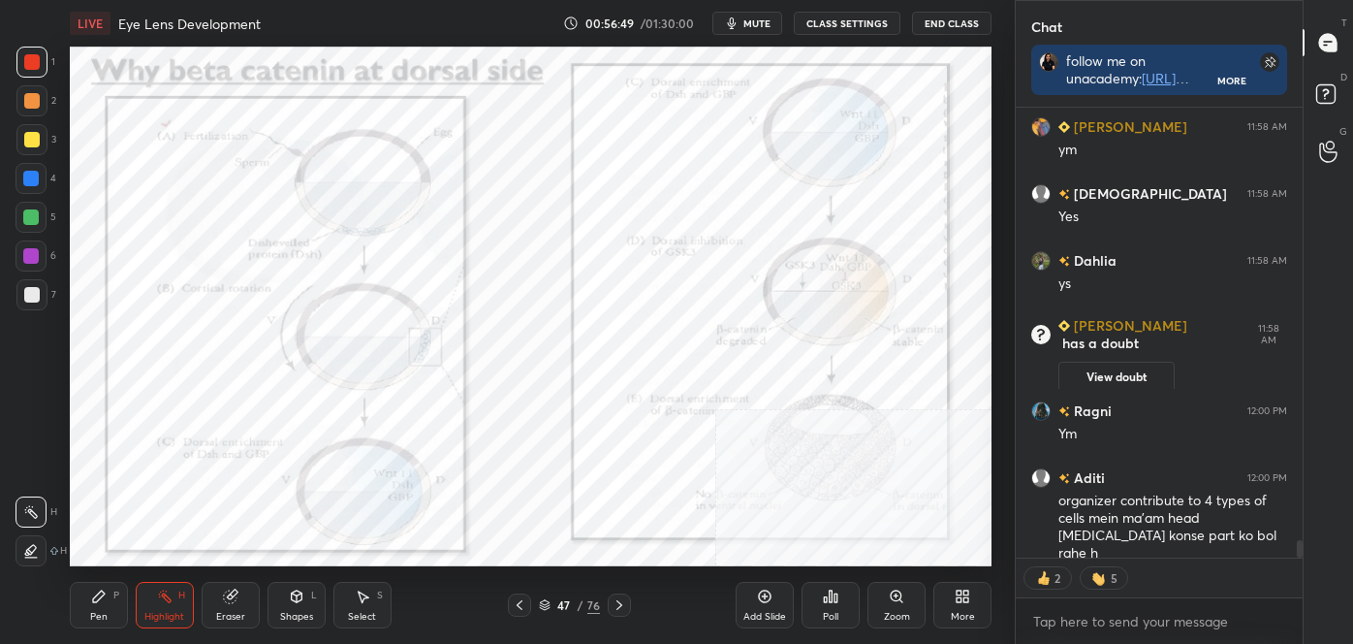
click at [617, 606] on icon at bounding box center [620, 605] width 16 height 16
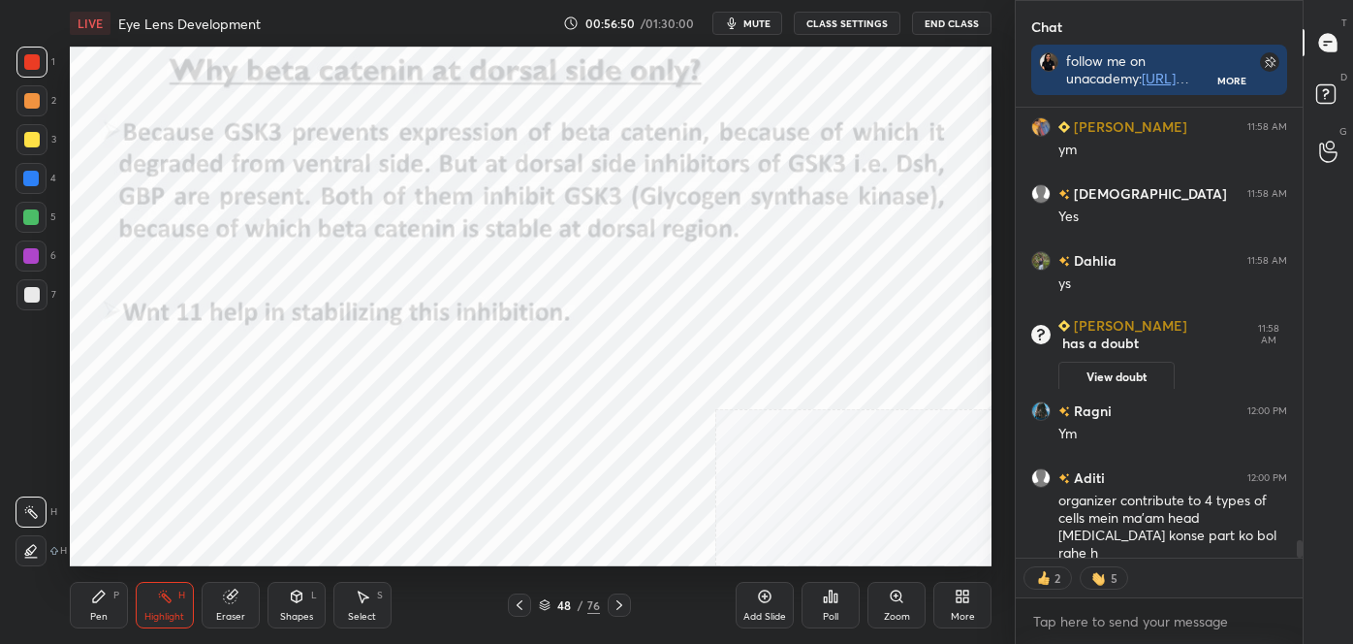
click at [616, 605] on icon at bounding box center [620, 605] width 16 height 16
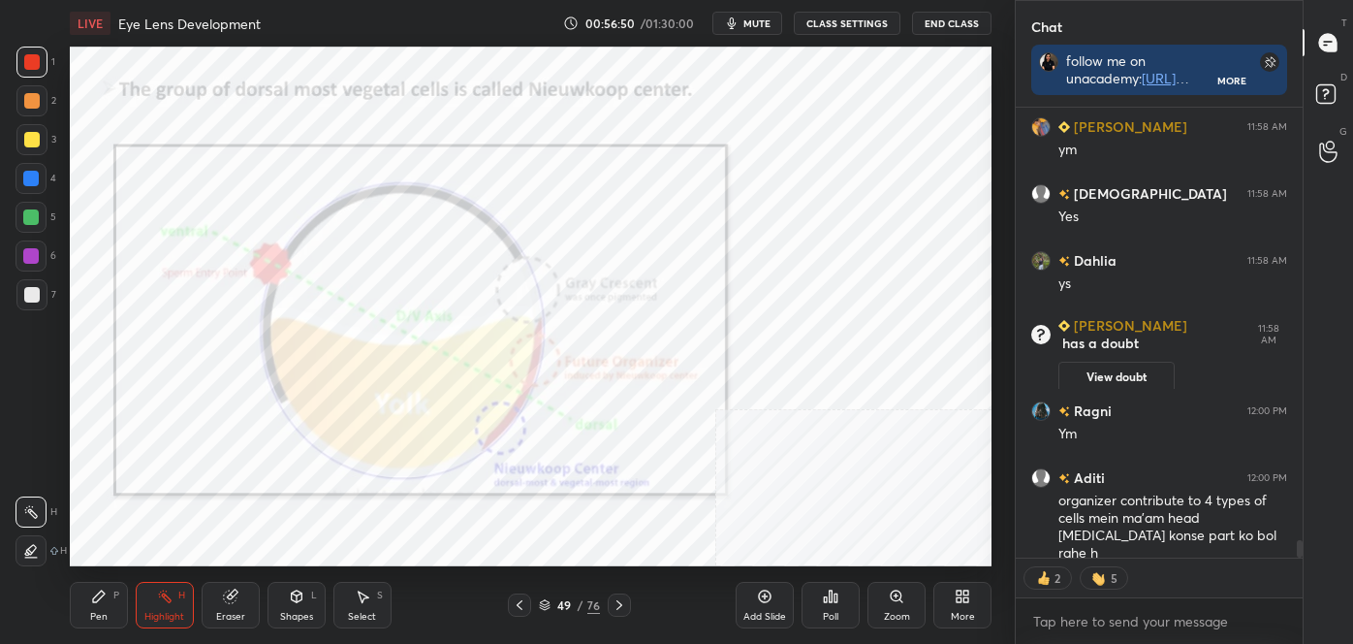
click at [616, 605] on icon at bounding box center [620, 605] width 16 height 16
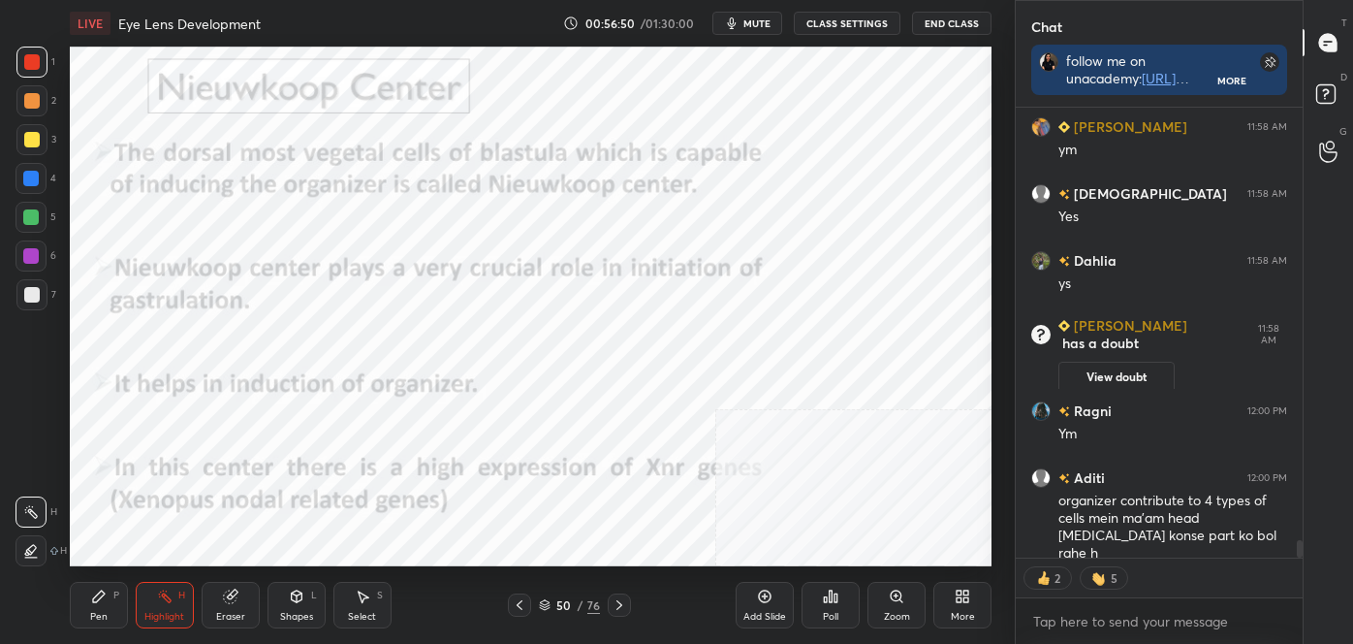
click at [616, 606] on icon at bounding box center [620, 605] width 16 height 16
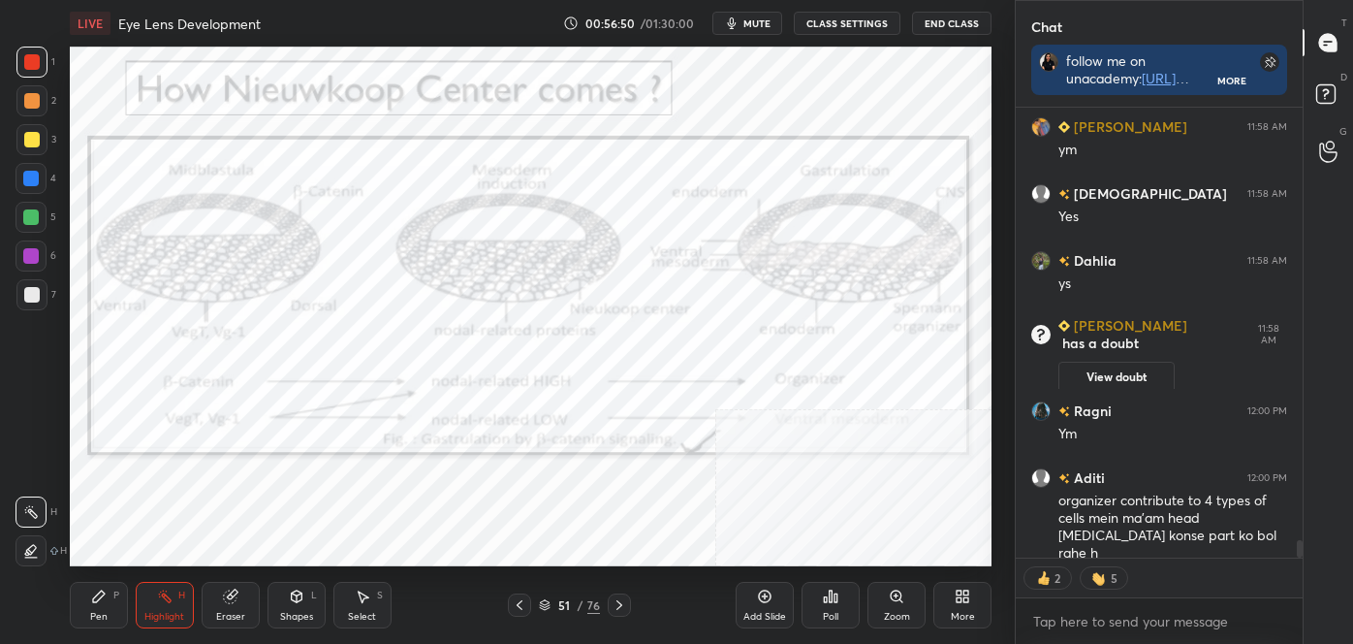
click at [615, 606] on icon at bounding box center [620, 605] width 16 height 16
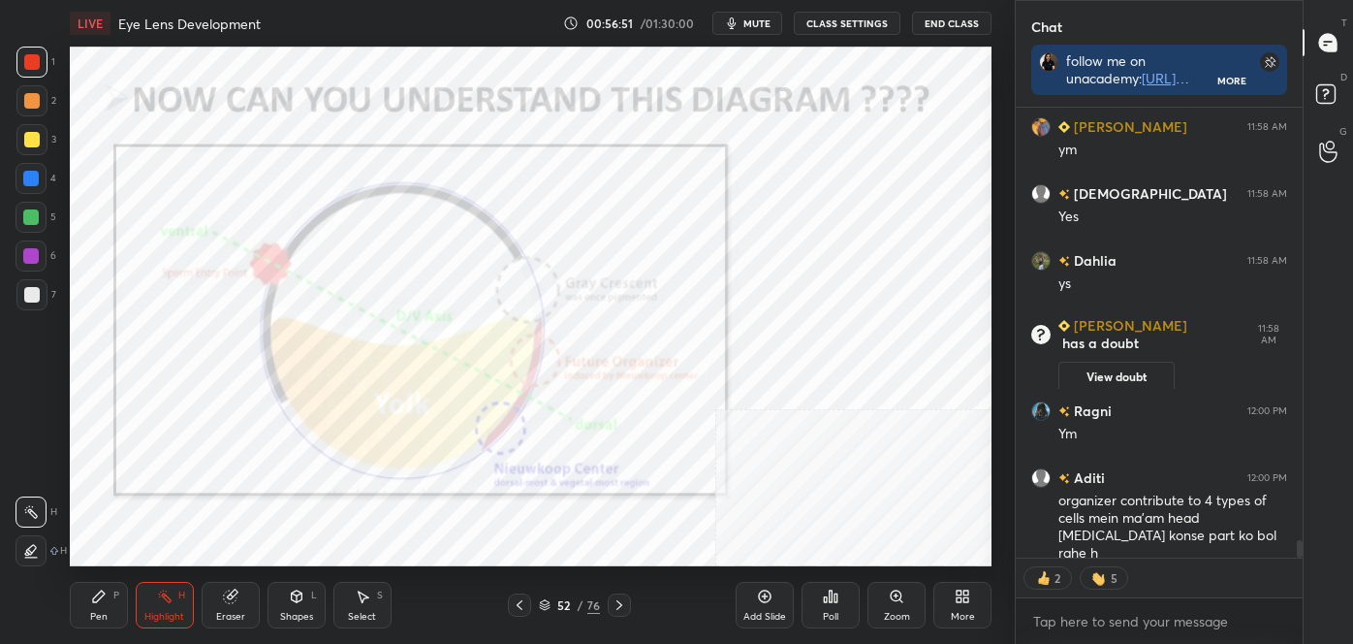
click at [615, 607] on icon at bounding box center [620, 605] width 16 height 16
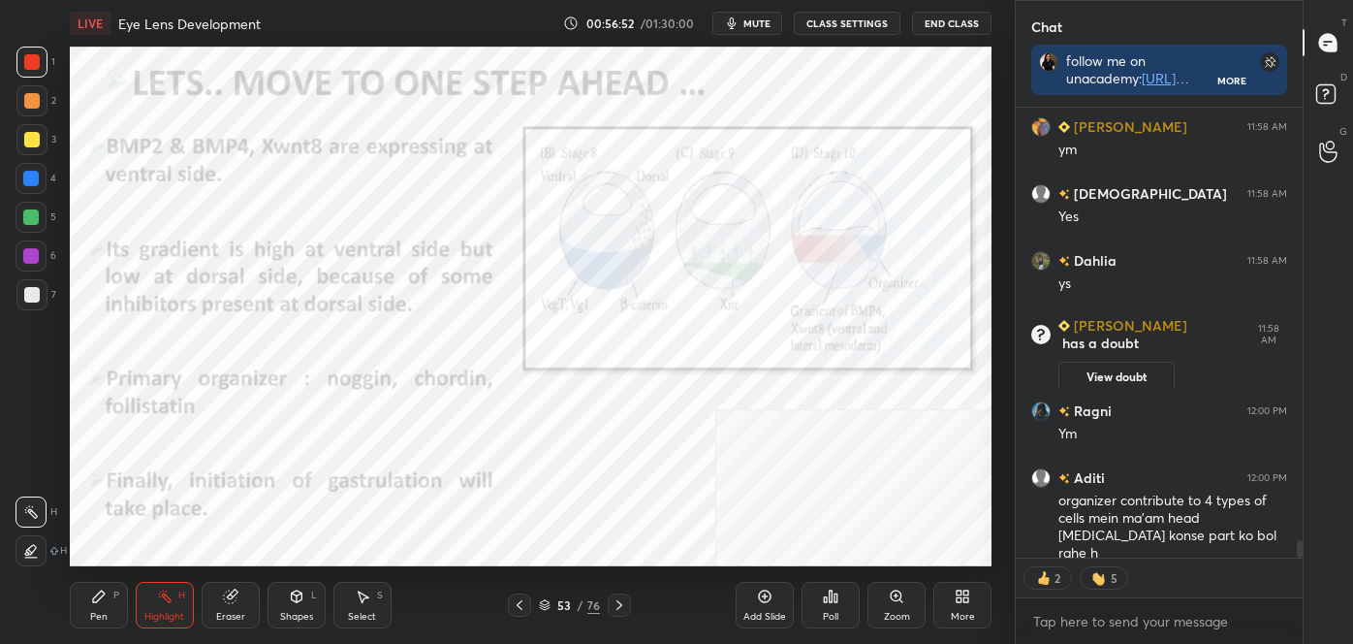
click at [548, 597] on div "53 / 76" at bounding box center [569, 604] width 61 height 17
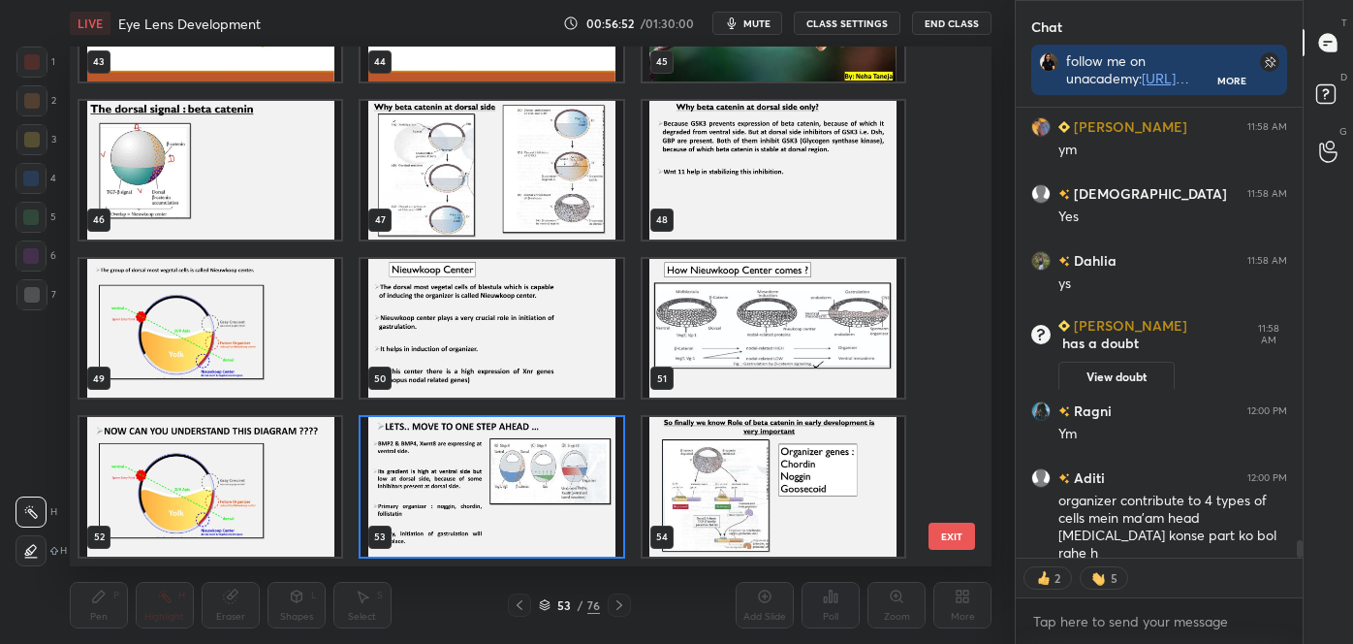
scroll to position [513, 912]
click at [949, 341] on div "40 41 42 43 44 45 46 47 48 49 50 51 52 53 54" at bounding box center [514, 306] width 888 height 519
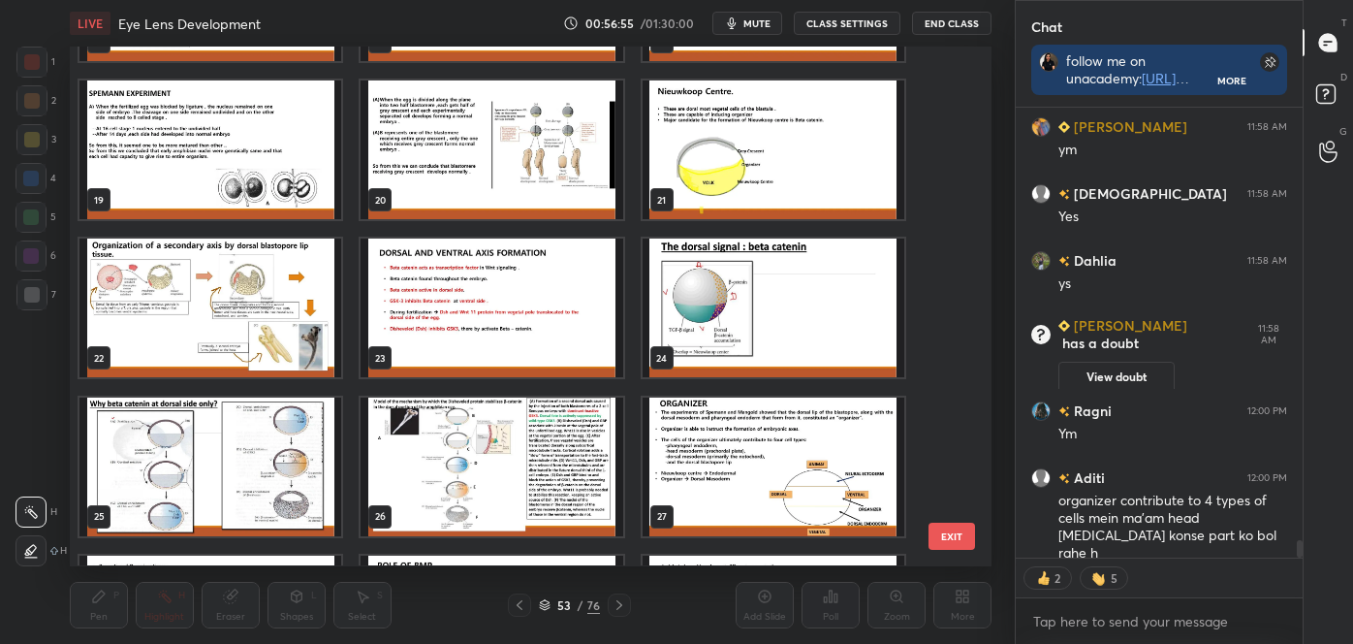
scroll to position [984, 0]
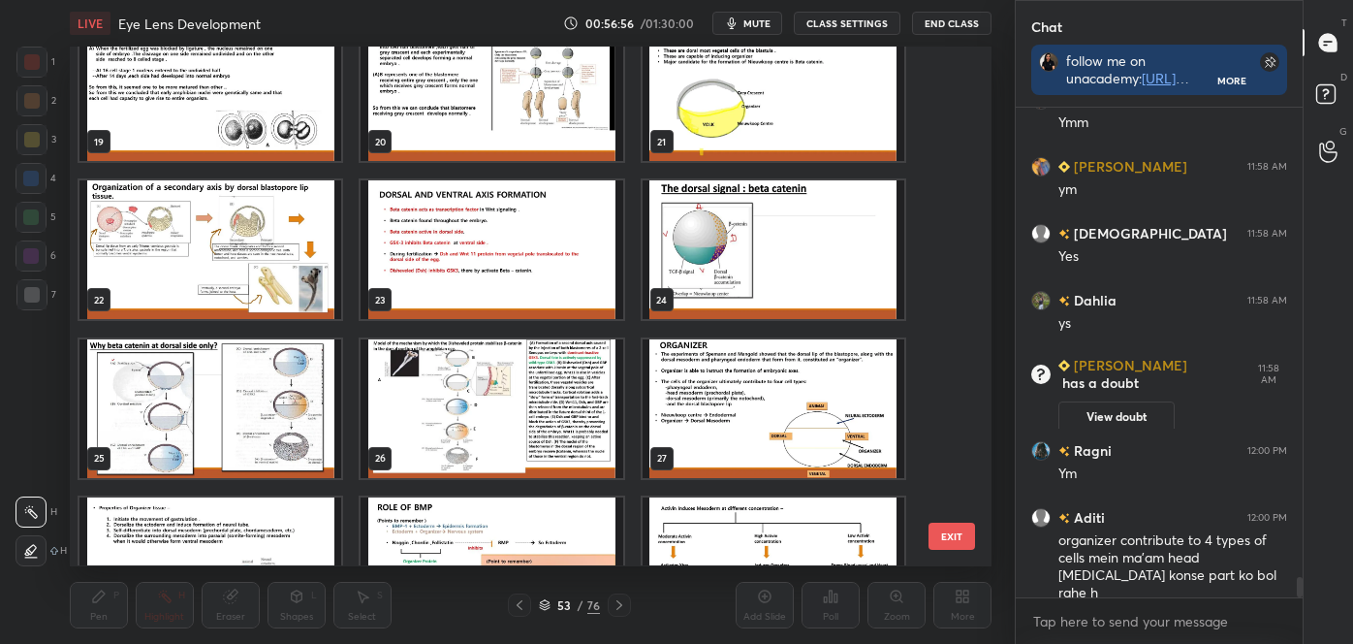
click at [775, 426] on img "grid" at bounding box center [774, 408] width 262 height 139
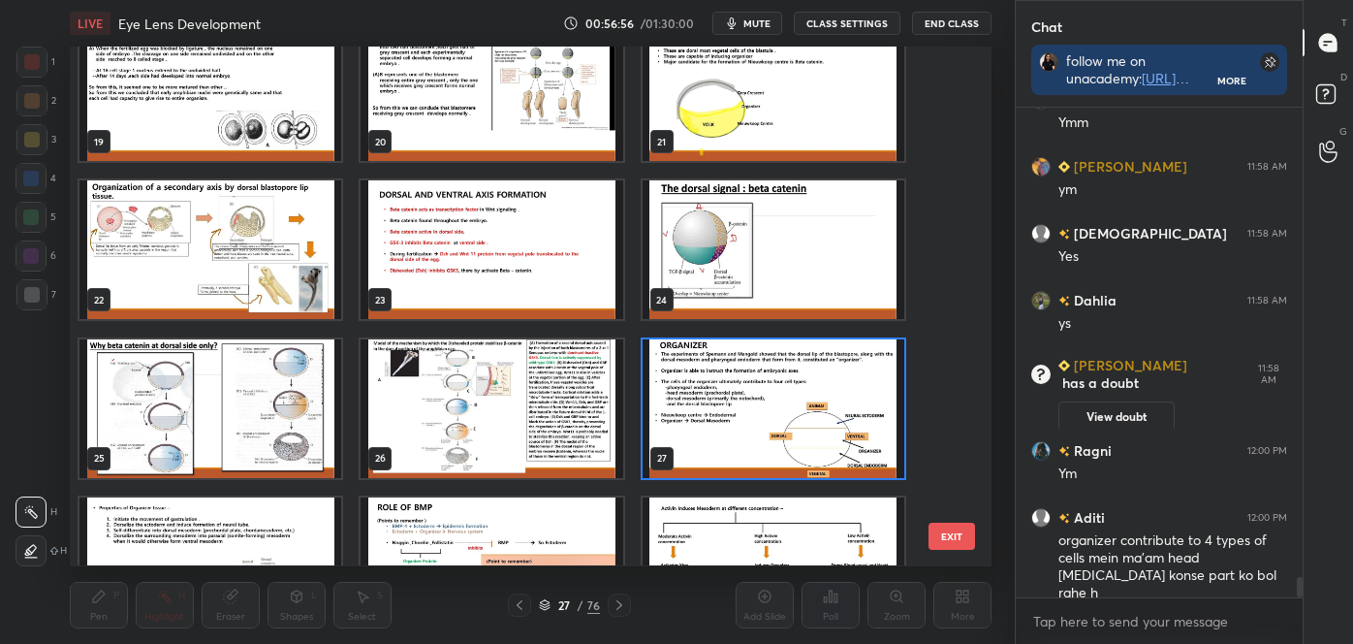
click at [777, 427] on img "grid" at bounding box center [774, 408] width 262 height 139
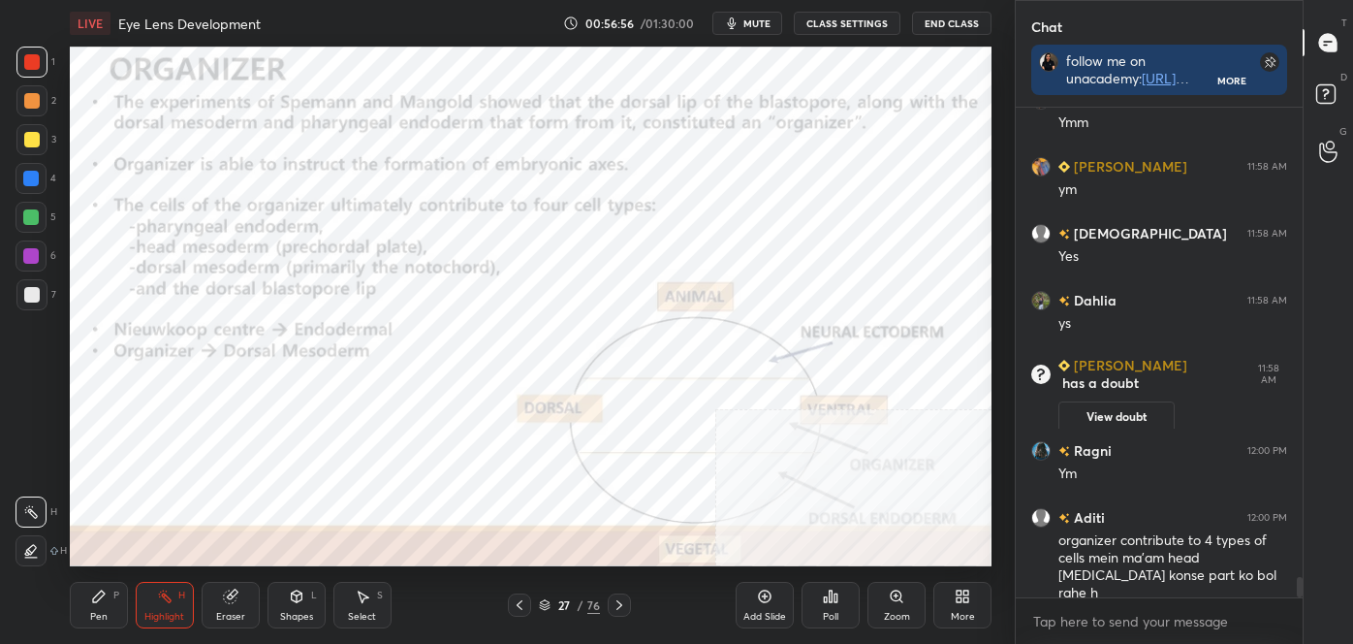
click at [778, 426] on img "grid" at bounding box center [774, 408] width 262 height 139
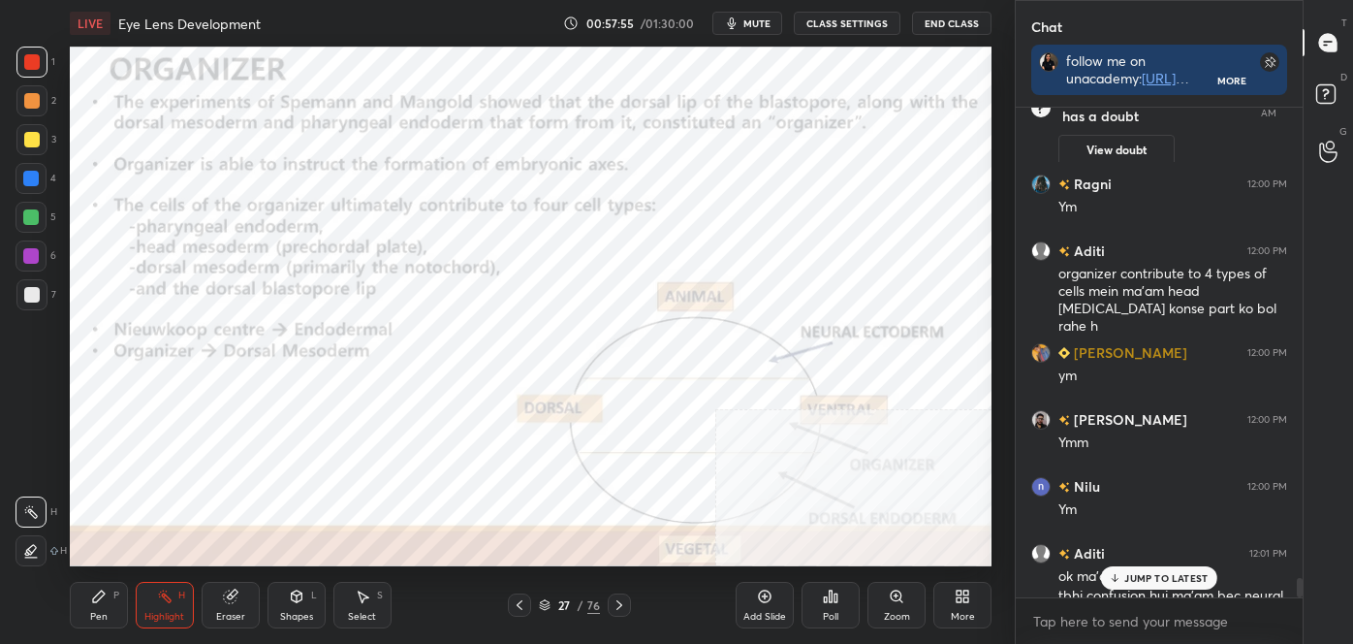
scroll to position [11649, 0]
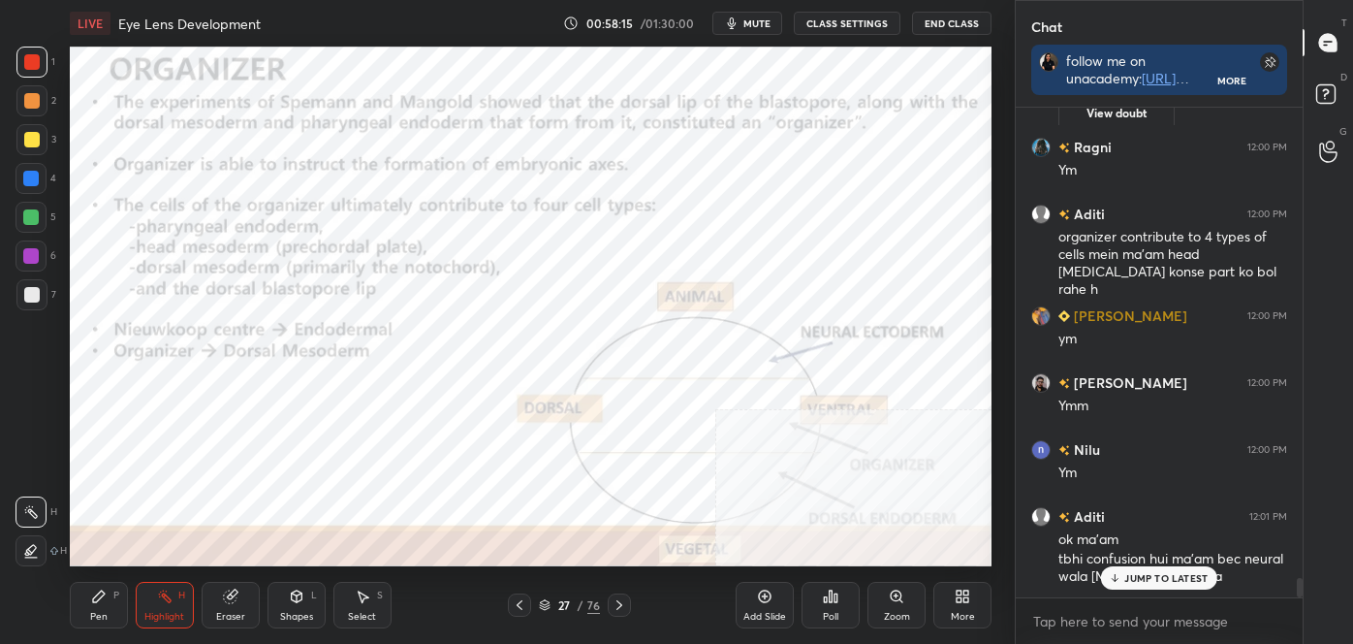
click at [618, 612] on icon at bounding box center [620, 605] width 16 height 16
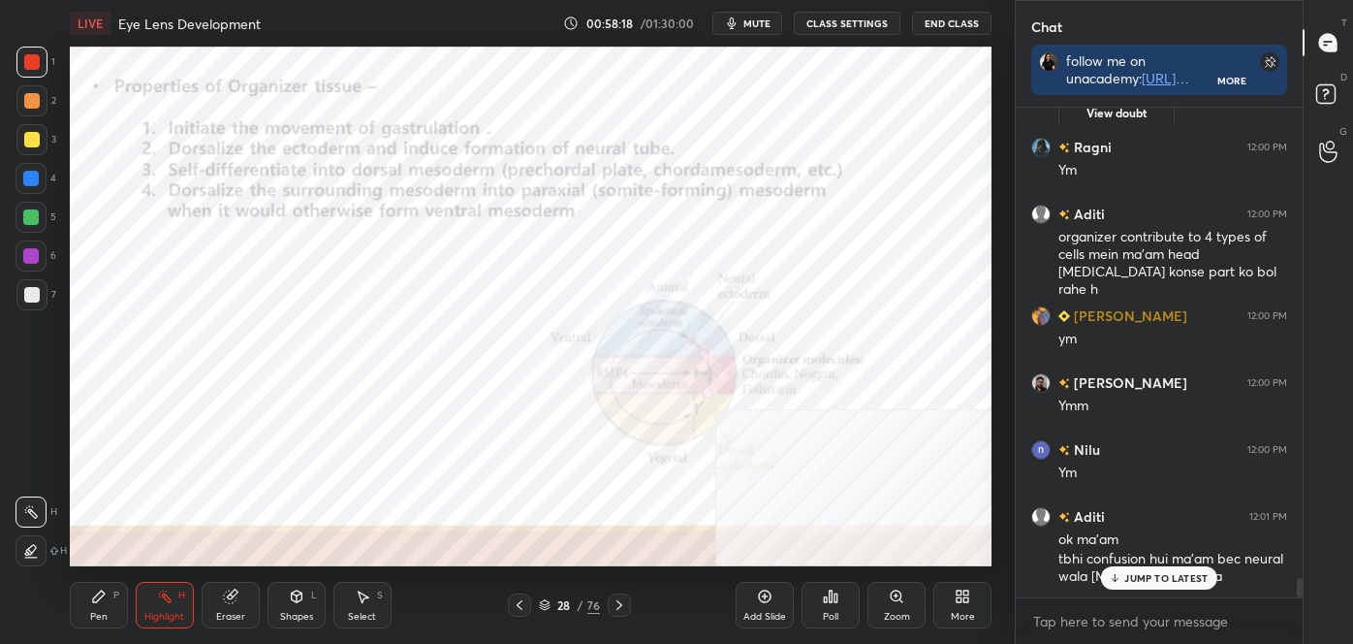
click at [613, 606] on icon at bounding box center [620, 605] width 16 height 16
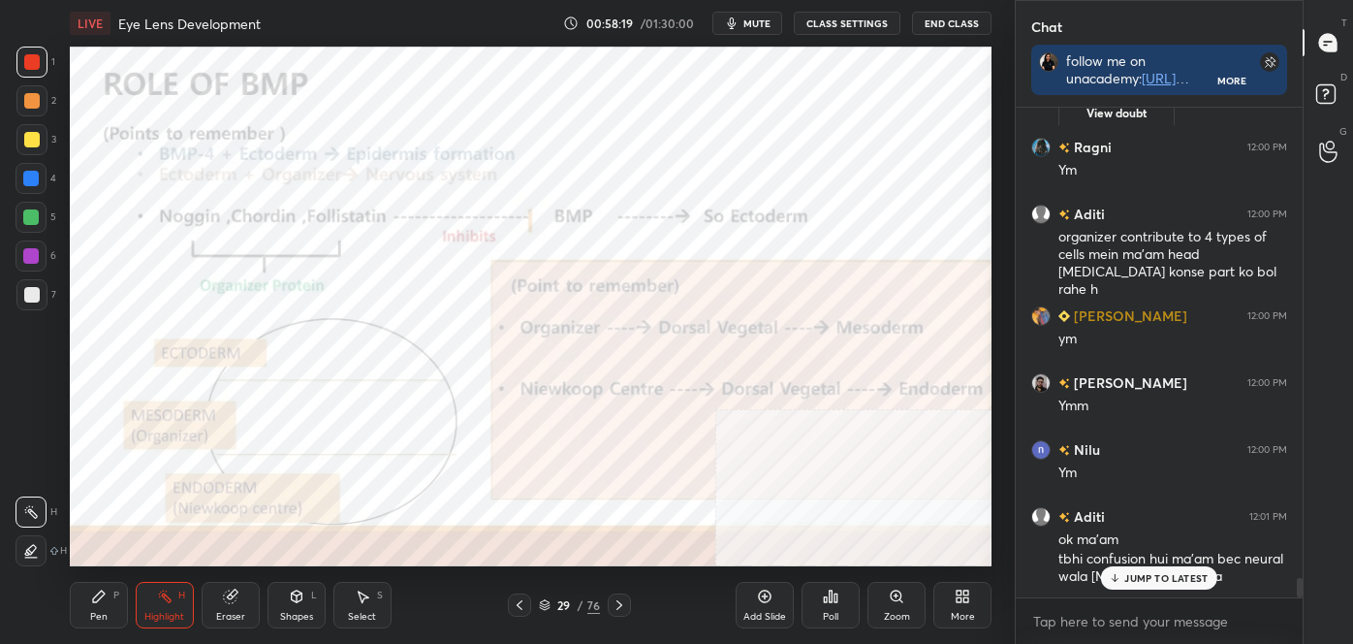
click at [613, 606] on icon at bounding box center [620, 605] width 16 height 16
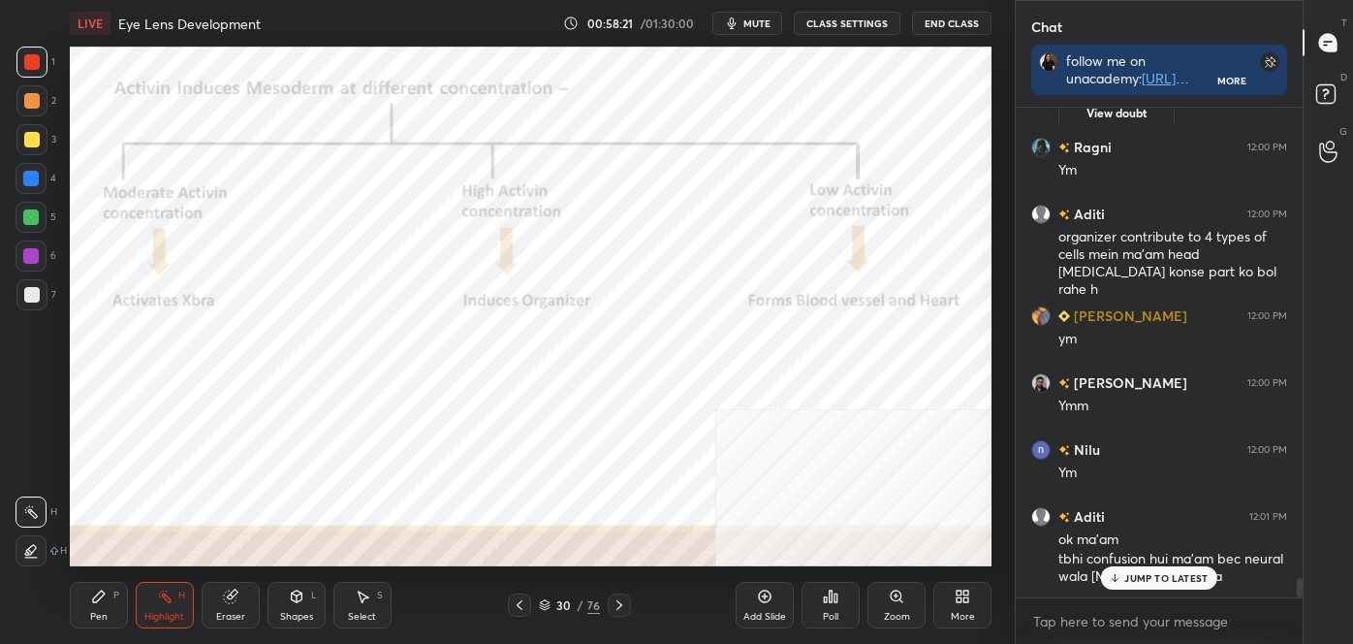
click at [612, 606] on icon at bounding box center [620, 605] width 16 height 16
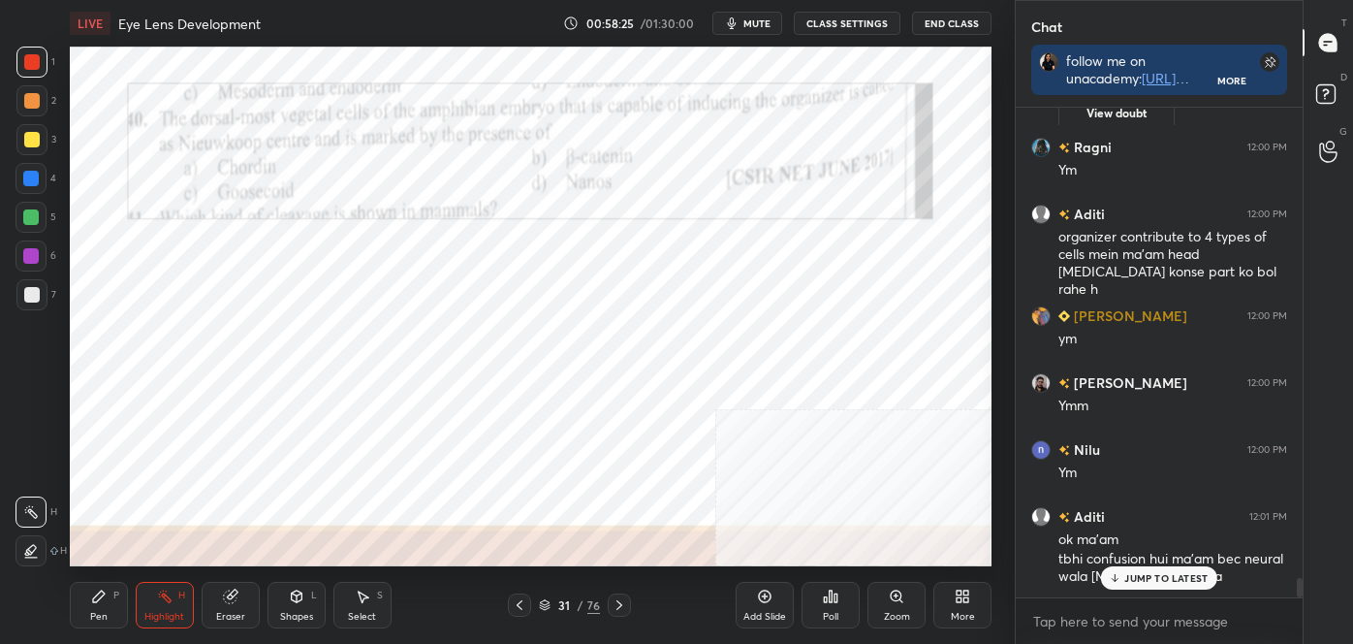
click at [106, 597] on icon at bounding box center [99, 596] width 16 height 16
click at [39, 553] on icon at bounding box center [31, 551] width 17 height 14
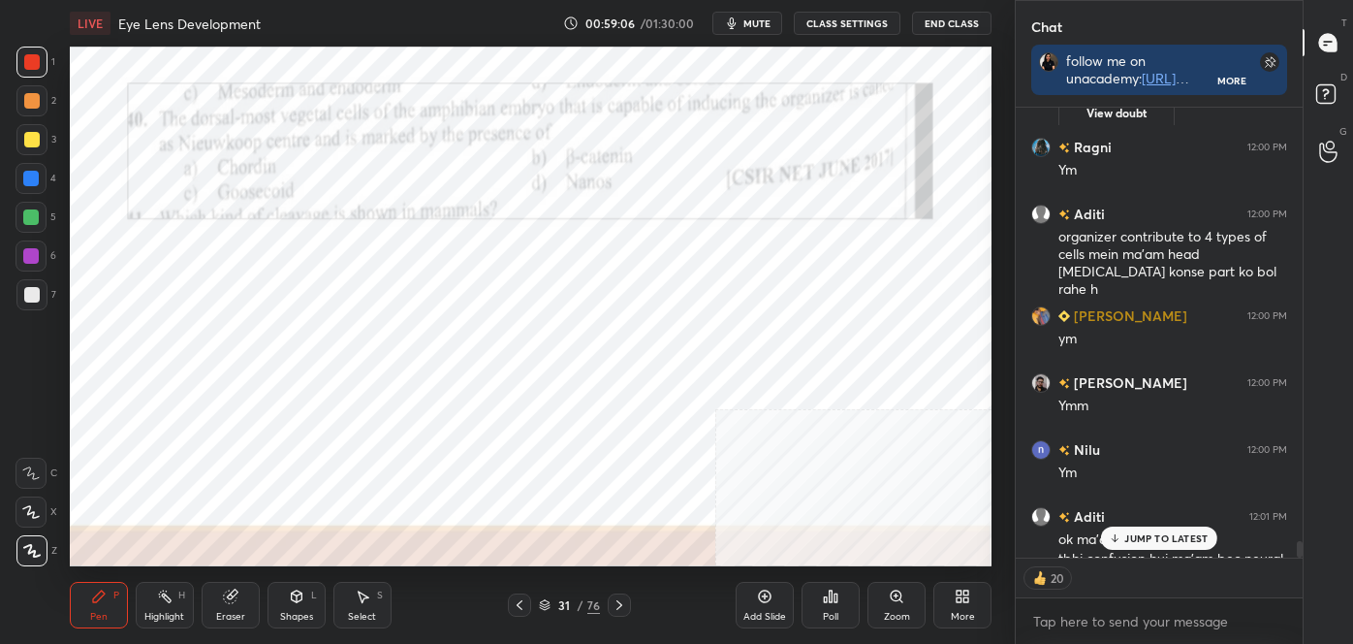
scroll to position [11956, 0]
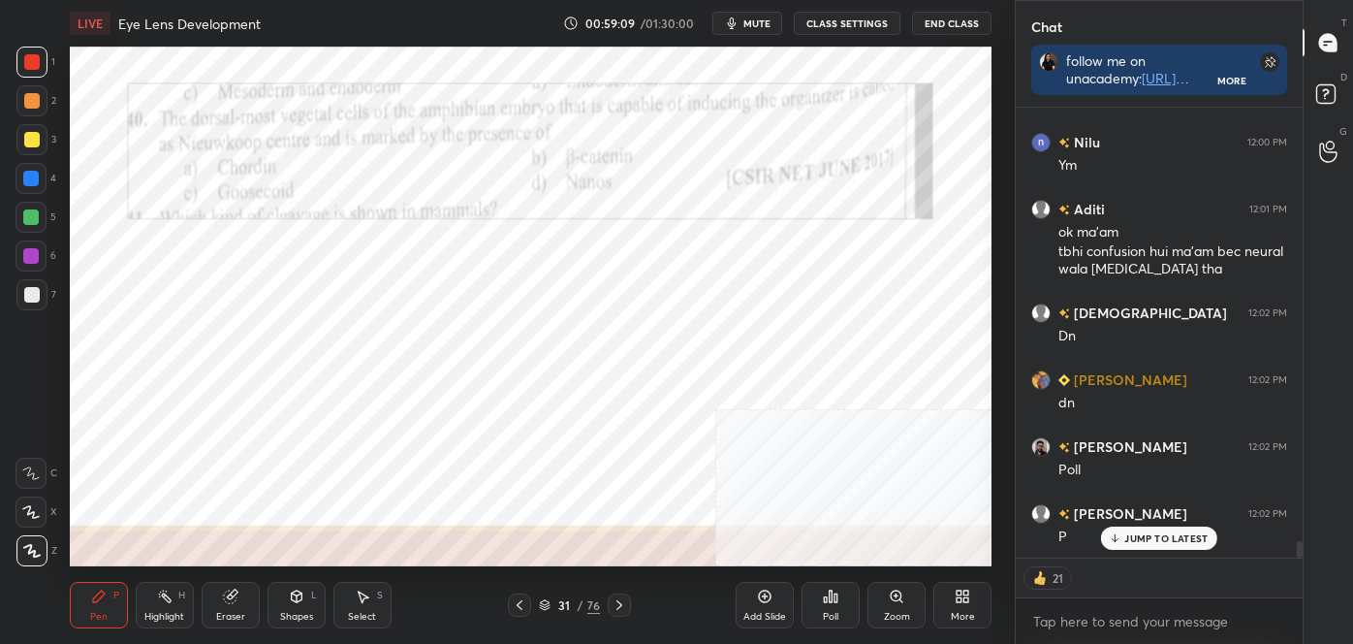
click at [833, 599] on icon at bounding box center [831, 596] width 16 height 16
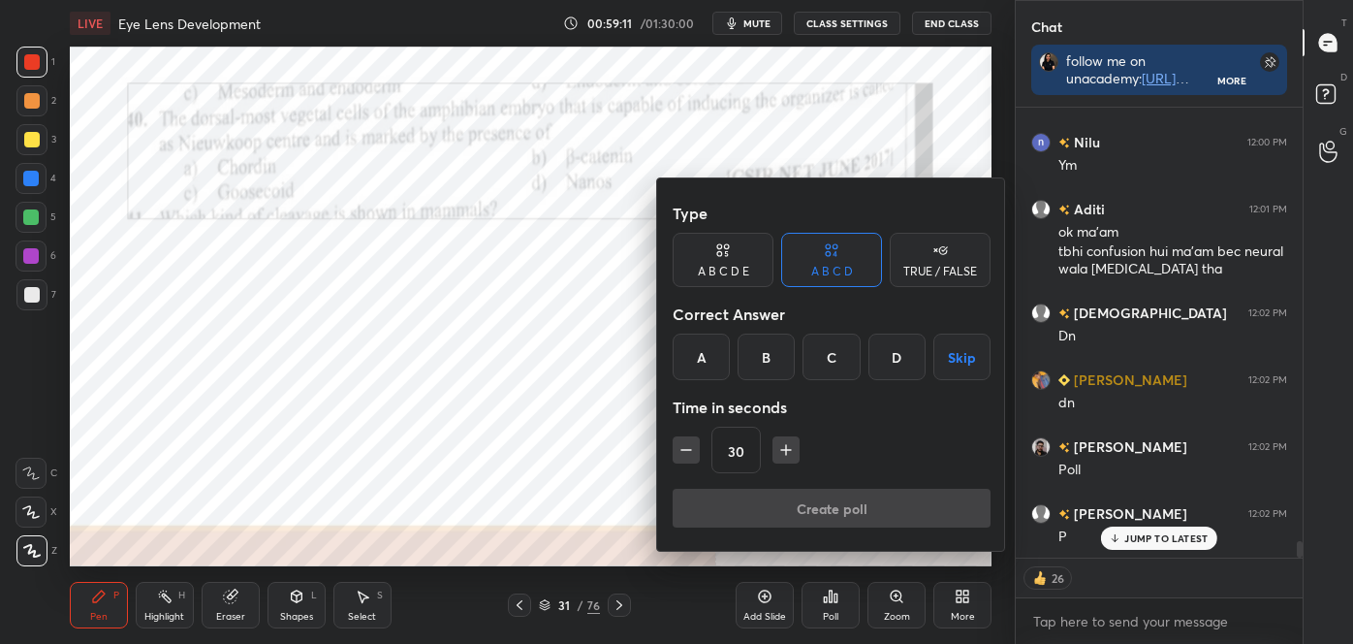
click at [754, 358] on div "B" at bounding box center [766, 356] width 57 height 47
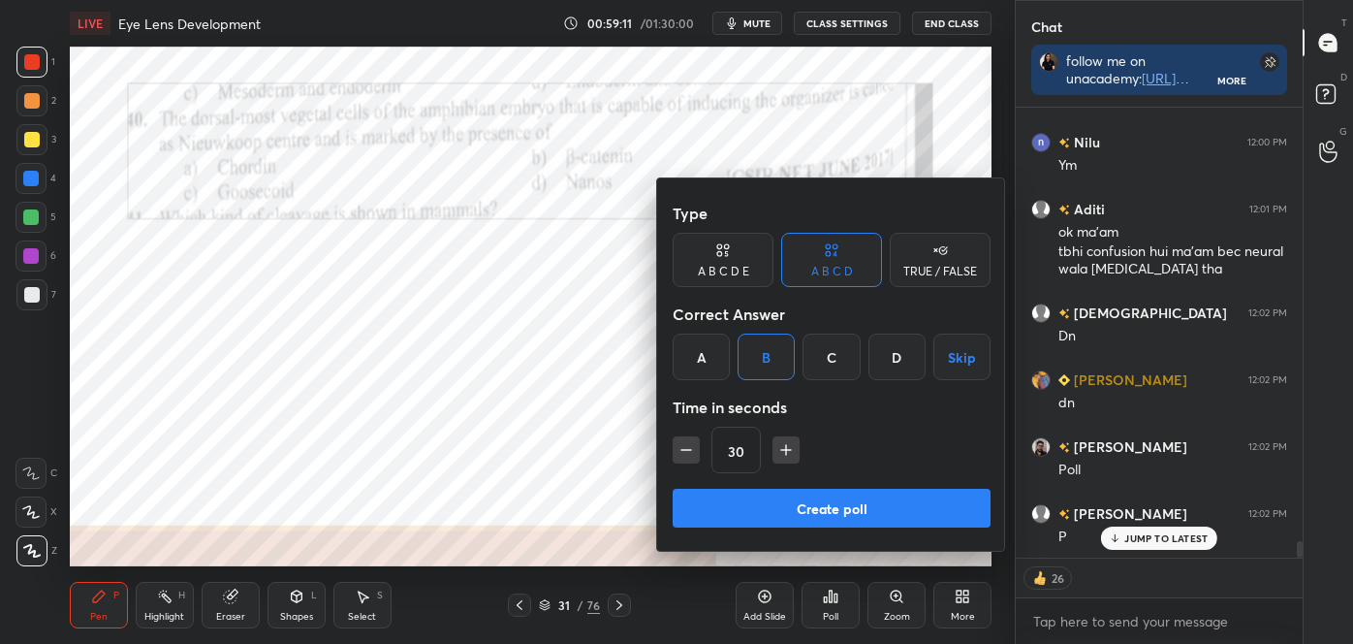
click at [799, 493] on button "Create poll" at bounding box center [832, 508] width 318 height 39
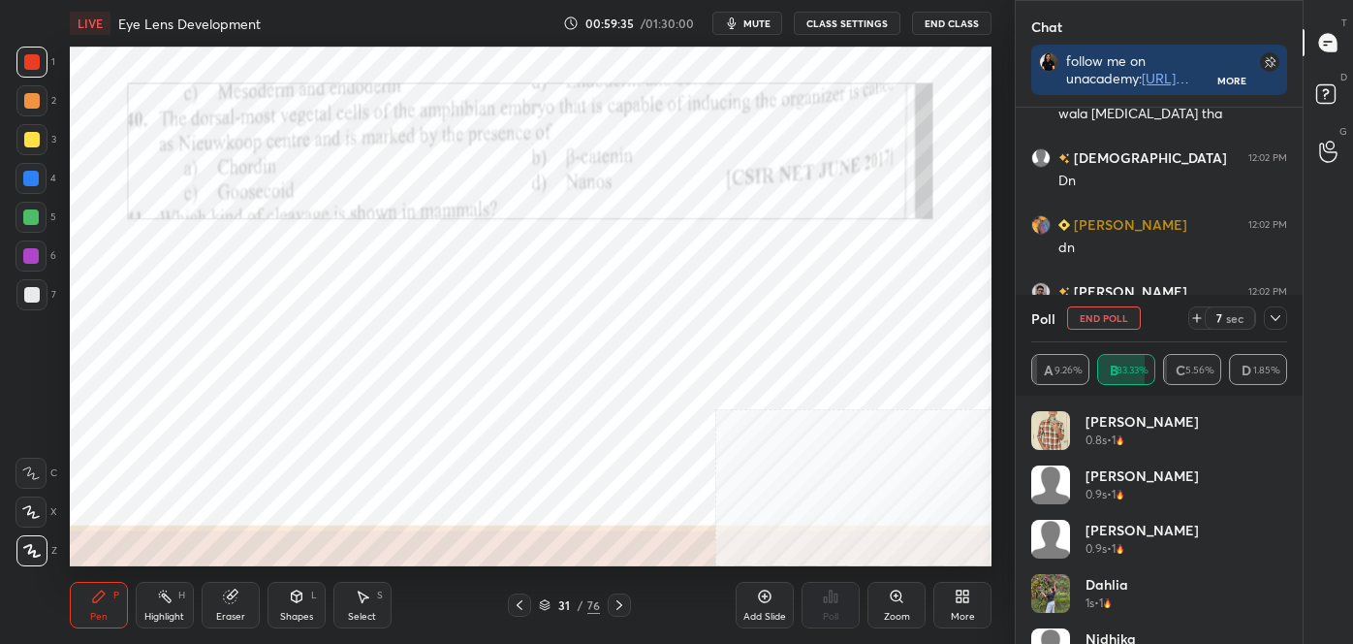
scroll to position [12085, 0]
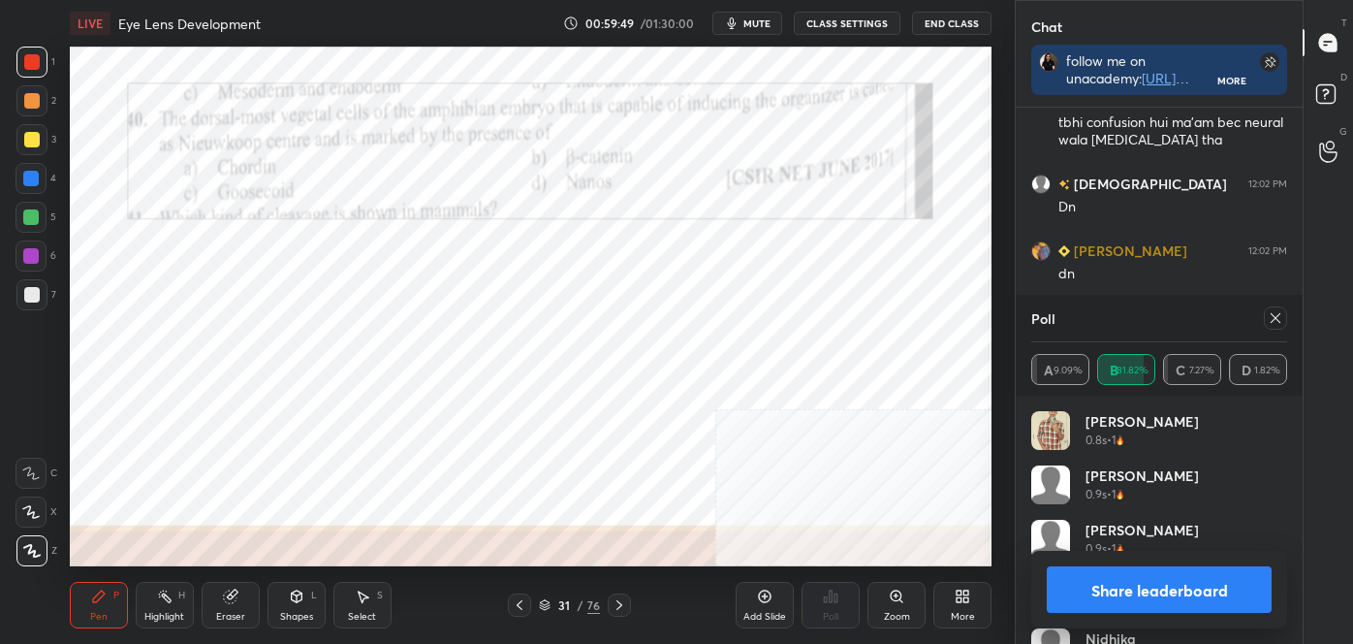
click at [1173, 605] on button "Share leaderboard" at bounding box center [1159, 589] width 225 height 47
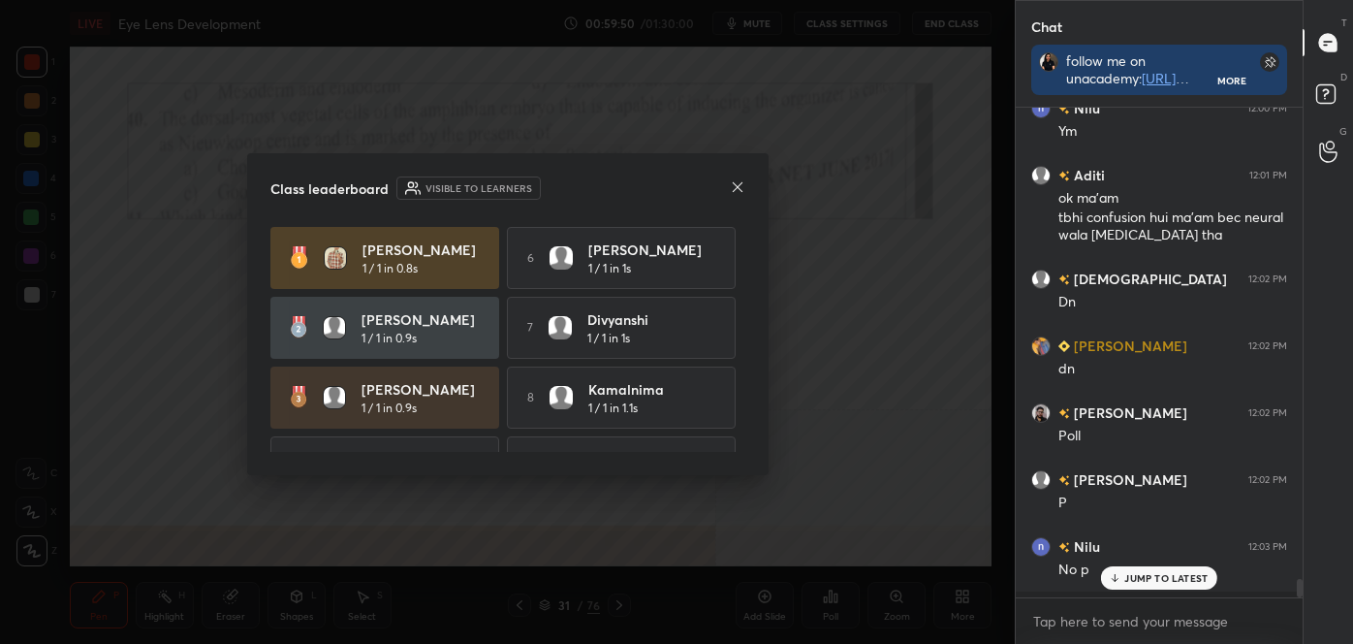
scroll to position [322, 281]
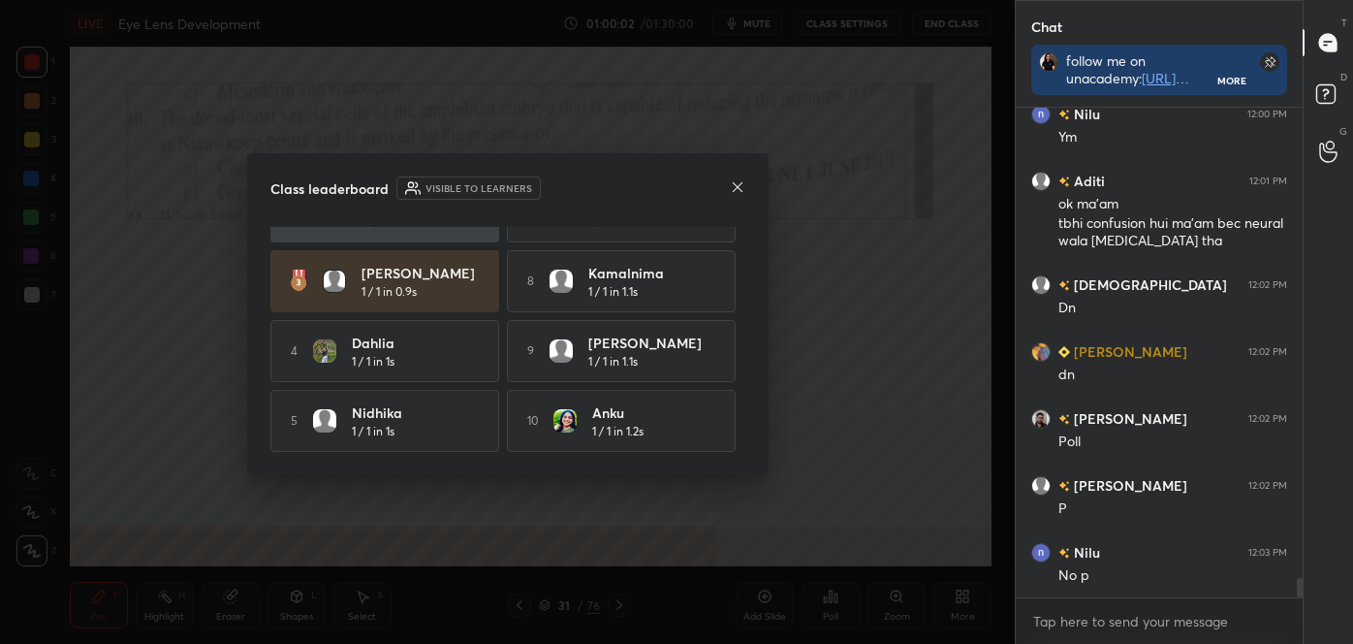
click at [742, 184] on icon at bounding box center [738, 187] width 16 height 16
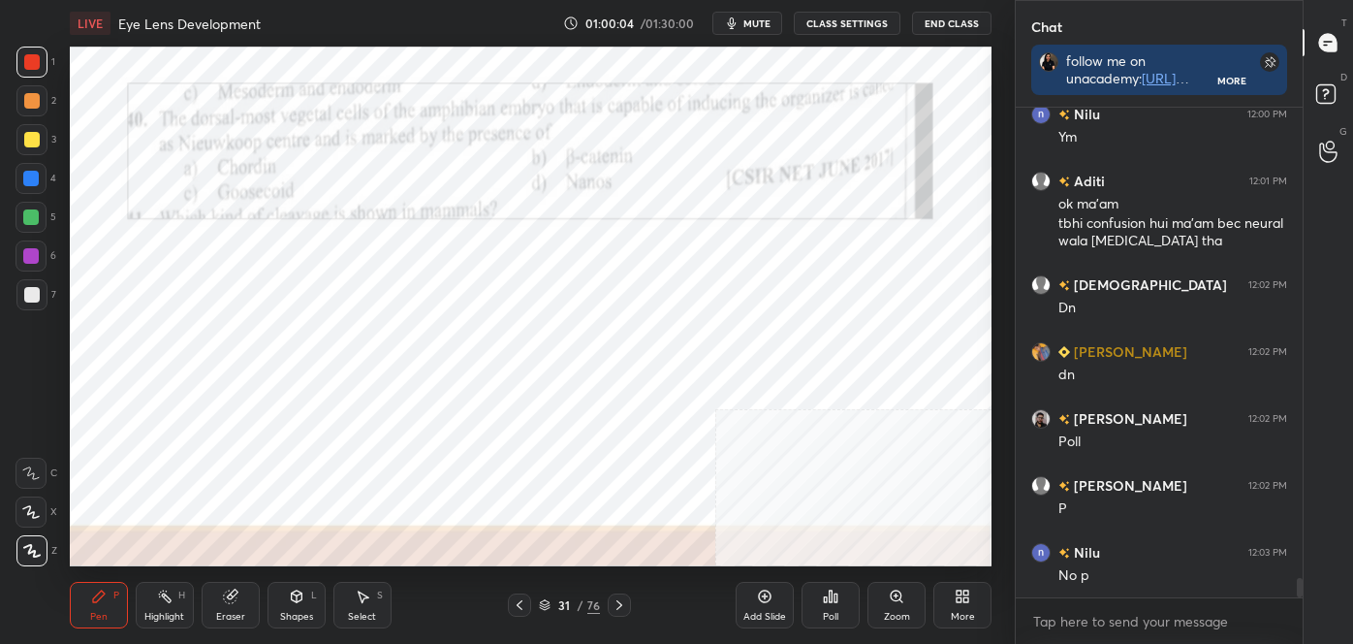
click at [619, 605] on icon at bounding box center [620, 605] width 16 height 16
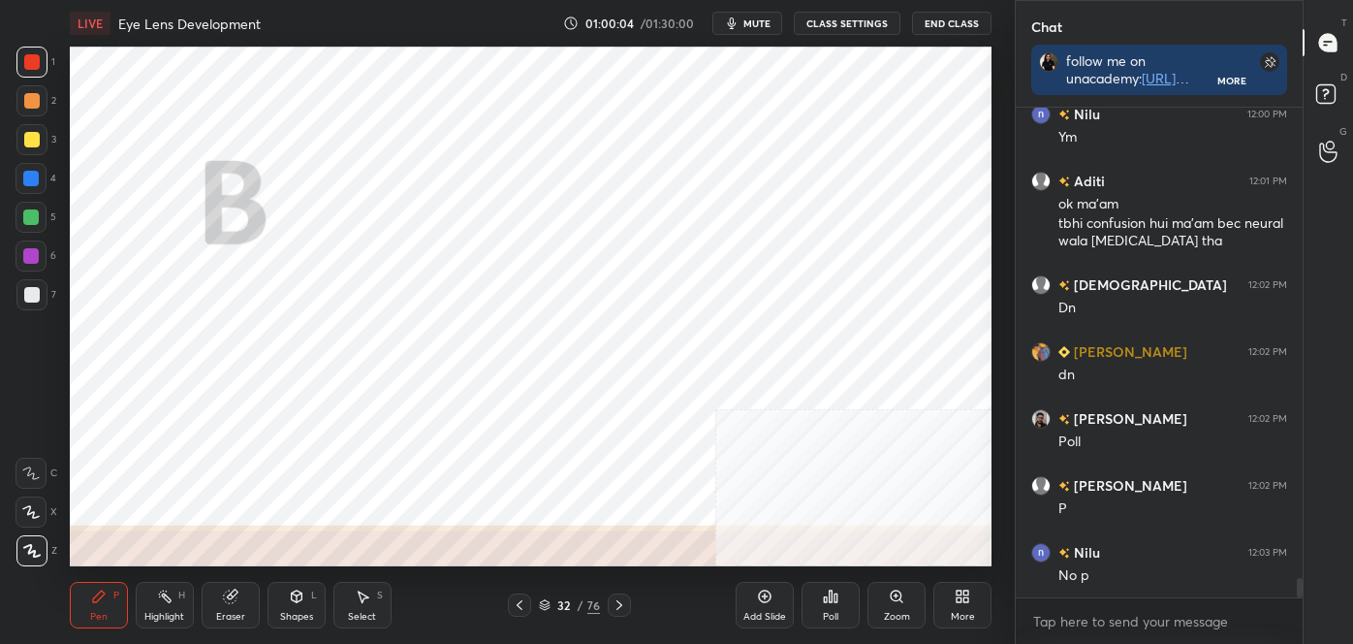
click at [618, 605] on icon at bounding box center [620, 605] width 16 height 16
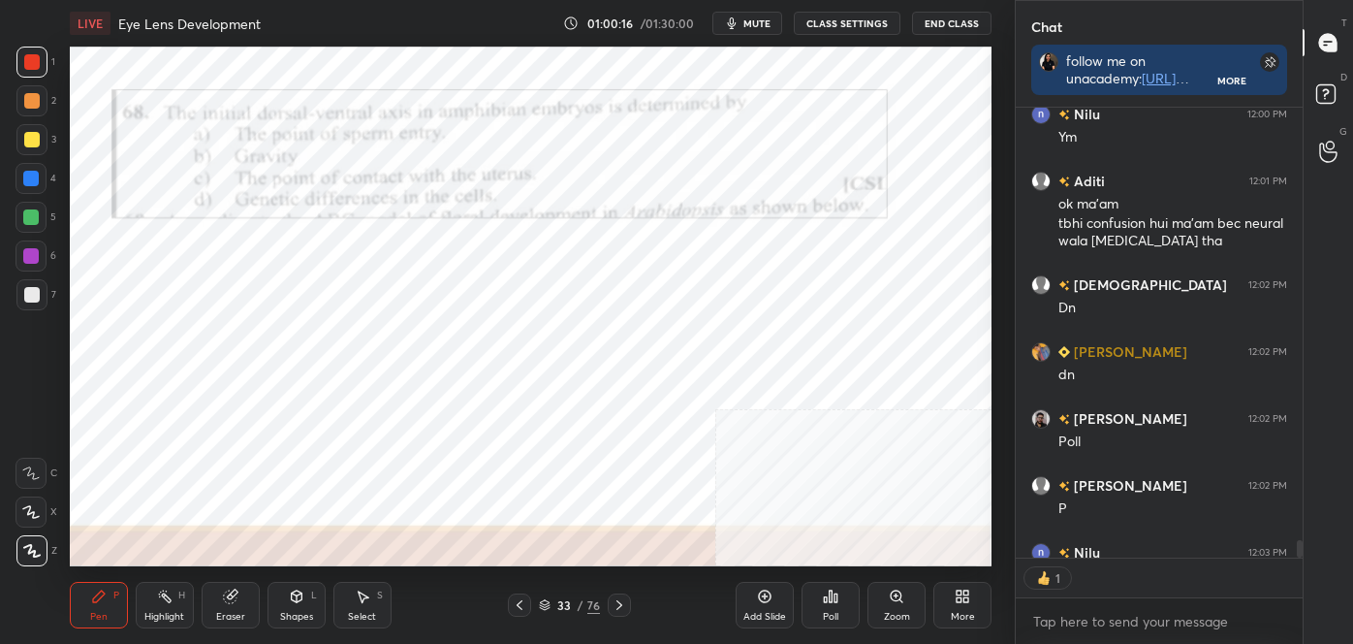
scroll to position [6, 5]
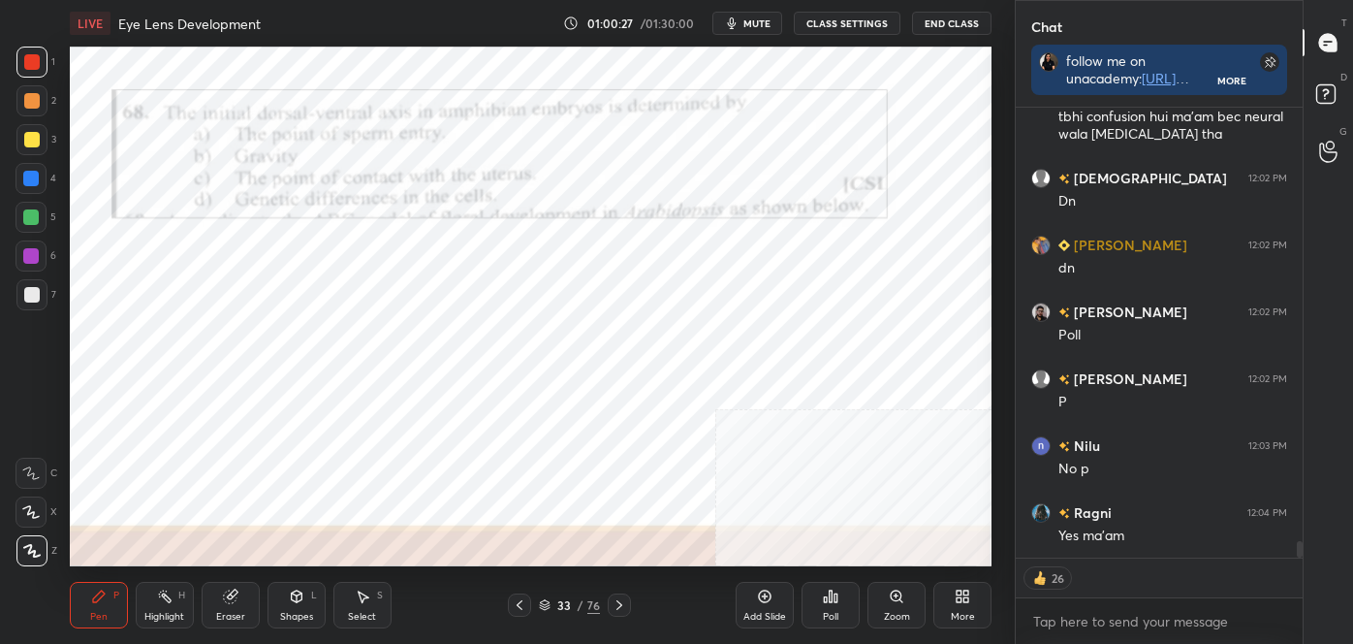
click at [822, 602] on div "Poll" at bounding box center [831, 605] width 58 height 47
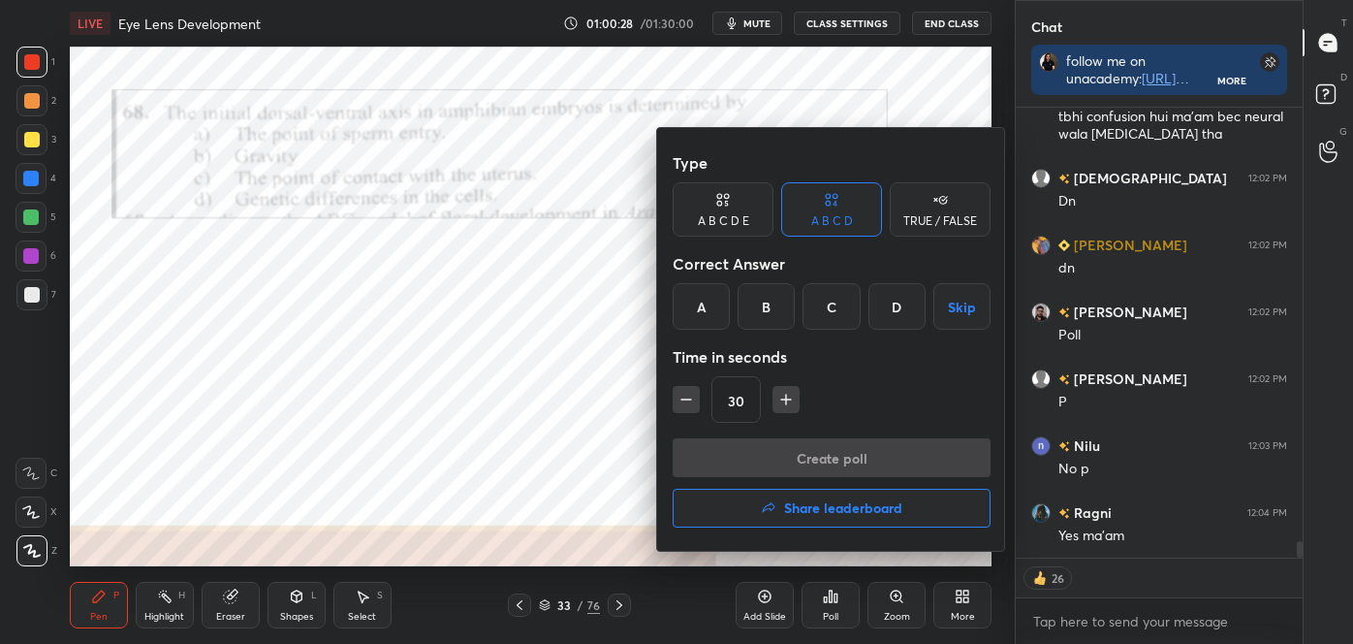
scroll to position [12158, 0]
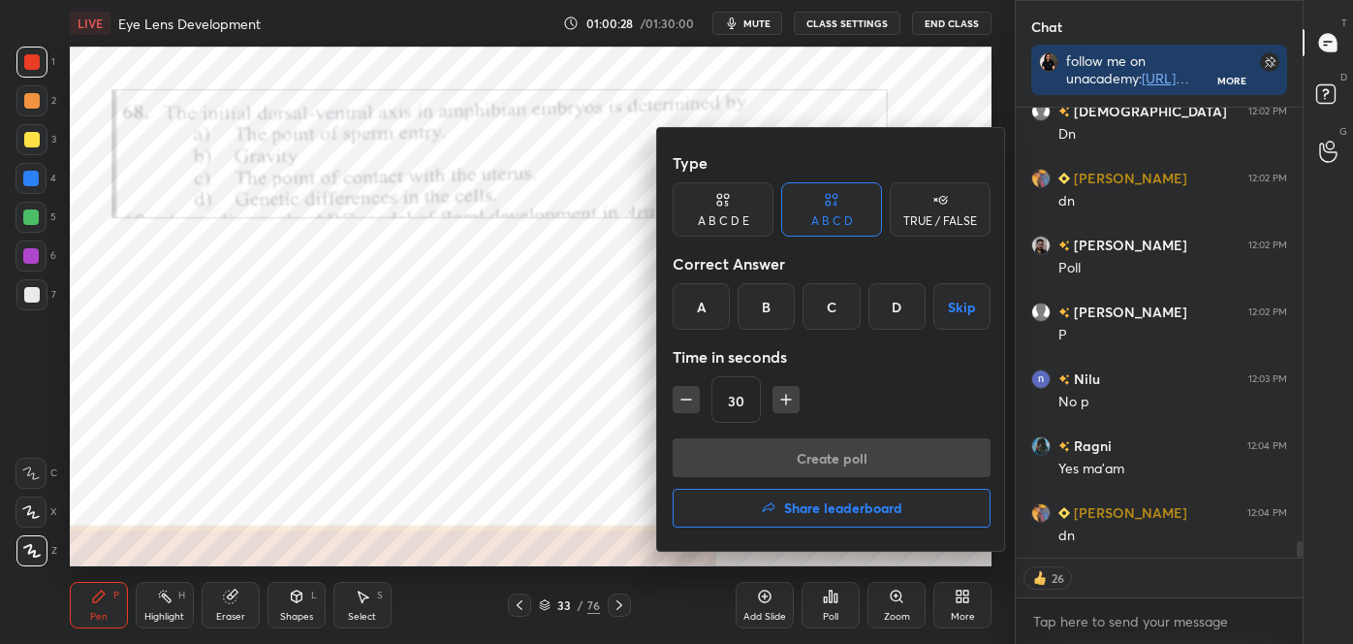
click at [714, 305] on div "A" at bounding box center [701, 306] width 57 height 47
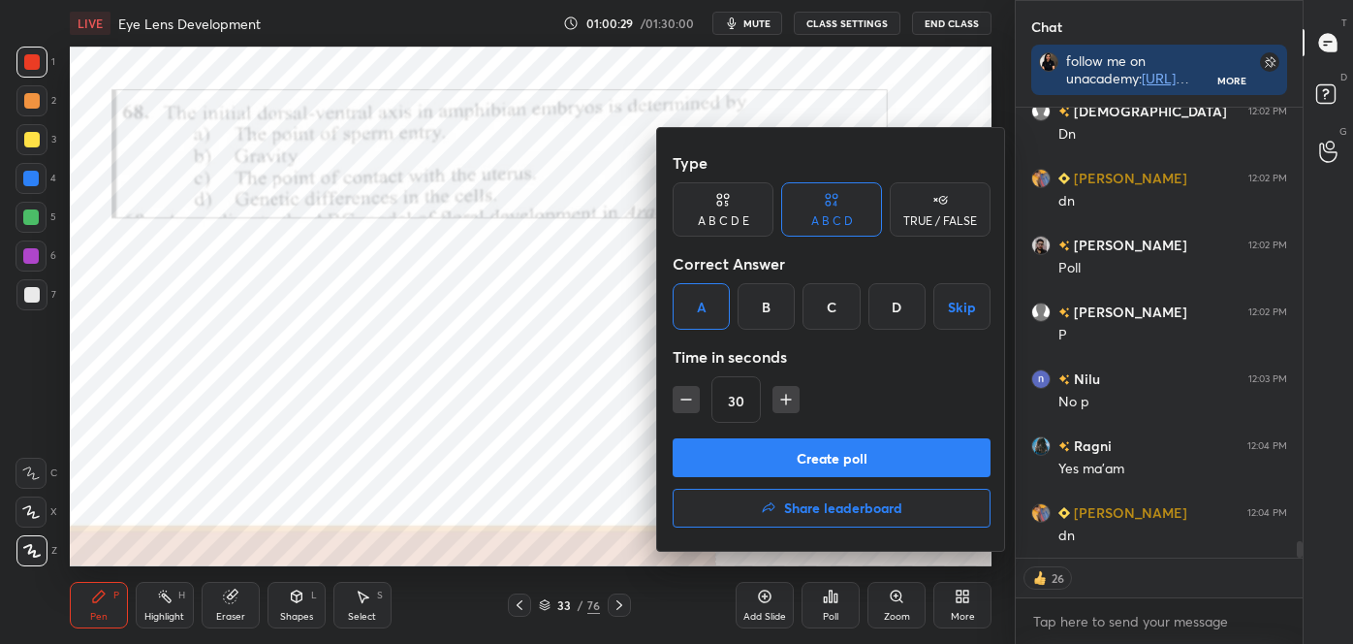
click at [734, 462] on button "Create poll" at bounding box center [832, 457] width 318 height 39
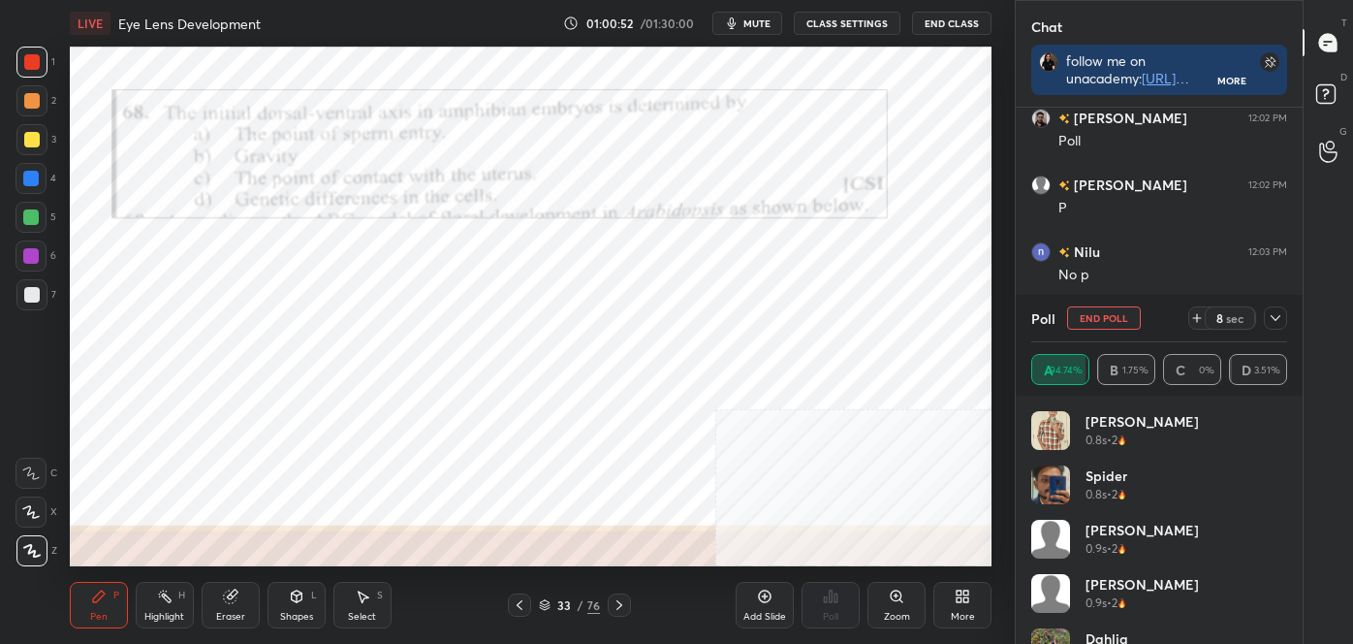
scroll to position [12352, 0]
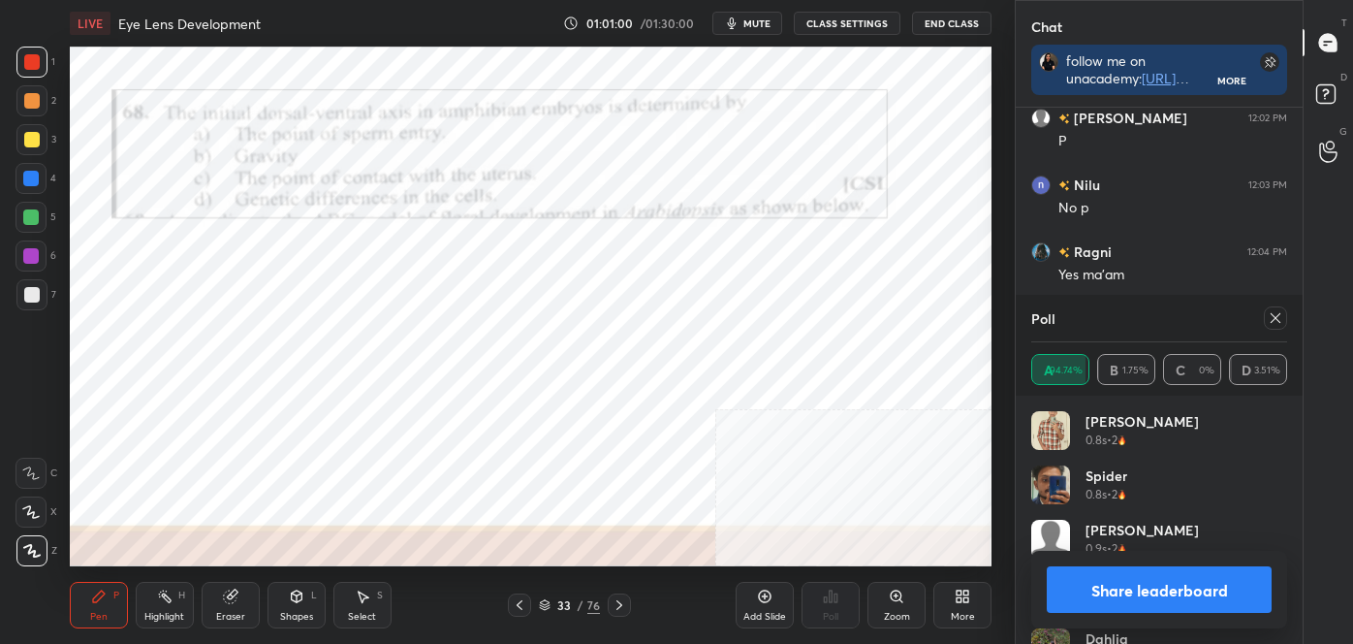
click at [1094, 605] on button "Share leaderboard" at bounding box center [1159, 589] width 225 height 47
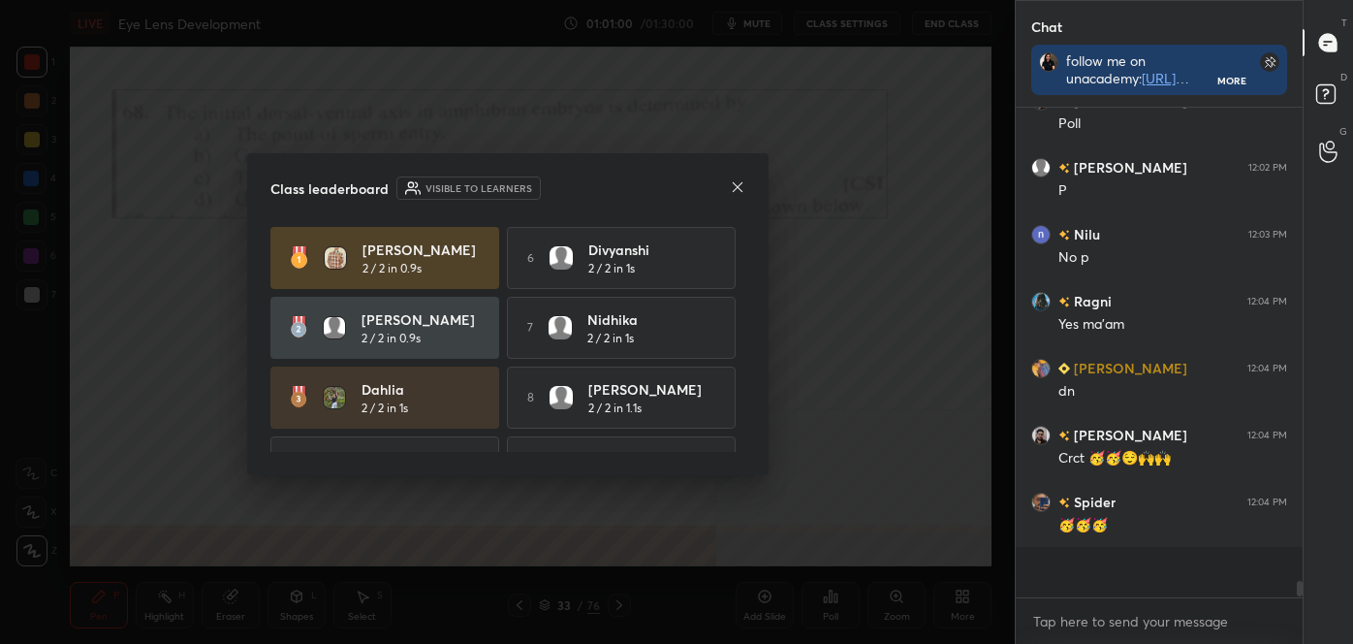
scroll to position [484, 281]
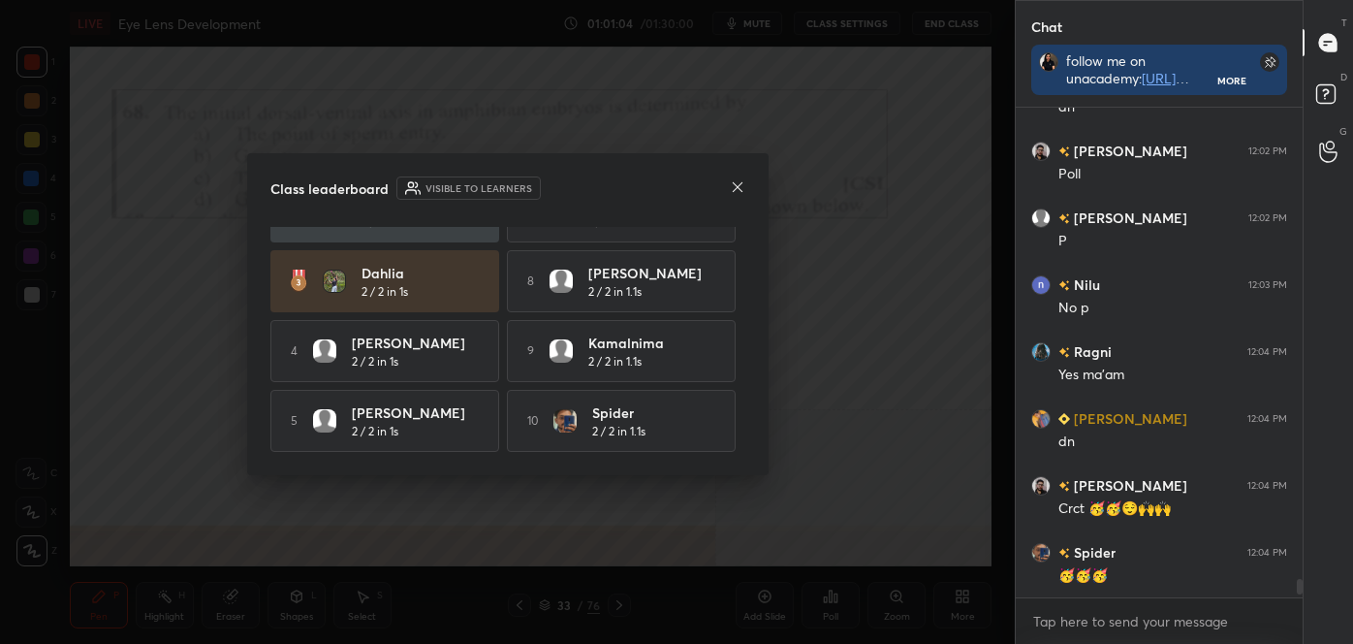
click at [736, 187] on icon at bounding box center [737, 186] width 10 height 10
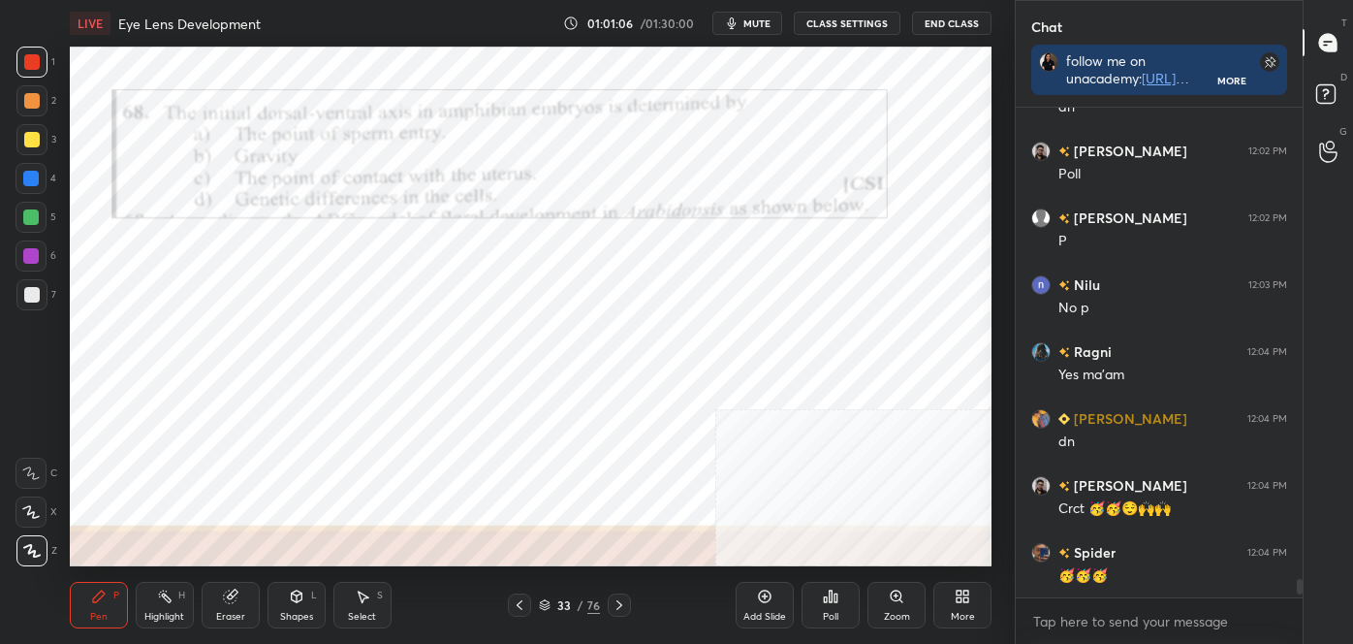
click at [619, 603] on icon at bounding box center [620, 605] width 6 height 10
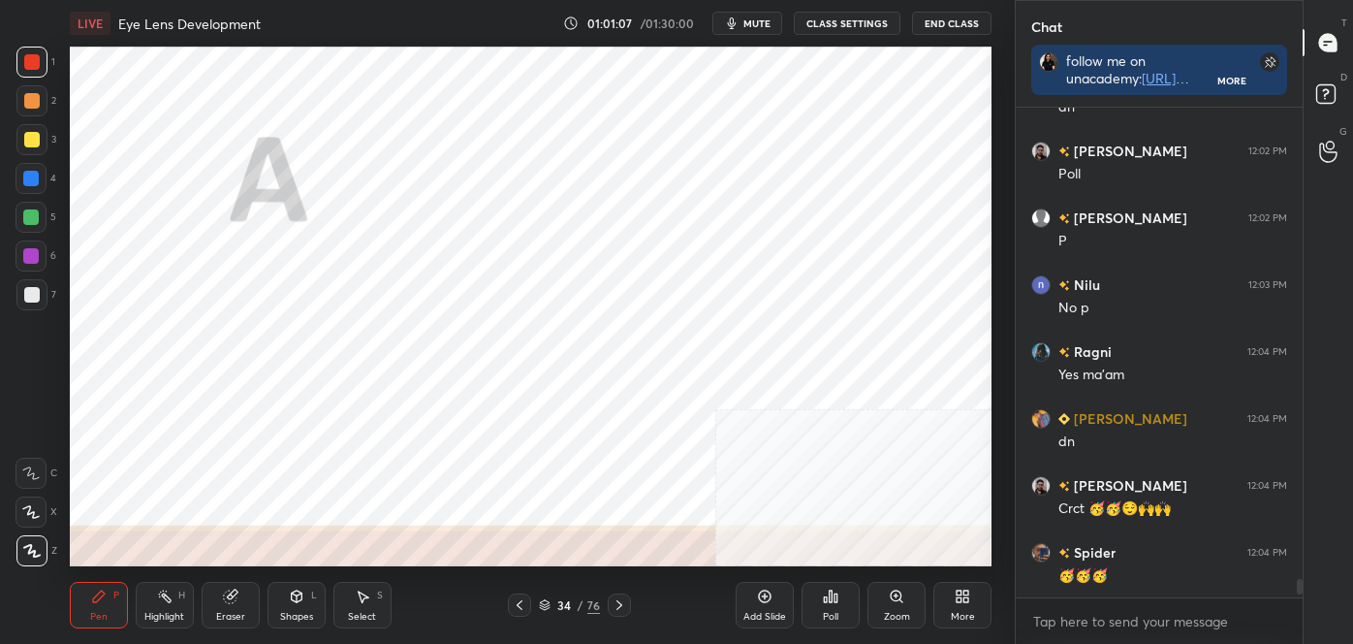
click at [619, 603] on icon at bounding box center [620, 605] width 6 height 10
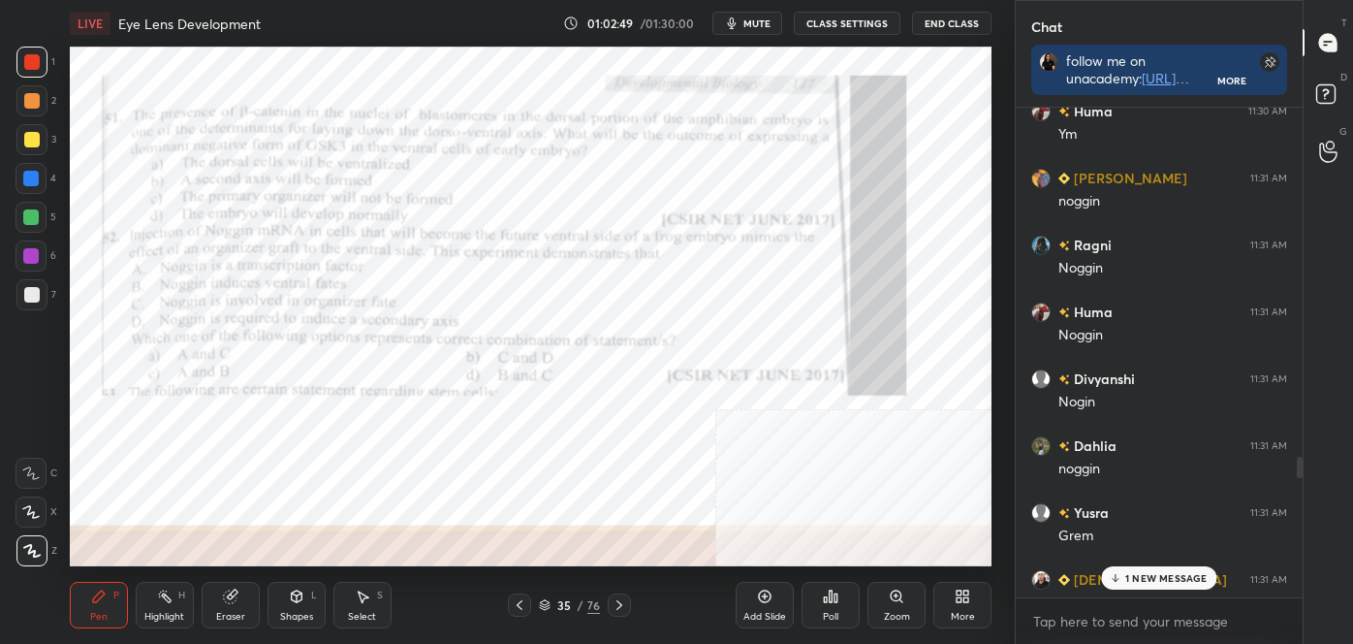
scroll to position [7704, 0]
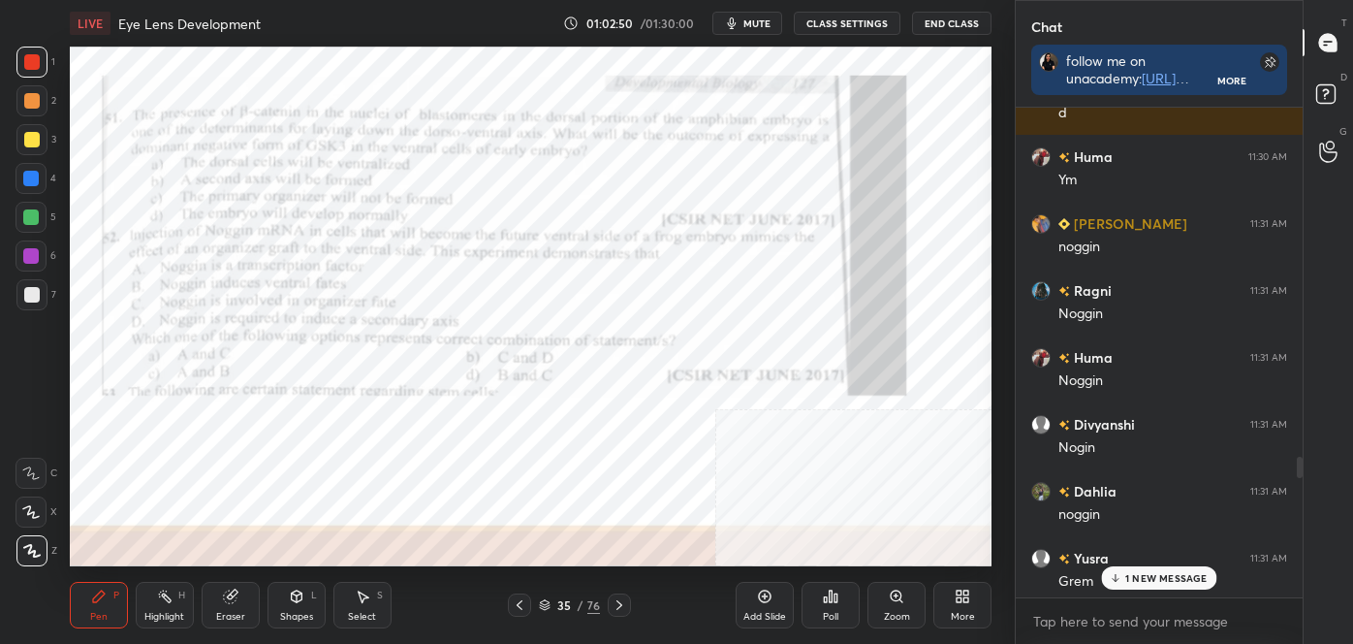
drag, startPoint x: 1298, startPoint y: 586, endPoint x: 1313, endPoint y: 385, distance: 201.2
click at [1313, 385] on div "Chat follow me on unacademy: [URL][DOMAIN_NAME] join me on telegram: [URL][DOMA…" at bounding box center [1184, 322] width 338 height 644
click at [1184, 572] on p "1 NEW MESSAGE" at bounding box center [1167, 578] width 82 height 12
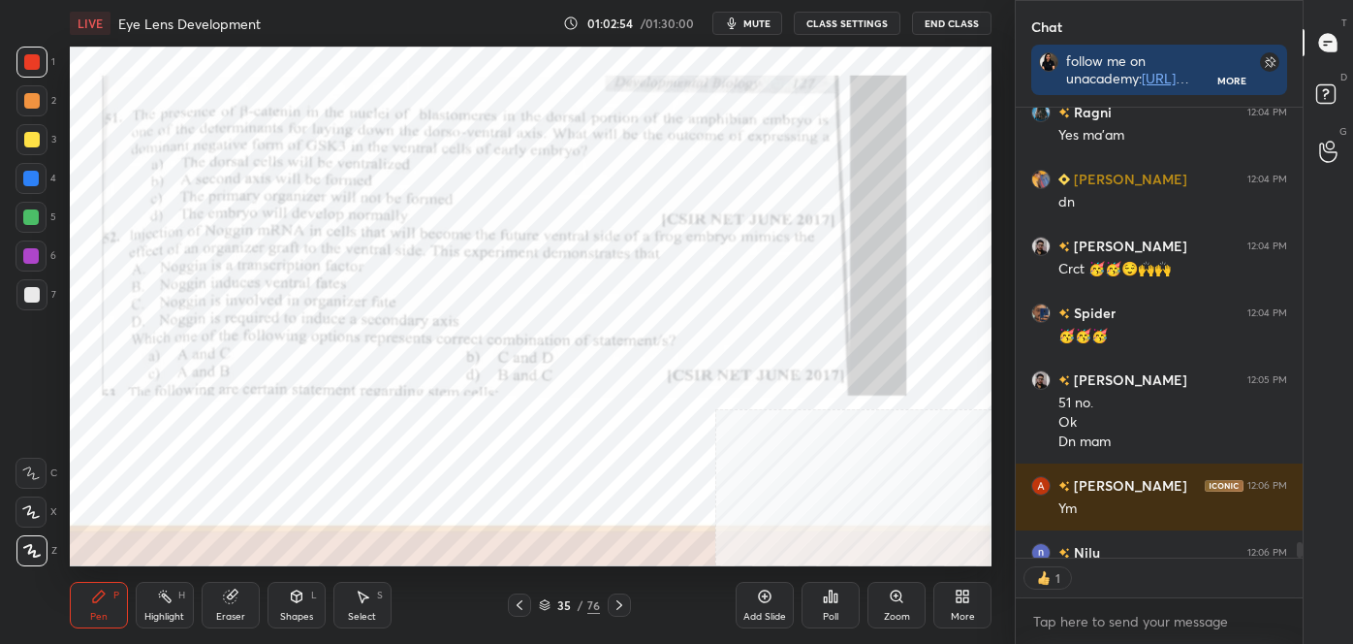
scroll to position [444, 281]
click at [832, 607] on div "Poll" at bounding box center [831, 605] width 58 height 47
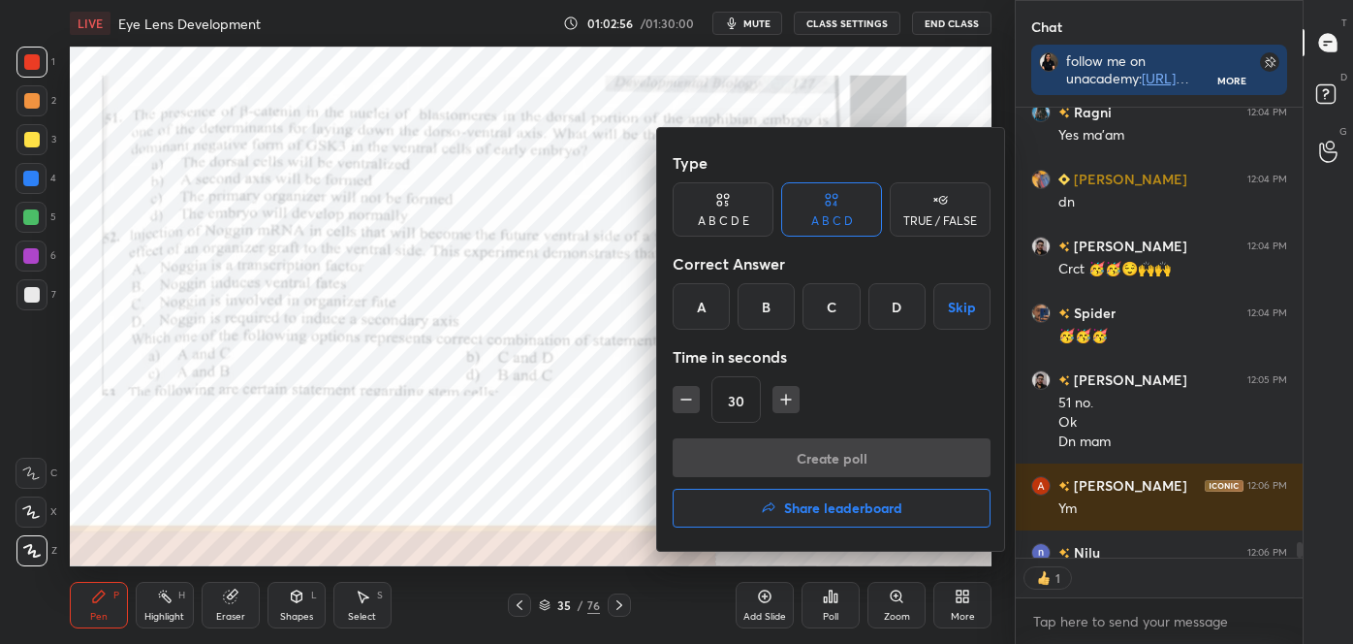
click at [772, 301] on div "B" at bounding box center [766, 306] width 57 height 47
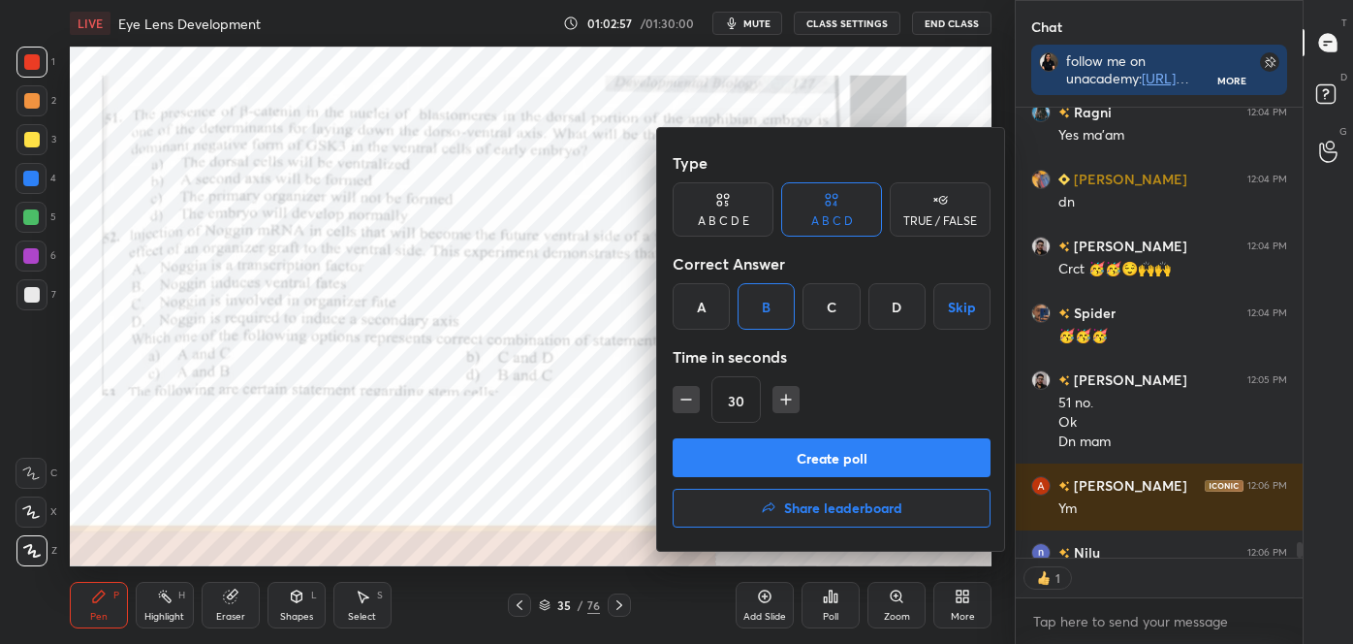
click at [768, 460] on button "Create poll" at bounding box center [832, 457] width 318 height 39
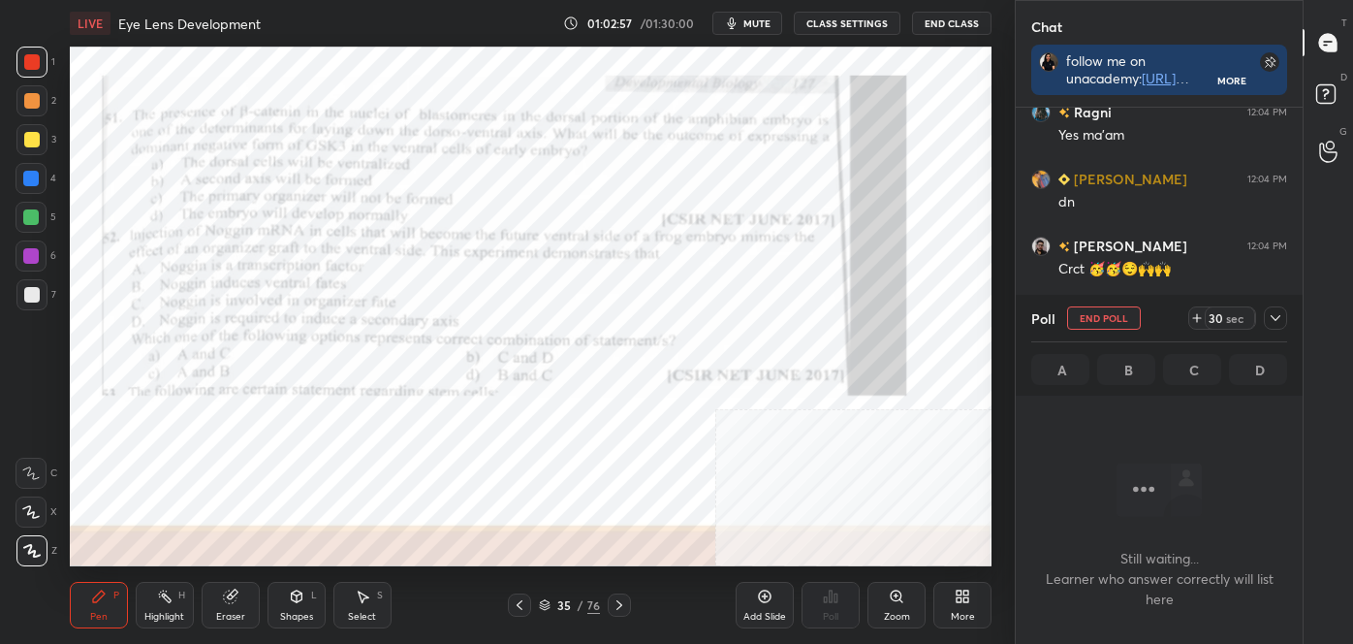
scroll to position [6, 5]
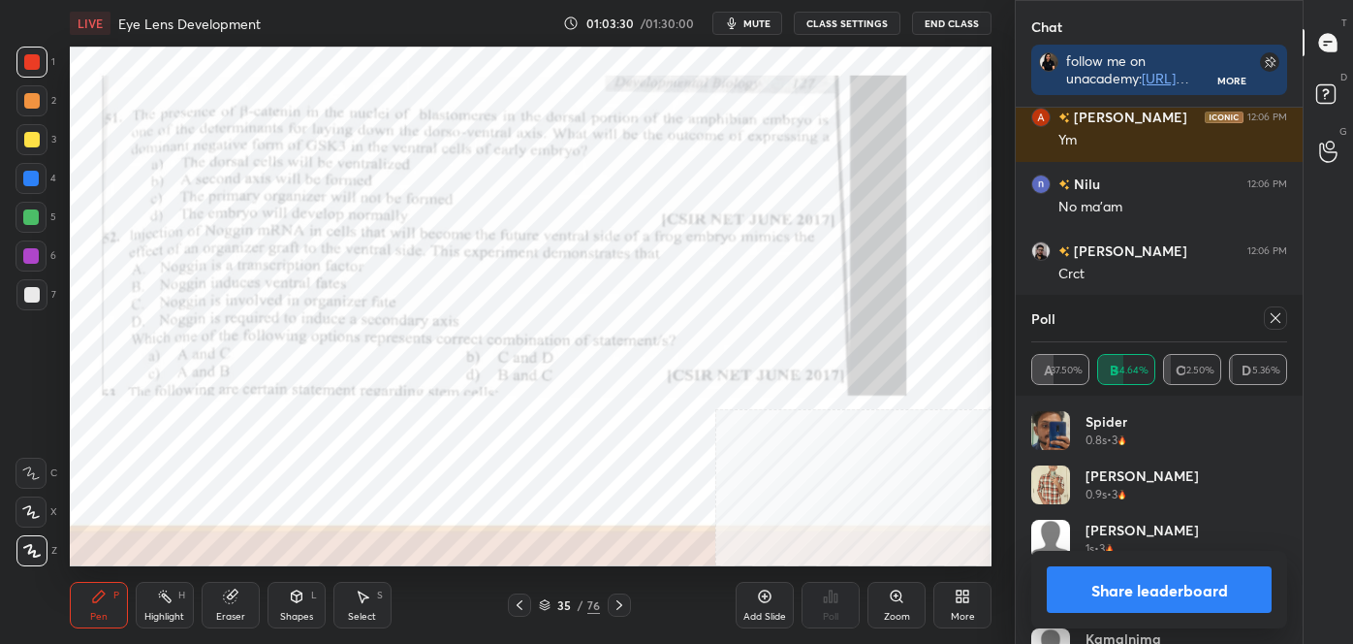
click at [1159, 591] on button "Share leaderboard" at bounding box center [1159, 589] width 225 height 47
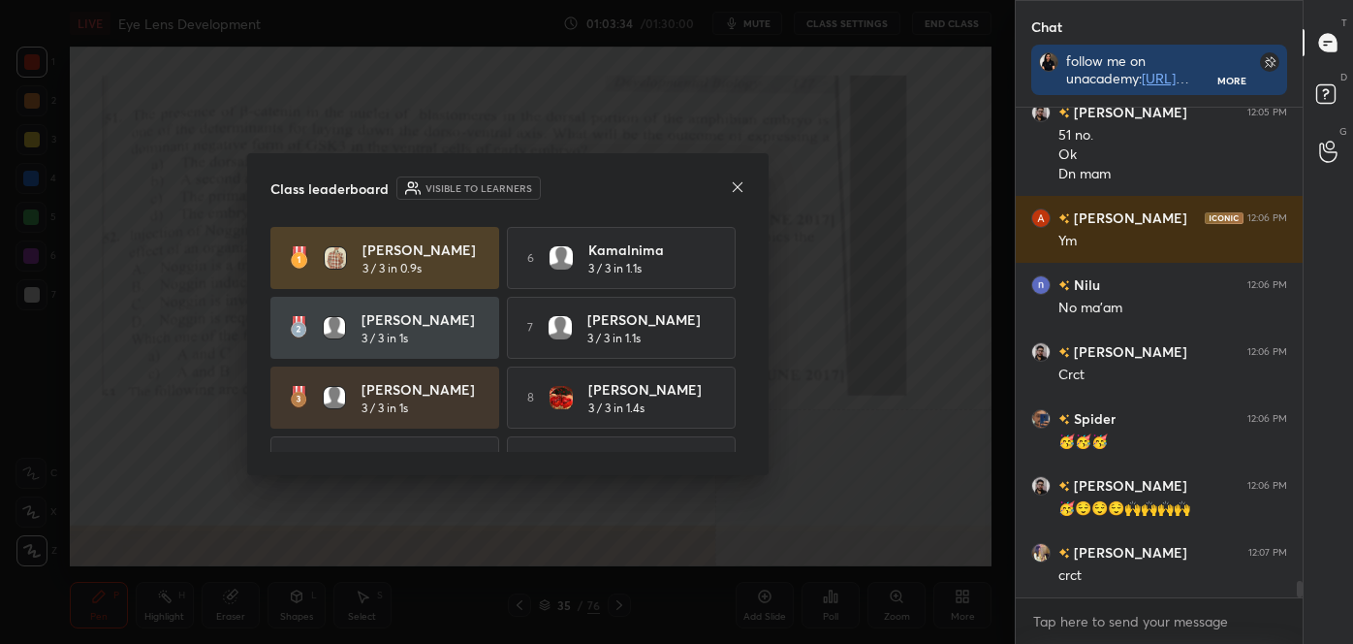
click at [734, 186] on icon at bounding box center [738, 187] width 16 height 16
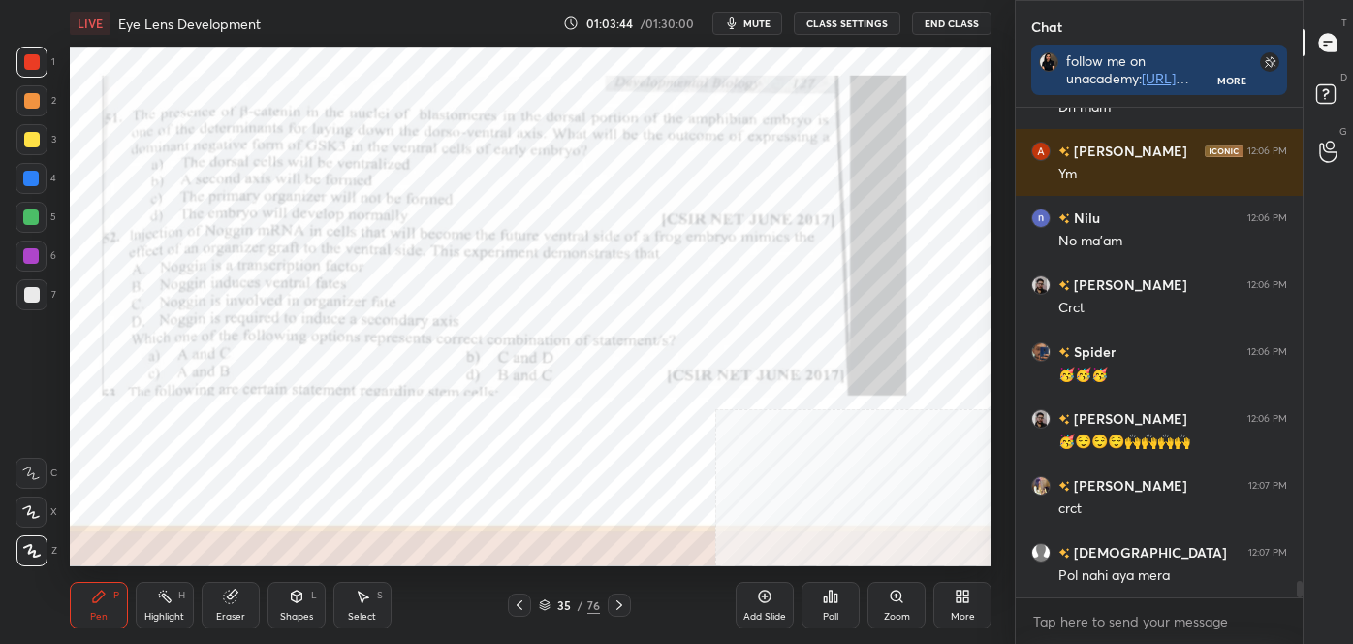
click at [33, 260] on div at bounding box center [31, 256] width 16 height 16
click at [26, 54] on div at bounding box center [31, 62] width 31 height 31
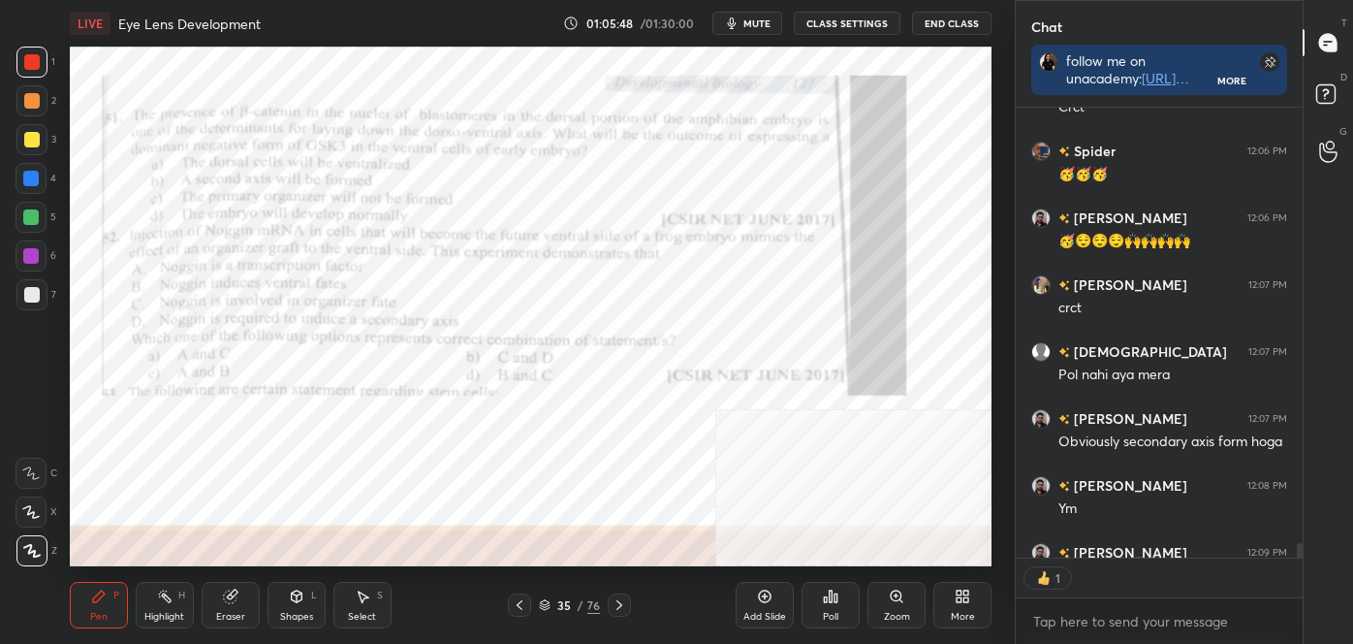
scroll to position [444, 281]
click at [1300, 550] on div "Chat follow me on unacademy: [URL][DOMAIN_NAME] join me on telegram: [URL][DOMA…" at bounding box center [1184, 322] width 338 height 644
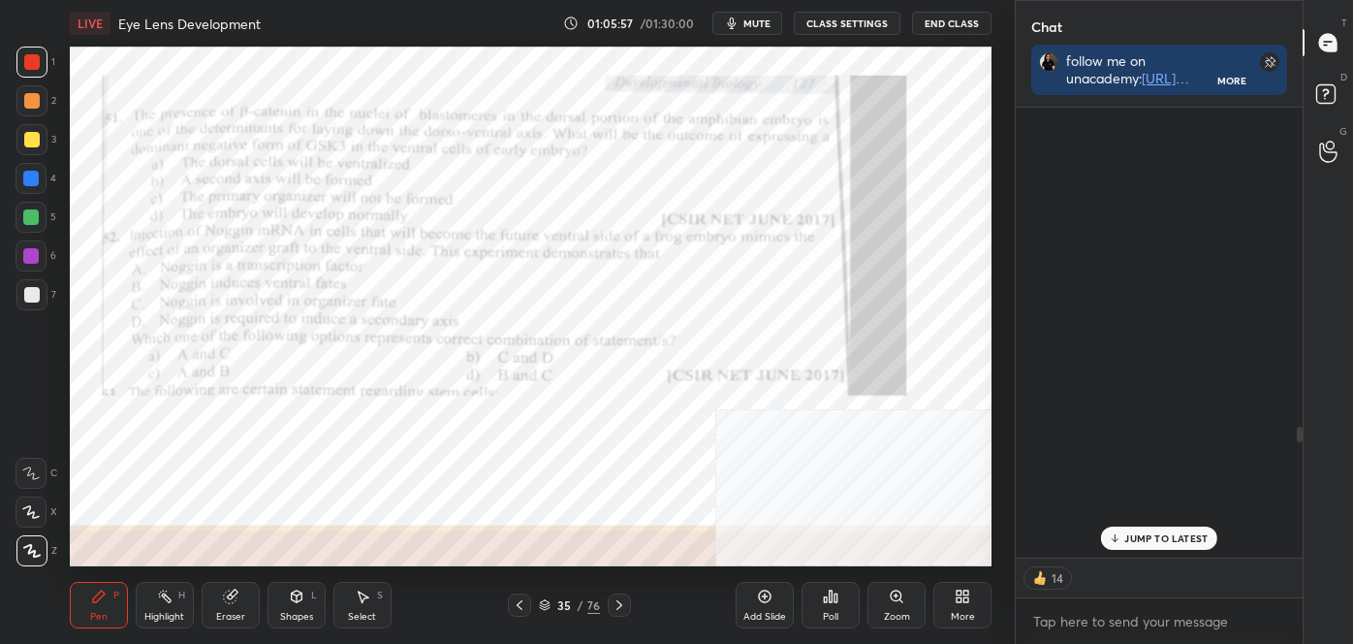
drag, startPoint x: 1299, startPoint y: 551, endPoint x: 1334, endPoint y: 309, distance: 243.9
click at [1330, 332] on div "Chat follow me on unacademy: [URL][DOMAIN_NAME] join me on telegram: [URL][DOMA…" at bounding box center [1184, 322] width 338 height 644
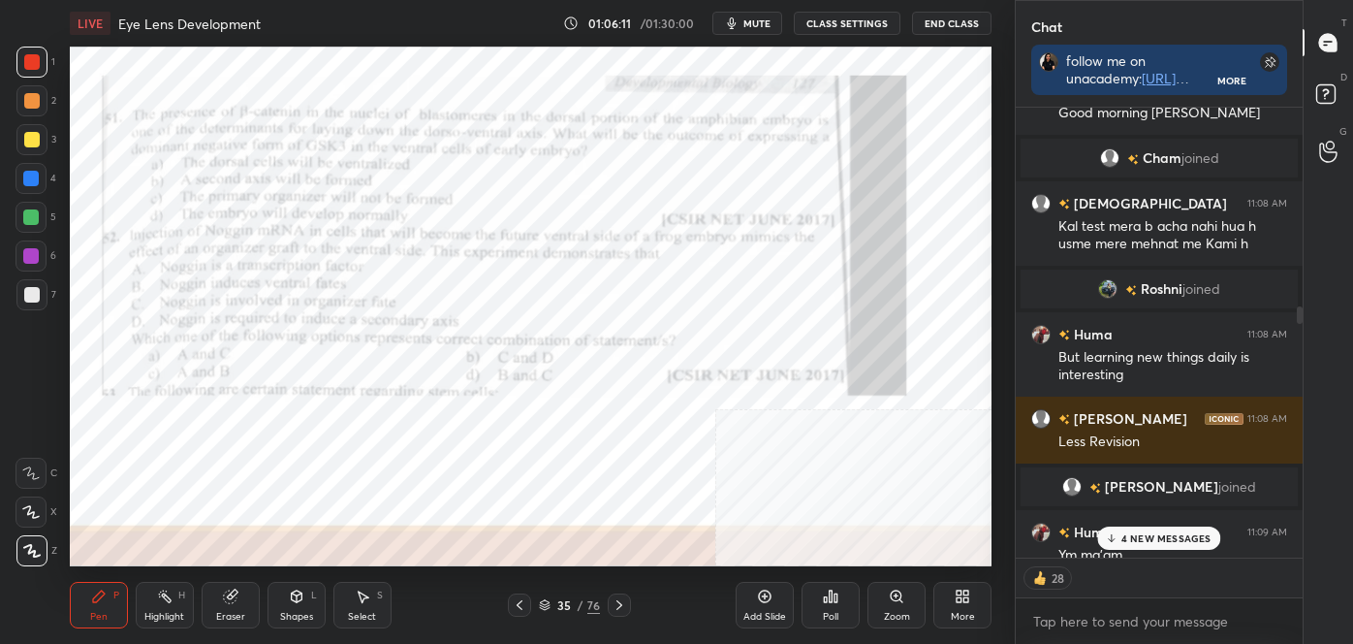
scroll to position [4272, 0]
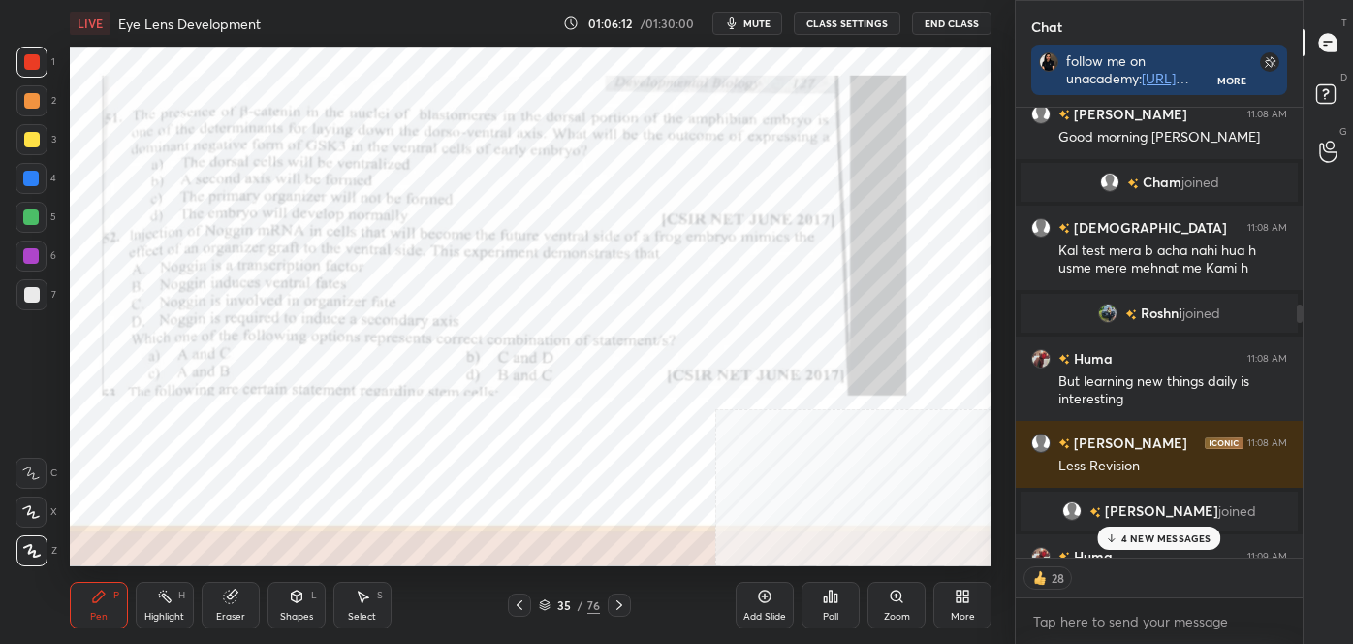
drag, startPoint x: 1299, startPoint y: 411, endPoint x: 1288, endPoint y: 300, distance: 112.0
click at [1288, 300] on div "[PERSON_NAME], [PERSON_NAME] joined Jyoti 11:06 AM Ym phle se better h [PERSON_…" at bounding box center [1159, 333] width 287 height 450
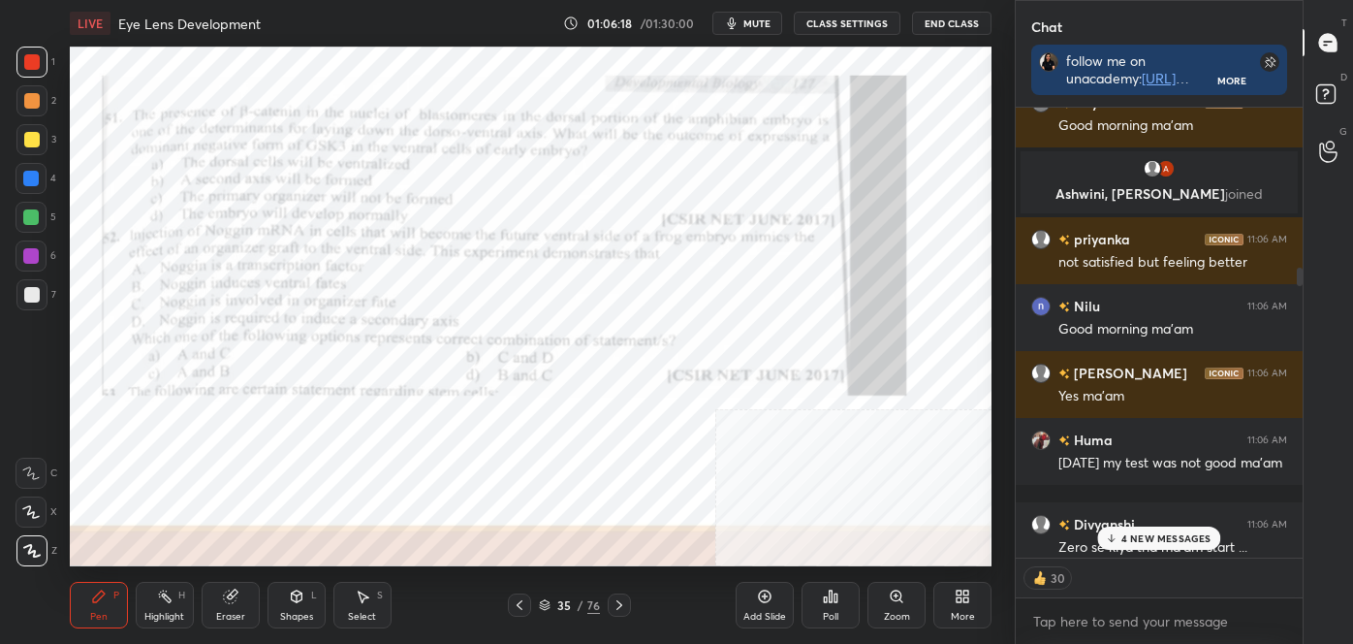
scroll to position [3340, 0]
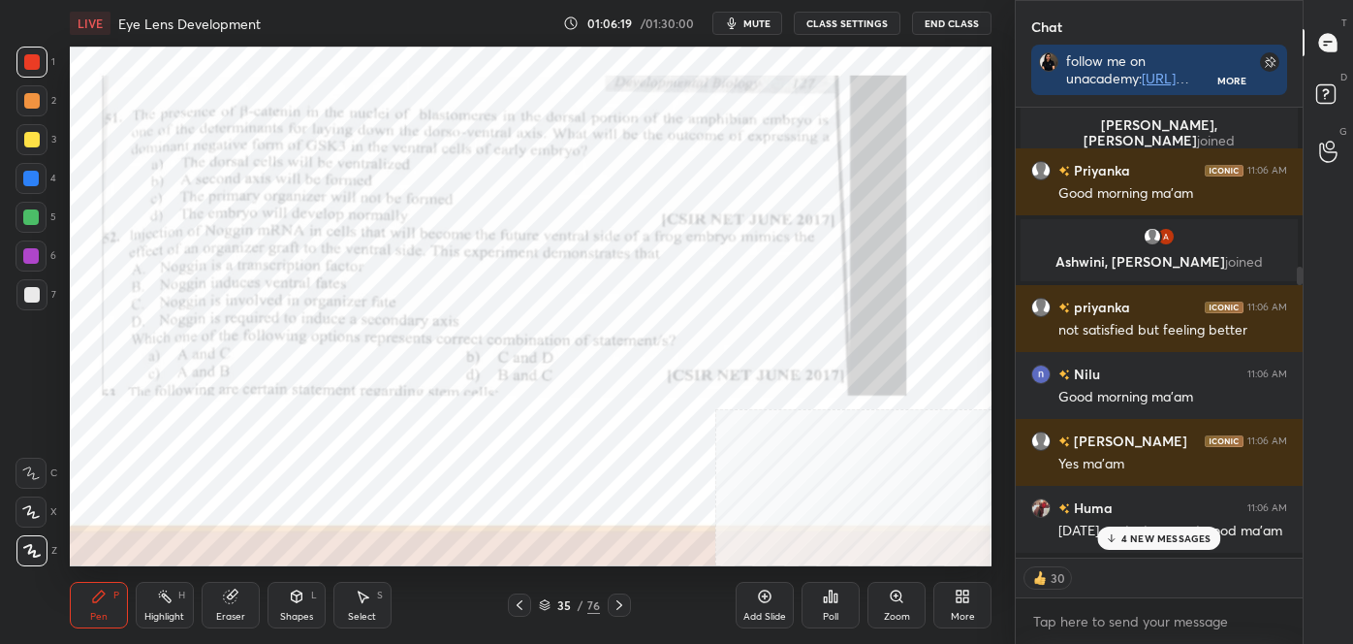
drag, startPoint x: 1302, startPoint y: 313, endPoint x: 1296, endPoint y: 276, distance: 37.3
click at [1296, 276] on div at bounding box center [1297, 333] width 12 height 450
click at [1188, 538] on p "4 NEW MESSAGES" at bounding box center [1167, 538] width 90 height 12
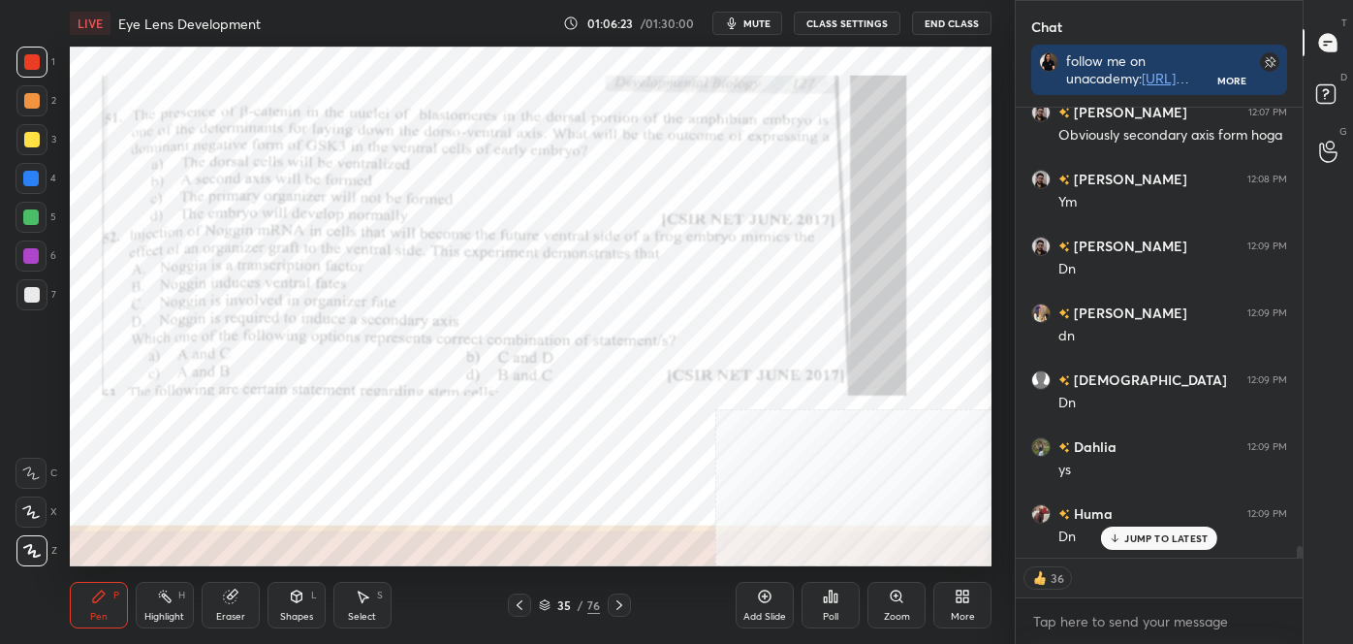
click at [828, 588] on icon at bounding box center [831, 596] width 16 height 16
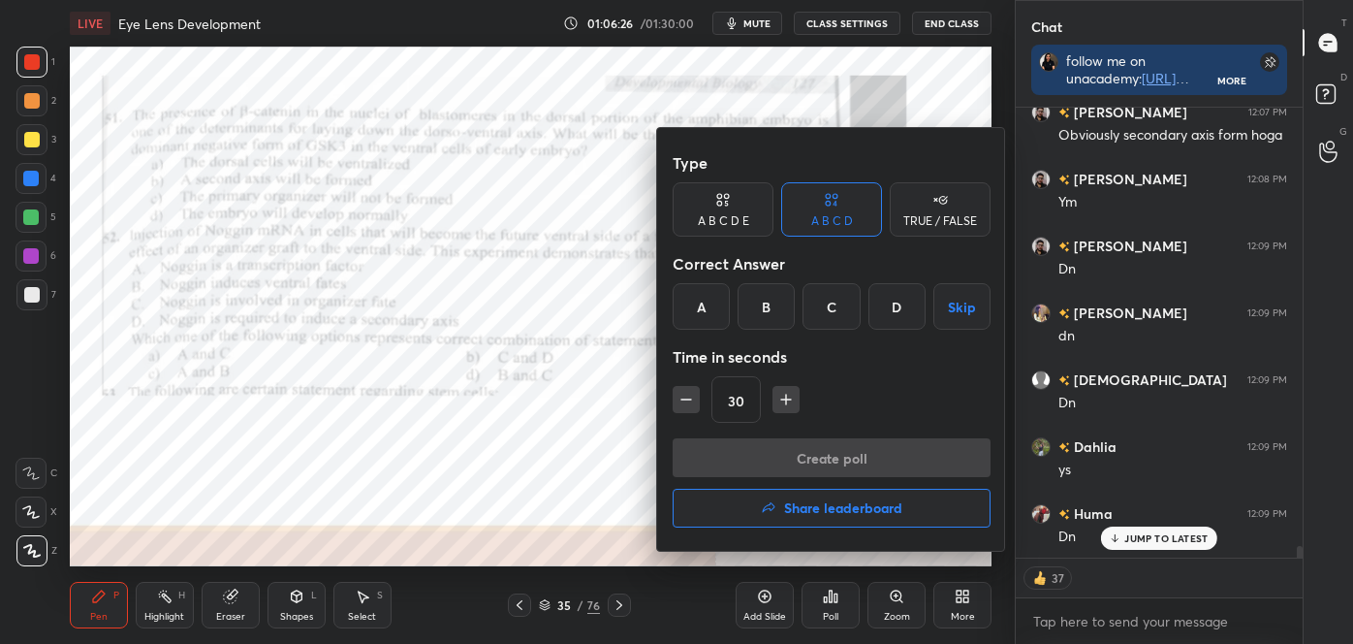
click at [760, 300] on div "B" at bounding box center [766, 306] width 57 height 47
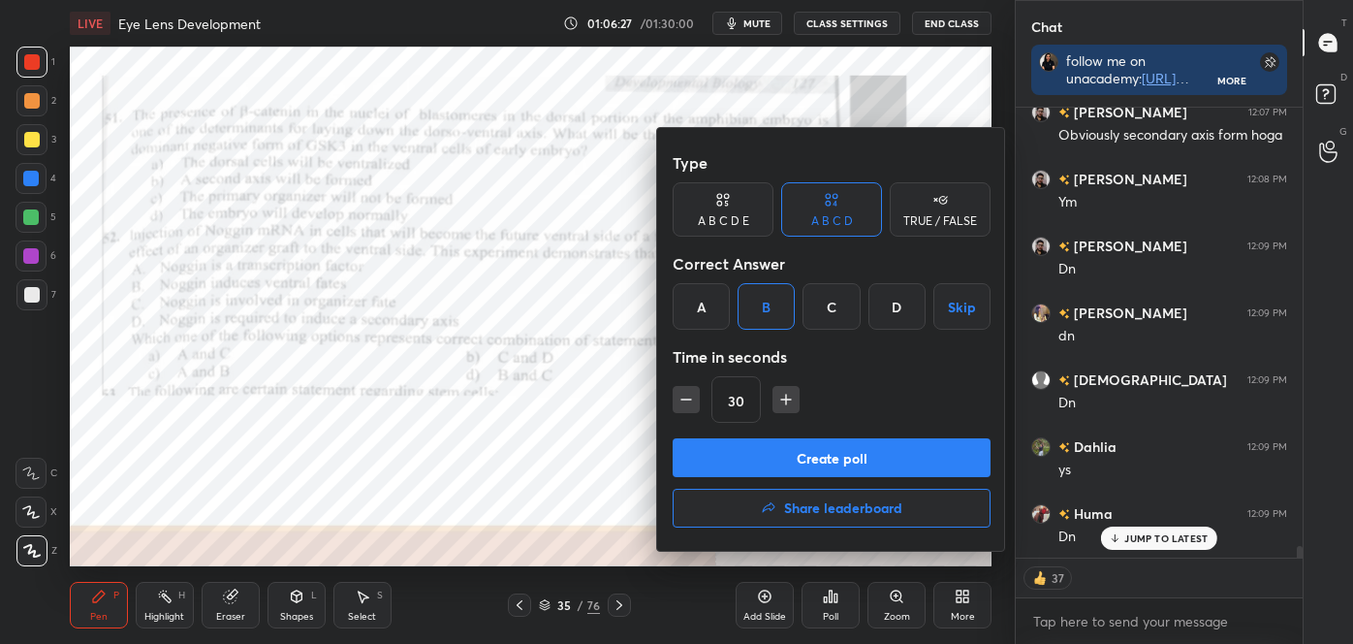
click at [755, 441] on button "Create poll" at bounding box center [832, 457] width 318 height 39
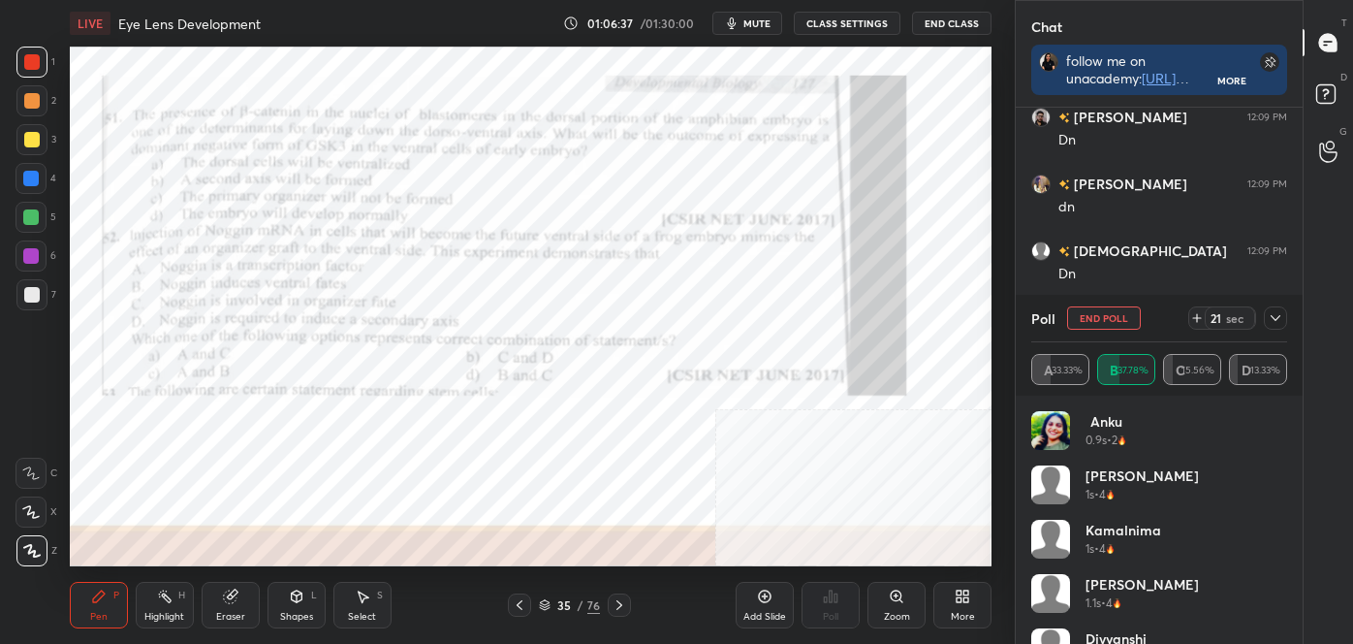
scroll to position [16539, 0]
click at [24, 65] on div at bounding box center [32, 62] width 16 height 16
drag, startPoint x: 1287, startPoint y: 429, endPoint x: 1289, endPoint y: 442, distance: 13.7
click at [1289, 442] on div "Anku 0.9s • 2 [PERSON_NAME] 1s • 4 kamalnima 1s • 4 [PERSON_NAME] 1.1s • 4 [PER…" at bounding box center [1159, 520] width 287 height 248
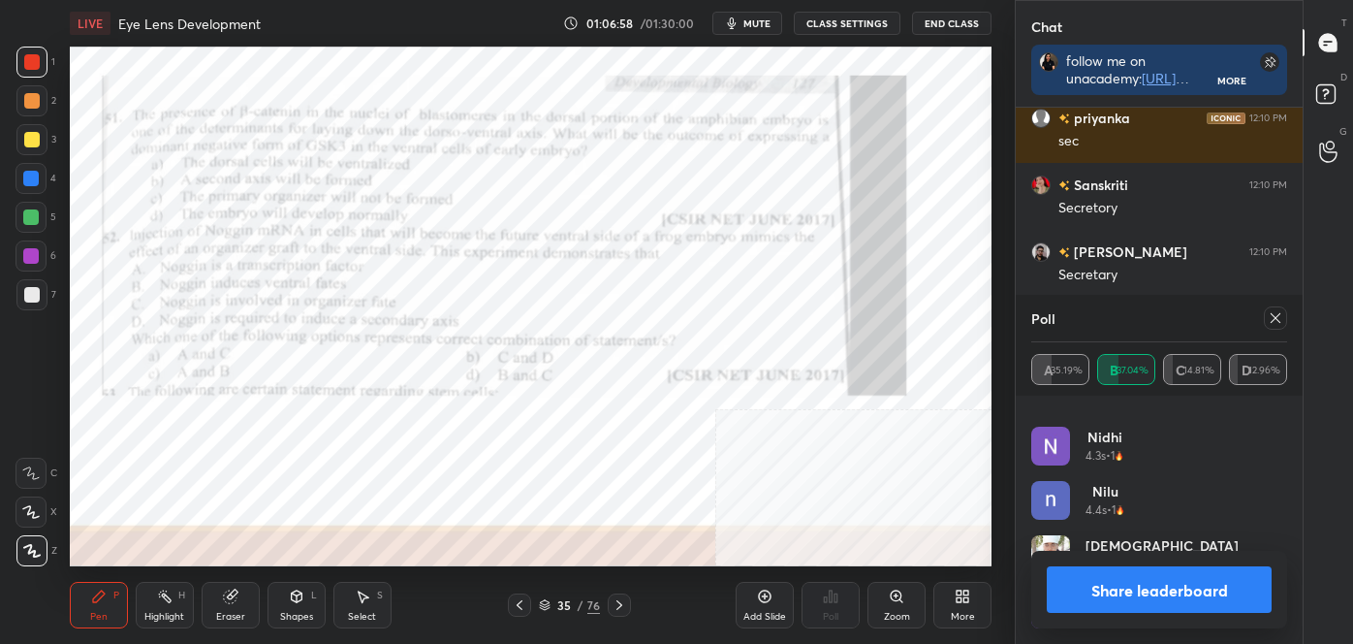
click at [1181, 585] on button "Share leaderboard" at bounding box center [1159, 589] width 225 height 47
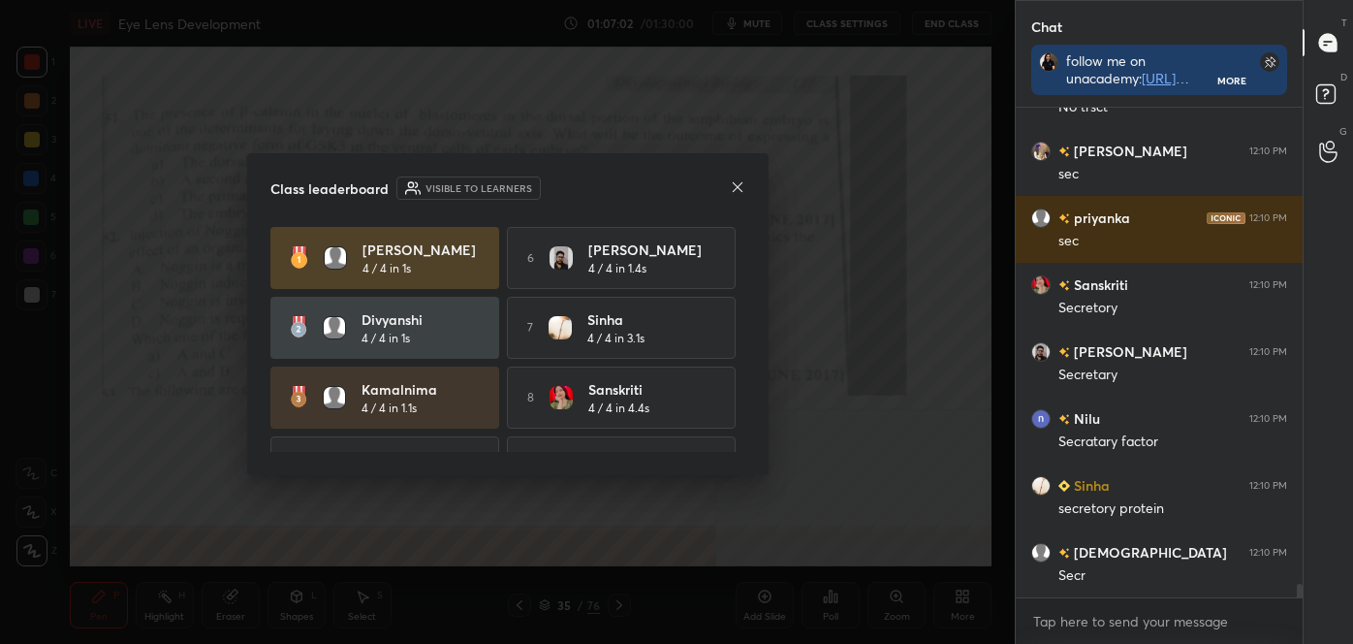
click at [737, 187] on icon at bounding box center [738, 187] width 16 height 16
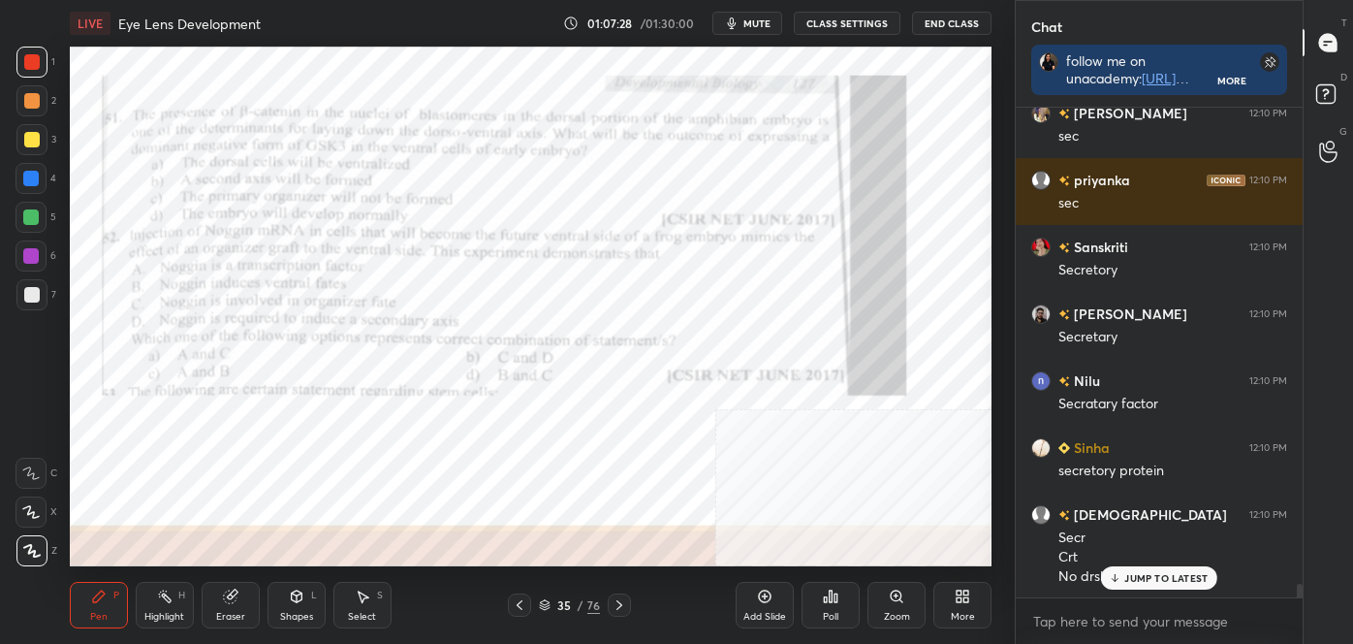
drag, startPoint x: 149, startPoint y: 613, endPoint x: 256, endPoint y: 579, distance: 111.9
click at [151, 613] on div "Highlight" at bounding box center [164, 617] width 40 height 10
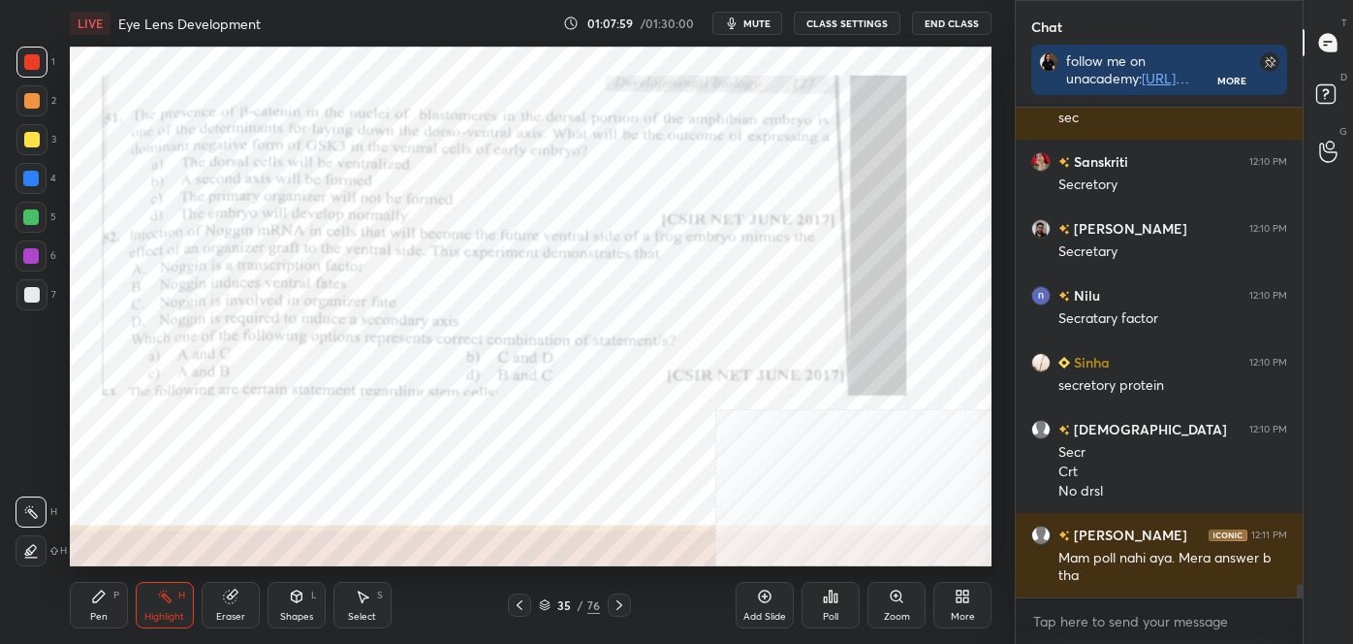
click at [614, 595] on div at bounding box center [619, 604] width 23 height 23
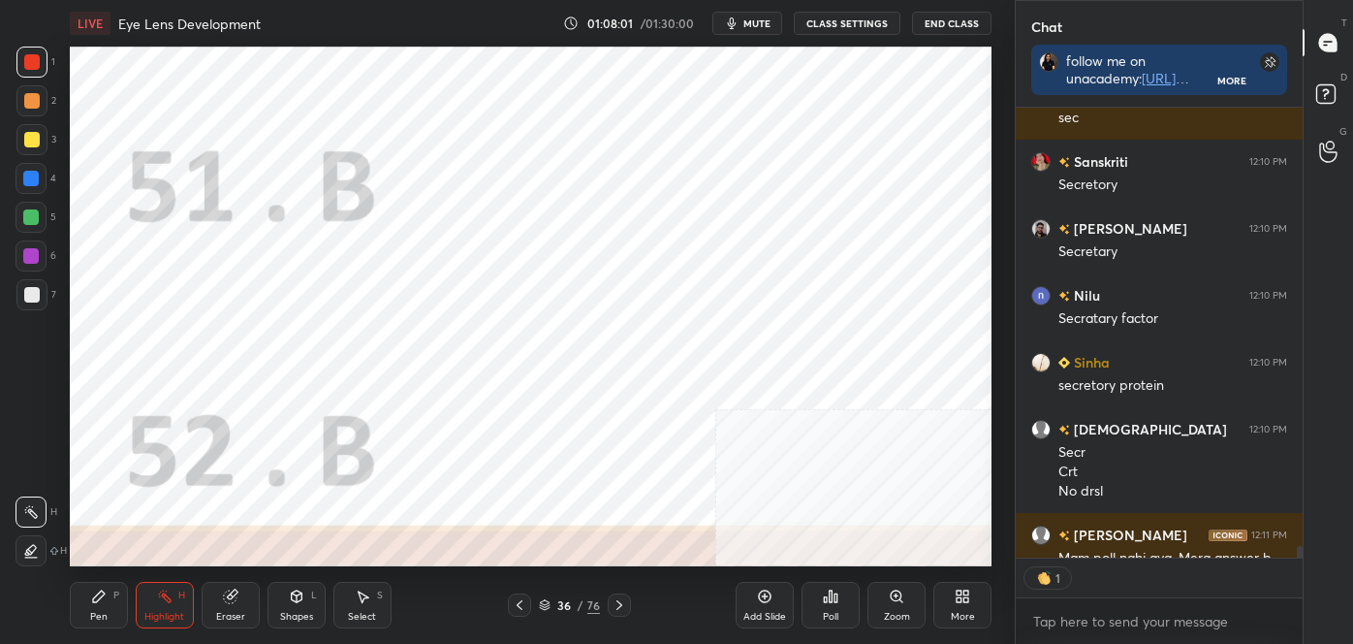
click at [614, 595] on div at bounding box center [619, 604] width 23 height 23
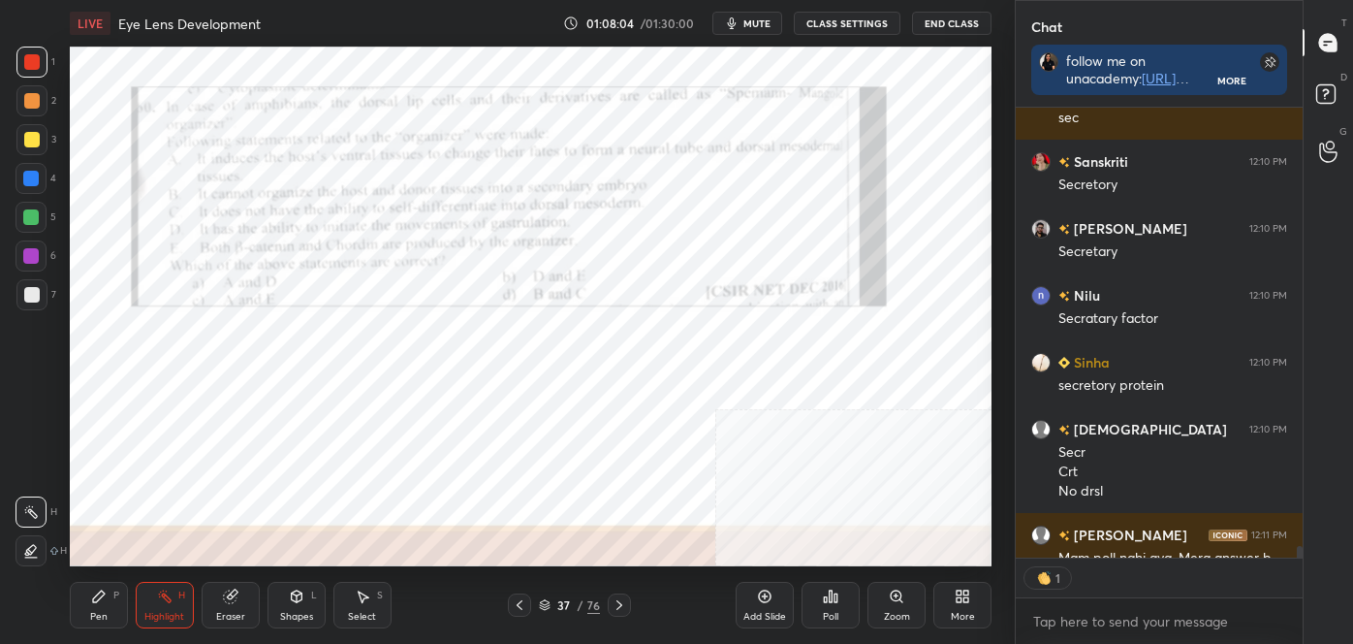
click at [109, 603] on div "Pen P" at bounding box center [99, 605] width 58 height 47
click at [37, 552] on icon at bounding box center [31, 551] width 17 height 14
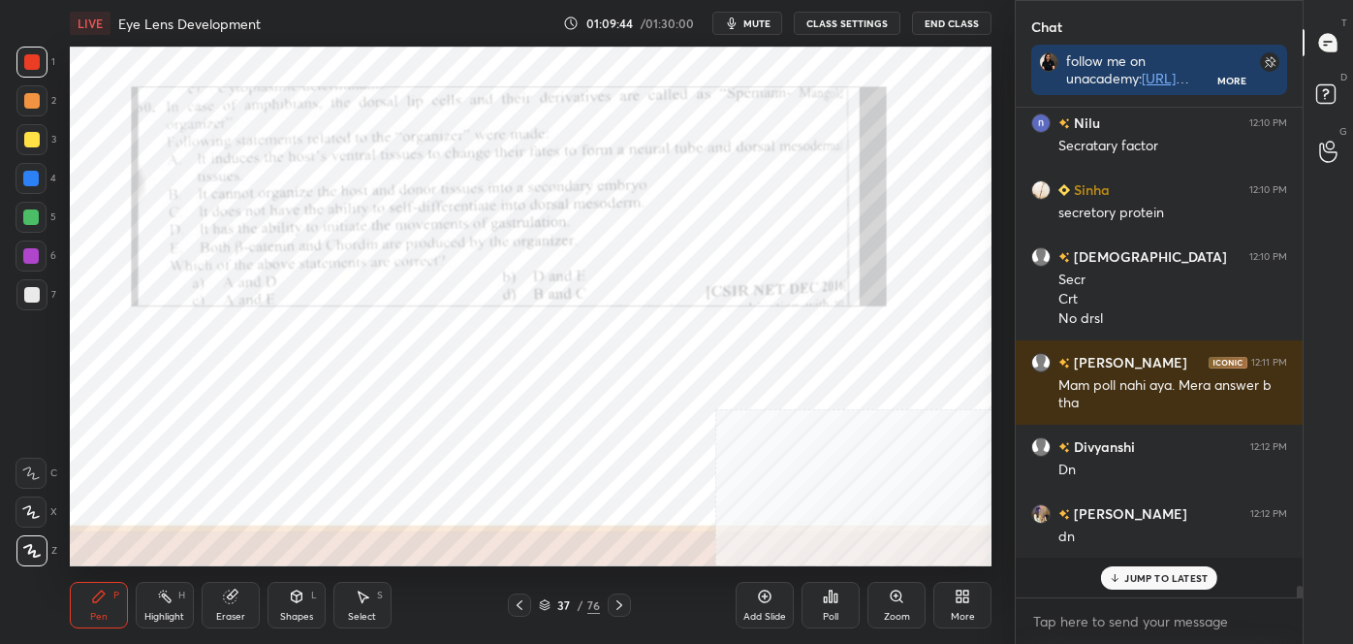
scroll to position [17832, 0]
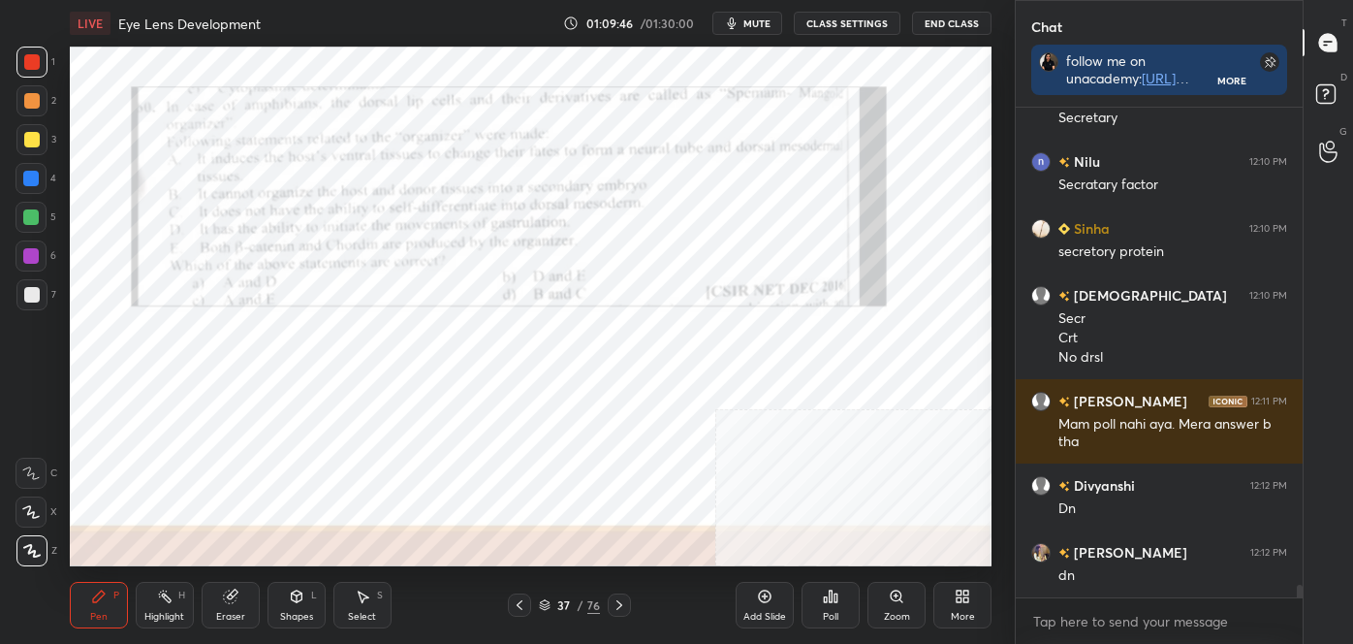
click at [835, 603] on icon at bounding box center [831, 596] width 16 height 16
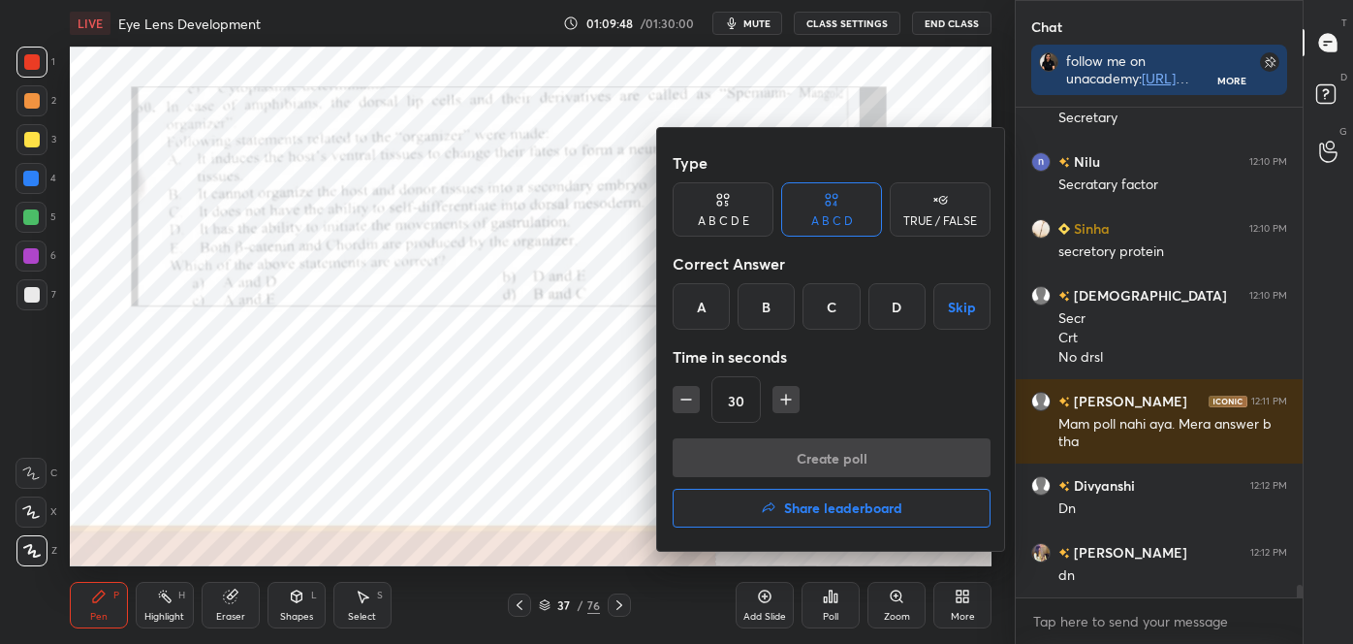
click at [751, 305] on div "B" at bounding box center [766, 306] width 57 height 47
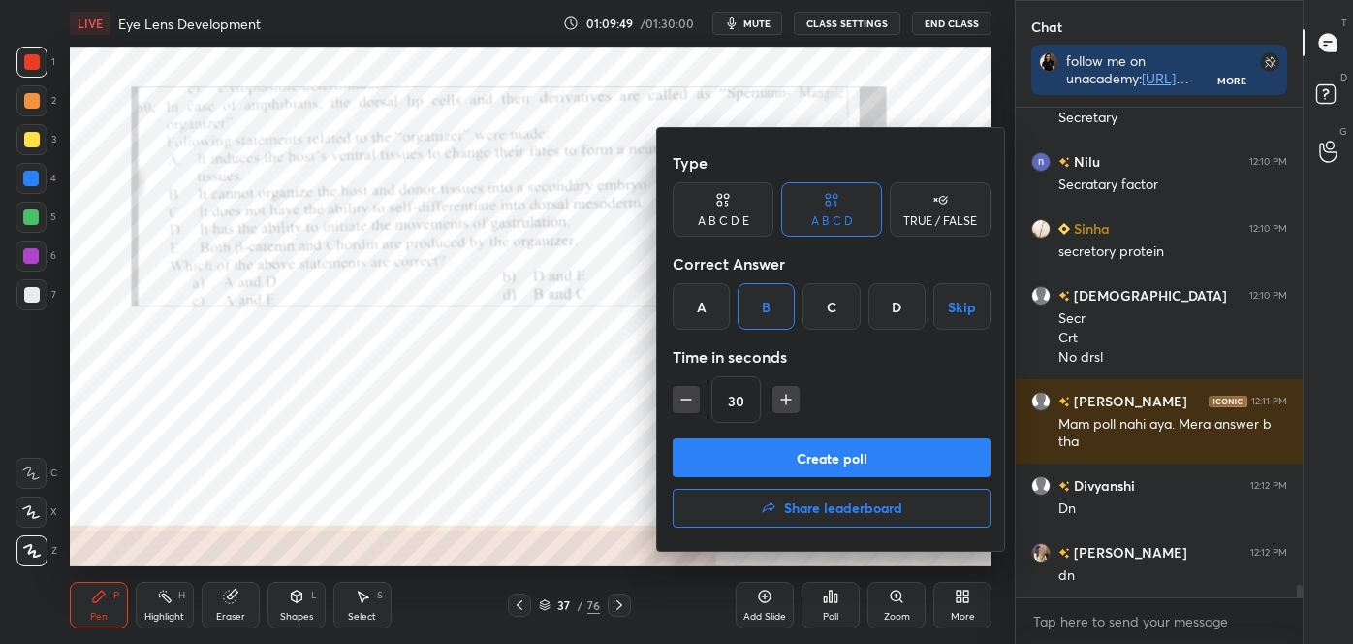
click at [738, 440] on button "Create poll" at bounding box center [832, 457] width 318 height 39
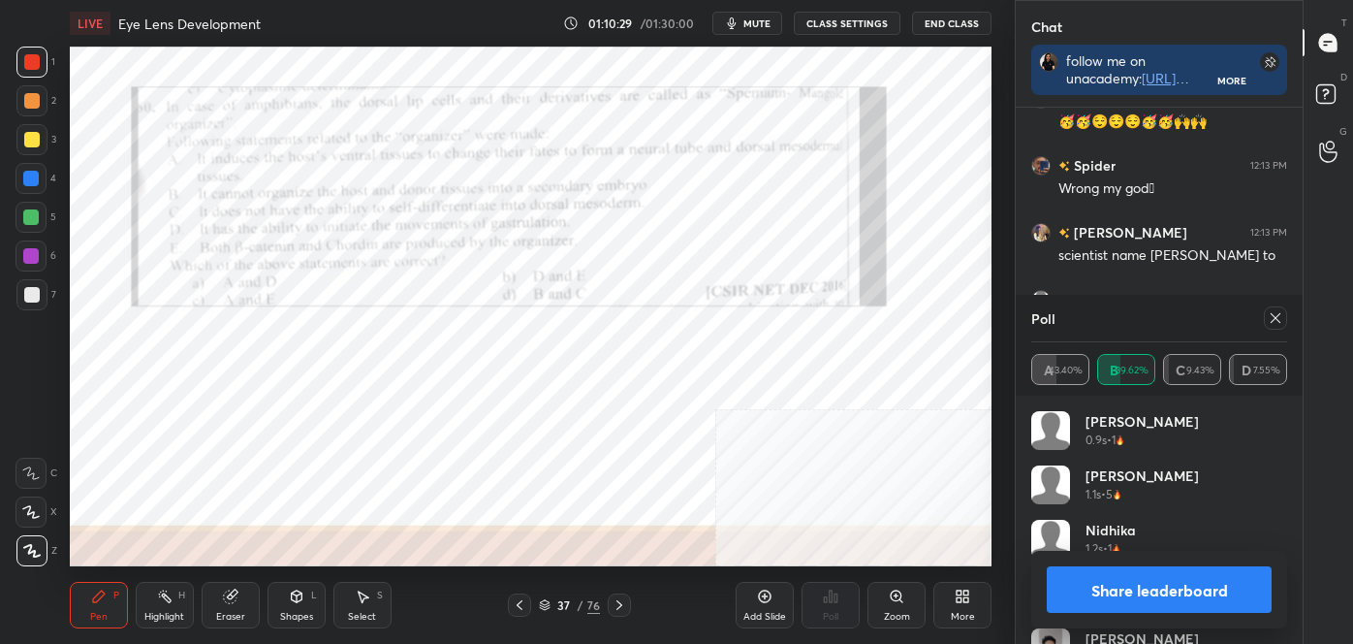
scroll to position [18554, 0]
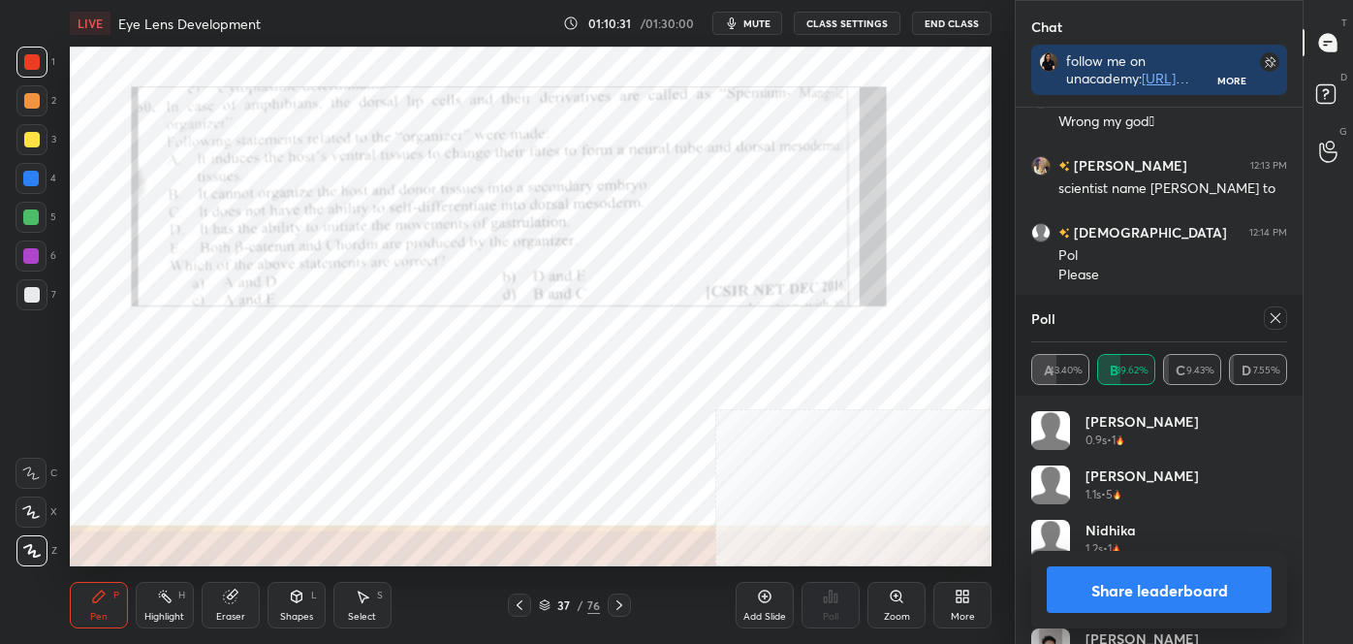
click at [1273, 310] on icon at bounding box center [1276, 318] width 16 height 16
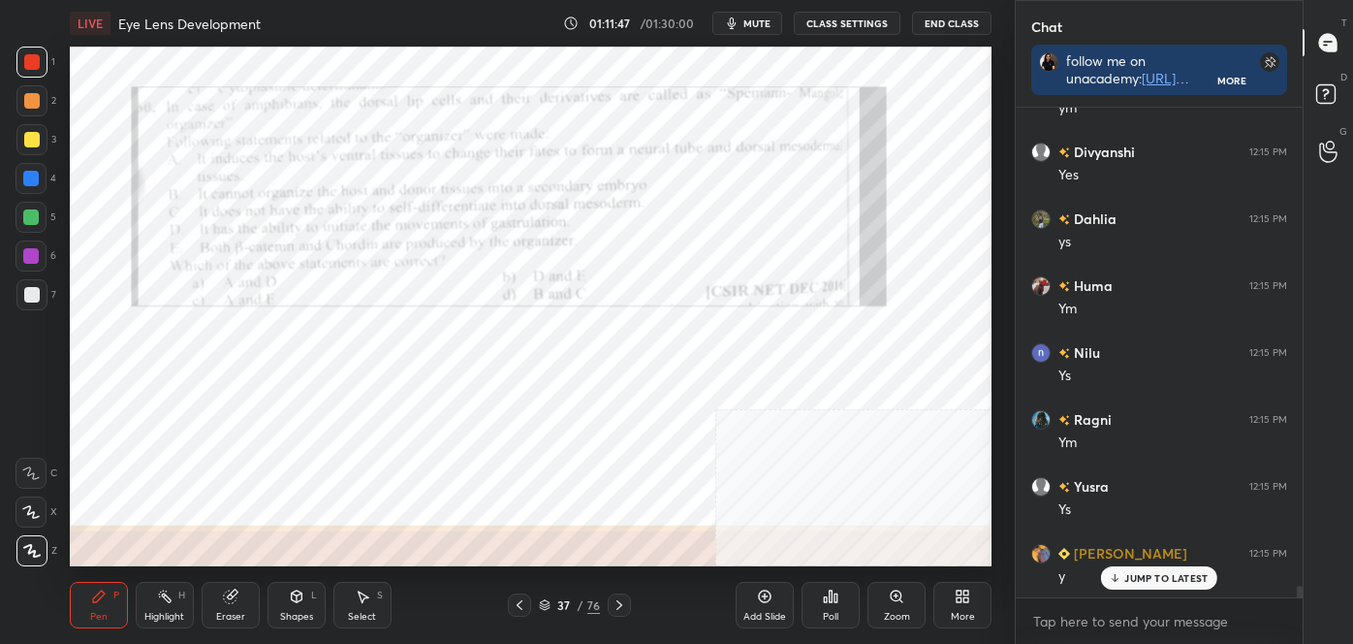
scroll to position [19810, 0]
click at [517, 602] on icon at bounding box center [520, 605] width 16 height 16
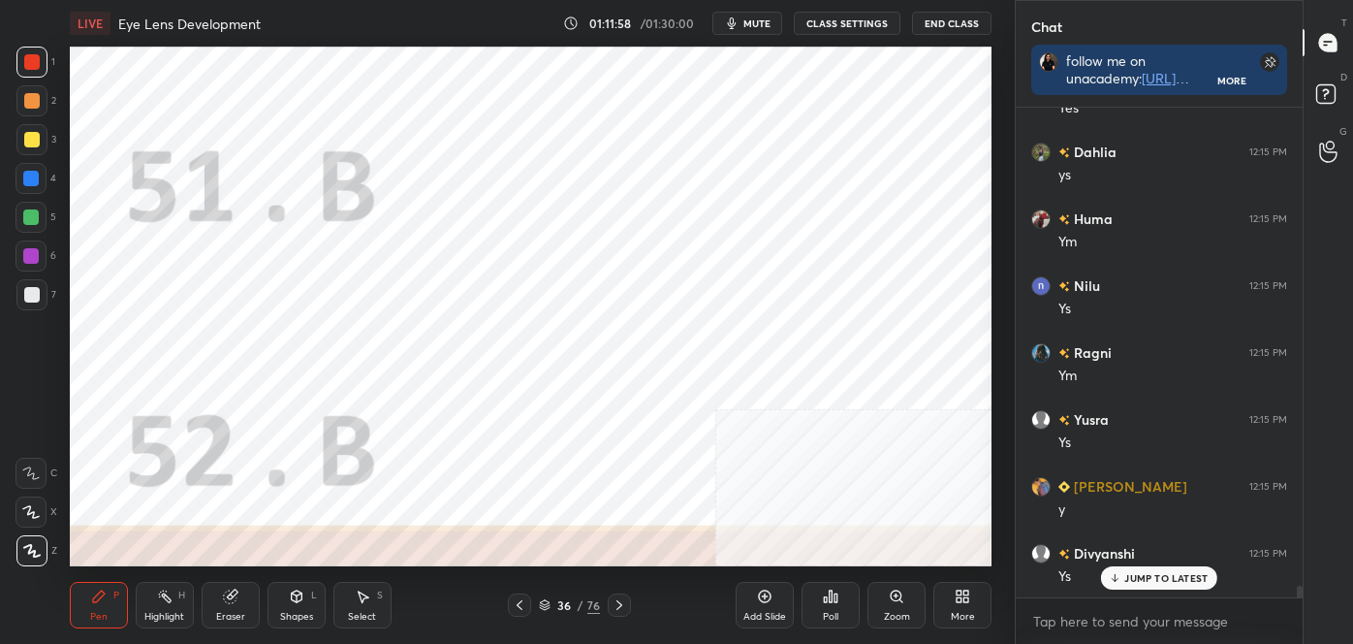
click at [517, 602] on icon at bounding box center [520, 605] width 16 height 16
click at [519, 601] on icon at bounding box center [520, 605] width 16 height 16
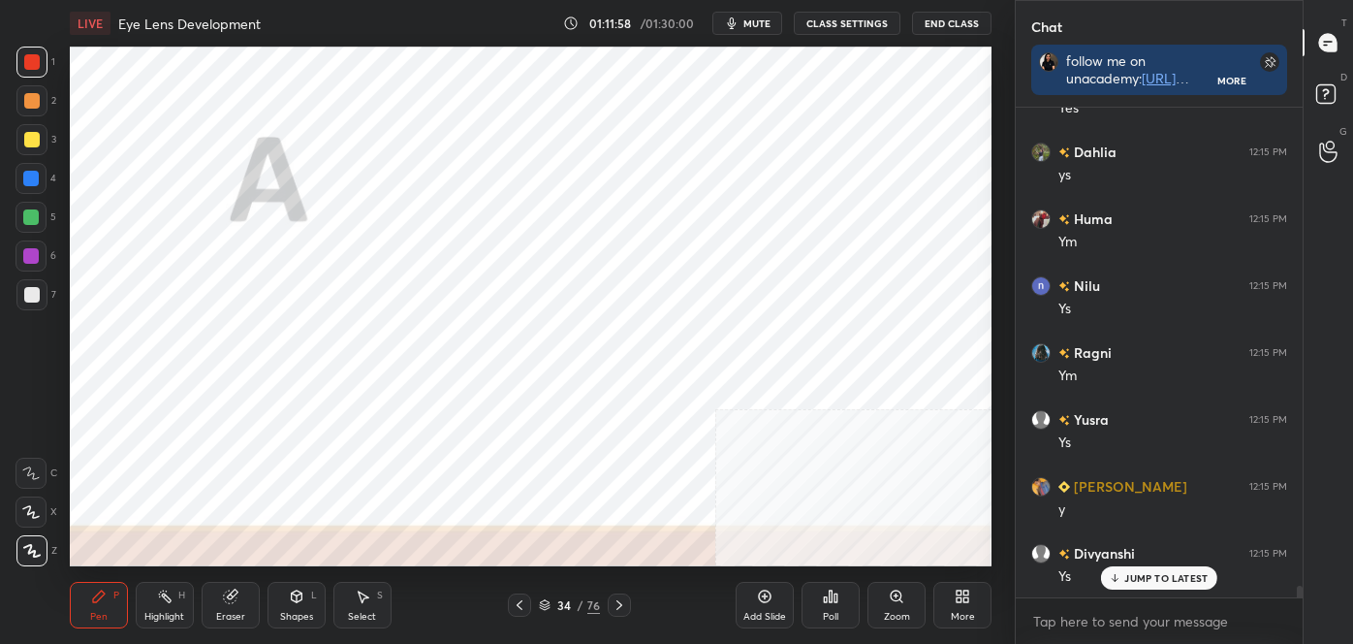
click at [519, 601] on icon at bounding box center [520, 605] width 16 height 16
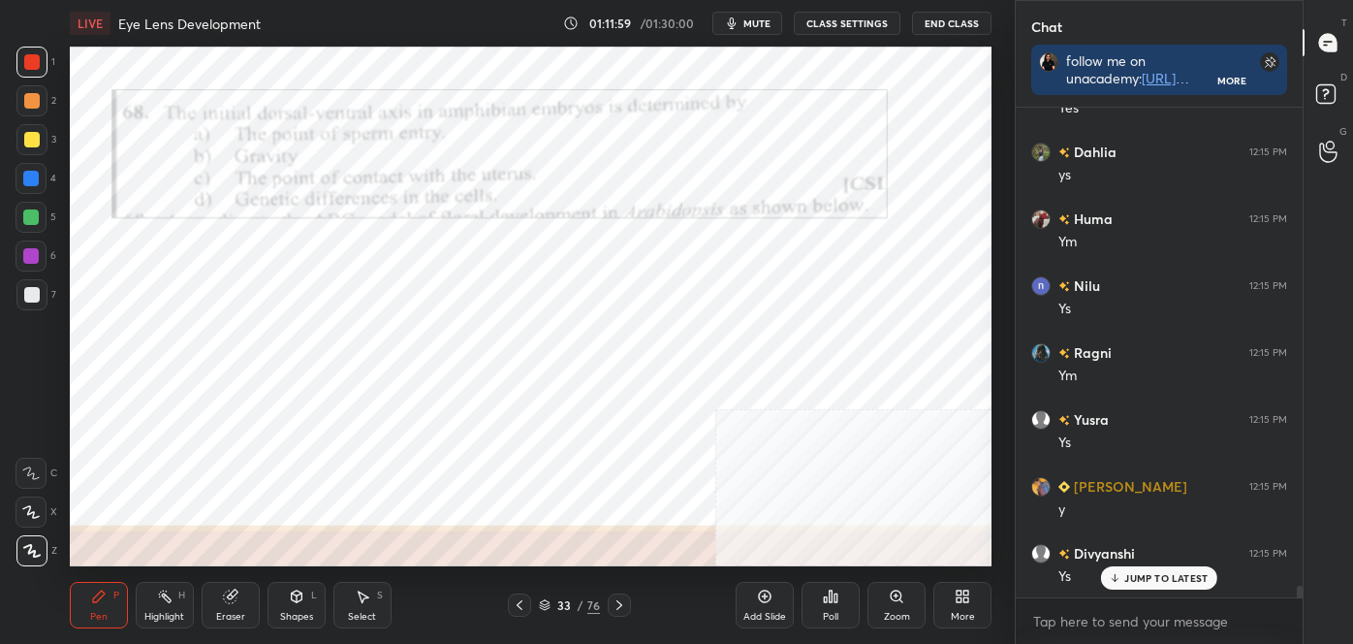
click at [520, 601] on icon at bounding box center [520, 605] width 6 height 10
click at [520, 601] on icon at bounding box center [520, 605] width 16 height 16
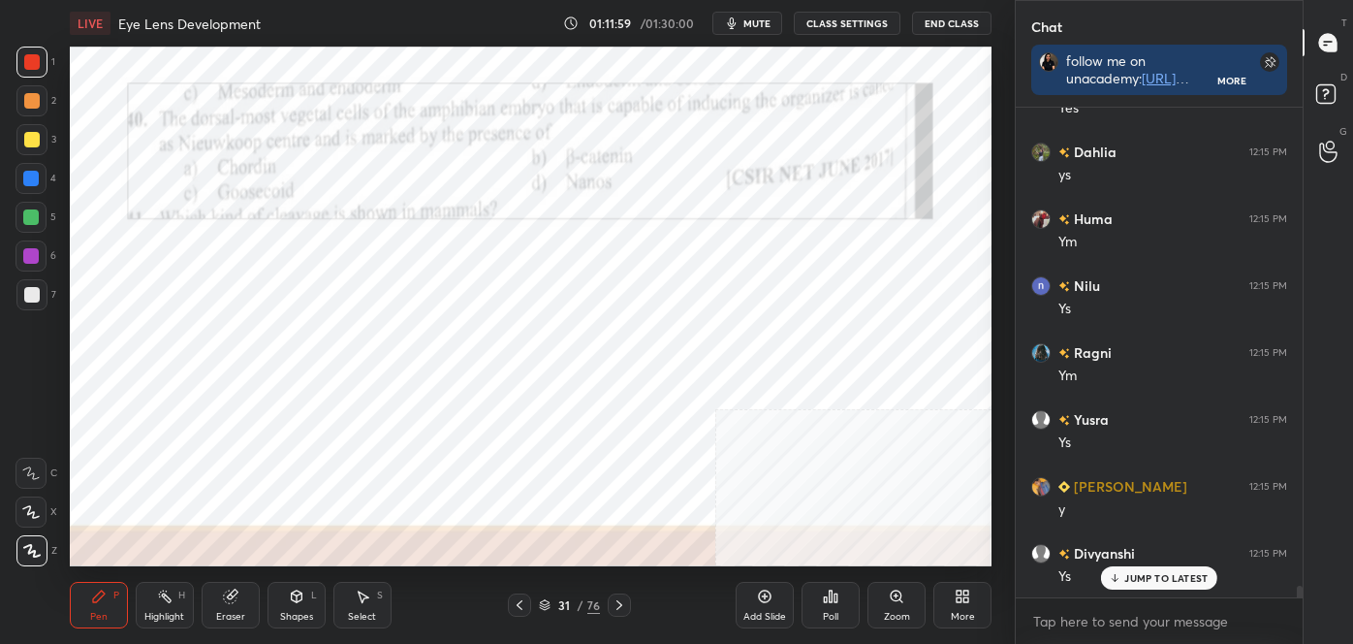
click at [520, 601] on icon at bounding box center [520, 605] width 16 height 16
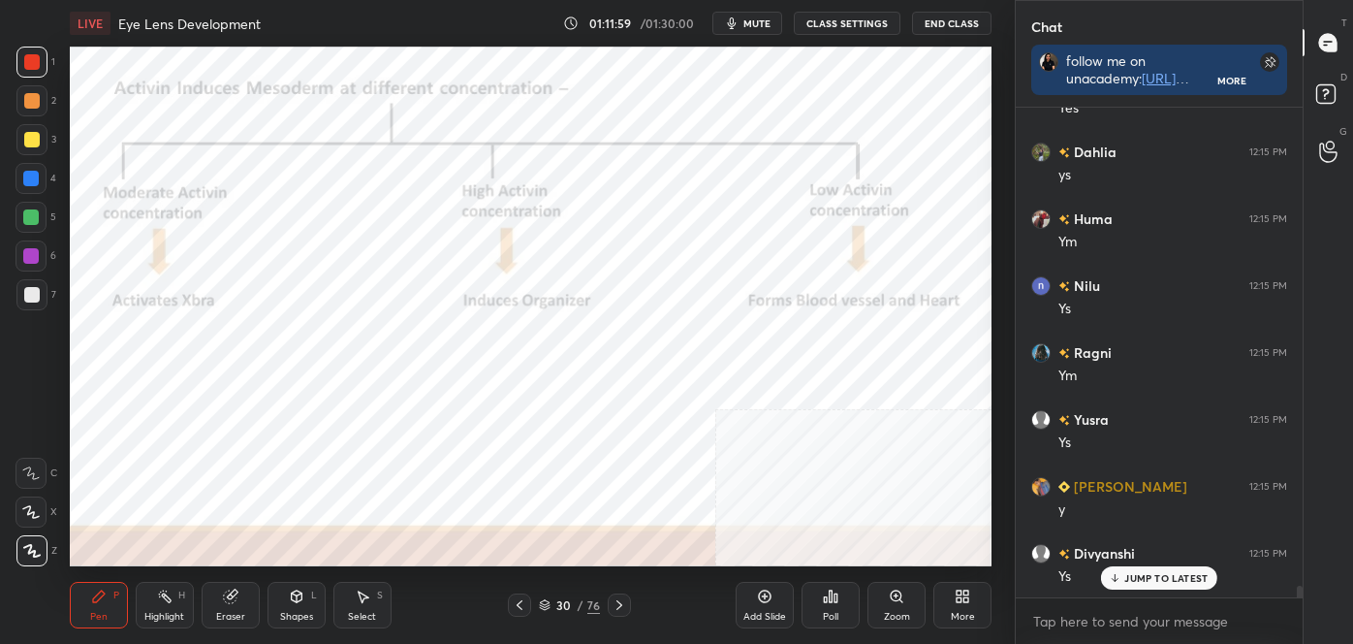
click at [518, 598] on icon at bounding box center [520, 605] width 16 height 16
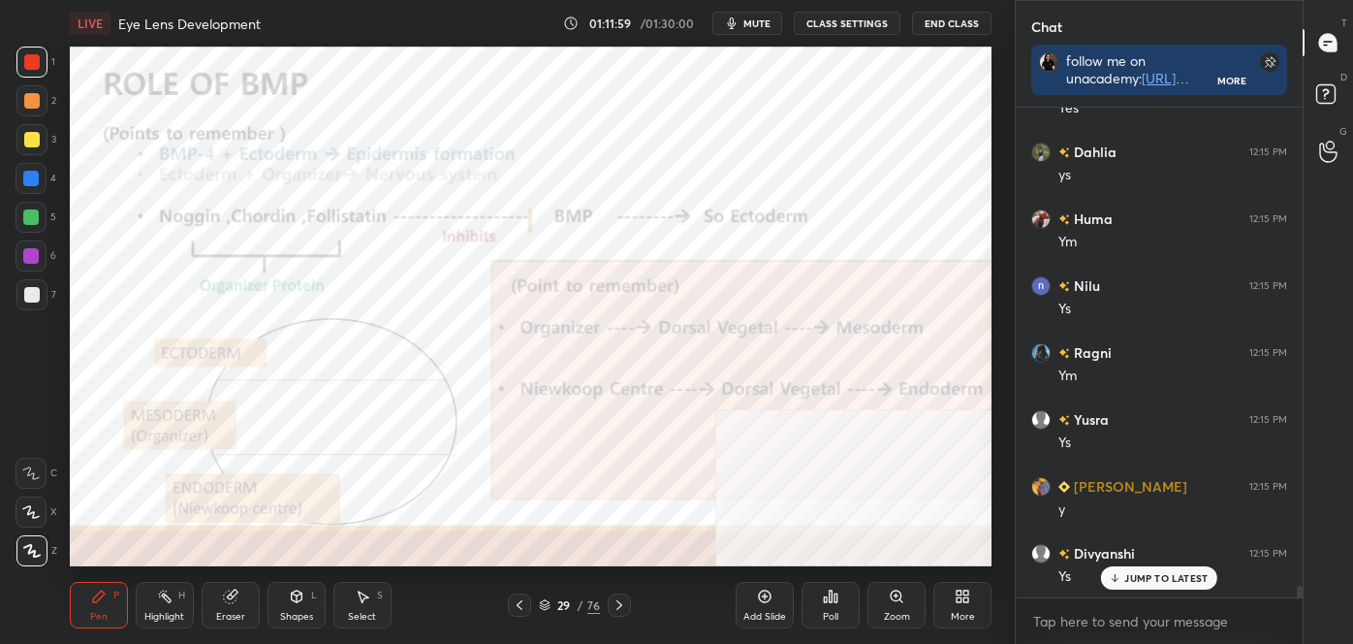
click at [517, 597] on icon at bounding box center [520, 605] width 16 height 16
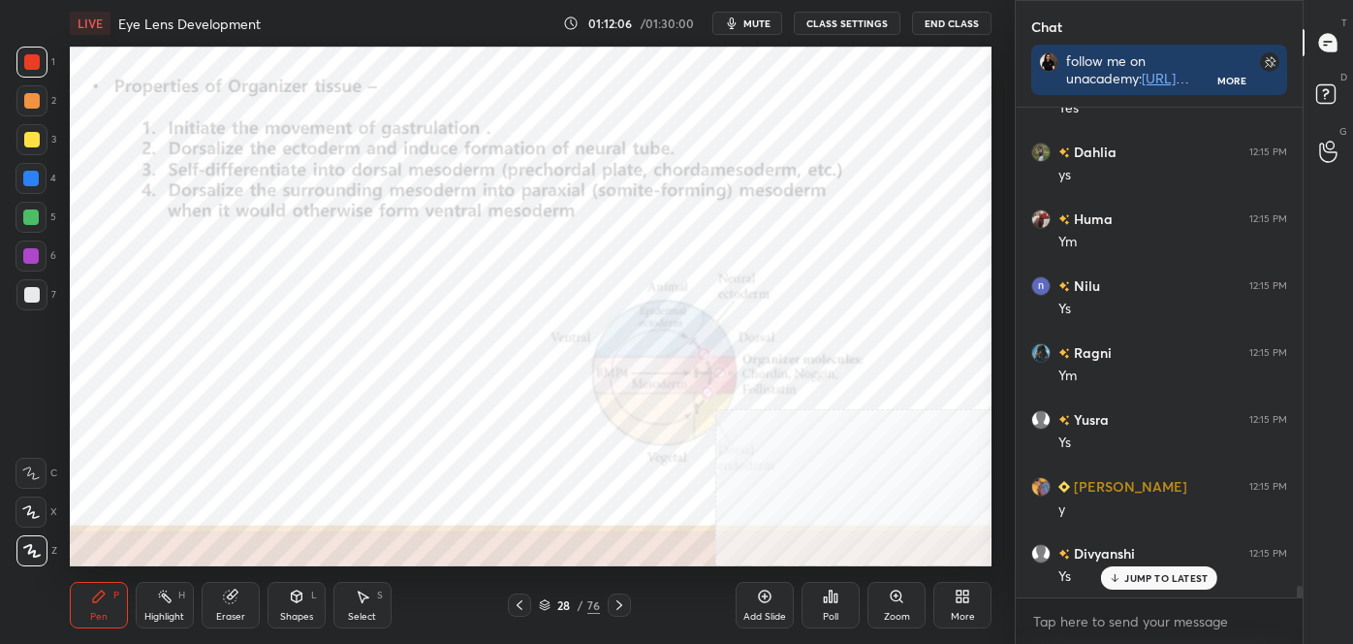
click at [619, 607] on icon at bounding box center [620, 605] width 6 height 10
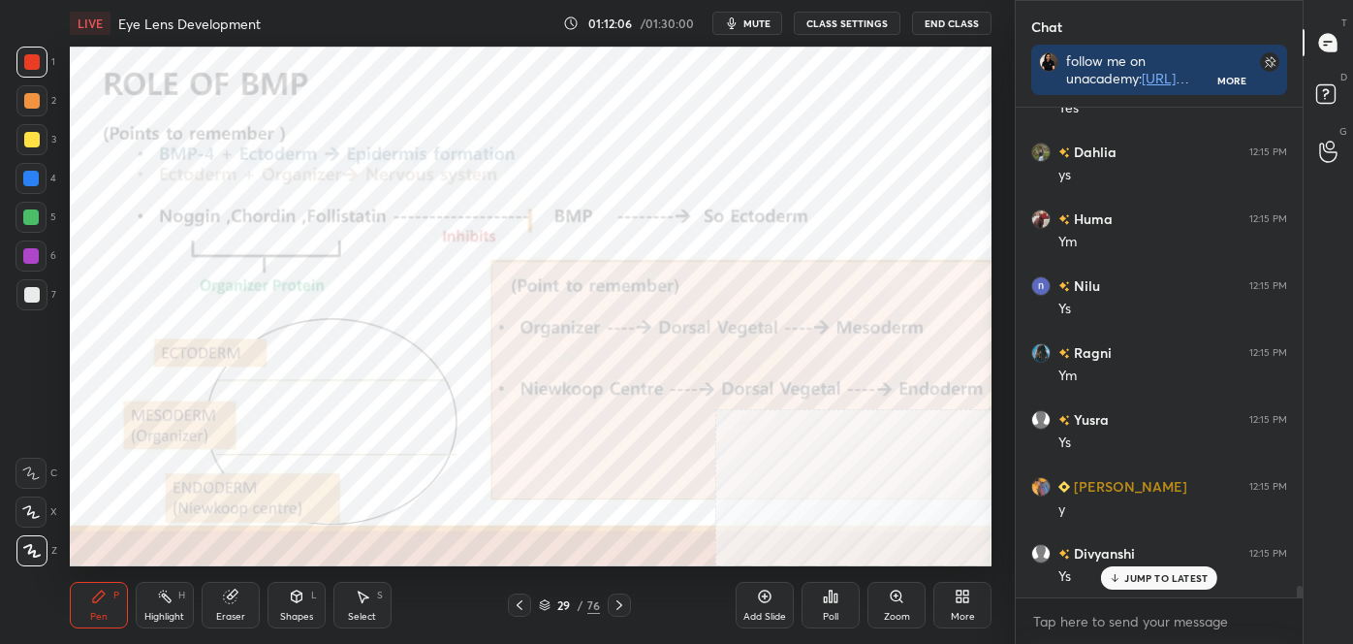
click at [619, 605] on icon at bounding box center [620, 605] width 16 height 16
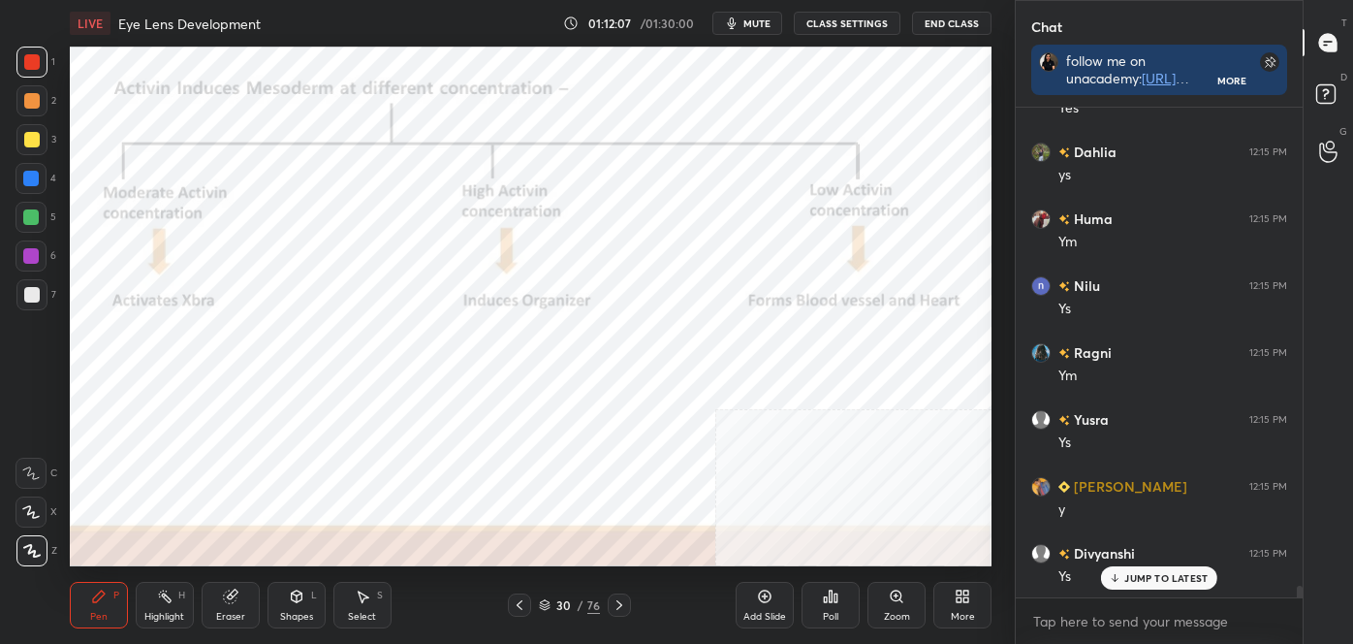
click at [620, 605] on icon at bounding box center [620, 605] width 6 height 10
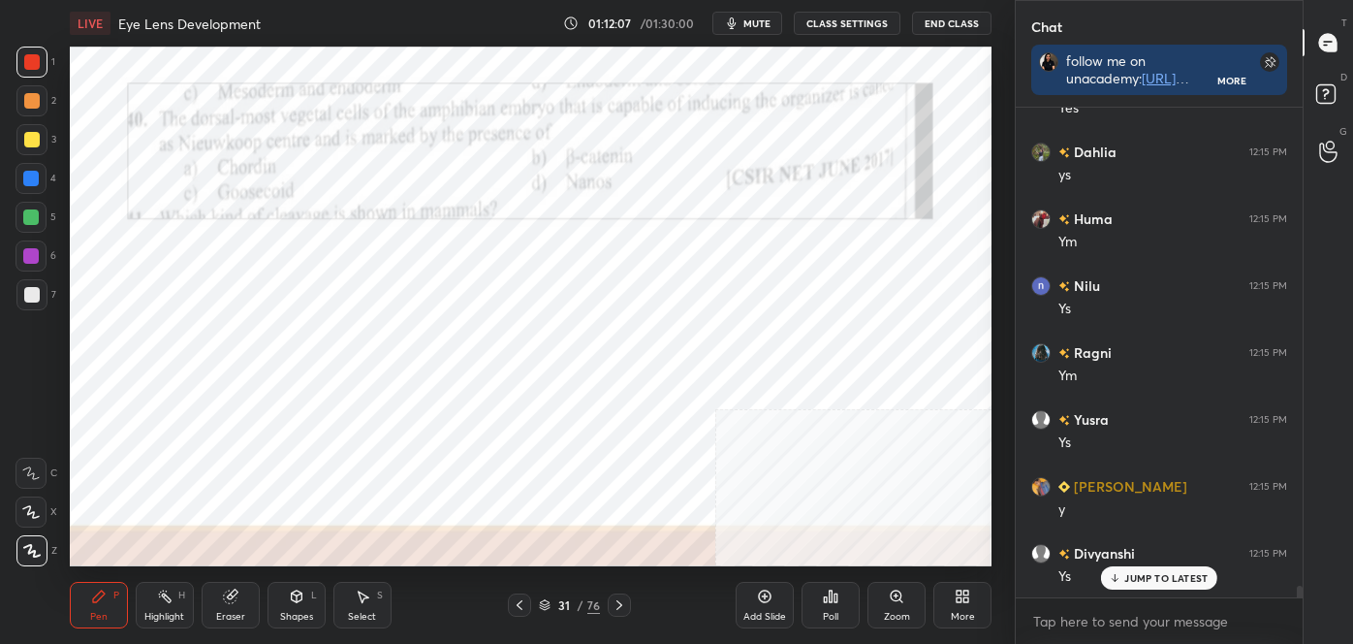
click at [620, 606] on icon at bounding box center [620, 605] width 16 height 16
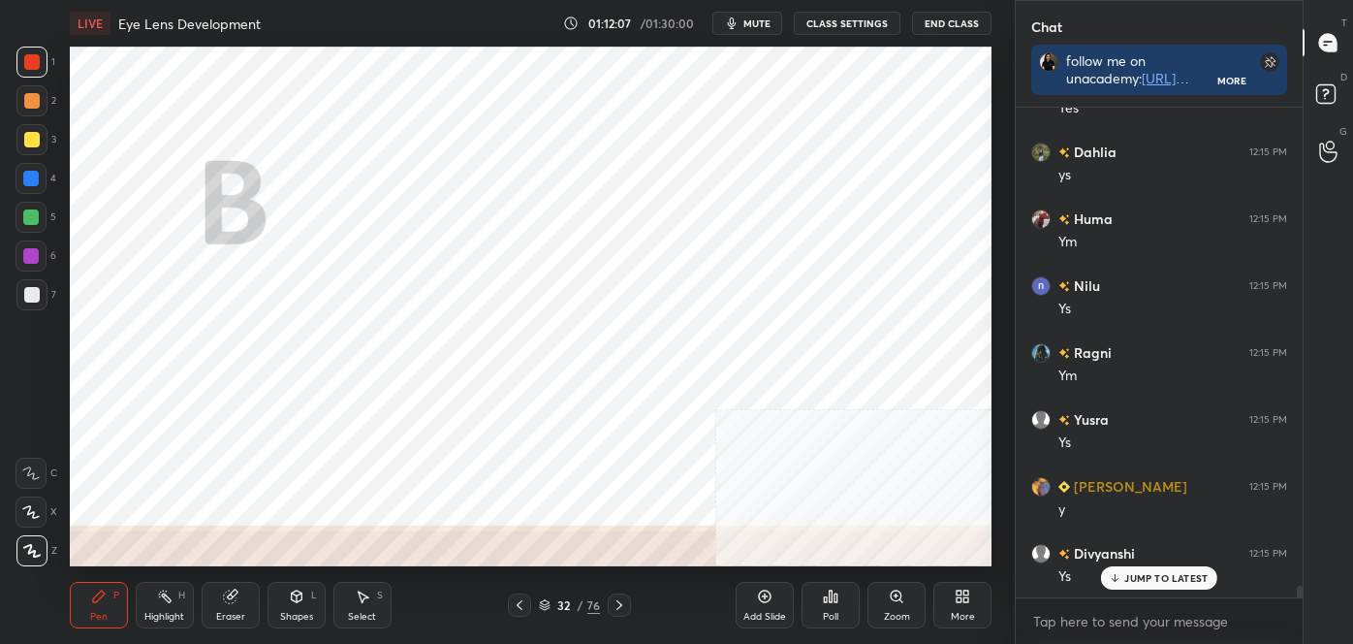
click at [622, 606] on icon at bounding box center [620, 605] width 16 height 16
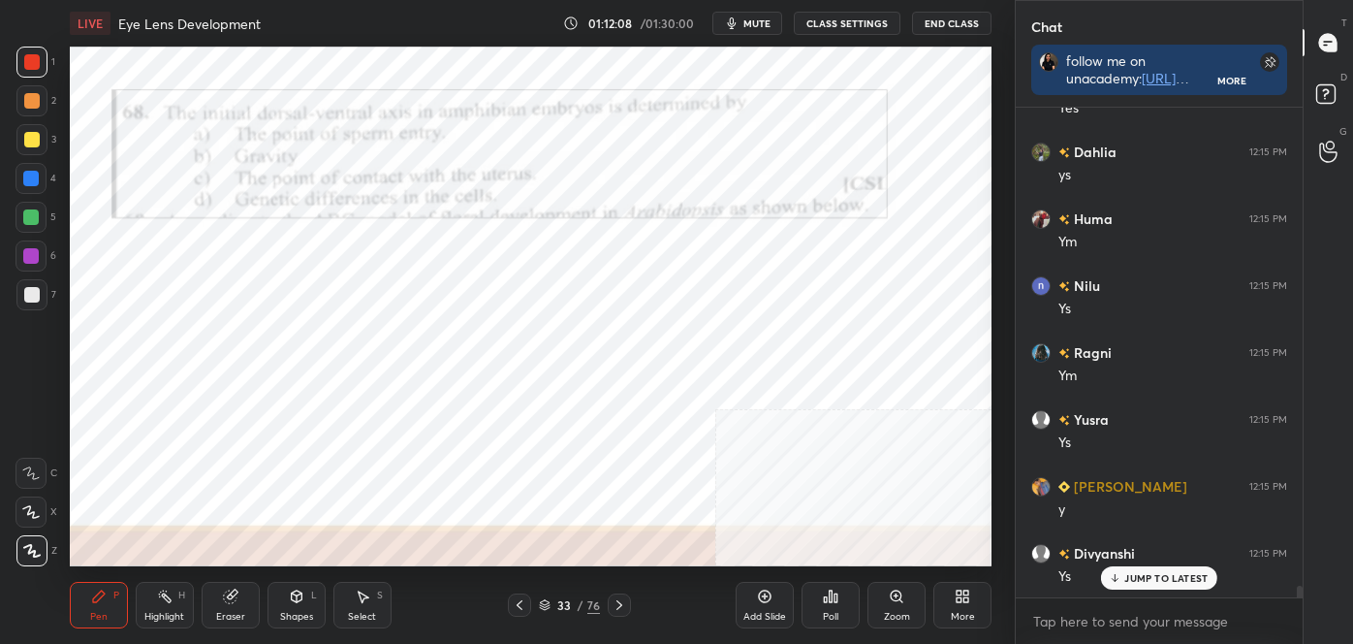
click at [622, 608] on icon at bounding box center [620, 605] width 16 height 16
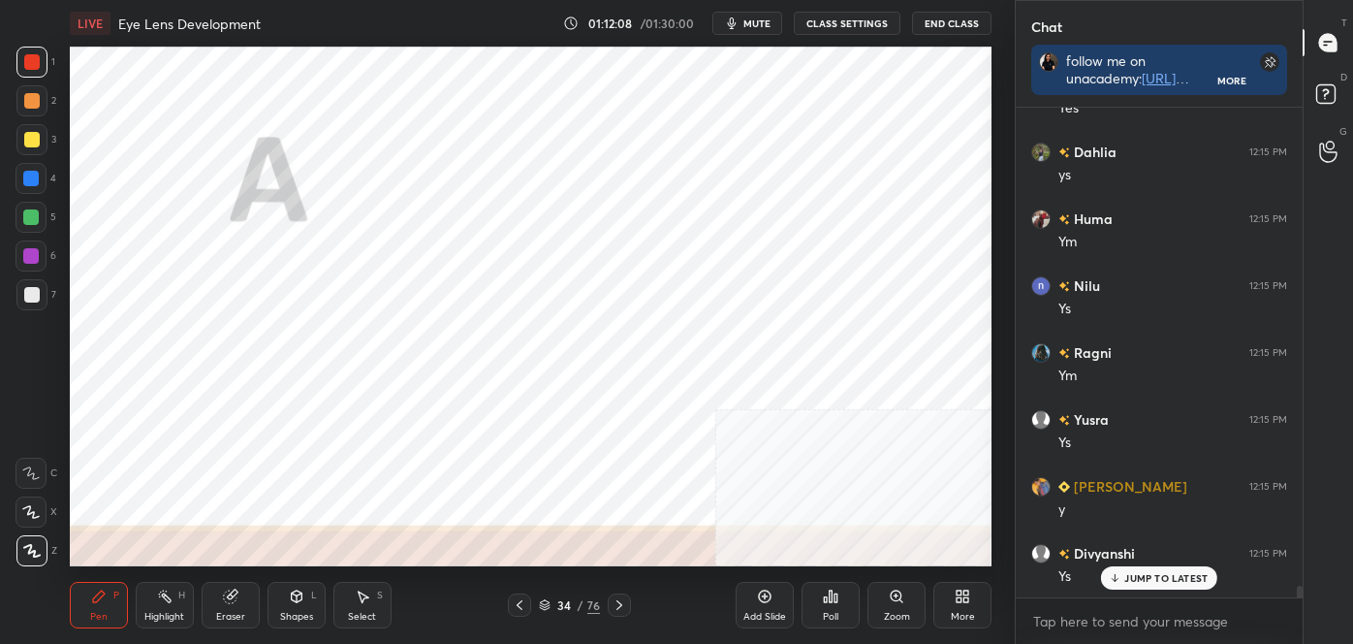
click at [621, 608] on icon at bounding box center [620, 605] width 16 height 16
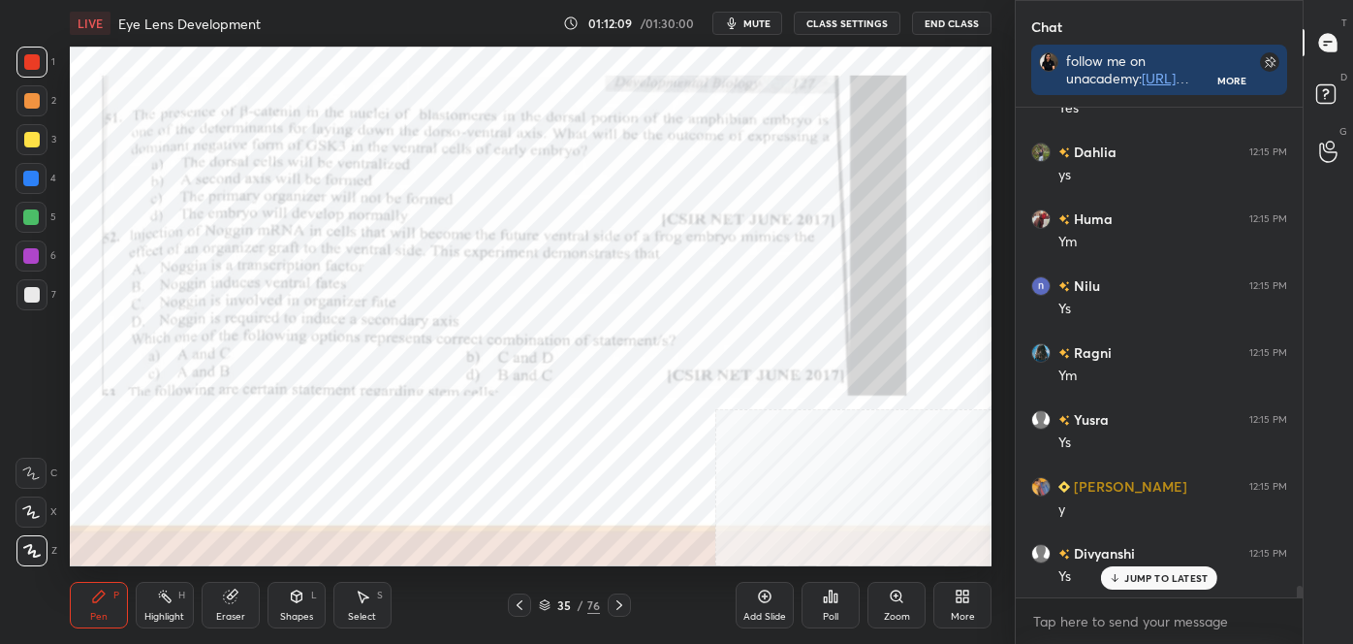
click at [621, 610] on icon at bounding box center [620, 605] width 16 height 16
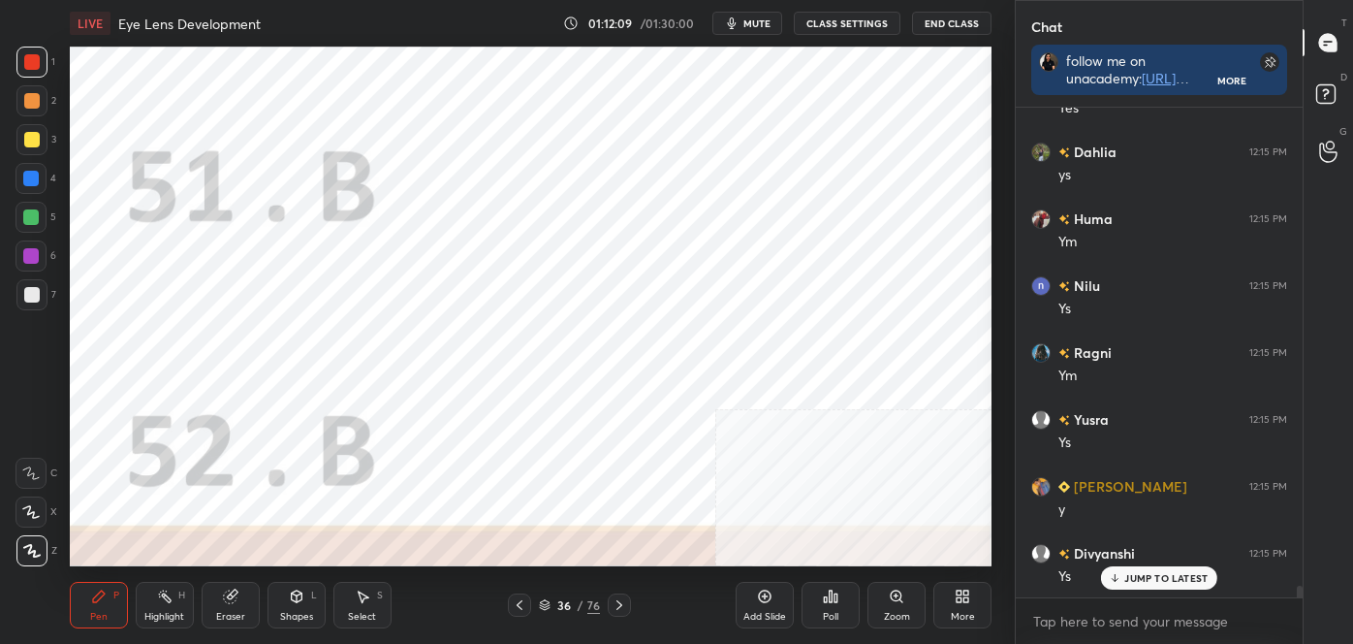
click at [621, 611] on icon at bounding box center [620, 605] width 16 height 16
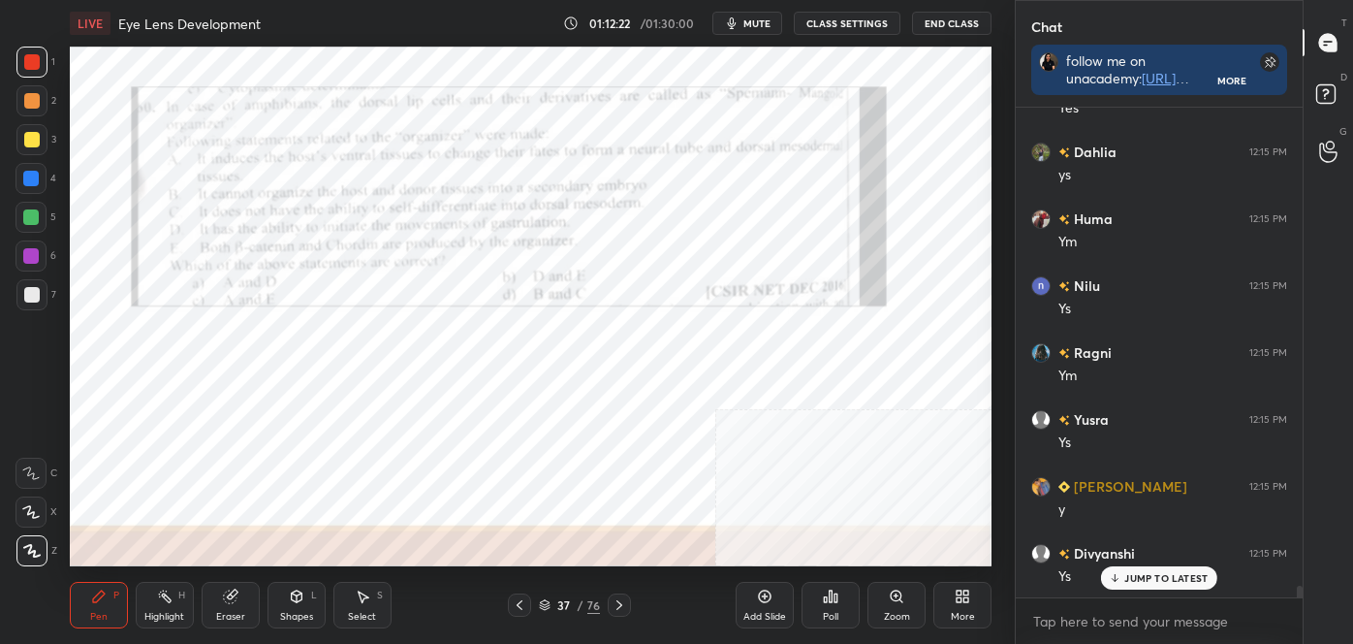
click at [514, 607] on icon at bounding box center [520, 605] width 16 height 16
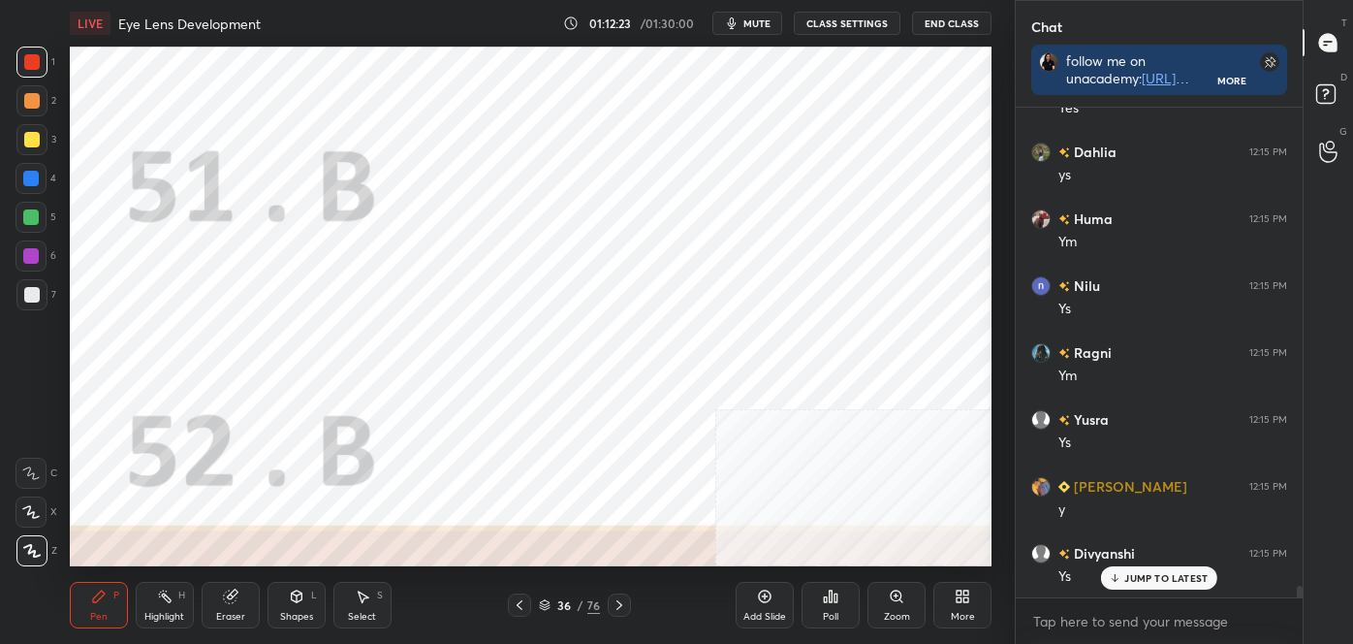
click at [521, 607] on icon at bounding box center [520, 605] width 16 height 16
click at [521, 605] on icon at bounding box center [520, 605] width 16 height 16
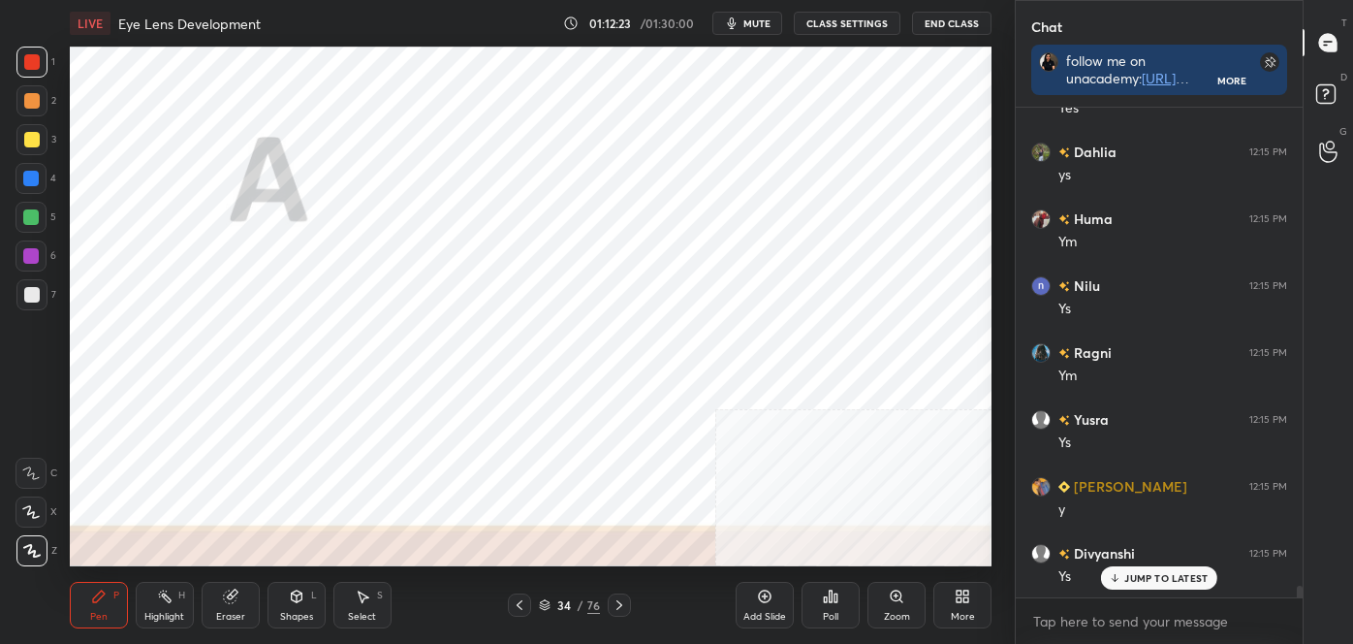
click at [520, 604] on icon at bounding box center [520, 605] width 16 height 16
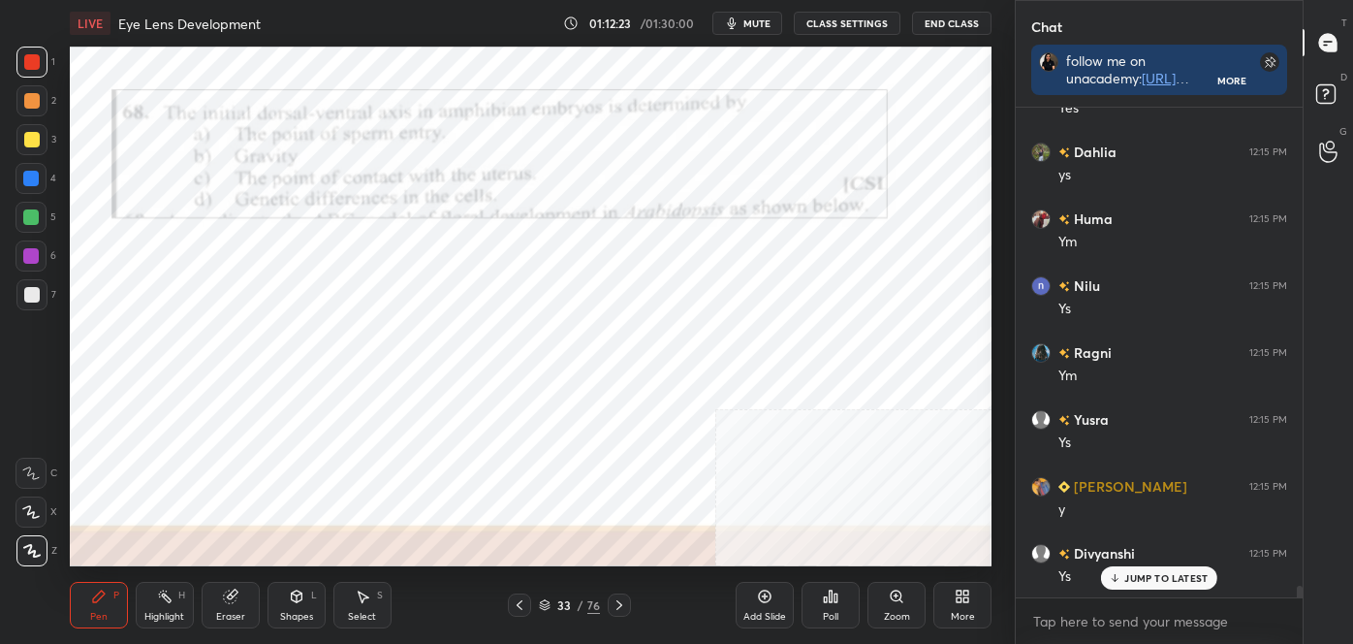
click at [520, 603] on icon at bounding box center [520, 605] width 16 height 16
click at [519, 603] on icon at bounding box center [520, 605] width 6 height 10
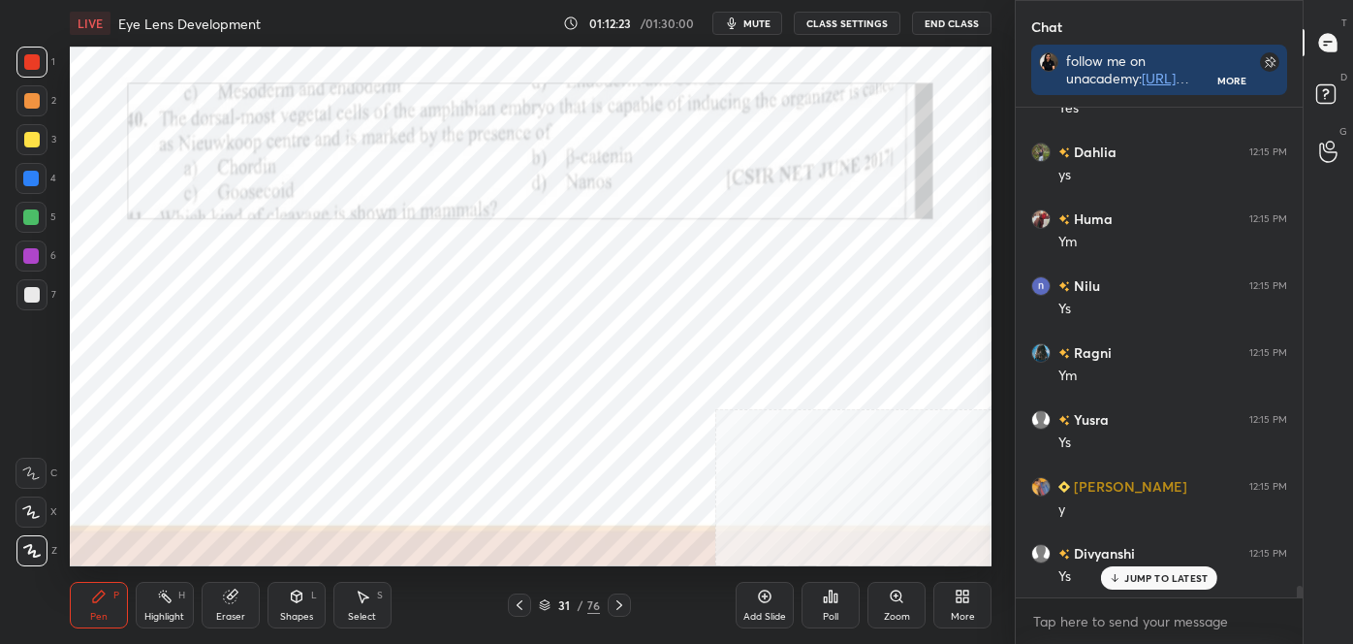
click at [519, 603] on icon at bounding box center [520, 605] width 6 height 10
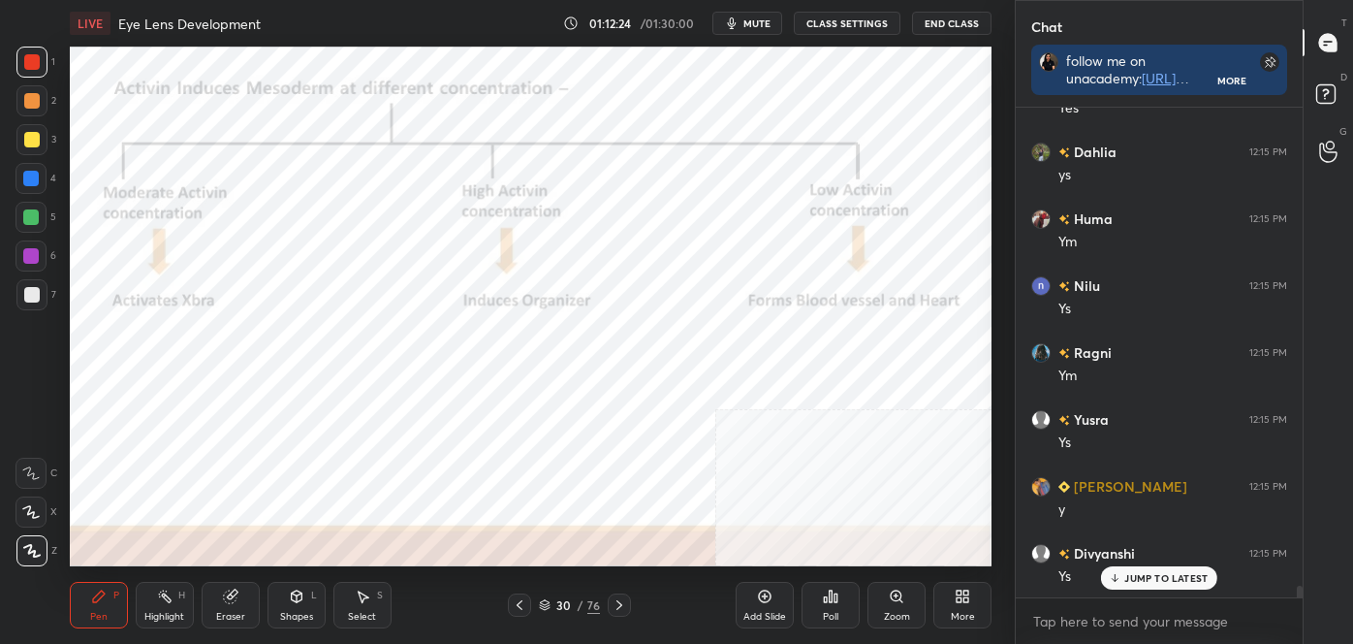
click at [517, 603] on icon at bounding box center [520, 605] width 16 height 16
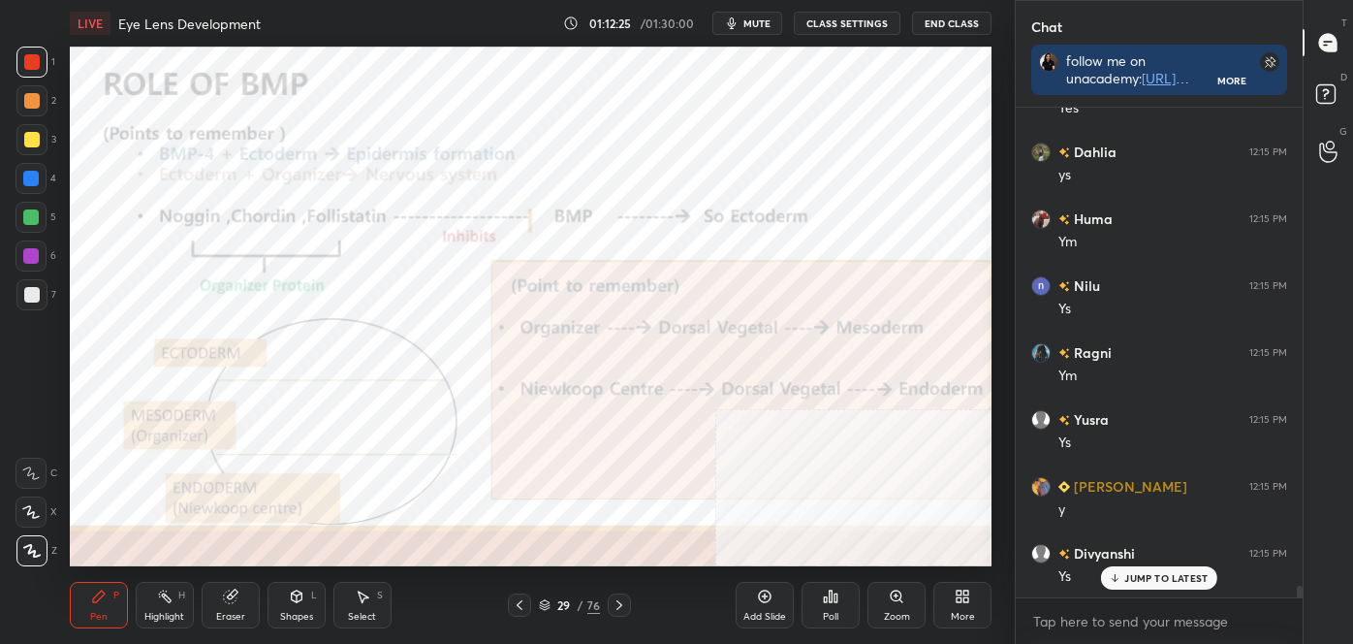
click at [519, 603] on icon at bounding box center [520, 605] width 6 height 10
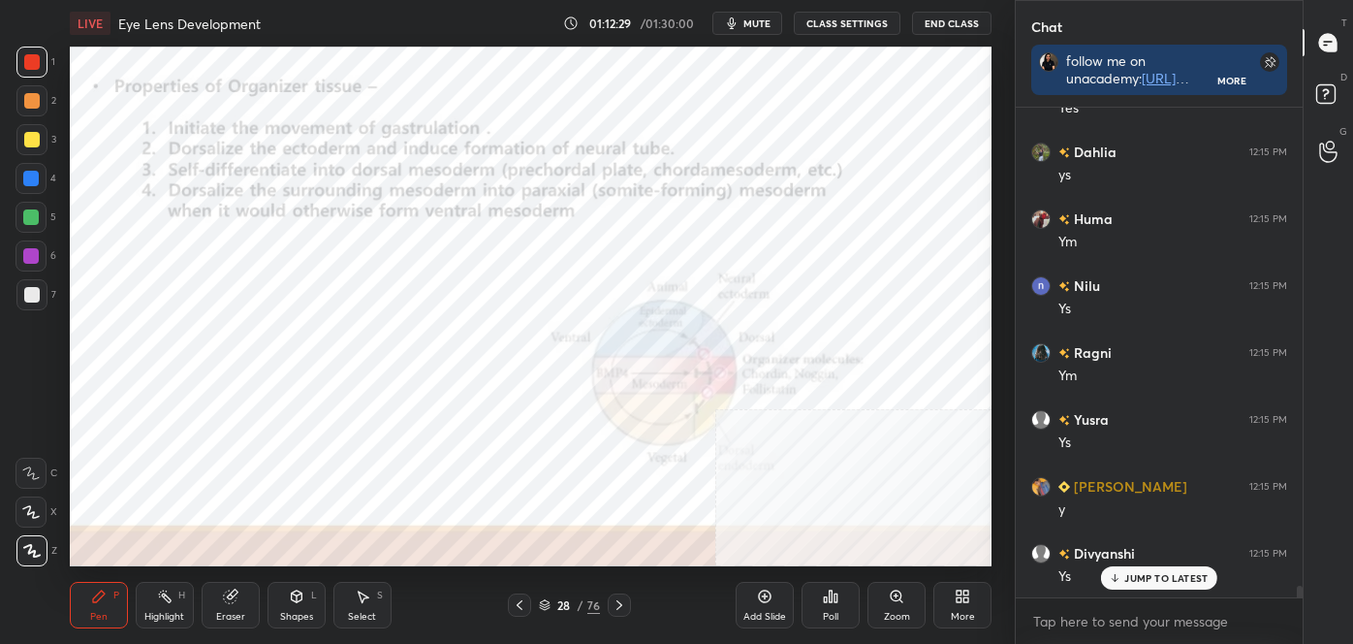
click at [620, 595] on div at bounding box center [619, 604] width 23 height 23
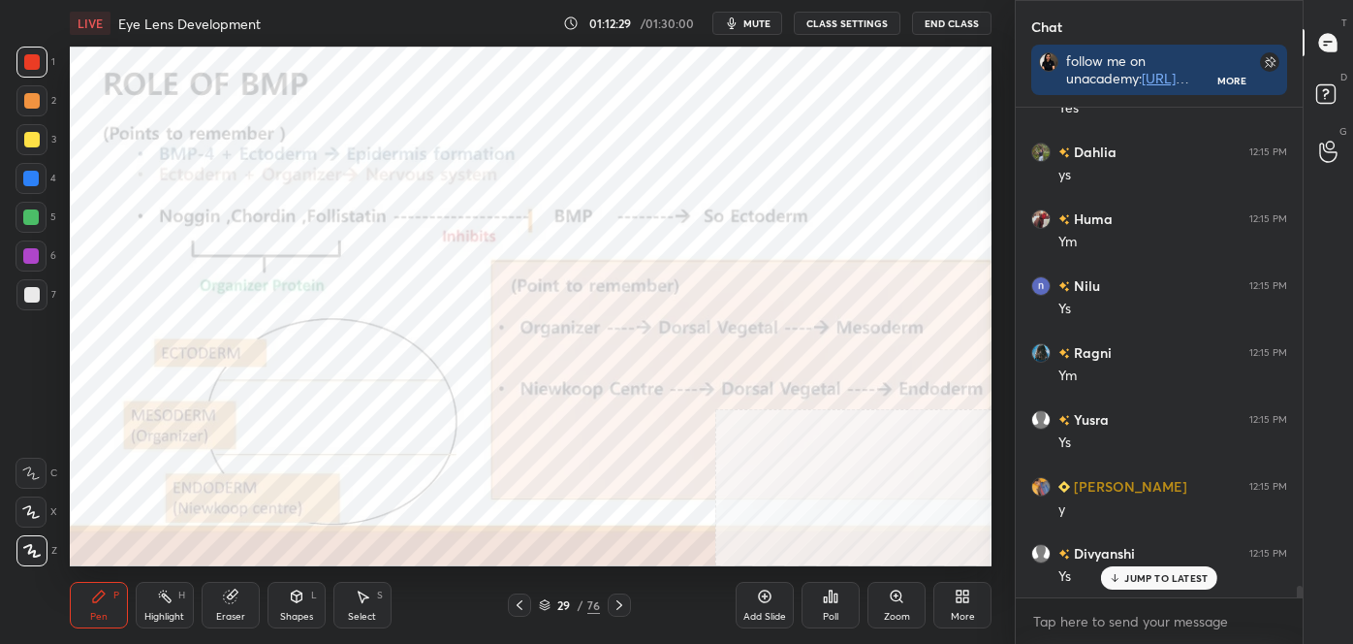
click at [620, 600] on icon at bounding box center [620, 605] width 16 height 16
click at [620, 602] on icon at bounding box center [620, 605] width 16 height 16
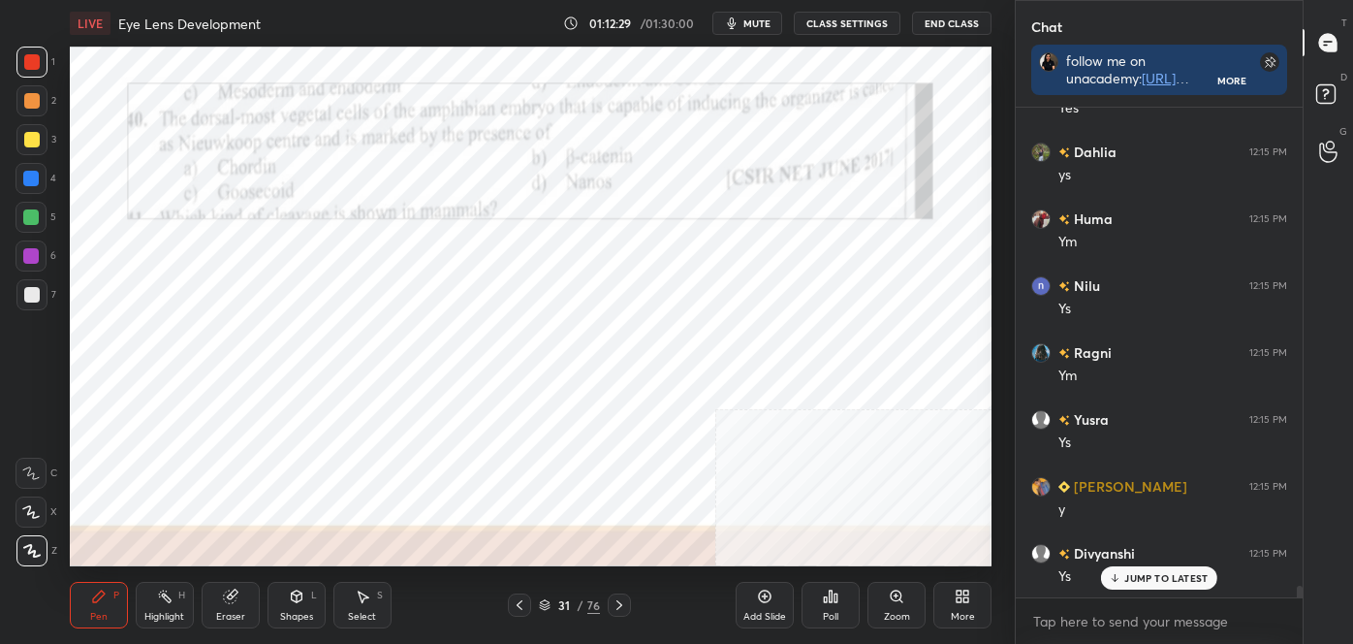
click at [622, 603] on icon at bounding box center [620, 605] width 16 height 16
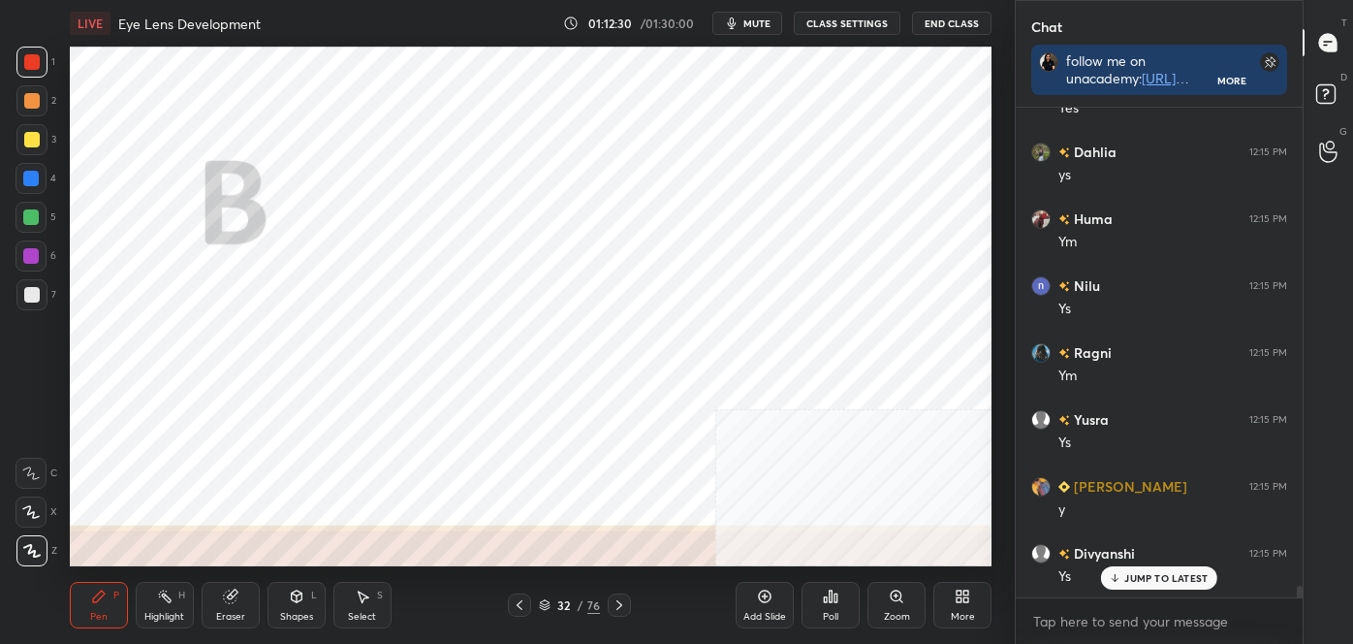
click at [622, 603] on icon at bounding box center [620, 605] width 16 height 16
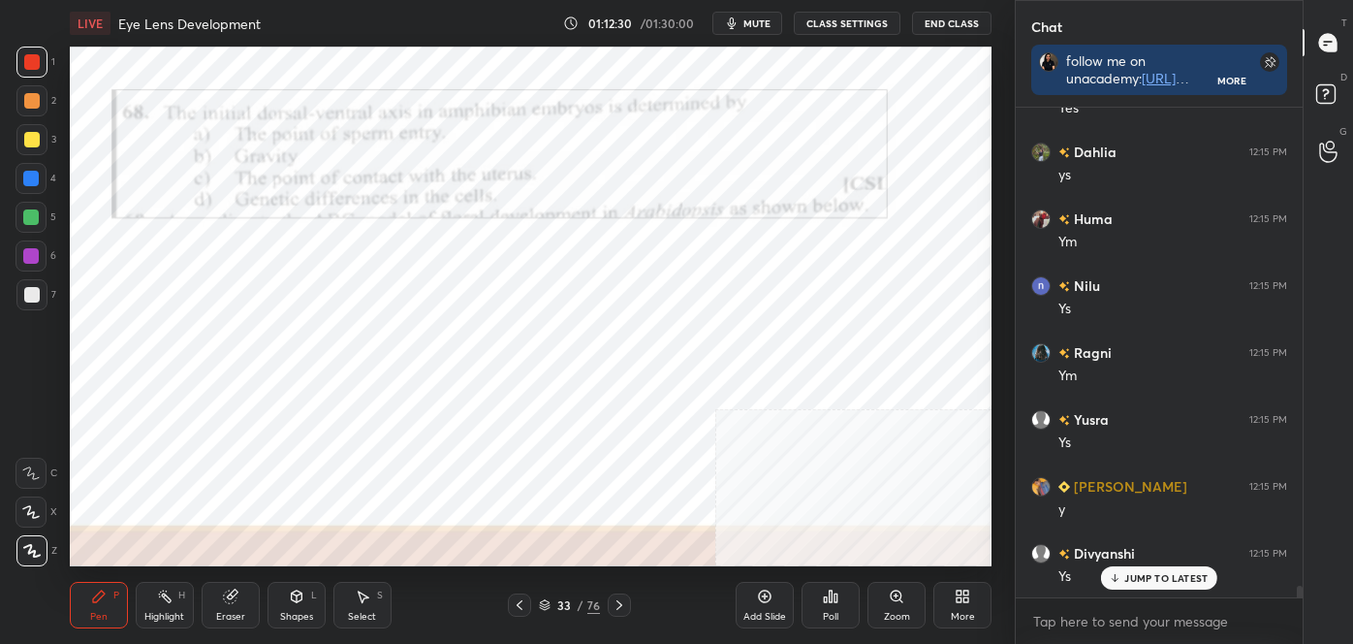
click at [623, 603] on icon at bounding box center [620, 605] width 16 height 16
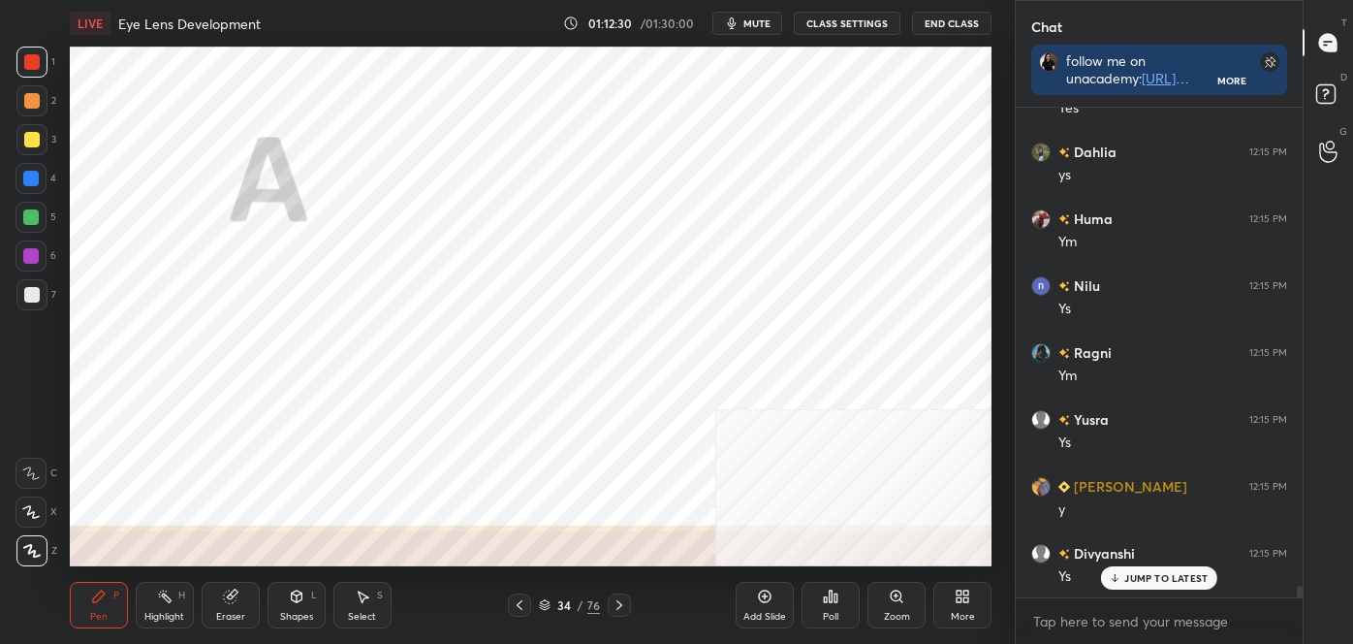
click at [622, 604] on icon at bounding box center [620, 605] width 16 height 16
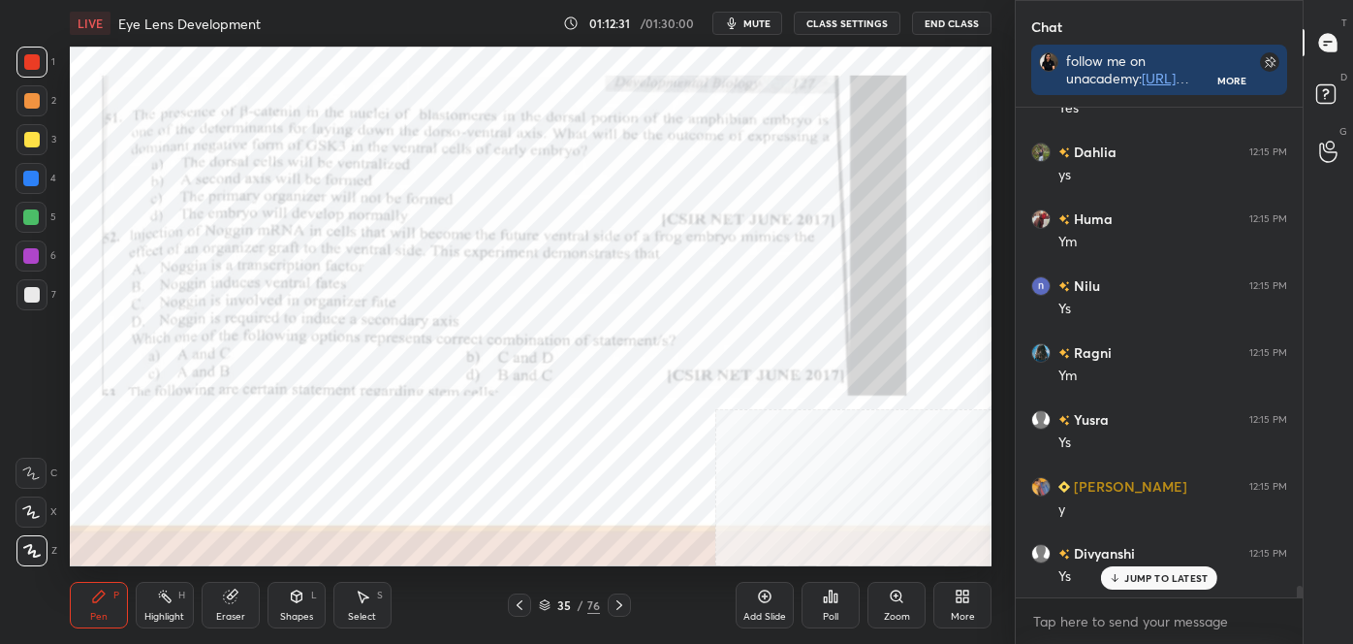
click at [623, 605] on icon at bounding box center [620, 605] width 16 height 16
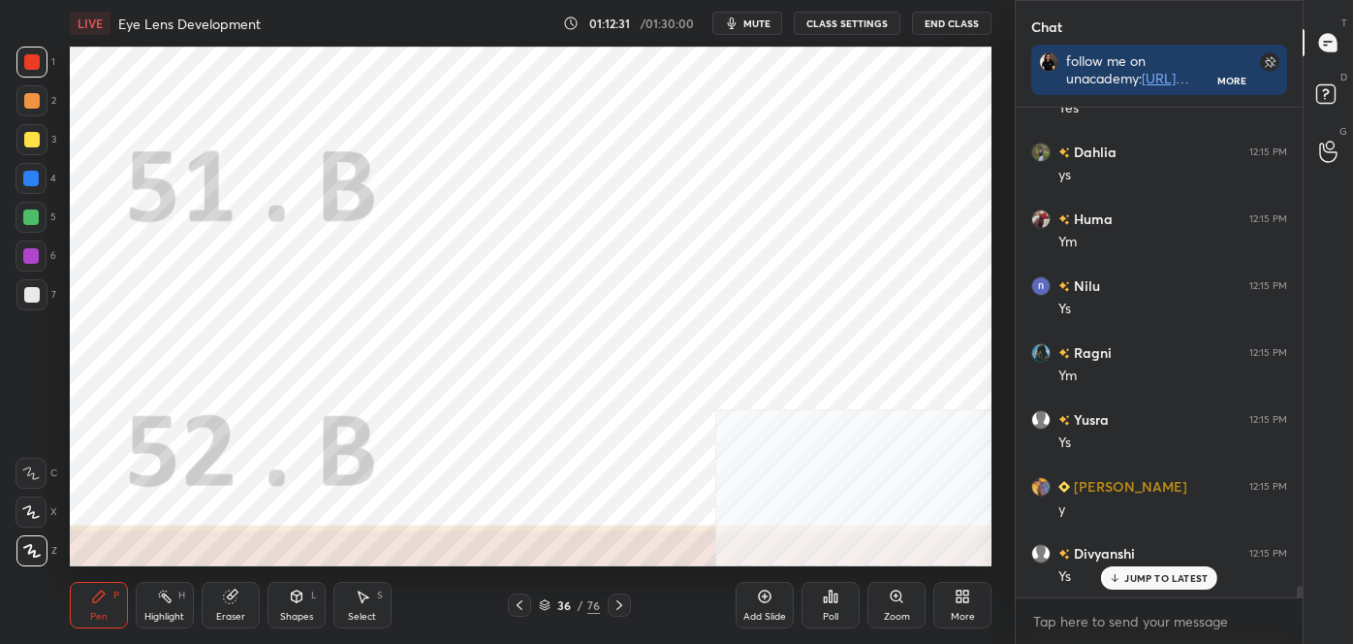
click at [624, 606] on icon at bounding box center [620, 605] width 16 height 16
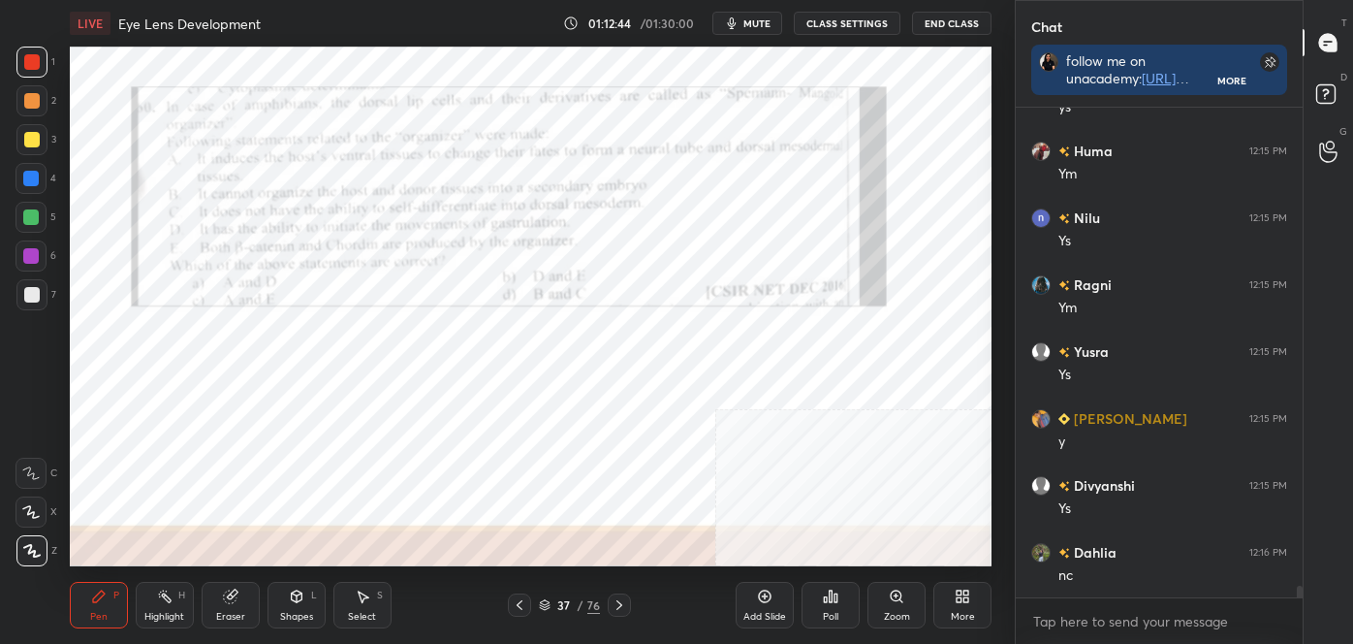
scroll to position [19945, 0]
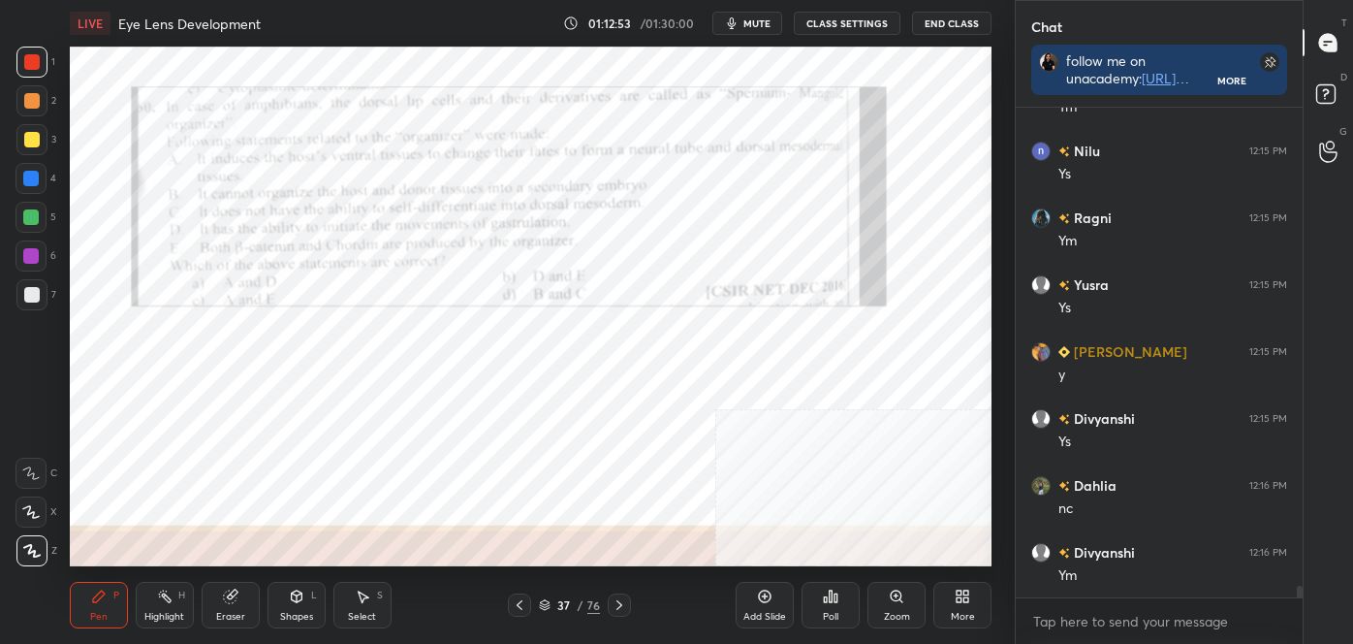
click at [618, 605] on icon at bounding box center [620, 605] width 16 height 16
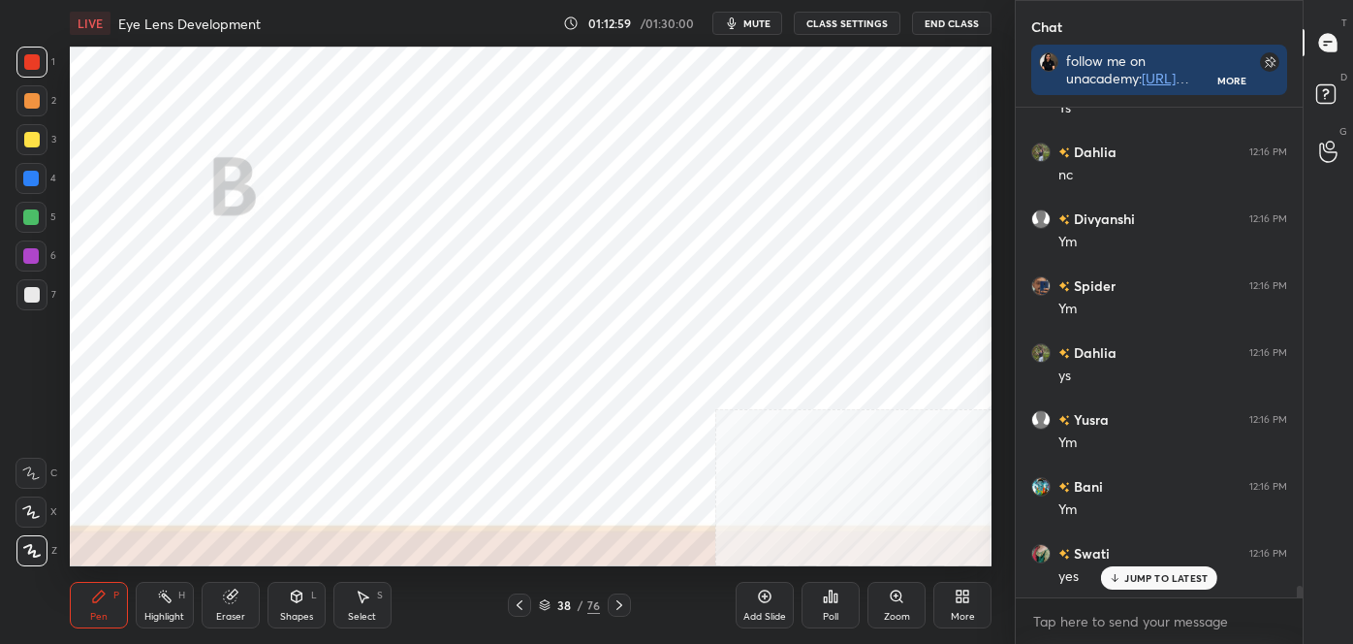
scroll to position [20345, 0]
click at [621, 603] on icon at bounding box center [620, 605] width 16 height 16
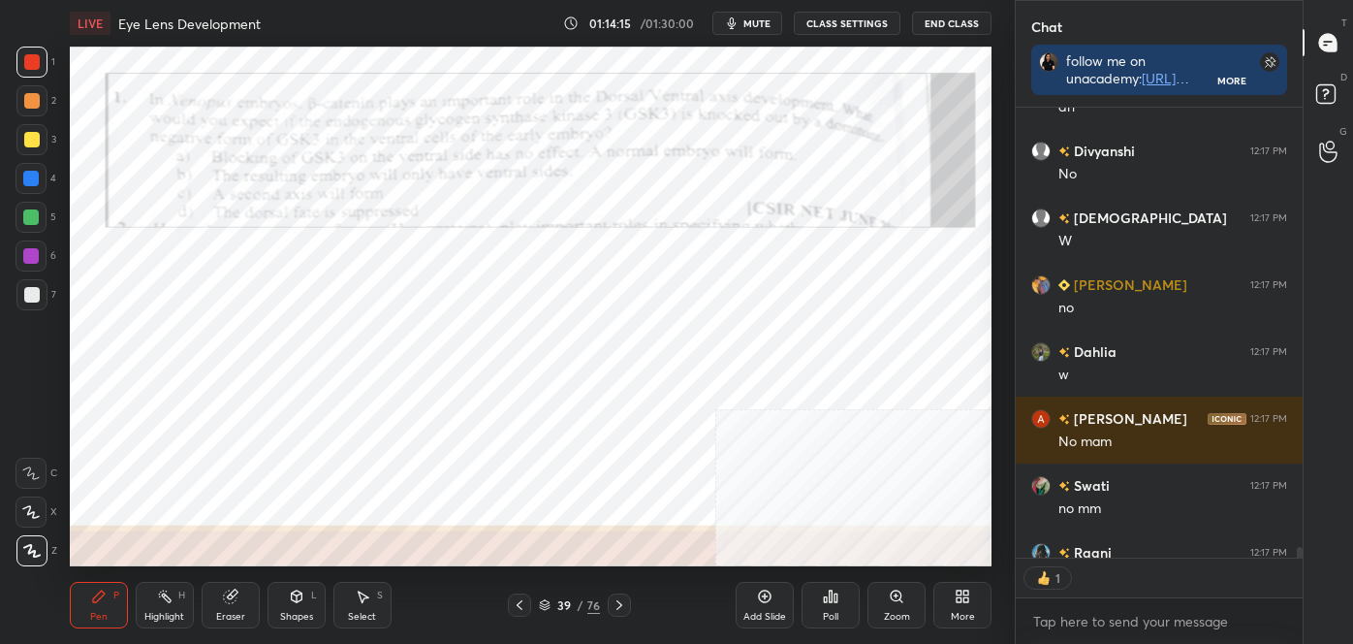
scroll to position [6, 5]
click at [816, 596] on div "Poll" at bounding box center [831, 605] width 58 height 47
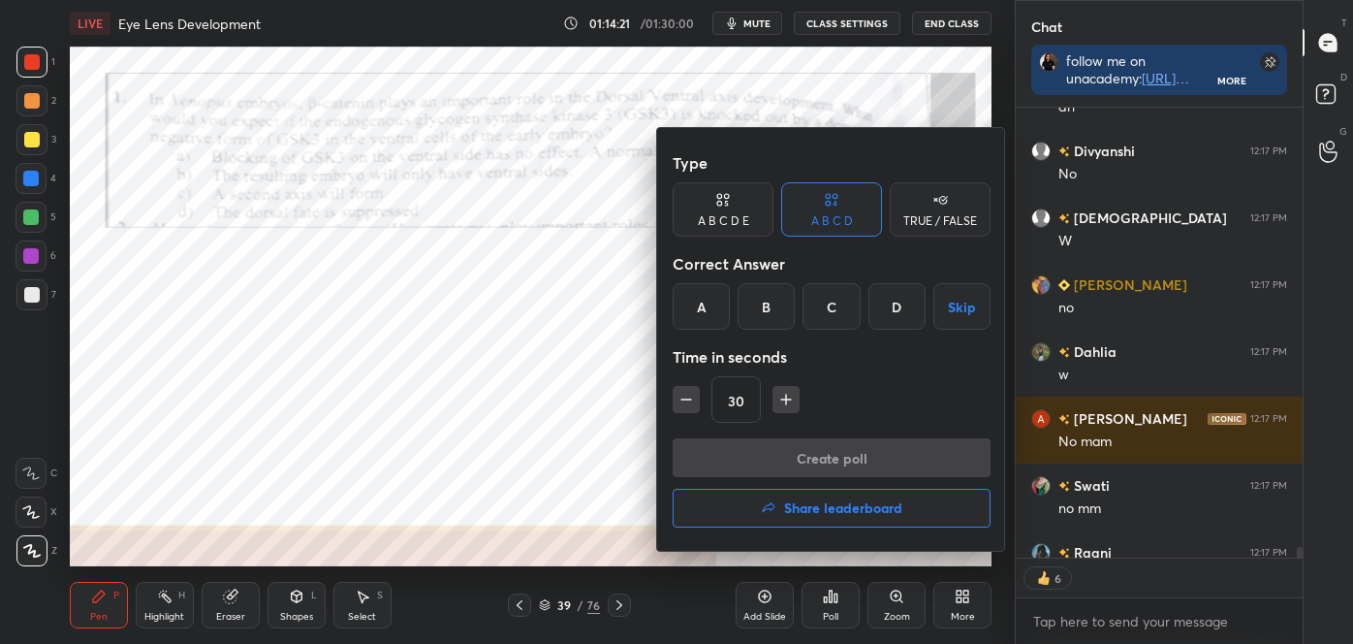
click at [834, 311] on div "C" at bounding box center [831, 306] width 57 height 47
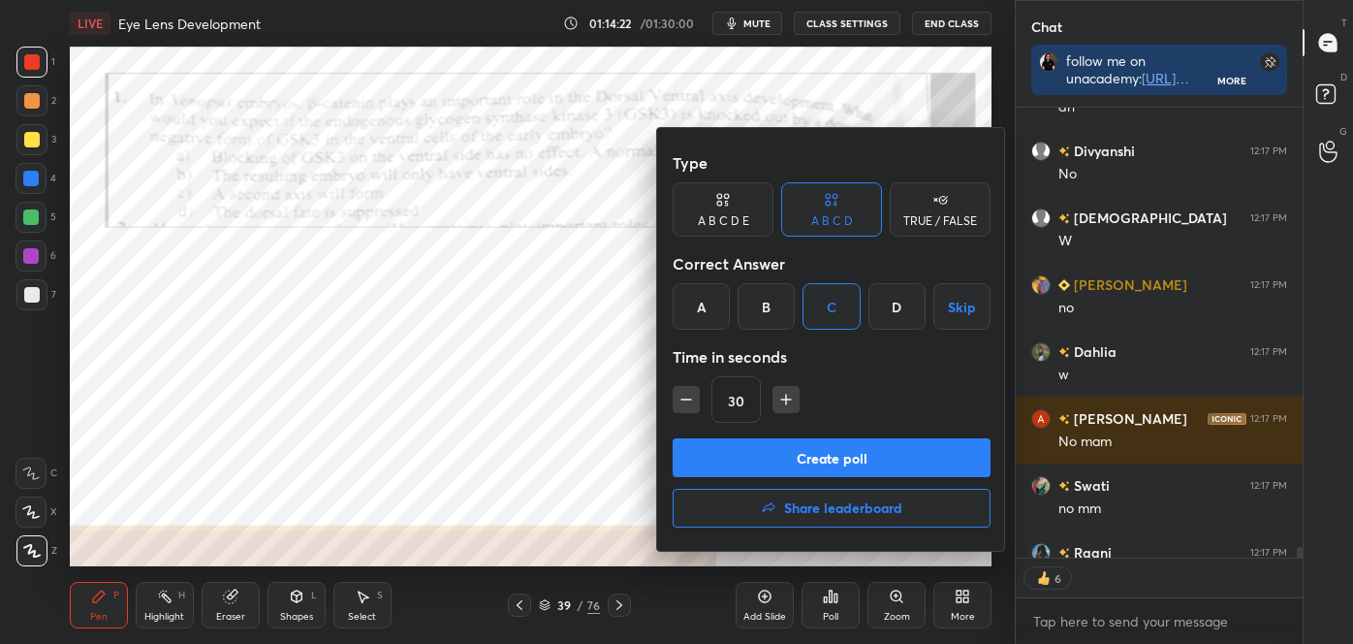
click at [799, 452] on button "Create poll" at bounding box center [832, 457] width 318 height 39
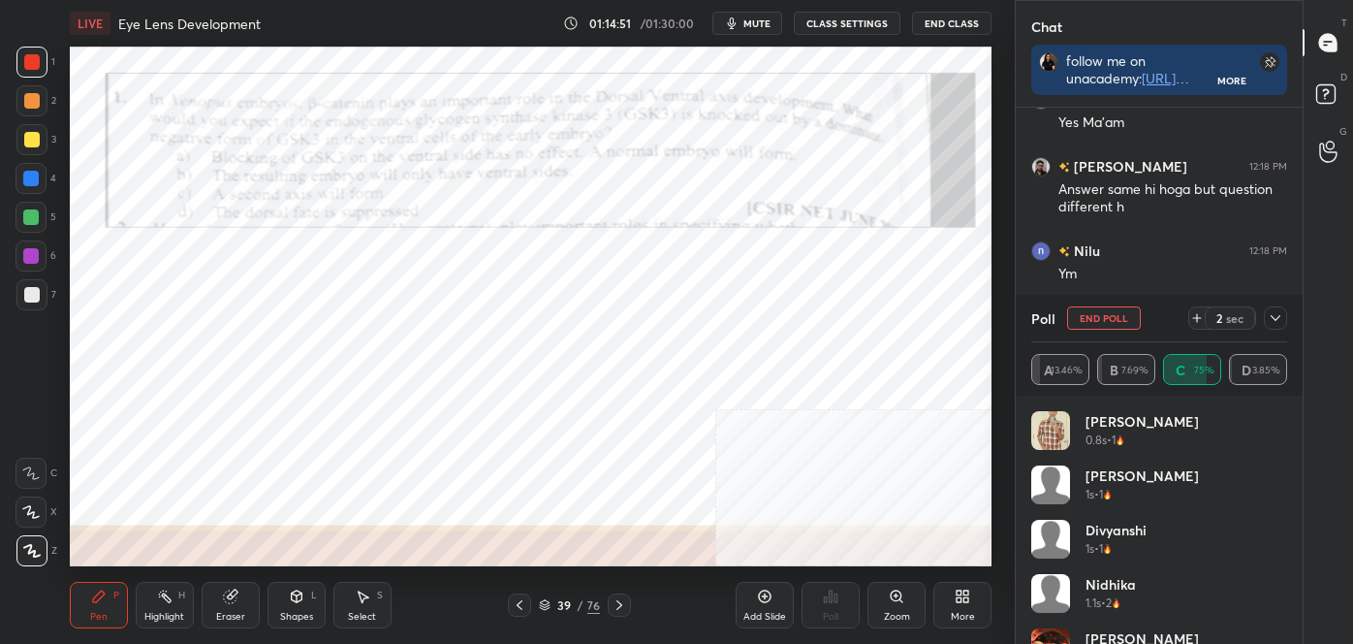
scroll to position [21752, 0]
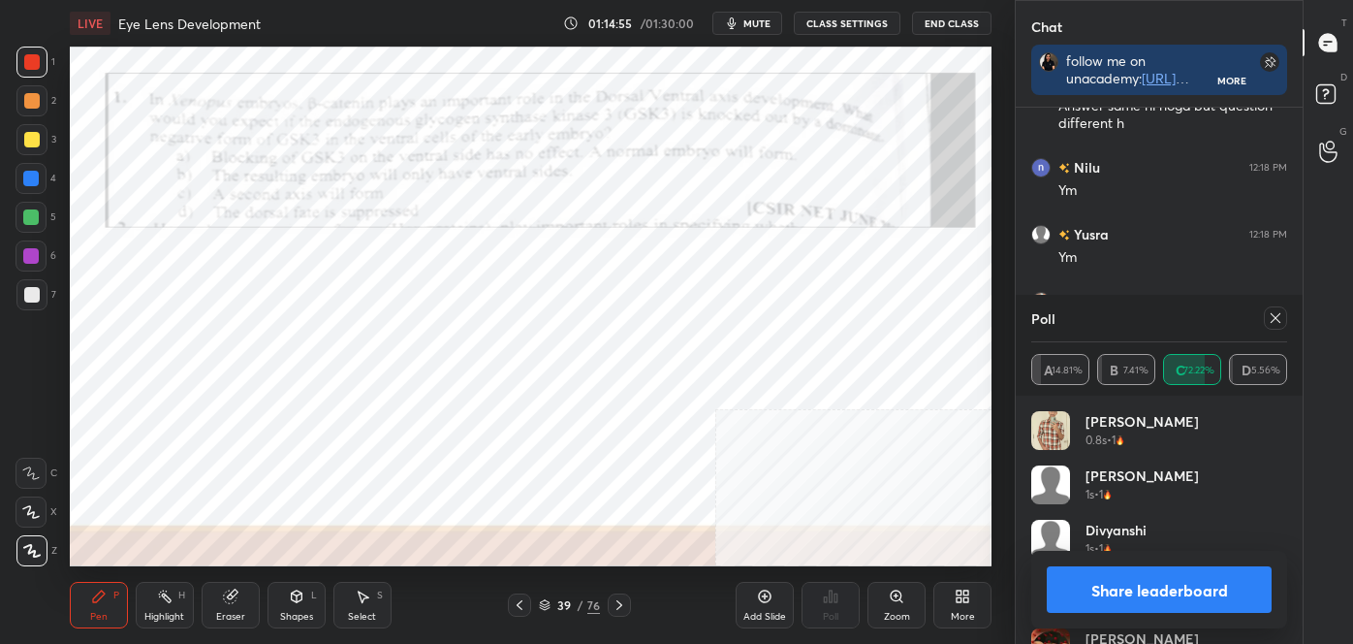
drag, startPoint x: 1209, startPoint y: 587, endPoint x: 1199, endPoint y: 581, distance: 11.8
click at [1208, 587] on button "Share leaderboard" at bounding box center [1159, 589] width 225 height 47
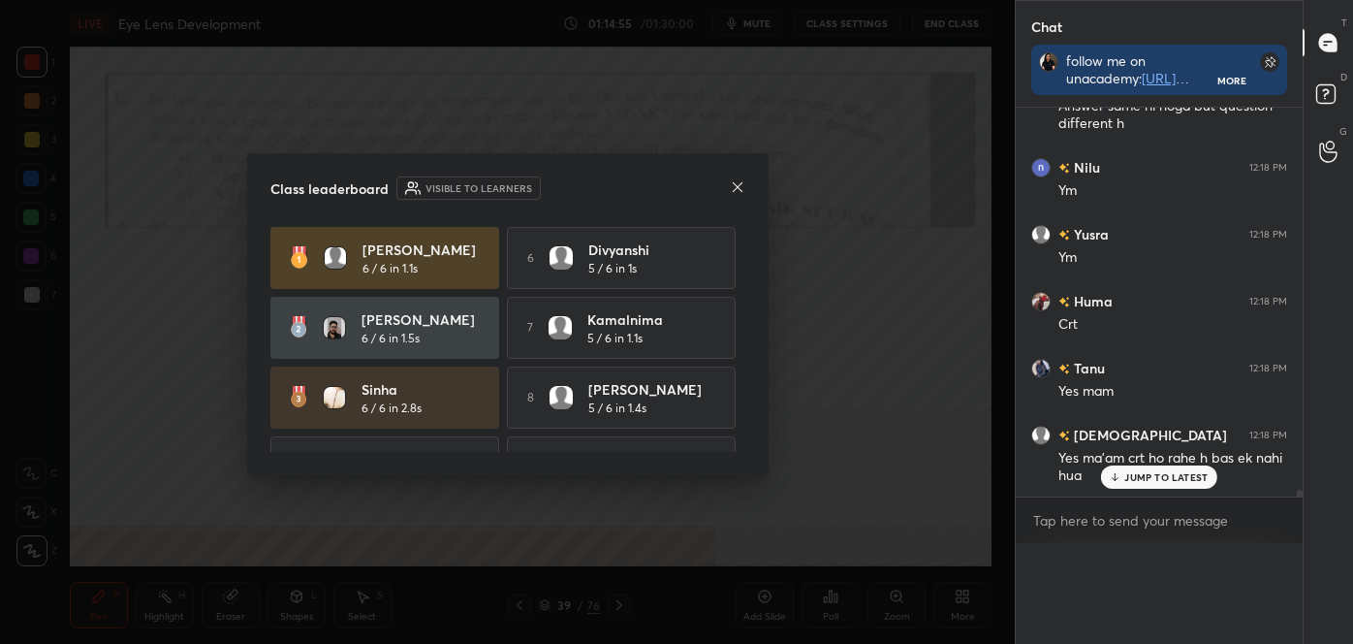
scroll to position [0, 5]
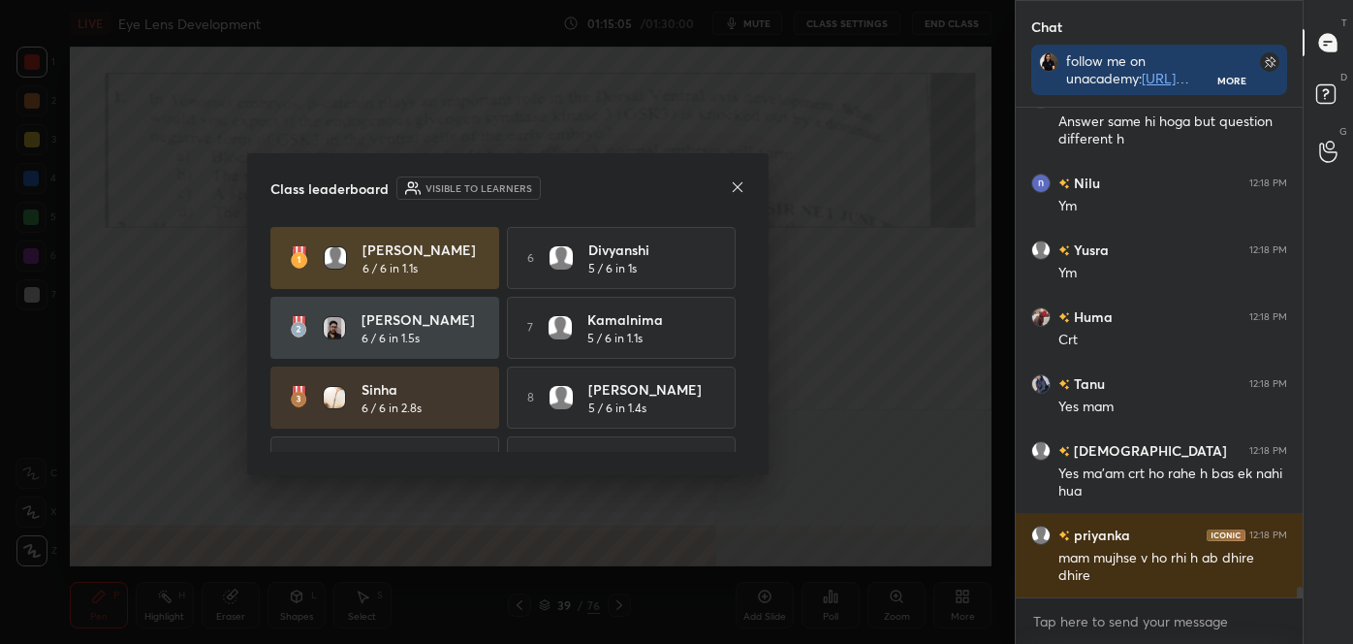
click at [738, 188] on icon at bounding box center [738, 187] width 16 height 16
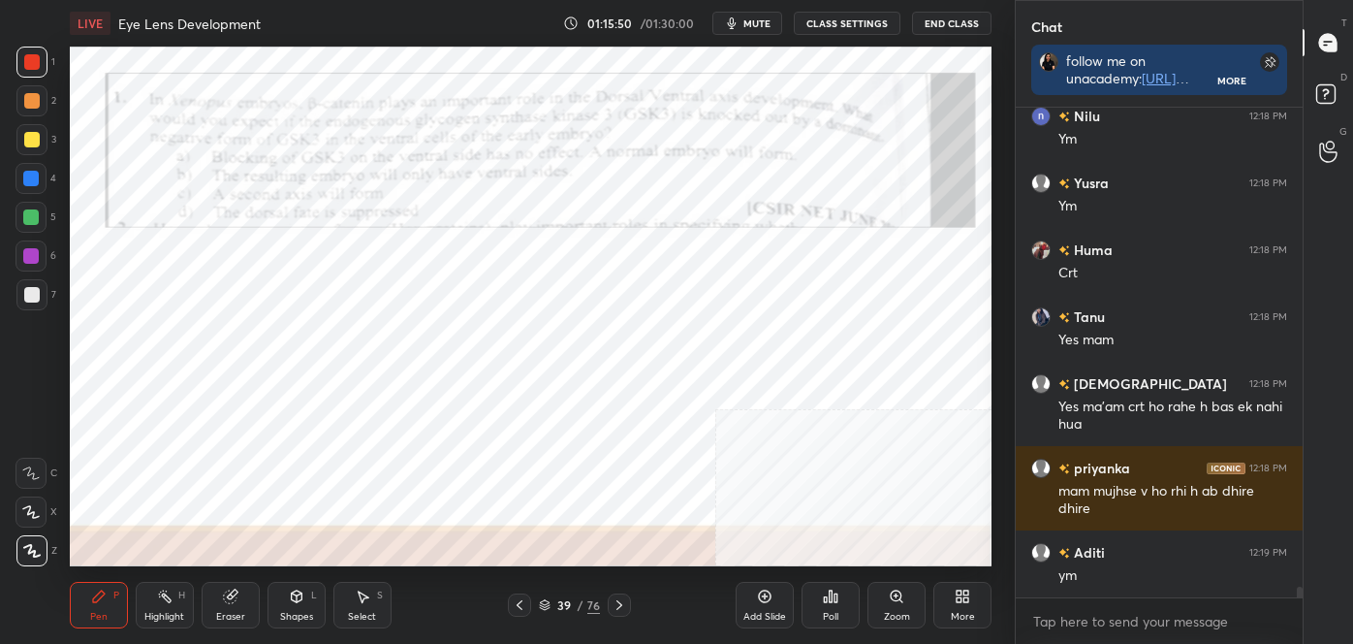
scroll to position [21850, 0]
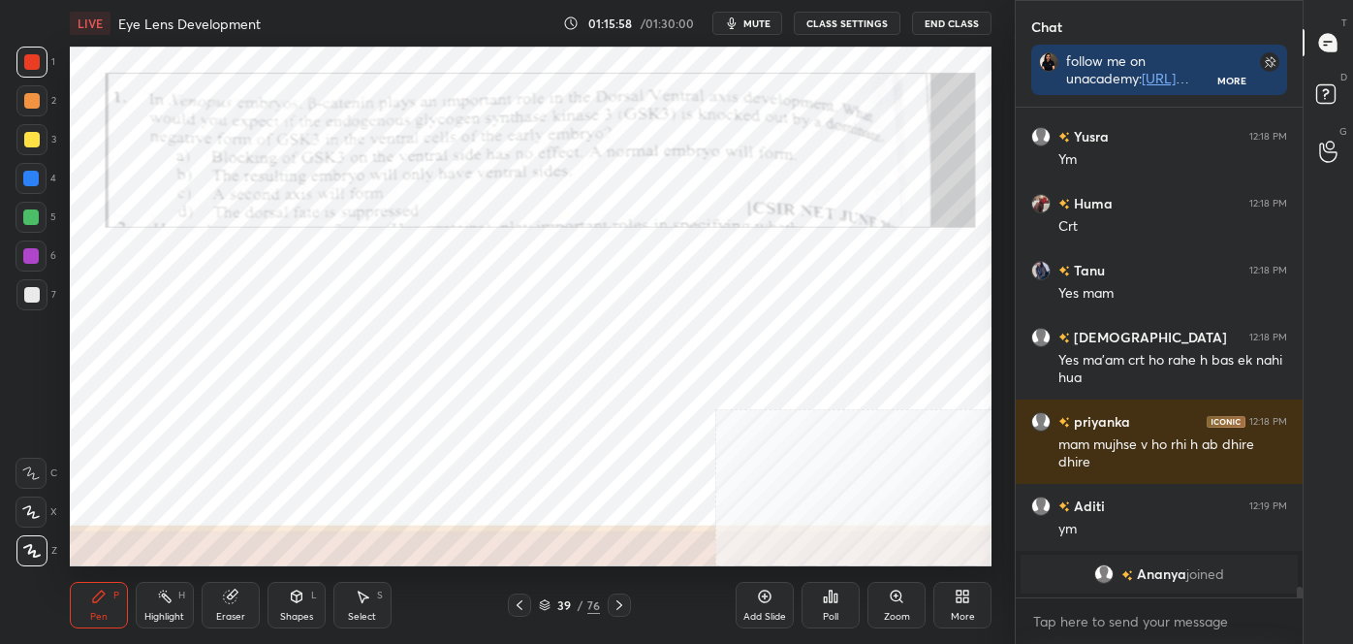
click at [618, 601] on icon at bounding box center [620, 605] width 6 height 10
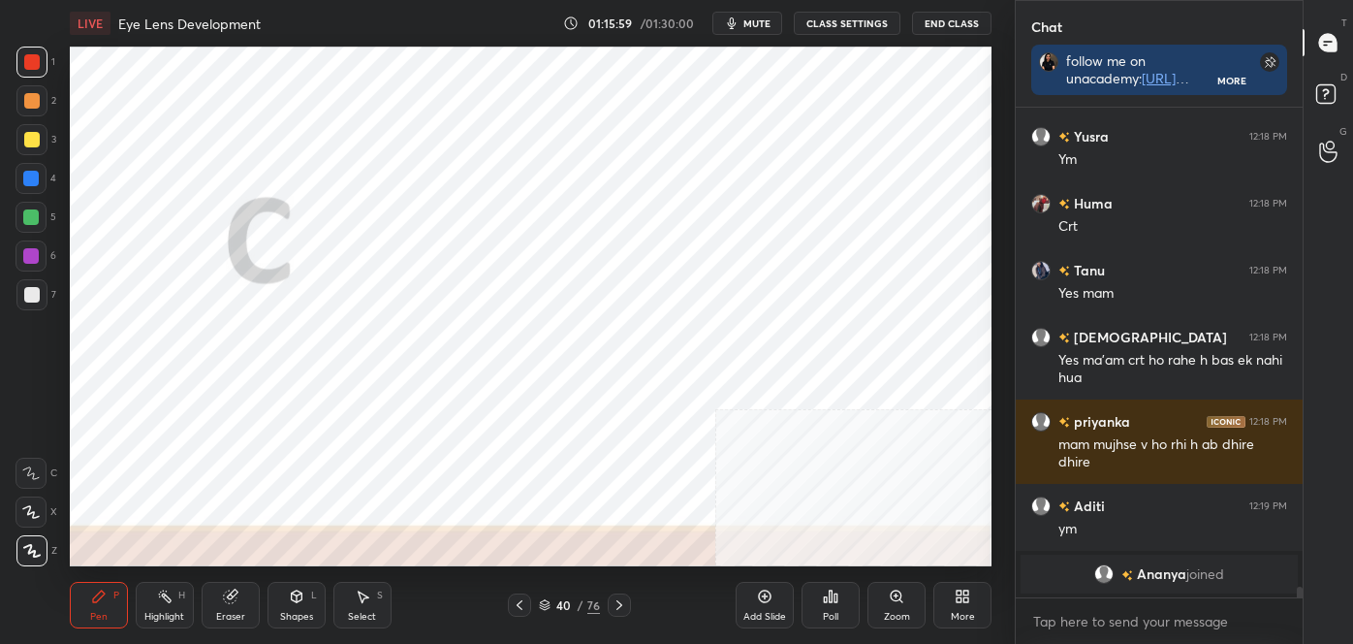
click at [618, 598] on icon at bounding box center [620, 605] width 16 height 16
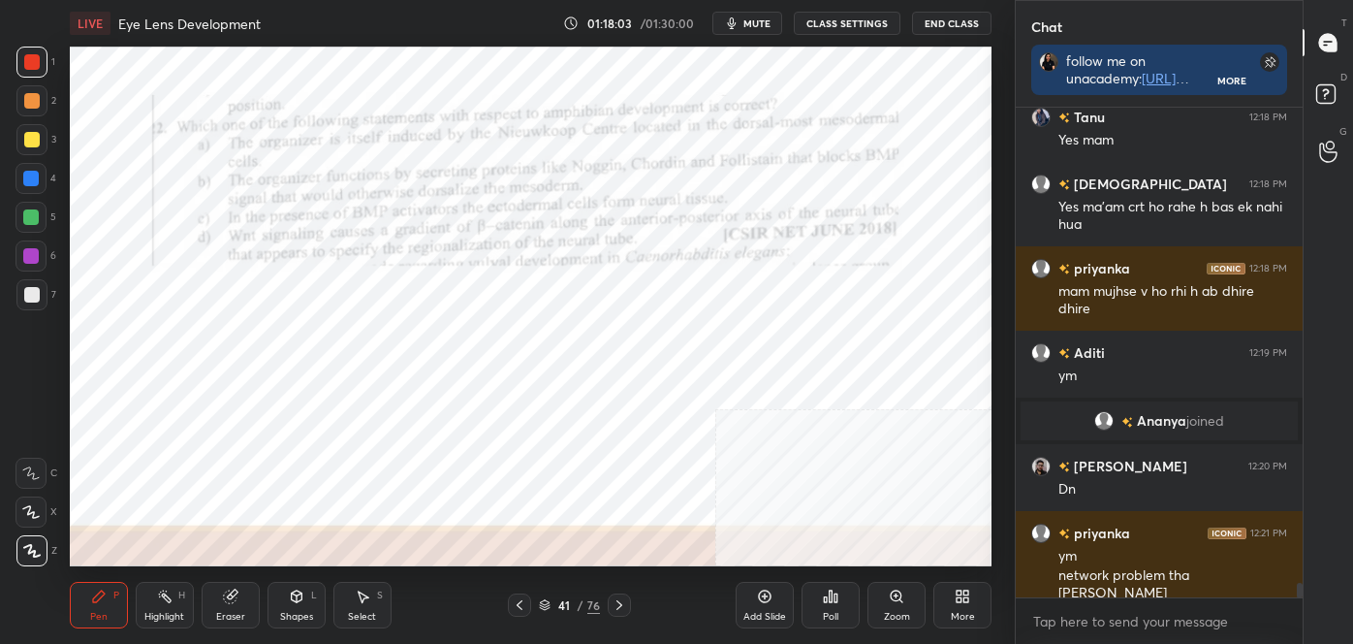
scroll to position [6, 5]
click at [837, 612] on div "Poll" at bounding box center [831, 617] width 16 height 10
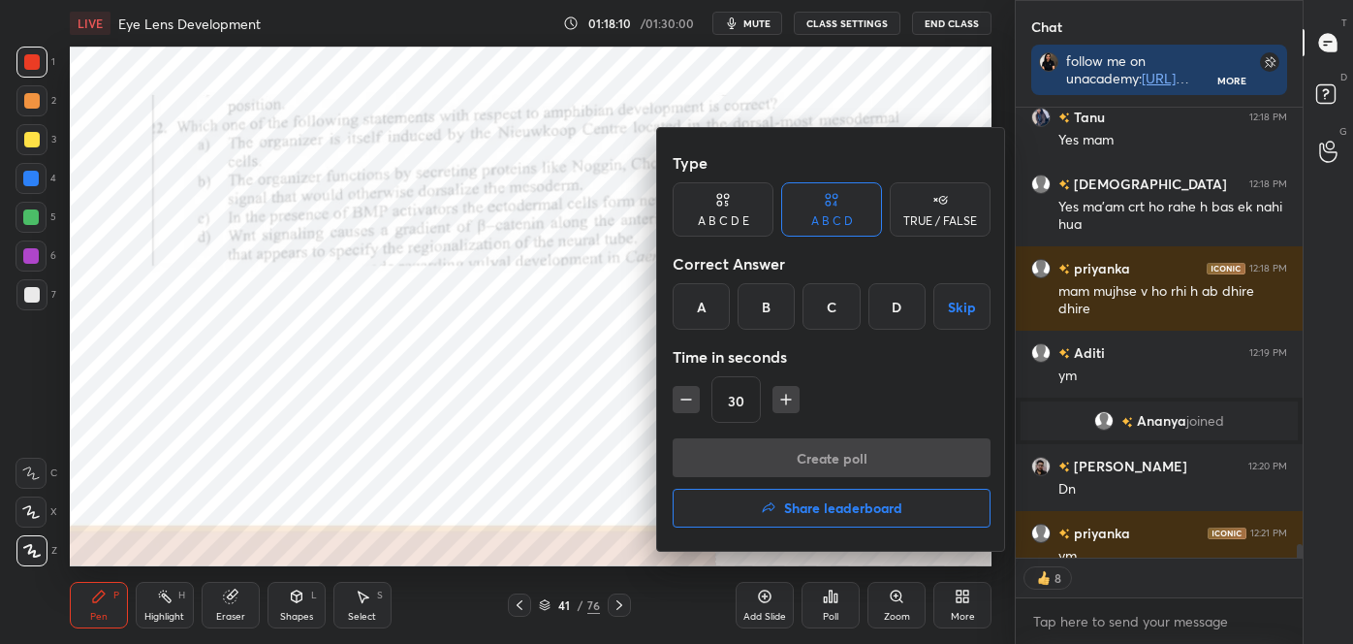
click at [770, 295] on div "B" at bounding box center [766, 306] width 57 height 47
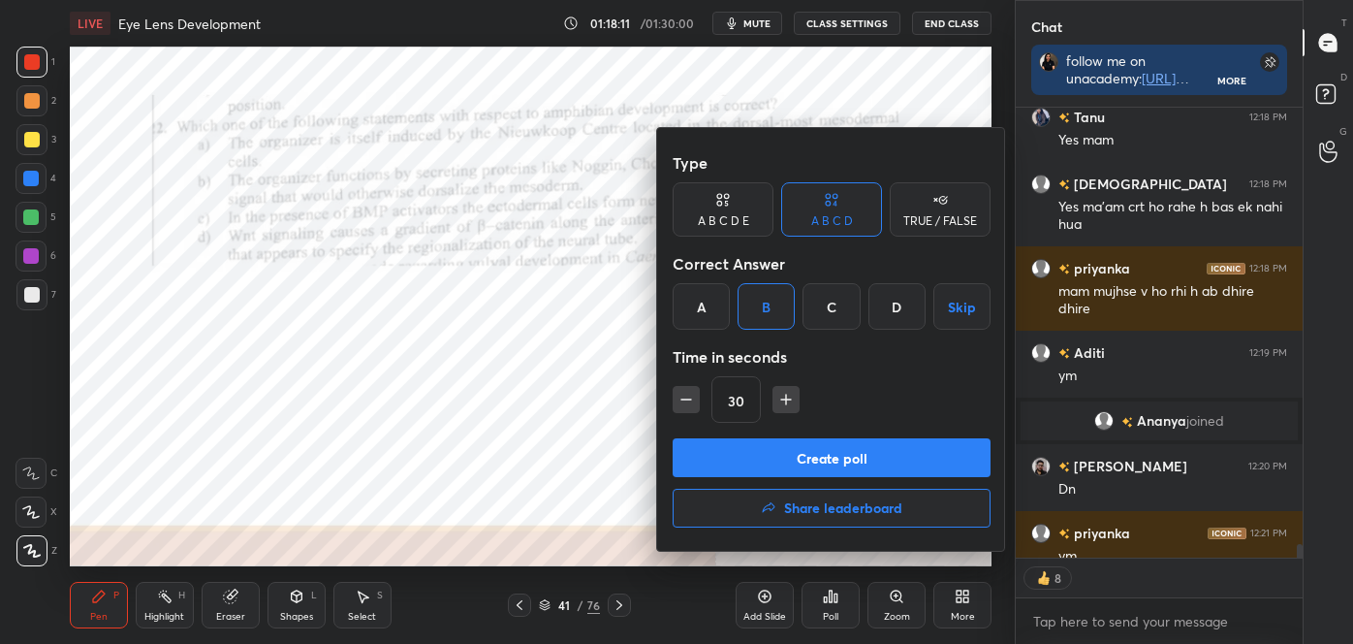
click at [780, 461] on button "Create poll" at bounding box center [832, 457] width 318 height 39
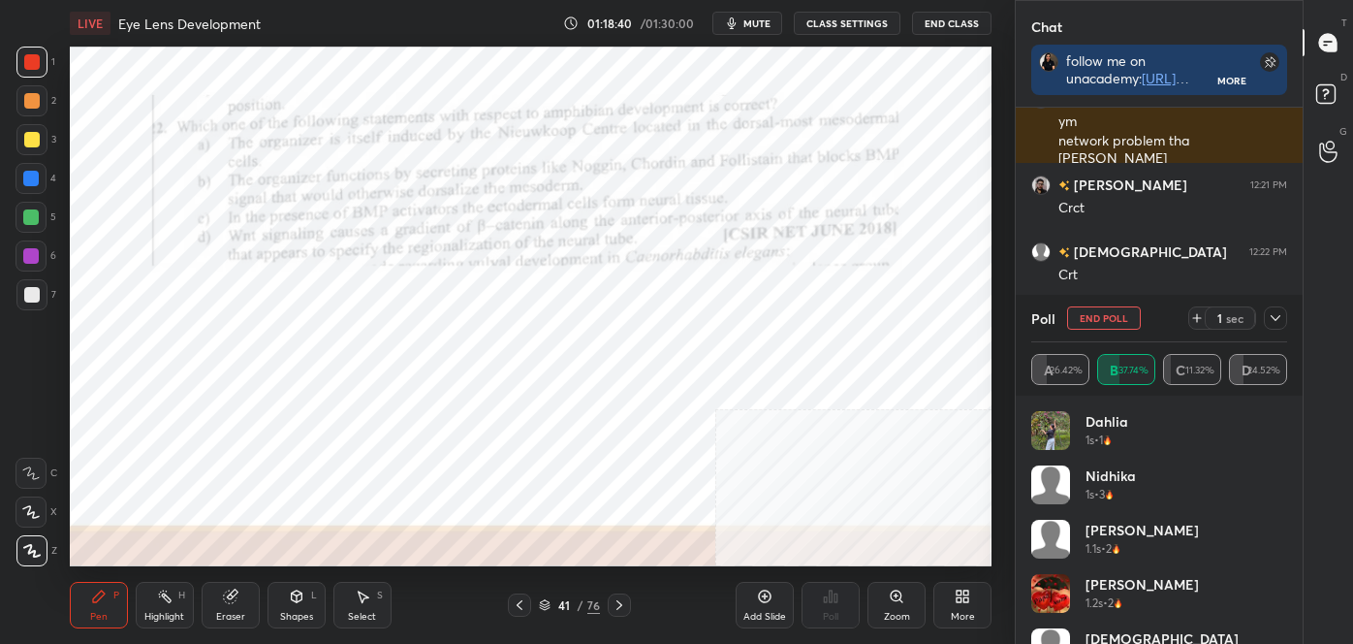
scroll to position [16785, 0]
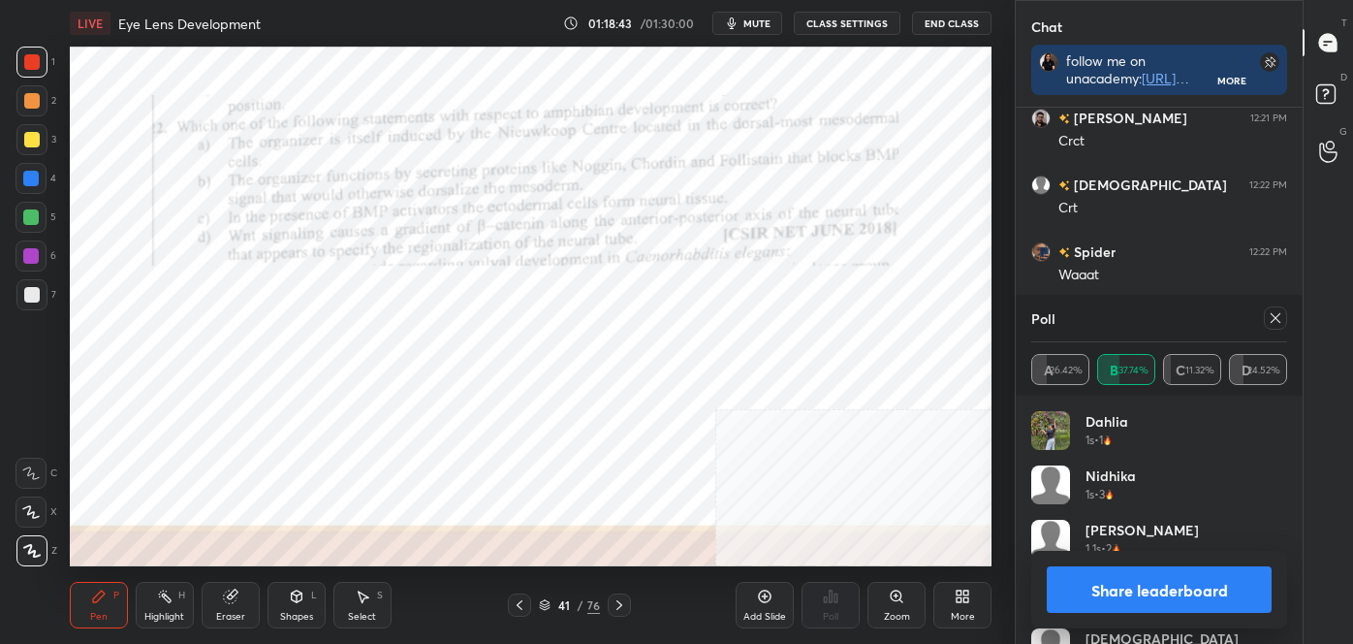
click at [1175, 603] on button "Share leaderboard" at bounding box center [1159, 589] width 225 height 47
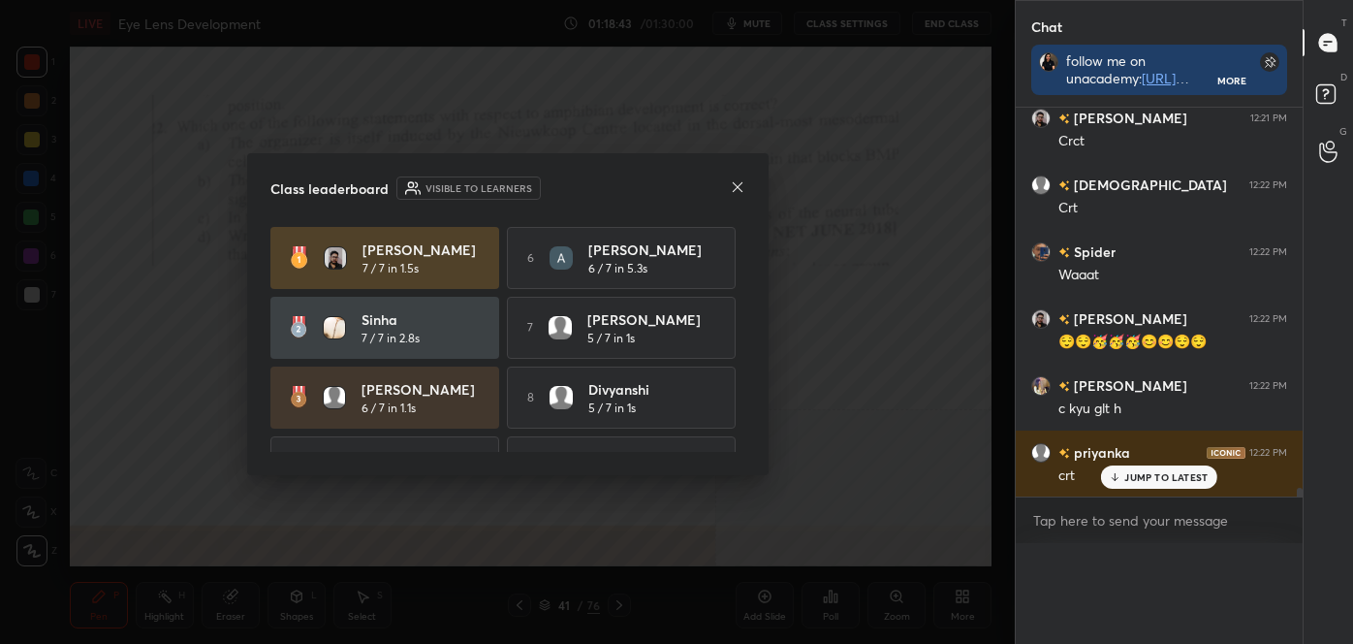
scroll to position [6, 5]
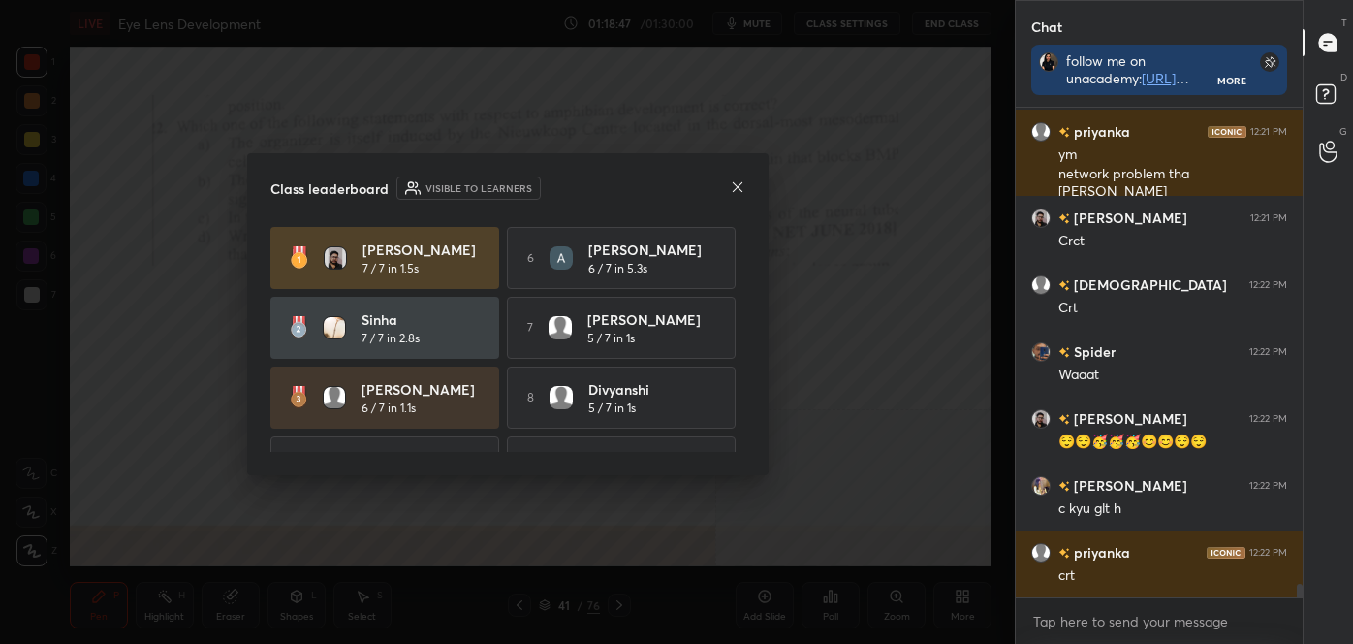
click at [737, 182] on icon at bounding box center [738, 187] width 16 height 16
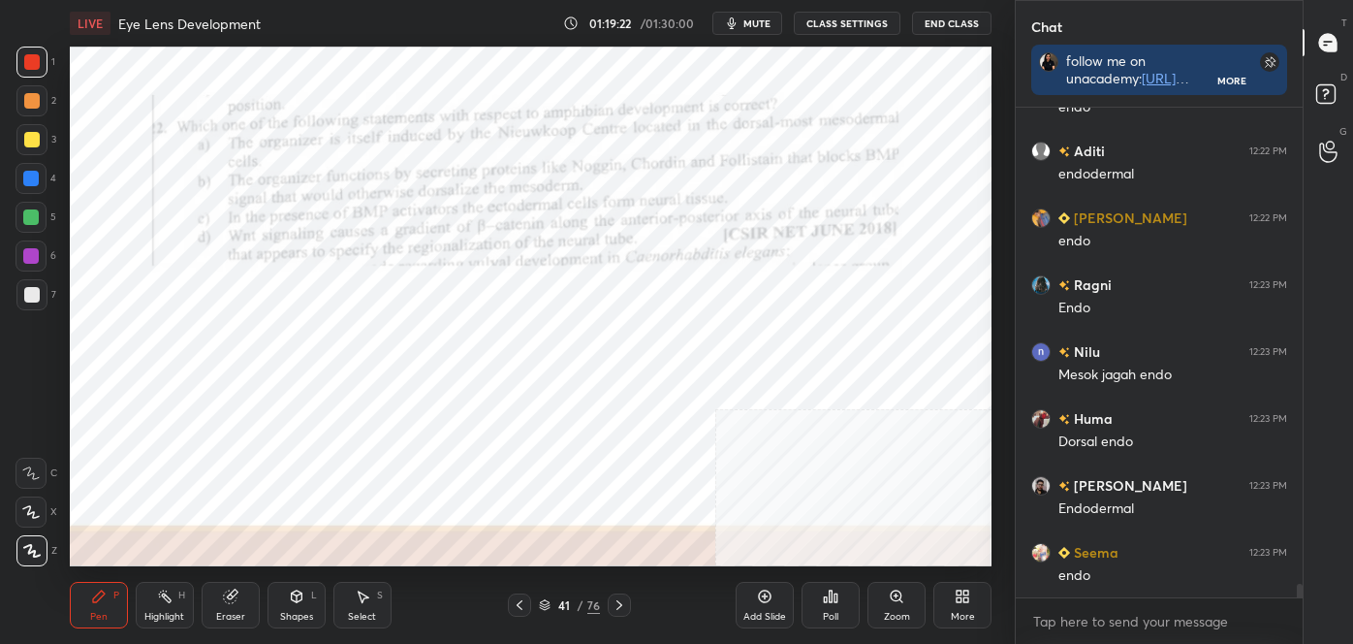
click at [222, 616] on div "Eraser" at bounding box center [230, 617] width 29 height 10
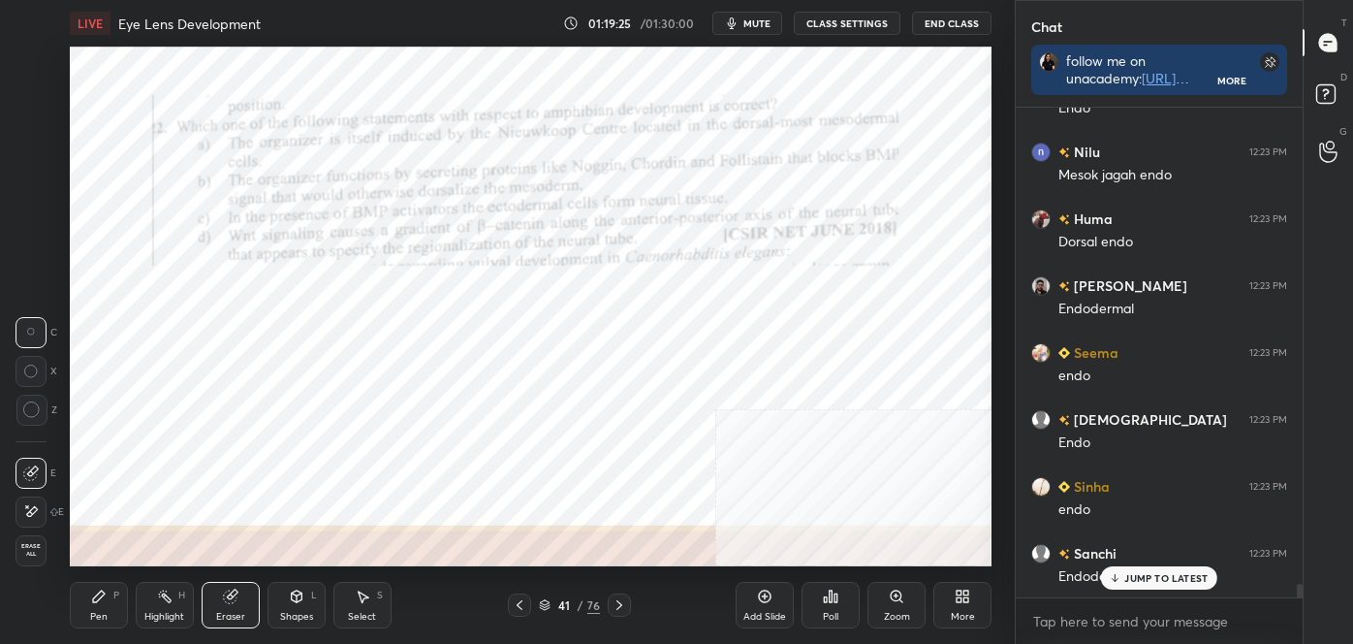
drag, startPoint x: 116, startPoint y: 606, endPoint x: 130, endPoint y: 594, distance: 17.9
click at [116, 605] on div "Pen P" at bounding box center [99, 605] width 58 height 47
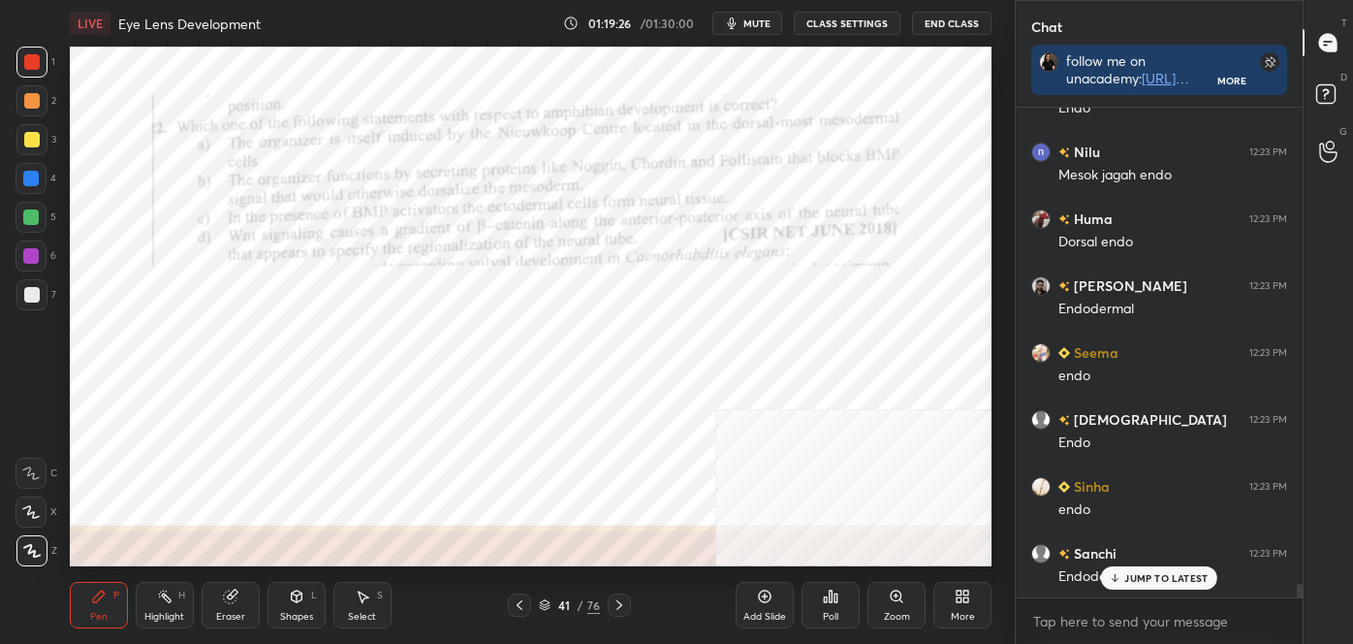
drag, startPoint x: 38, startPoint y: 545, endPoint x: 31, endPoint y: 517, distance: 28.9
click at [37, 546] on icon at bounding box center [31, 551] width 17 height 14
click at [32, 513] on icon at bounding box center [30, 512] width 17 height 14
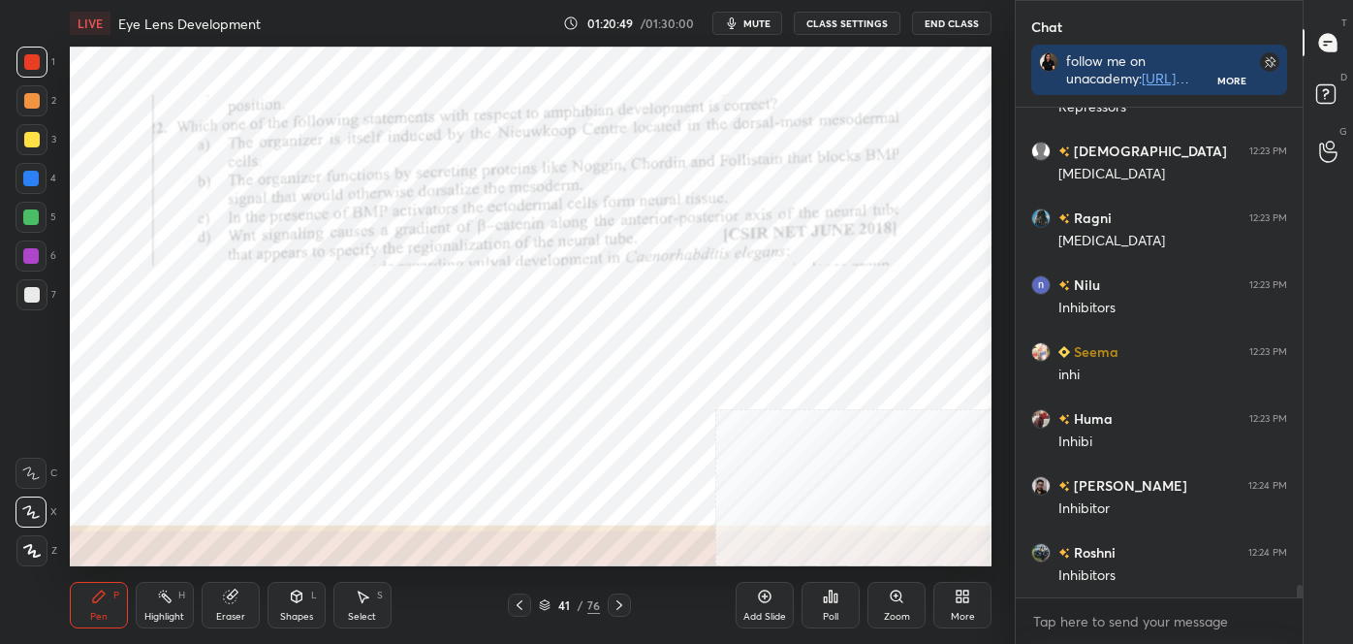
scroll to position [19227, 0]
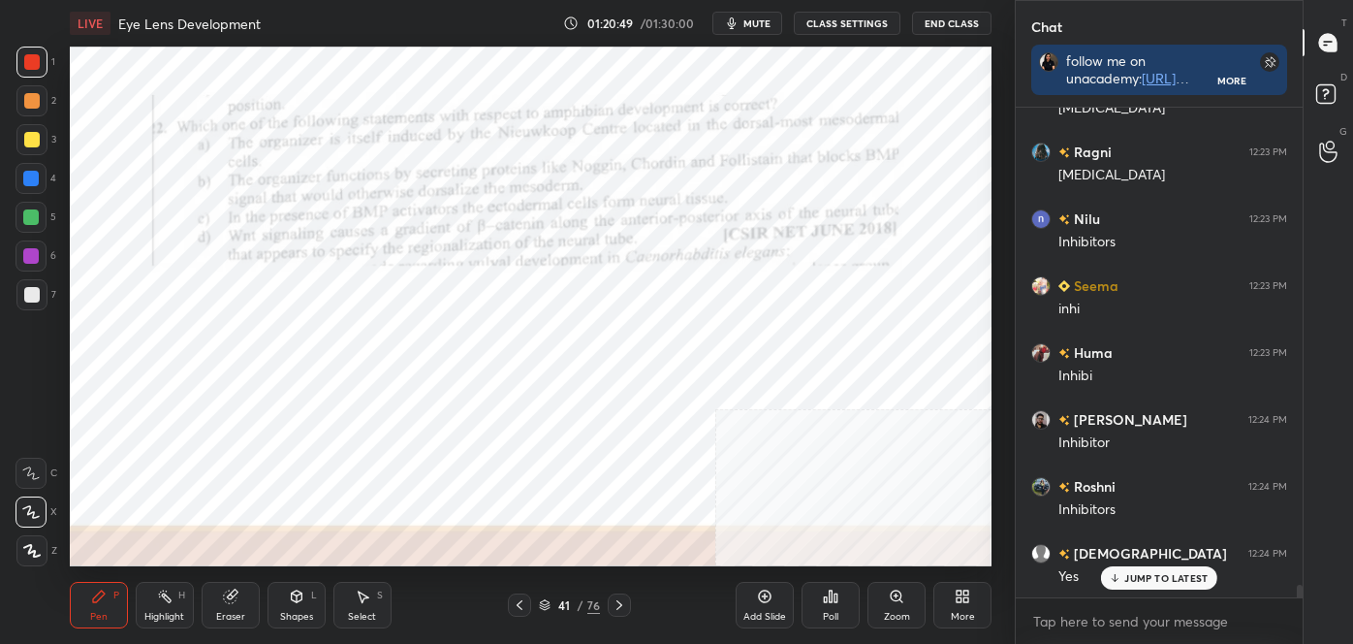
click at [609, 603] on div at bounding box center [619, 604] width 23 height 23
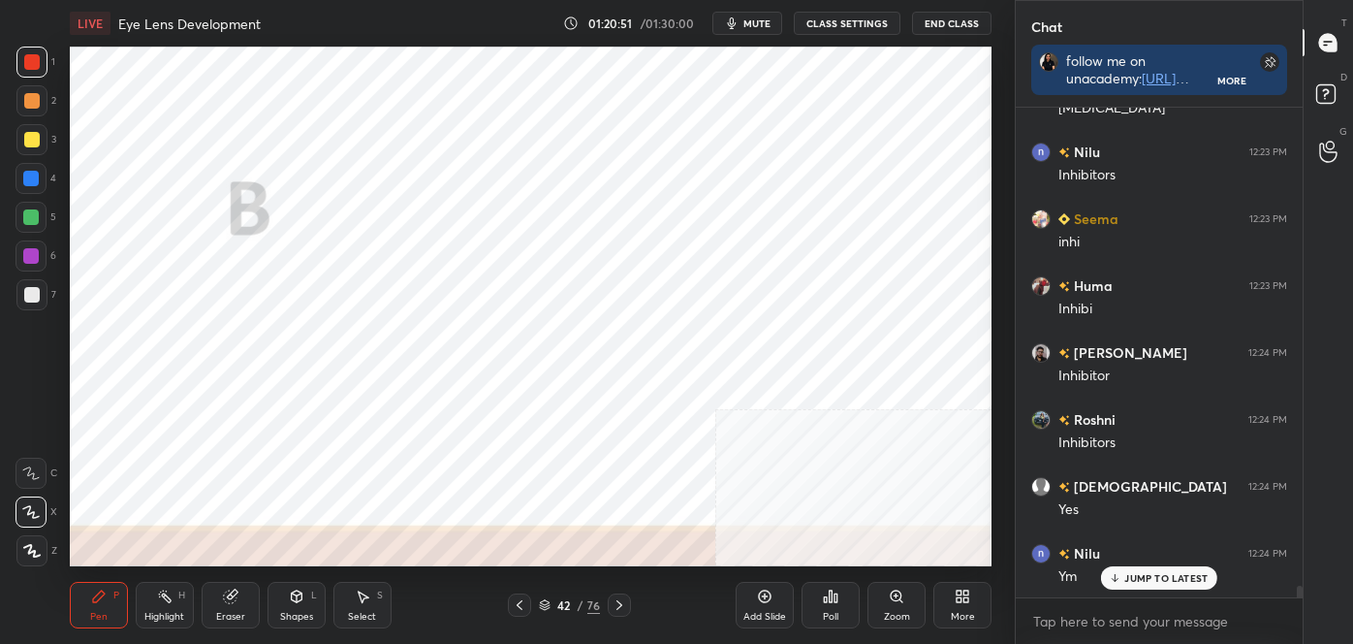
scroll to position [19360, 0]
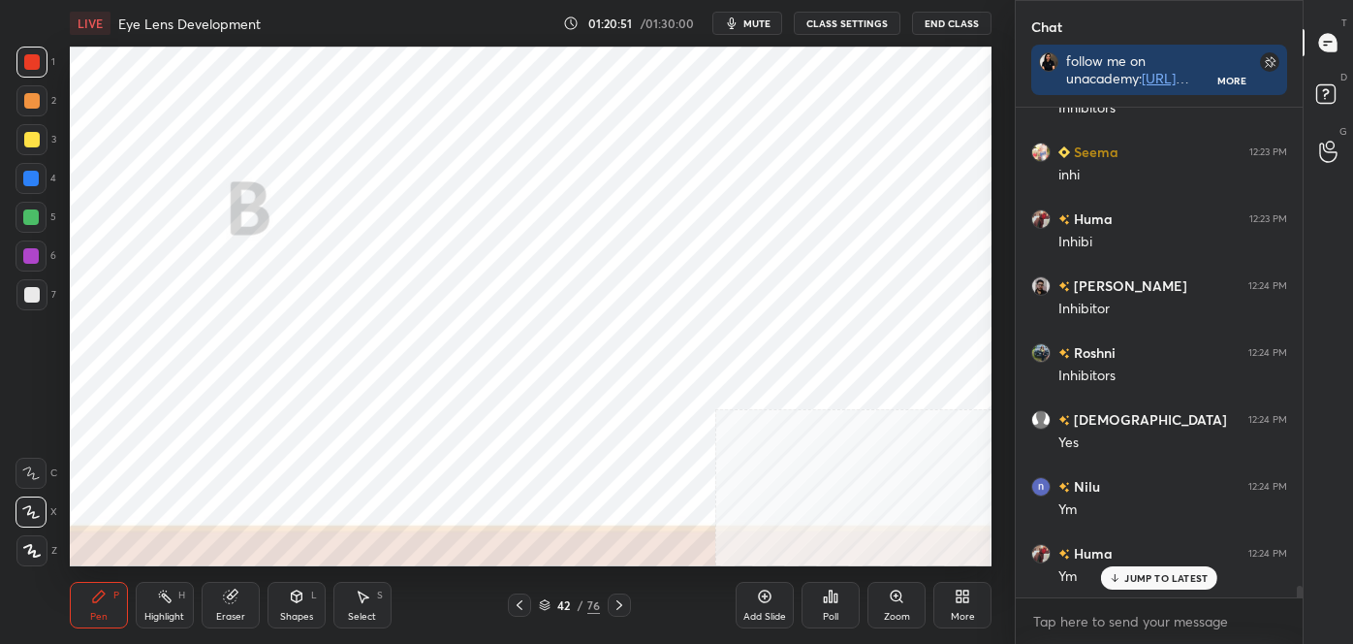
click at [622, 603] on icon at bounding box center [620, 605] width 16 height 16
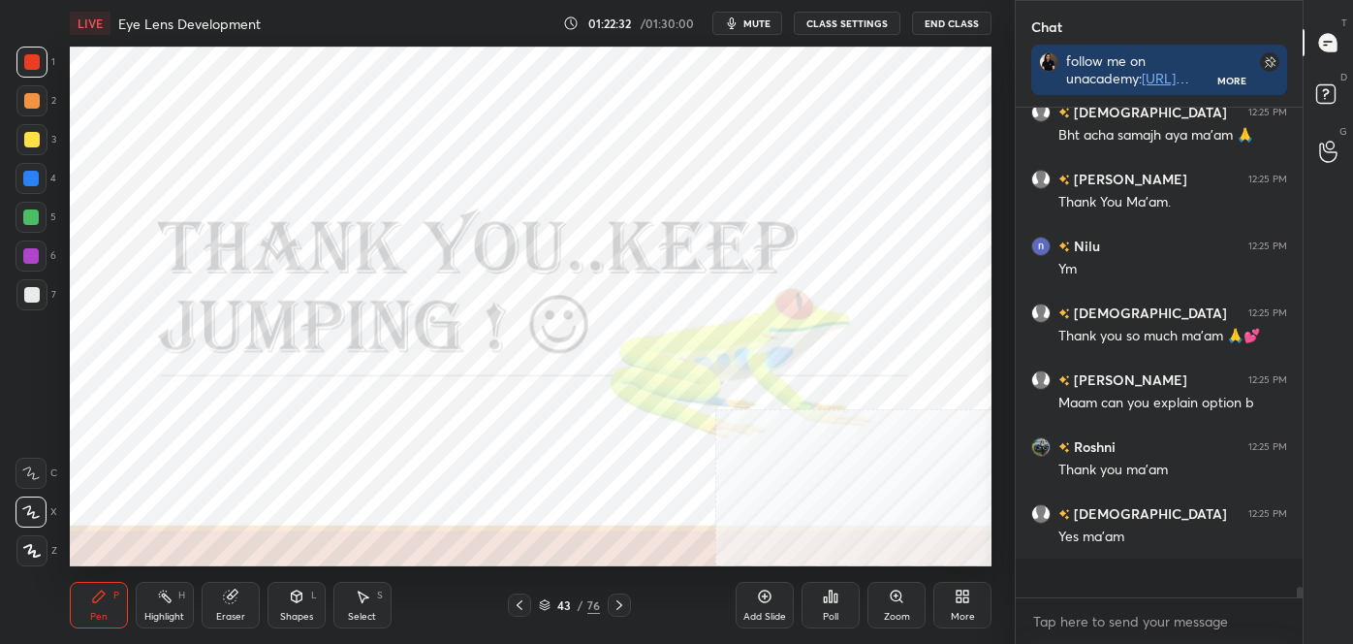
scroll to position [20935, 0]
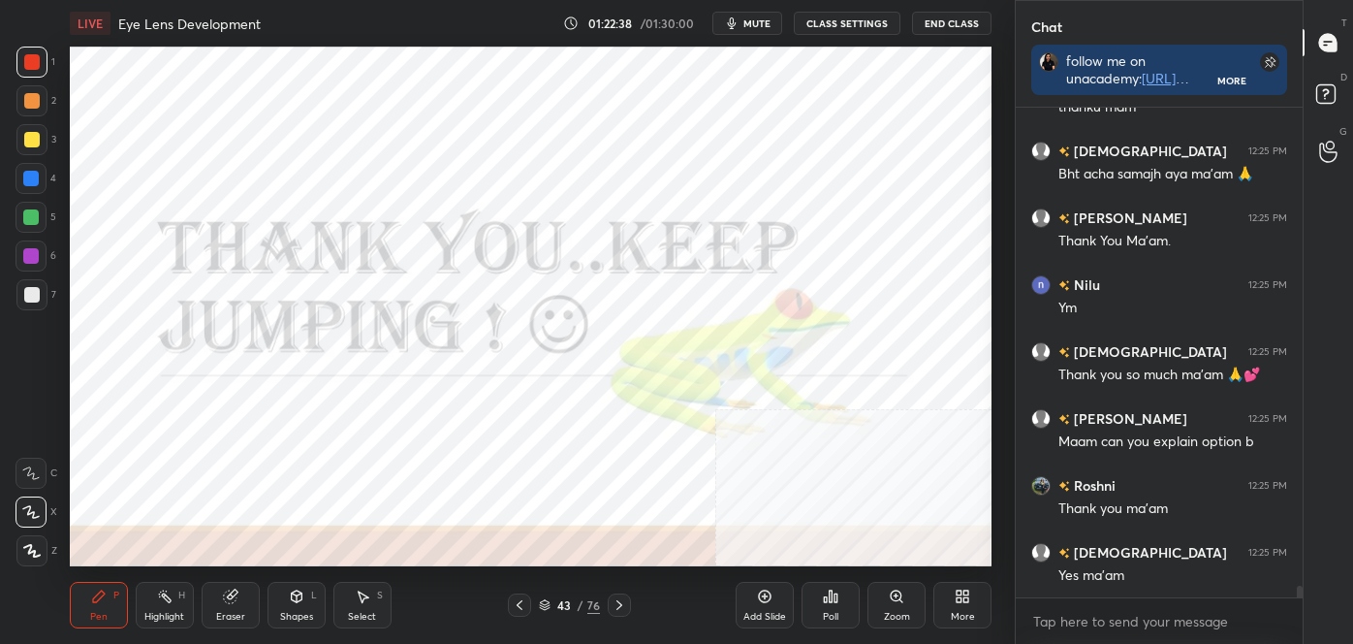
click at [517, 613] on div at bounding box center [519, 604] width 23 height 23
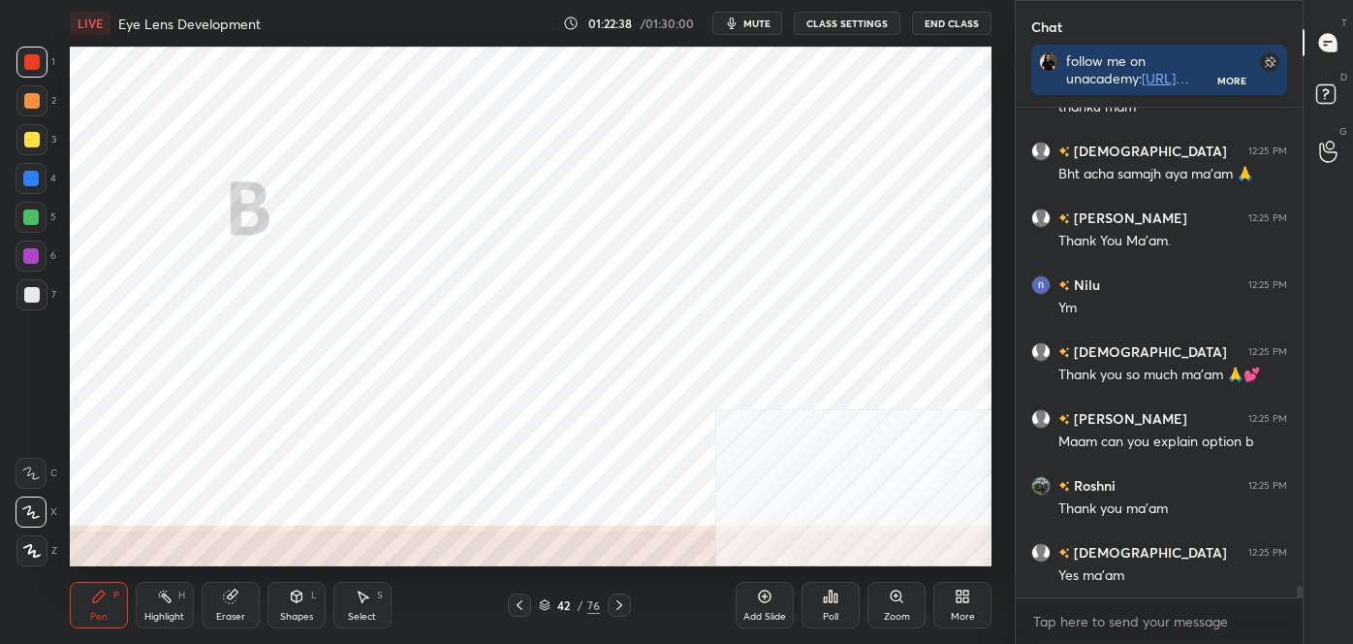
click at [517, 611] on icon at bounding box center [520, 605] width 16 height 16
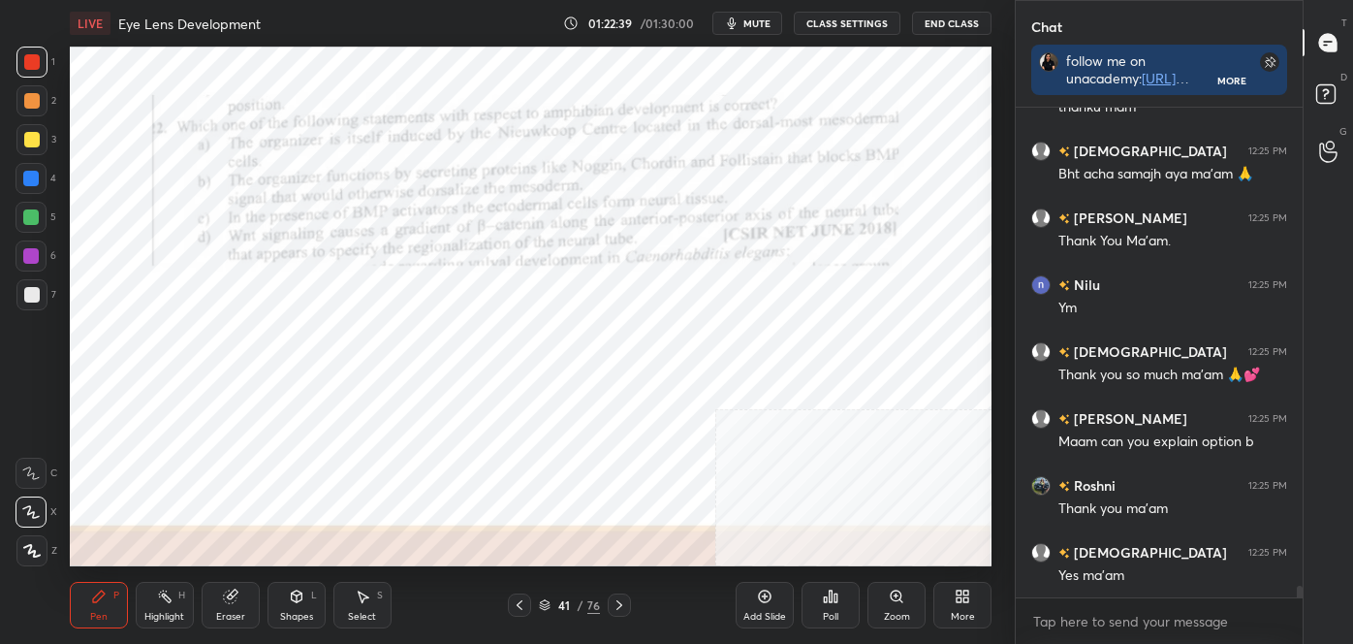
scroll to position [21002, 0]
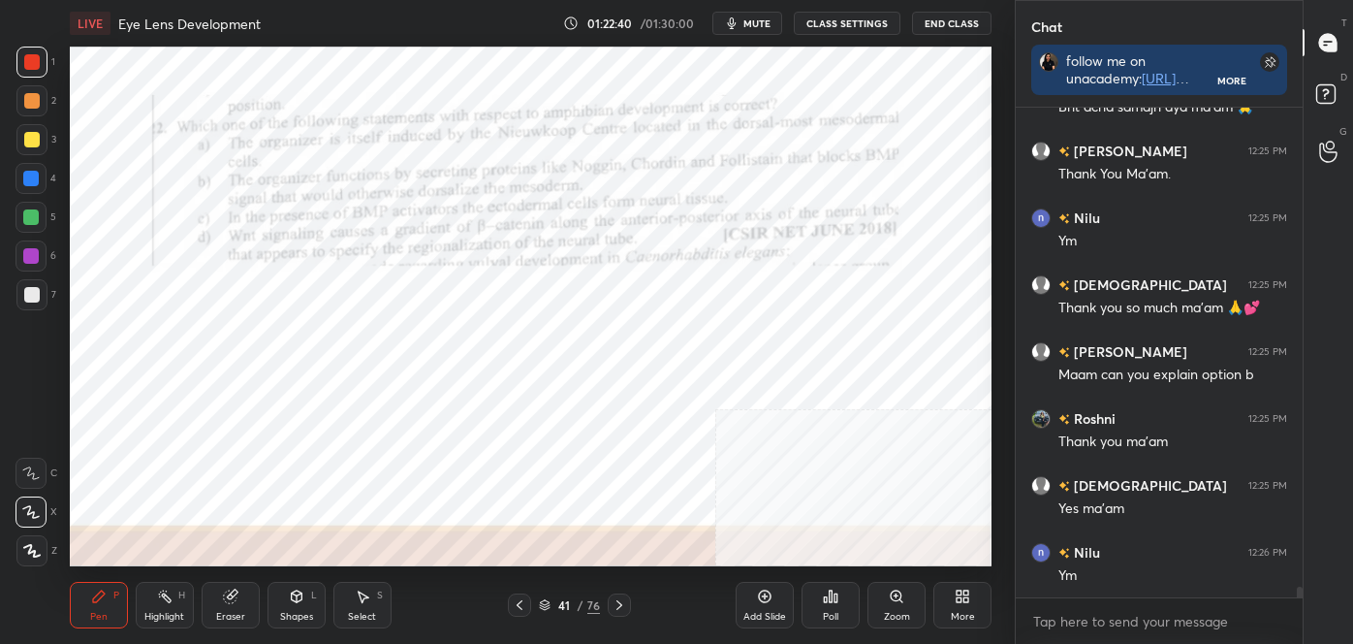
click at [171, 615] on div "Highlight" at bounding box center [164, 617] width 40 height 10
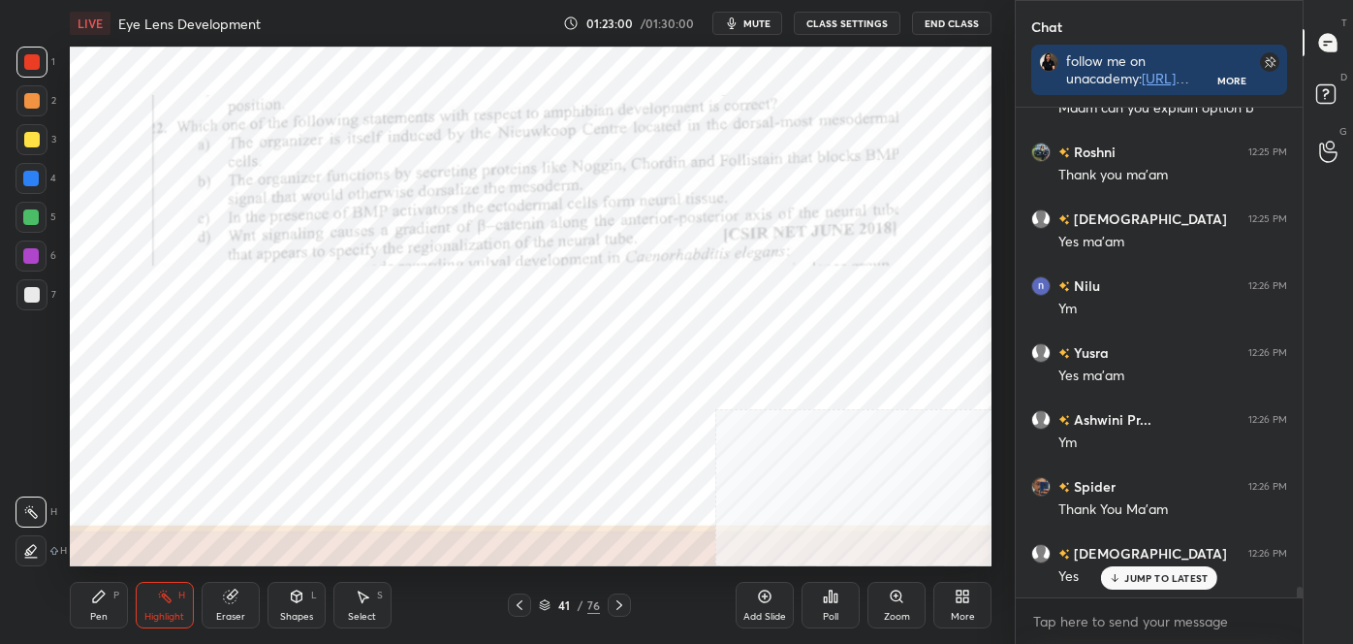
scroll to position [21336, 0]
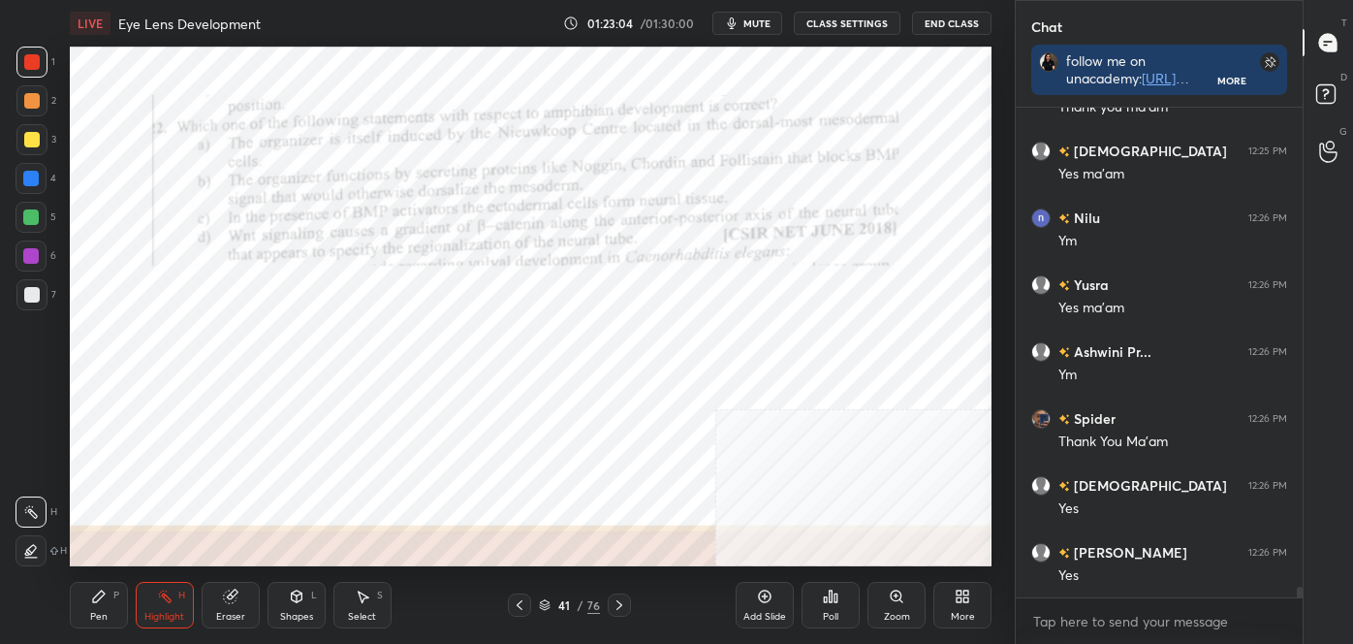
click at [622, 601] on icon at bounding box center [620, 605] width 16 height 16
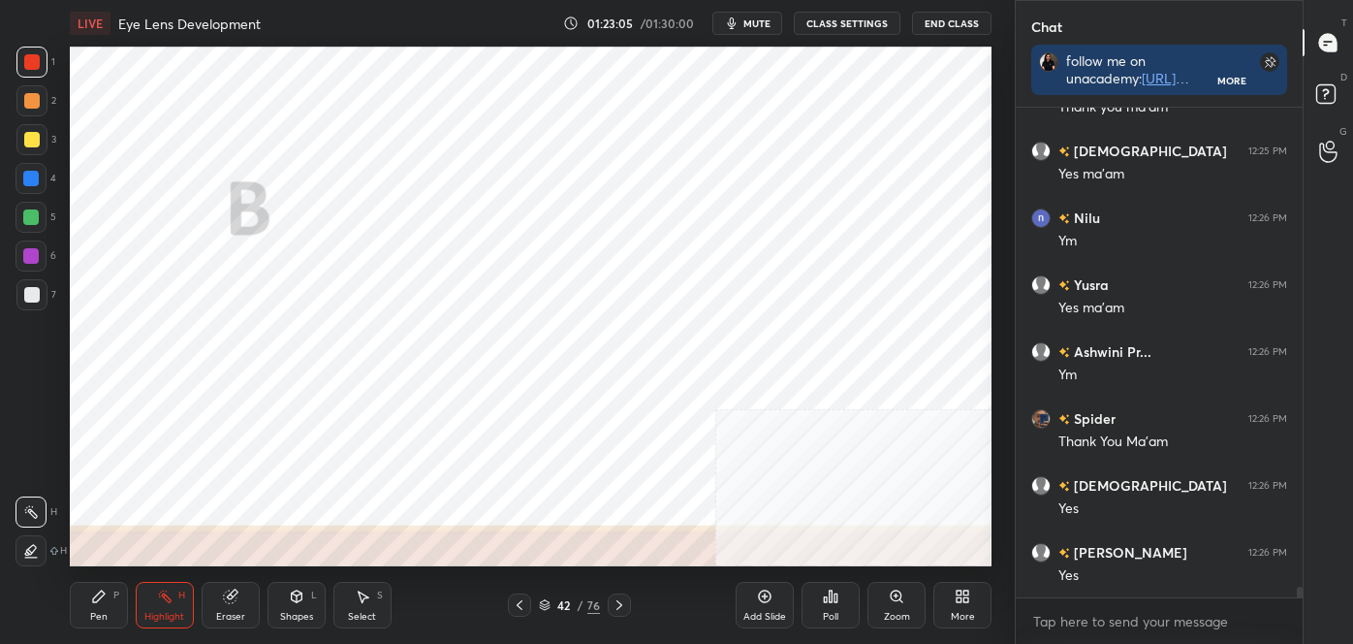
click at [623, 597] on icon at bounding box center [620, 605] width 16 height 16
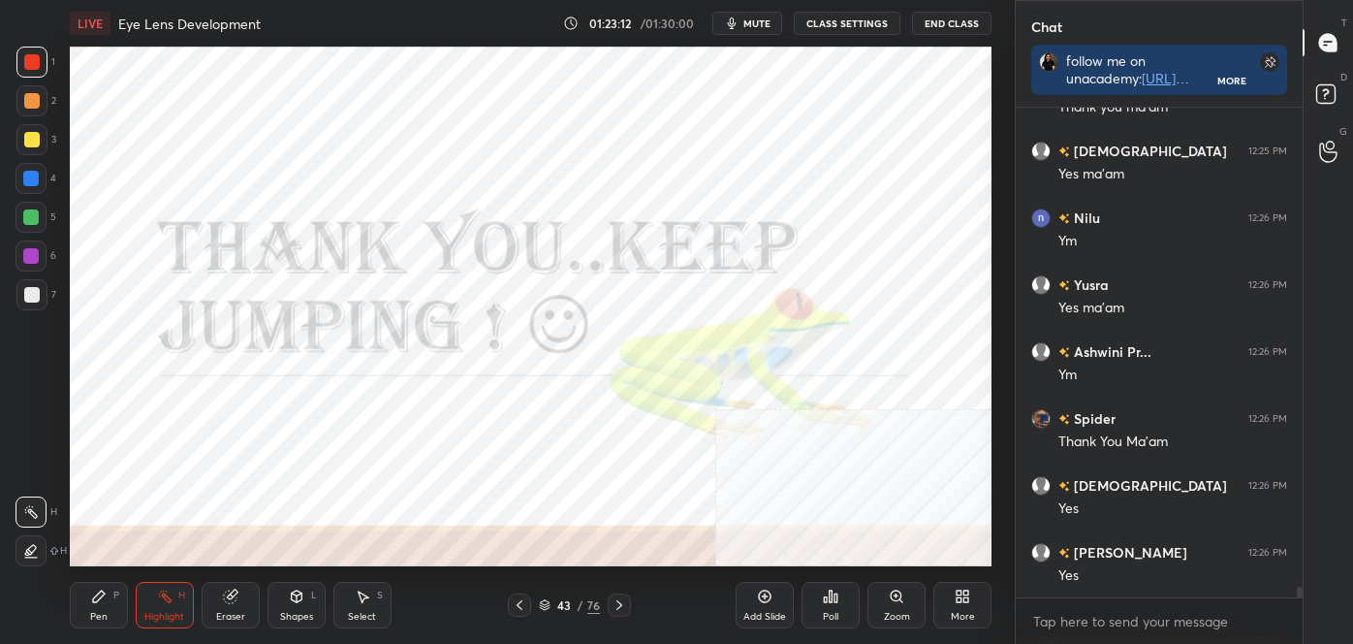
click at [971, 18] on button "End Class" at bounding box center [951, 23] width 79 height 23
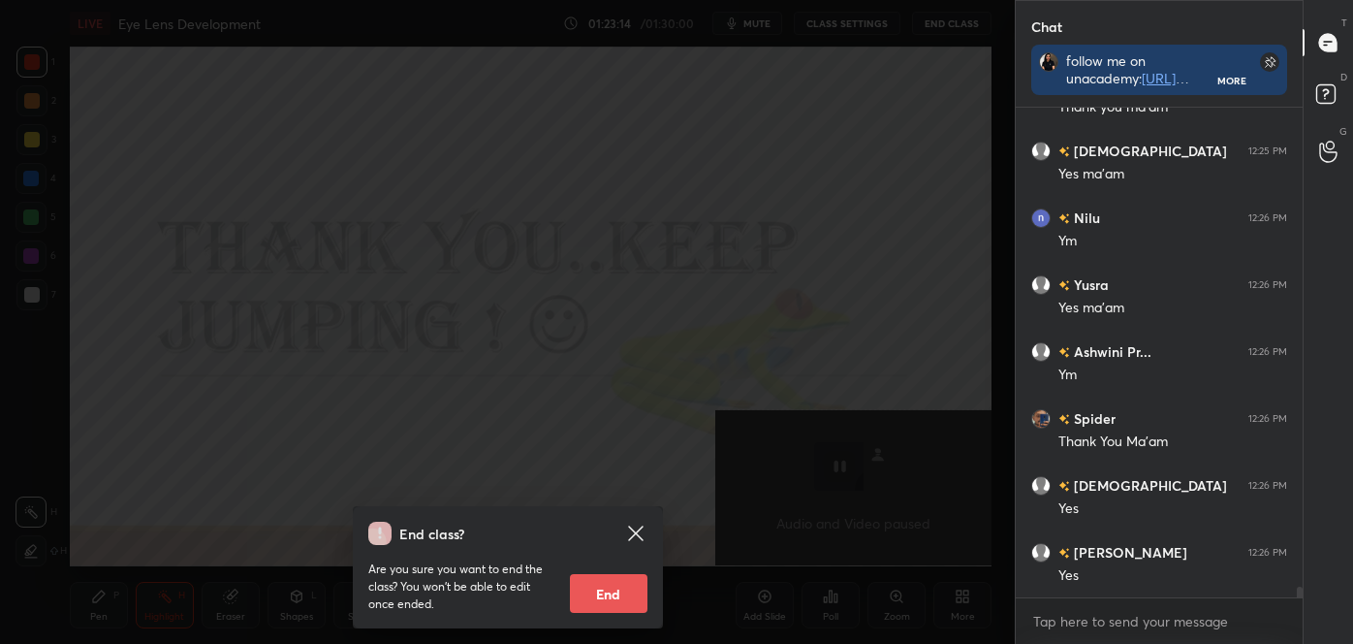
click at [623, 587] on button "End" at bounding box center [609, 593] width 78 height 39
type textarea "x"
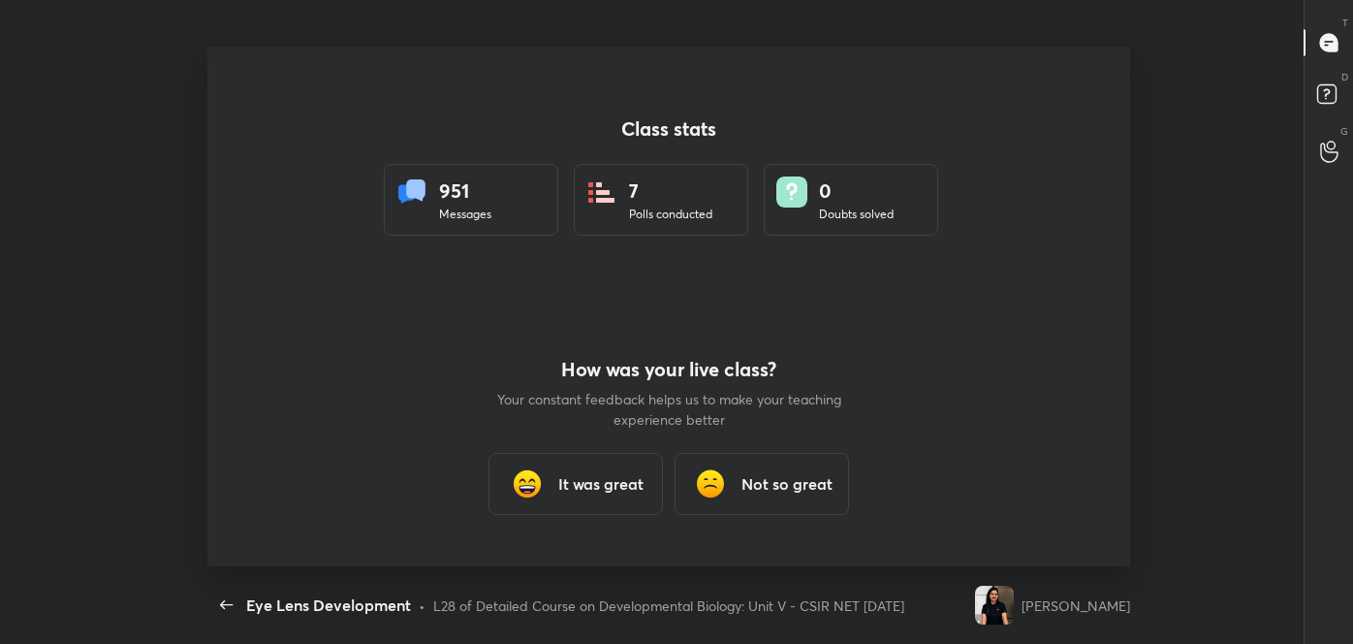
scroll to position [0, 0]
